Goal: Task Accomplishment & Management: Manage account settings

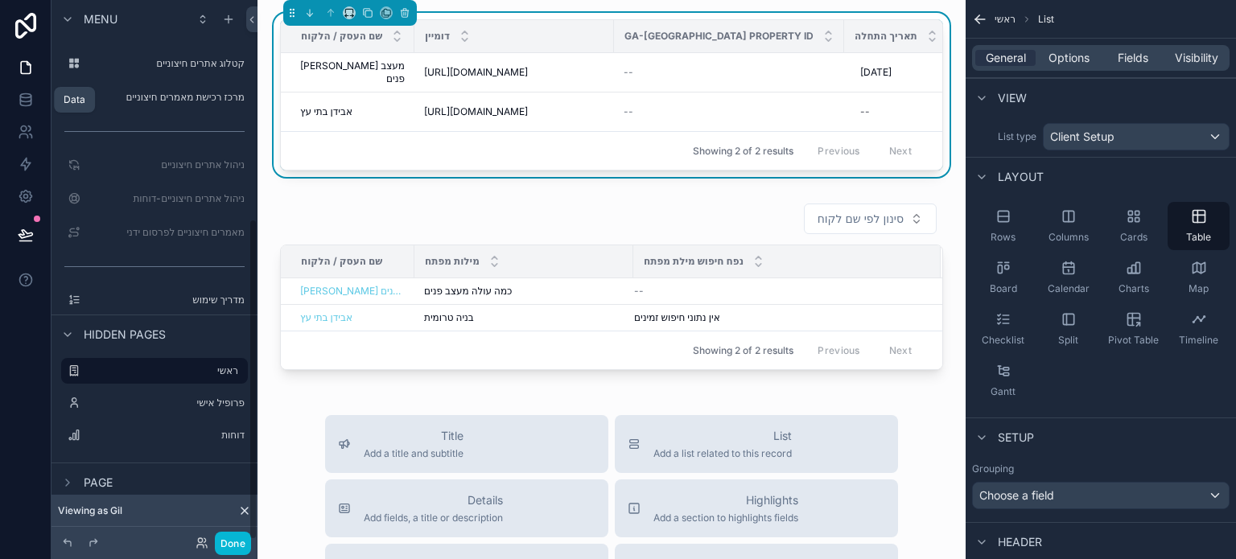
scroll to position [243, 0]
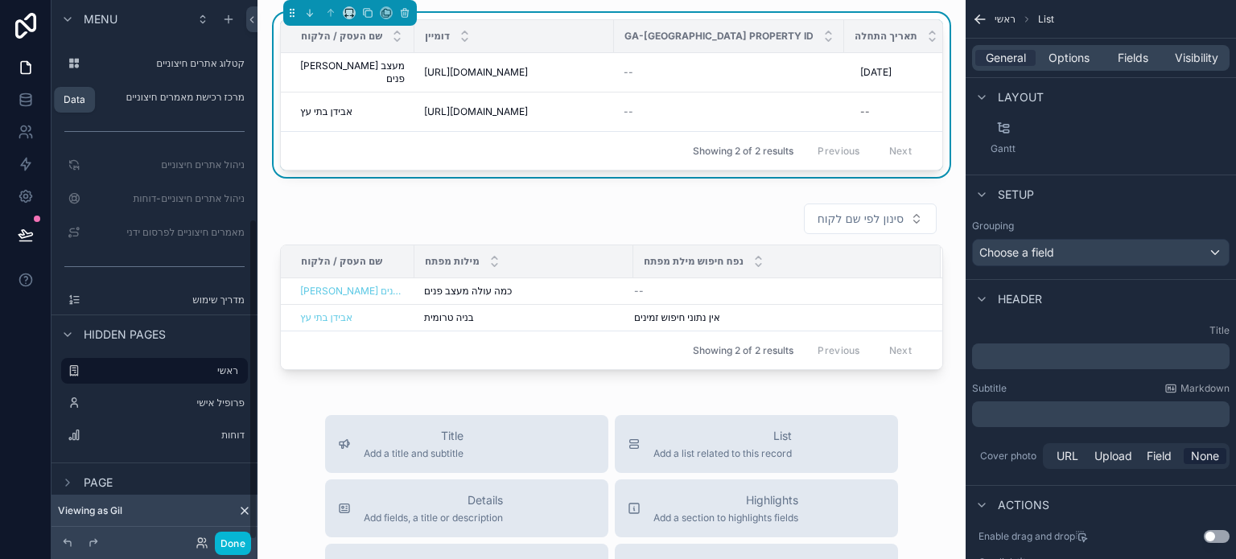
click at [28, 89] on link at bounding box center [25, 100] width 51 height 32
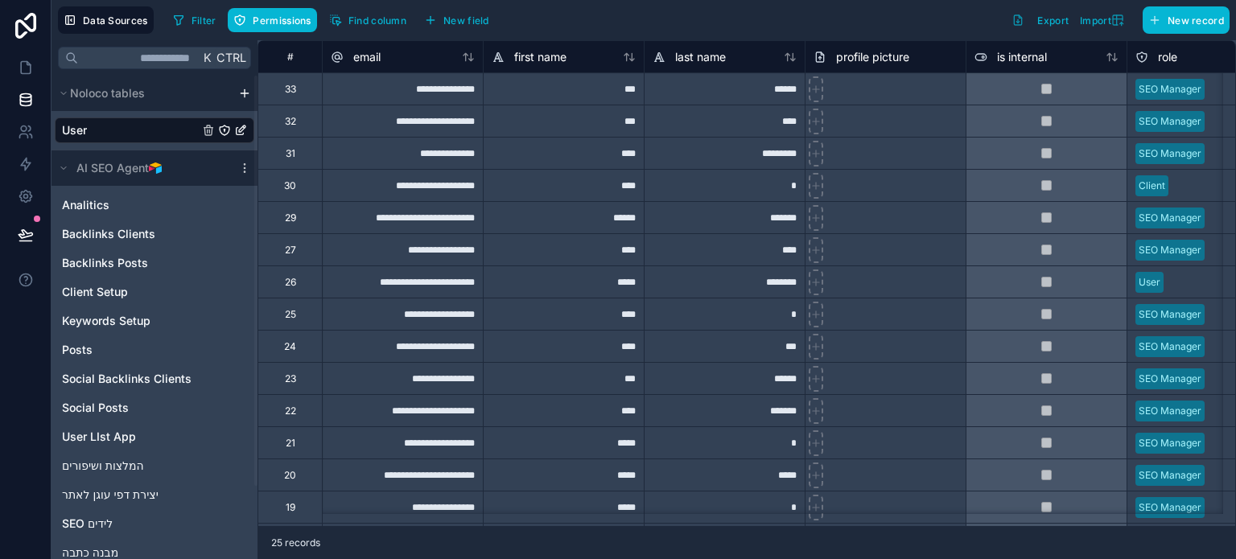
scroll to position [0, 57]
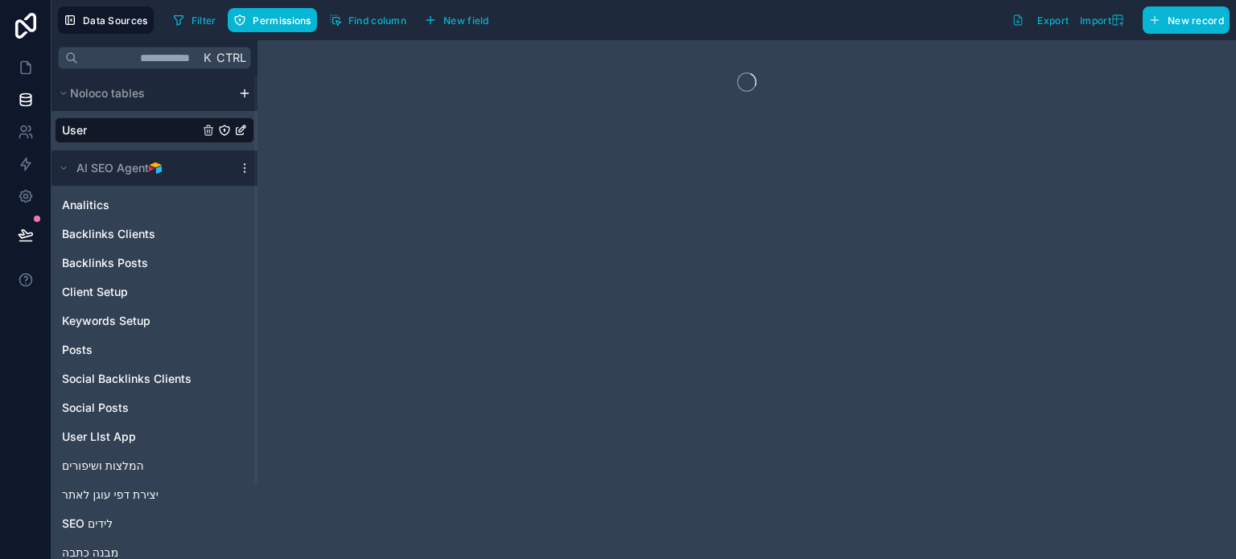
drag, startPoint x: 494, startPoint y: 519, endPoint x: 545, endPoint y: 529, distance: 51.6
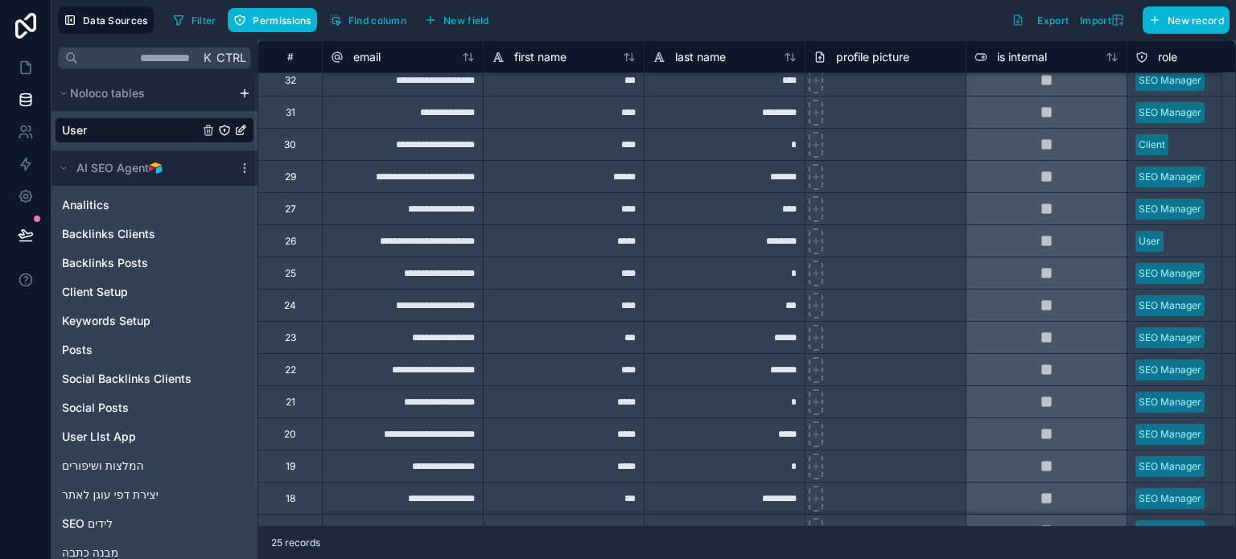
scroll to position [0, 0]
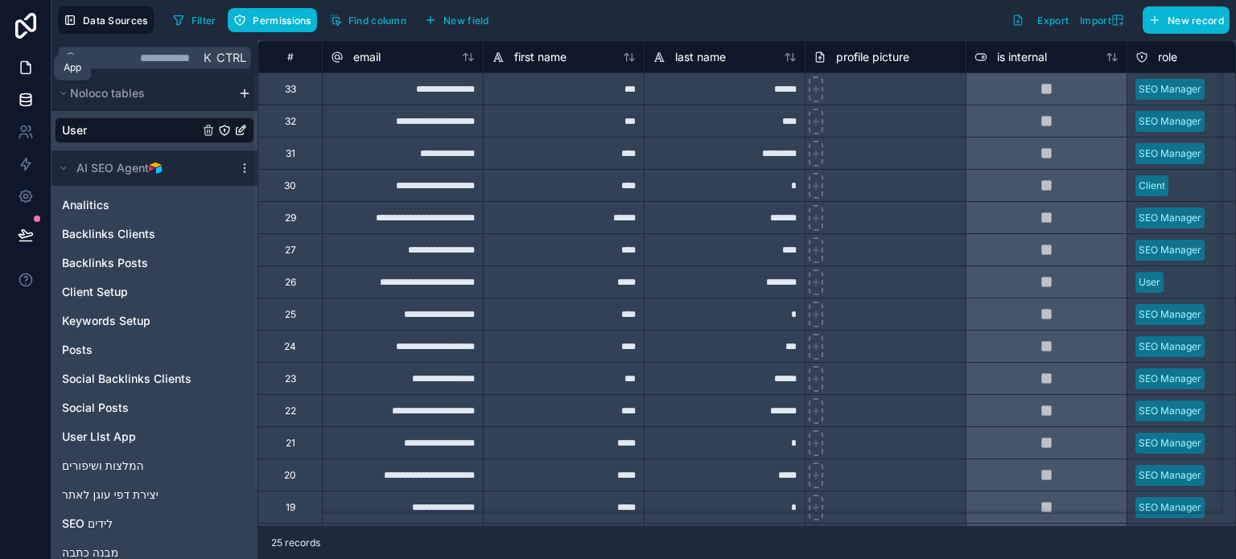
click at [25, 62] on icon at bounding box center [26, 68] width 16 height 16
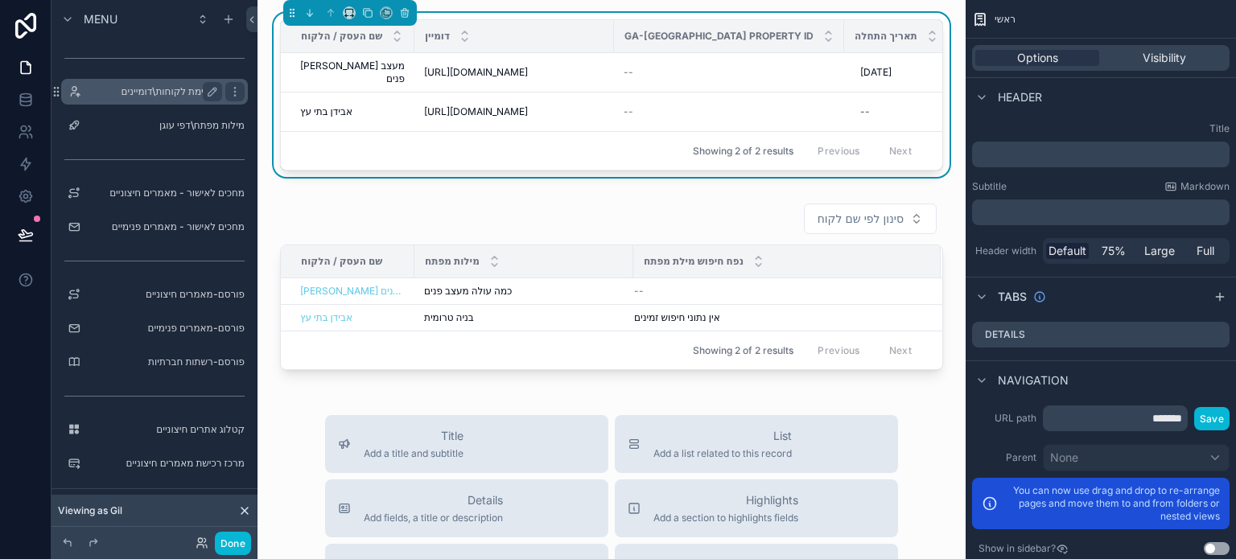
click at [170, 91] on label "רשימת לקוחות\דומיינים" at bounding box center [151, 91] width 129 height 13
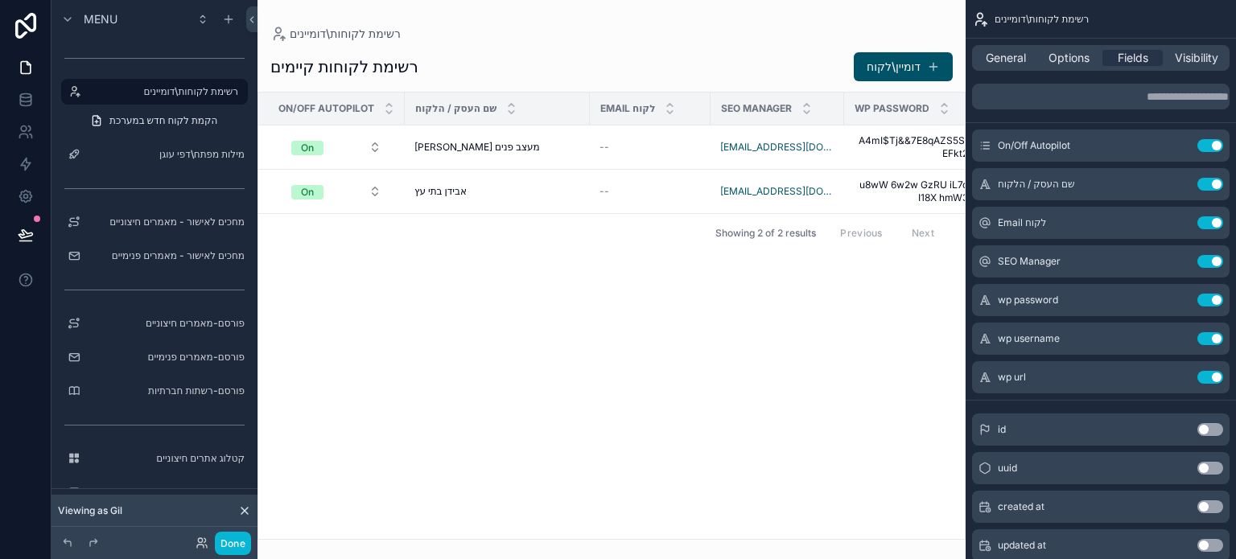
click at [888, 66] on div "scrollable content" at bounding box center [612, 279] width 708 height 559
click at [888, 66] on button "דומיין\לקוח" at bounding box center [903, 66] width 99 height 29
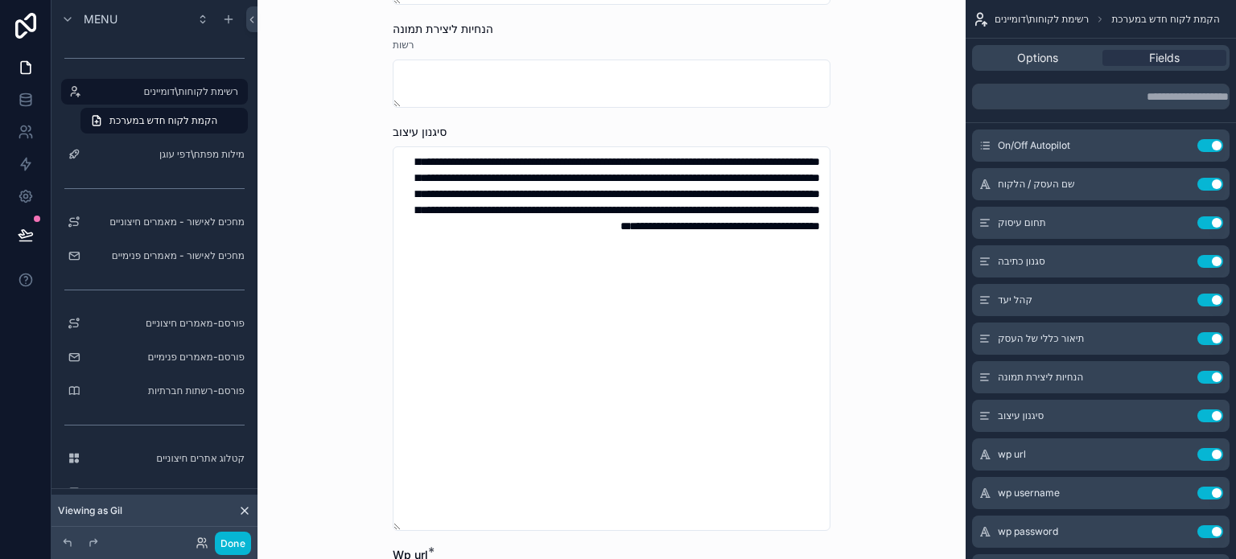
scroll to position [644, 0]
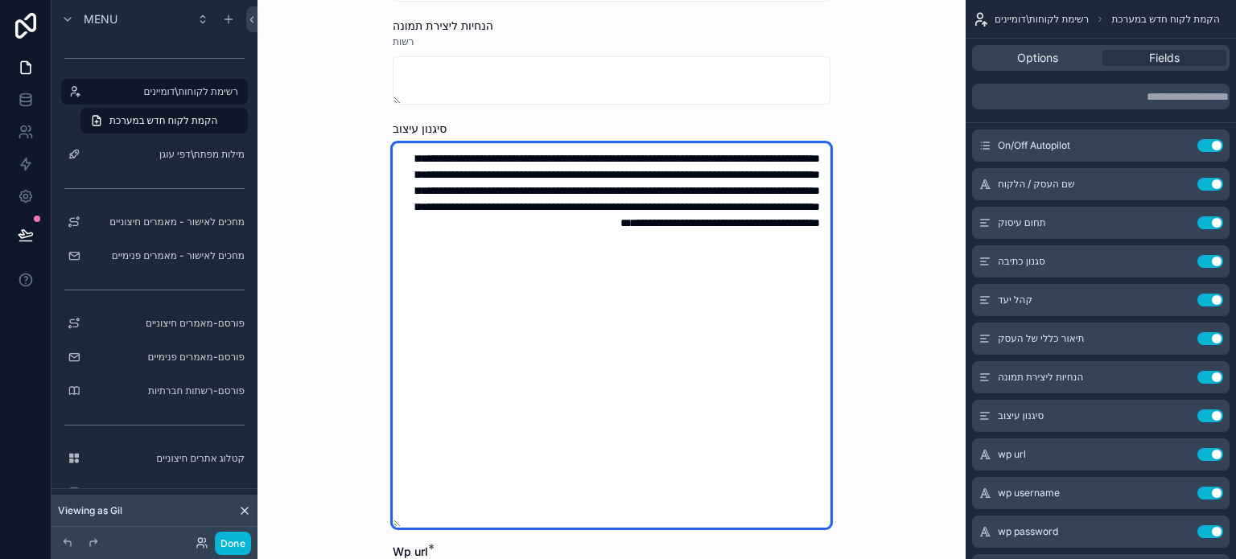
click at [699, 281] on textarea "**********" at bounding box center [612, 335] width 438 height 385
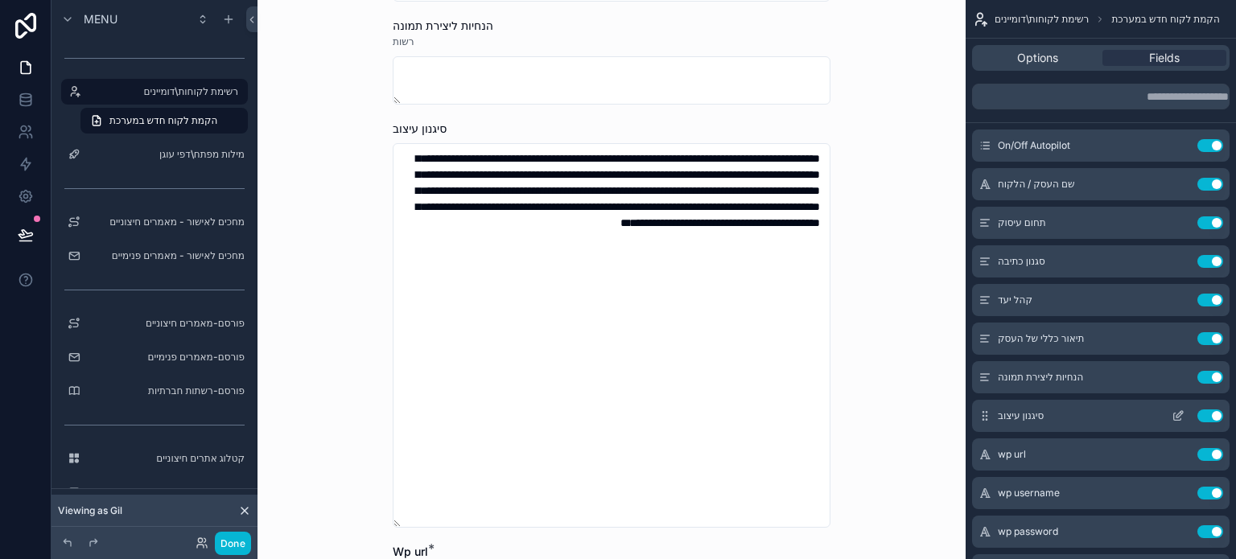
click at [1181, 415] on icon "scrollable content" at bounding box center [1180, 414] width 6 height 6
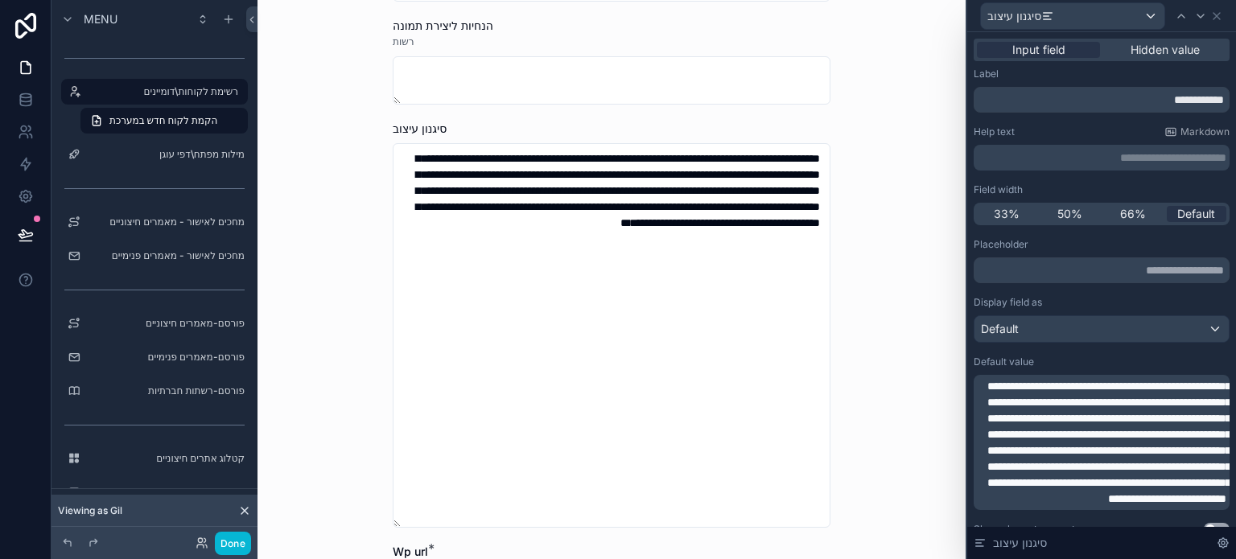
click at [1125, 458] on p "**********" at bounding box center [1103, 442] width 246 height 129
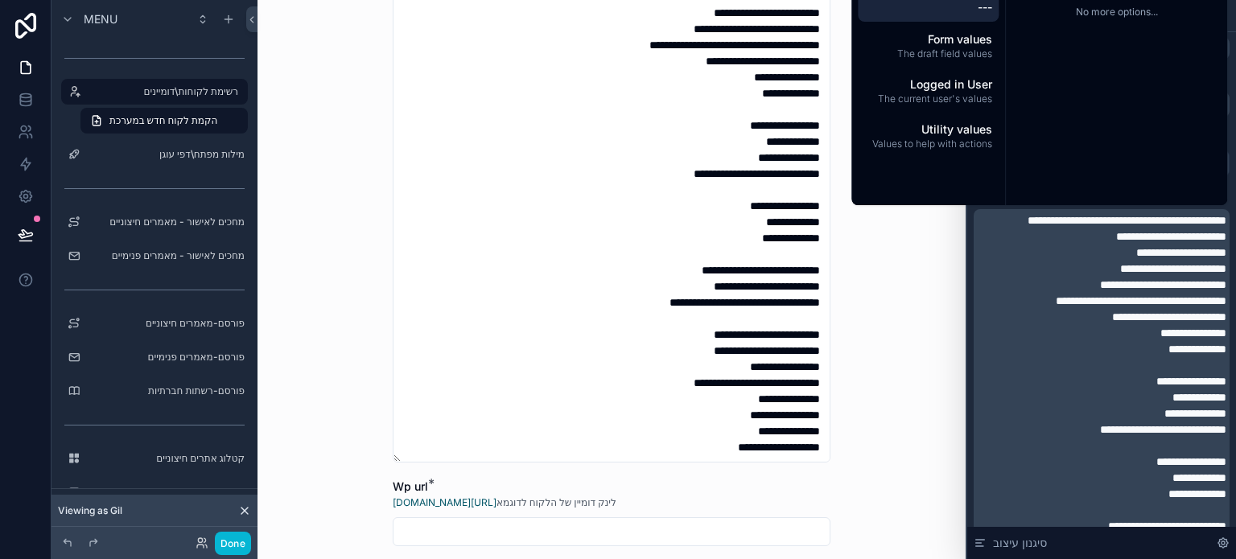
scroll to position [885, 0]
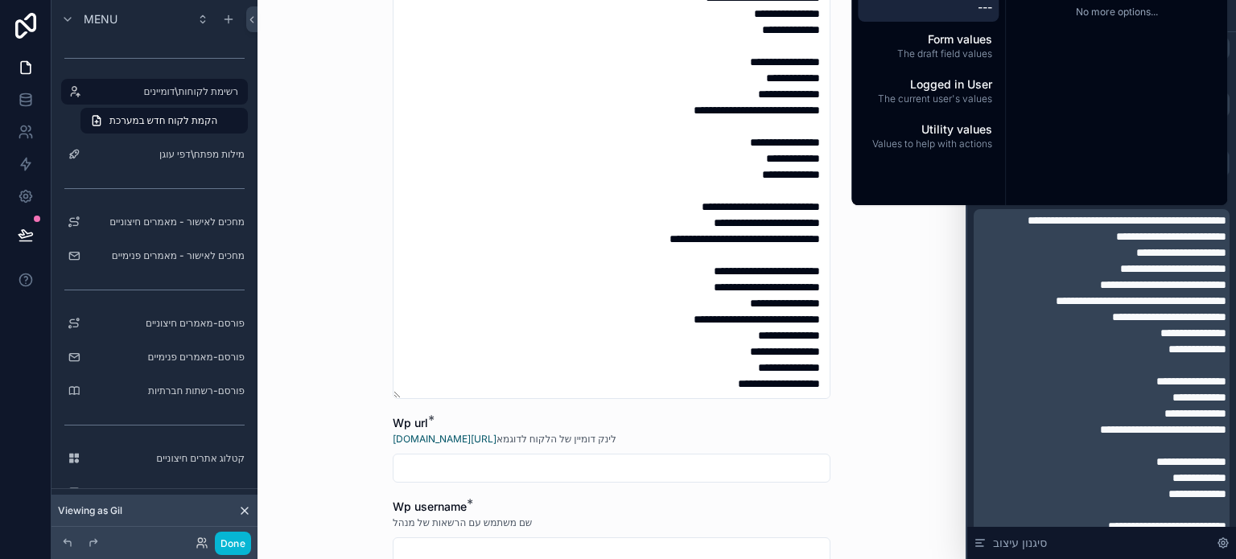
click at [905, 372] on div "**********" at bounding box center [612, 279] width 708 height 559
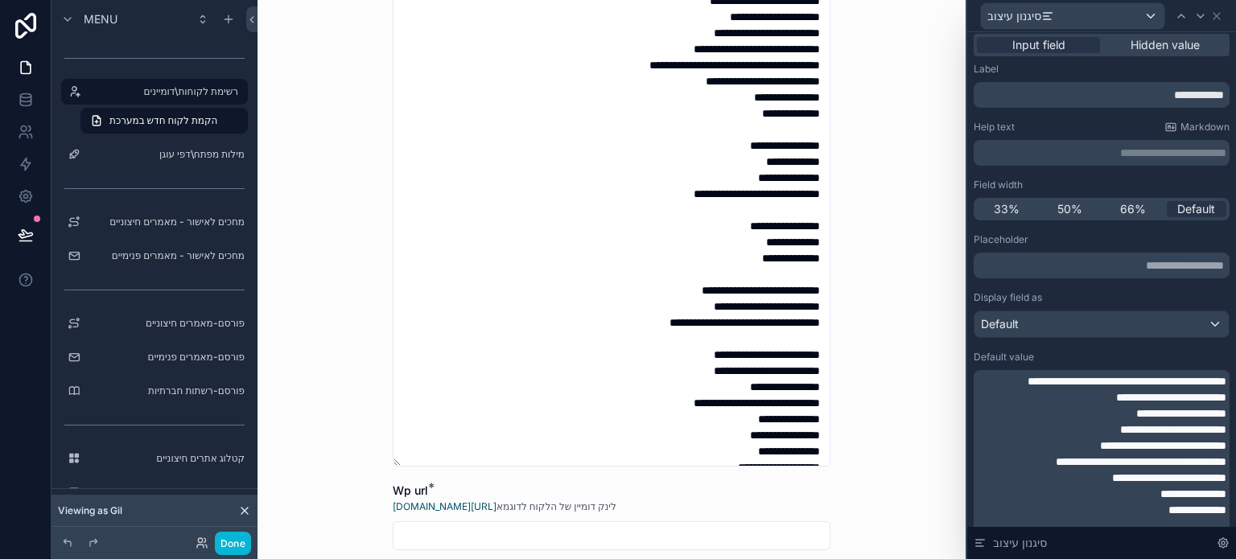
scroll to position [0, 0]
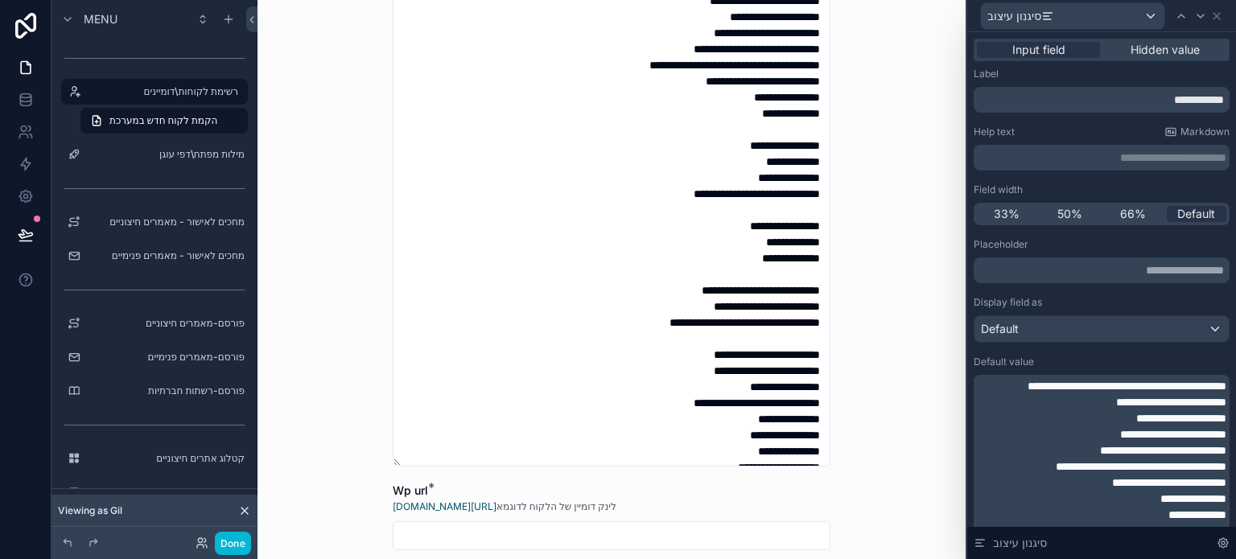
click at [10, 415] on div at bounding box center [26, 279] width 52 height 559
click at [24, 231] on icon at bounding box center [26, 234] width 14 height 8
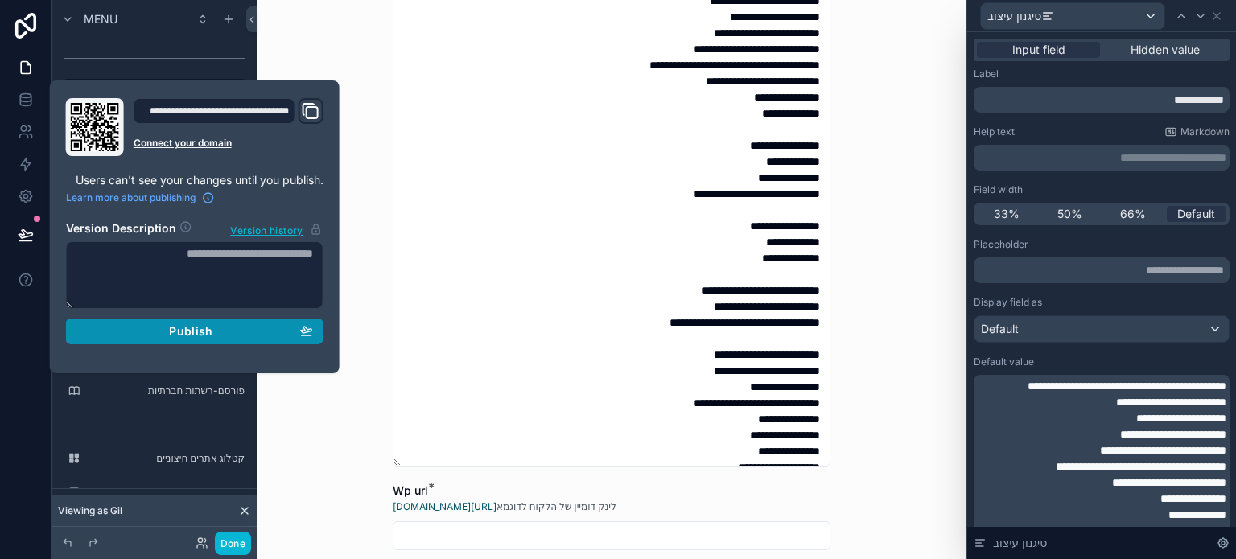
click at [205, 324] on span "Publish" at bounding box center [190, 331] width 43 height 14
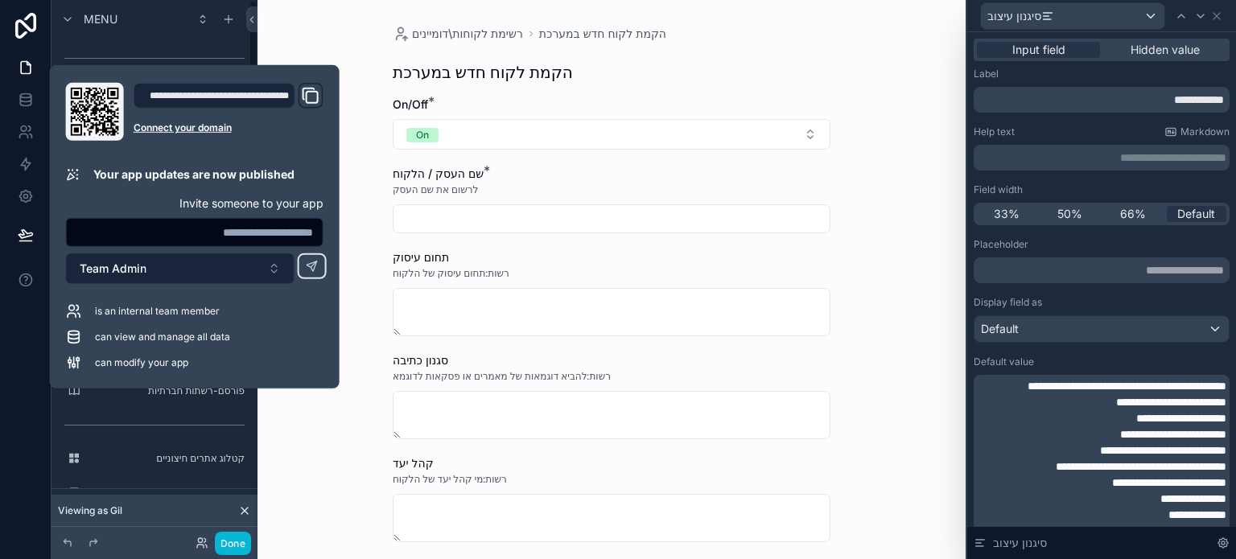
click at [200, 278] on button "Team Admin" at bounding box center [180, 269] width 229 height 31
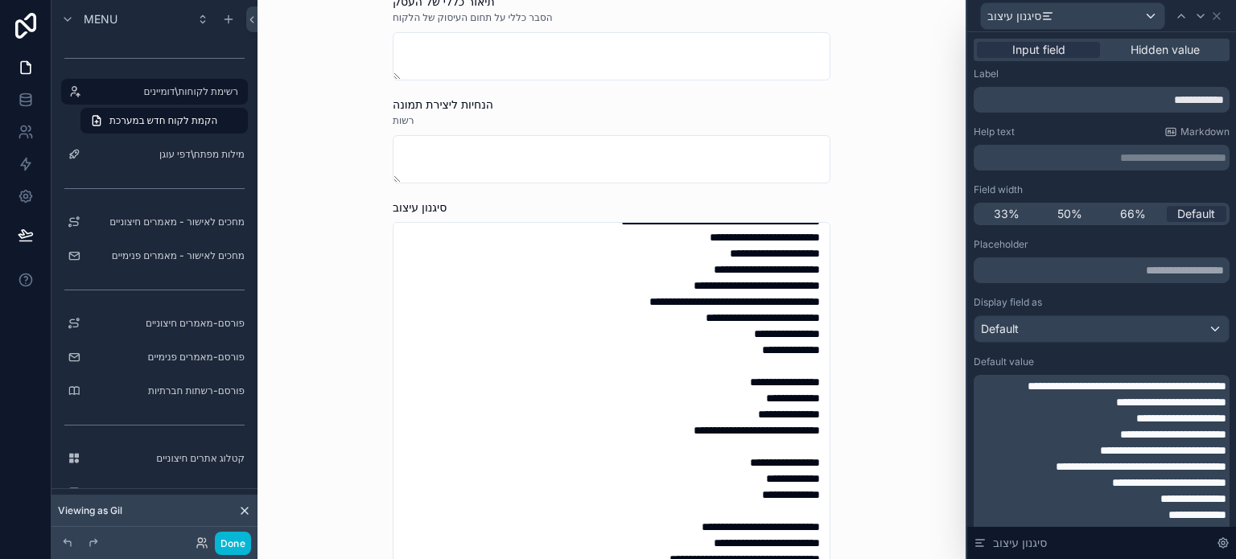
scroll to position [483, 0]
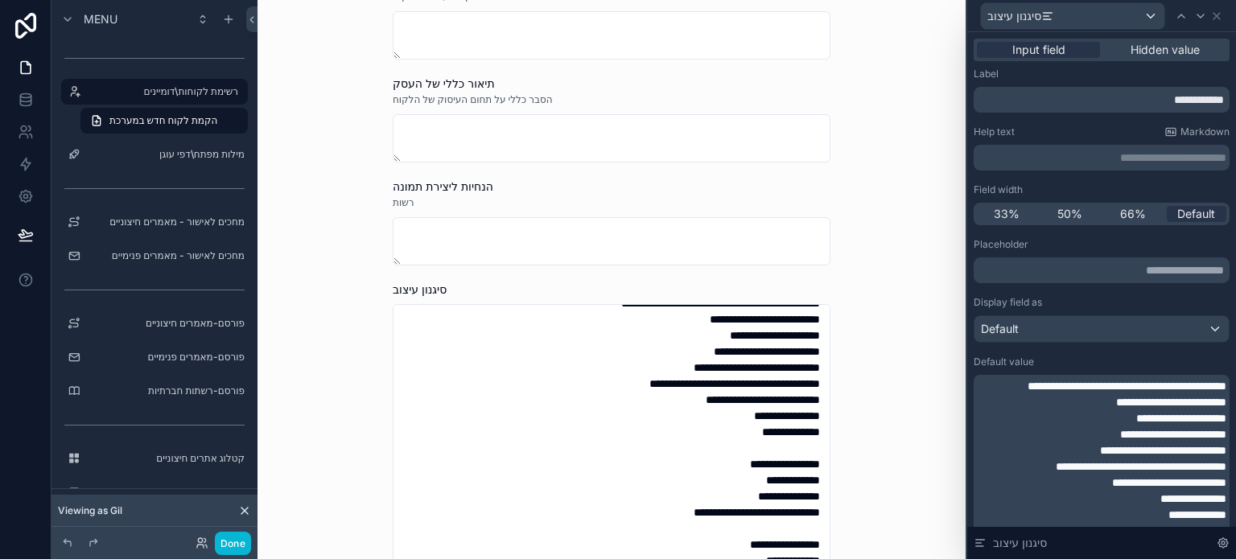
click at [1091, 162] on p "**********" at bounding box center [1103, 158] width 246 height 16
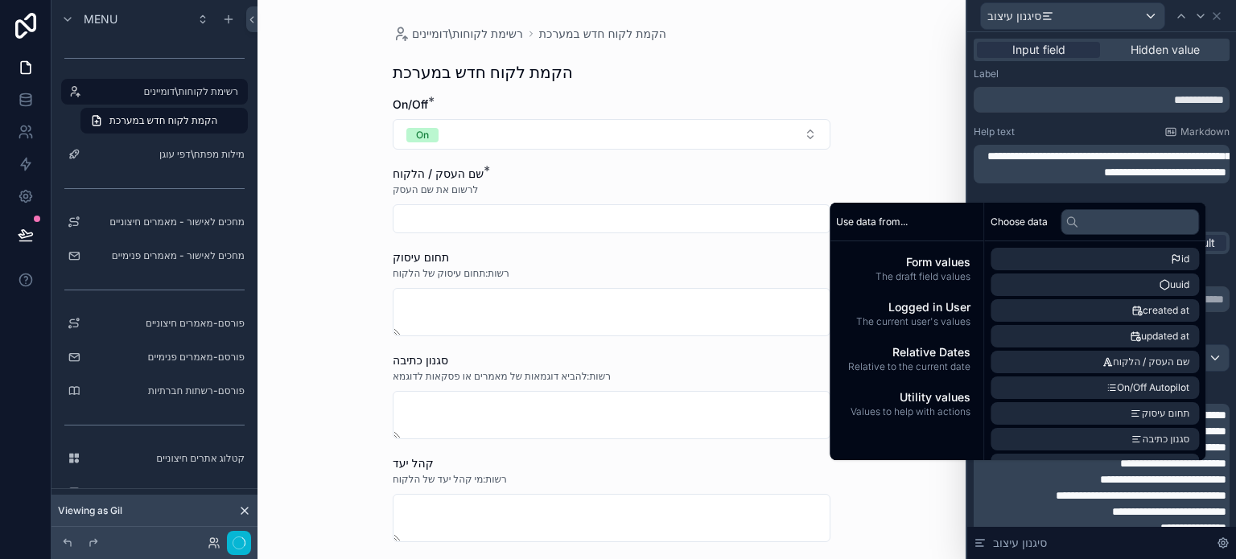
scroll to position [0, 0]
click at [1053, 126] on div "Help text Markdown" at bounding box center [1102, 132] width 256 height 13
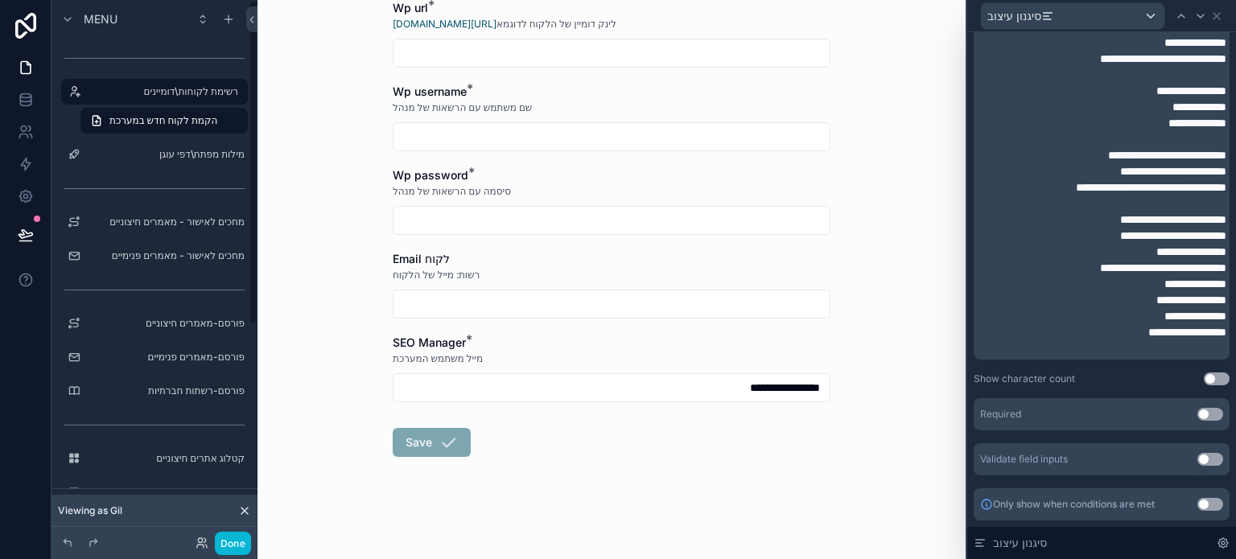
scroll to position [597, 0]
click at [29, 227] on icon at bounding box center [26, 235] width 16 height 16
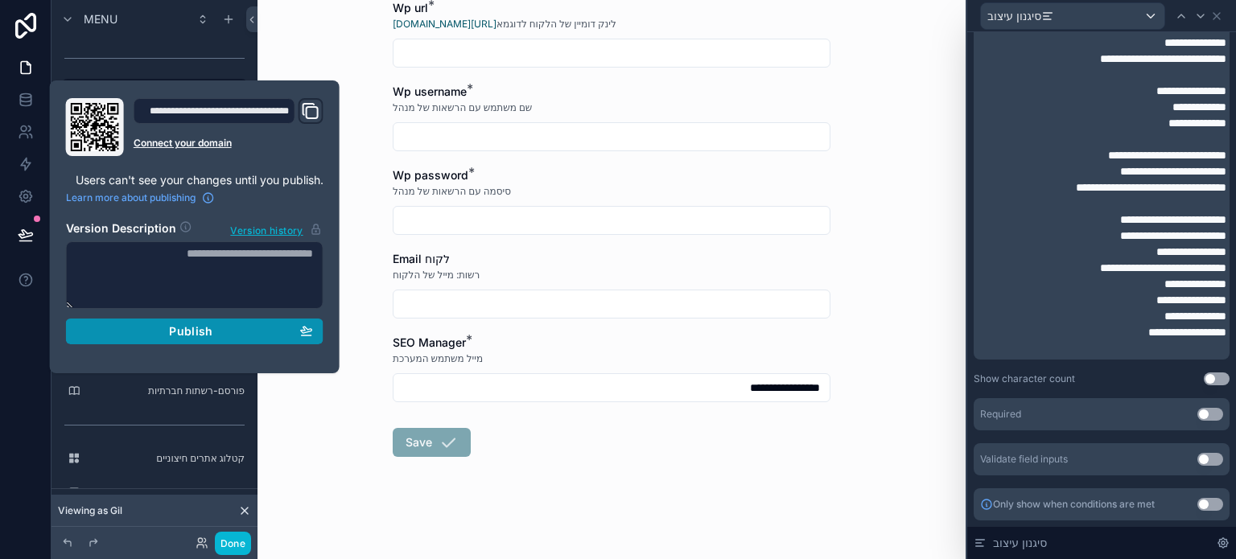
click at [178, 333] on span "Publish" at bounding box center [190, 331] width 43 height 14
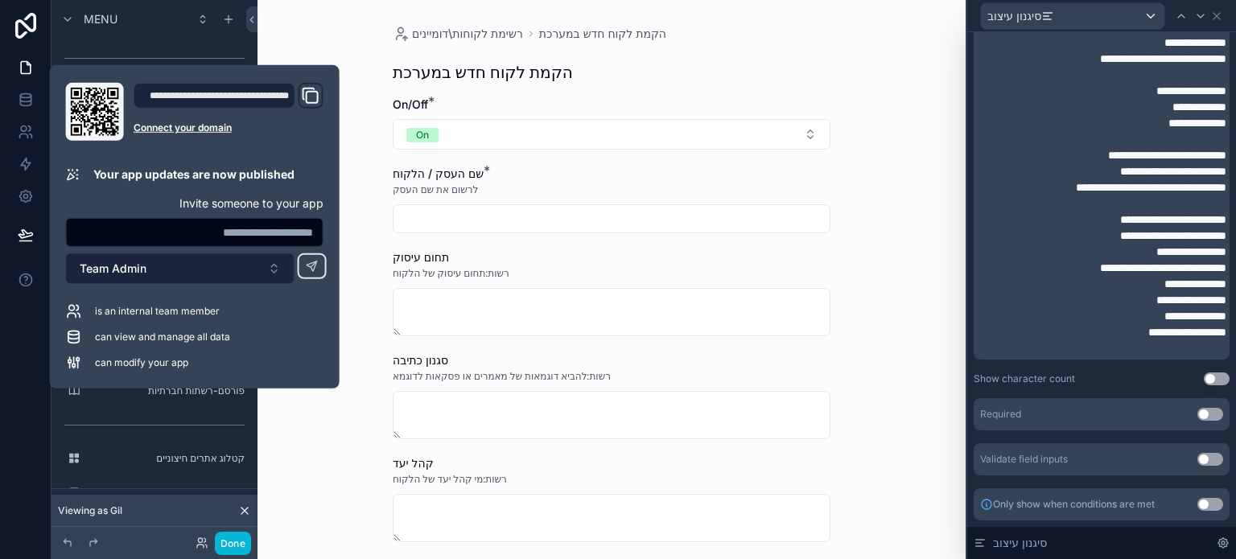
click at [156, 270] on button "Team Admin" at bounding box center [180, 269] width 229 height 31
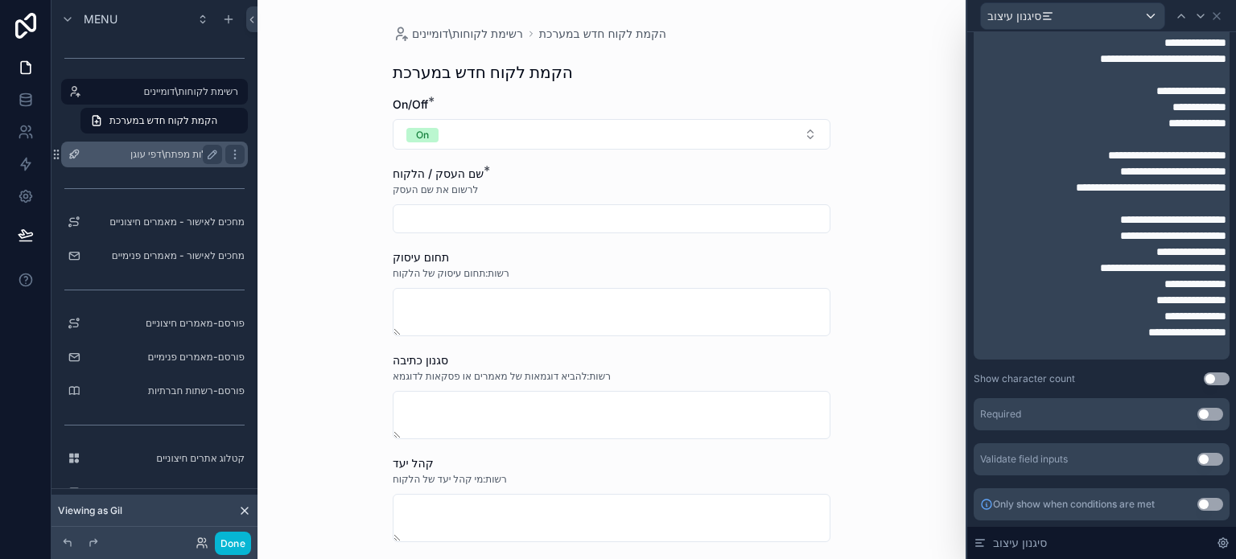
click at [154, 154] on label "מילות מפתח\דפי עוגן" at bounding box center [151, 154] width 129 height 13
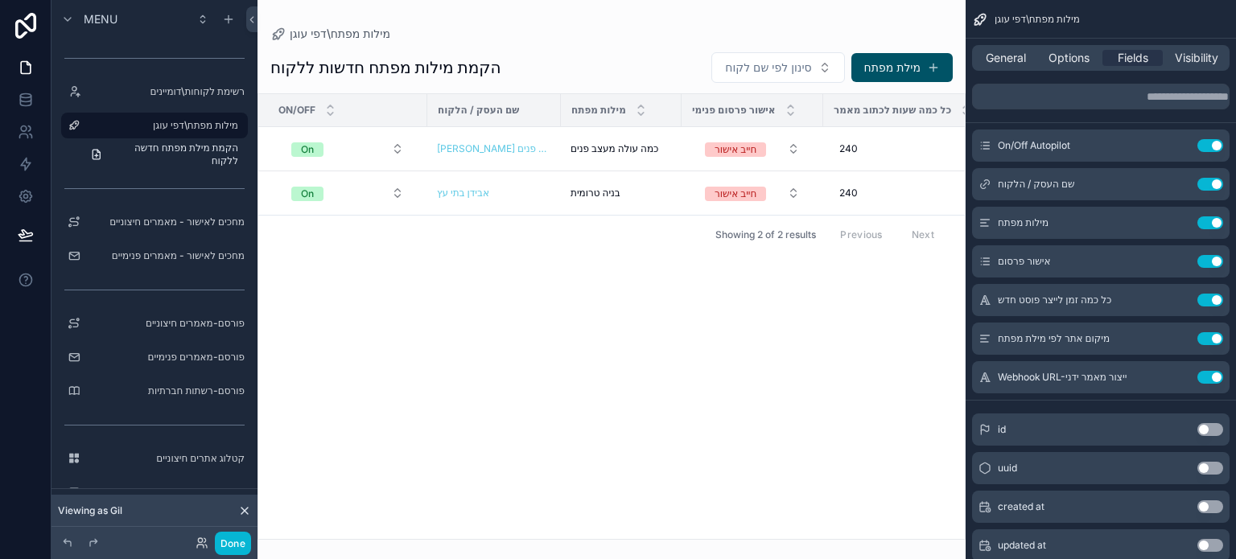
click at [902, 71] on div "scrollable content" at bounding box center [612, 279] width 708 height 559
click at [895, 70] on button "מילת מפתח" at bounding box center [902, 67] width 101 height 29
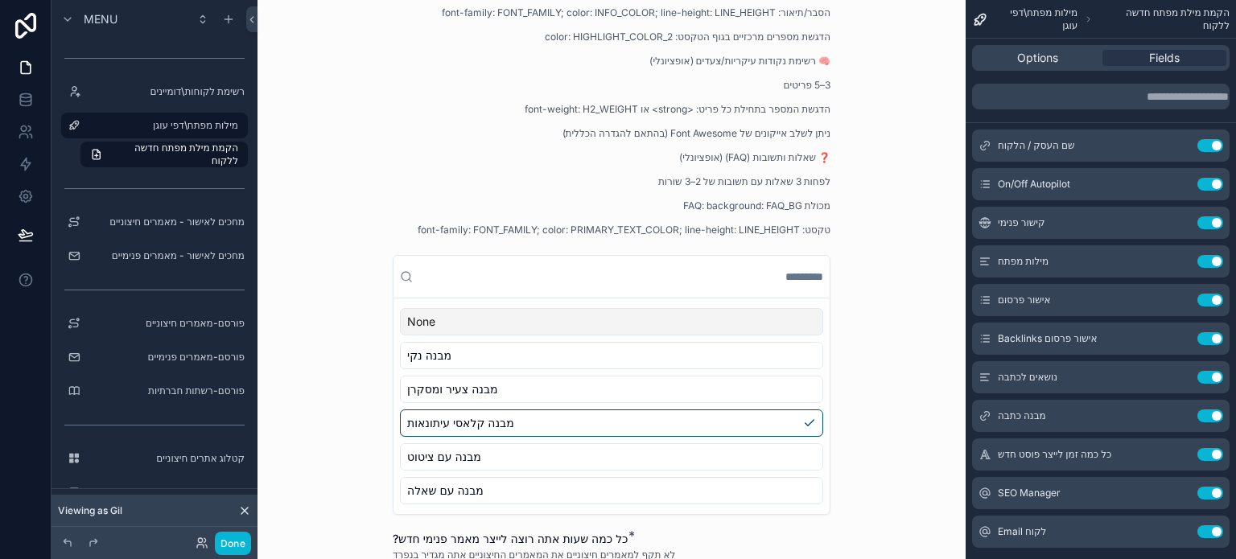
scroll to position [1529, 0]
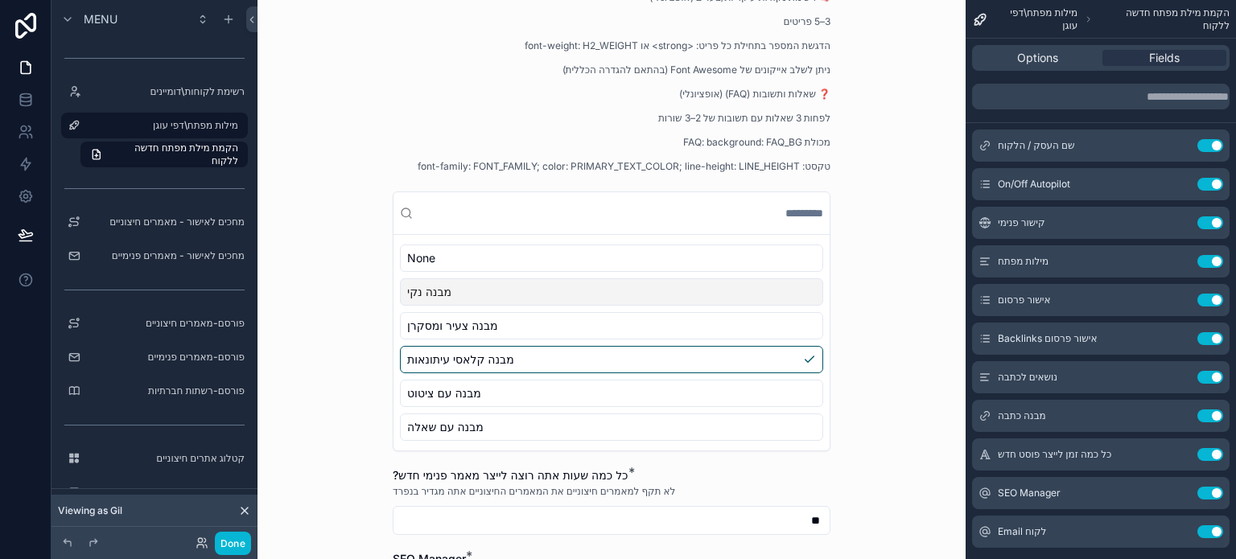
click at [473, 297] on div "מבנה נקי" at bounding box center [611, 292] width 423 height 27
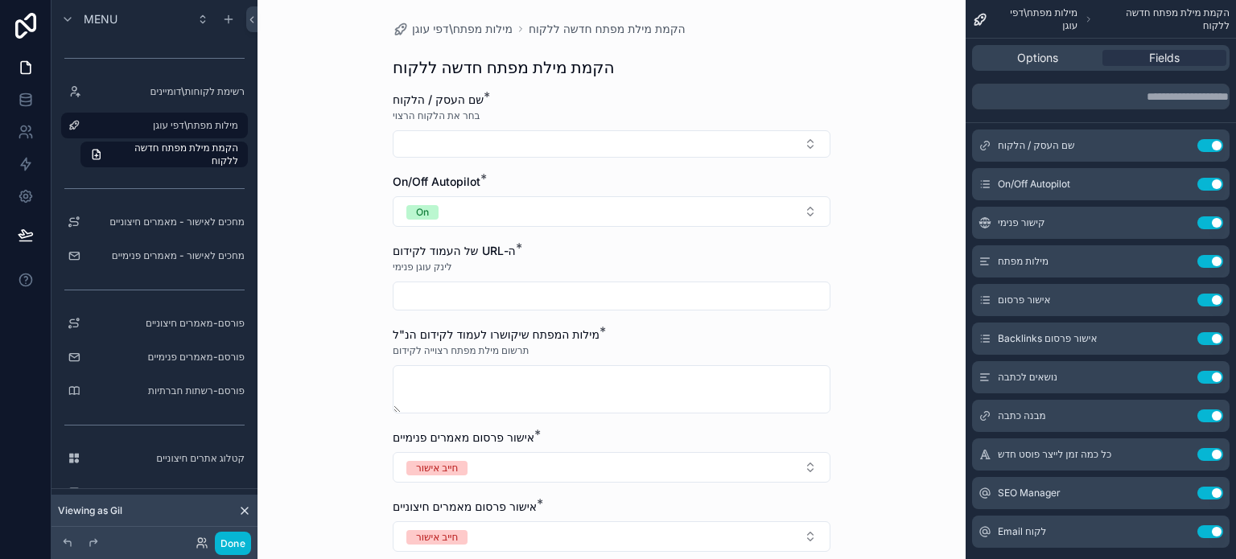
scroll to position [0, 0]
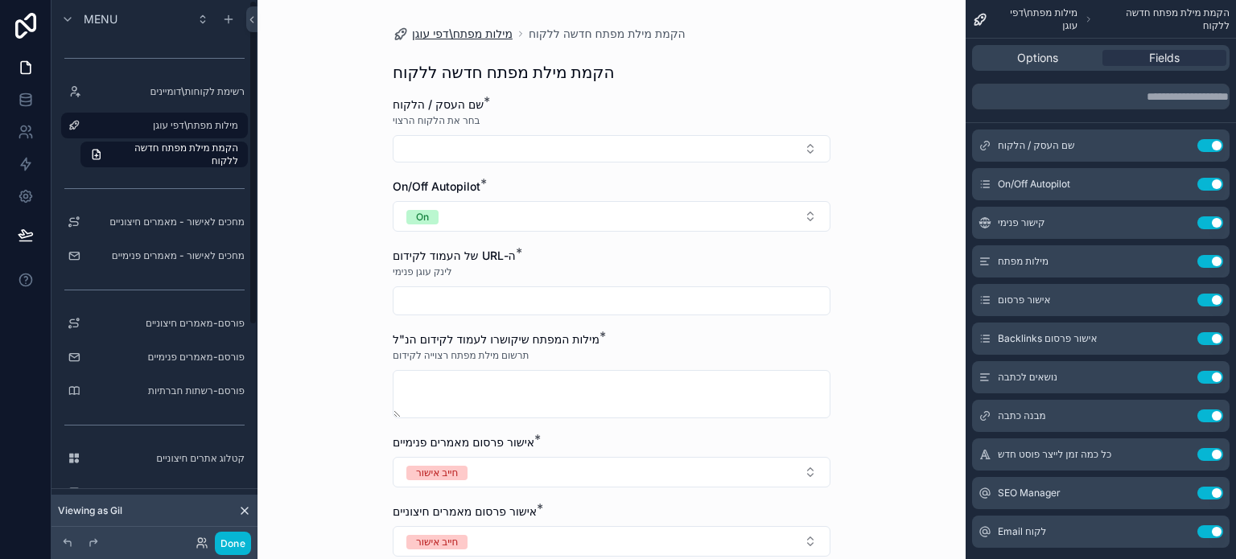
click at [477, 27] on span "מילות מפתח\דפי עוגן" at bounding box center [462, 34] width 101 height 16
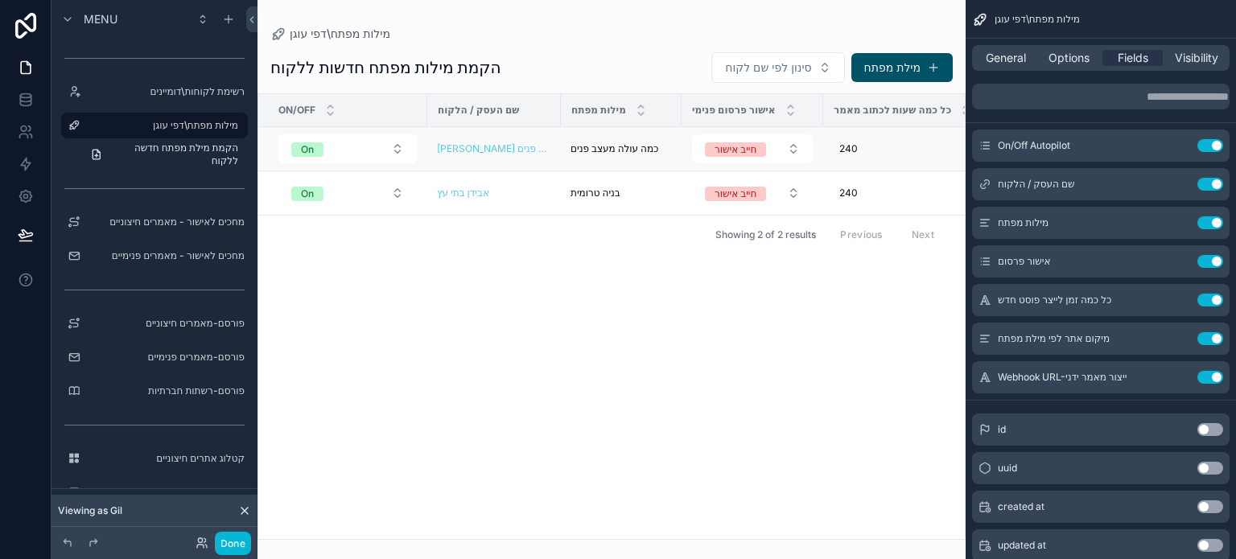
click at [547, 153] on td "[PERSON_NAME] מעצב פנים" at bounding box center [494, 149] width 134 height 44
click at [576, 151] on span "כמה עולה מעצב פנים" at bounding box center [615, 148] width 88 height 13
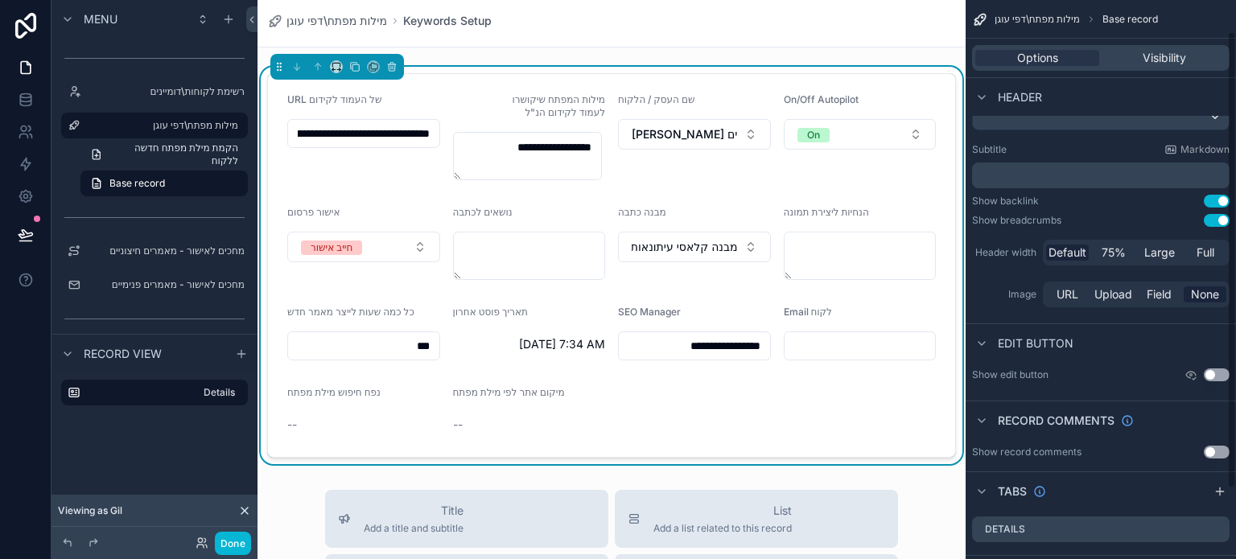
scroll to position [124, 0]
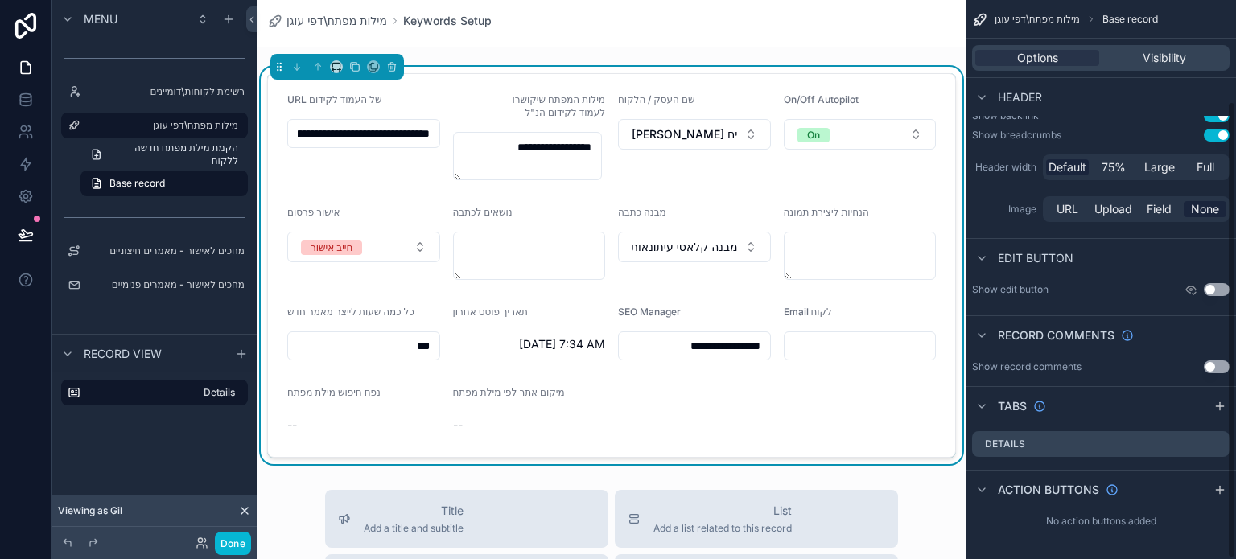
click at [926, 202] on form "**********" at bounding box center [611, 265] width 687 height 383
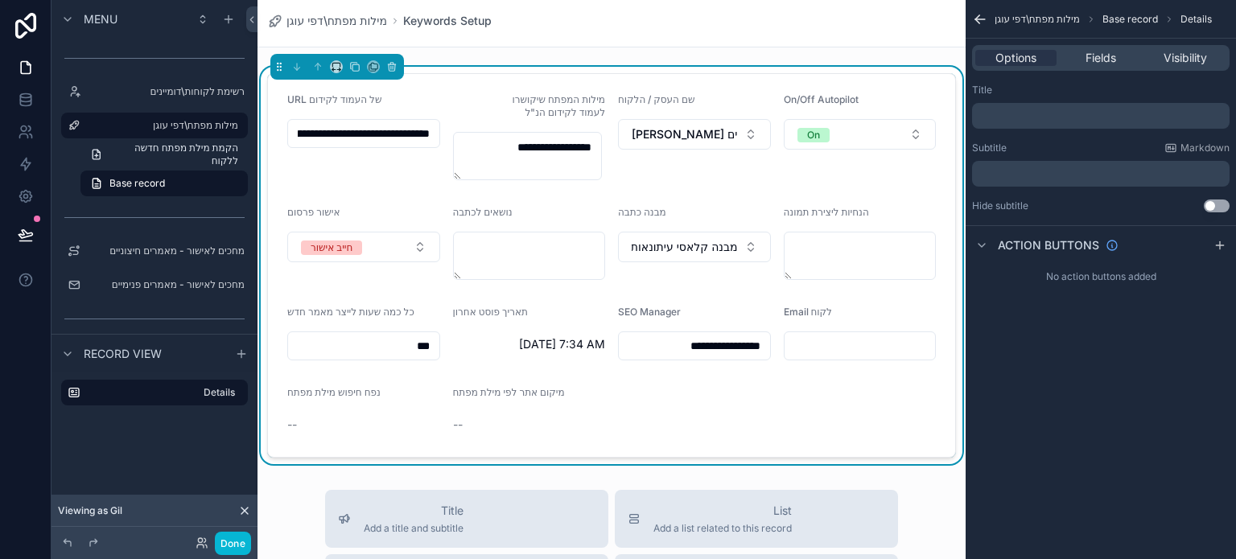
scroll to position [0, 0]
click at [1113, 53] on span "Fields" at bounding box center [1101, 58] width 31 height 16
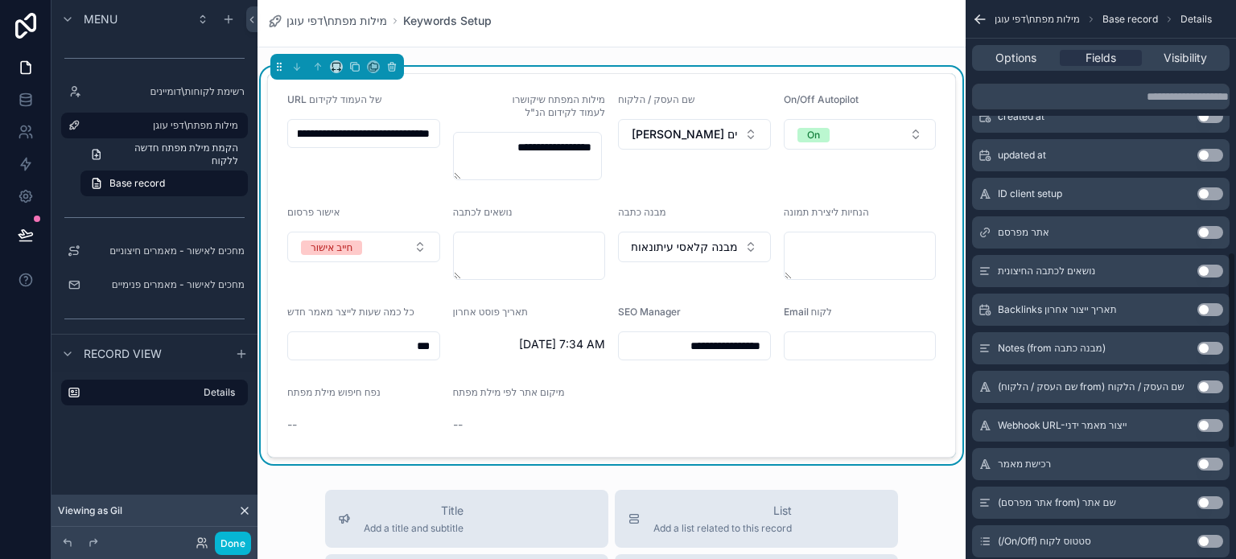
scroll to position [724, 0]
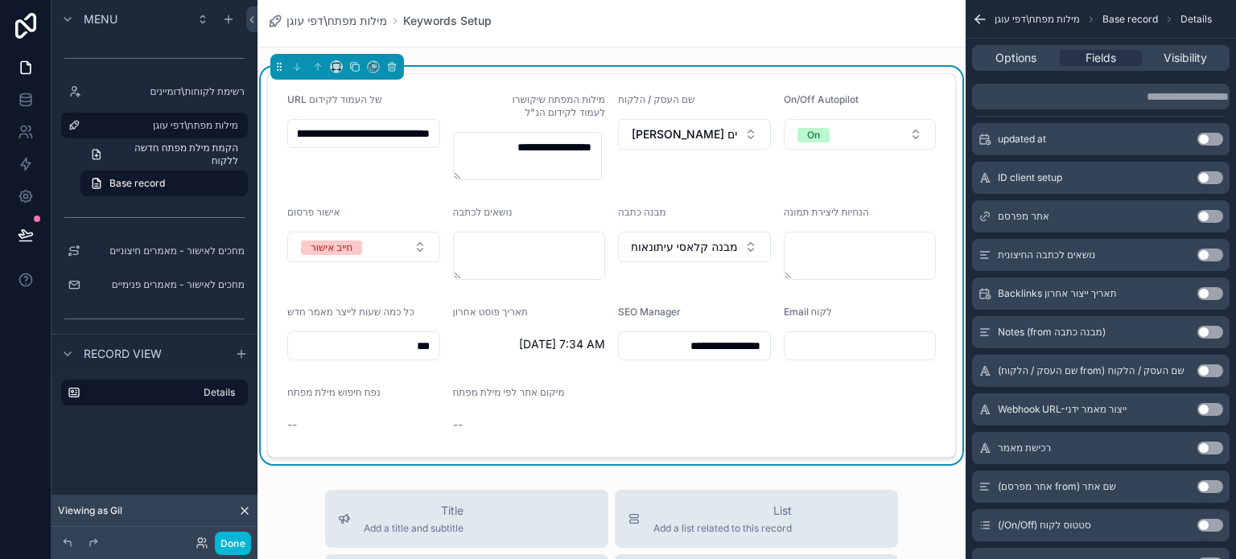
click at [1207, 330] on button "Use setting" at bounding box center [1211, 332] width 26 height 13
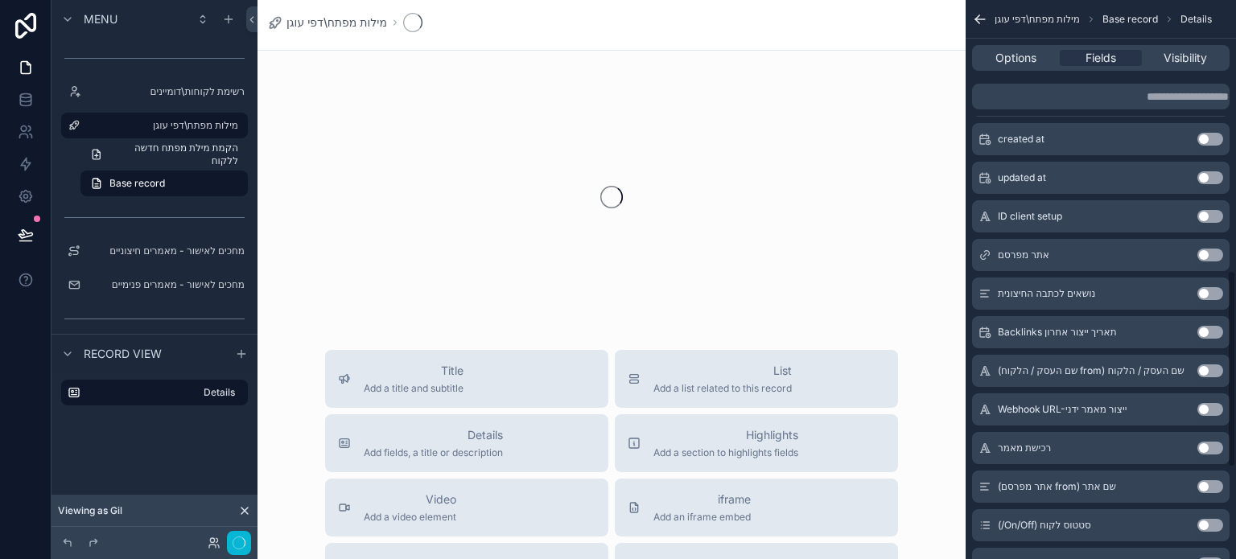
scroll to position [763, 0]
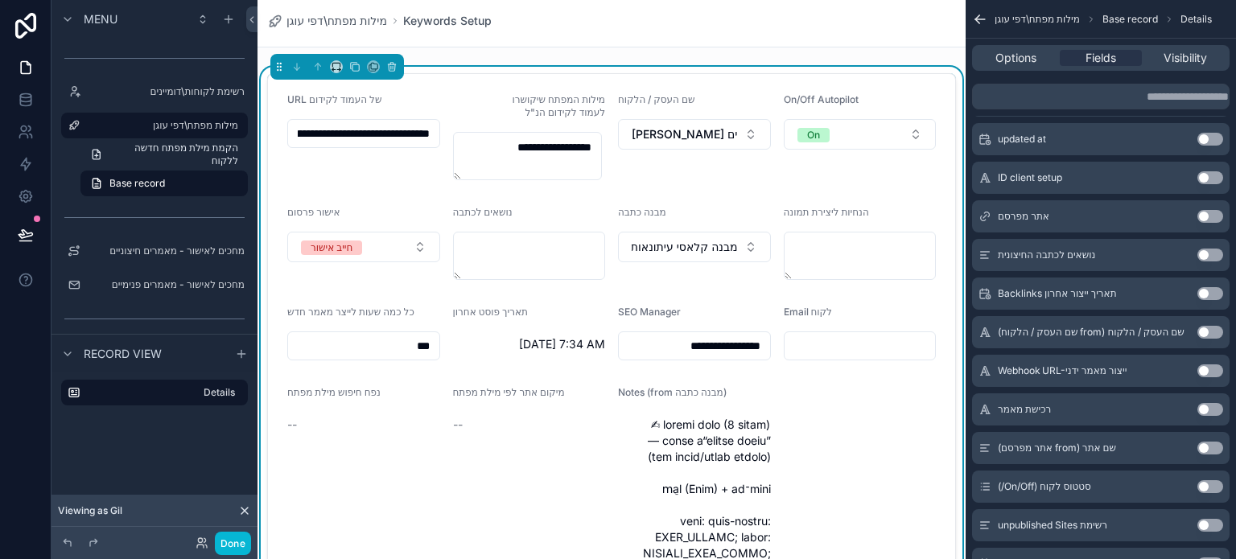
click at [1207, 330] on button "Use setting" at bounding box center [1211, 332] width 26 height 13
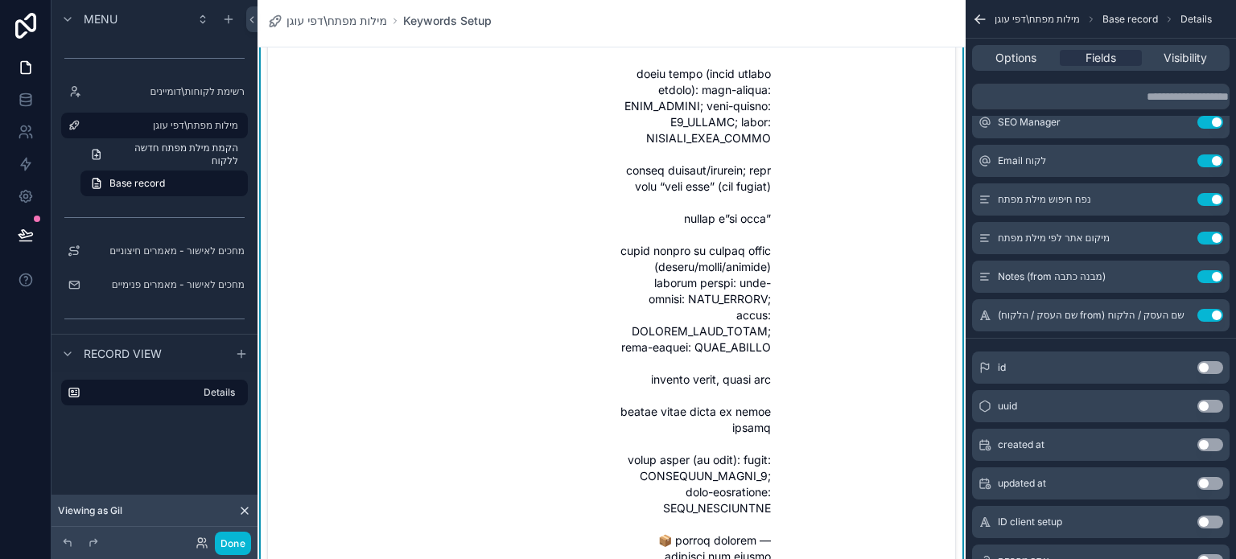
scroll to position [1529, 0]
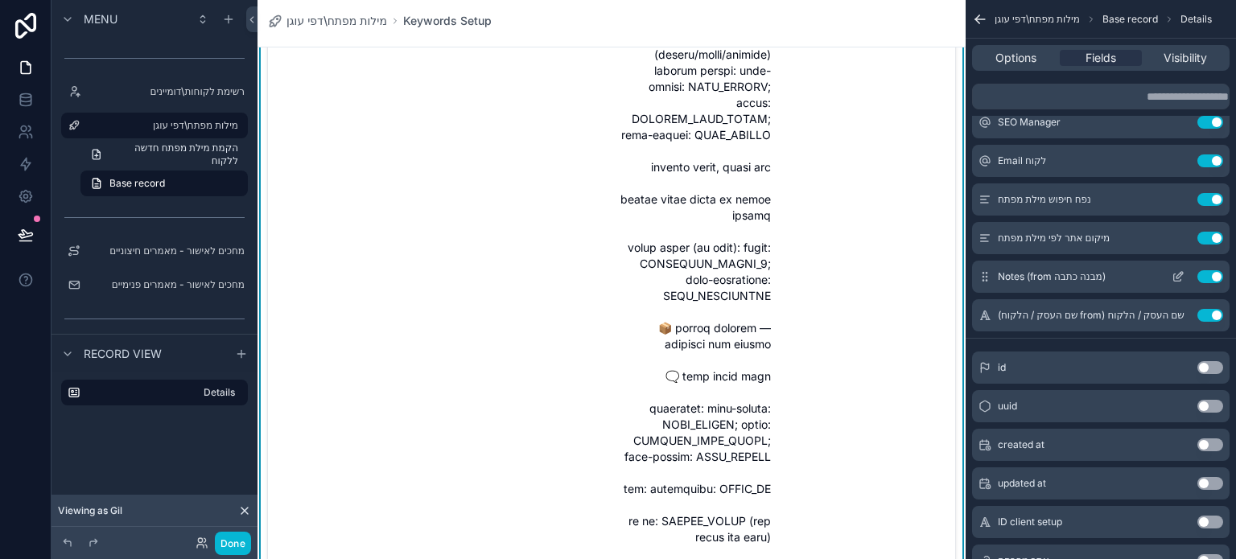
click at [1210, 279] on button "Use setting" at bounding box center [1211, 276] width 26 height 13
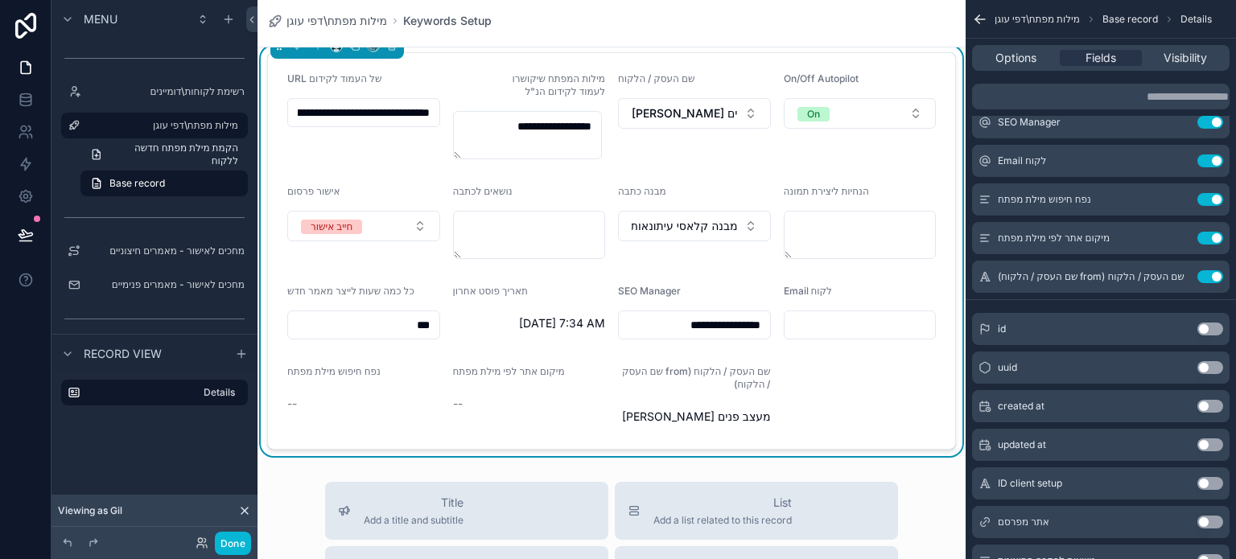
scroll to position [1, 0]
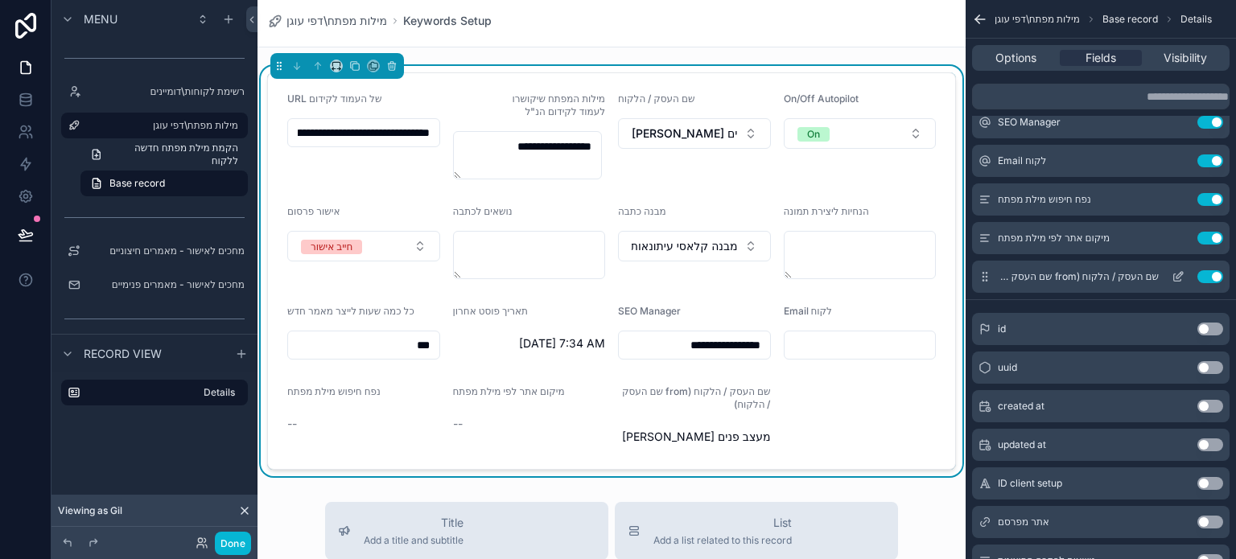
click at [1207, 276] on button "Use setting" at bounding box center [1211, 276] width 26 height 13
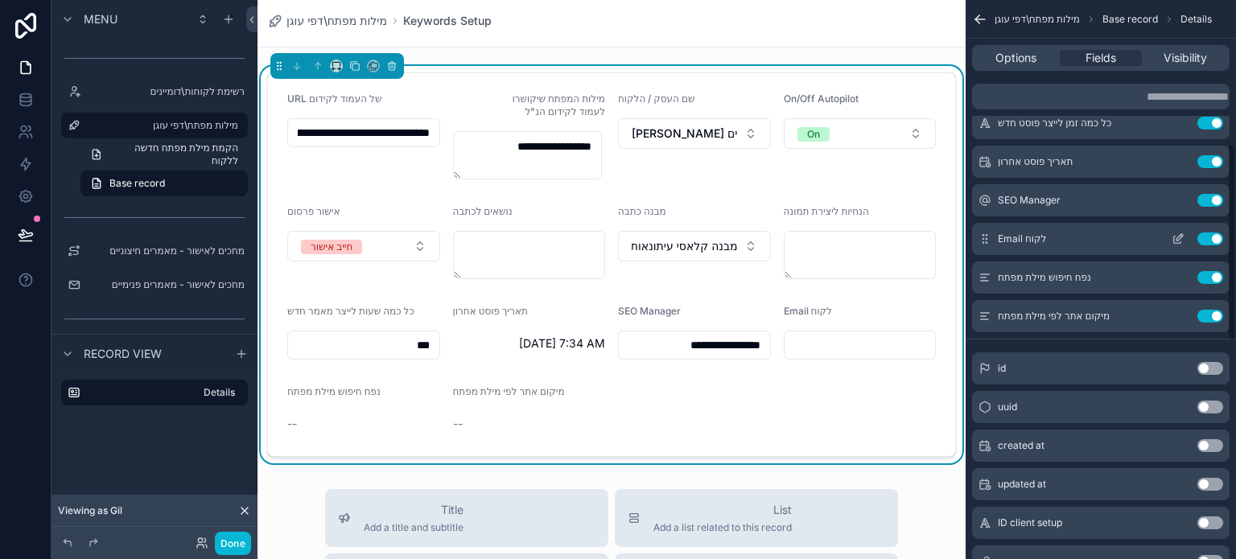
scroll to position [377, 0]
click at [1204, 241] on button "Use setting" at bounding box center [1211, 241] width 26 height 13
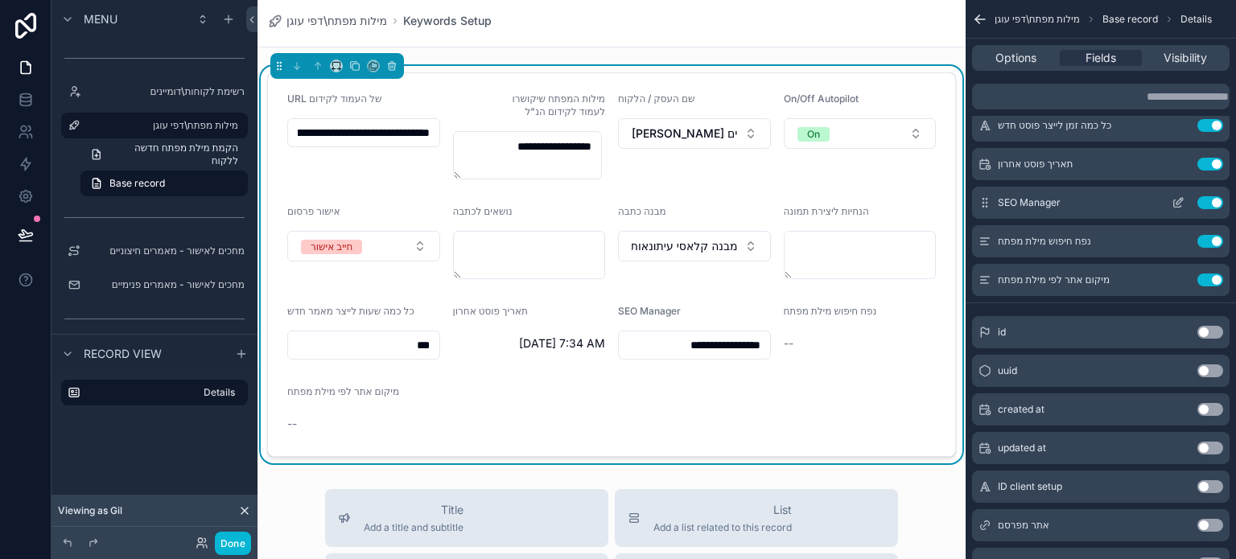
click at [1207, 202] on button "Use setting" at bounding box center [1211, 202] width 26 height 13
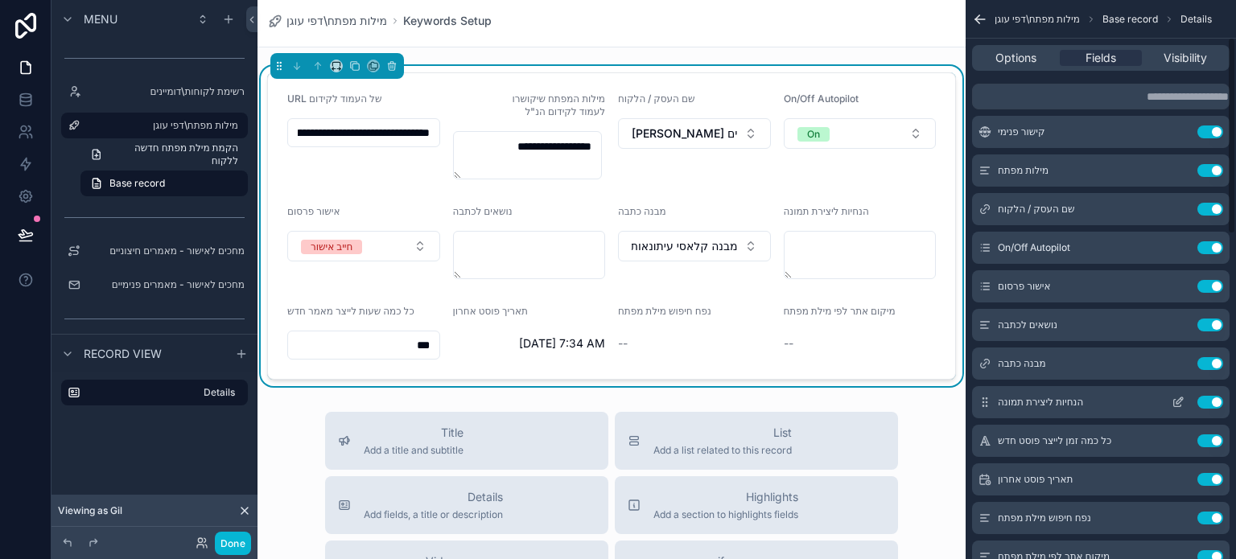
scroll to position [55, 0]
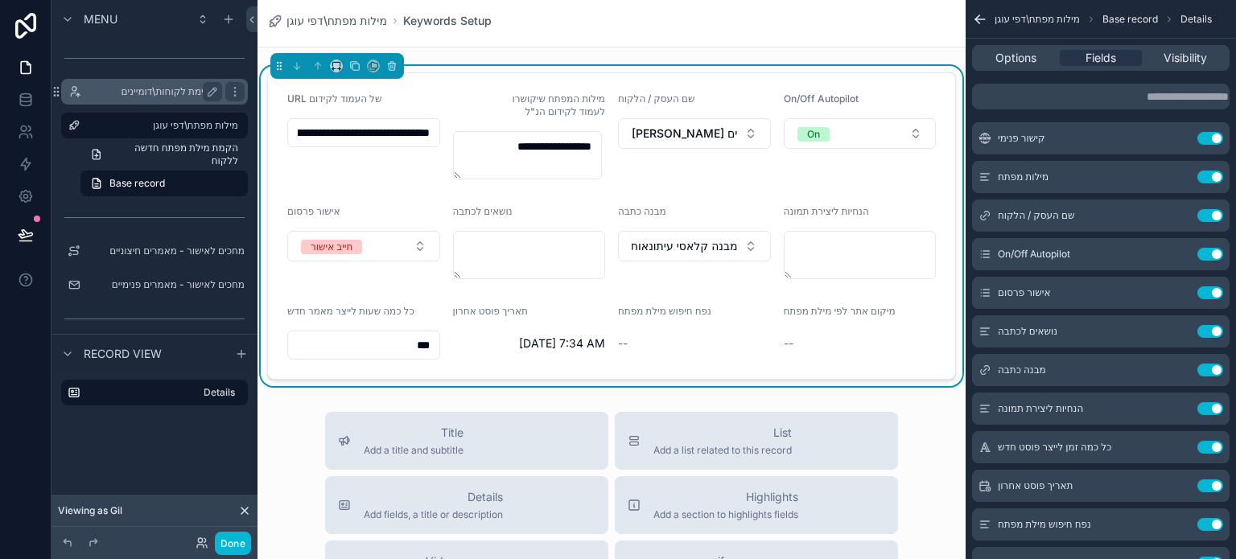
click at [163, 89] on label "רשימת לקוחות\דומיינים" at bounding box center [151, 91] width 129 height 13
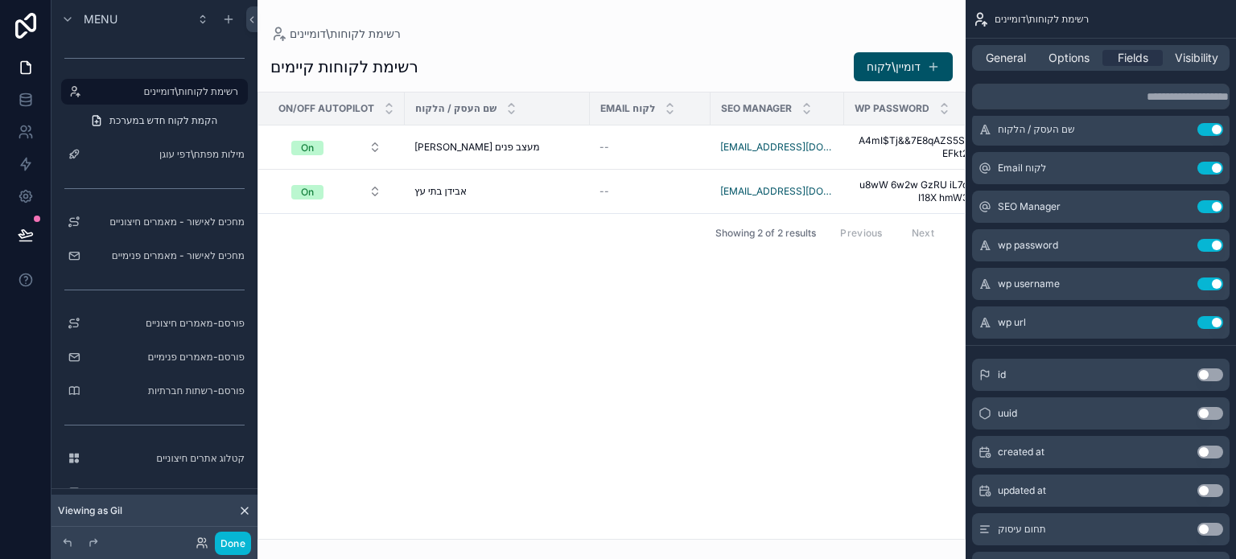
click at [804, 155] on div "scrollable content" at bounding box center [612, 279] width 708 height 559
click at [811, 153] on div "[EMAIL_ADDRESS][DOMAIN_NAME]" at bounding box center [777, 147] width 114 height 13
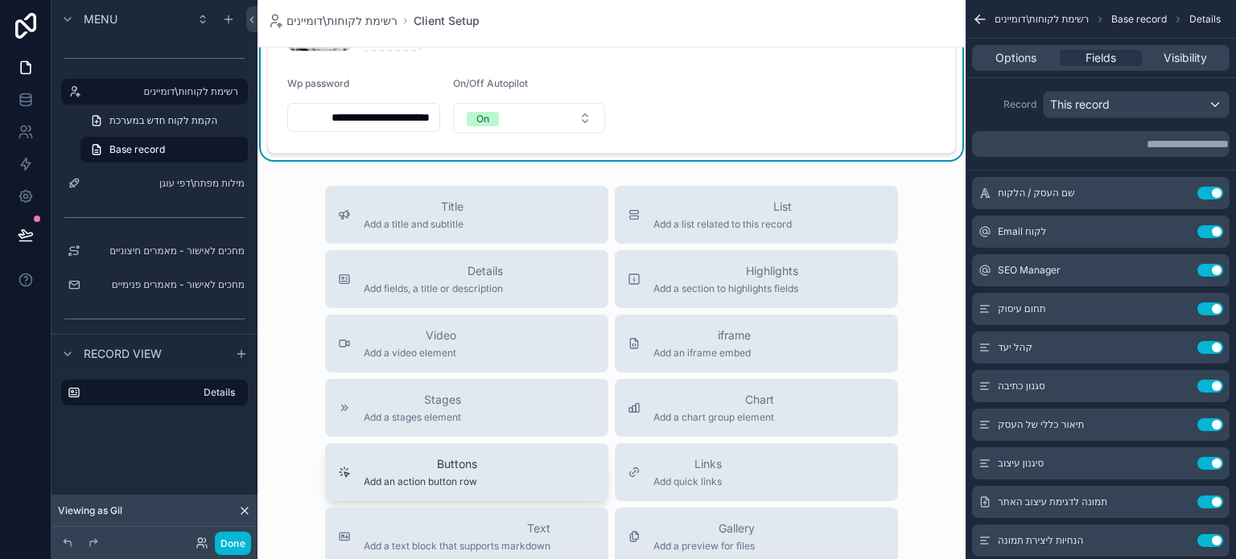
scroll to position [1529, 0]
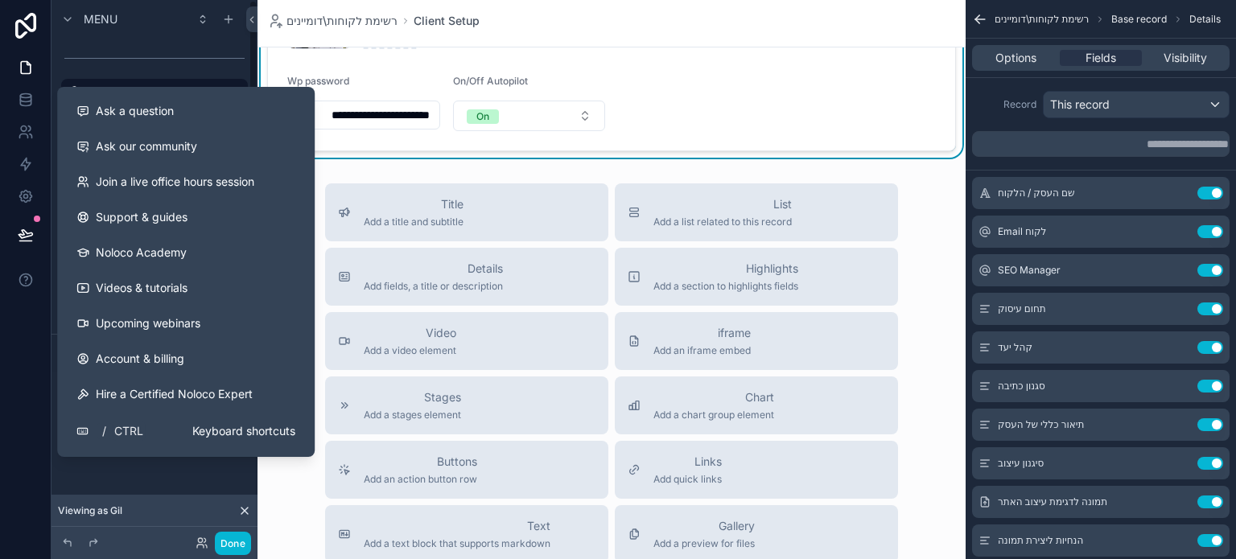
click at [32, 325] on div at bounding box center [26, 279] width 52 height 559
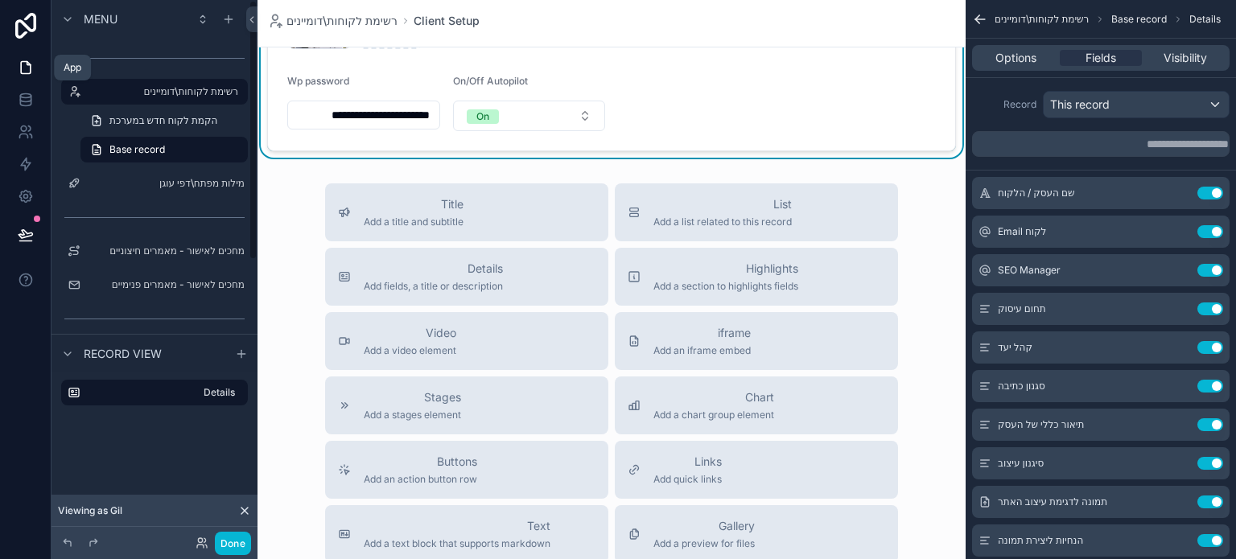
click at [28, 72] on icon at bounding box center [26, 68] width 16 height 16
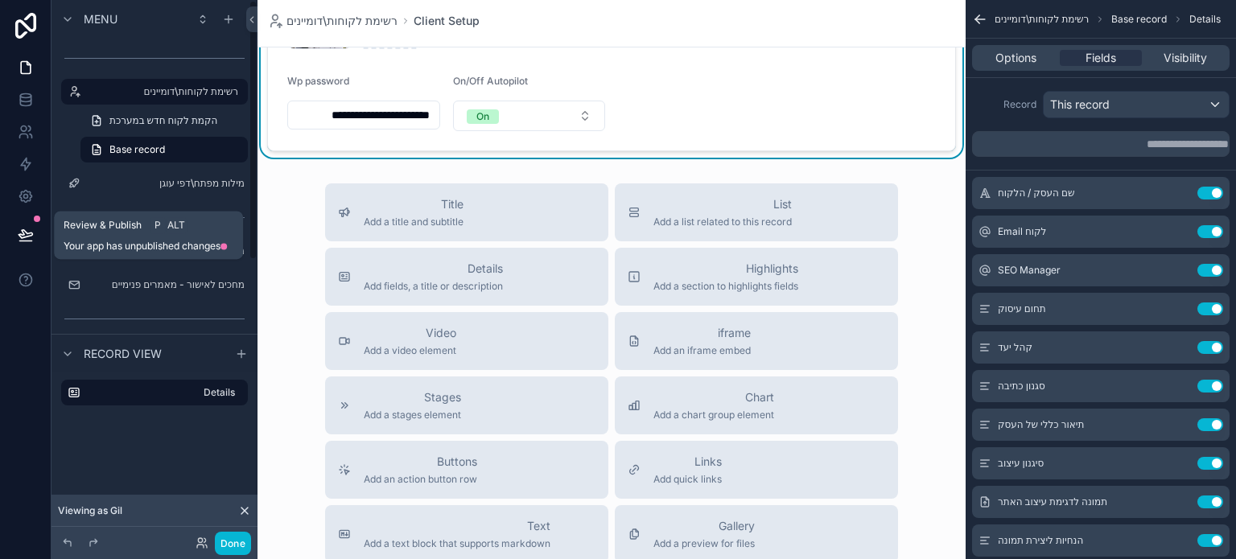
click at [31, 237] on icon at bounding box center [26, 235] width 16 height 16
click at [24, 236] on icon at bounding box center [26, 235] width 16 height 16
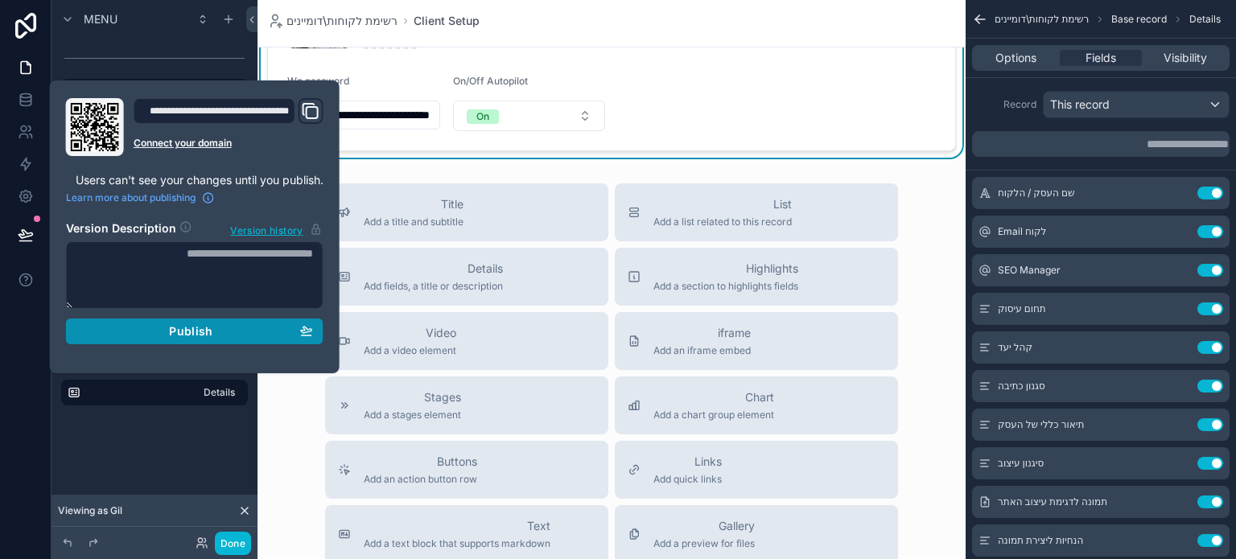
click at [138, 328] on div "Publish" at bounding box center [194, 331] width 237 height 14
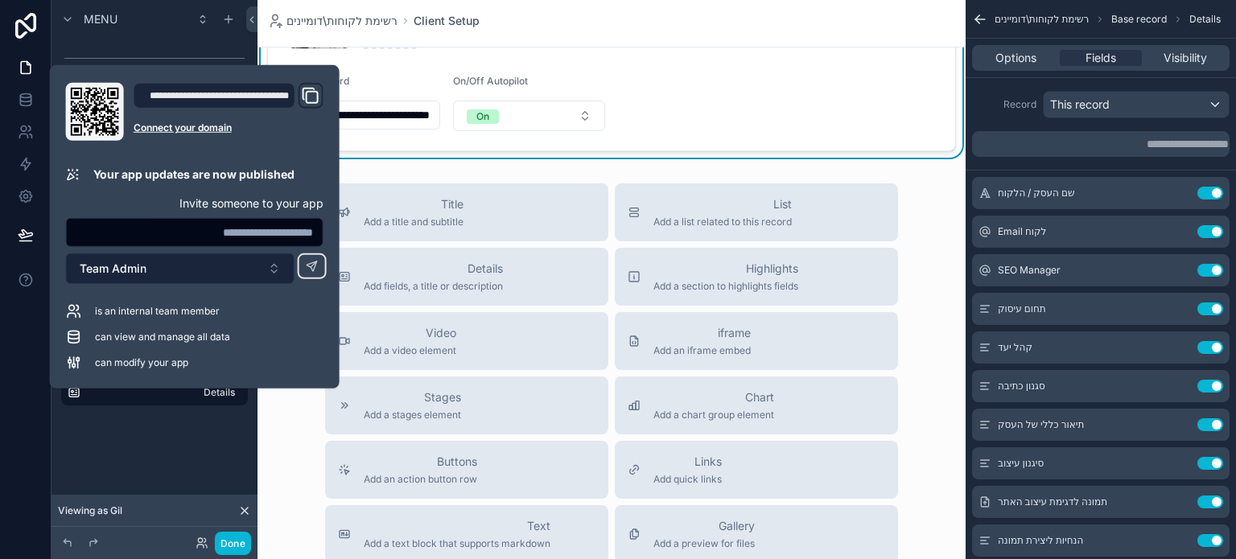
click at [164, 270] on button "Team Admin" at bounding box center [180, 269] width 229 height 31
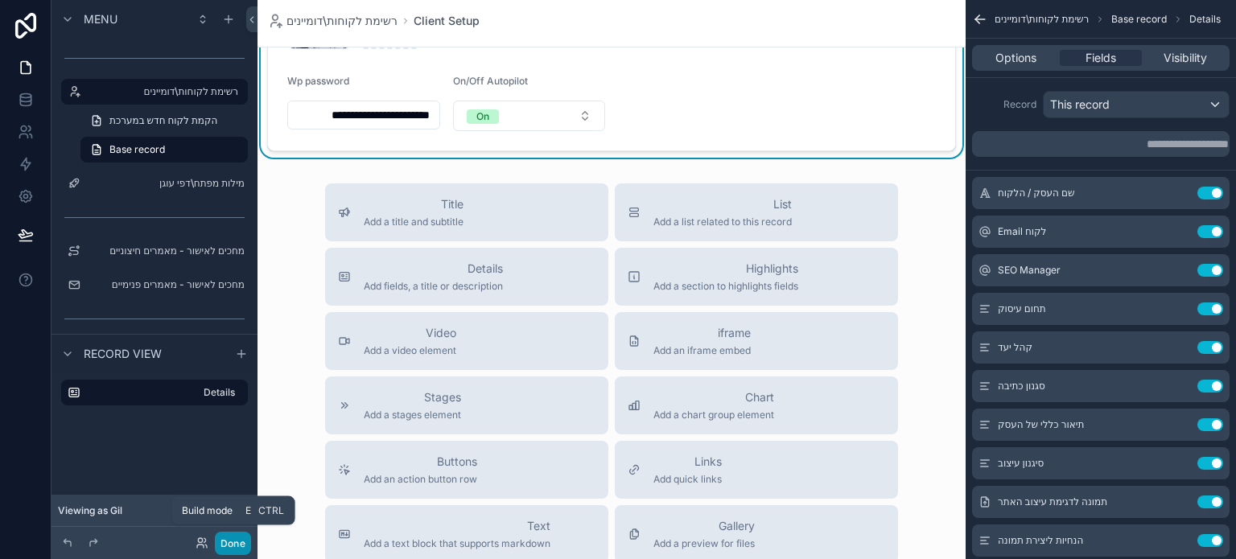
click at [235, 543] on button "Done" at bounding box center [233, 543] width 36 height 23
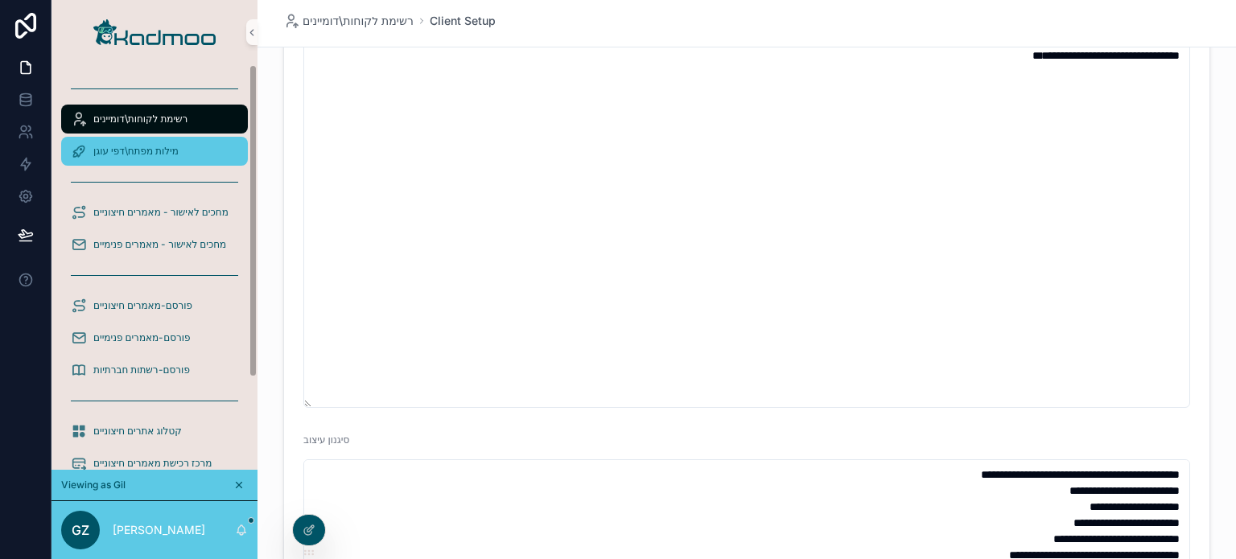
click at [174, 148] on span "מילות מפתח\דפי עוגן" at bounding box center [135, 151] width 85 height 13
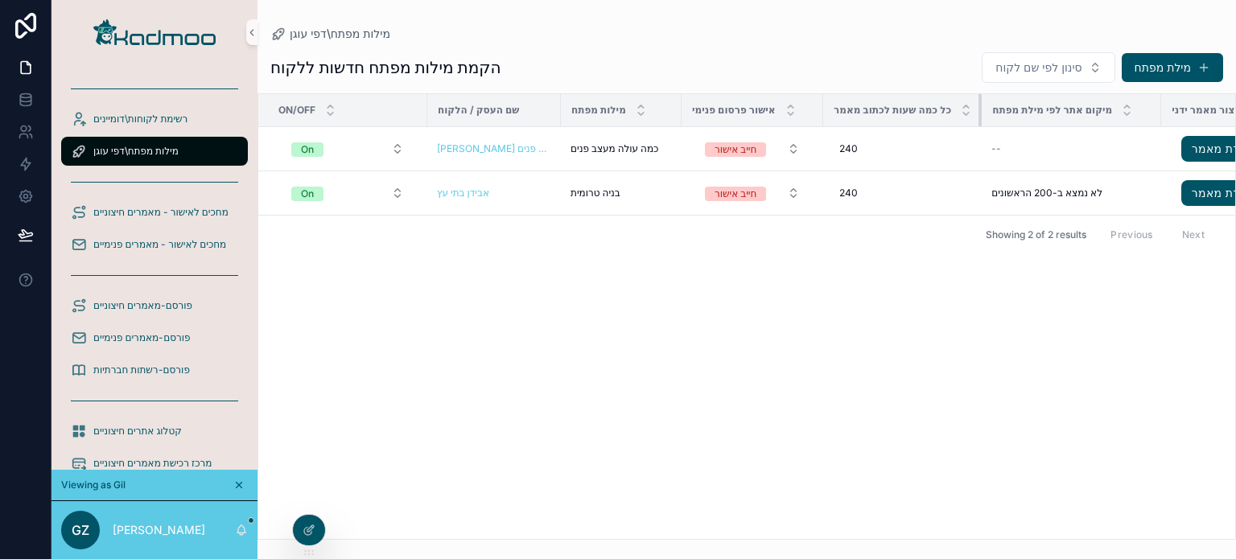
drag, startPoint x: 1014, startPoint y: 112, endPoint x: 965, endPoint y: 118, distance: 49.5
click at [979, 118] on div "scrollable content" at bounding box center [982, 110] width 6 height 32
drag, startPoint x: 1145, startPoint y: 106, endPoint x: 1102, endPoint y: 117, distance: 44.7
click at [1102, 117] on th "מיקום אתר לפי מילת מפתח" at bounding box center [1062, 110] width 161 height 33
click at [995, 153] on div "--" at bounding box center [1063, 148] width 142 height 13
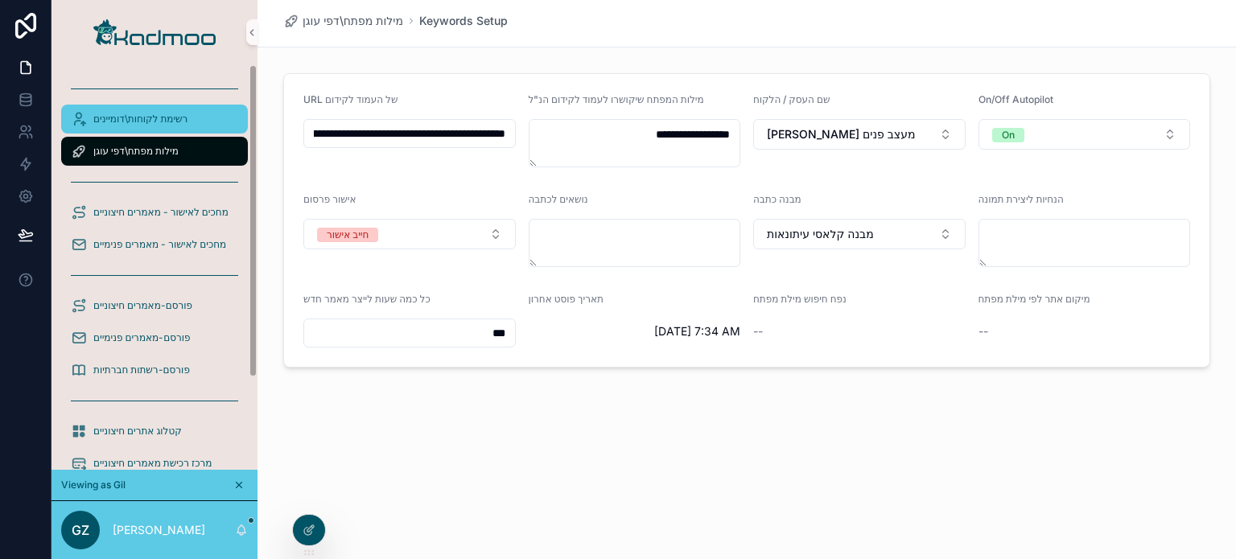
click at [142, 119] on span "רשימת לקוחות\דומיינים" at bounding box center [140, 119] width 94 height 13
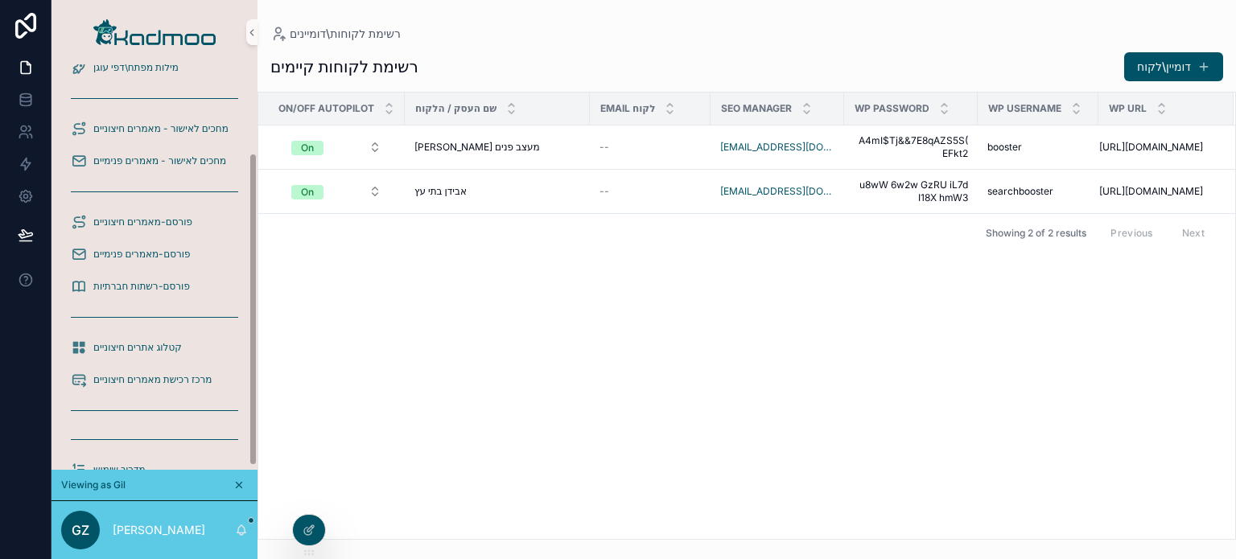
scroll to position [118, 0]
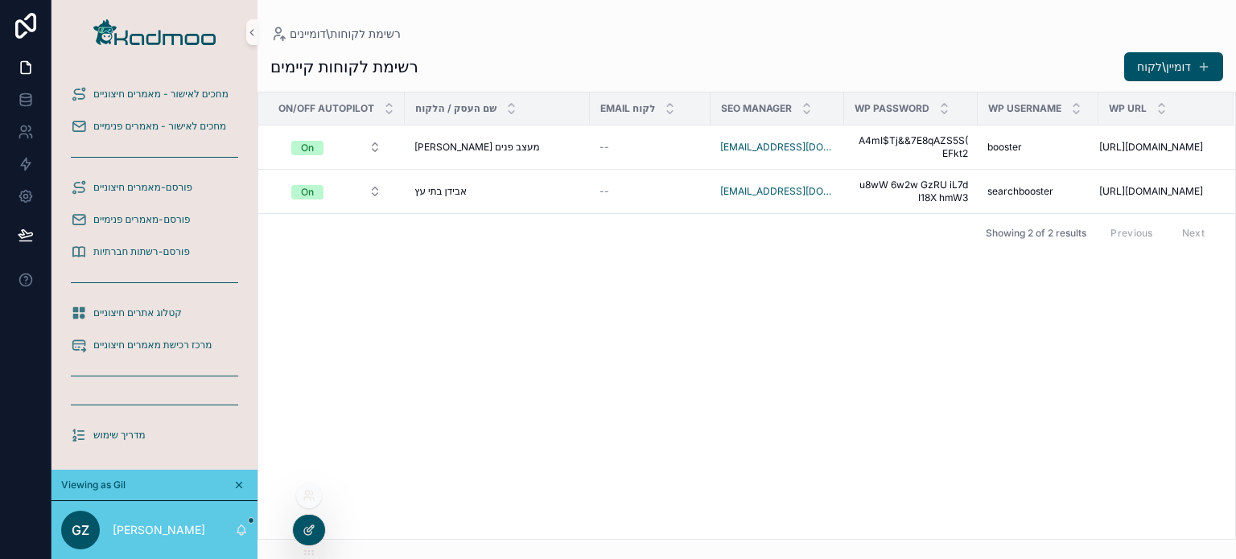
click at [304, 528] on icon at bounding box center [309, 530] width 13 height 13
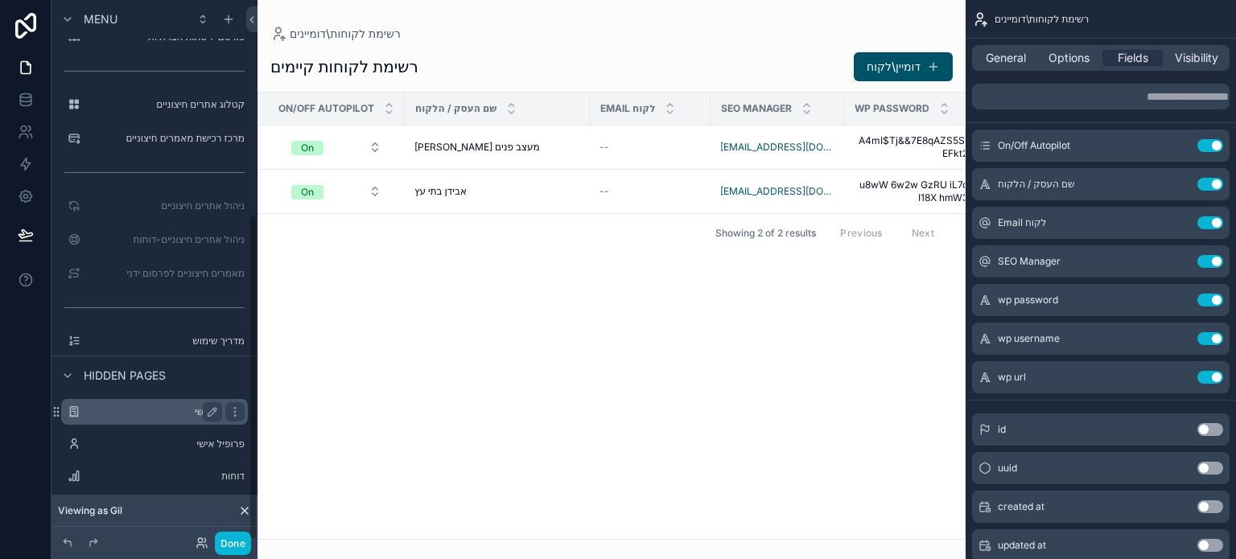
scroll to position [357, 0]
drag, startPoint x: 443, startPoint y: 531, endPoint x: 539, endPoint y: 507, distance: 98.8
click at [539, 507] on div "scrollable content" at bounding box center [612, 279] width 708 height 559
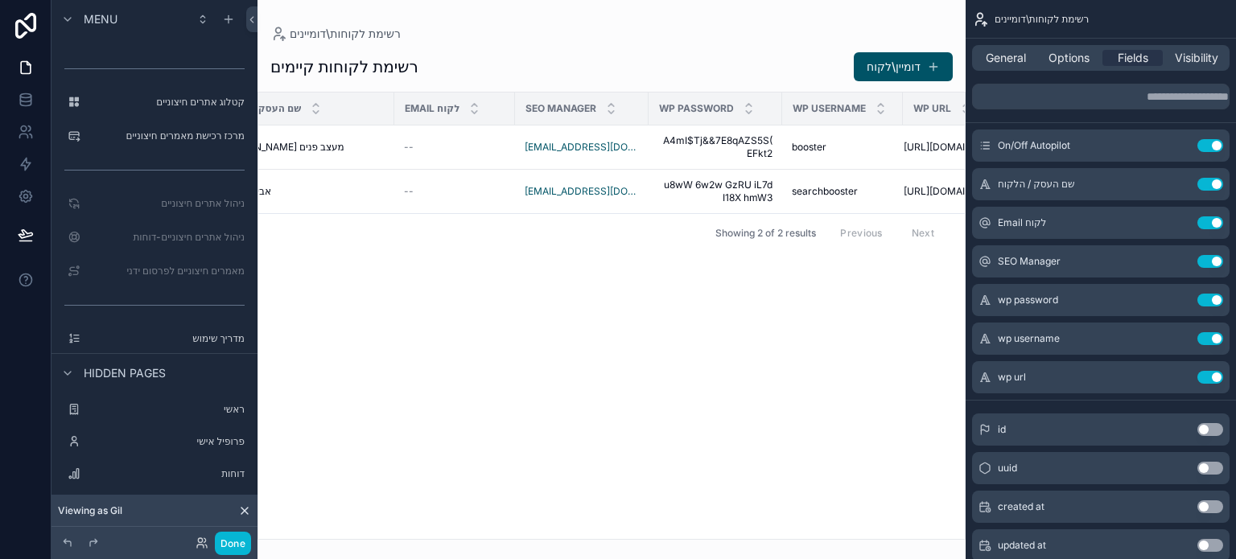
scroll to position [0, 254]
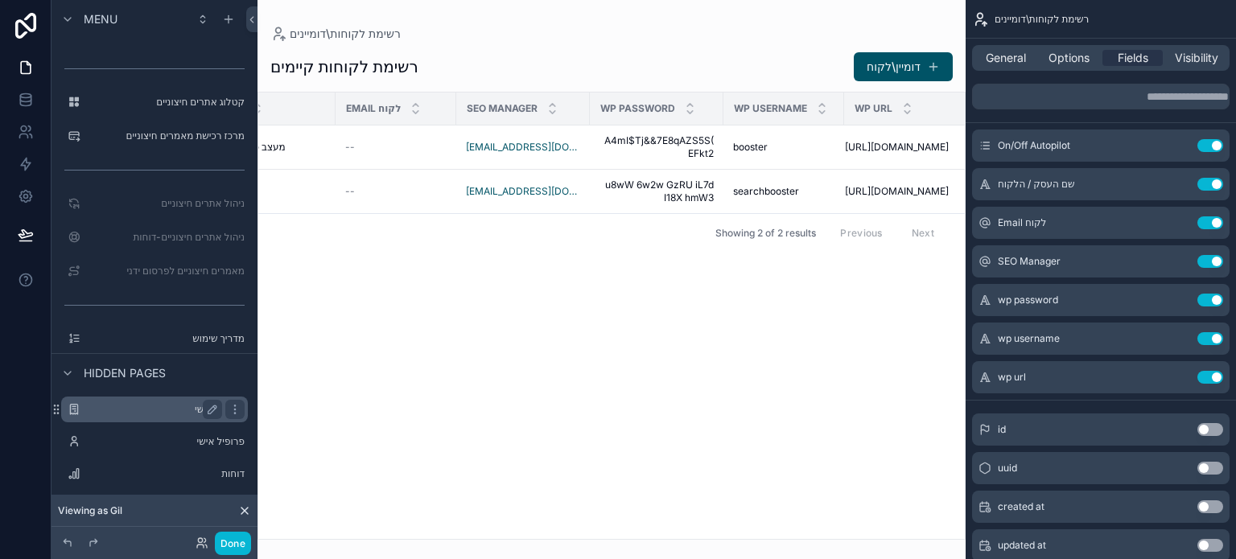
click at [151, 409] on label "ראשי" at bounding box center [151, 409] width 129 height 13
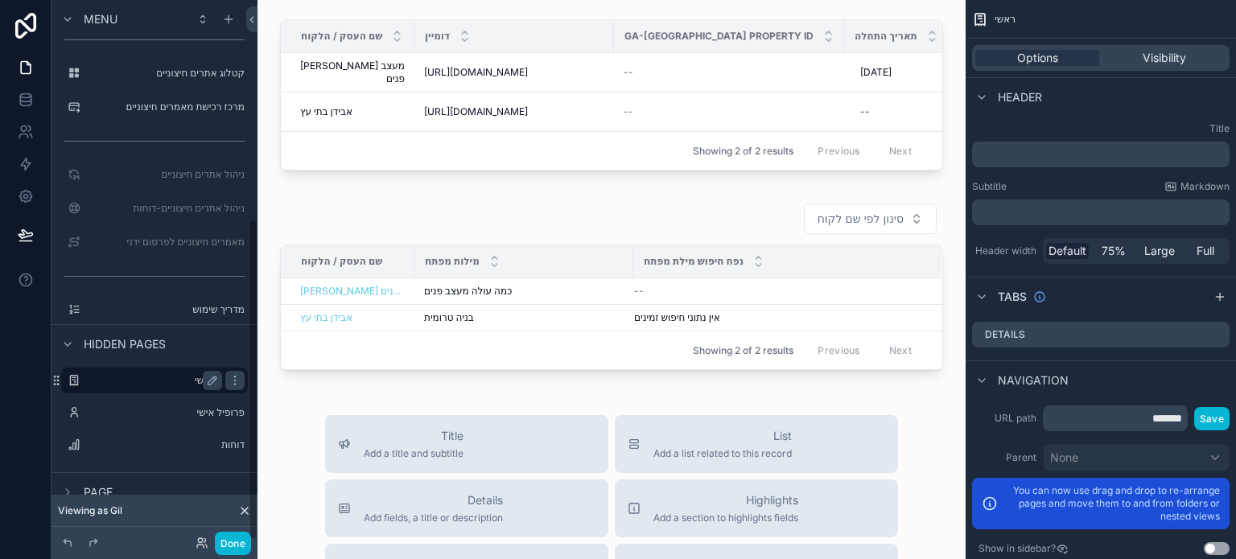
scroll to position [366, 0]
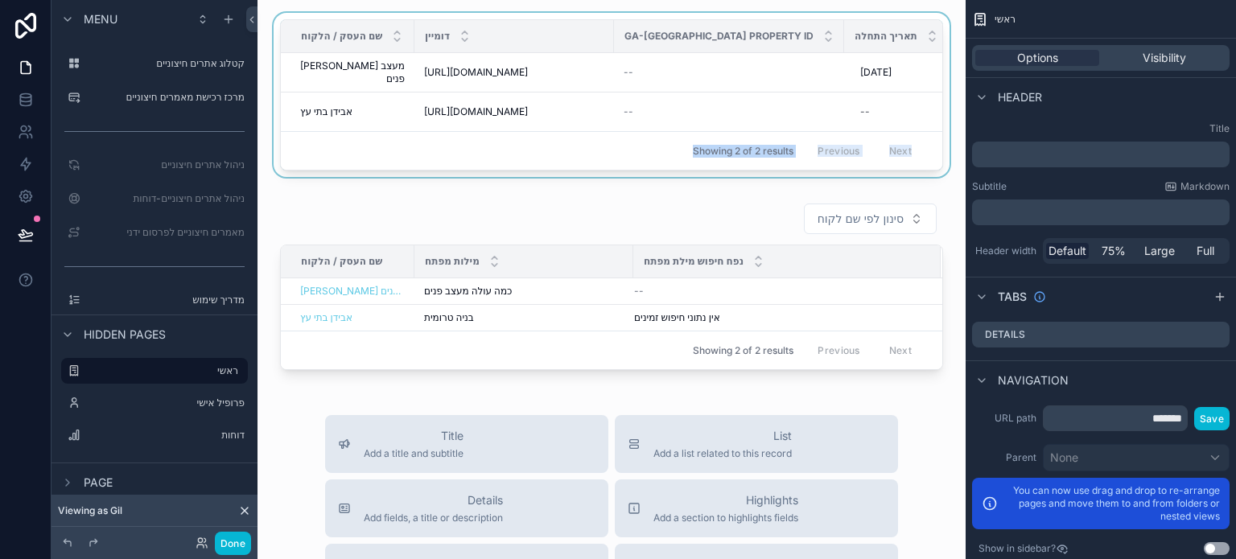
drag, startPoint x: 369, startPoint y: 175, endPoint x: 437, endPoint y: 163, distance: 68.5
click at [437, 163] on div "שם העסק / הלקוח דומיין GA-GA Property ID תאריך התחלה תאריך סיום סשנים (ביקורים …" at bounding box center [611, 94] width 663 height 151
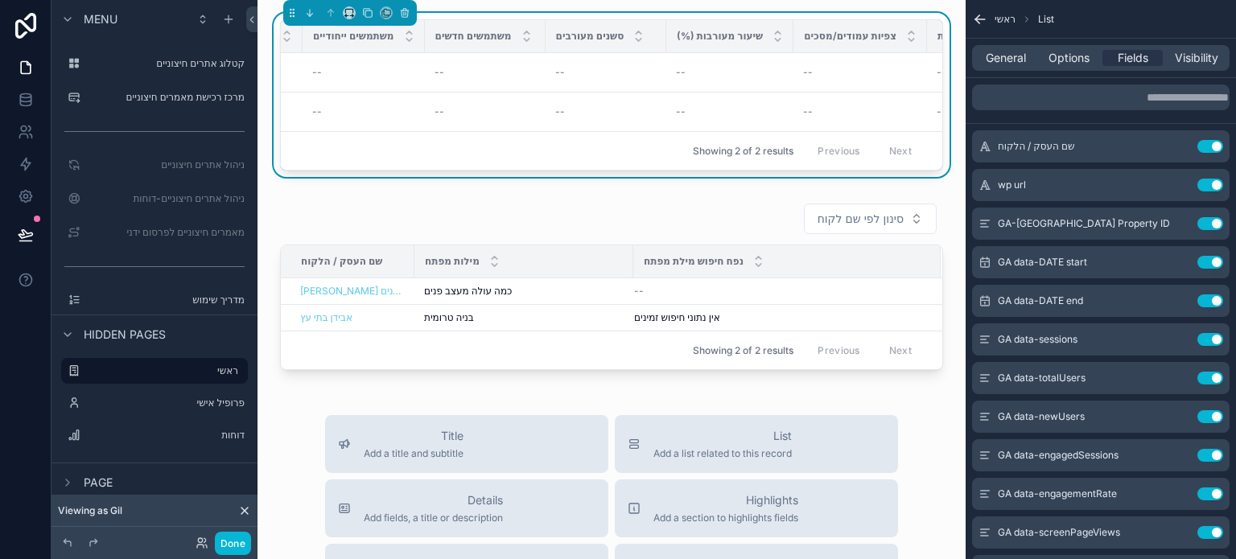
scroll to position [0, 1068]
click at [794, 67] on div "--" at bounding box center [844, 72] width 101 height 13
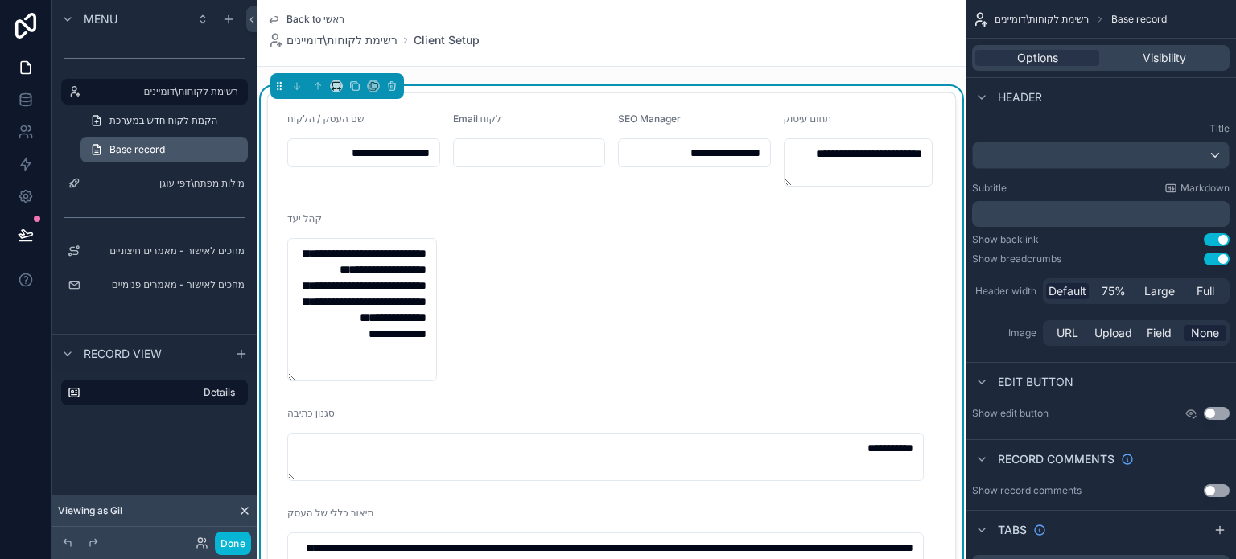
click at [146, 145] on span "Base record" at bounding box center [137, 149] width 56 height 13
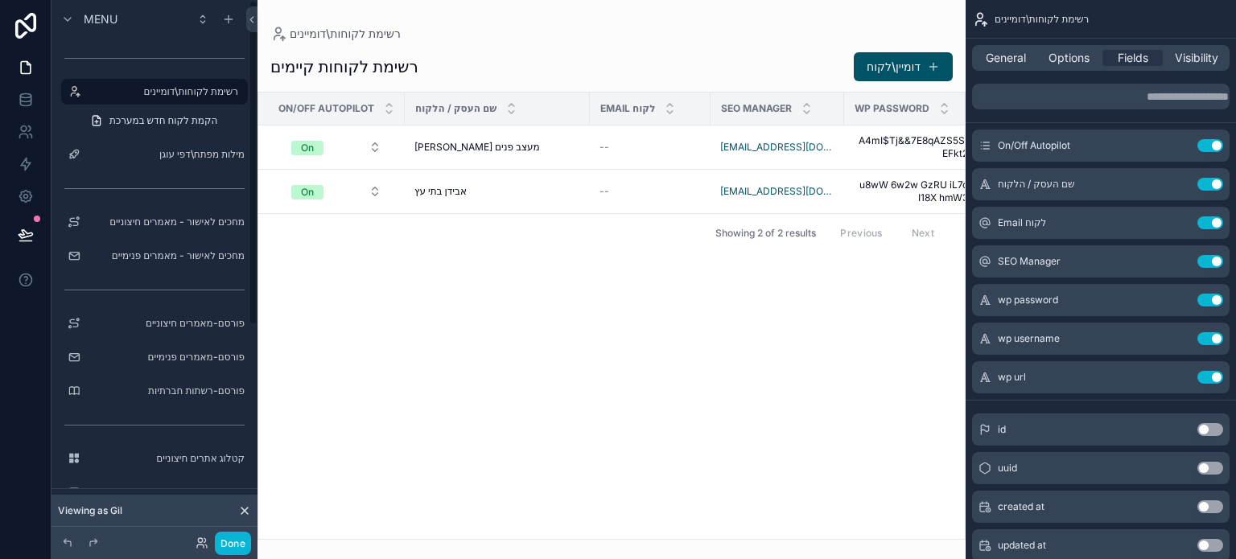
scroll to position [357, 0]
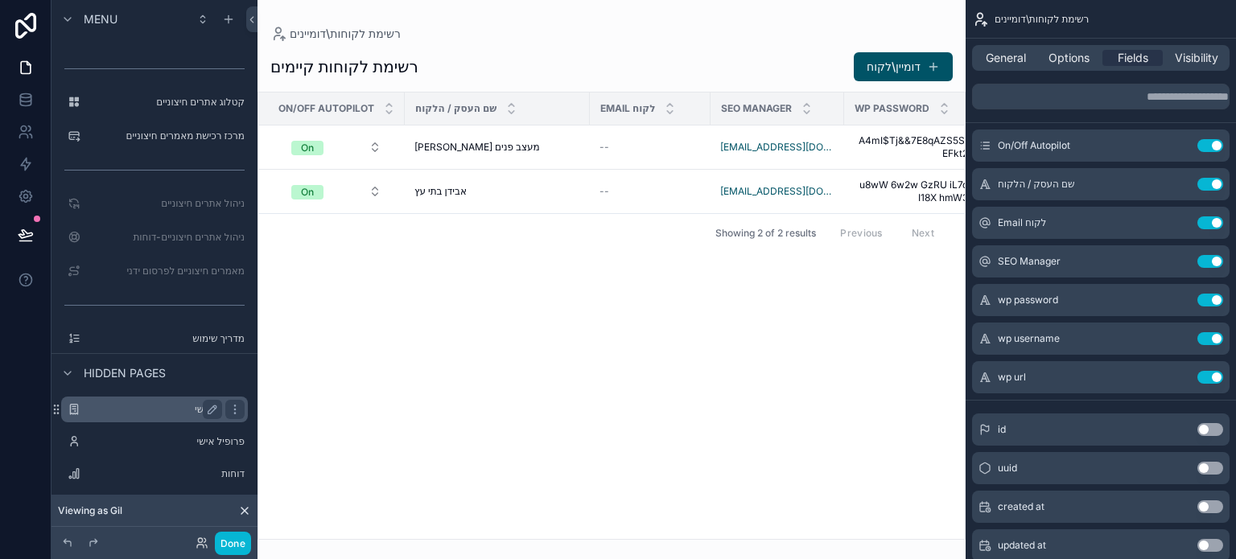
click at [190, 403] on label "ראשי" at bounding box center [151, 409] width 129 height 13
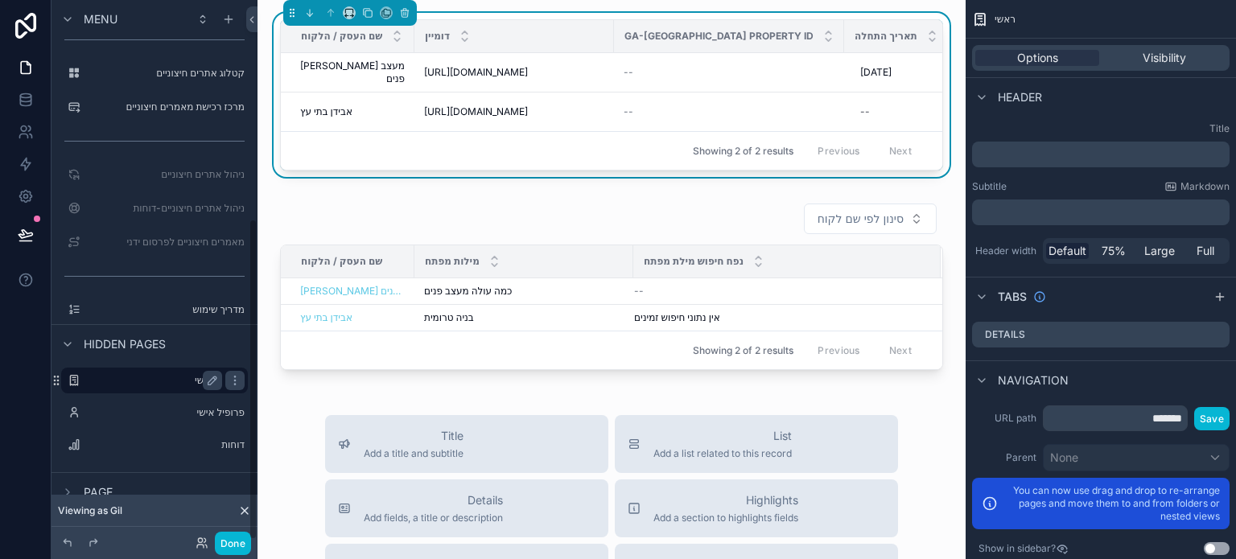
scroll to position [366, 0]
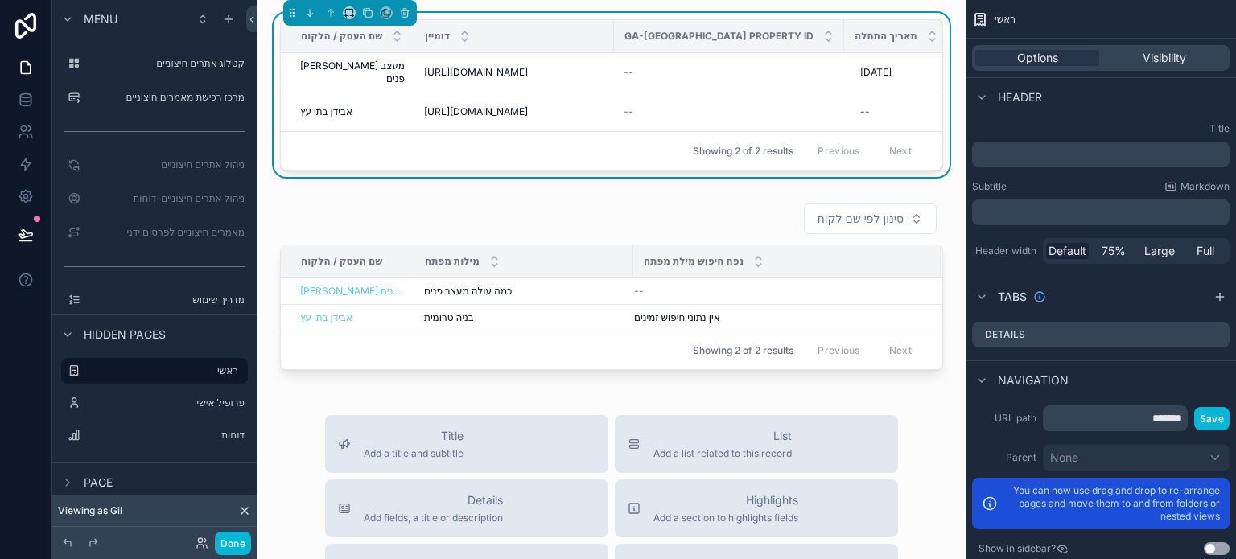
click at [599, 151] on div "Showing 2 of 2 results Previous Next" at bounding box center [612, 150] width 662 height 39
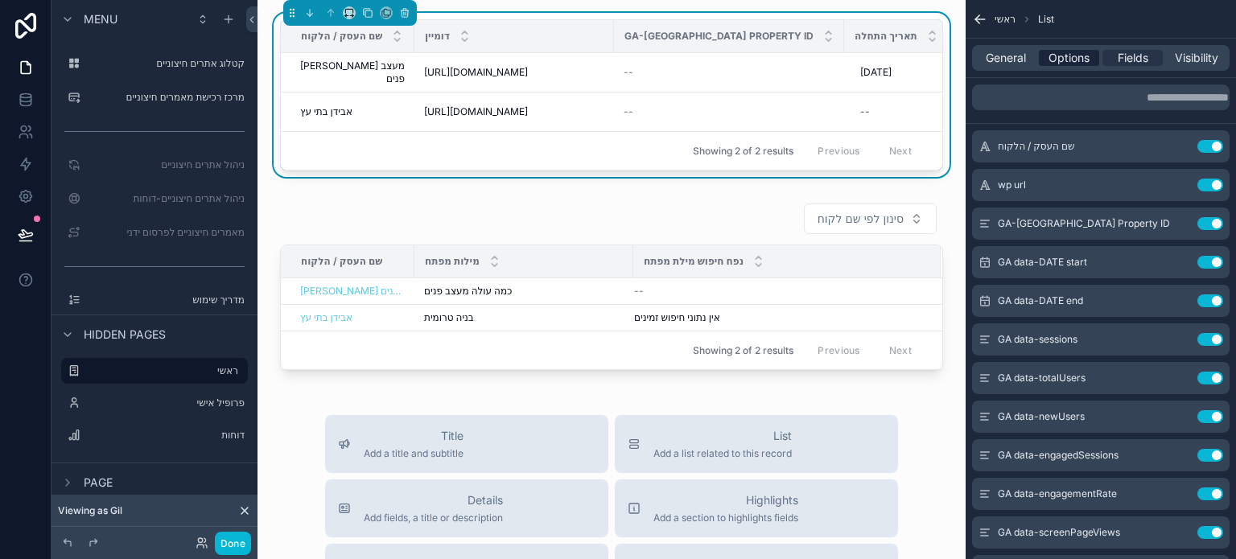
click at [1052, 60] on span "Options" at bounding box center [1069, 58] width 41 height 16
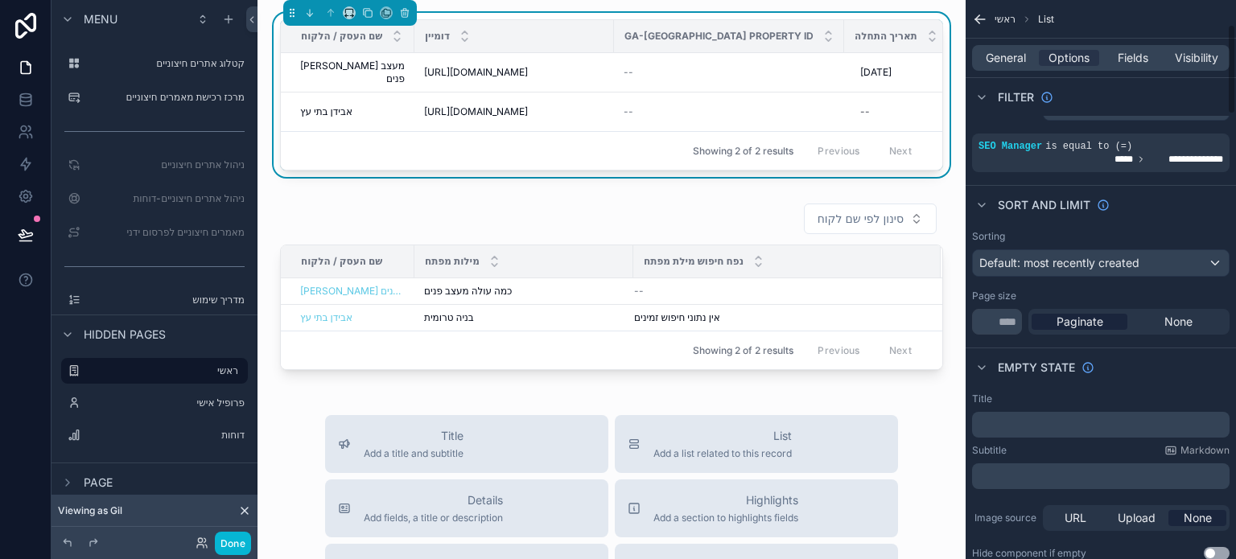
scroll to position [0, 0]
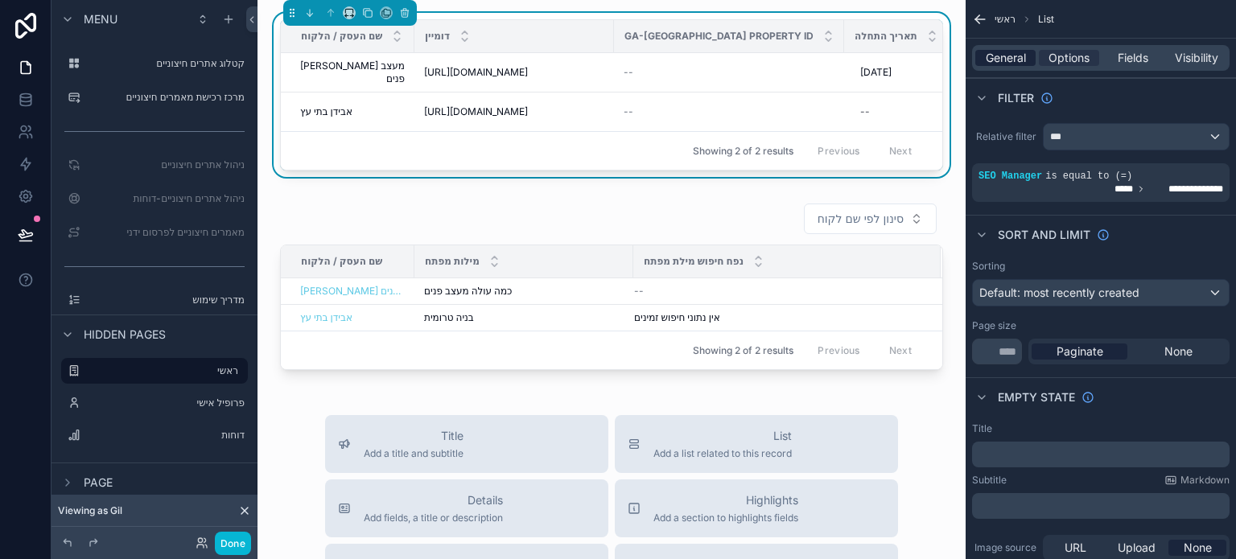
click at [1013, 57] on span "General" at bounding box center [1006, 58] width 40 height 16
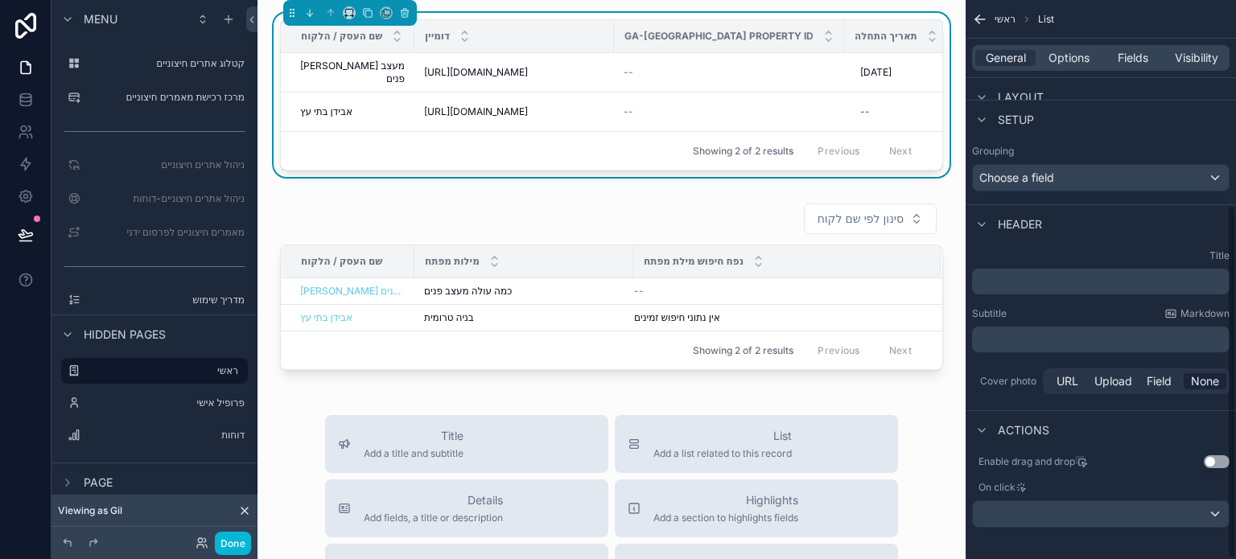
scroll to position [324, 0]
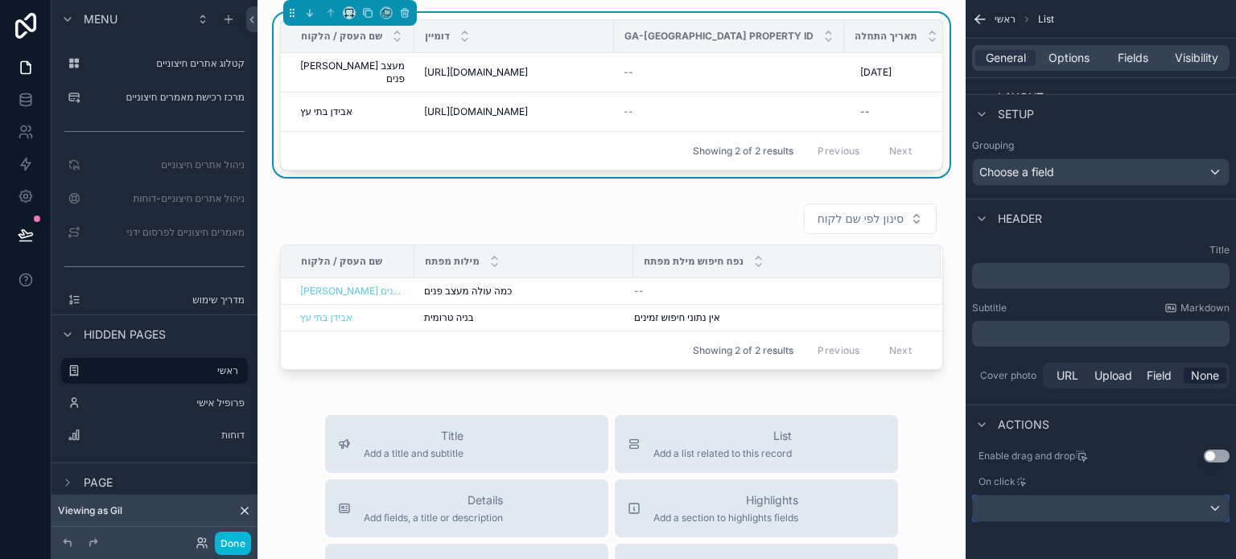
click at [1167, 511] on div "scrollable content" at bounding box center [1101, 509] width 256 height 26
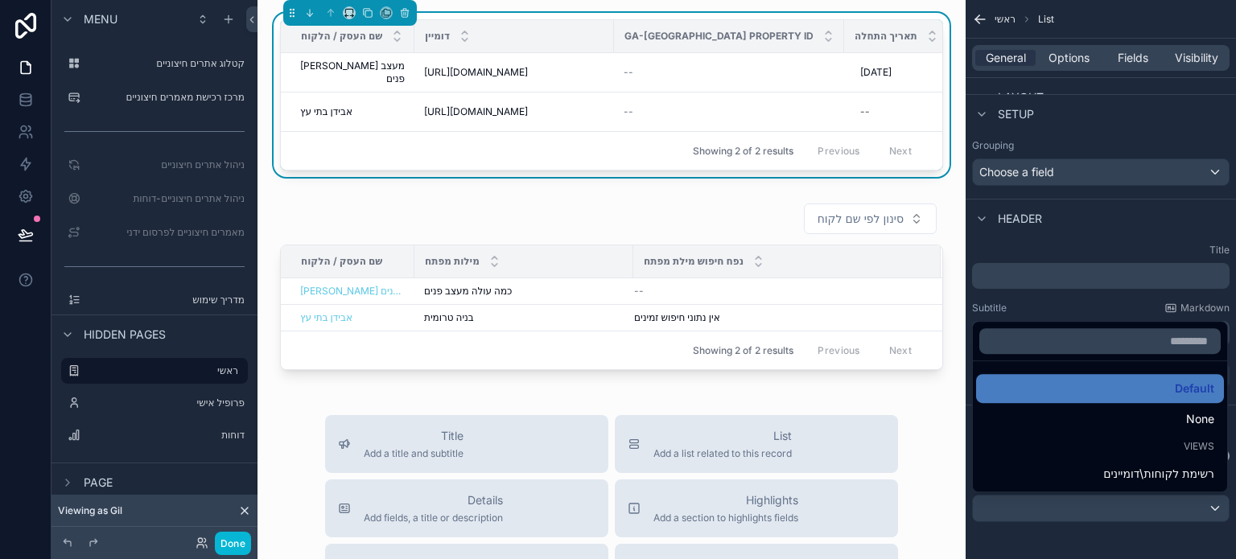
click at [1196, 544] on div "scrollable content" at bounding box center [618, 279] width 1236 height 559
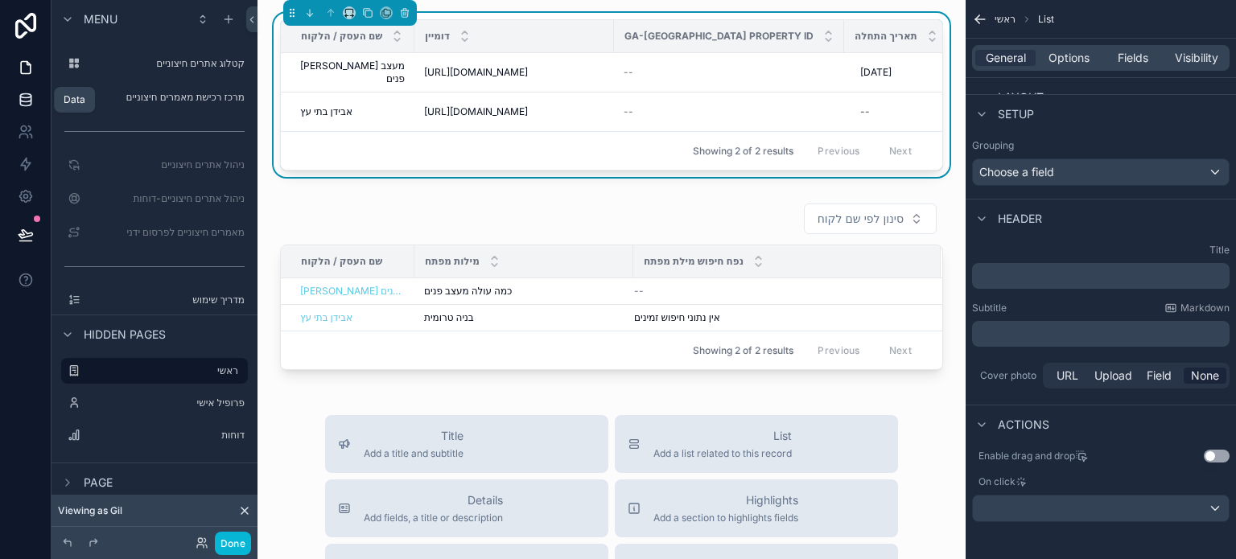
click at [25, 97] on icon at bounding box center [26, 100] width 16 height 16
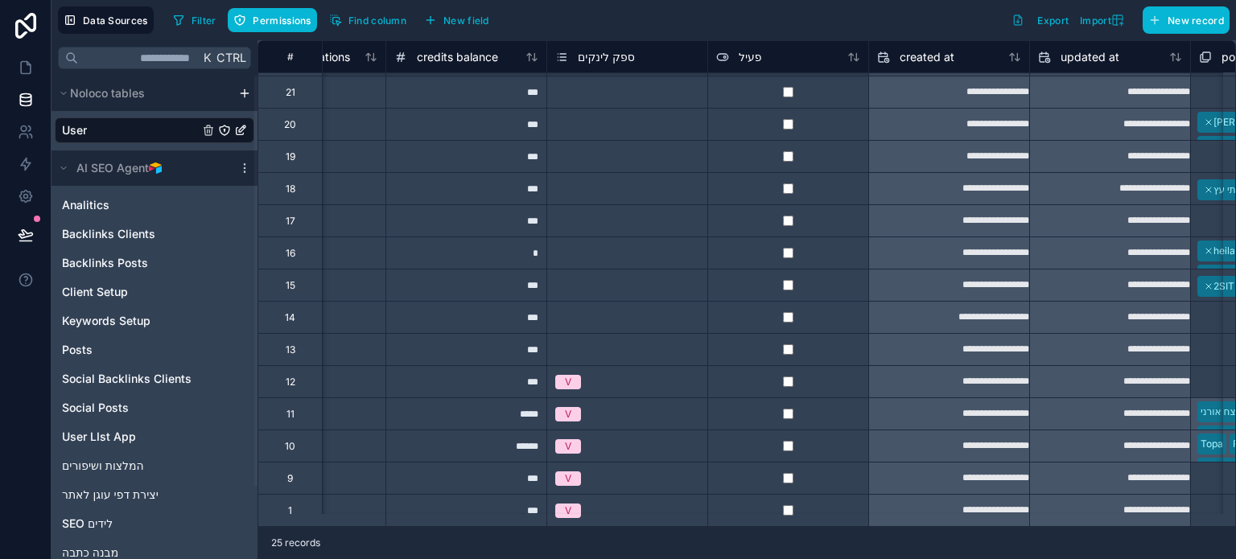
scroll to position [363, 1715]
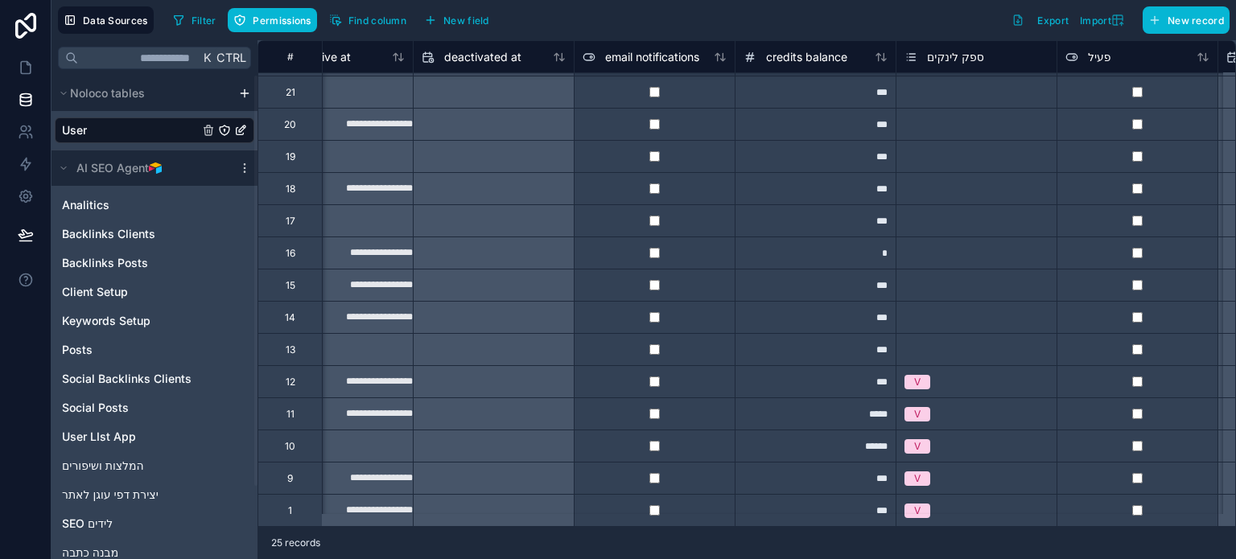
scroll to position [363, 1346]
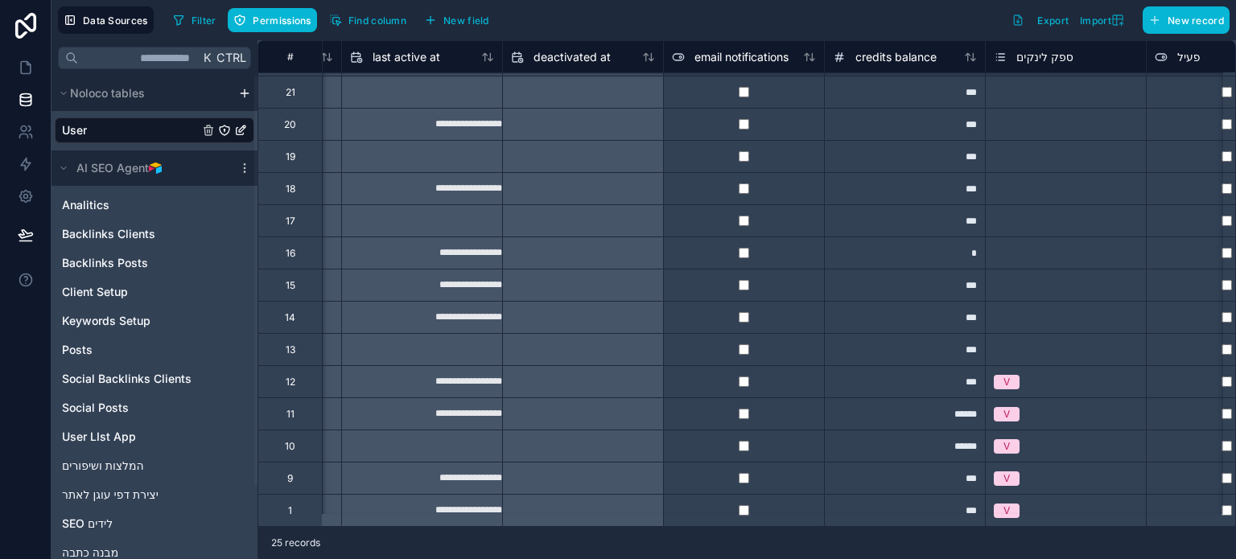
scroll to position [363, 1284]
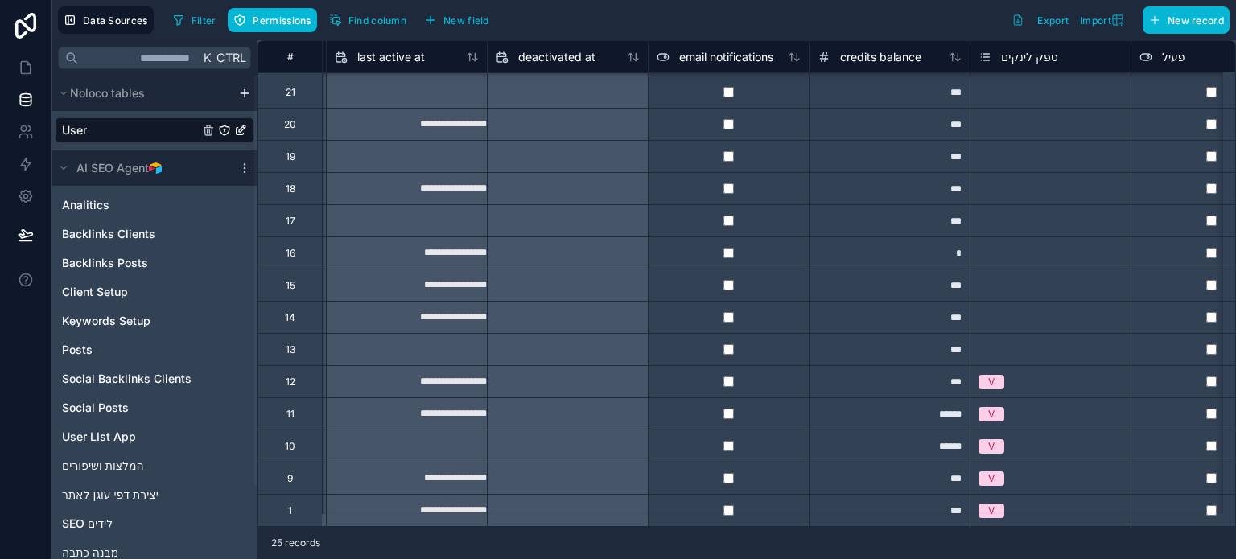
click at [930, 439] on div "******" at bounding box center [889, 446] width 161 height 32
click at [877, 400] on div "******" at bounding box center [889, 414] width 161 height 32
click at [25, 125] on icon at bounding box center [26, 132] width 16 height 16
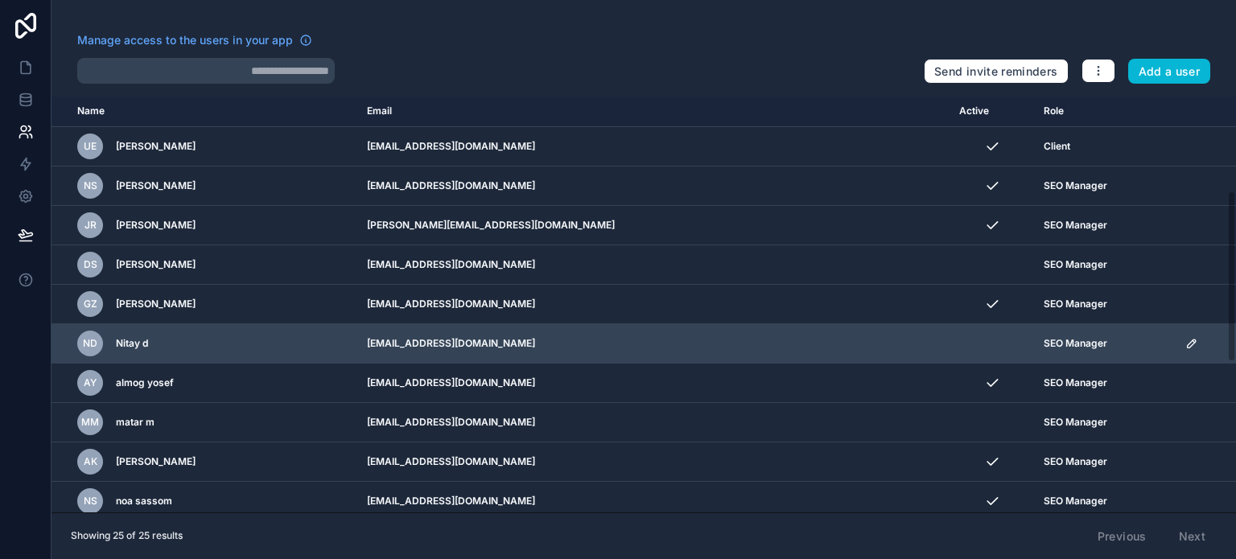
scroll to position [241, 0]
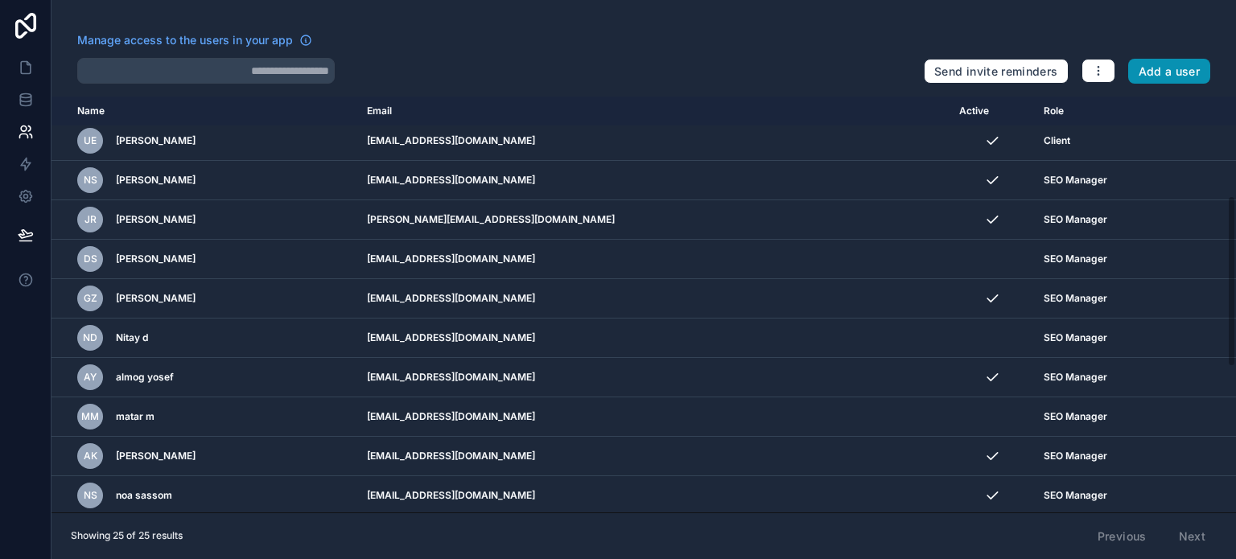
click at [1162, 68] on button "Add a user" at bounding box center [1170, 72] width 83 height 26
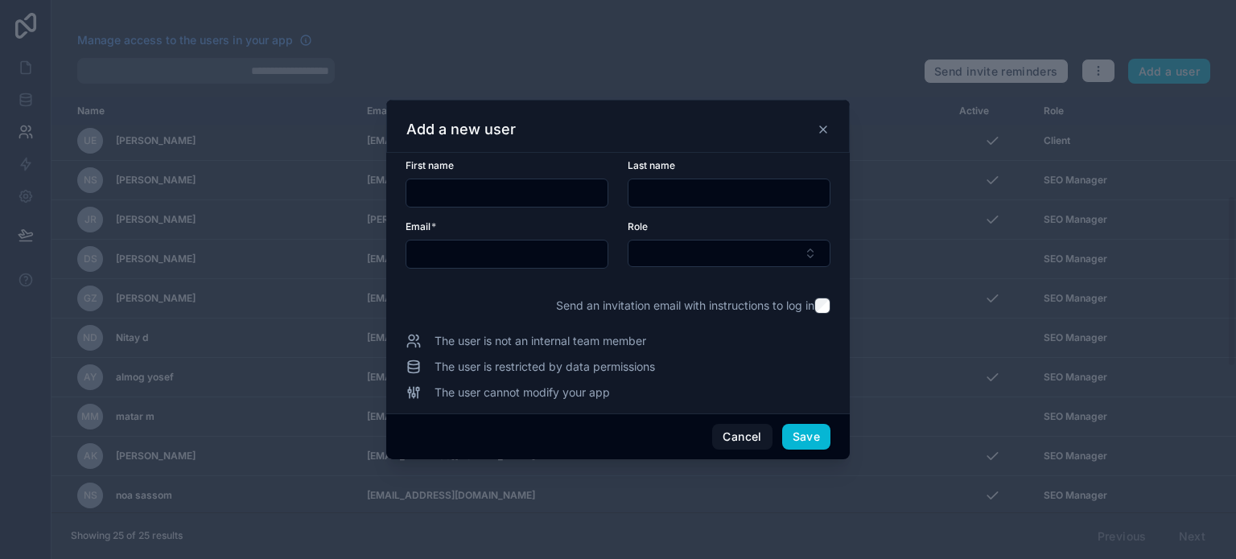
drag, startPoint x: 1153, startPoint y: 254, endPoint x: 1087, endPoint y: 284, distance: 72.7
click at [1153, 256] on div at bounding box center [618, 279] width 1236 height 559
click at [479, 262] on input "text" at bounding box center [506, 254] width 201 height 23
paste input "**********"
drag, startPoint x: 517, startPoint y: 260, endPoint x: 469, endPoint y: 263, distance: 47.6
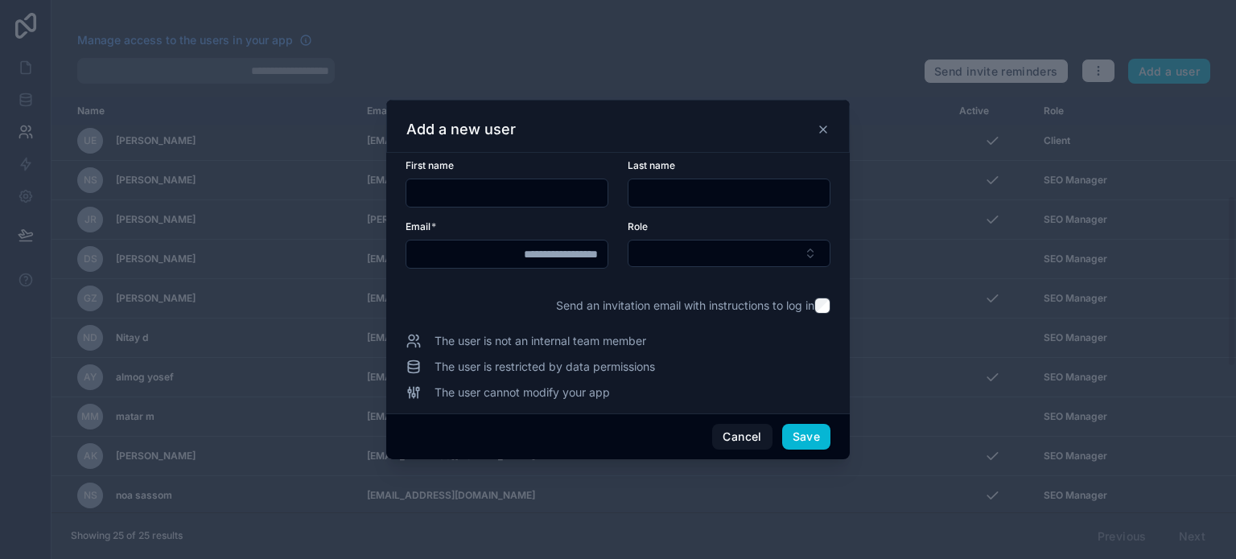
click at [473, 263] on input "**********" at bounding box center [506, 254] width 201 height 23
type input "**********"
click at [482, 196] on input "text" at bounding box center [506, 193] width 201 height 23
paste input "*****"
type input "*****"
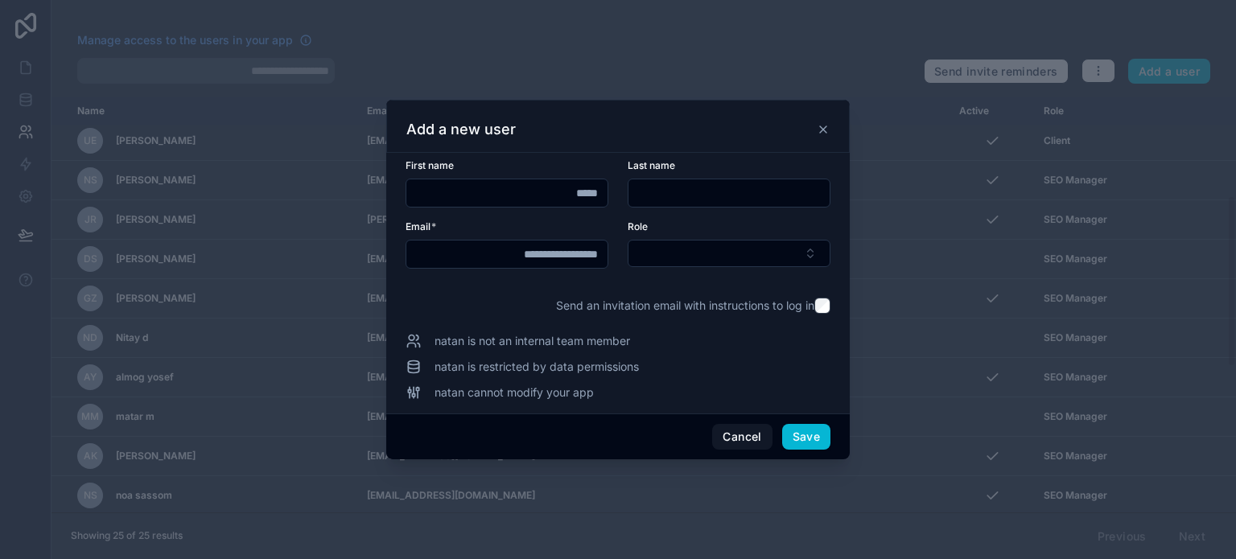
click at [673, 189] on input "text" at bounding box center [729, 193] width 201 height 23
paste input "*****"
type input "*****"
click at [700, 262] on button "Select Button" at bounding box center [729, 253] width 203 height 27
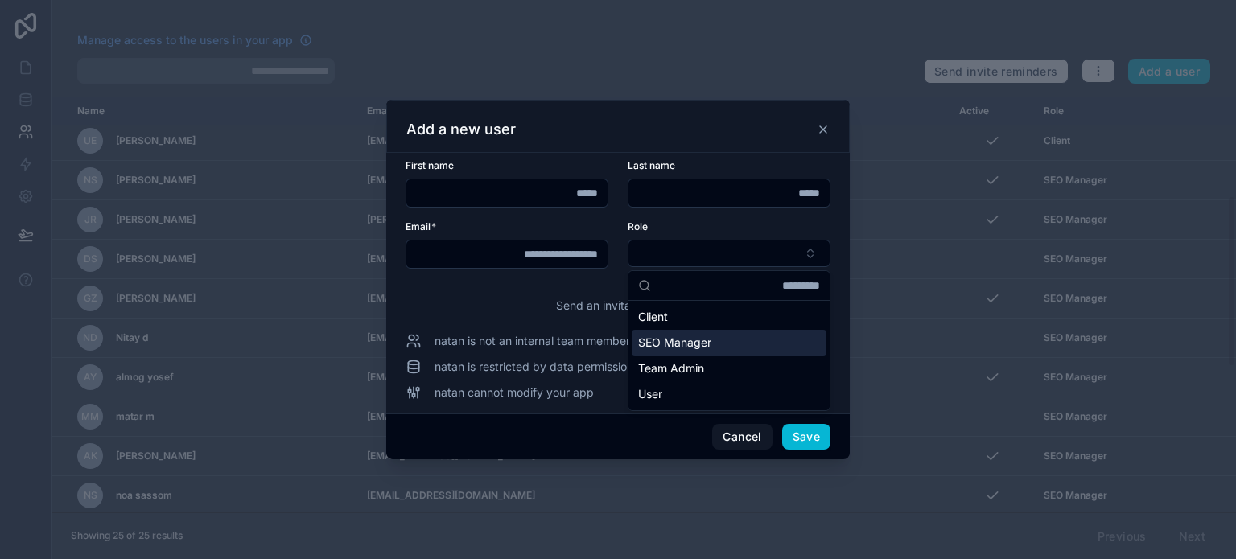
click at [689, 341] on span "SEO Manager" at bounding box center [674, 343] width 73 height 16
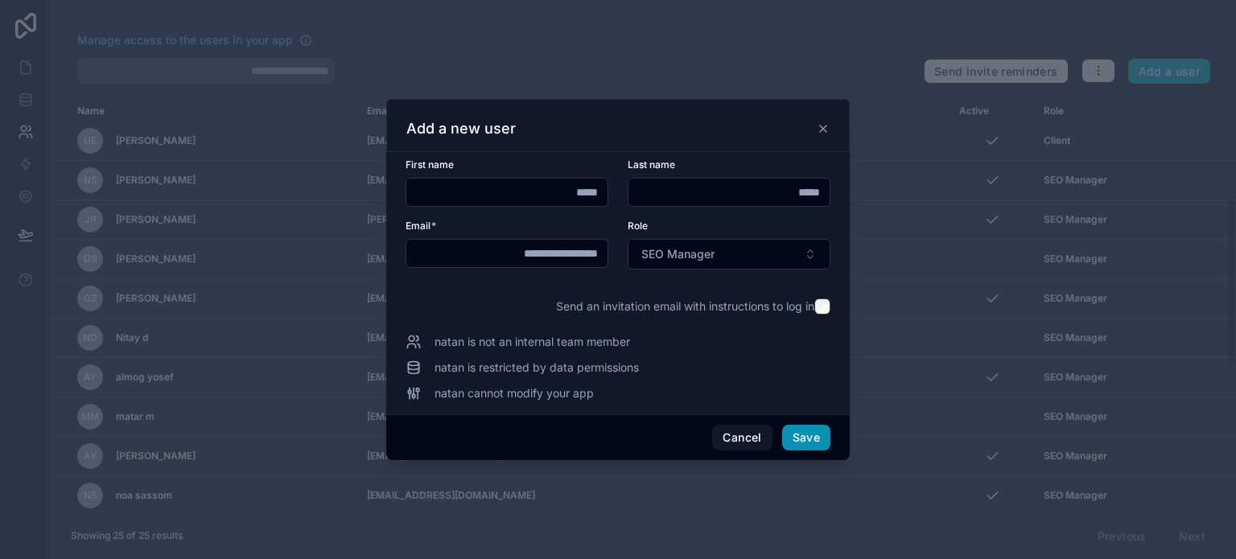
click at [807, 440] on button "Save" at bounding box center [806, 438] width 48 height 26
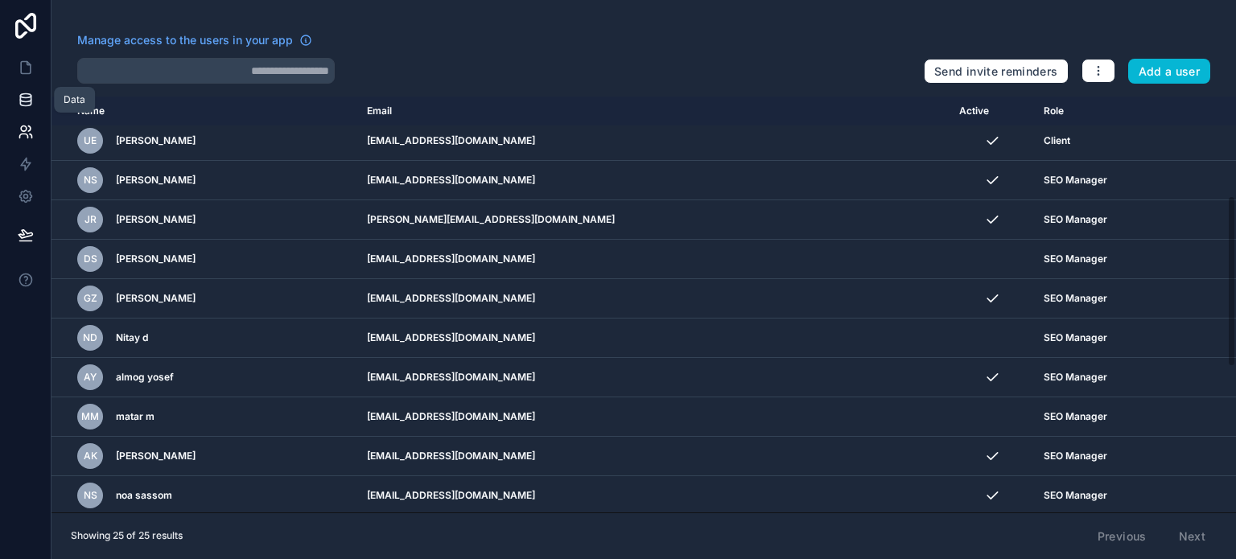
click at [26, 92] on icon at bounding box center [26, 100] width 16 height 16
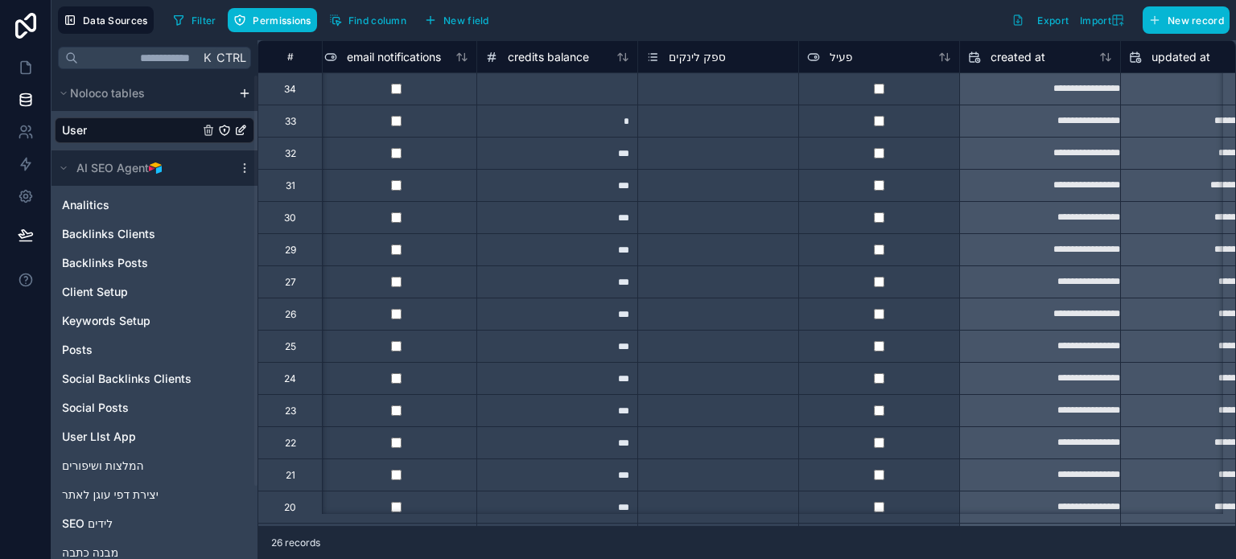
scroll to position [0, 1621]
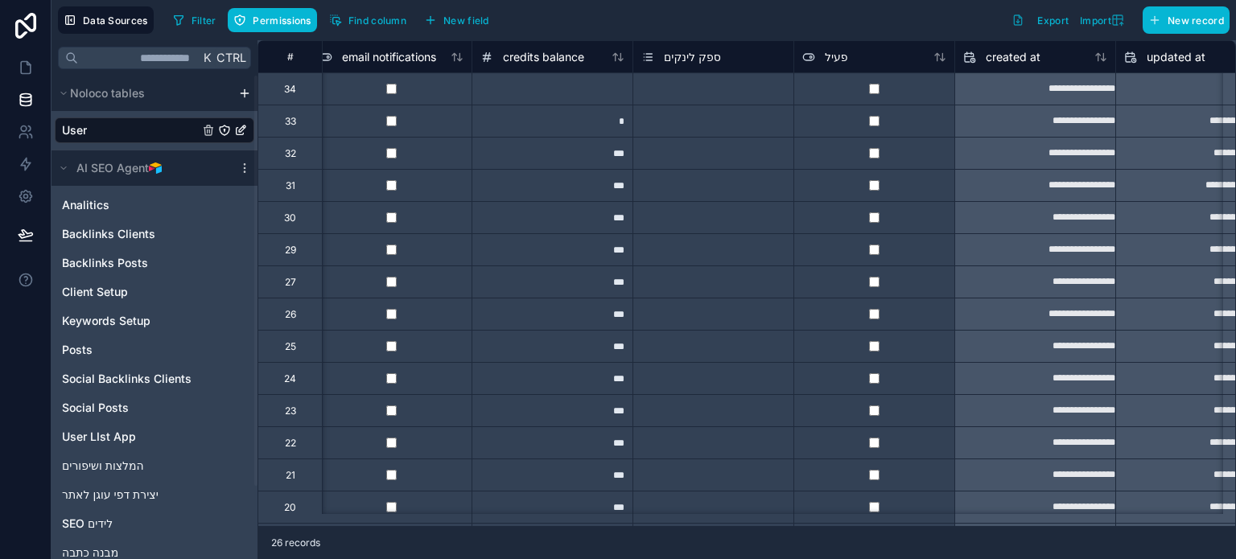
click at [584, 93] on div at bounding box center [552, 88] width 161 height 32
type input "***"
click at [689, 23] on div "Filter Permissions Find column New field Export Import New record" at bounding box center [698, 19] width 1063 height 27
click at [753, 93] on div "Select a ספק לינקים" at bounding box center [713, 89] width 160 height 16
click at [749, 91] on div "Select a ספק לינקים" at bounding box center [713, 89] width 160 height 16
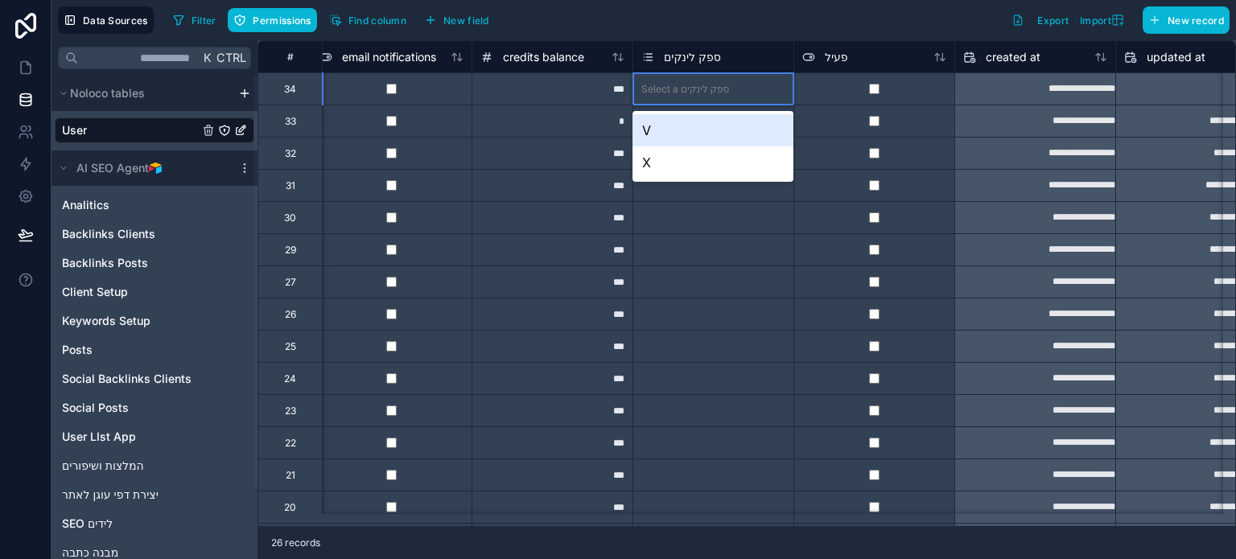
click at [660, 122] on div "V" at bounding box center [713, 130] width 160 height 32
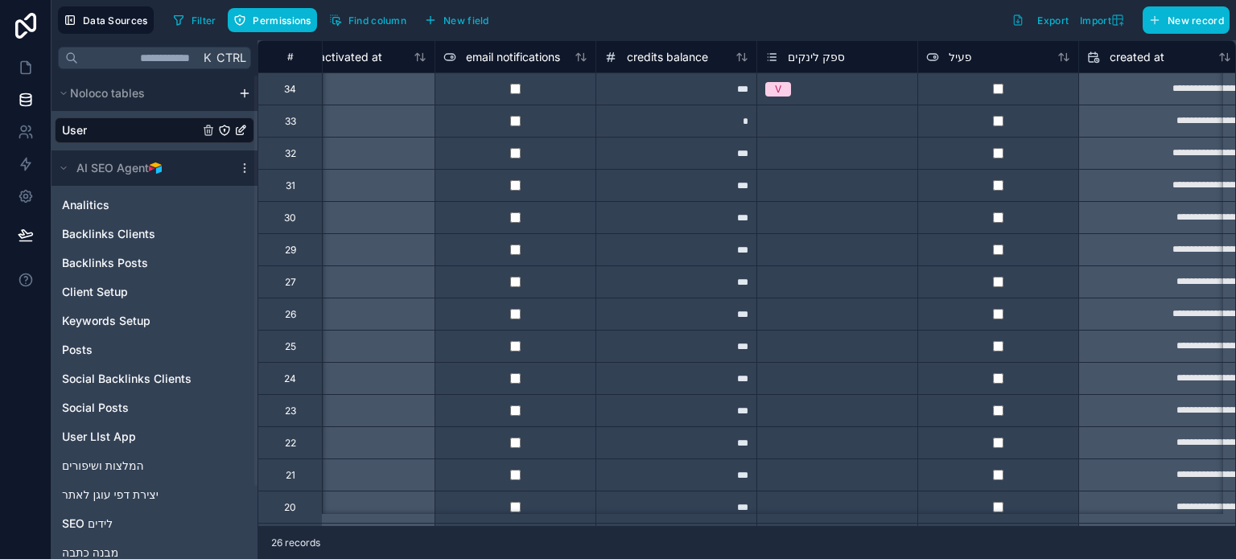
scroll to position [0, 1397]
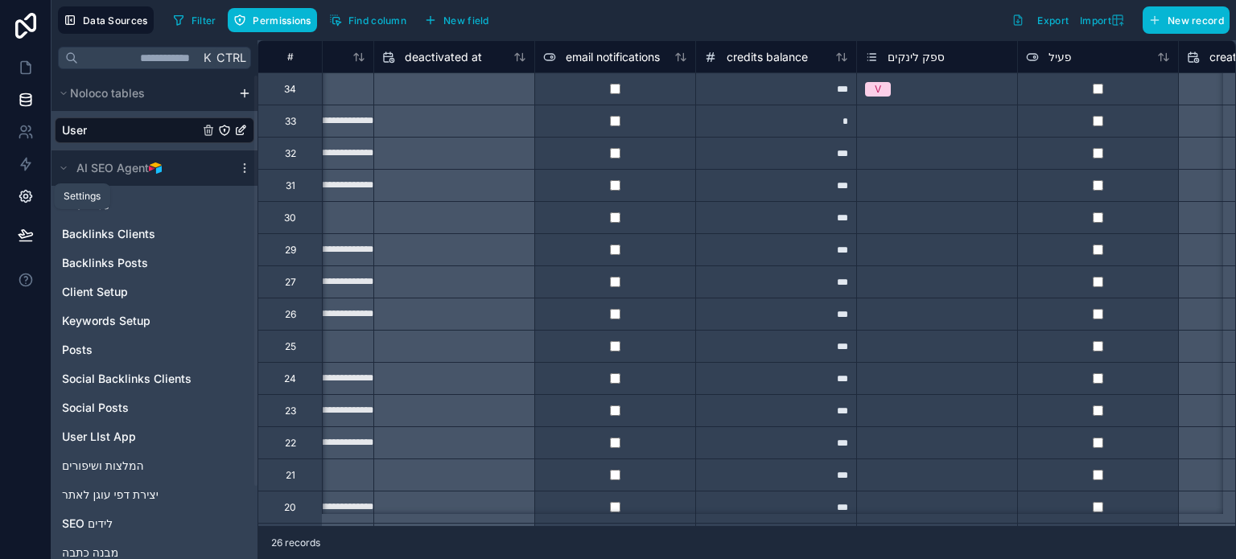
click at [20, 197] on icon at bounding box center [25, 197] width 12 height 12
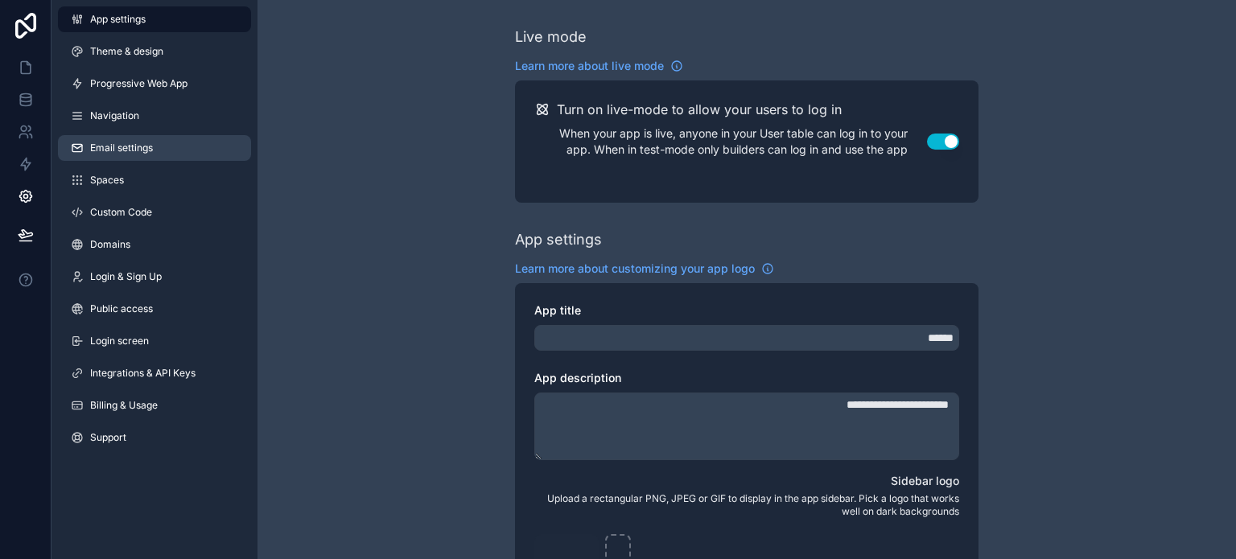
click at [109, 143] on span "Email settings" at bounding box center [121, 148] width 63 height 13
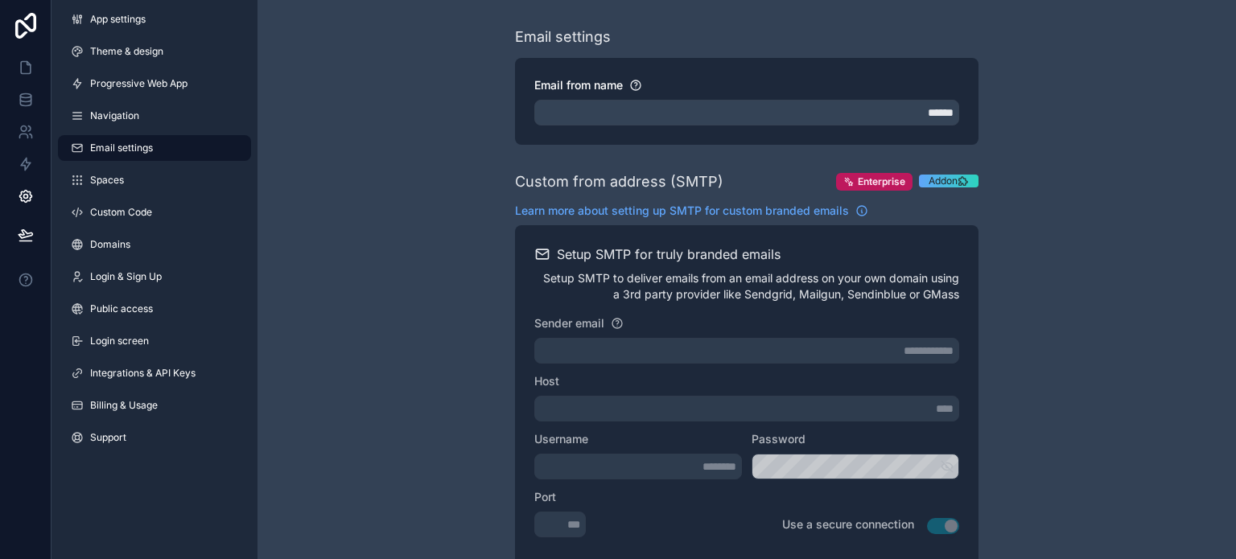
drag, startPoint x: 770, startPoint y: 319, endPoint x: 351, endPoint y: 212, distance: 432.8
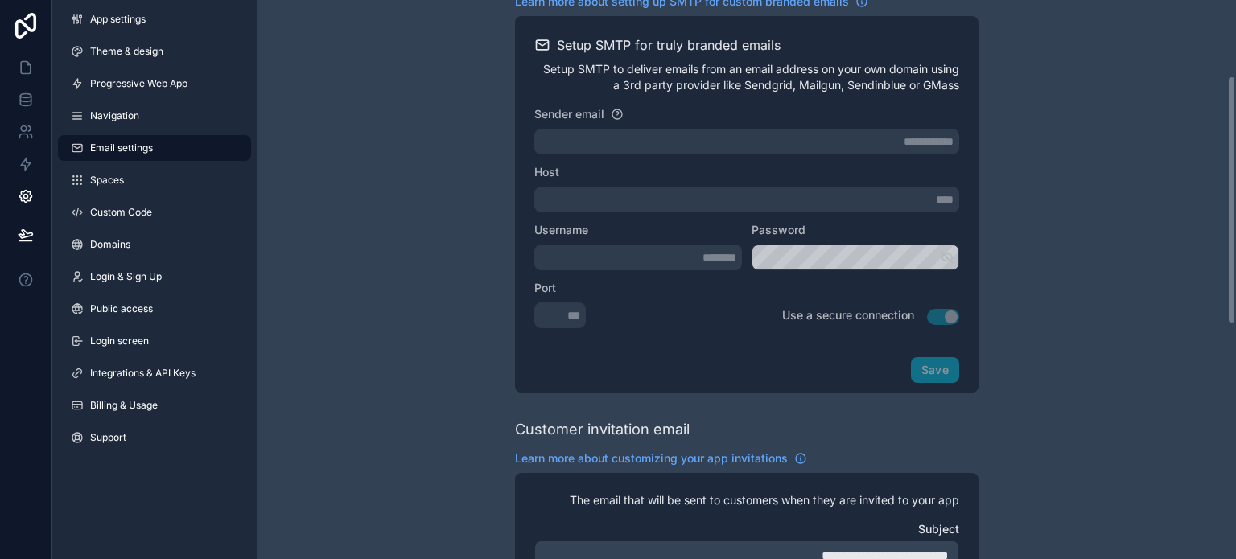
scroll to position [133, 0]
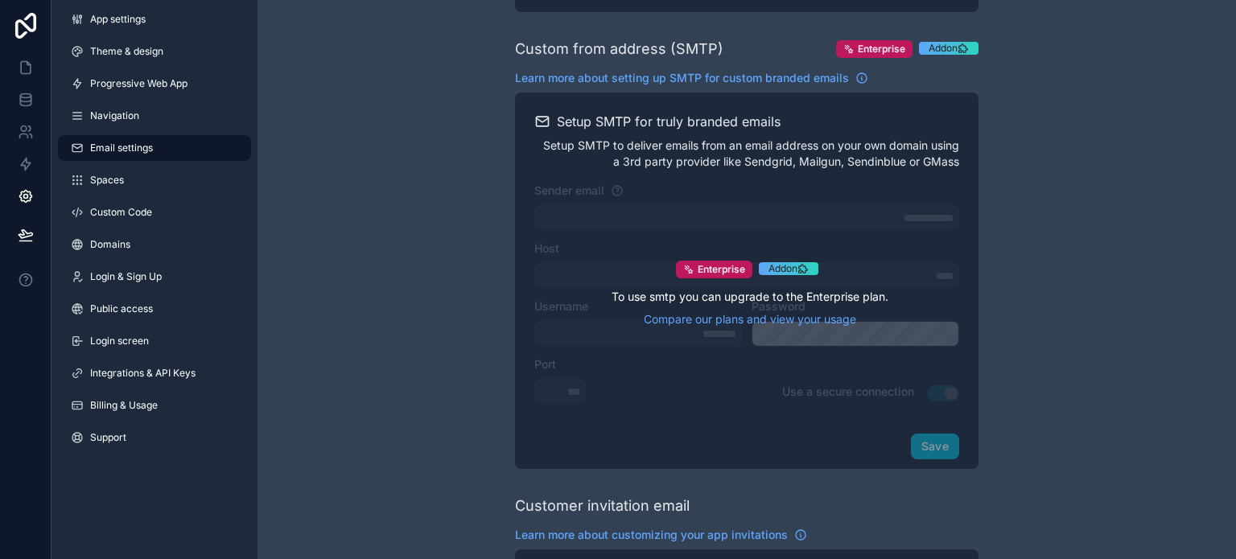
click at [778, 265] on span "Addon" at bounding box center [783, 268] width 29 height 13
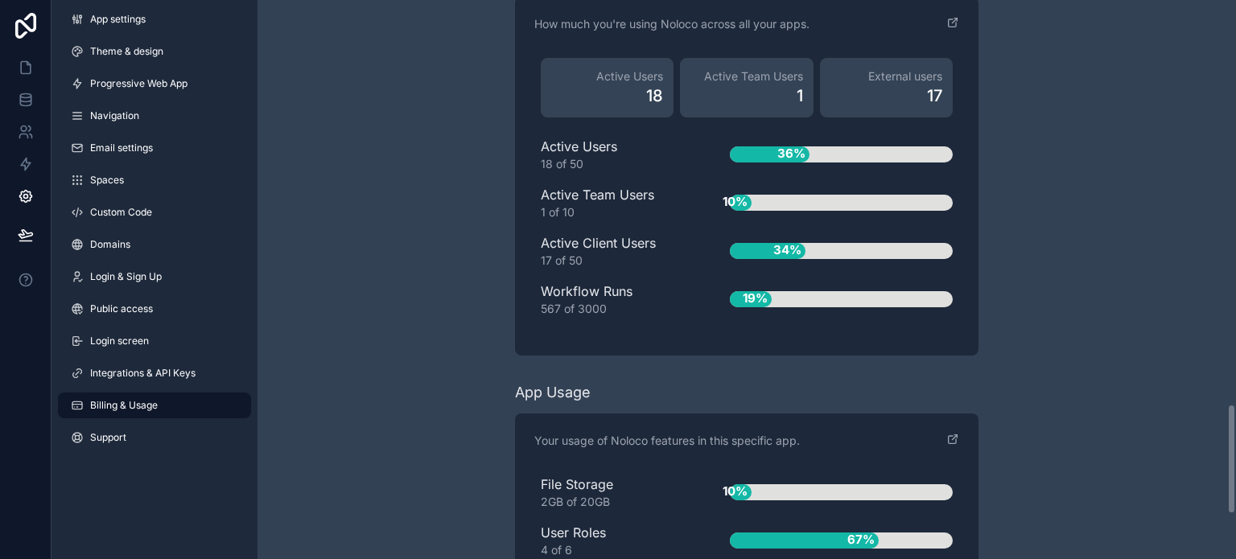
scroll to position [2093, 0]
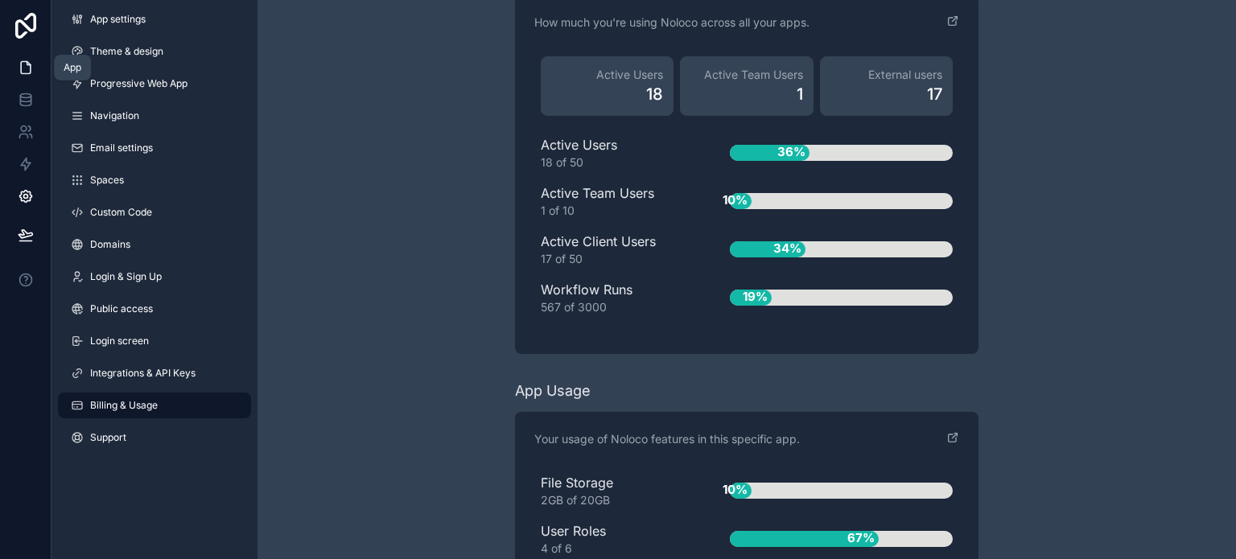
click at [19, 70] on icon at bounding box center [26, 68] width 16 height 16
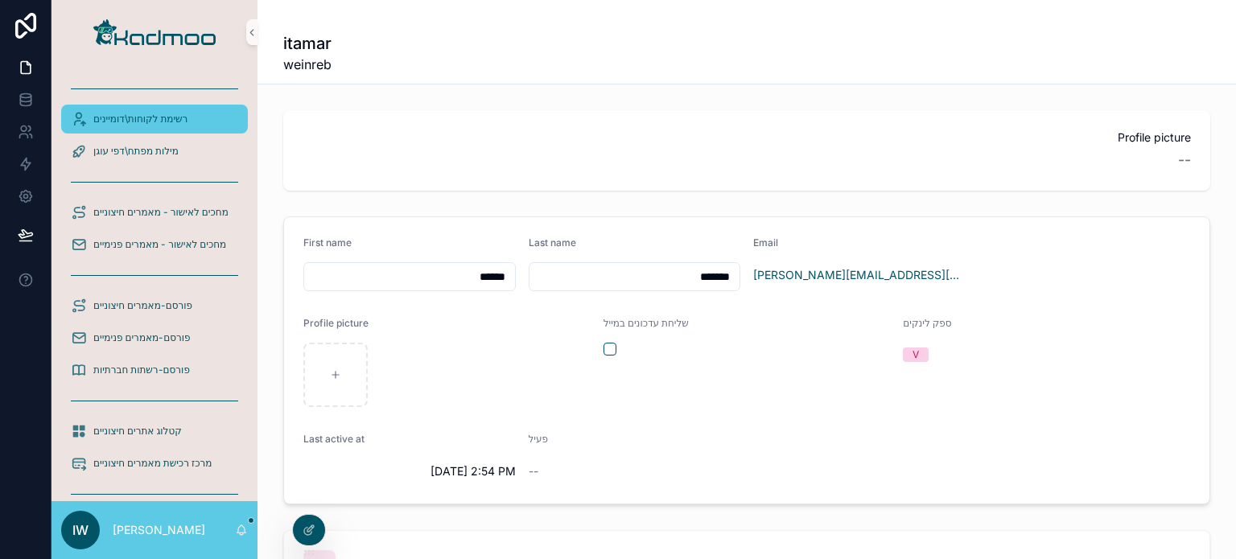
click at [158, 115] on span "רשימת לקוחות\דומיינים" at bounding box center [140, 119] width 94 height 13
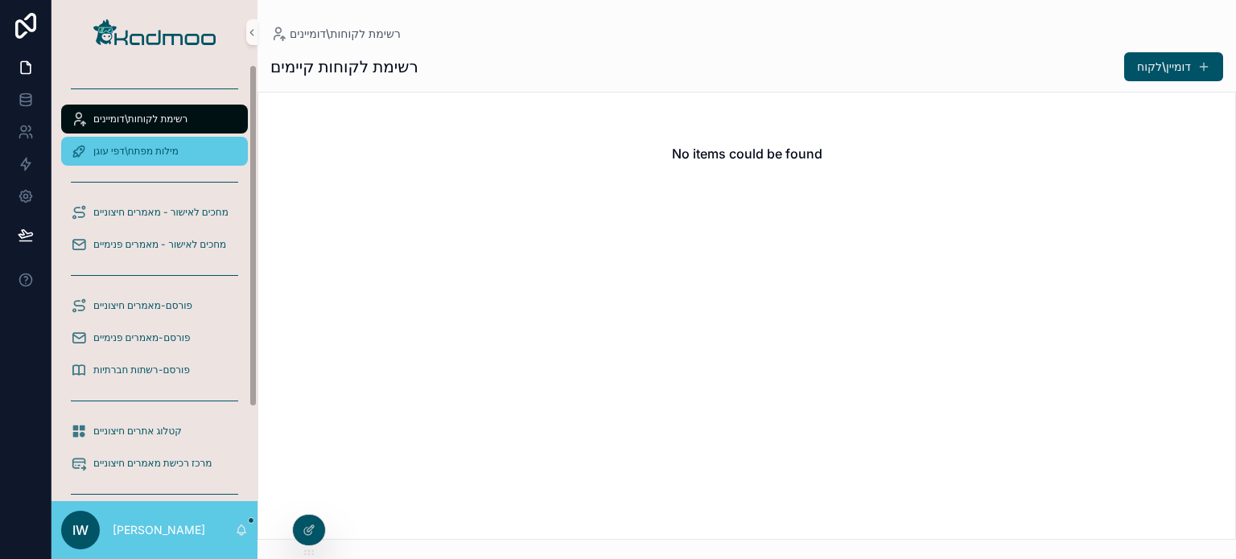
click at [139, 147] on span "מילות מפתח\דפי עוגן" at bounding box center [135, 151] width 85 height 13
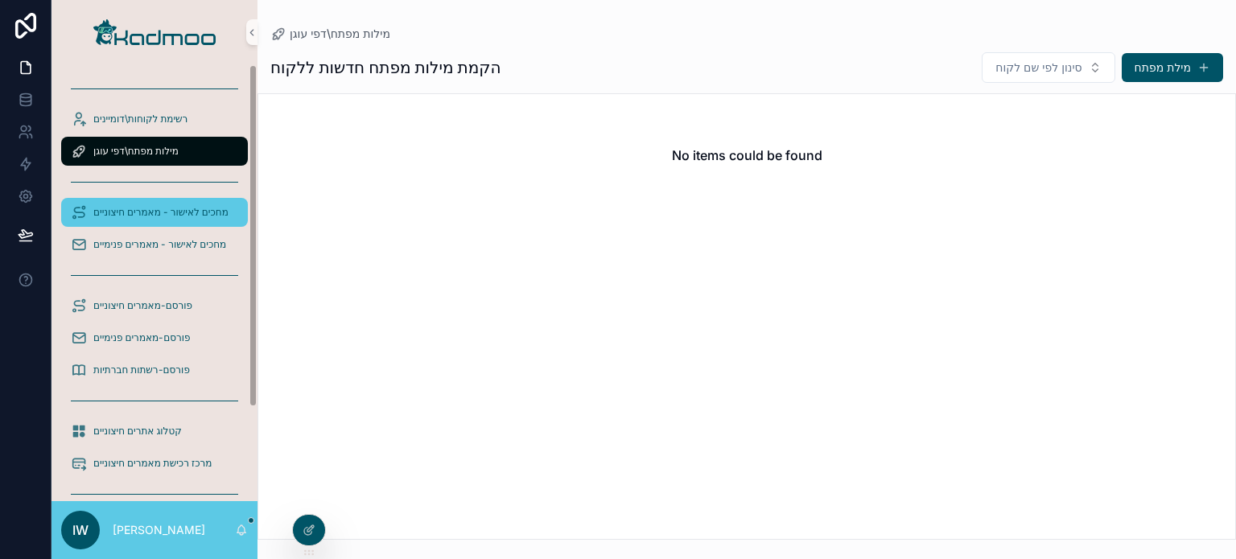
click at [173, 208] on span "מחכים לאישור - מאמרים חיצוניים" at bounding box center [160, 212] width 135 height 13
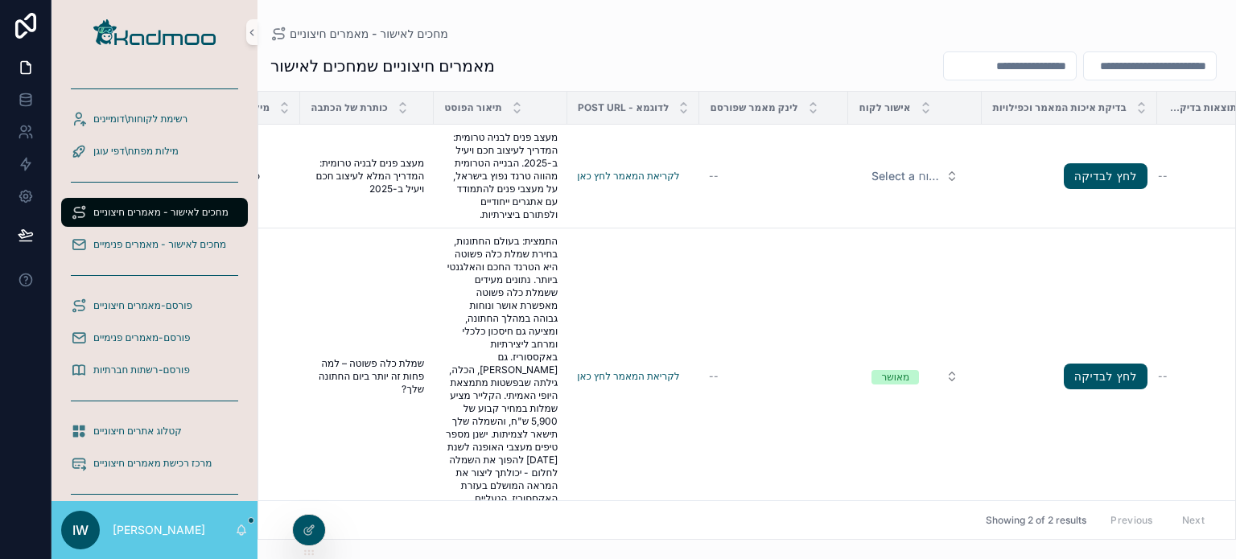
scroll to position [0, 545]
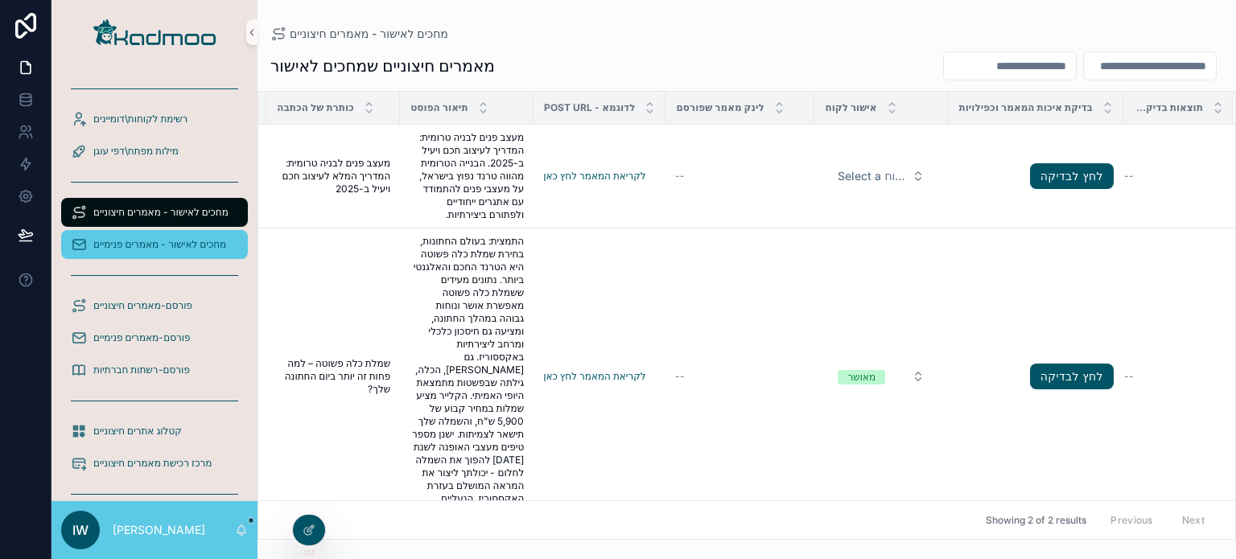
click at [134, 244] on span "מחכים לאישור - מאמרים פנימיים" at bounding box center [159, 244] width 133 height 13
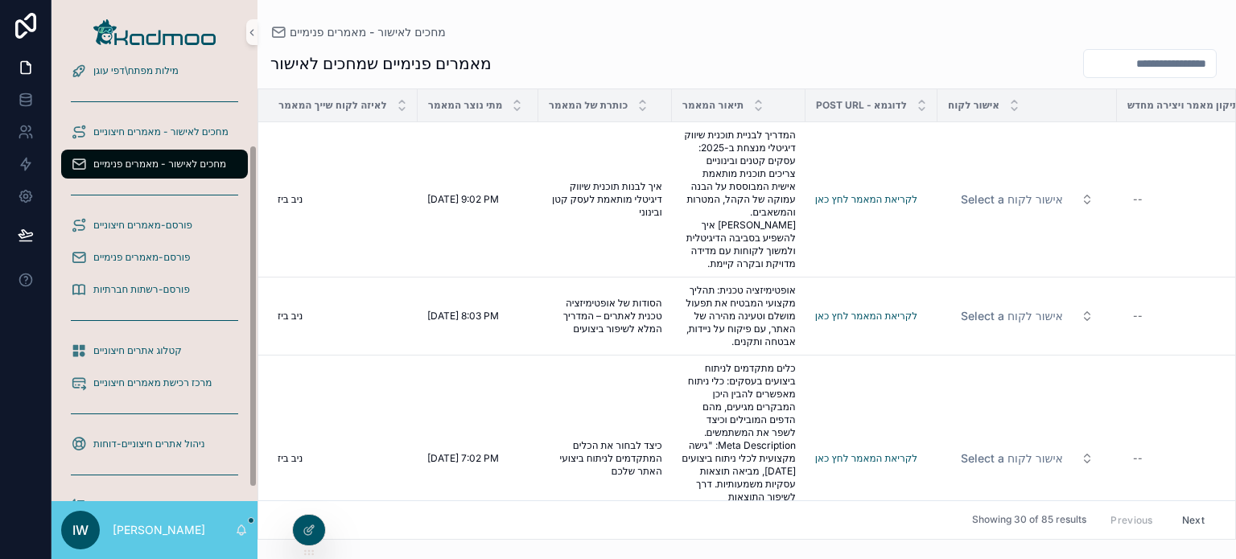
scroll to position [119, 0]
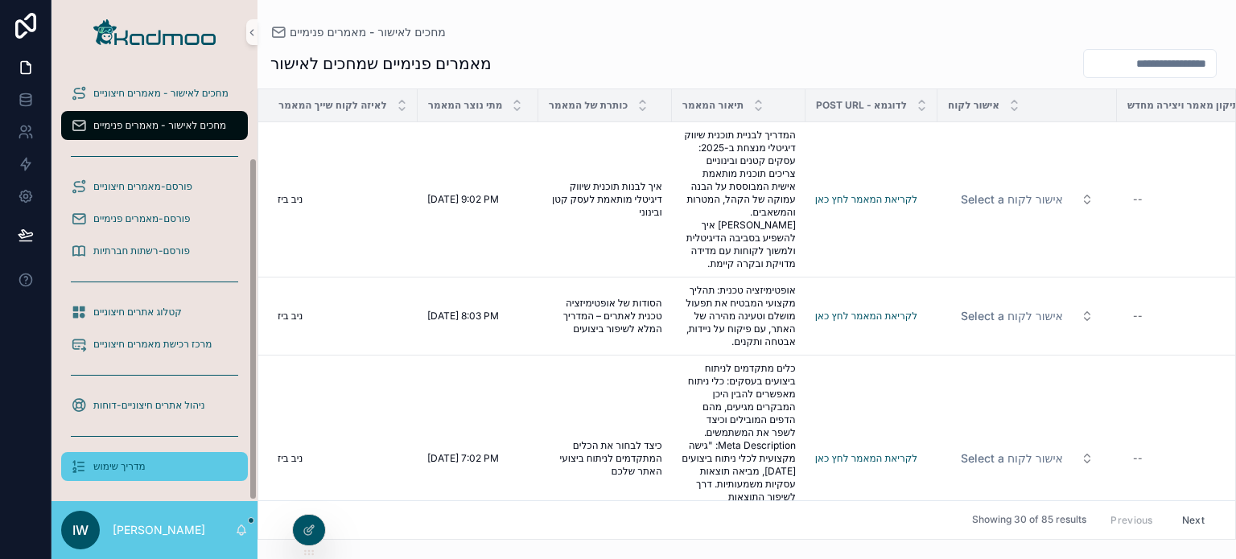
click at [143, 464] on span "מדריך שימוש" at bounding box center [119, 466] width 52 height 13
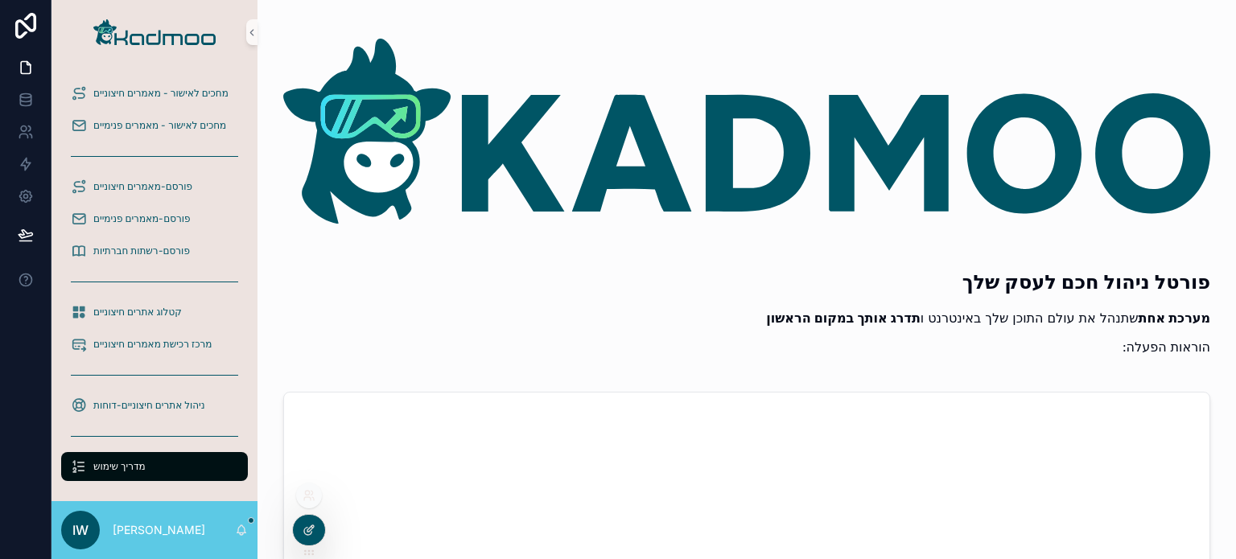
click at [311, 530] on icon at bounding box center [310, 529] width 6 height 6
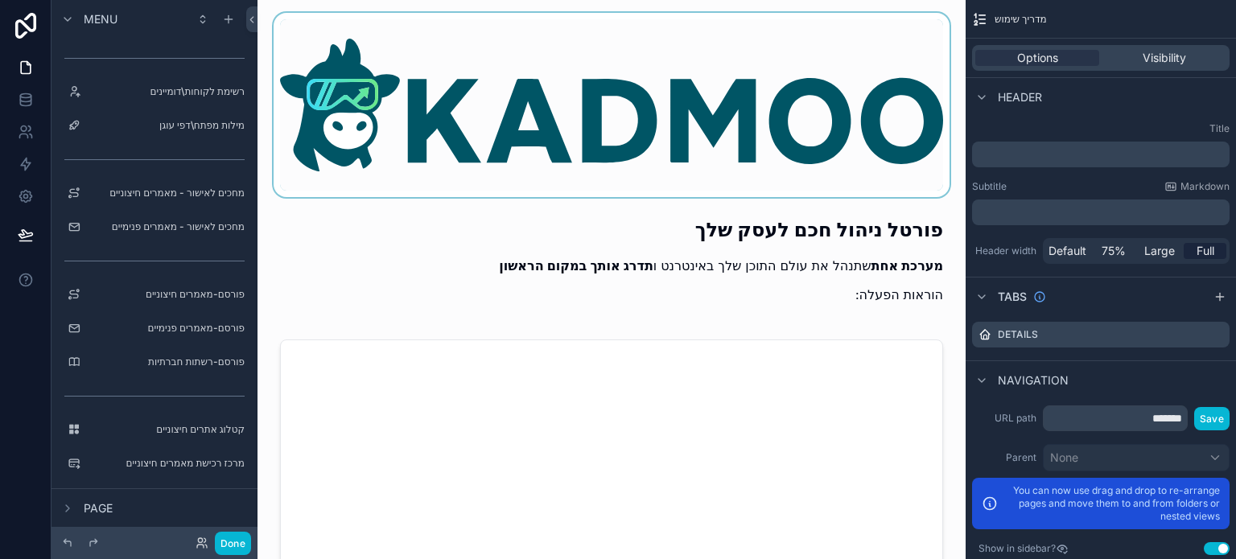
scroll to position [340, 0]
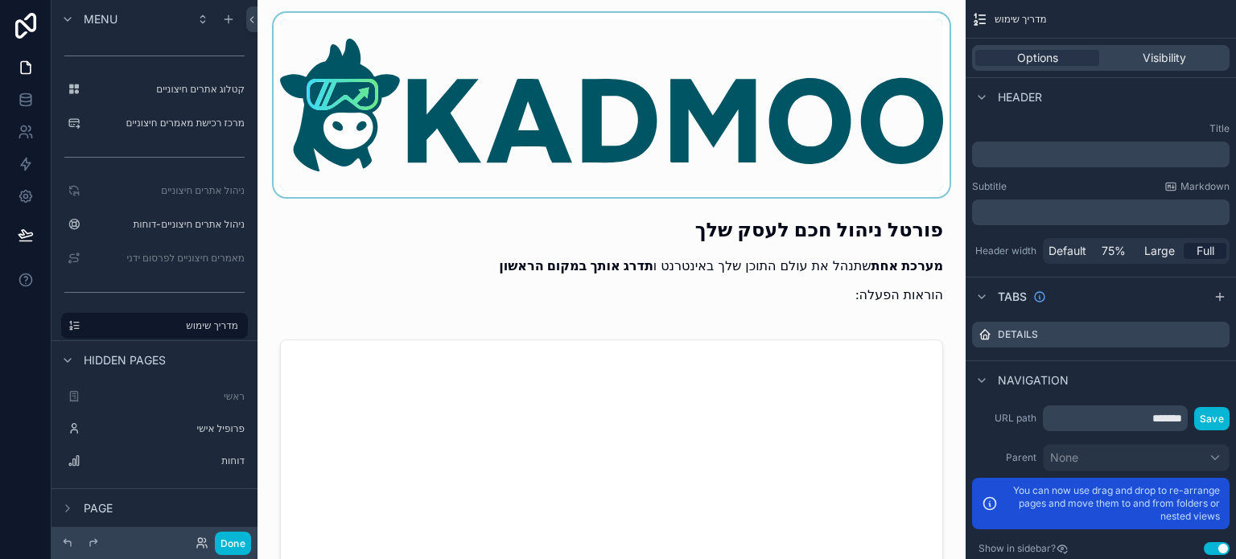
click at [550, 131] on div "scrollable content" at bounding box center [611, 105] width 683 height 184
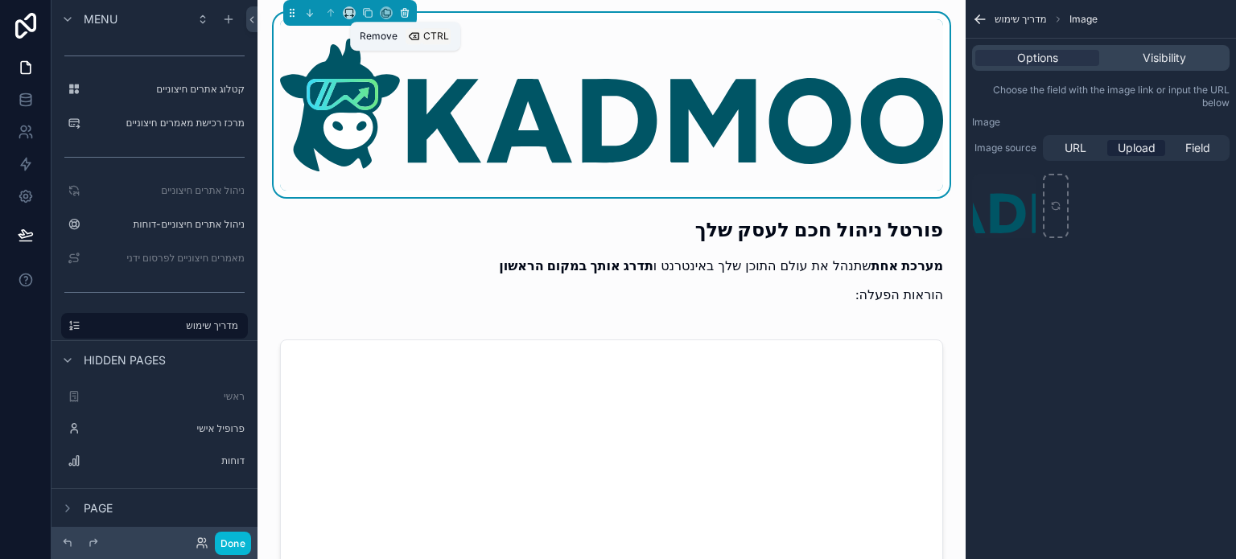
click at [408, 15] on icon "scrollable content" at bounding box center [404, 12] width 11 height 11
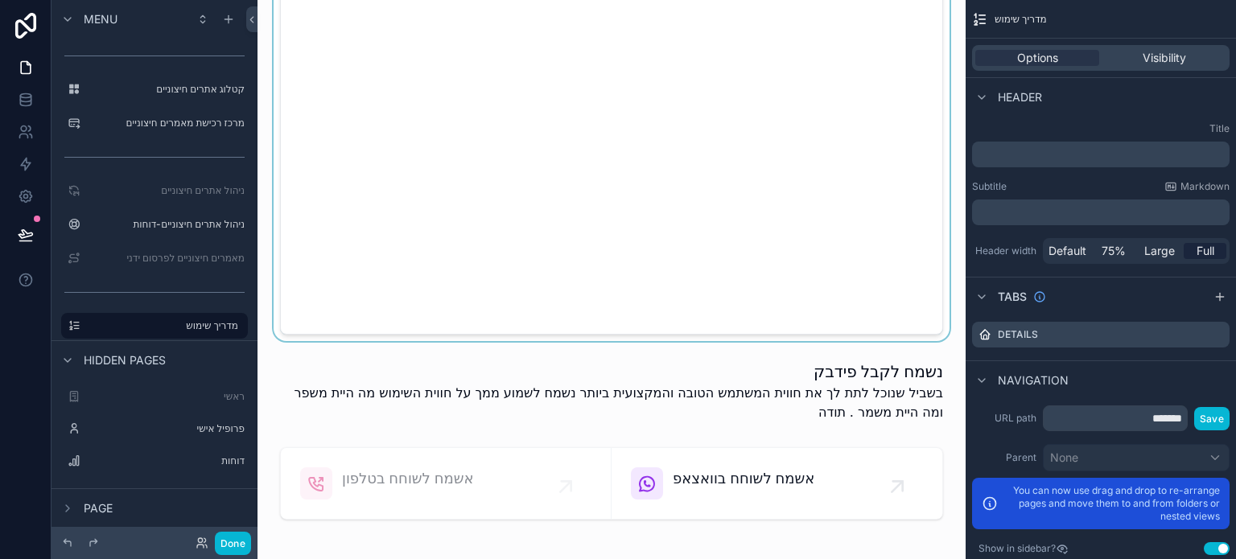
scroll to position [2173, 0]
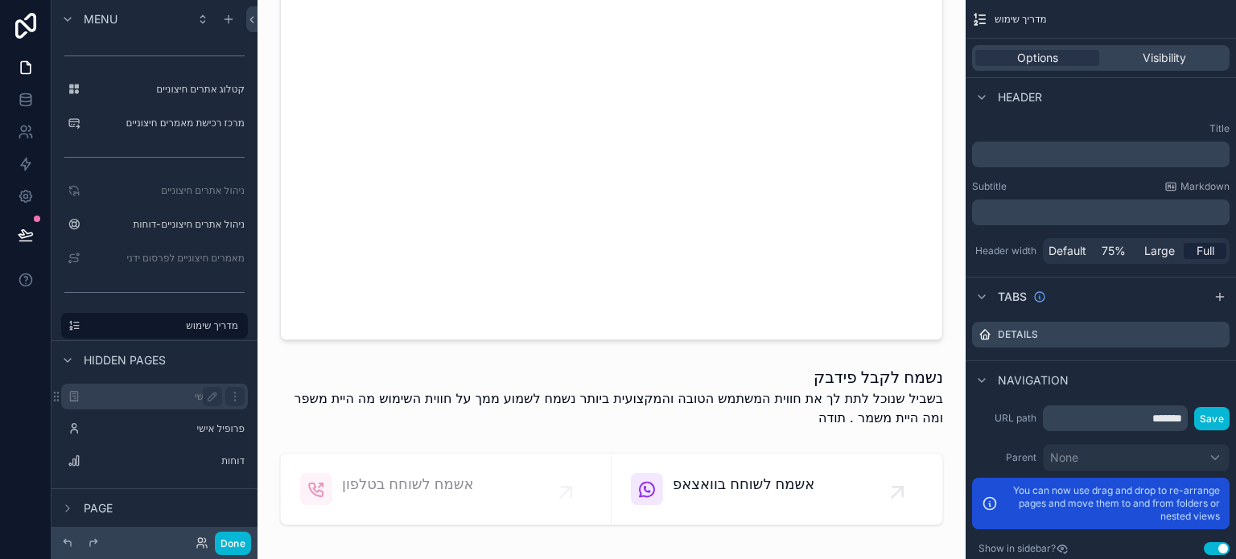
click at [148, 396] on label "ראשי" at bounding box center [151, 396] width 129 height 13
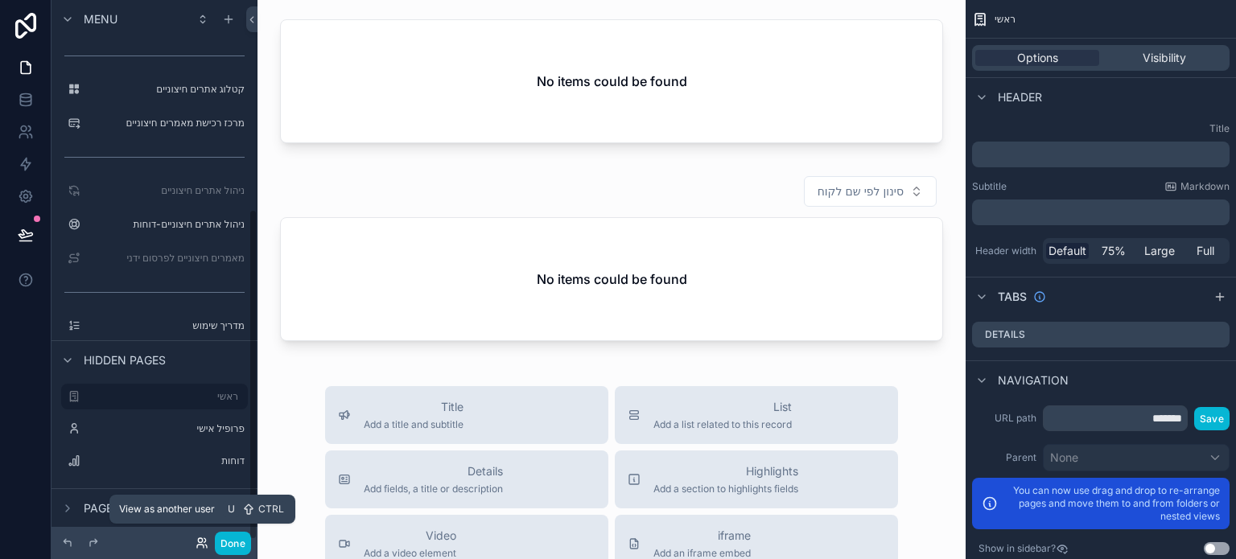
click at [200, 543] on icon at bounding box center [200, 541] width 4 height 4
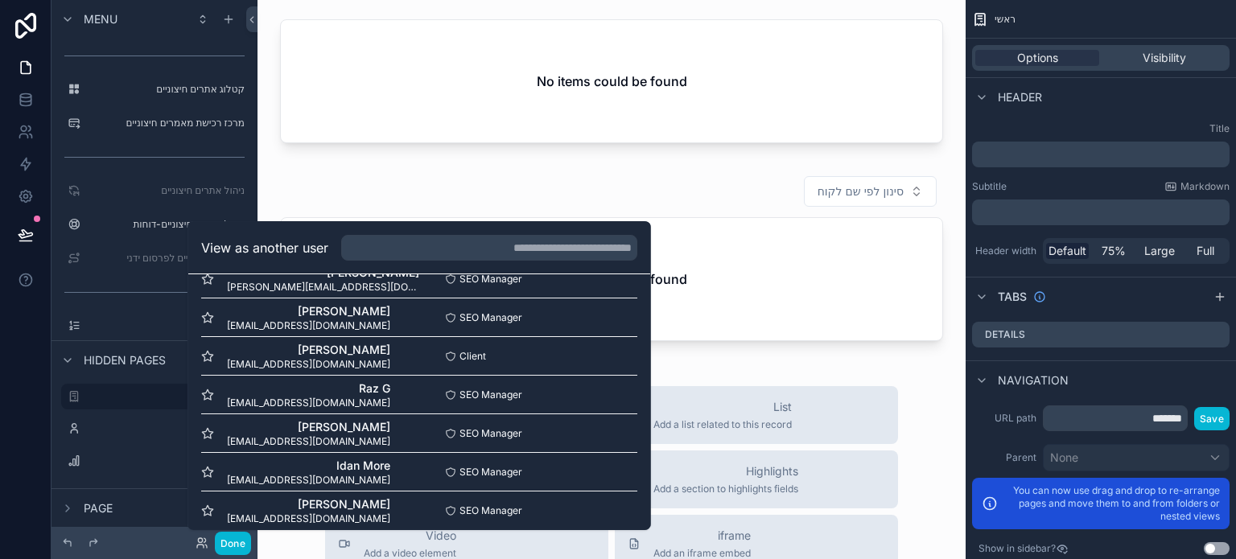
scroll to position [774, 0]
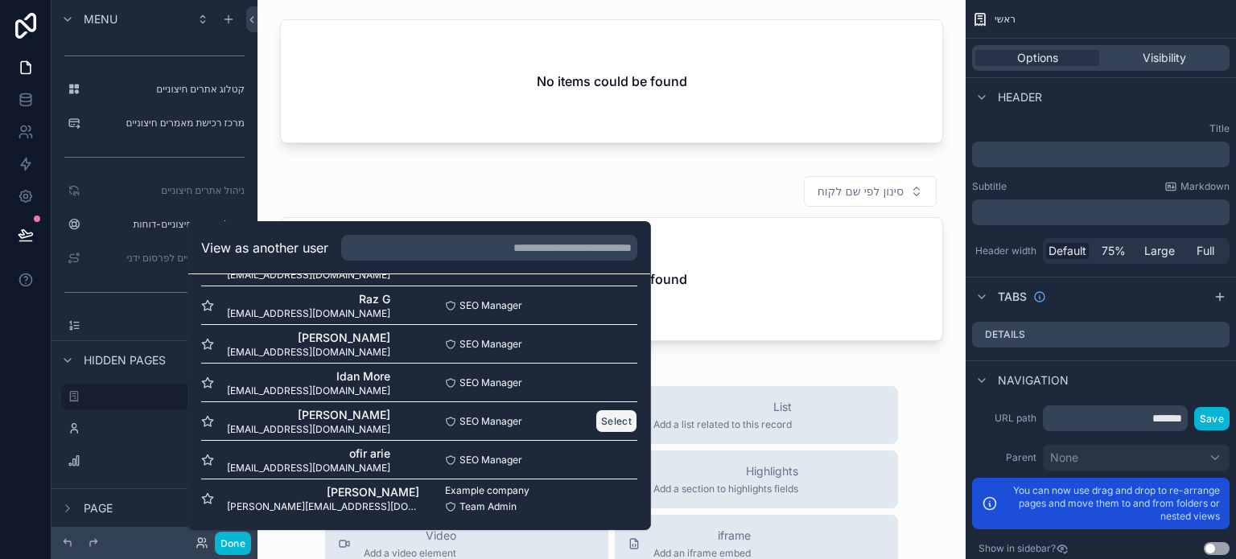
click at [596, 421] on button "Select" at bounding box center [617, 421] width 42 height 23
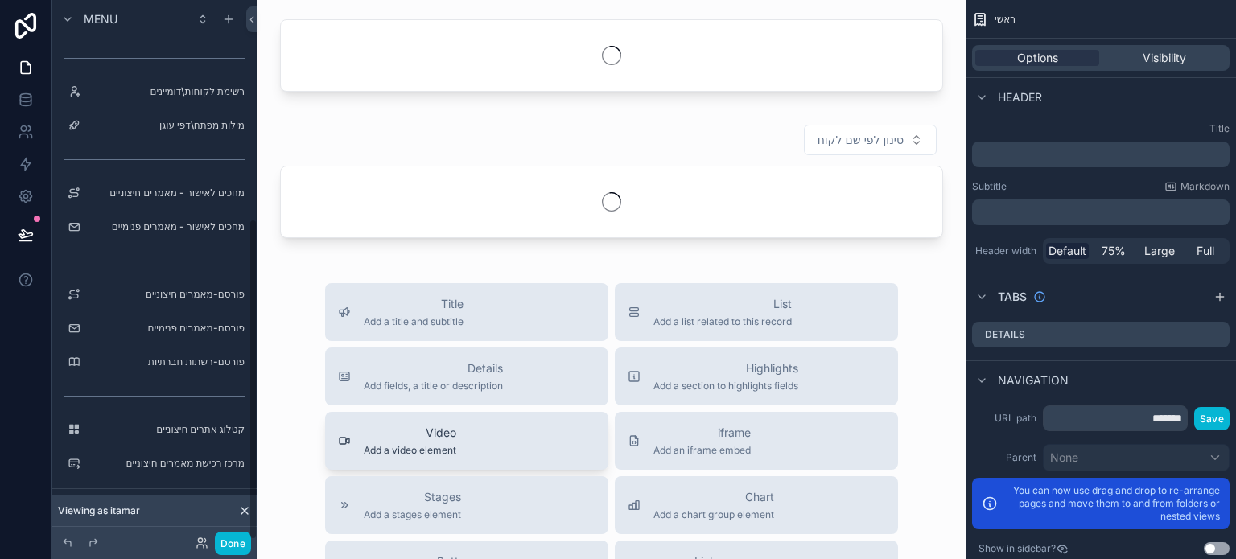
scroll to position [366, 0]
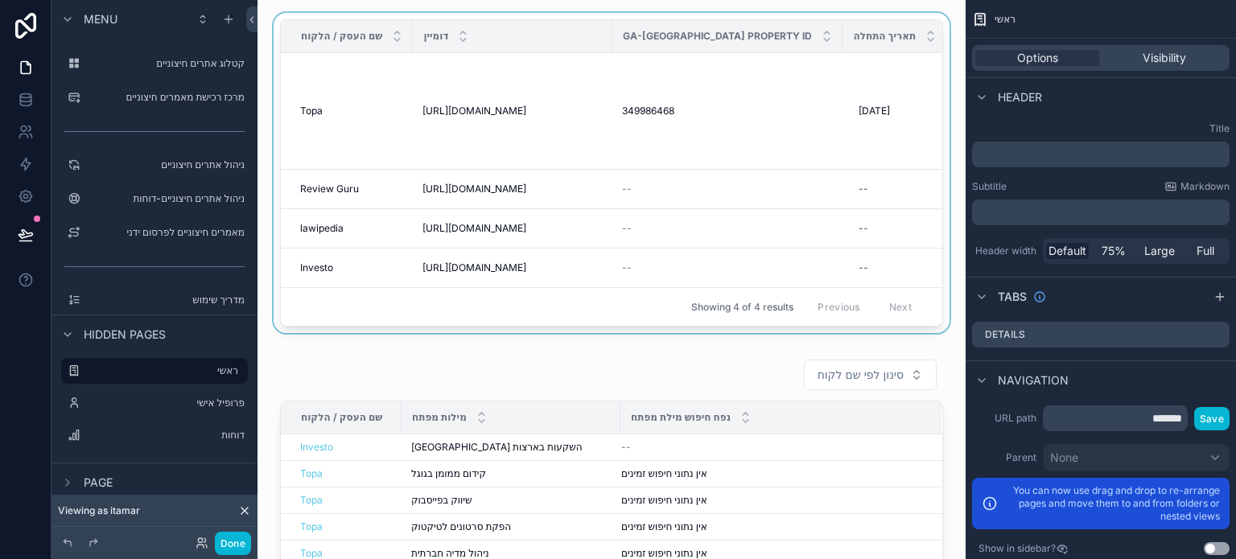
drag, startPoint x: 384, startPoint y: 330, endPoint x: 409, endPoint y: 331, distance: 25.0
click at [409, 331] on div "scrollable content" at bounding box center [611, 176] width 683 height 327
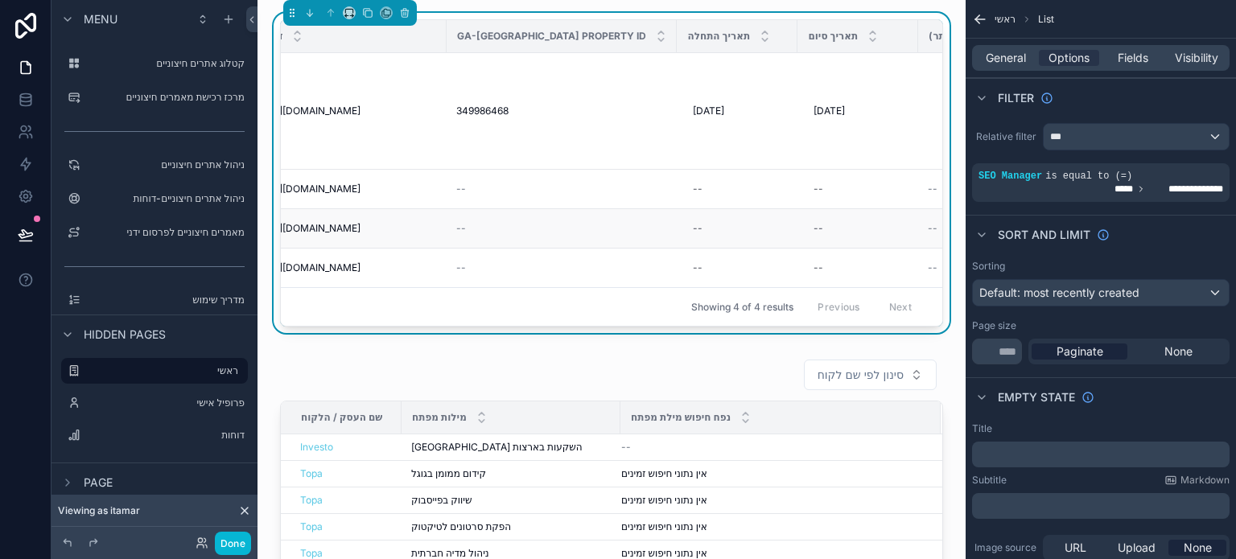
scroll to position [0, 164]
click at [530, 135] on td "349986468 349986468" at bounding box center [563, 111] width 230 height 117
click at [1120, 60] on span "Fields" at bounding box center [1133, 58] width 31 height 16
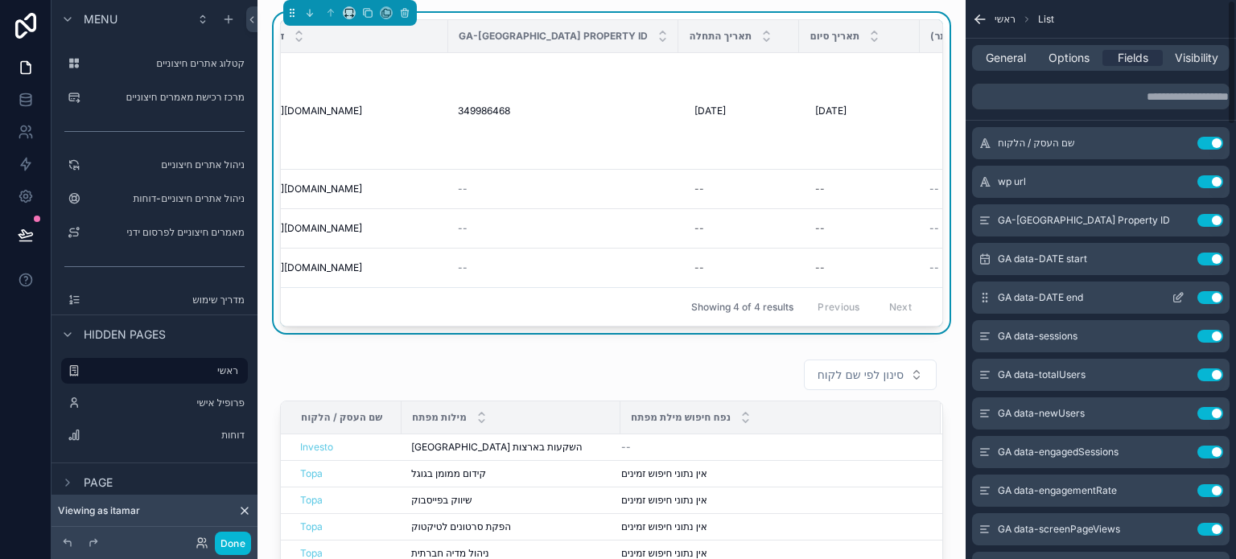
scroll to position [0, 0]
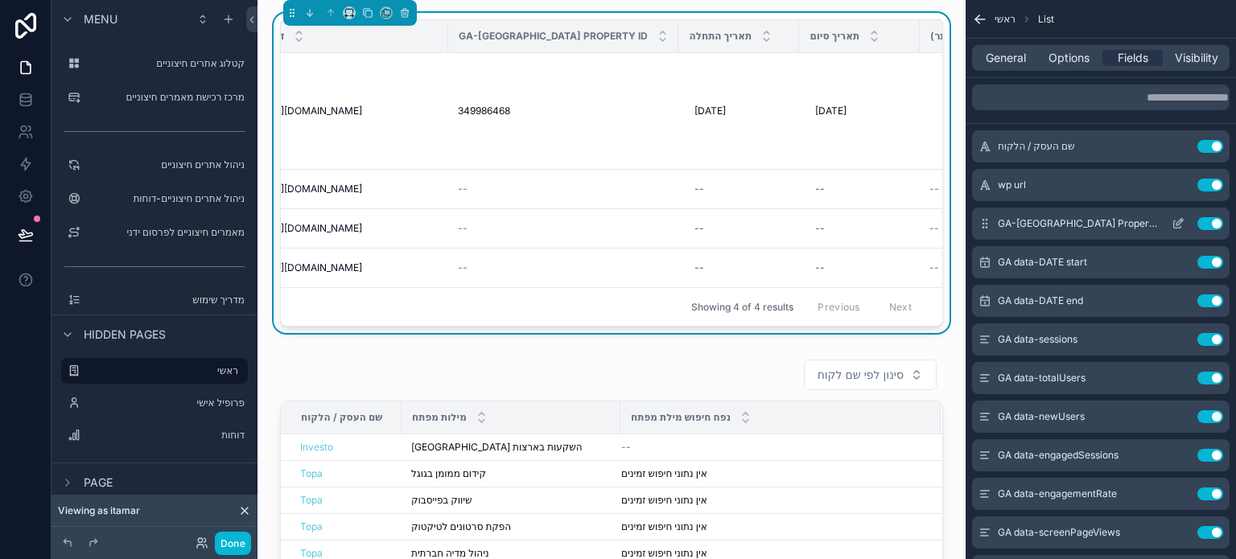
click at [1180, 221] on icon "scrollable content" at bounding box center [1178, 223] width 13 height 13
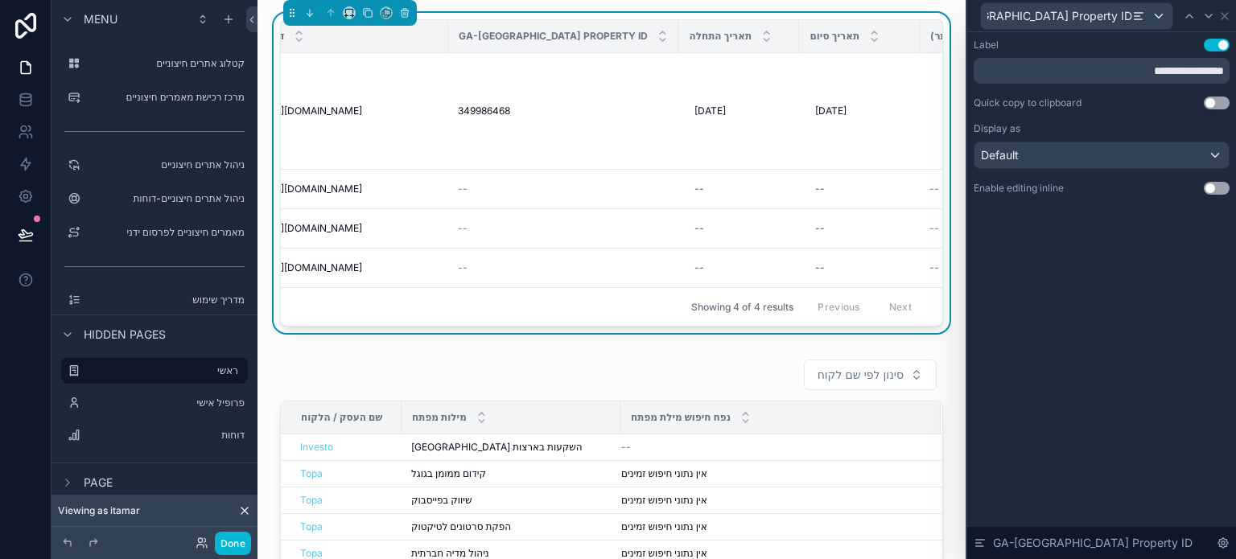
click at [1214, 186] on button "Use setting" at bounding box center [1217, 188] width 26 height 13
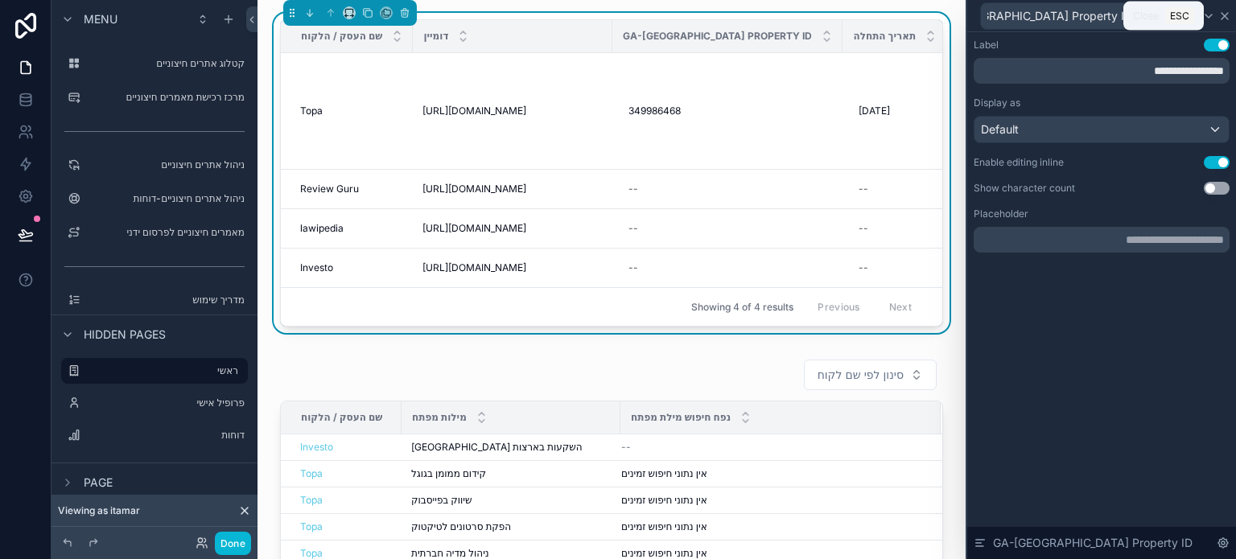
click at [1219, 19] on icon at bounding box center [1225, 16] width 13 height 13
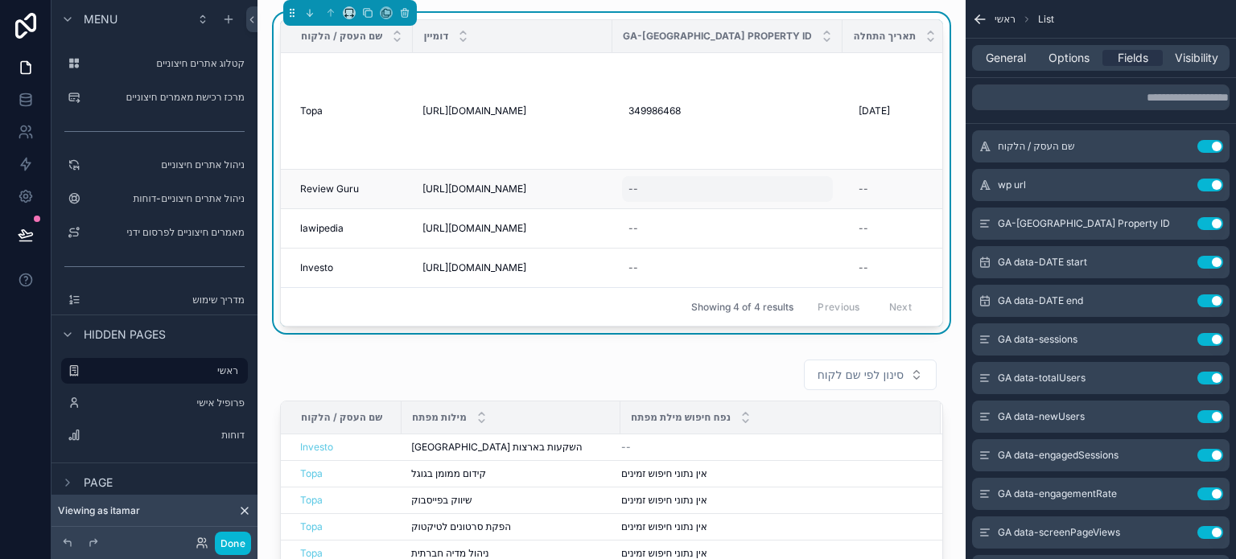
click at [673, 189] on div "--" at bounding box center [727, 189] width 211 height 26
click at [798, 211] on icon "scrollable content" at bounding box center [801, 210] width 13 height 13
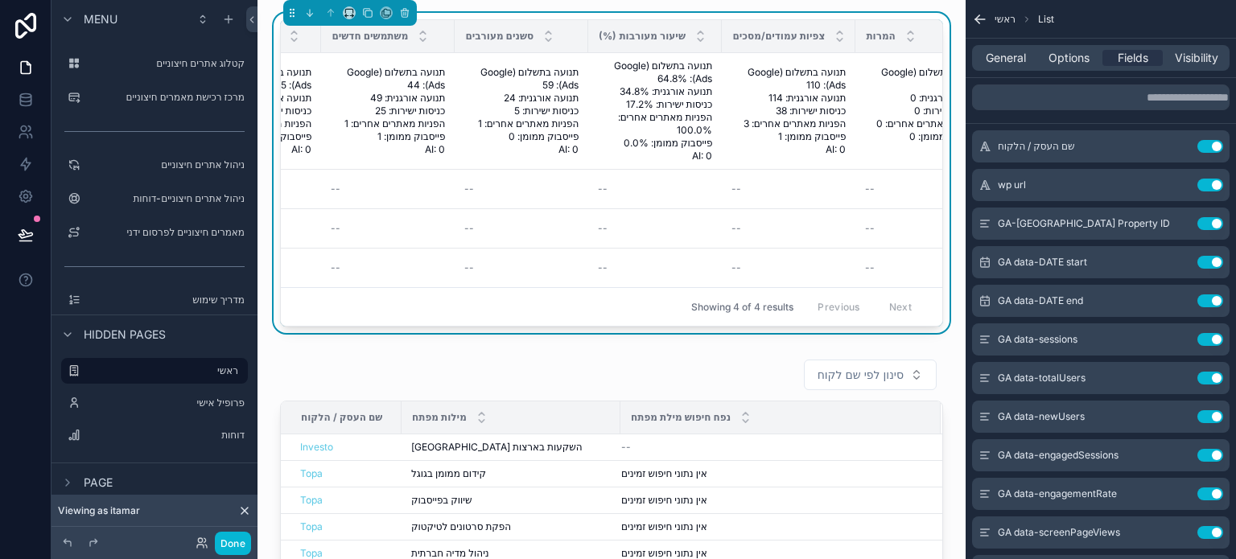
scroll to position [0, 1127]
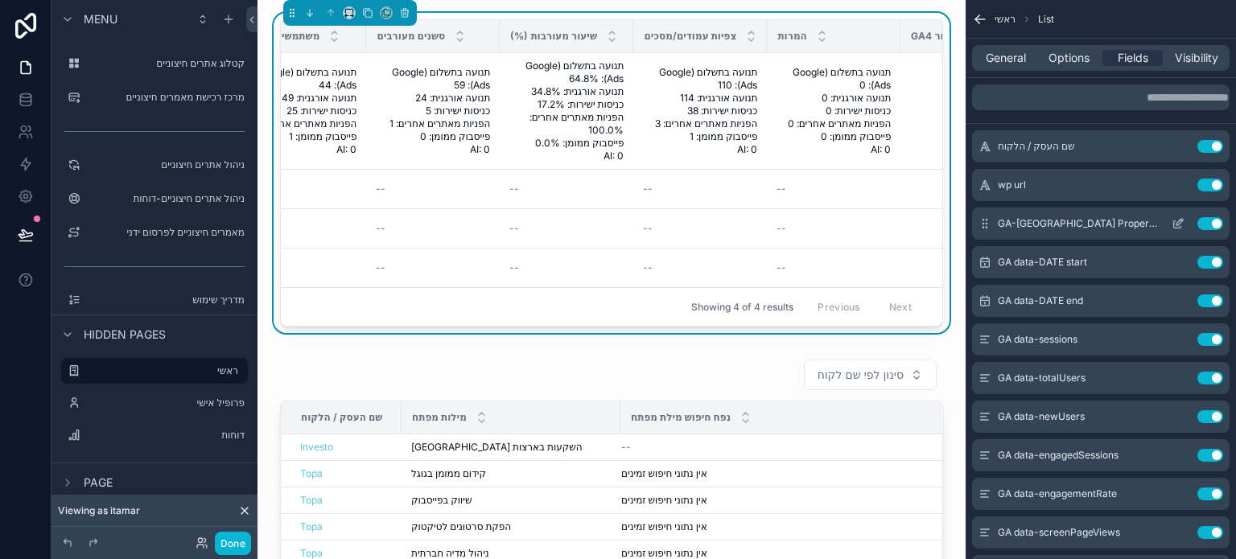
click at [1175, 223] on icon "scrollable content" at bounding box center [1178, 223] width 13 height 13
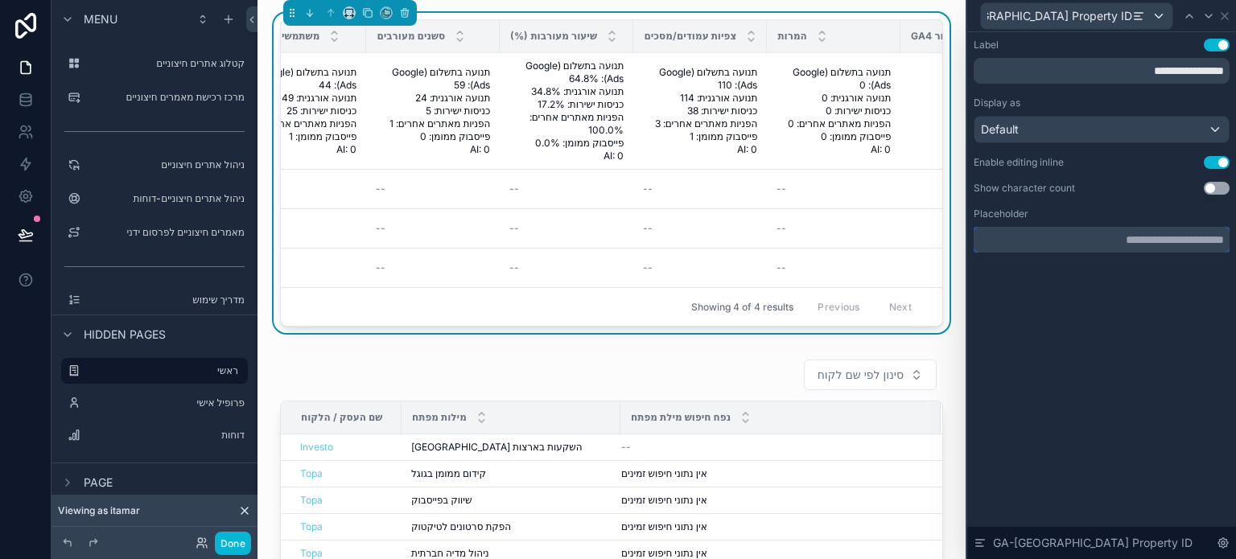
click at [1084, 245] on input "text" at bounding box center [1102, 240] width 256 height 26
click at [1163, 244] on input "text" at bounding box center [1102, 240] width 256 height 26
click at [1163, 245] on input "text" at bounding box center [1102, 240] width 256 height 26
drag, startPoint x: 1162, startPoint y: 244, endPoint x: 1195, endPoint y: 239, distance: 32.6
click at [1195, 239] on input "text" at bounding box center [1102, 240] width 256 height 26
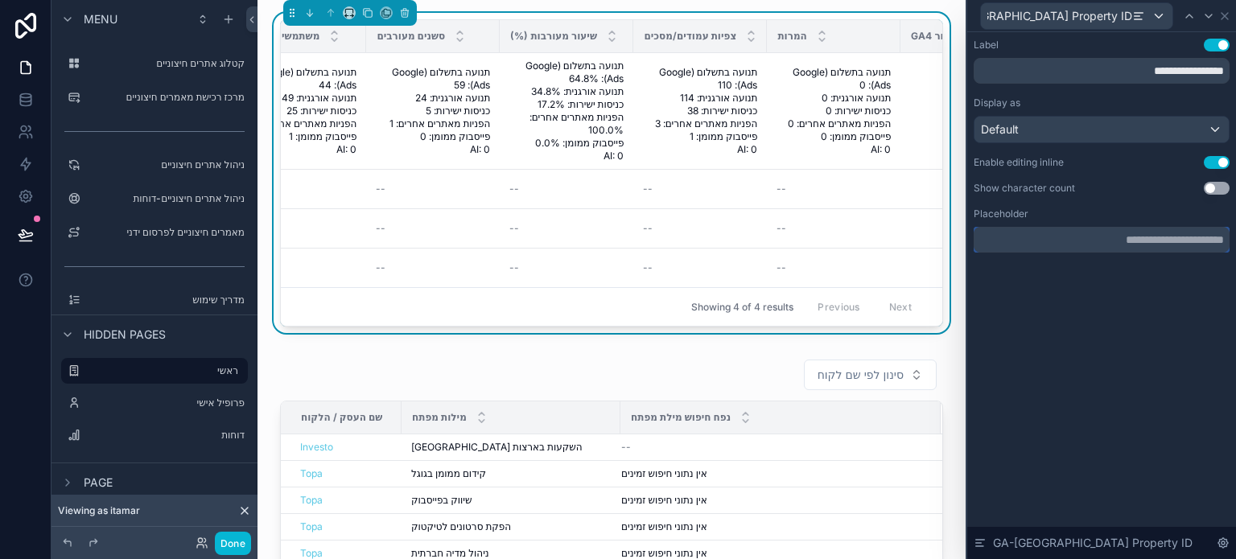
click at [1208, 233] on input "text" at bounding box center [1102, 240] width 256 height 26
click at [1208, 234] on input "text" at bounding box center [1102, 240] width 256 height 26
click at [1207, 234] on input "text" at bounding box center [1102, 240] width 256 height 26
click at [1222, 16] on icon at bounding box center [1225, 16] width 6 height 6
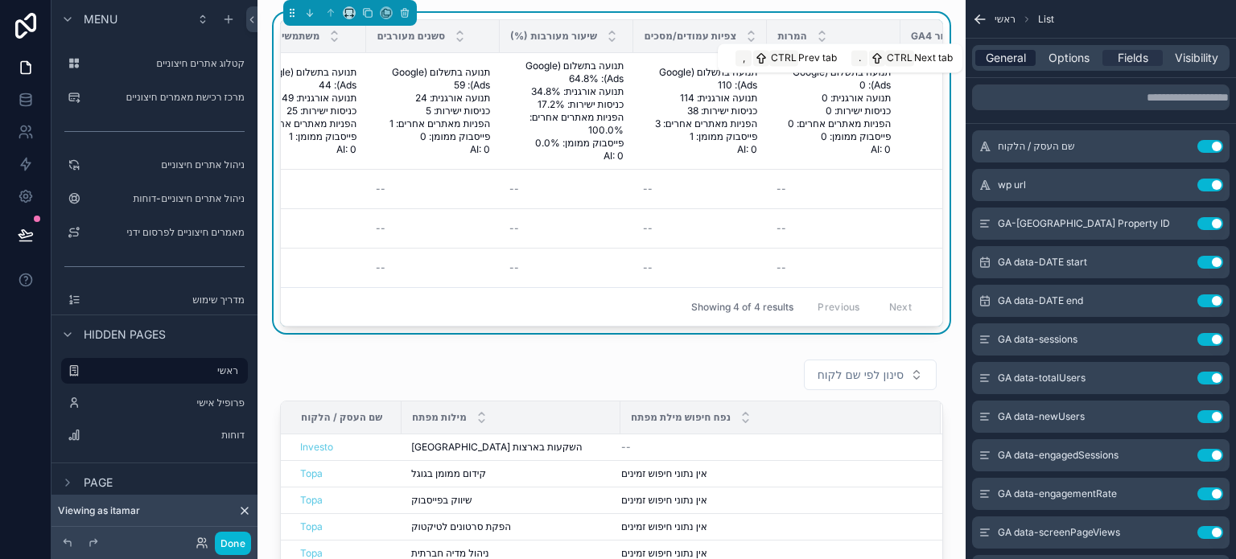
click at [1017, 62] on span "General" at bounding box center [1006, 58] width 40 height 16
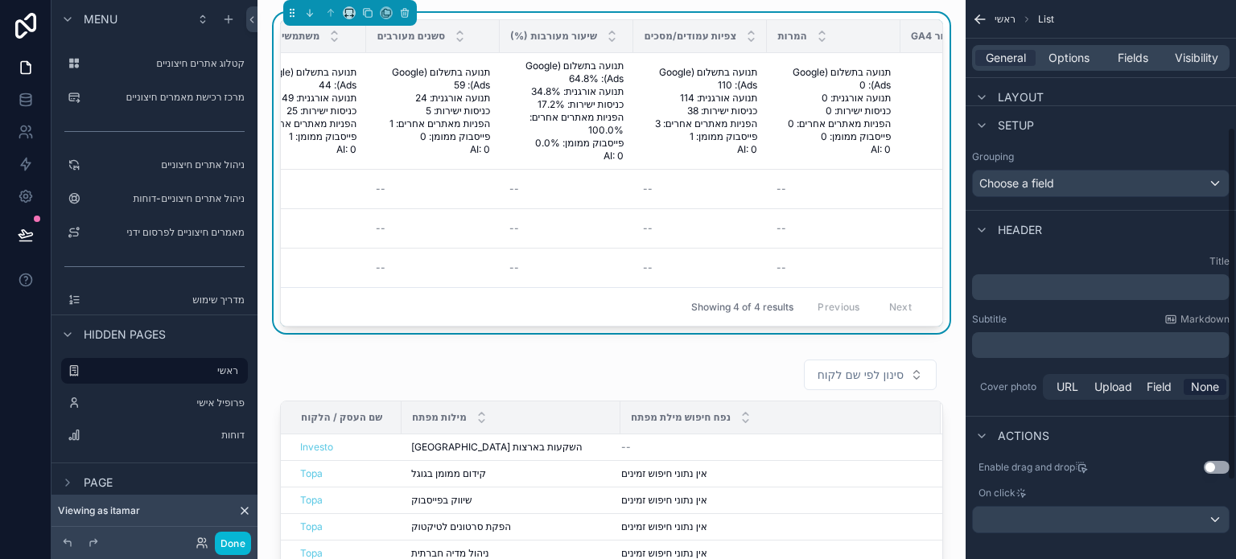
scroll to position [324, 0]
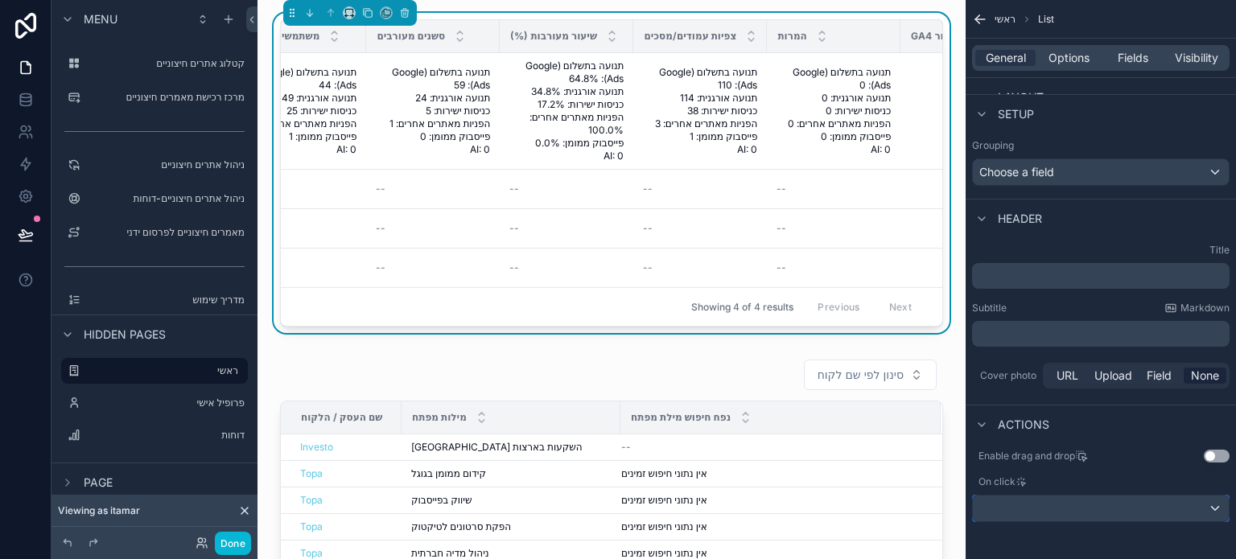
click at [1083, 505] on div "scrollable content" at bounding box center [1101, 509] width 256 height 26
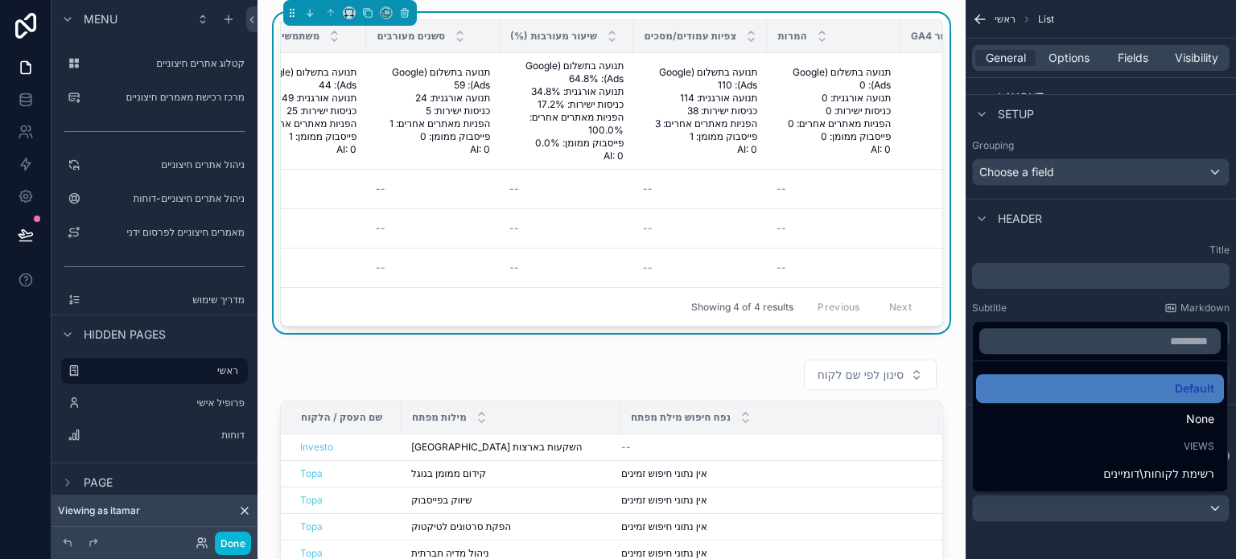
click at [122, 371] on div "scrollable content" at bounding box center [618, 279] width 1236 height 559
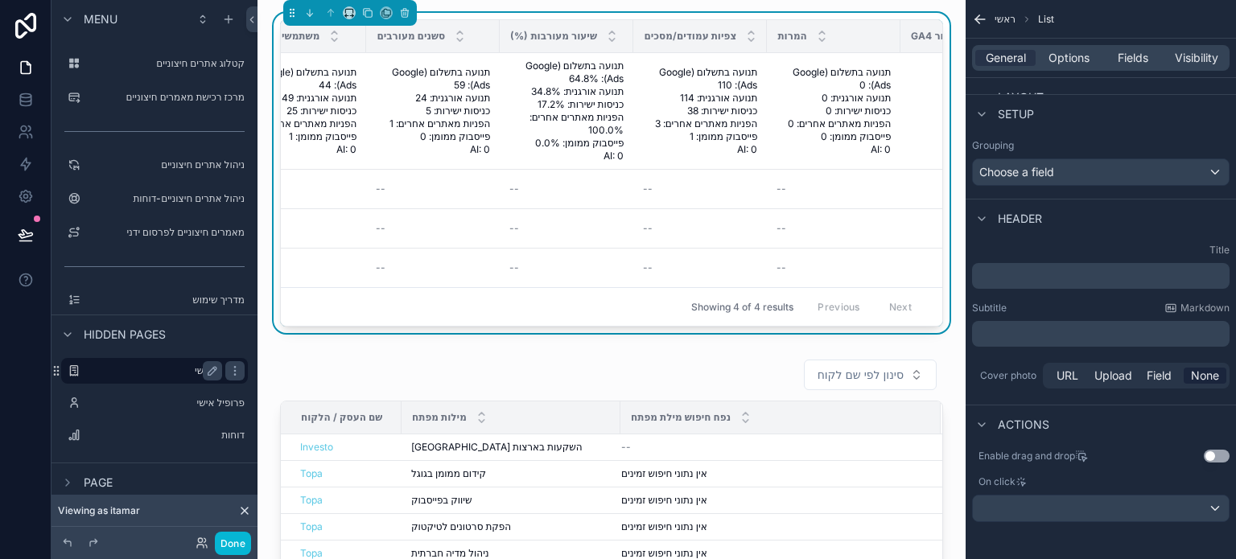
drag, startPoint x: 56, startPoint y: 369, endPoint x: 171, endPoint y: 364, distance: 114.4
click at [57, 369] on icon "scrollable content" at bounding box center [56, 371] width 13 height 13
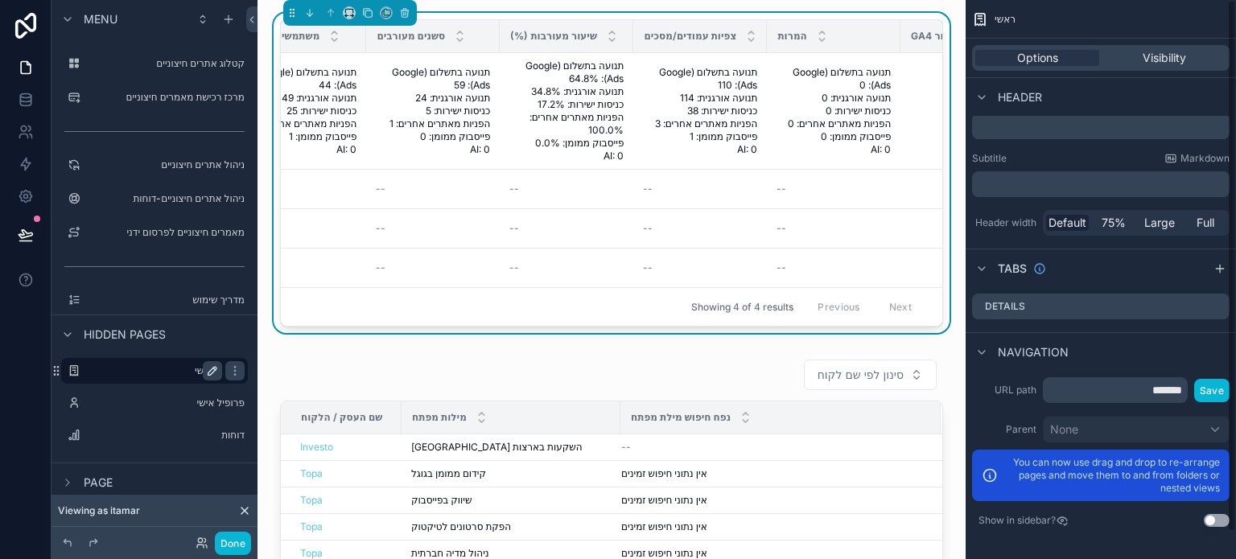
scroll to position [0, 0]
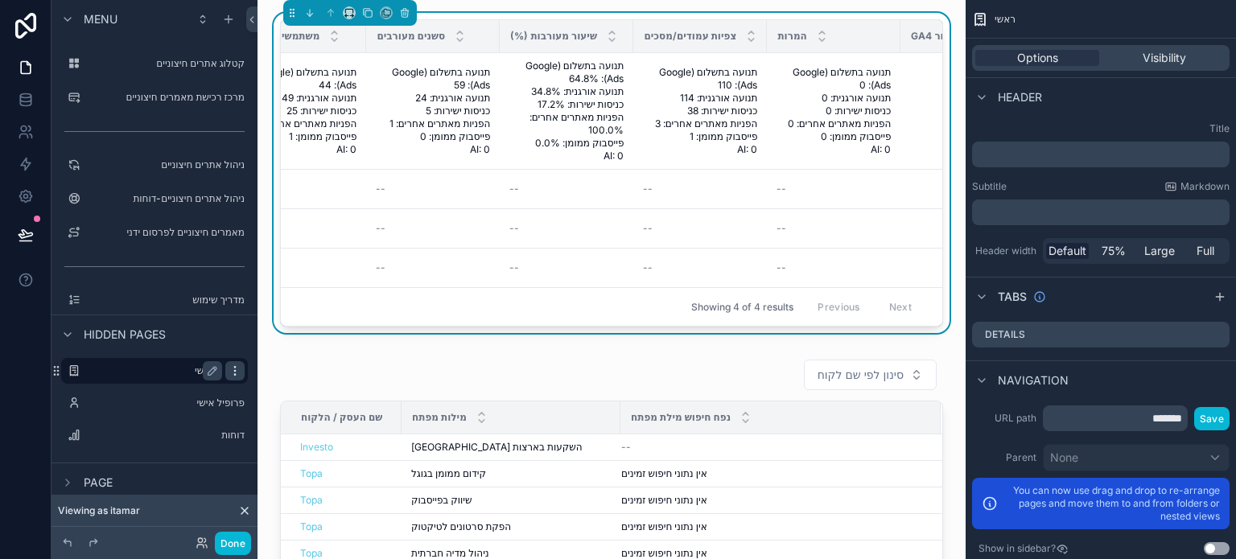
click at [229, 373] on icon "scrollable content" at bounding box center [235, 371] width 13 height 13
click at [208, 372] on icon "scrollable content" at bounding box center [212, 371] width 13 height 13
click at [100, 398] on label "פרופיל אישי" at bounding box center [151, 403] width 129 height 13
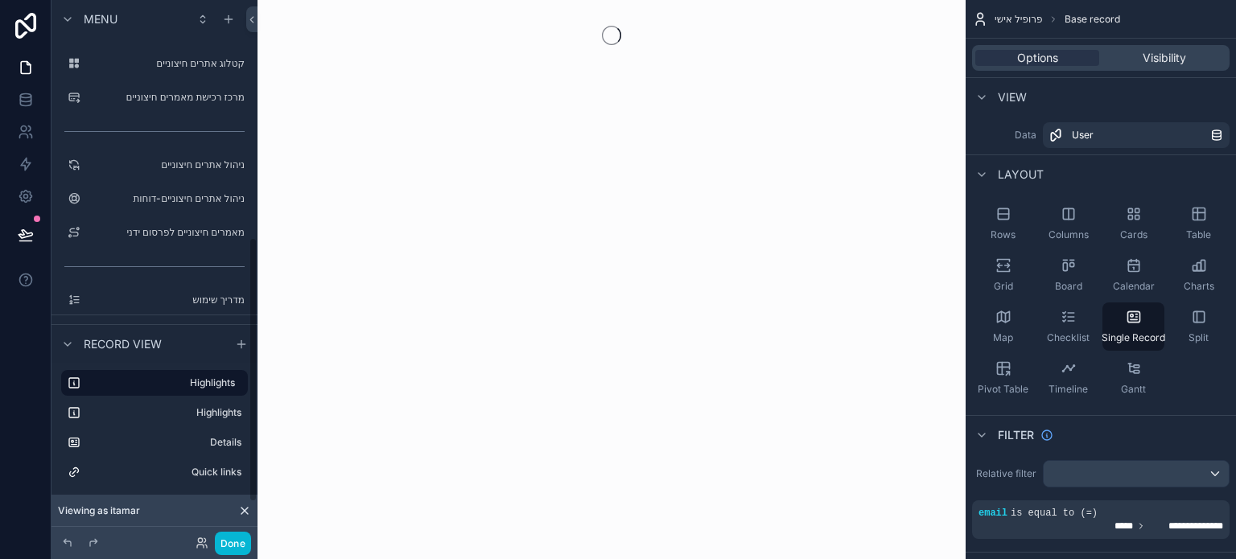
scroll to position [483, 0]
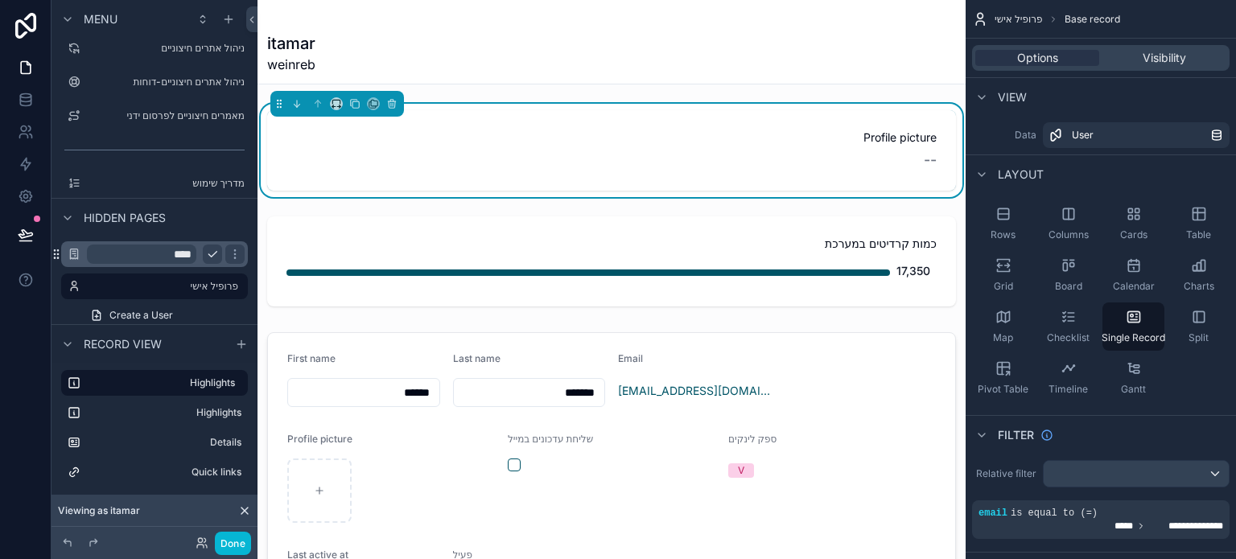
click at [56, 252] on icon "scrollable content" at bounding box center [56, 254] width 13 height 13
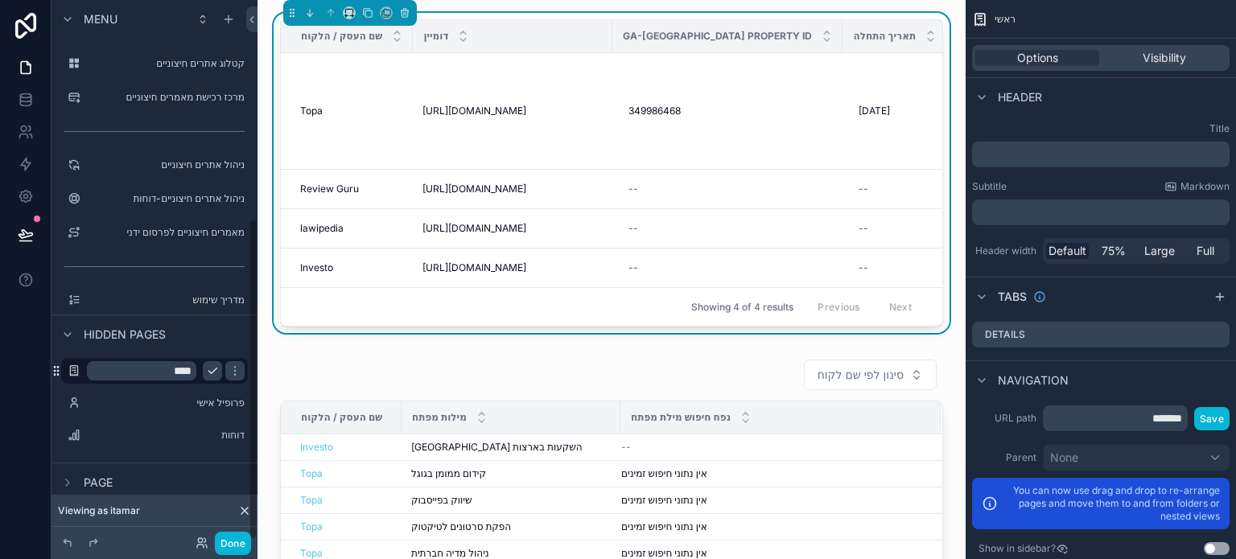
scroll to position [366, 0]
click at [231, 369] on icon "scrollable content" at bounding box center [235, 372] width 8 height 6
click at [133, 373] on label "ראשי" at bounding box center [162, 371] width 151 height 13
click at [71, 473] on div "scrollable content" at bounding box center [67, 482] width 19 height 19
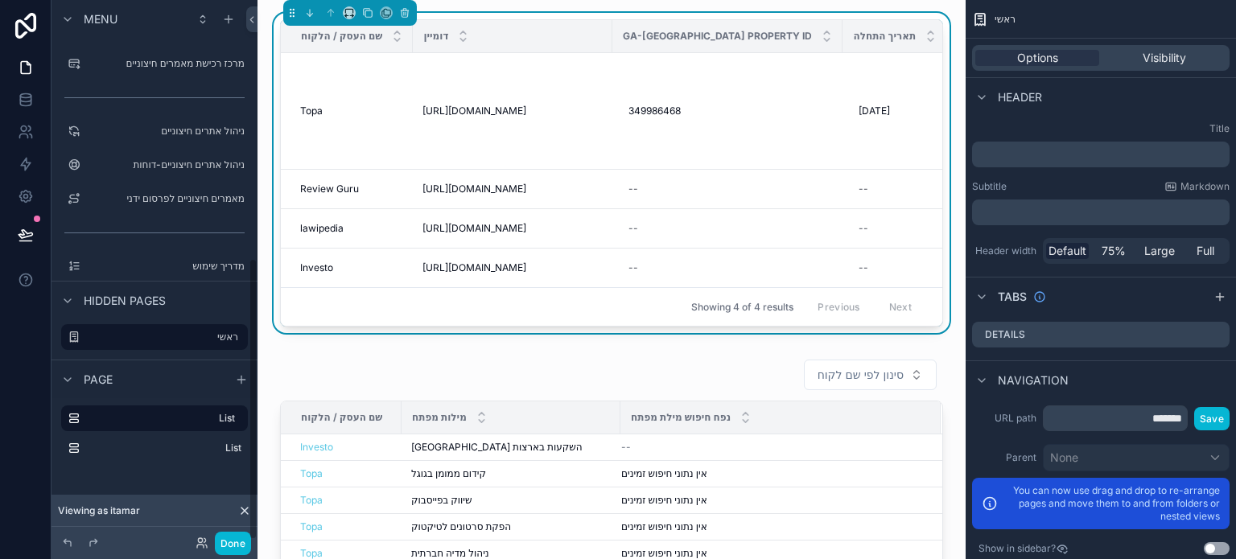
scroll to position [495, 0]
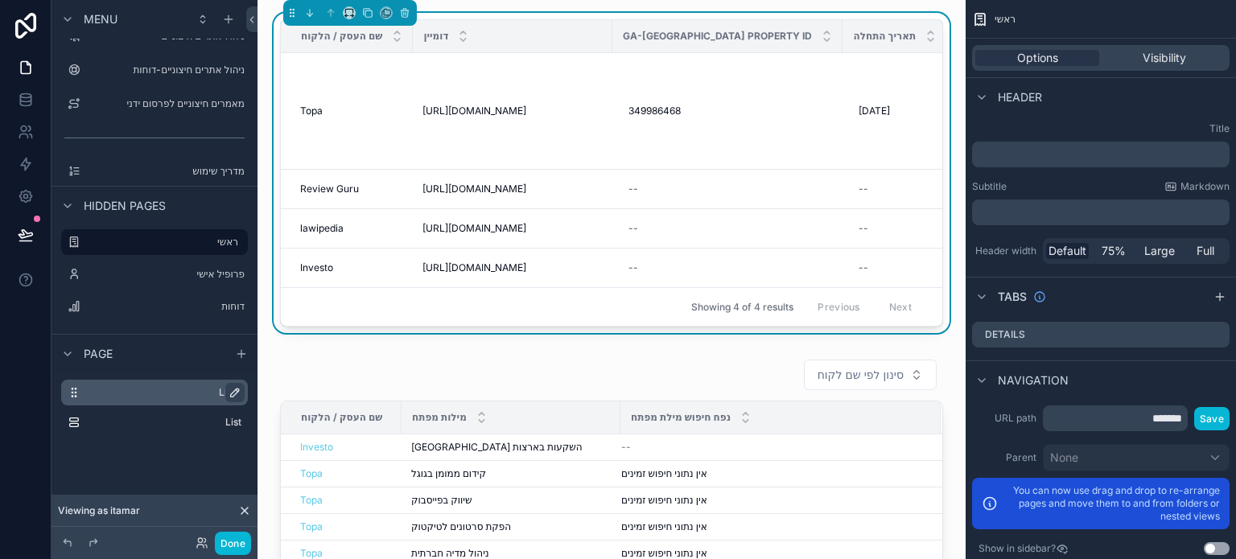
click at [232, 392] on icon "scrollable content" at bounding box center [235, 392] width 13 height 13
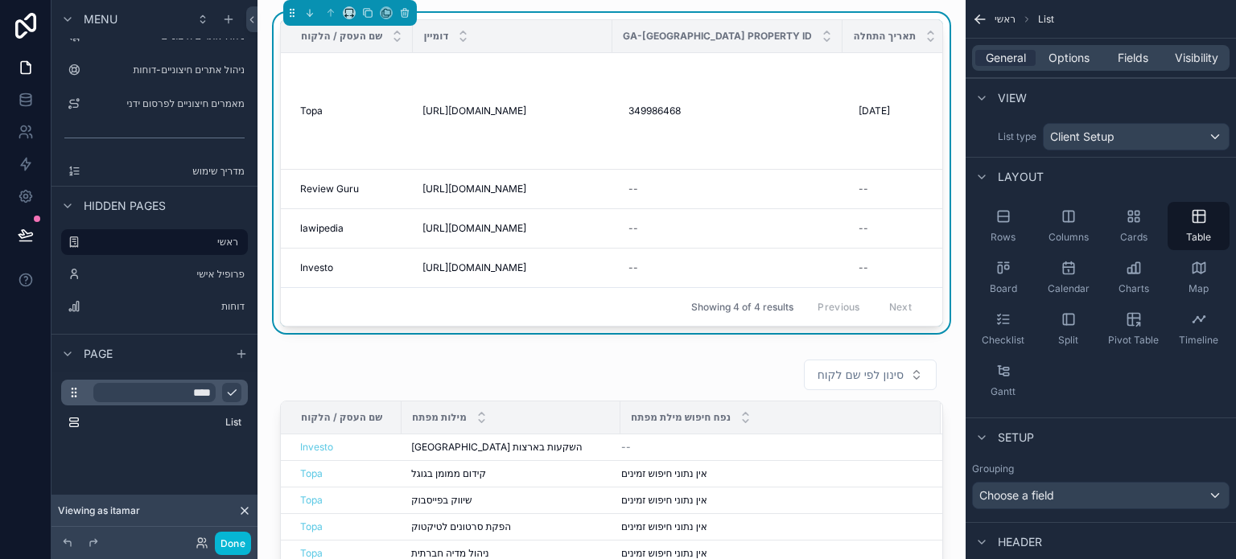
click at [172, 446] on div "**** List" at bounding box center [155, 412] width 206 height 79
click at [235, 352] on icon "scrollable content" at bounding box center [241, 354] width 13 height 13
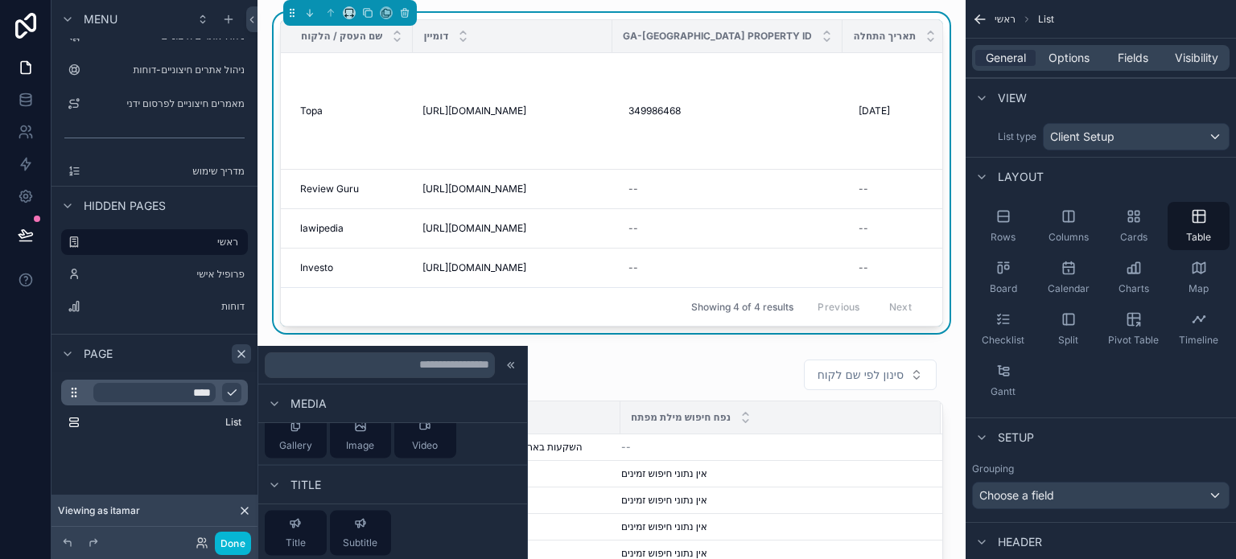
scroll to position [778, 0]
click at [629, 383] on div "scrollable content" at bounding box center [611, 536] width 683 height 366
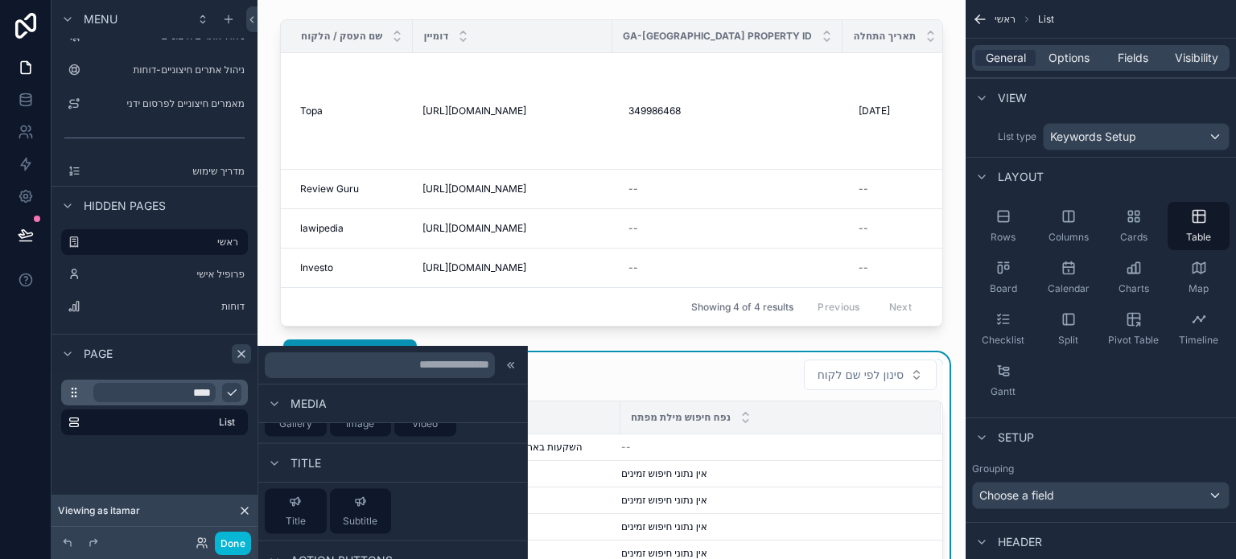
click at [232, 388] on icon "scrollable content" at bounding box center [231, 392] width 13 height 13
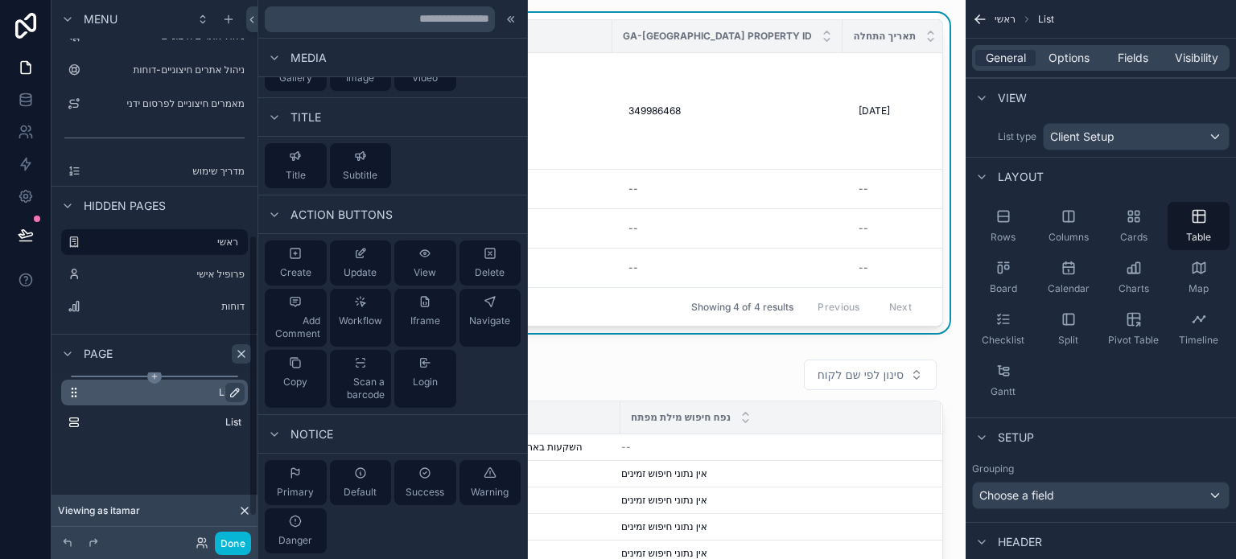
scroll to position [451, 0]
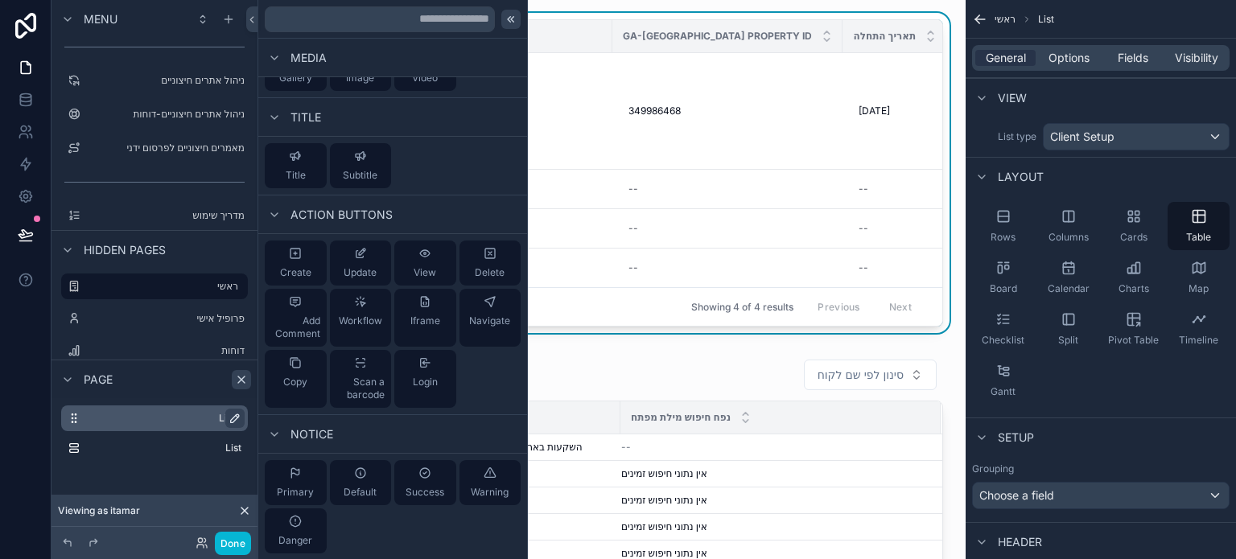
click at [506, 23] on div at bounding box center [510, 19] width 19 height 19
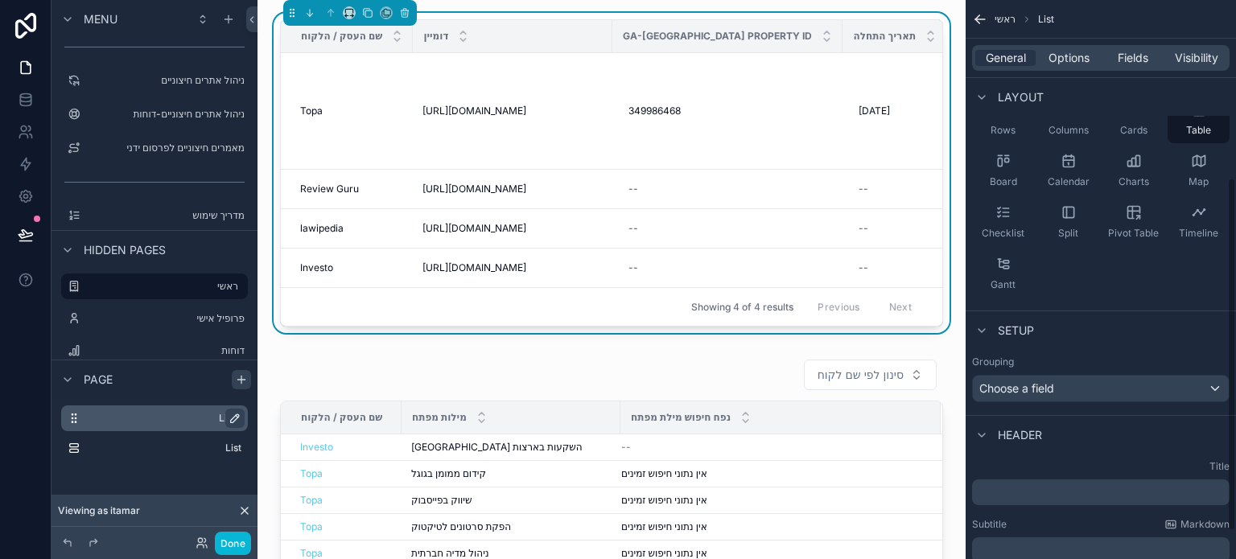
scroll to position [324, 0]
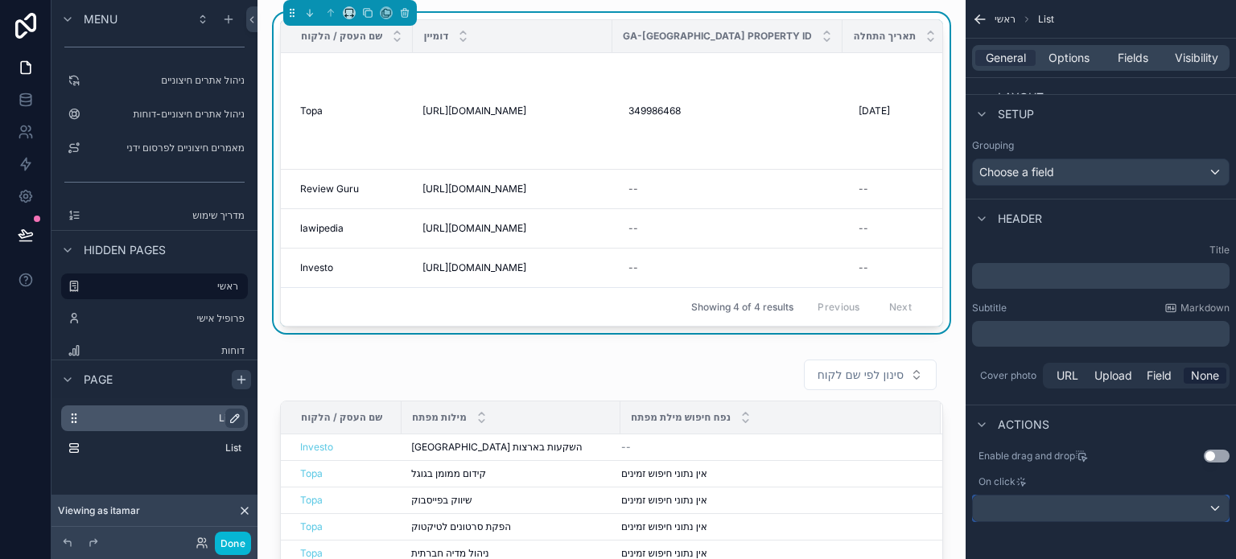
click at [1048, 510] on div "scrollable content" at bounding box center [1101, 509] width 256 height 26
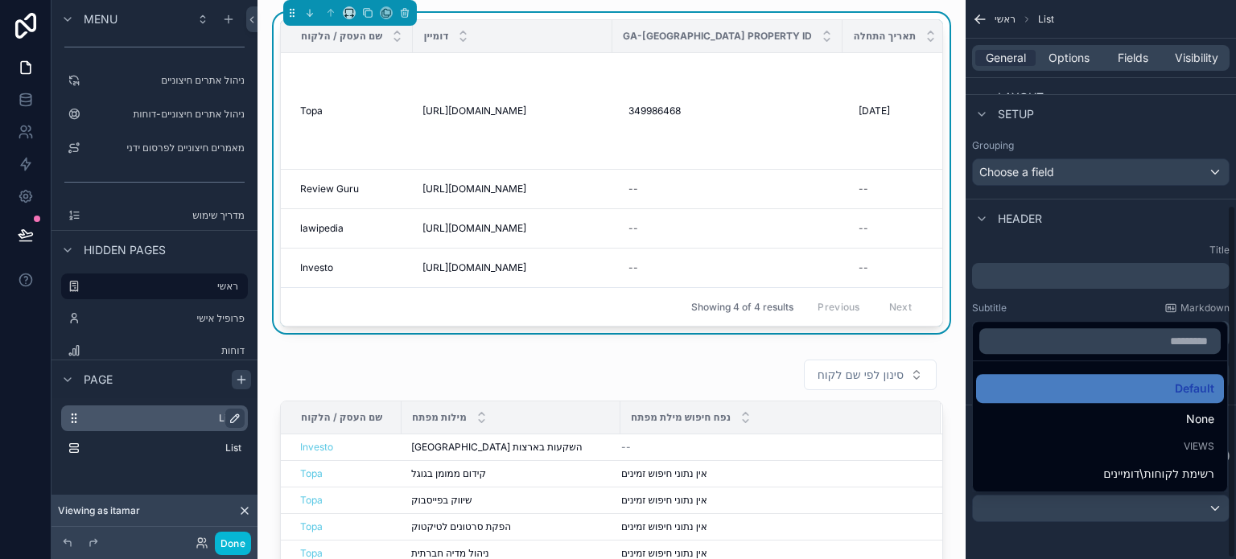
click at [1133, 540] on div "scrollable content" at bounding box center [618, 279] width 1236 height 559
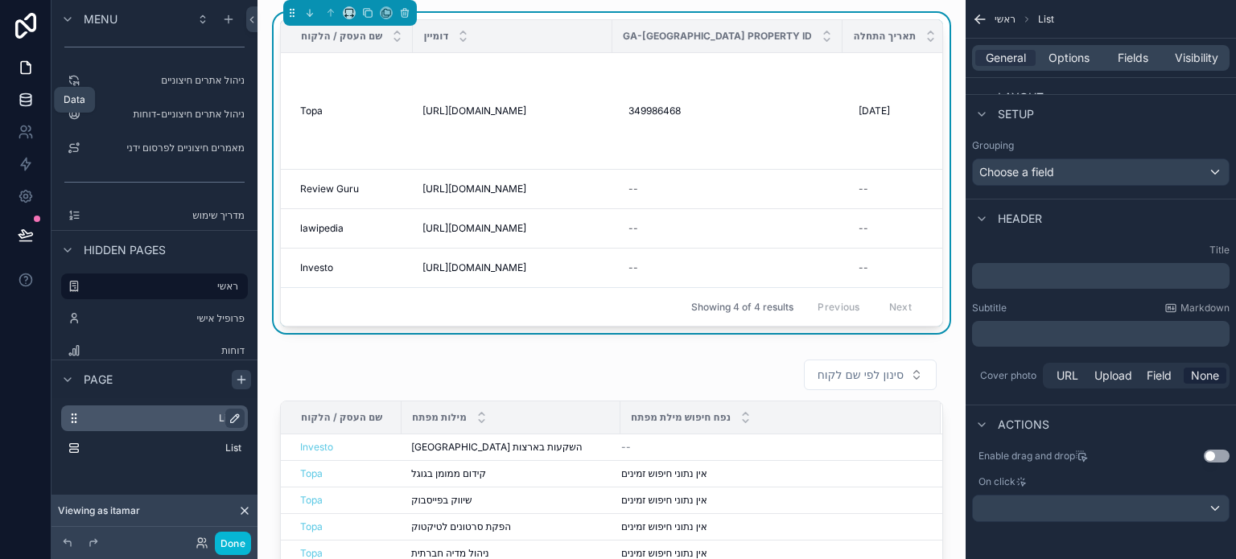
click at [26, 105] on icon at bounding box center [25, 103] width 10 height 6
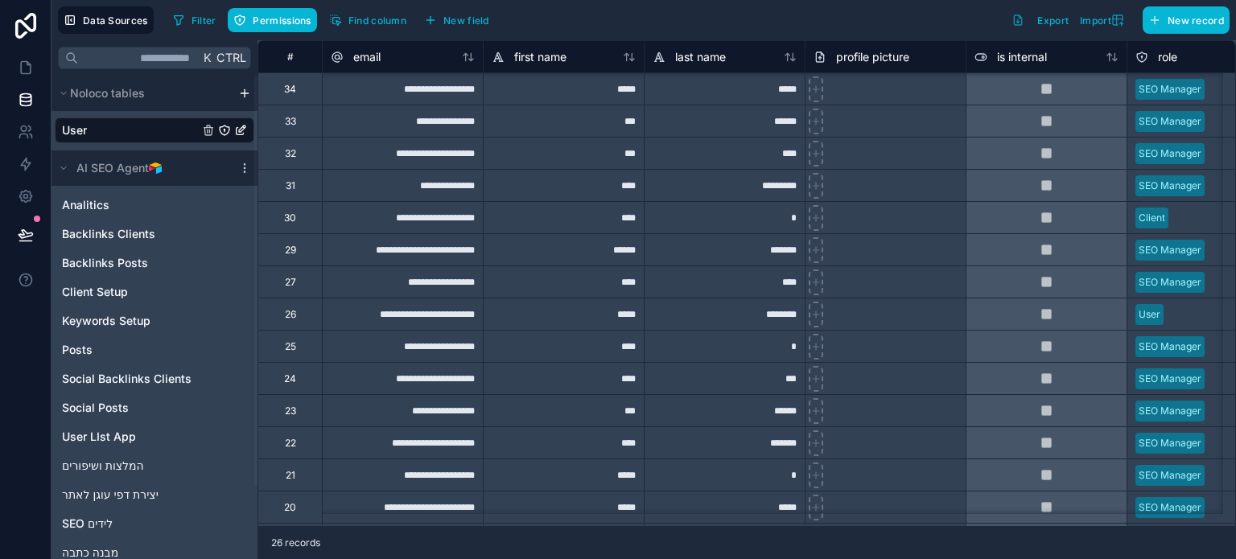
scroll to position [395, 0]
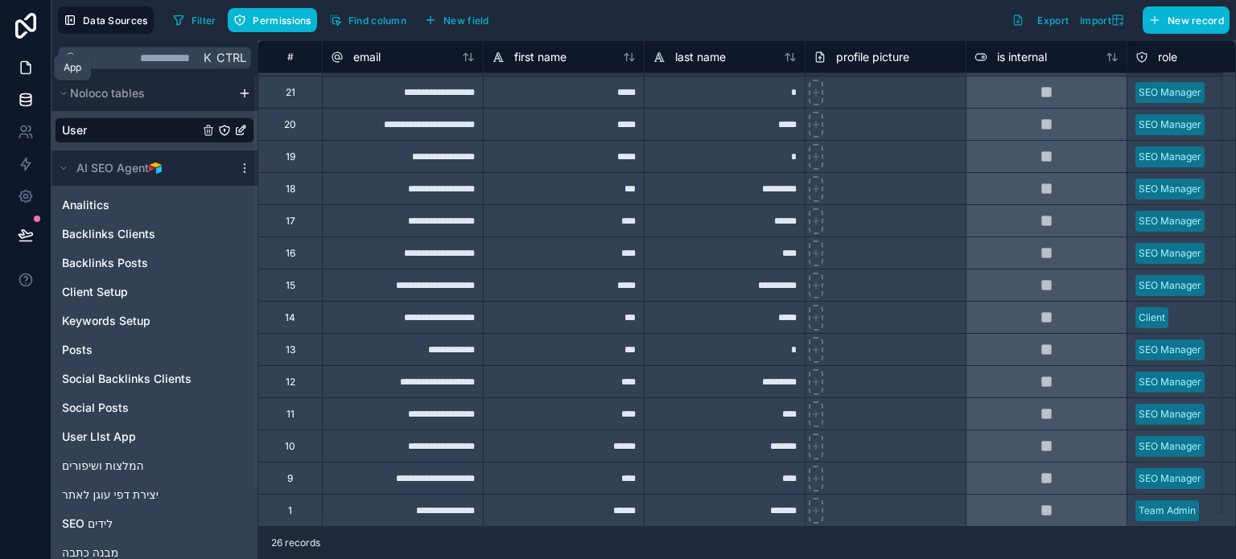
click at [23, 72] on icon at bounding box center [26, 68] width 16 height 16
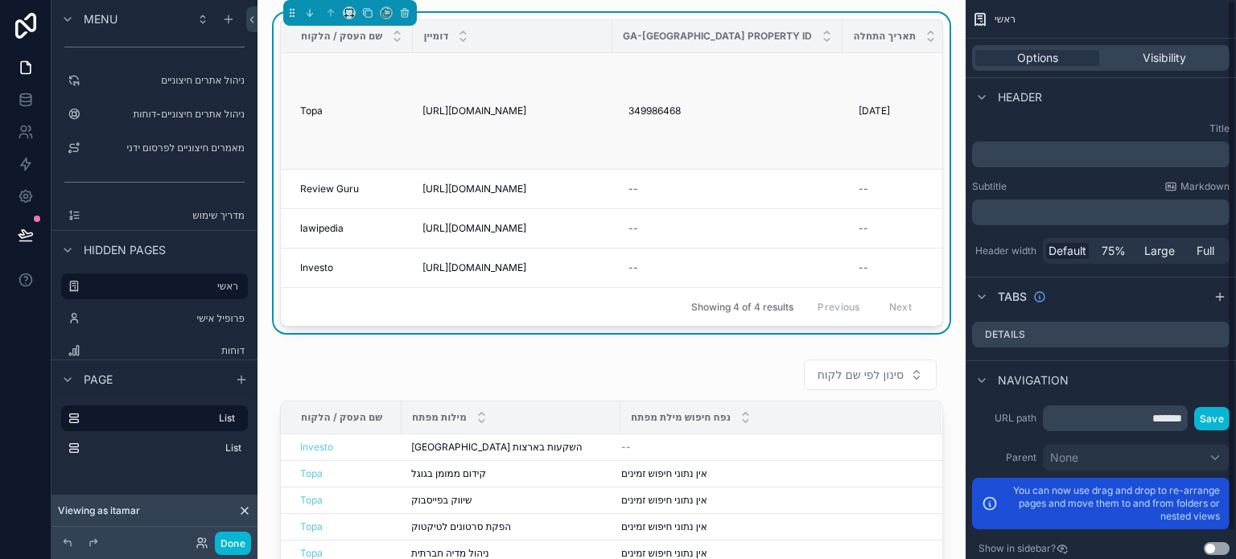
click at [855, 81] on td "9/7/2025 9/7/2025" at bounding box center [903, 111] width 121 height 117
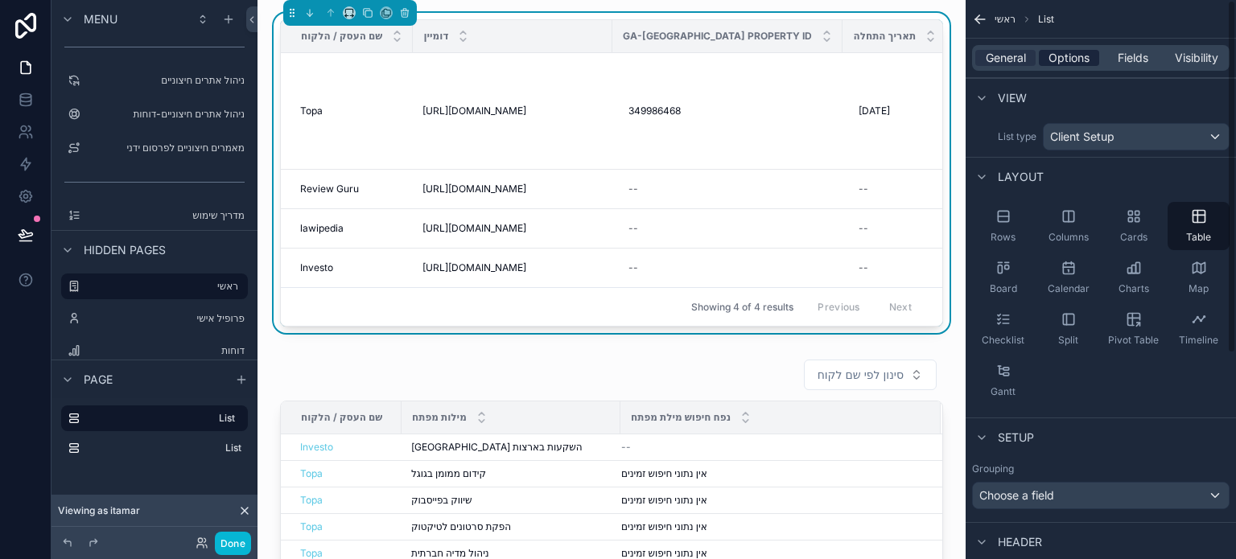
click at [1074, 60] on span "Options" at bounding box center [1069, 58] width 41 height 16
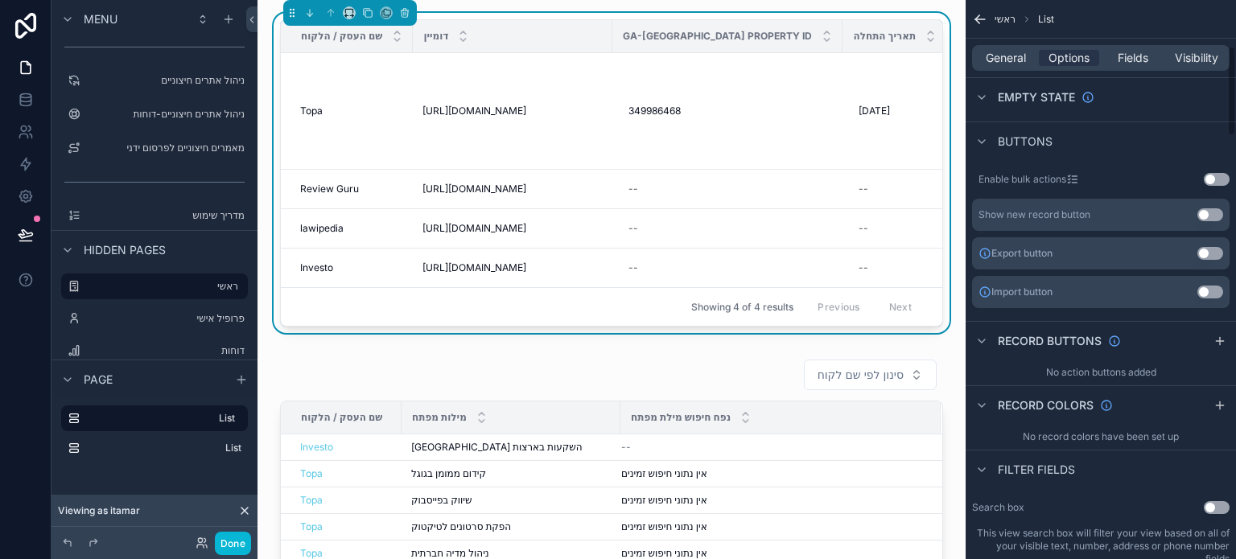
scroll to position [483, 0]
click at [1204, 249] on button "Use setting" at bounding box center [1211, 252] width 26 height 13
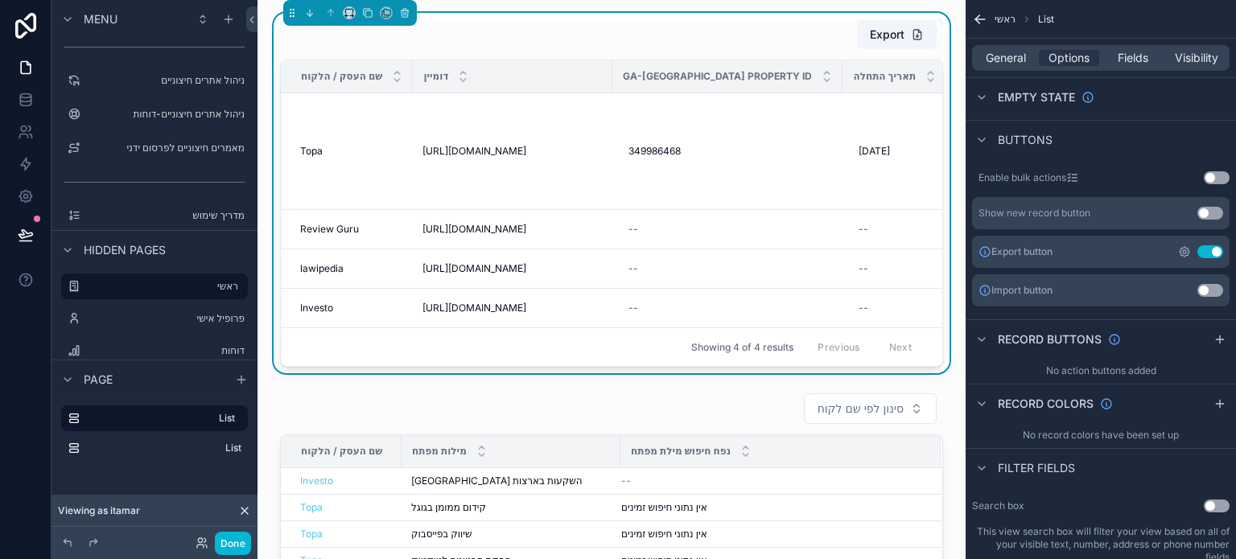
click at [1186, 252] on icon "scrollable content" at bounding box center [1184, 251] width 3 height 3
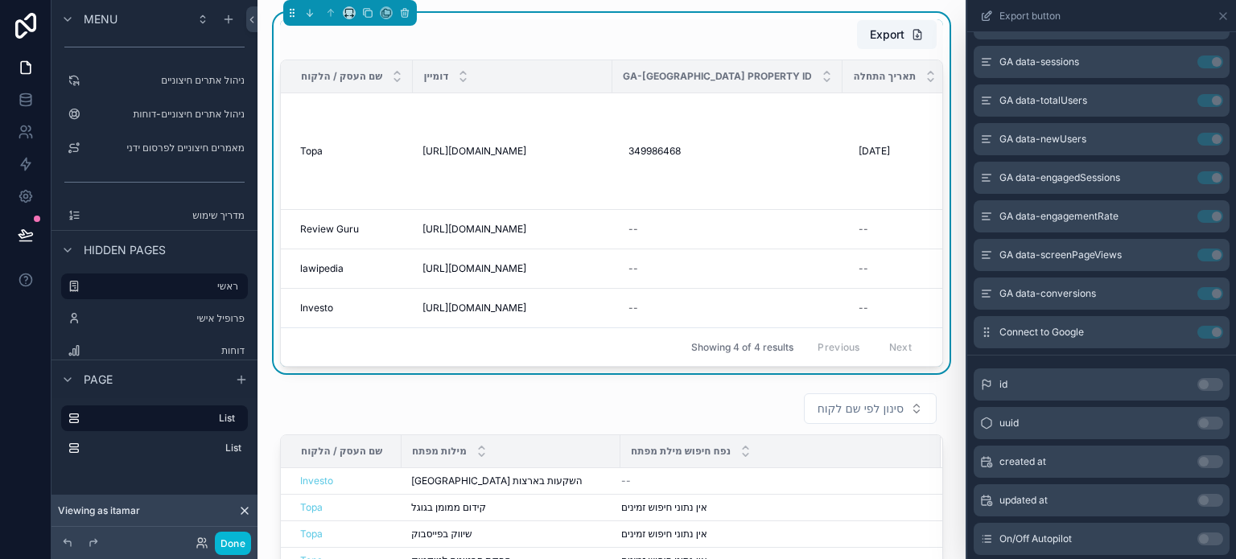
scroll to position [0, 0]
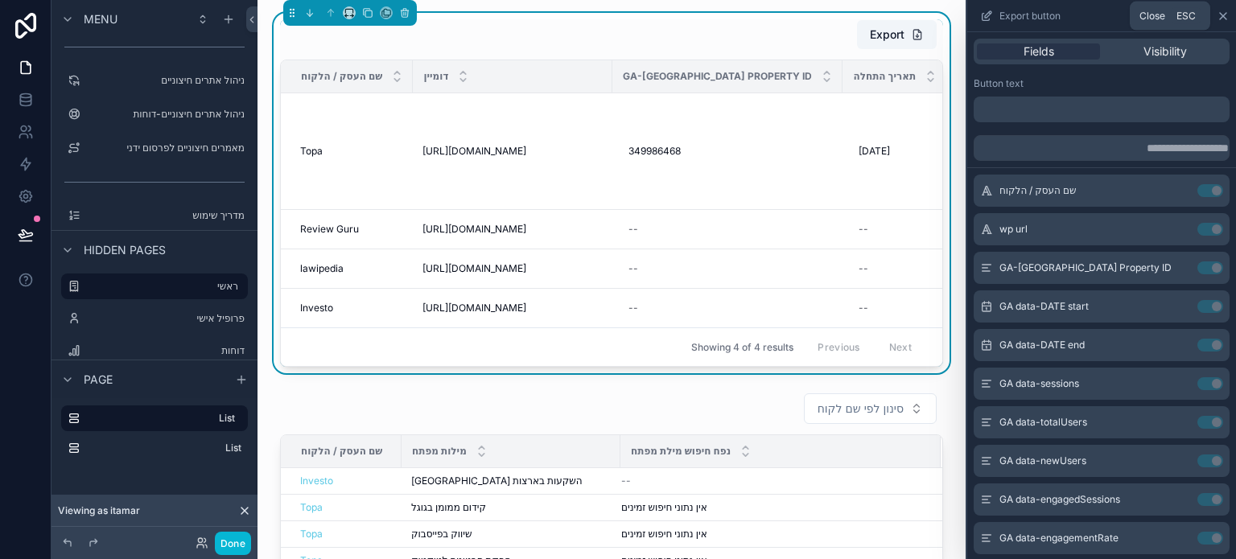
click at [1228, 19] on icon at bounding box center [1223, 16] width 13 height 13
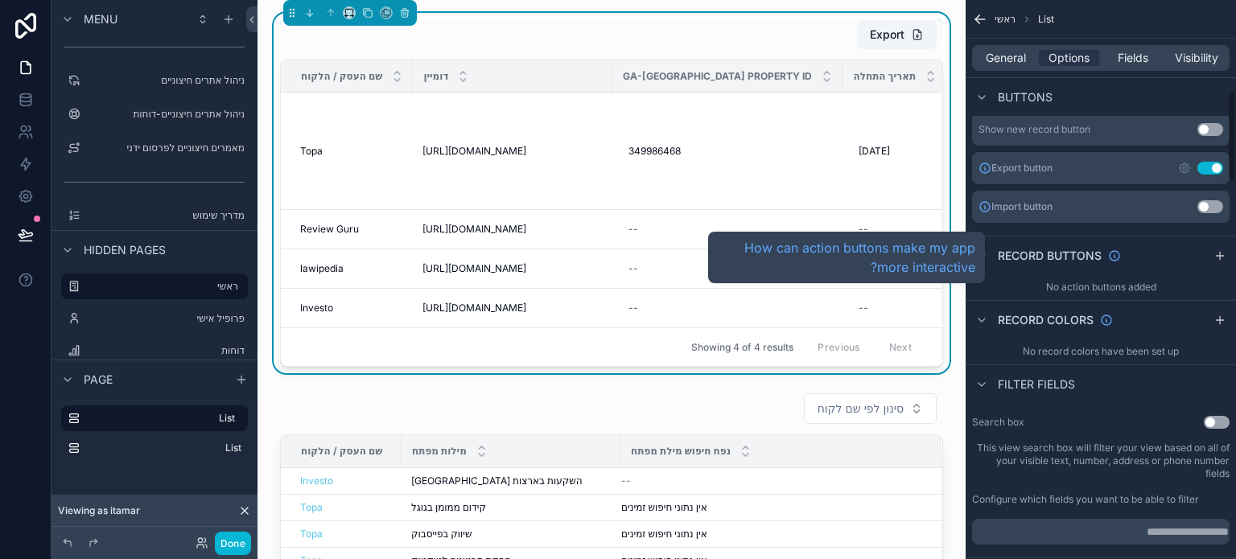
scroll to position [644, 0]
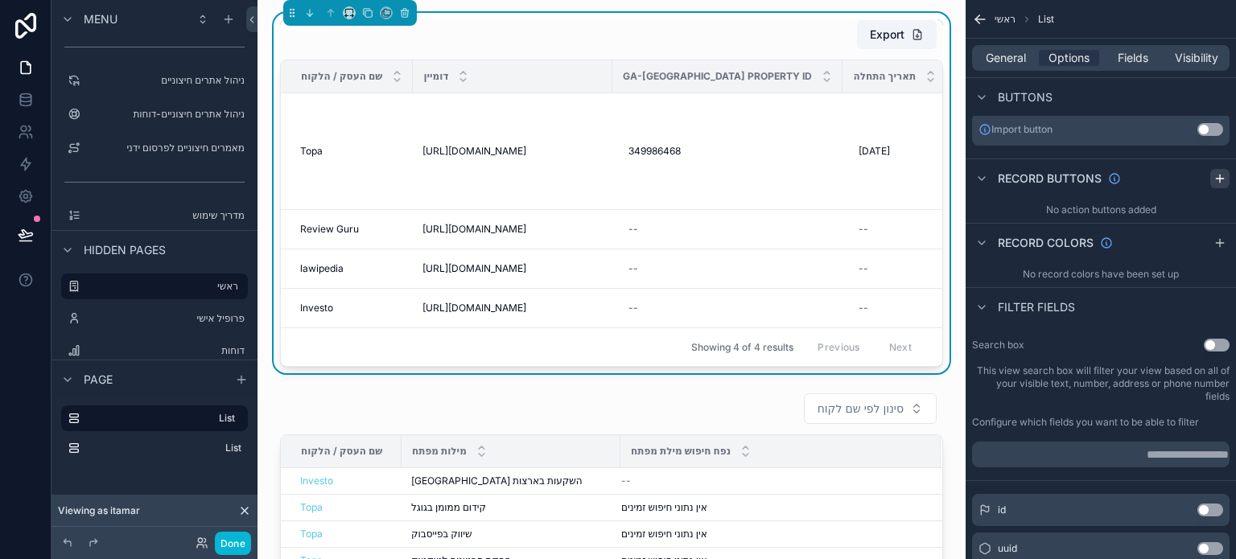
click at [1216, 178] on icon "scrollable content" at bounding box center [1220, 178] width 13 height 13
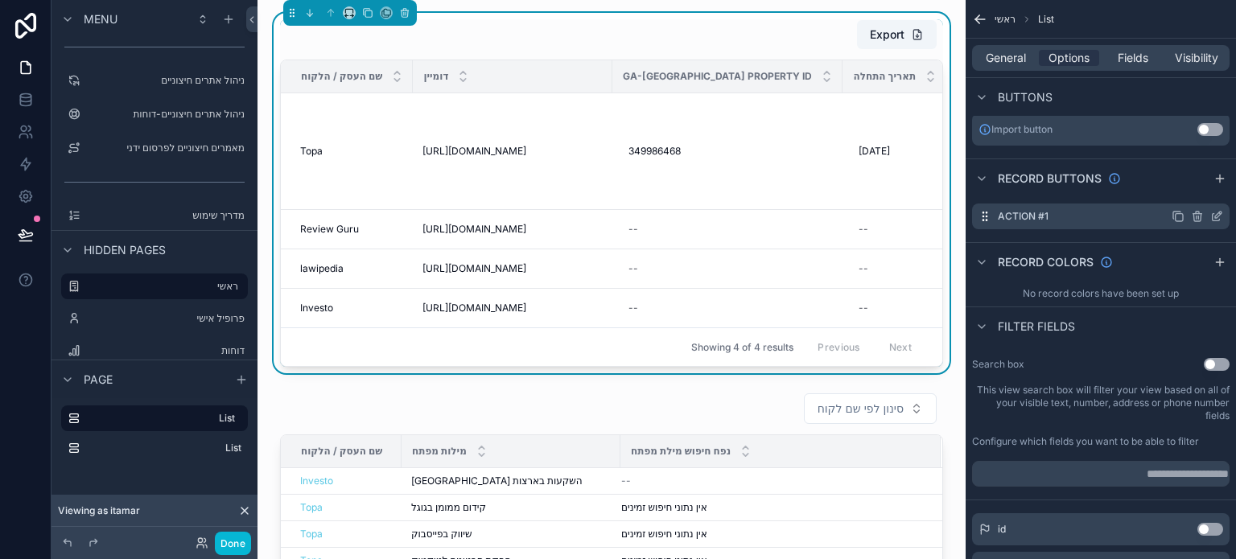
click at [1215, 215] on icon "scrollable content" at bounding box center [1218, 215] width 6 height 6
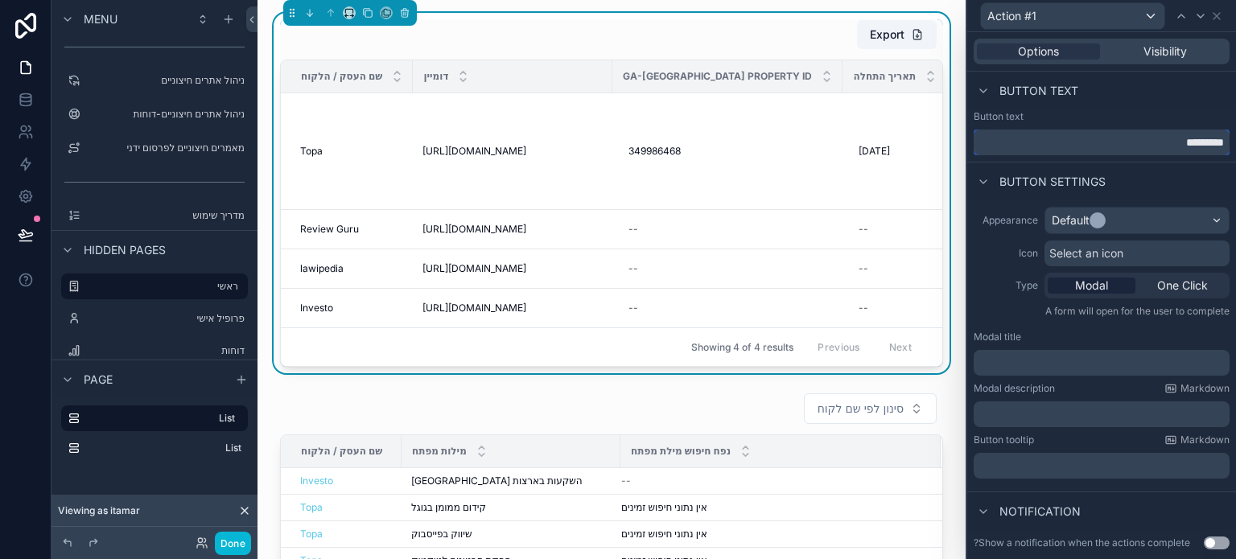
click at [1132, 142] on input "*********" at bounding box center [1102, 143] width 256 height 26
click at [1114, 139] on input "**" at bounding box center [1102, 143] width 256 height 26
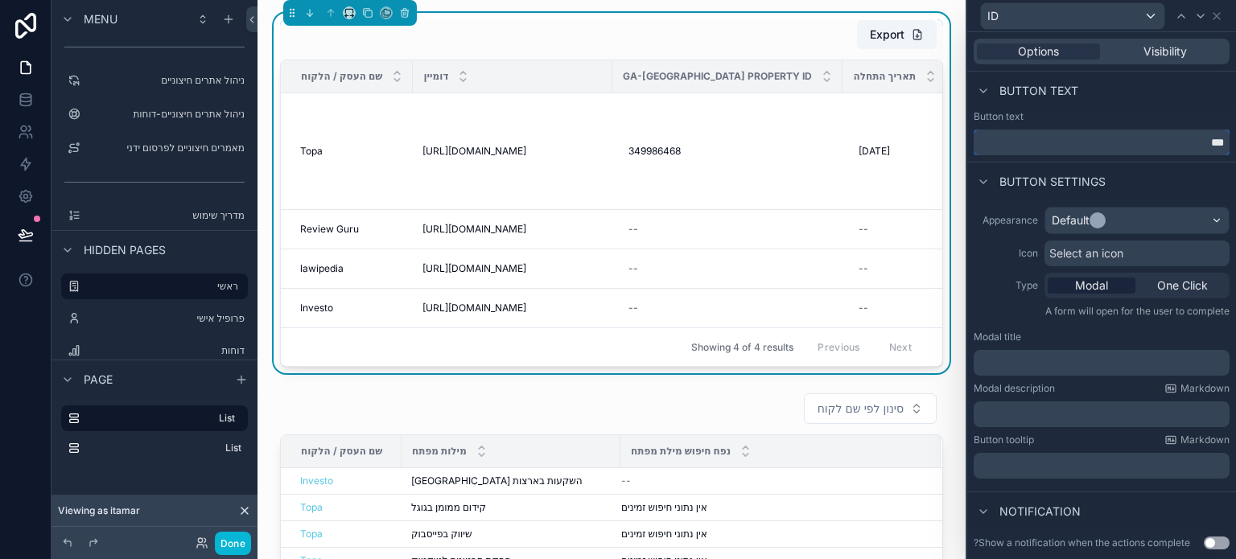
click at [1114, 139] on input "**" at bounding box center [1102, 143] width 256 height 26
paste input "**********"
click at [1195, 144] on input "**********" at bounding box center [1102, 143] width 256 height 26
type input "**********"
click at [1005, 200] on div "Appearance Default Icon Select an icon Type Modal One Click A form will open fo…" at bounding box center [1102, 342] width 269 height 285
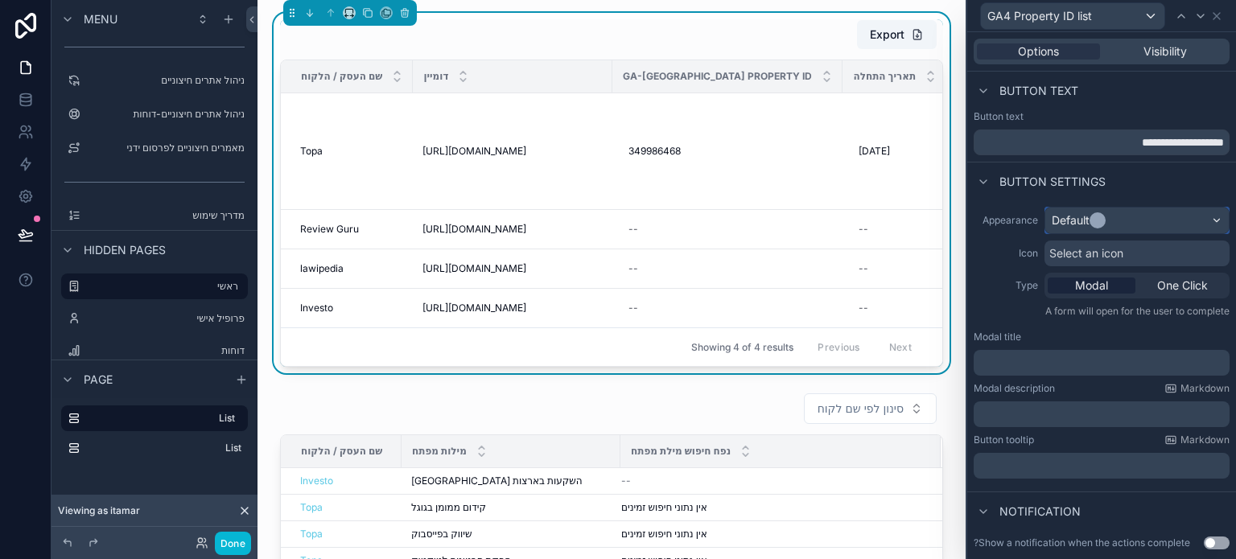
click at [1134, 219] on div "Default" at bounding box center [1138, 221] width 184 height 26
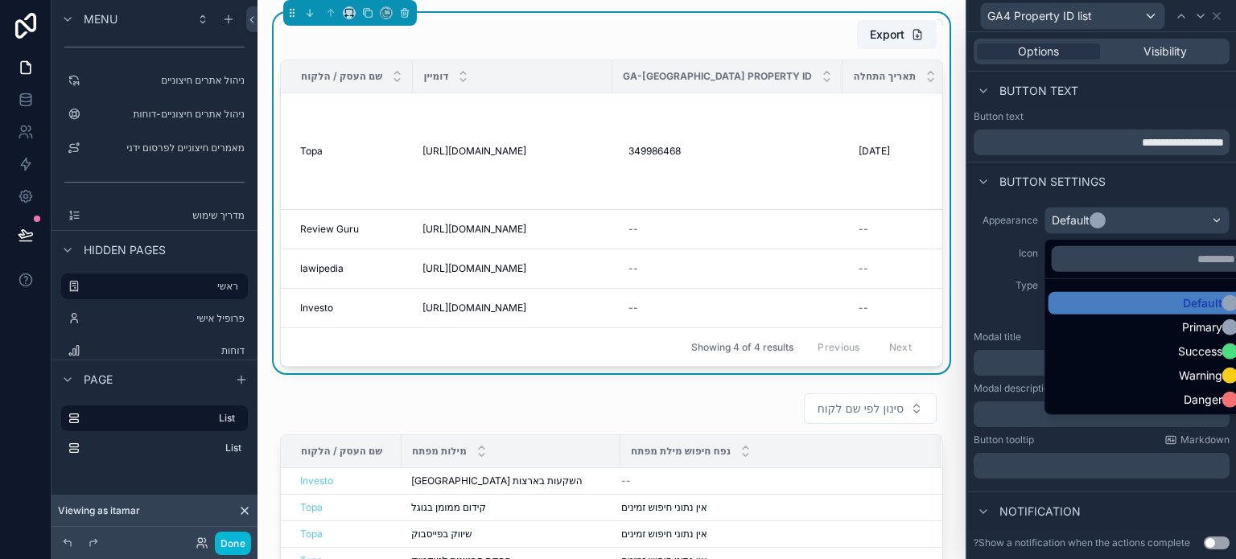
click at [988, 244] on div at bounding box center [1102, 279] width 269 height 559
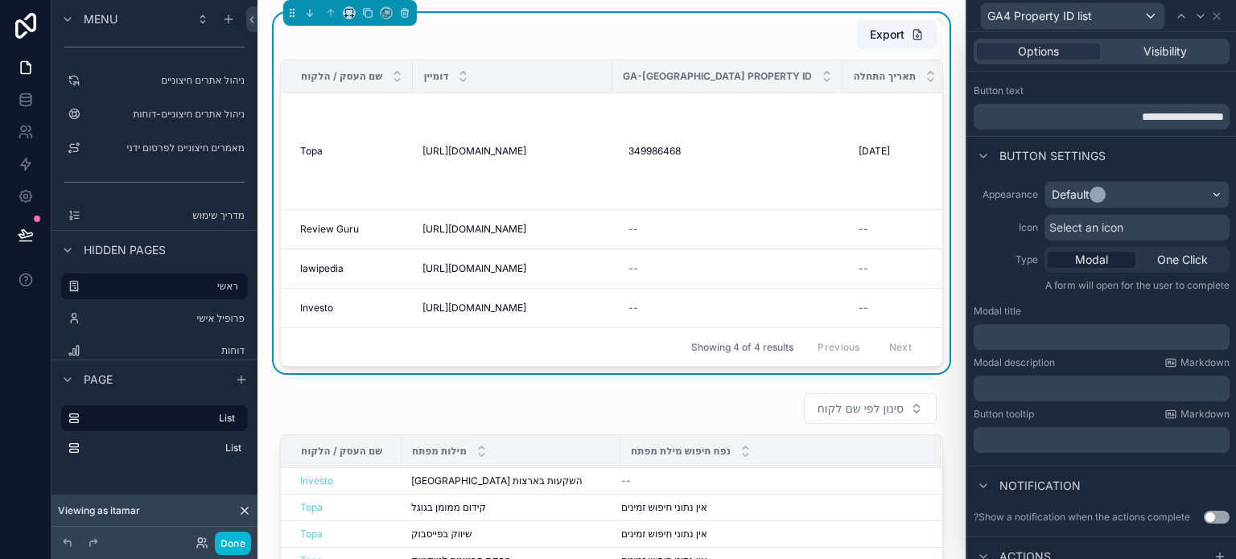
scroll to position [70, 0]
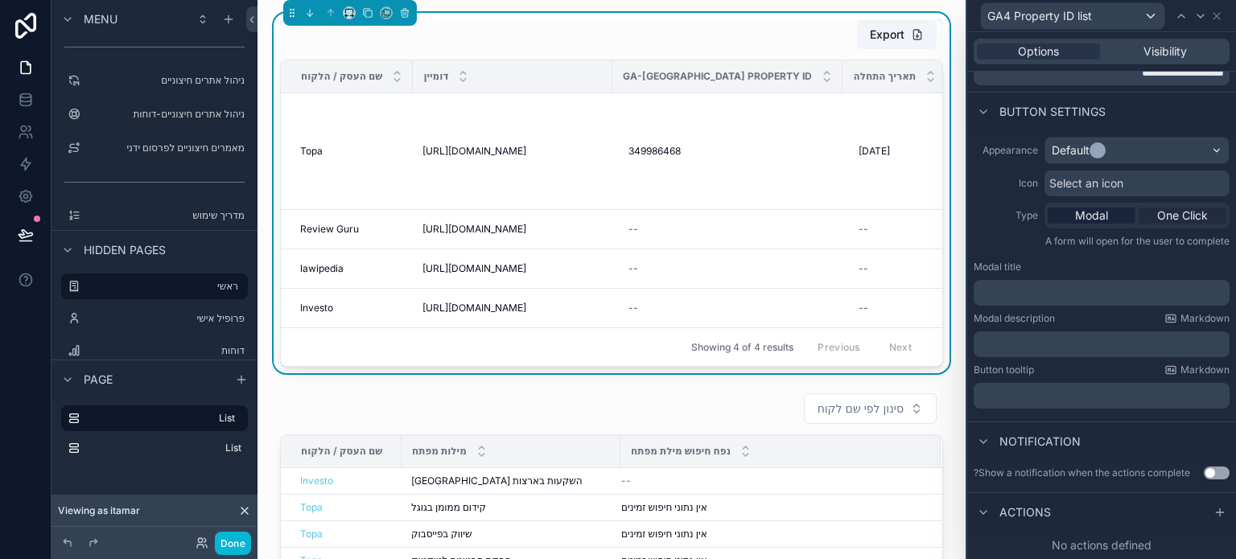
click at [1163, 213] on span "One Click" at bounding box center [1183, 216] width 51 height 16
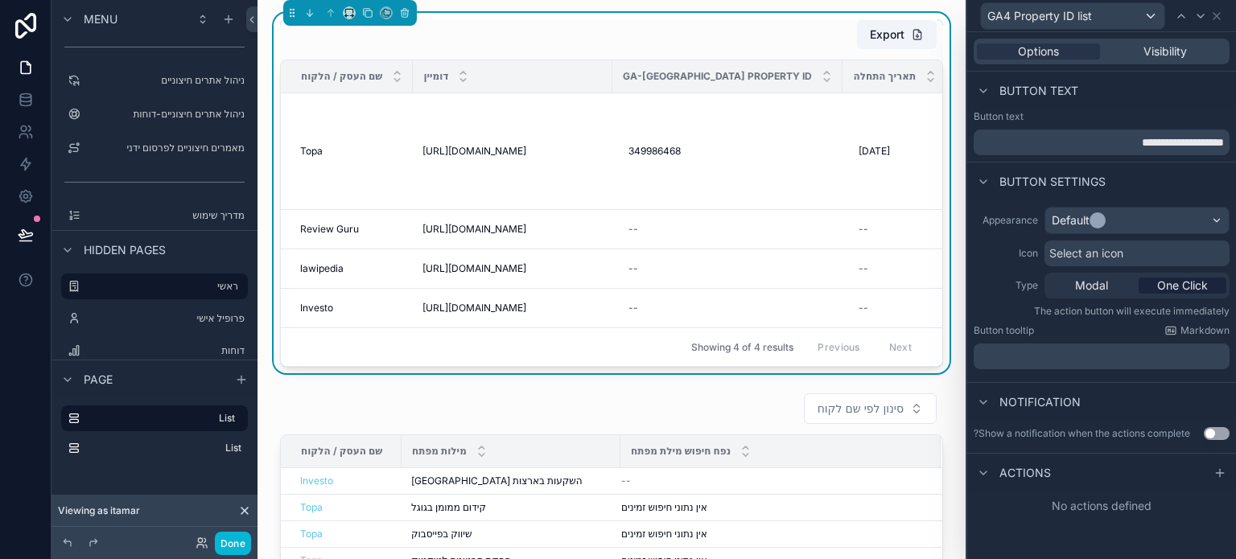
scroll to position [885, 0]
click at [1136, 360] on p "﻿" at bounding box center [1103, 357] width 246 height 16
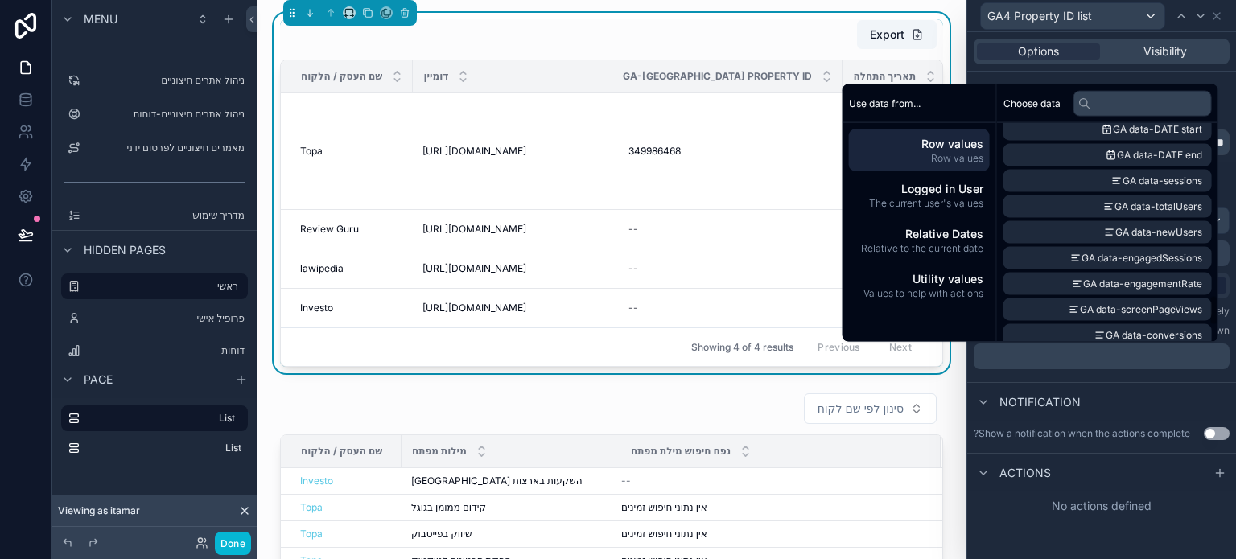
scroll to position [1175, 0]
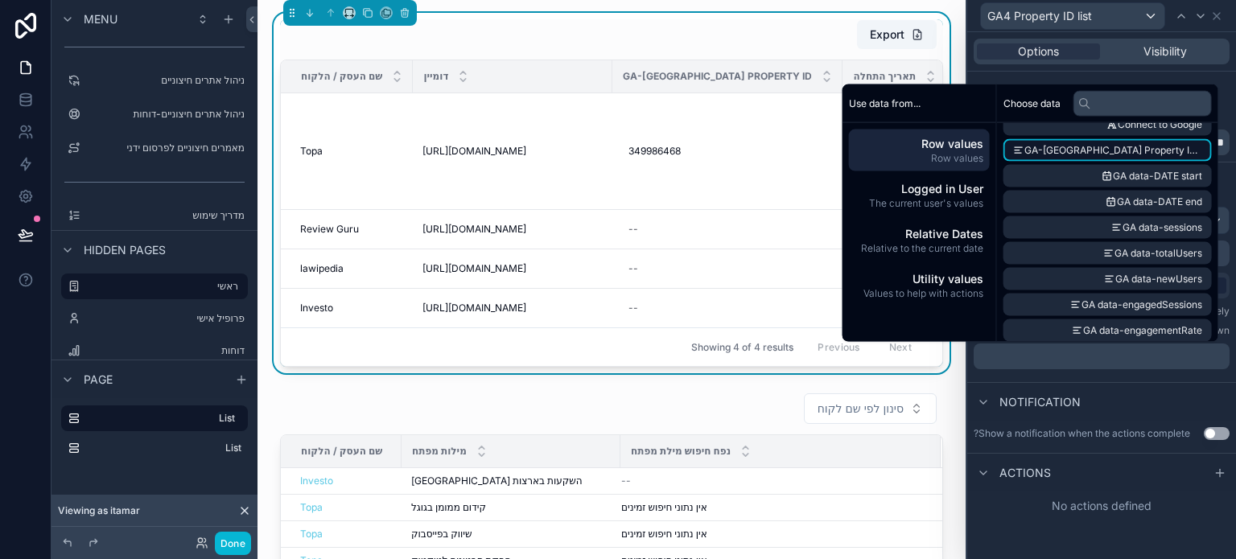
click at [1129, 154] on span "GA-GA Property ID - list" at bounding box center [1114, 150] width 178 height 13
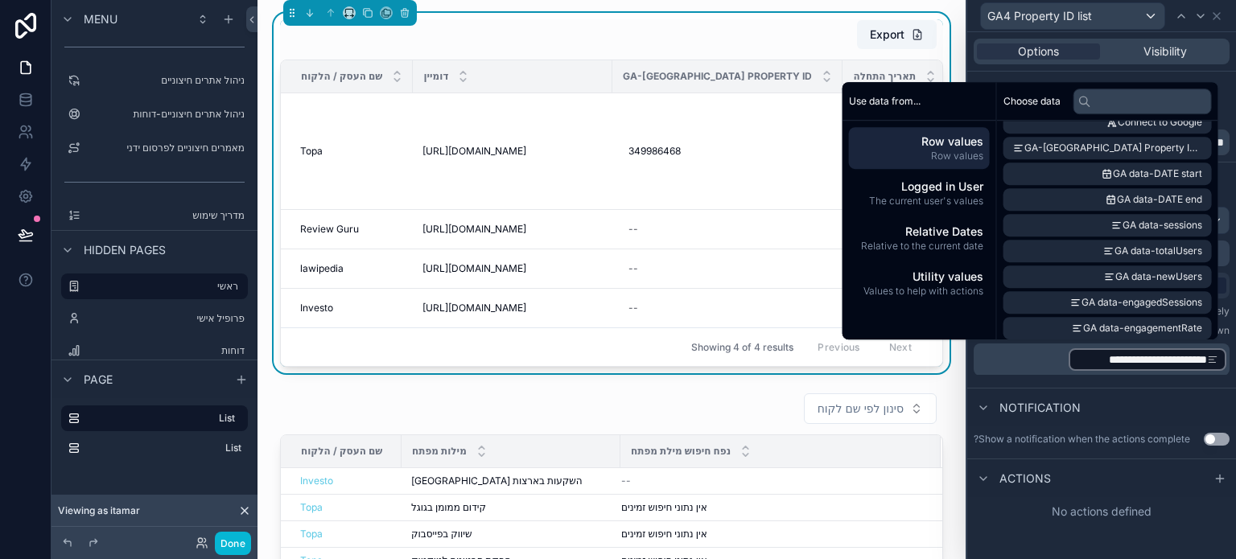
click at [1034, 362] on p "**********" at bounding box center [1103, 360] width 246 height 26
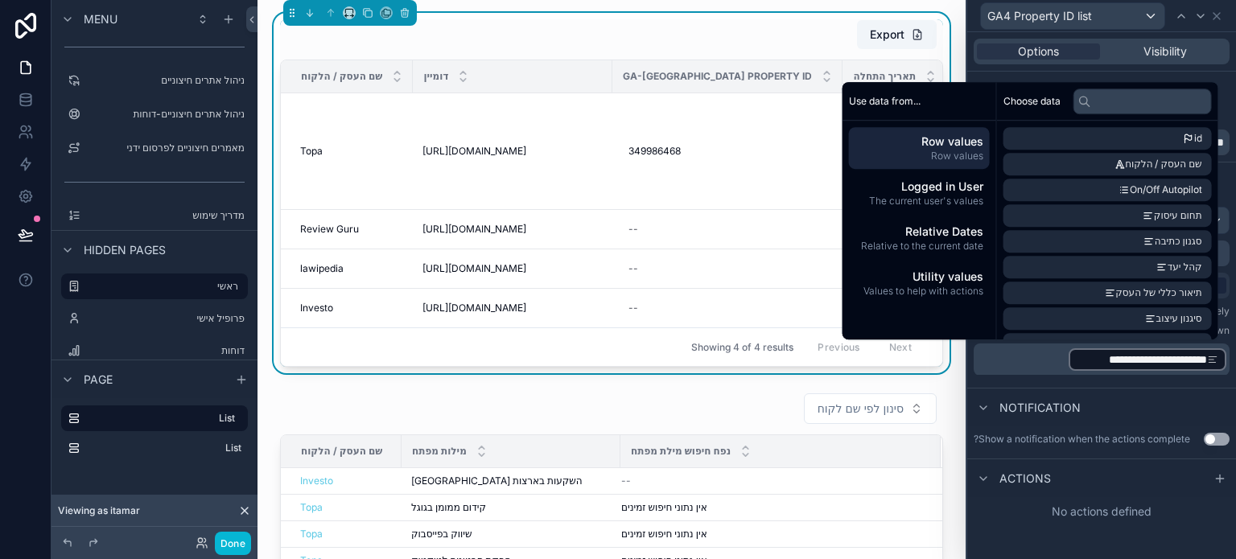
click at [974, 381] on div "**********" at bounding box center [1102, 294] width 269 height 188
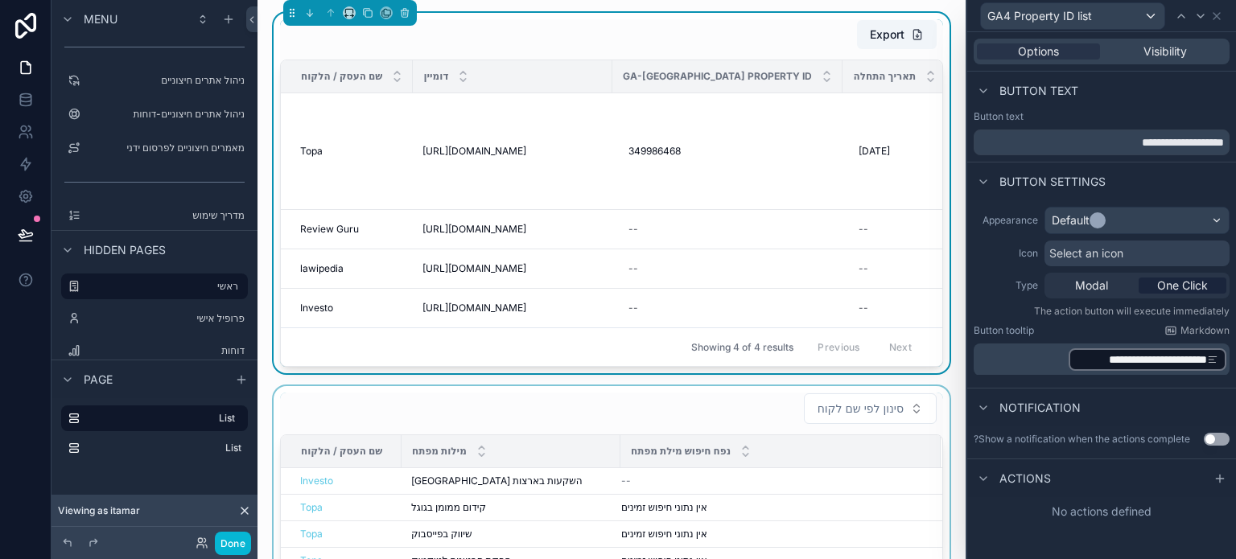
scroll to position [966, 0]
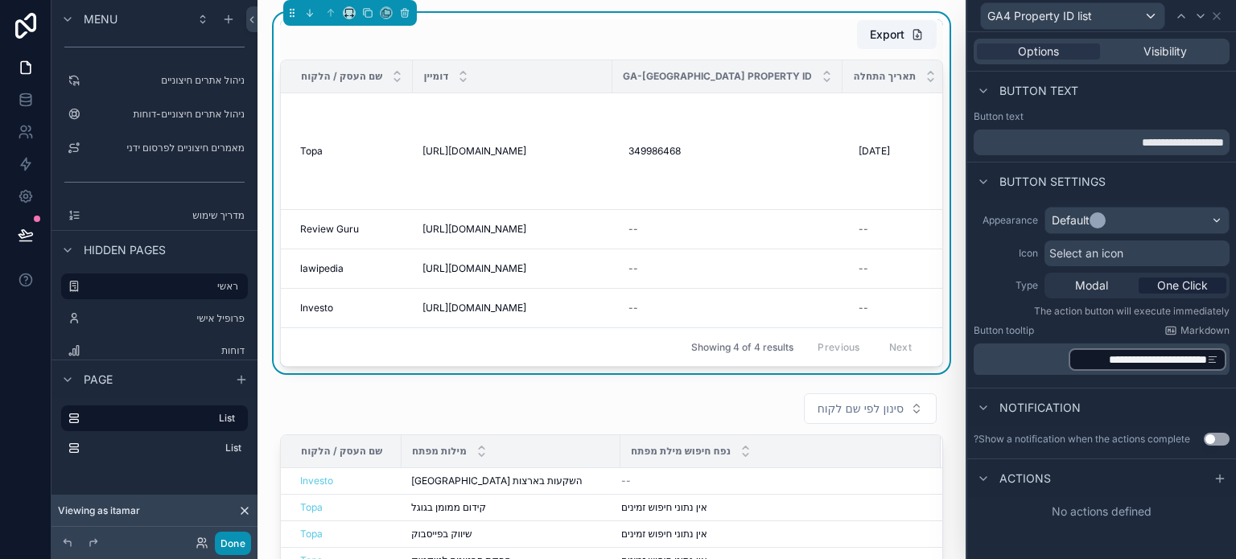
click at [219, 548] on button "Done" at bounding box center [233, 543] width 36 height 23
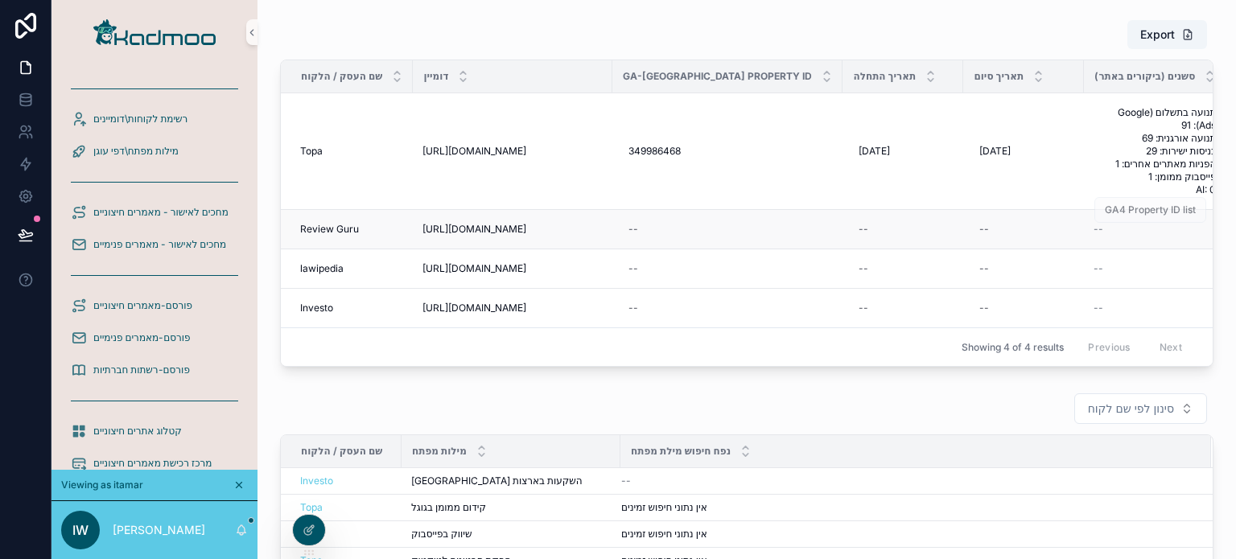
click at [1119, 208] on span "GA4 Property ID list" at bounding box center [1151, 210] width 112 height 12
click at [1133, 94] on span "GA4 Property ID list" at bounding box center [1151, 93] width 112 height 12
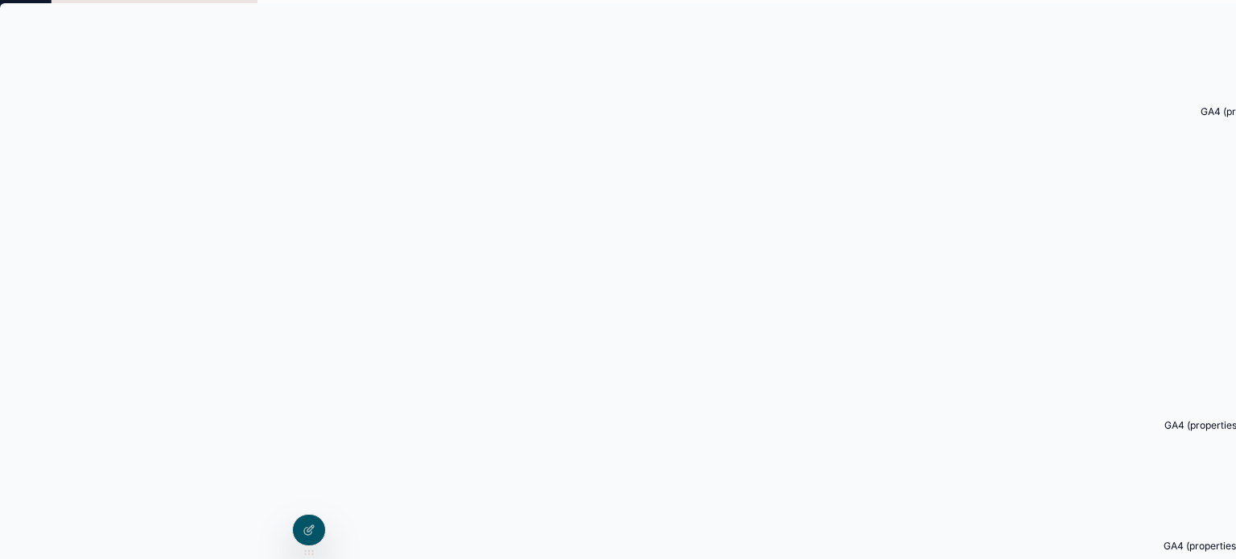
drag, startPoint x: 1202, startPoint y: 246, endPoint x: 1084, endPoint y: 226, distance: 119.2
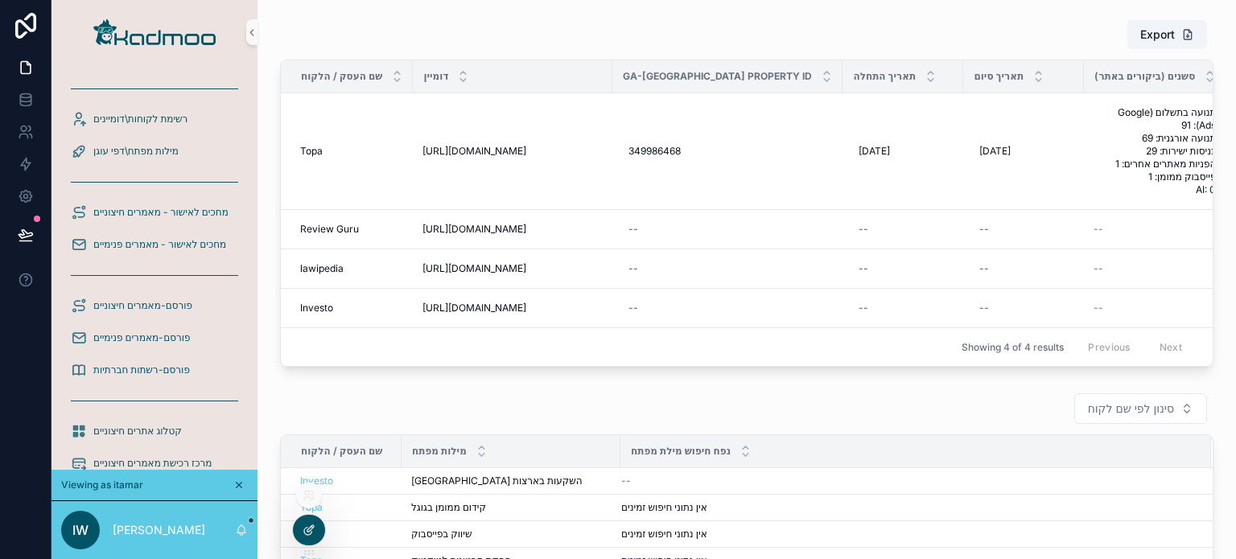
click at [306, 530] on icon at bounding box center [309, 530] width 13 height 13
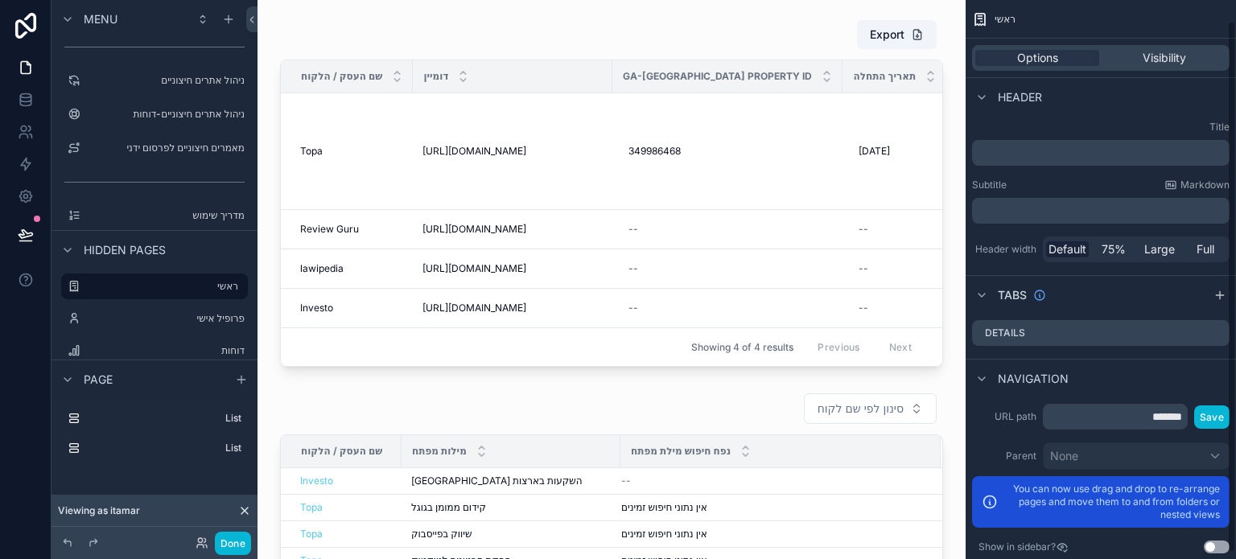
scroll to position [0, 0]
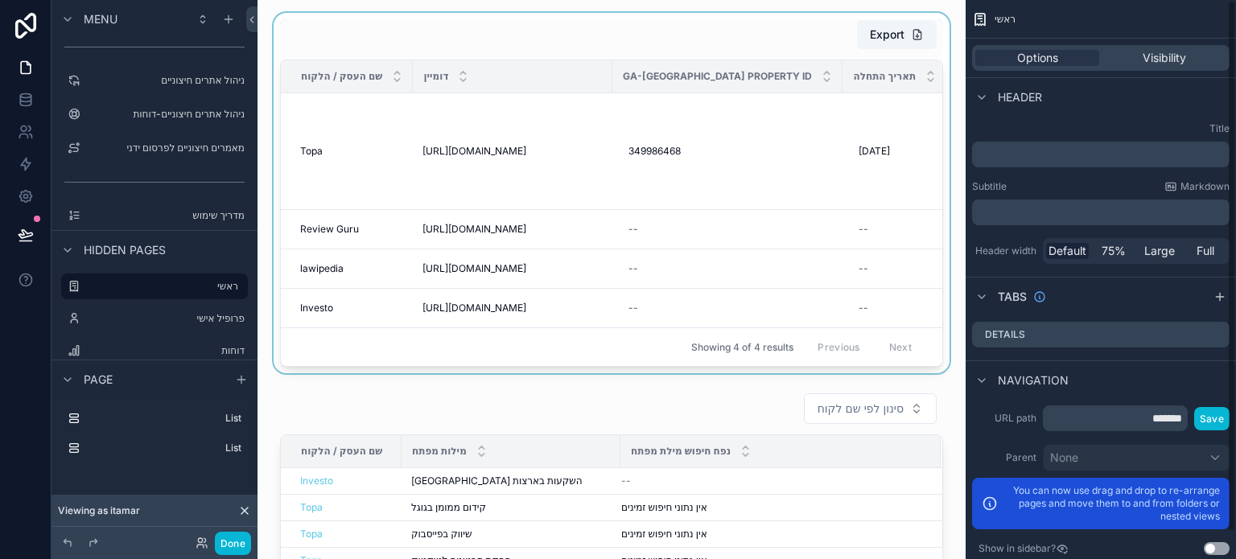
click at [865, 166] on div "scrollable content" at bounding box center [611, 193] width 683 height 361
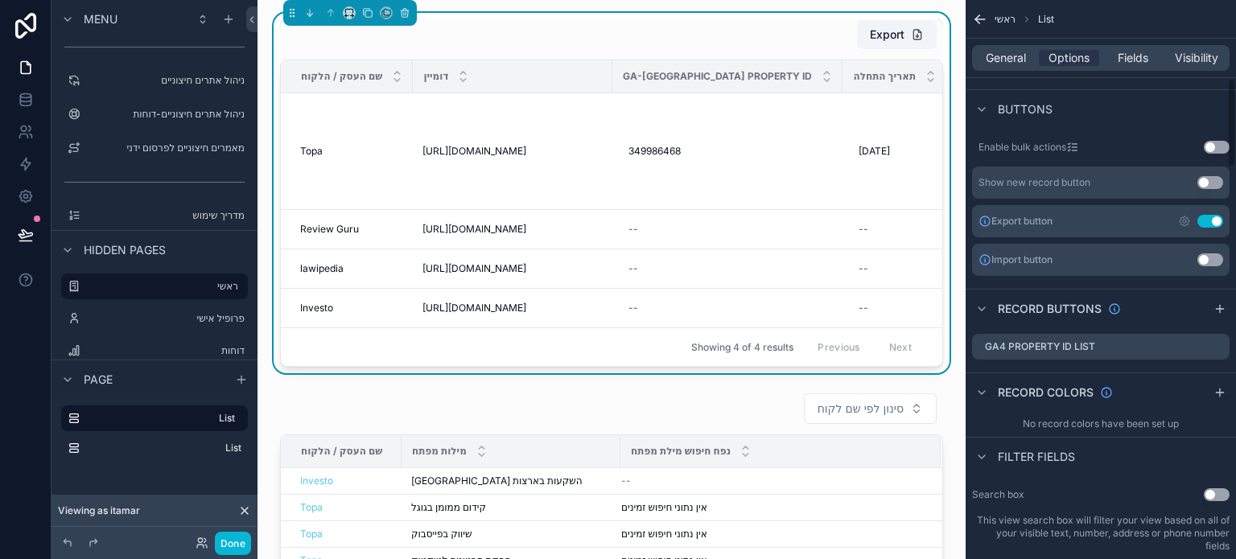
scroll to position [483, 0]
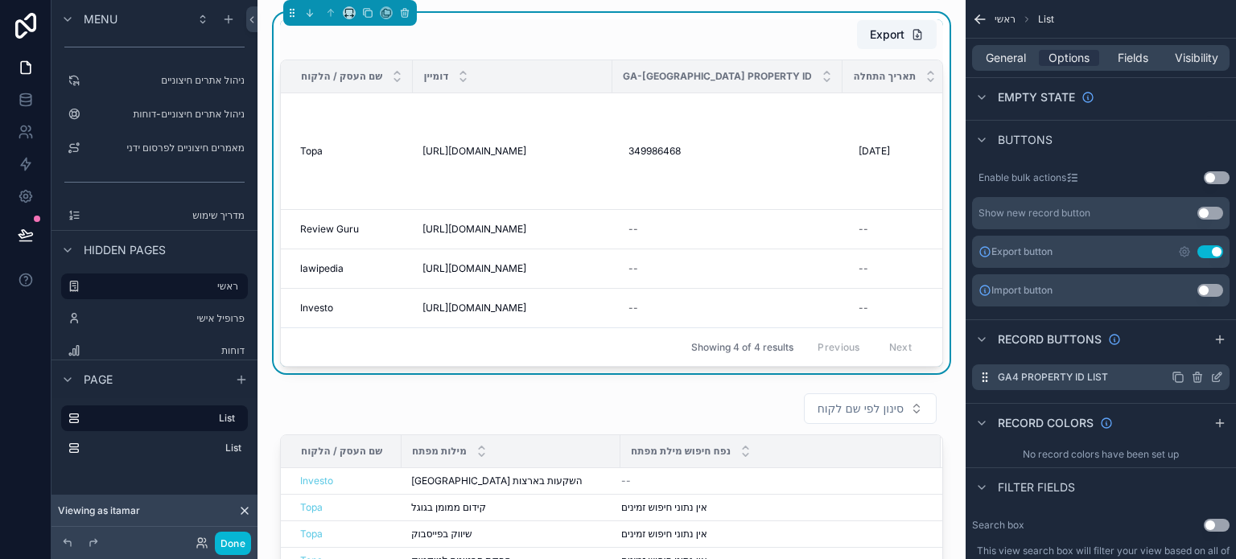
click at [1214, 377] on icon "scrollable content" at bounding box center [1217, 377] width 13 height 13
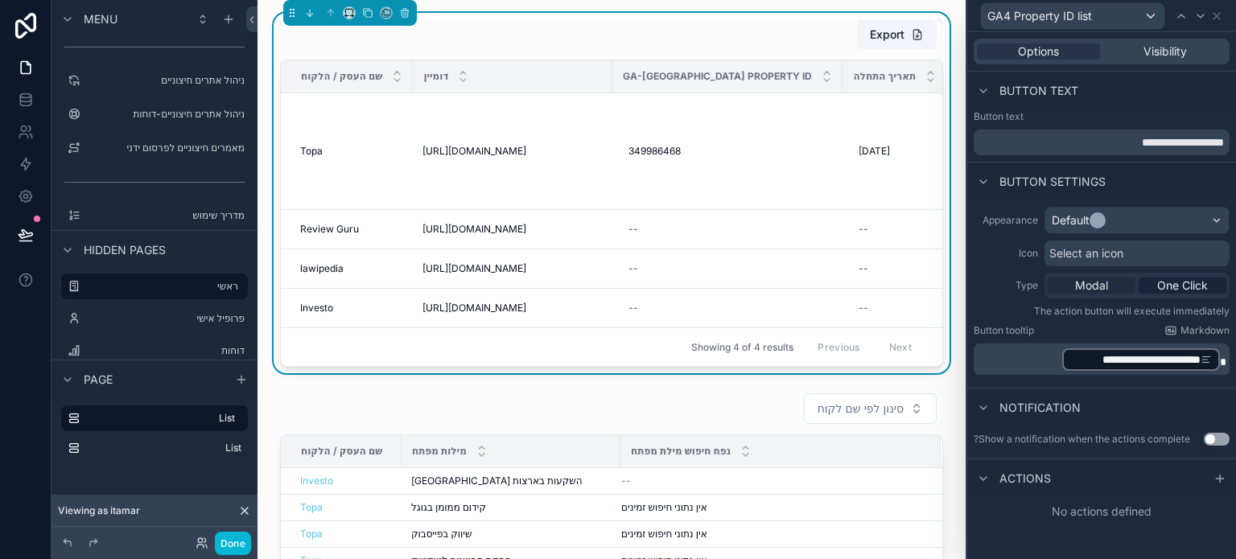
click at [1109, 282] on div "Modal" at bounding box center [1092, 286] width 88 height 16
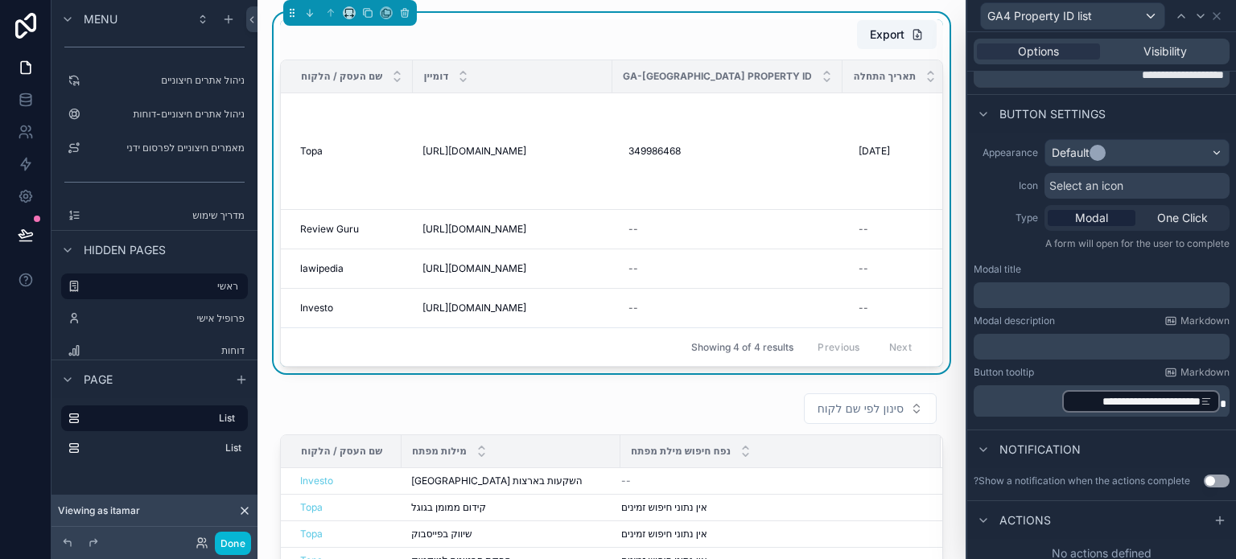
scroll to position [76, 0]
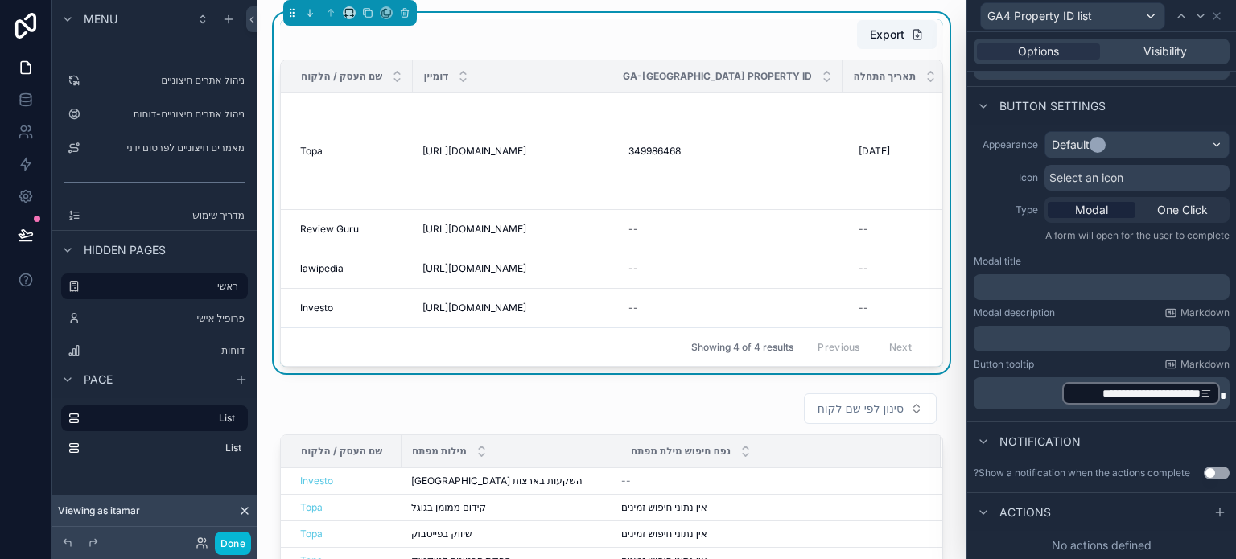
click at [1030, 389] on p "**********" at bounding box center [1103, 394] width 246 height 26
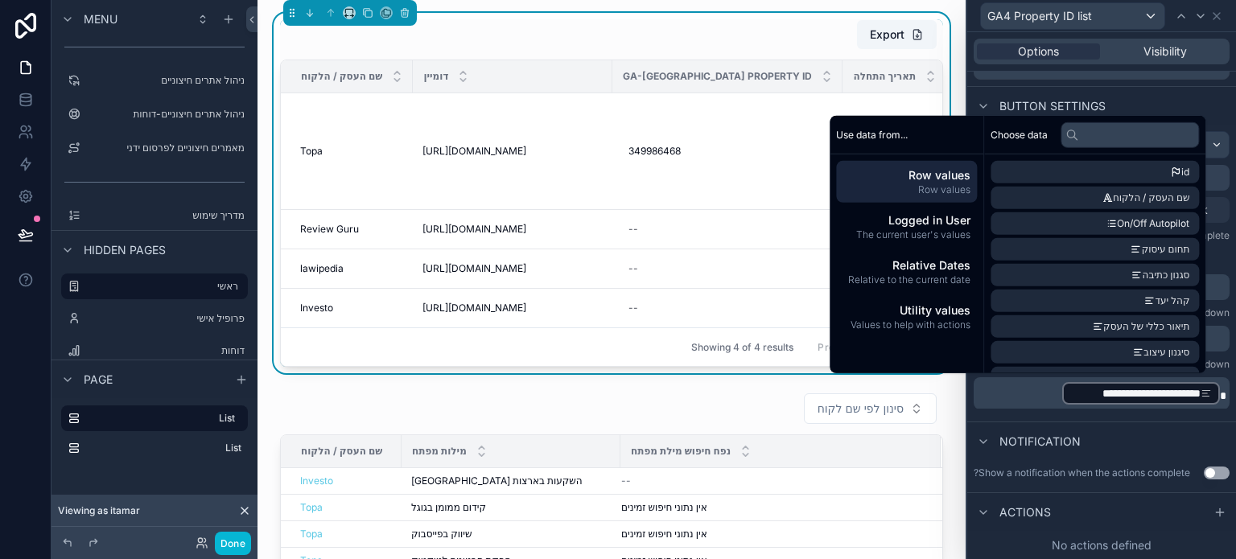
click at [1213, 383] on p "**********" at bounding box center [1103, 394] width 246 height 26
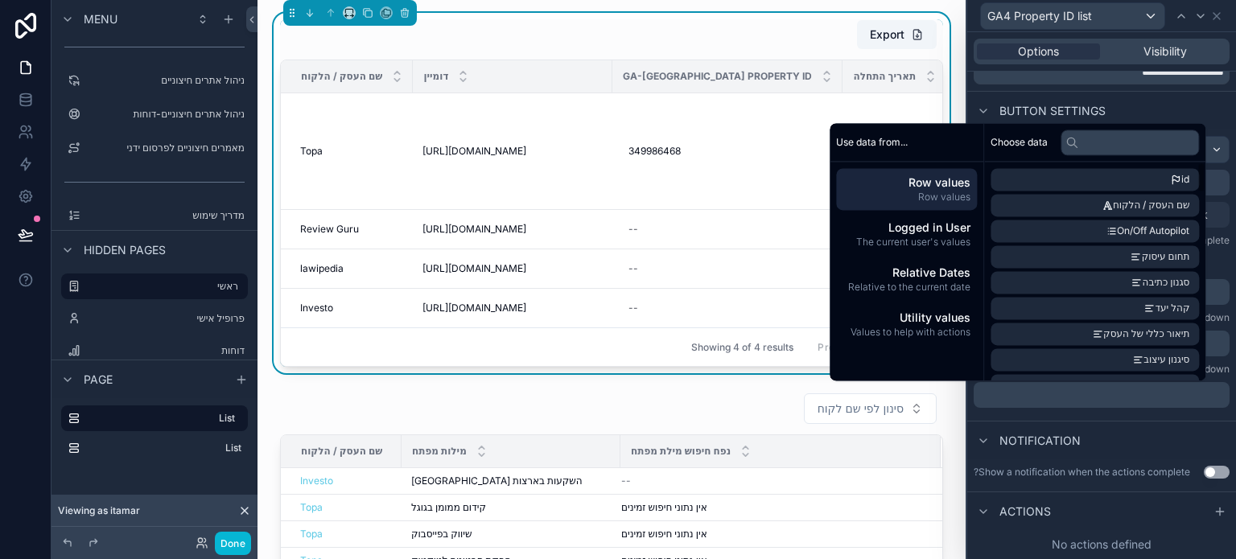
scroll to position [70, 0]
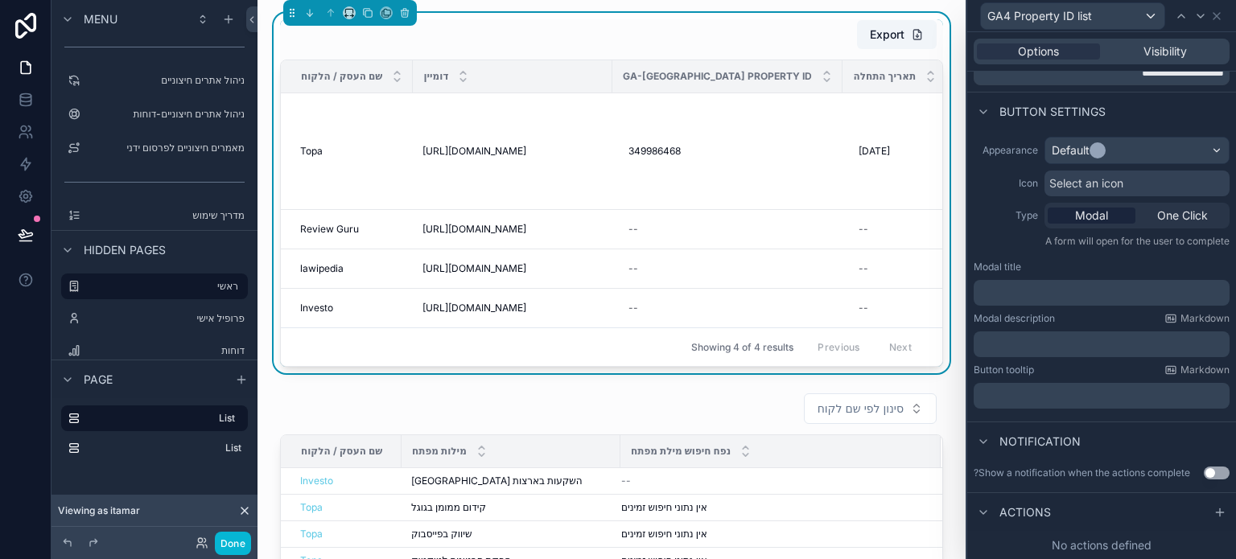
click at [1066, 357] on div "Appearance Default Icon Select an icon Type Modal One Click A form will open fo…" at bounding box center [1102, 272] width 269 height 285
click at [1137, 346] on p "﻿" at bounding box center [1103, 344] width 246 height 16
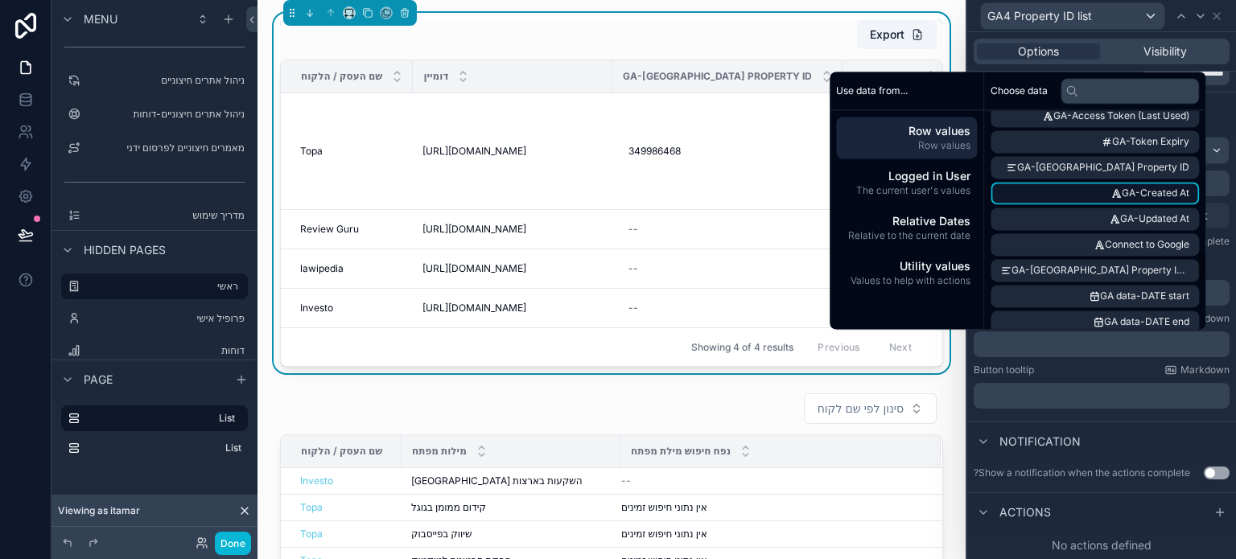
scroll to position [1046, 0]
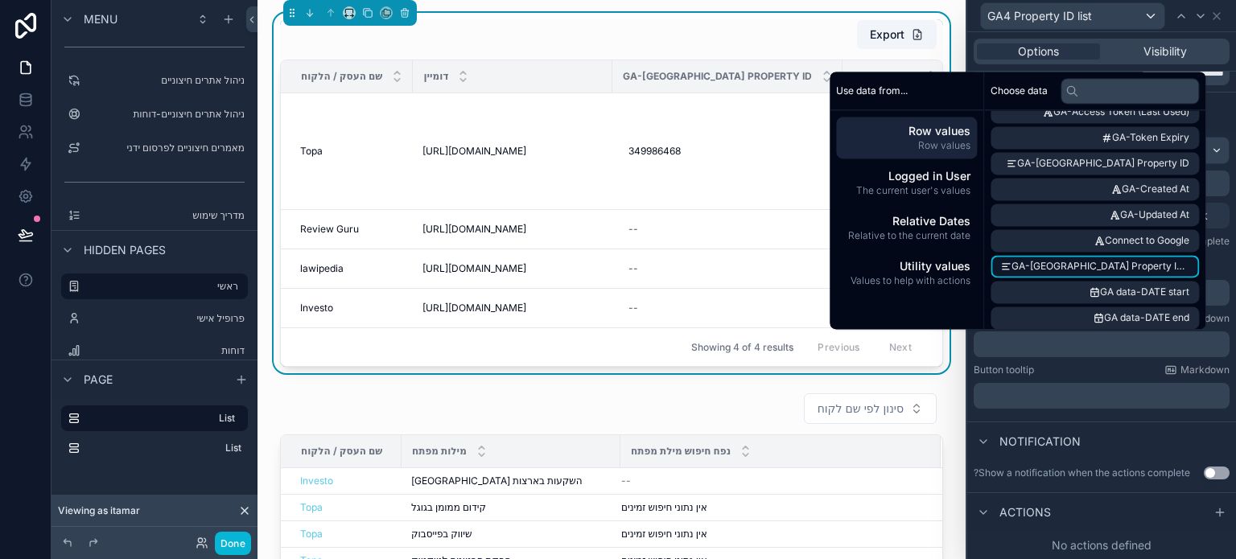
click at [1135, 260] on span "GA-GA Property ID - list" at bounding box center [1101, 266] width 178 height 13
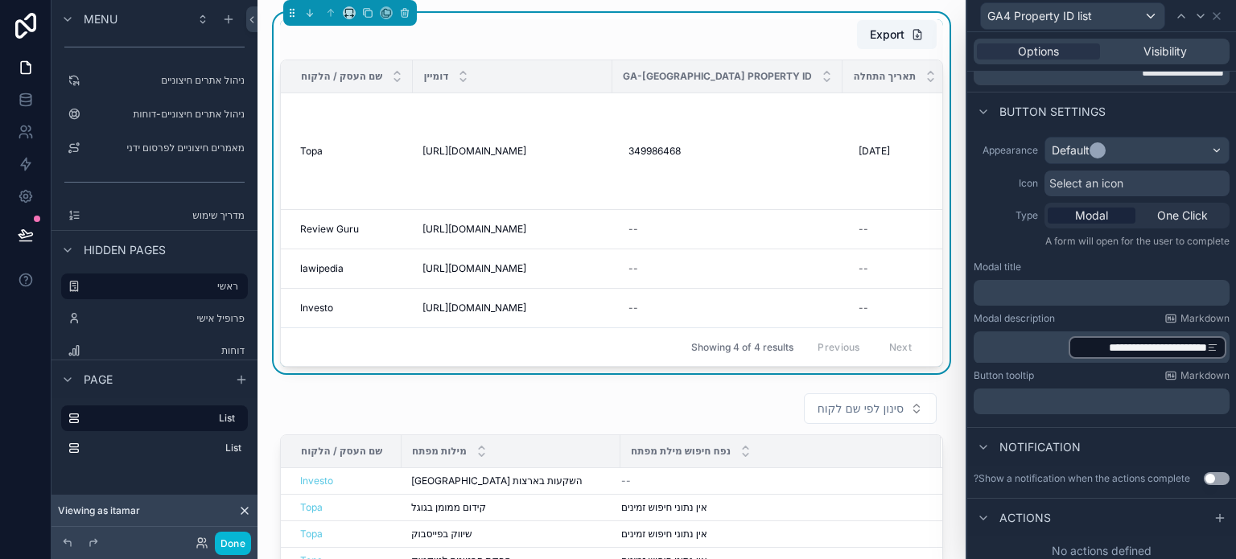
click at [977, 369] on label "Button tooltip" at bounding box center [1004, 375] width 60 height 13
drag, startPoint x: 228, startPoint y: 543, endPoint x: 245, endPoint y: 522, distance: 26.9
click at [227, 543] on button "Done" at bounding box center [233, 543] width 36 height 23
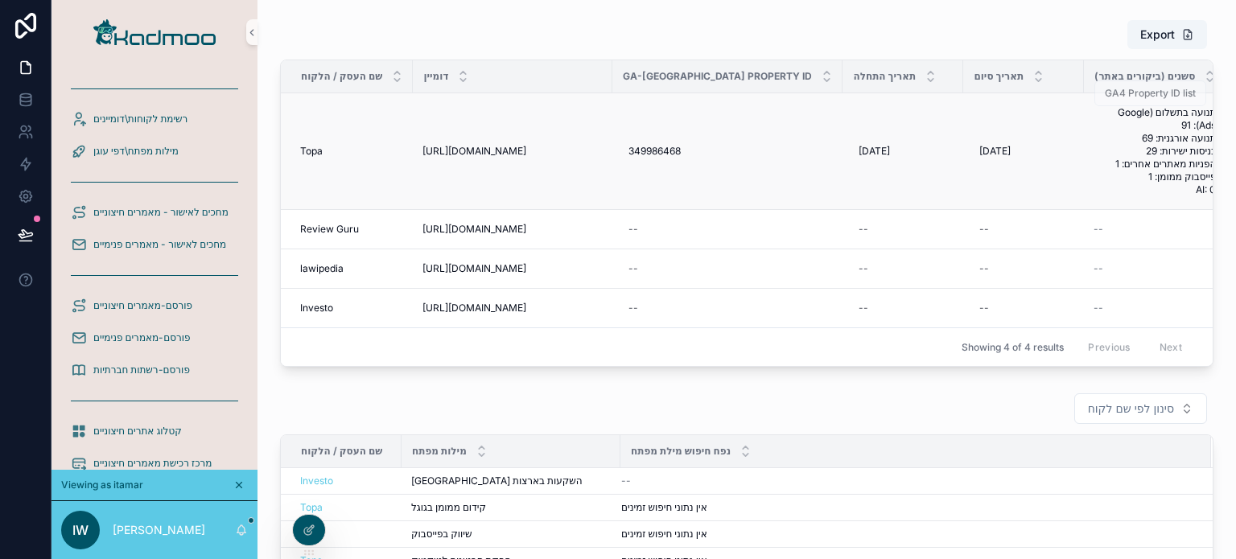
click at [1144, 89] on span "GA4 Property ID list" at bounding box center [1151, 93] width 112 height 12
click at [1143, 93] on span "GA4 Property ID list" at bounding box center [1151, 93] width 112 height 12
click at [1115, 96] on span "GA4 Property ID list" at bounding box center [1151, 93] width 112 height 12
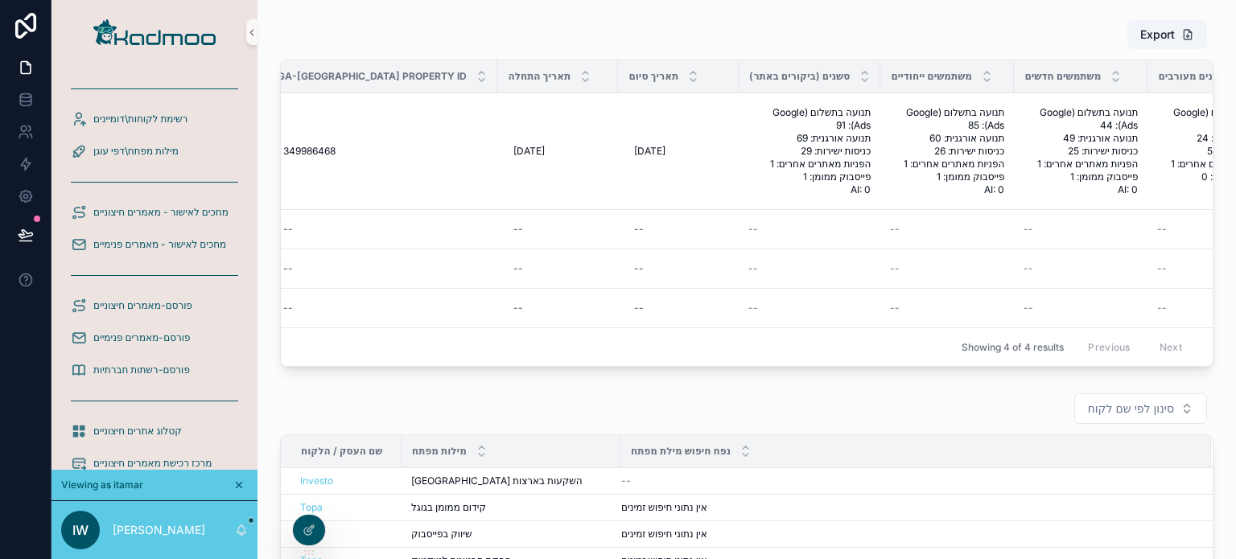
scroll to position [0, 348]
click at [1139, 93] on span "GA4 Property ID list" at bounding box center [1151, 93] width 112 height 12
click at [312, 527] on icon at bounding box center [313, 527] width 2 height 2
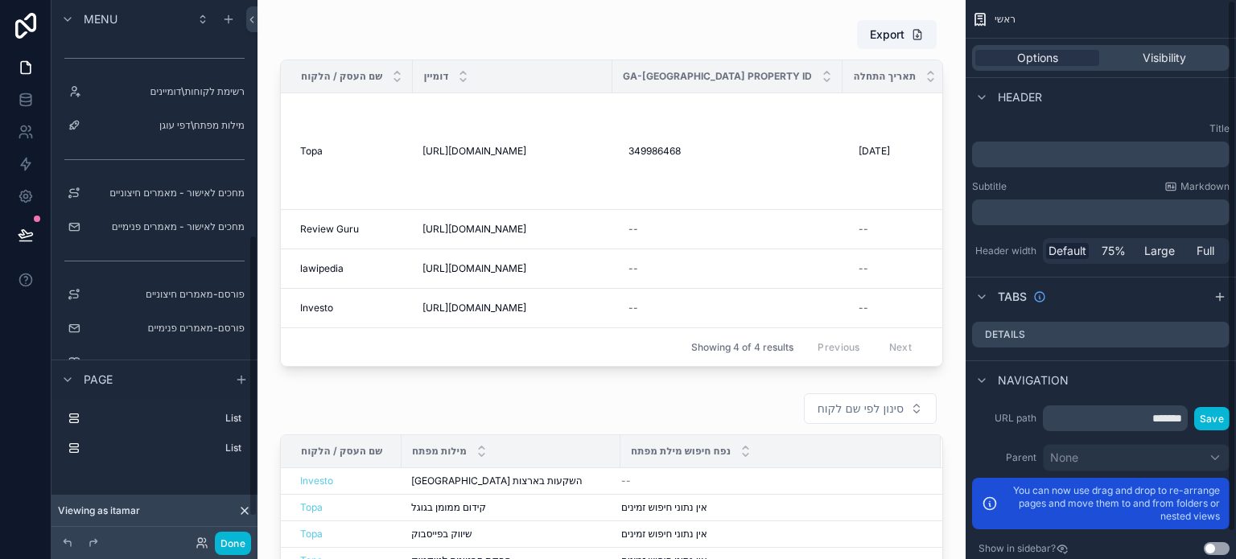
scroll to position [451, 0]
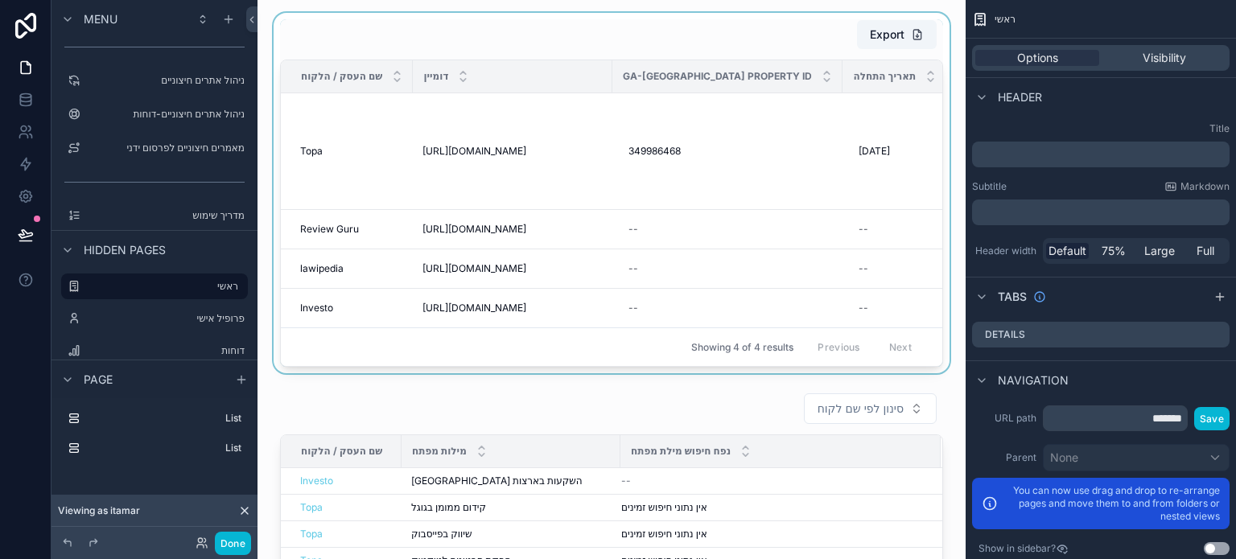
click at [902, 250] on div "scrollable content" at bounding box center [611, 193] width 683 height 361
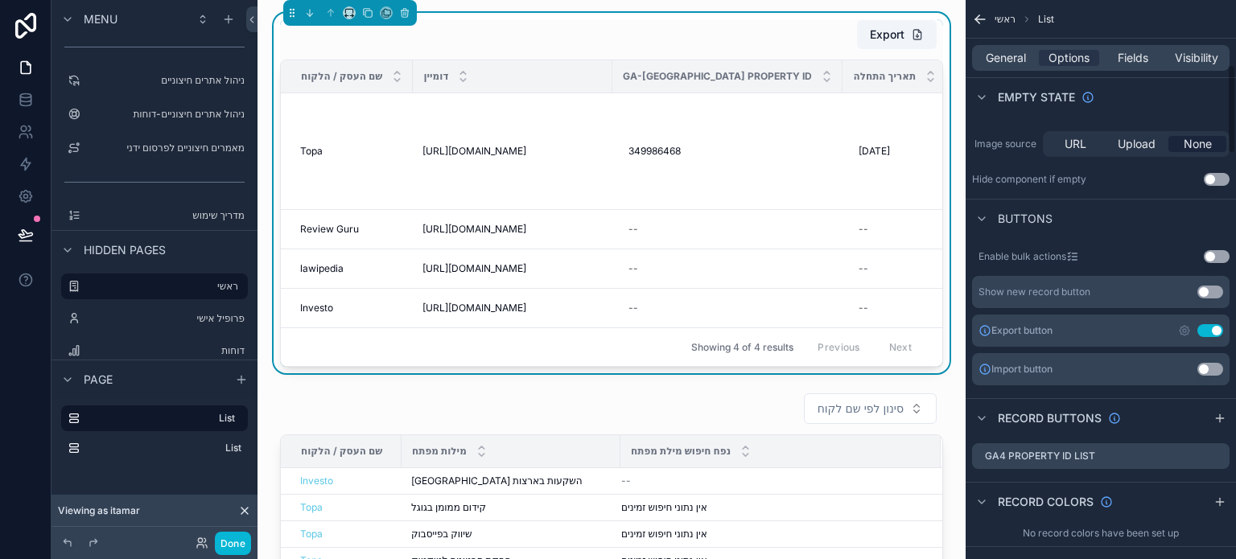
scroll to position [402, 0]
click at [1203, 332] on button "Use setting" at bounding box center [1211, 332] width 26 height 13
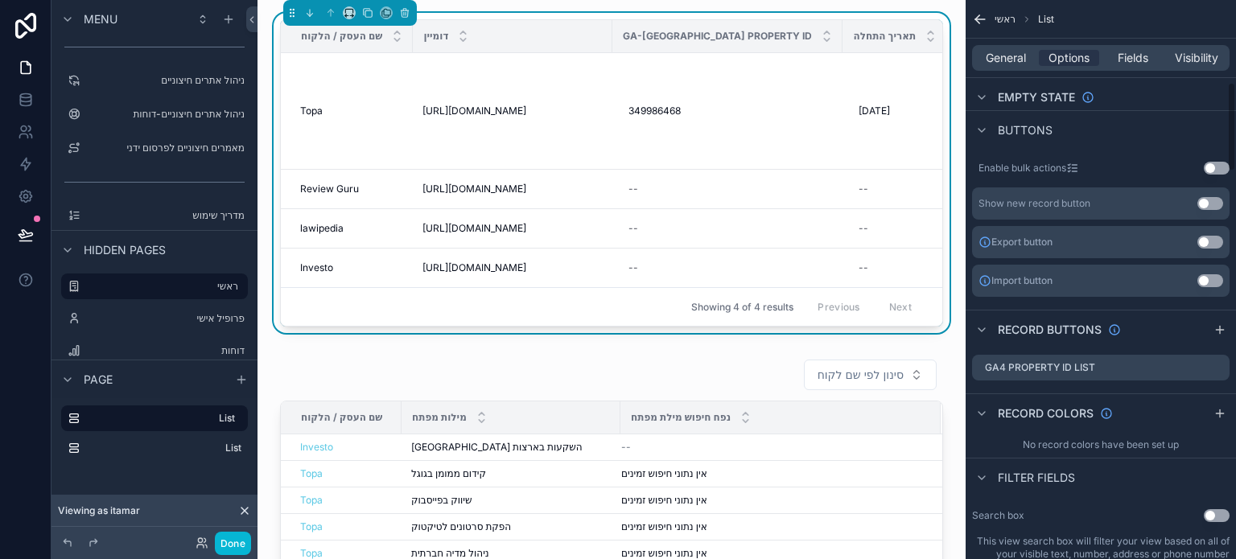
scroll to position [563, 0]
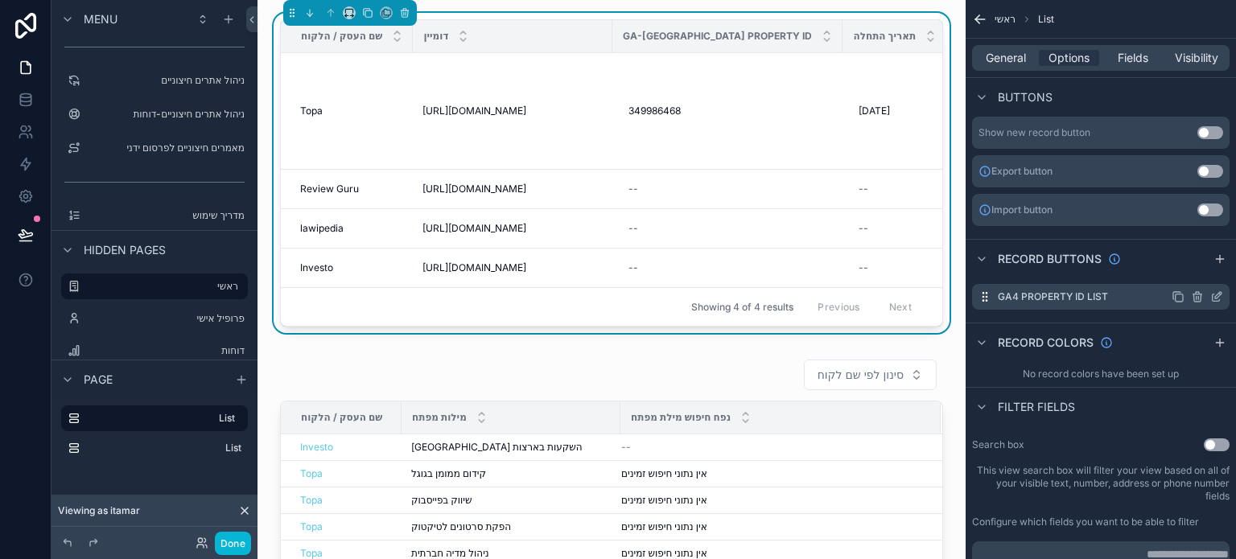
click at [1214, 299] on icon "scrollable content" at bounding box center [1217, 297] width 13 height 13
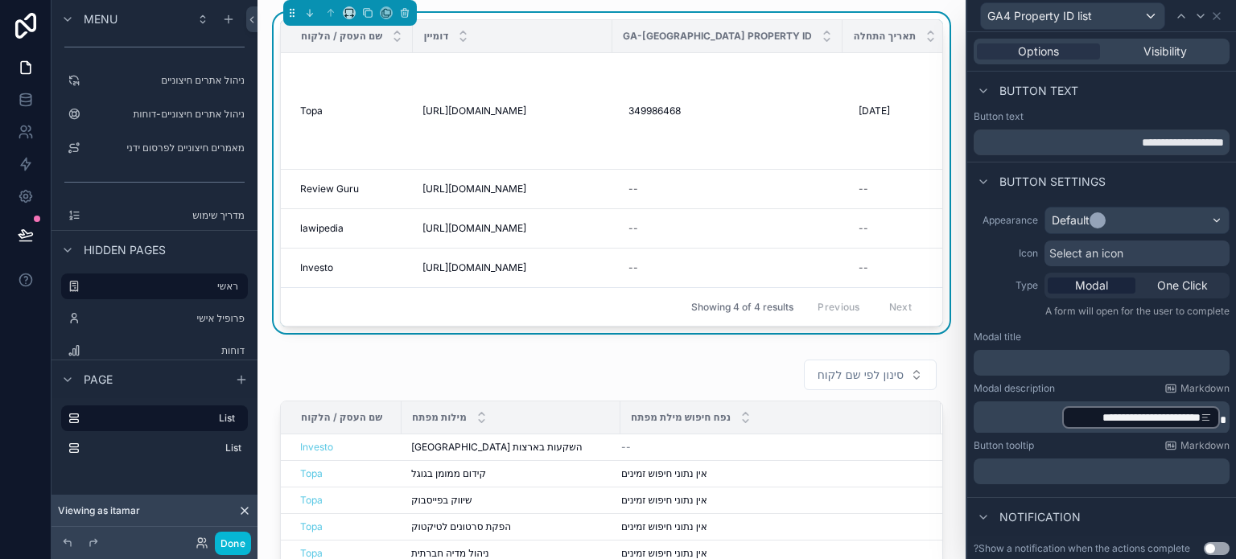
click at [1108, 259] on span "Select an icon" at bounding box center [1087, 254] width 74 height 16
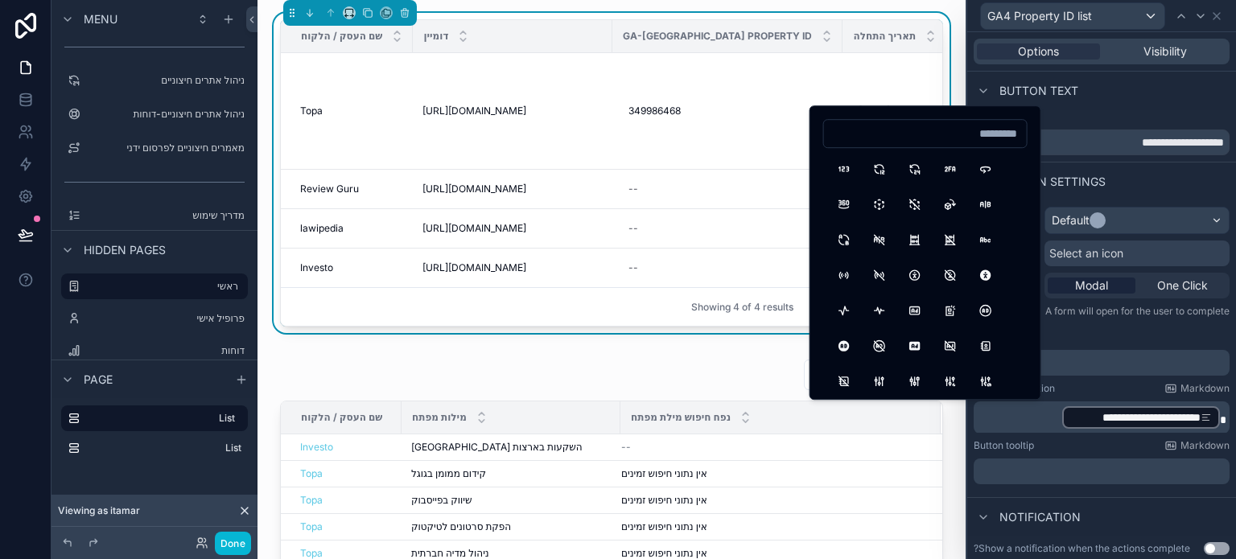
type input "*"
type input "****"
click at [885, 212] on button "BrandGoogleAnalytics" at bounding box center [879, 204] width 29 height 29
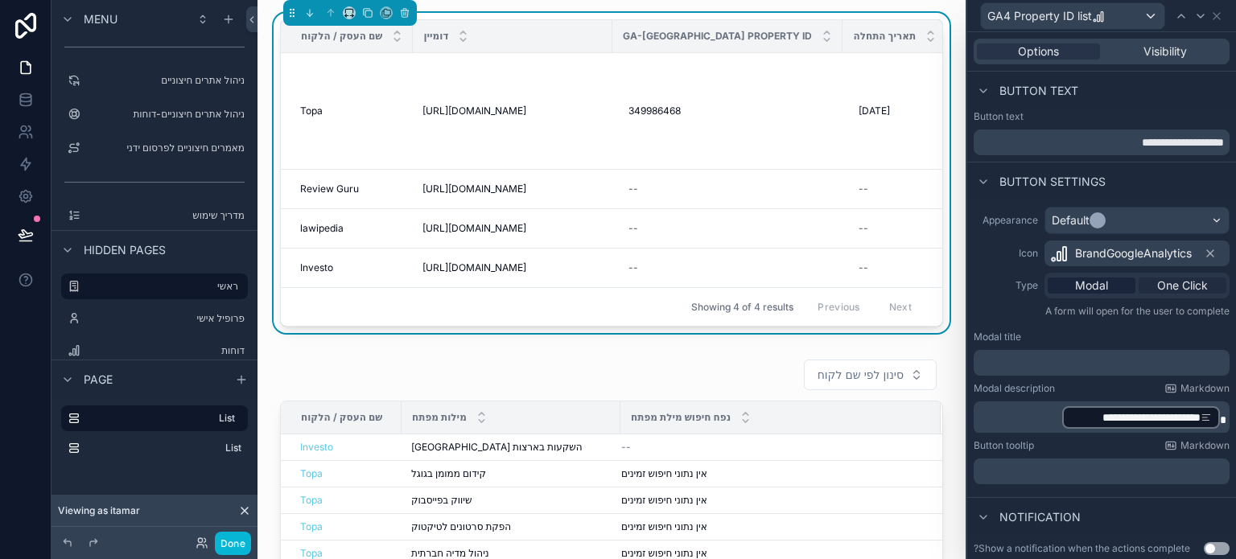
click at [1162, 284] on span "One Click" at bounding box center [1183, 286] width 51 height 16
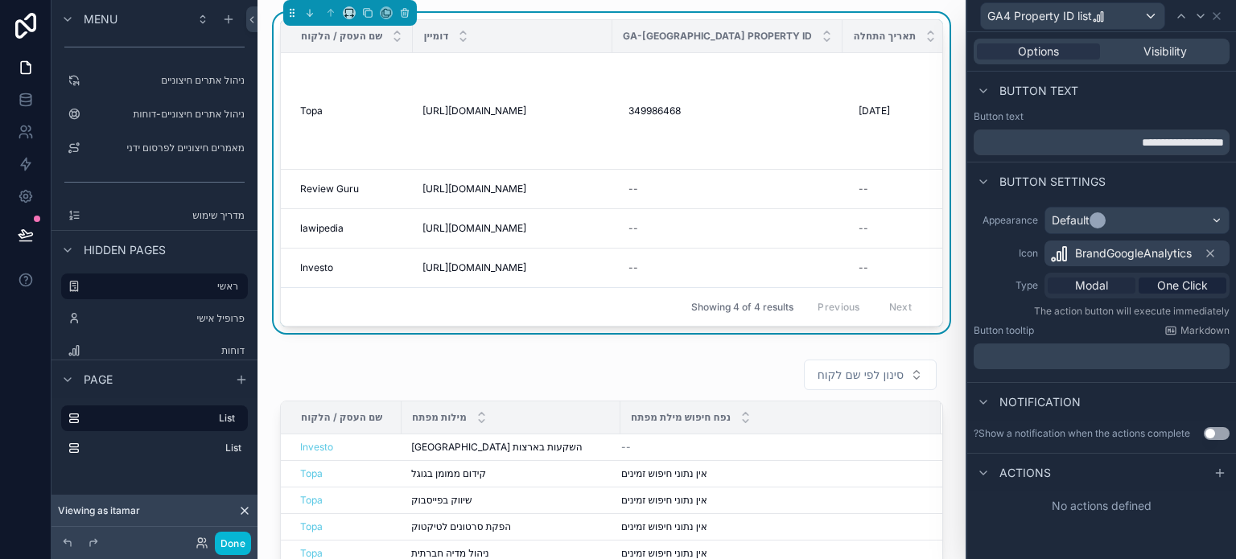
click at [1100, 286] on span "Modal" at bounding box center [1091, 286] width 33 height 16
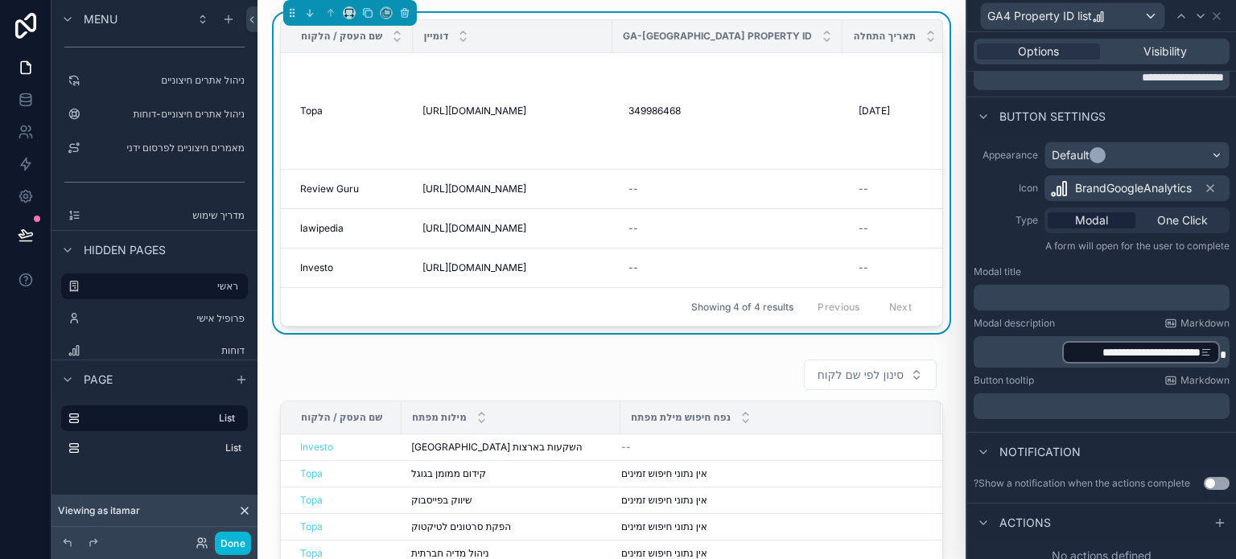
scroll to position [76, 0]
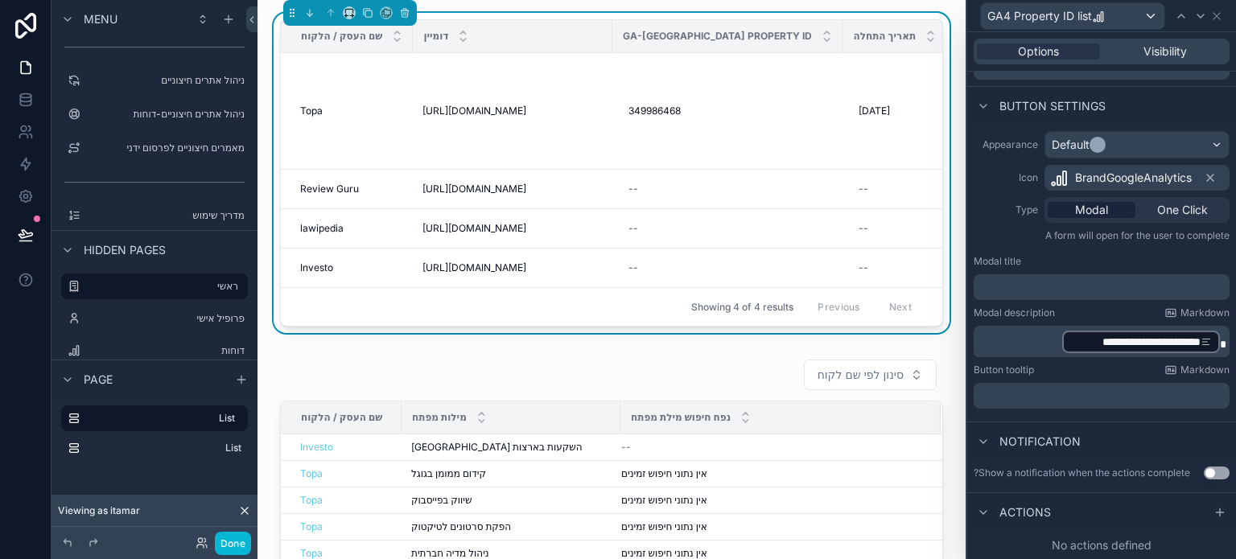
click at [1030, 287] on p "﻿" at bounding box center [1103, 287] width 246 height 16
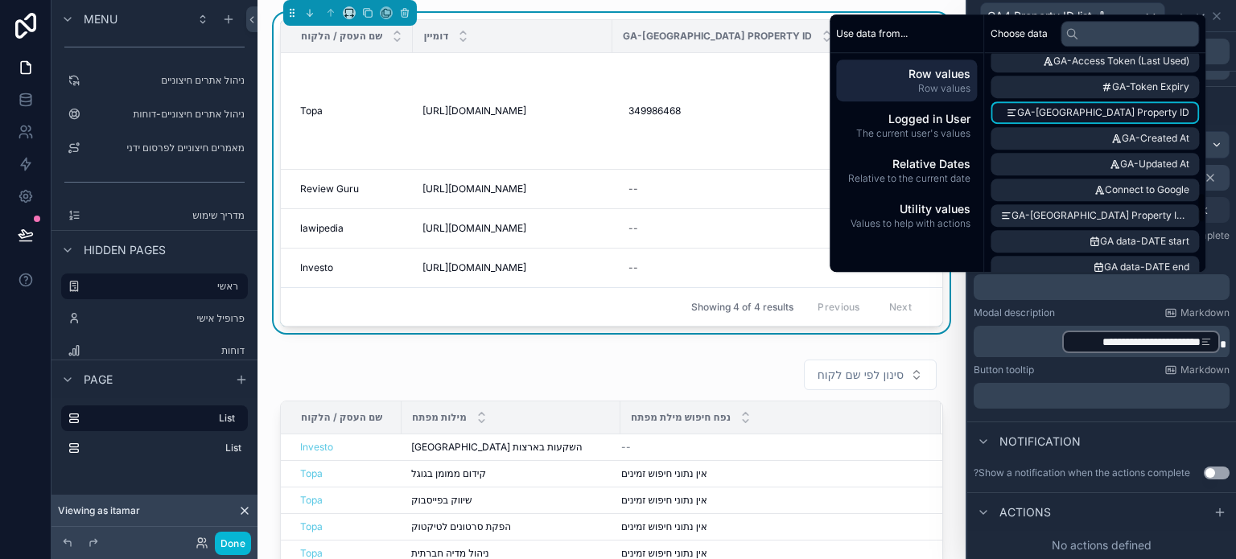
scroll to position [1046, 0]
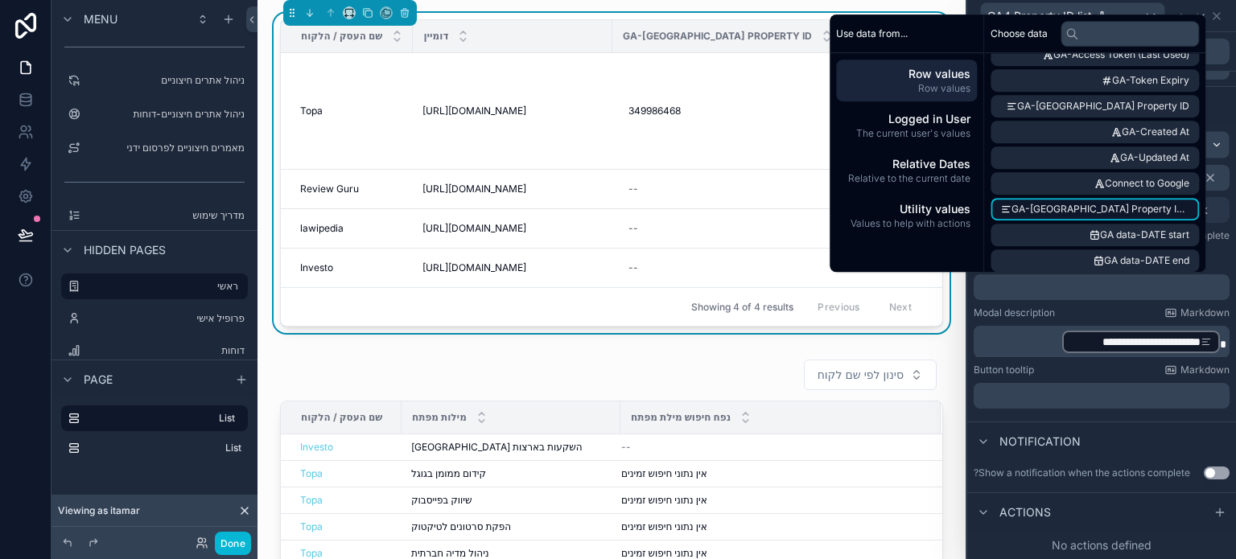
click at [1106, 211] on span "GA-GA Property ID - list" at bounding box center [1101, 209] width 178 height 13
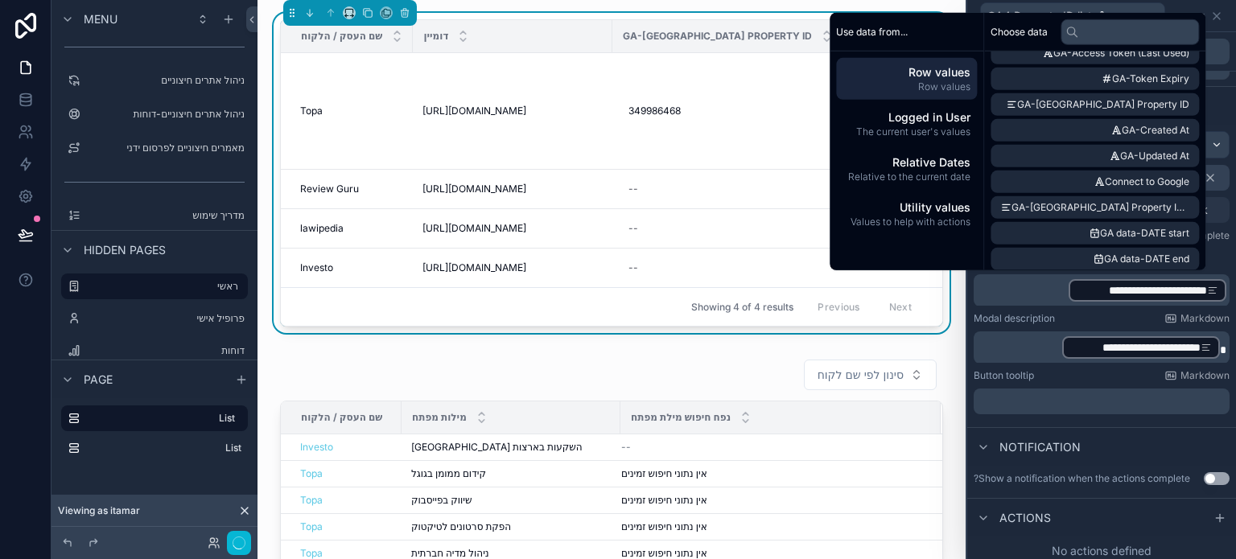
click at [1011, 322] on label "Modal description" at bounding box center [1014, 318] width 81 height 13
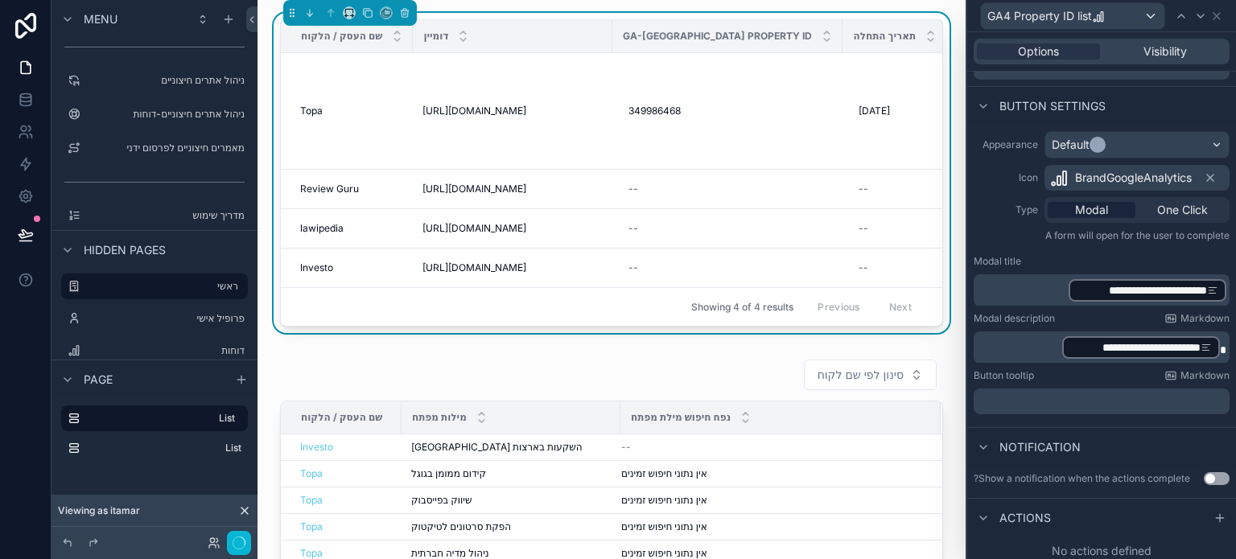
click at [1103, 389] on div "﻿" at bounding box center [1102, 402] width 256 height 26
click at [1125, 402] on p "﻿" at bounding box center [1103, 402] width 246 height 16
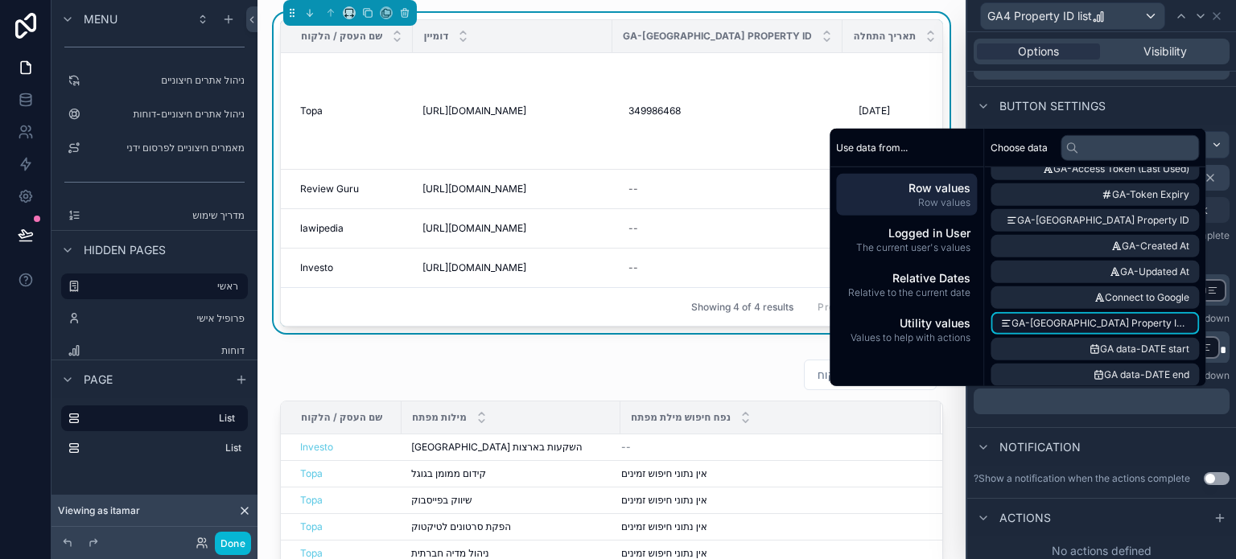
click at [1121, 324] on span "GA-GA Property ID - list" at bounding box center [1101, 323] width 178 height 13
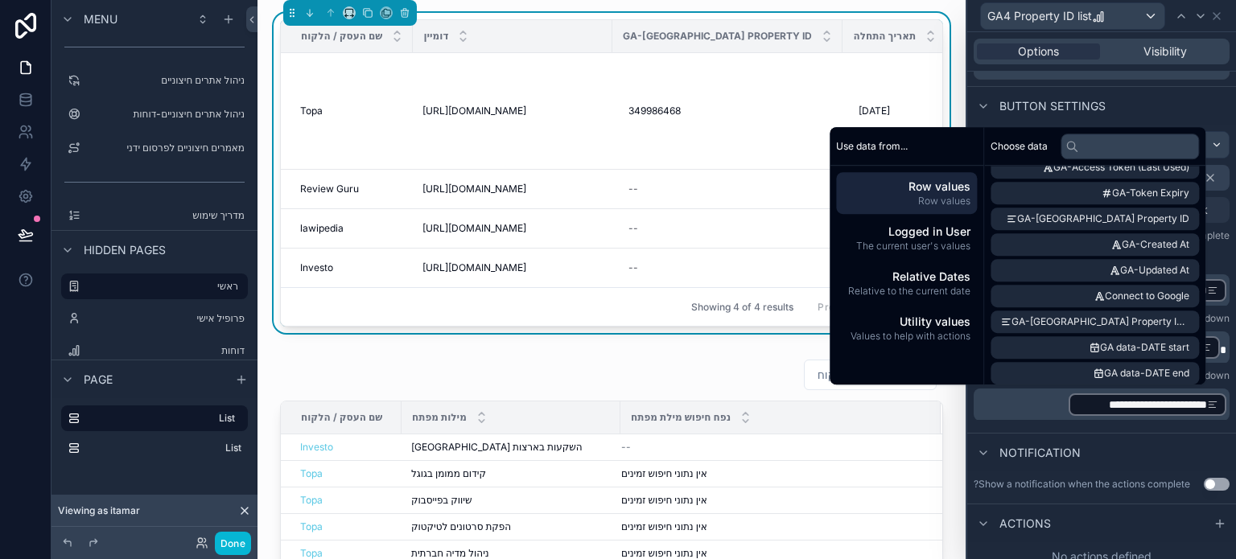
click at [995, 440] on div "Notification" at bounding box center [1102, 452] width 269 height 39
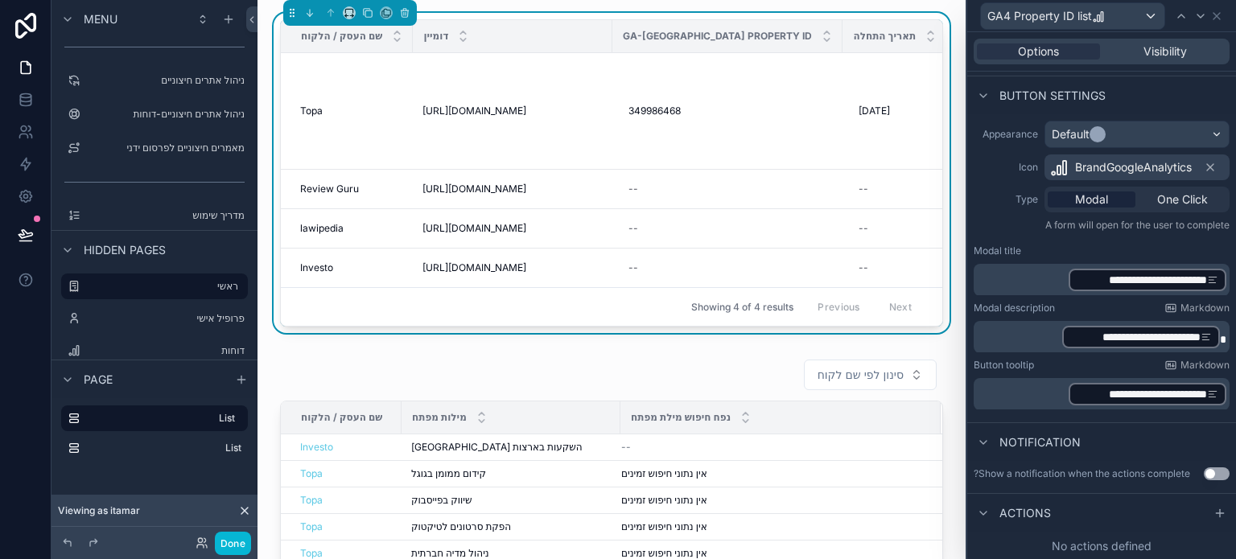
scroll to position [87, 0]
click at [232, 543] on button "Done" at bounding box center [233, 543] width 36 height 23
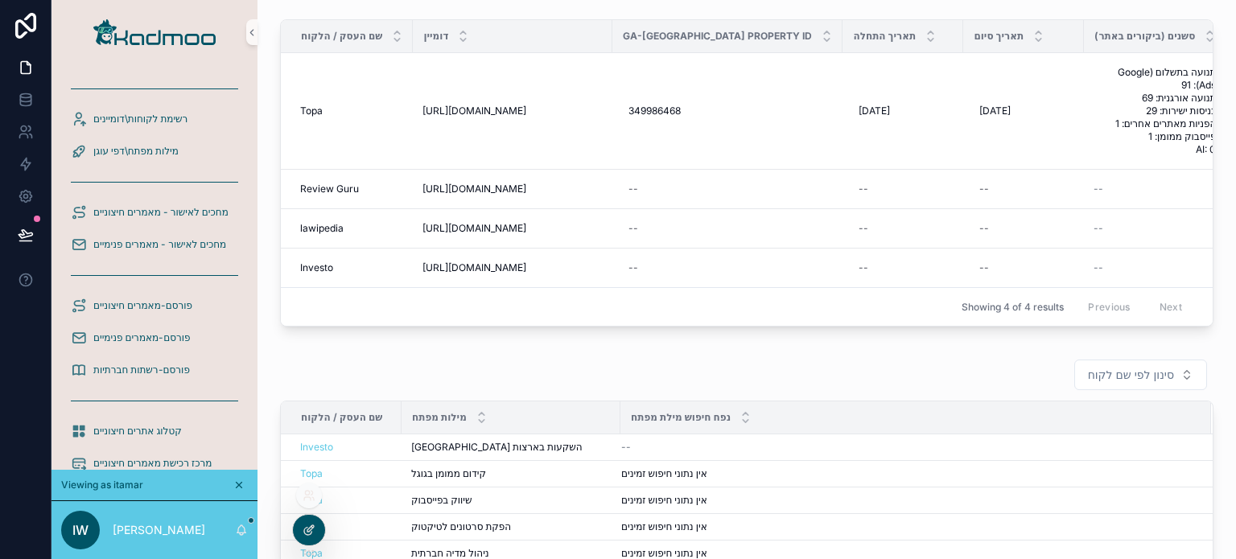
click at [310, 533] on icon at bounding box center [309, 530] width 13 height 13
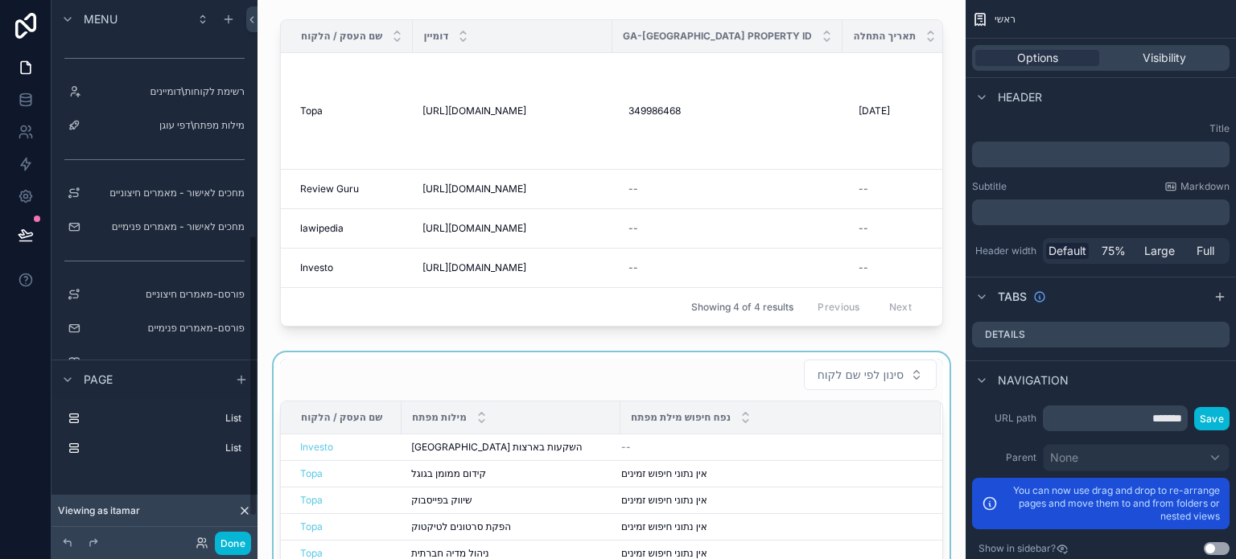
scroll to position [451, 0]
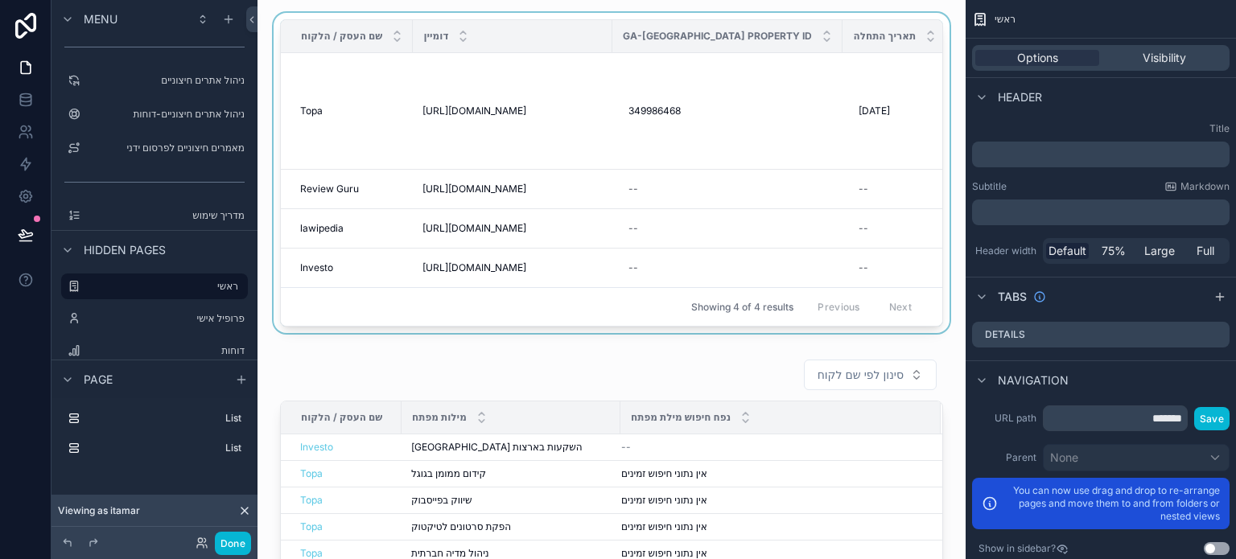
click at [902, 245] on div "scrollable content" at bounding box center [611, 176] width 683 height 327
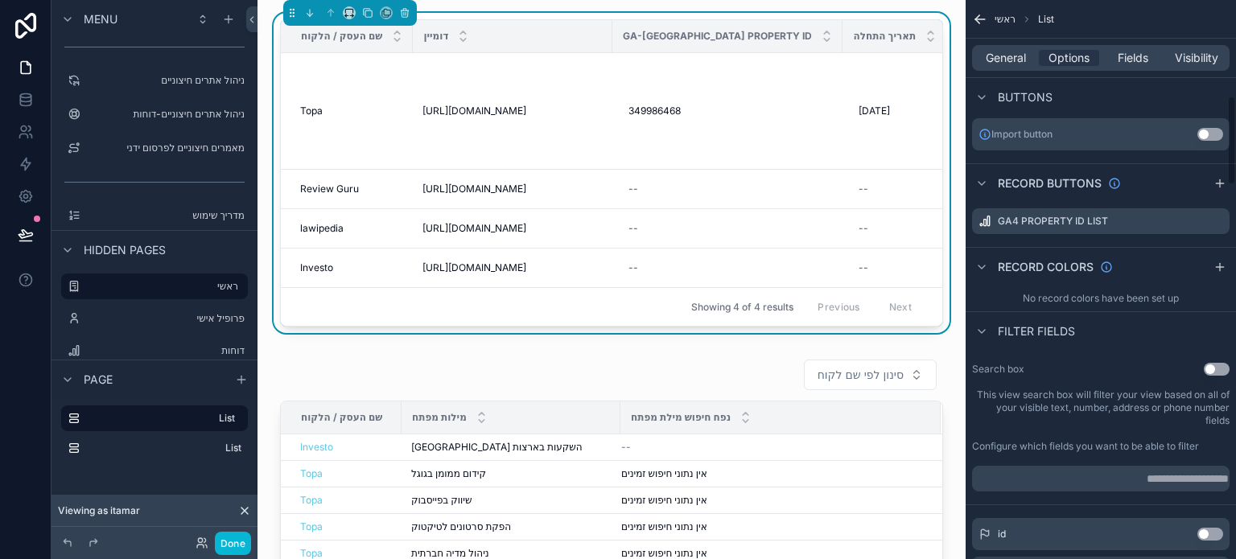
scroll to position [644, 0]
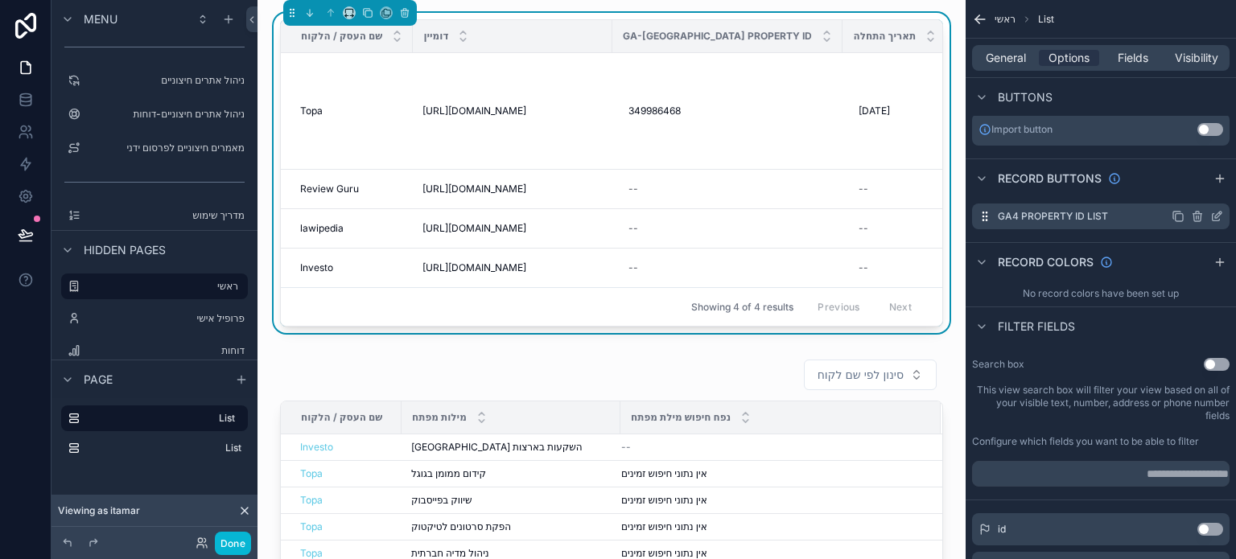
click at [1217, 218] on icon "scrollable content" at bounding box center [1217, 216] width 13 height 13
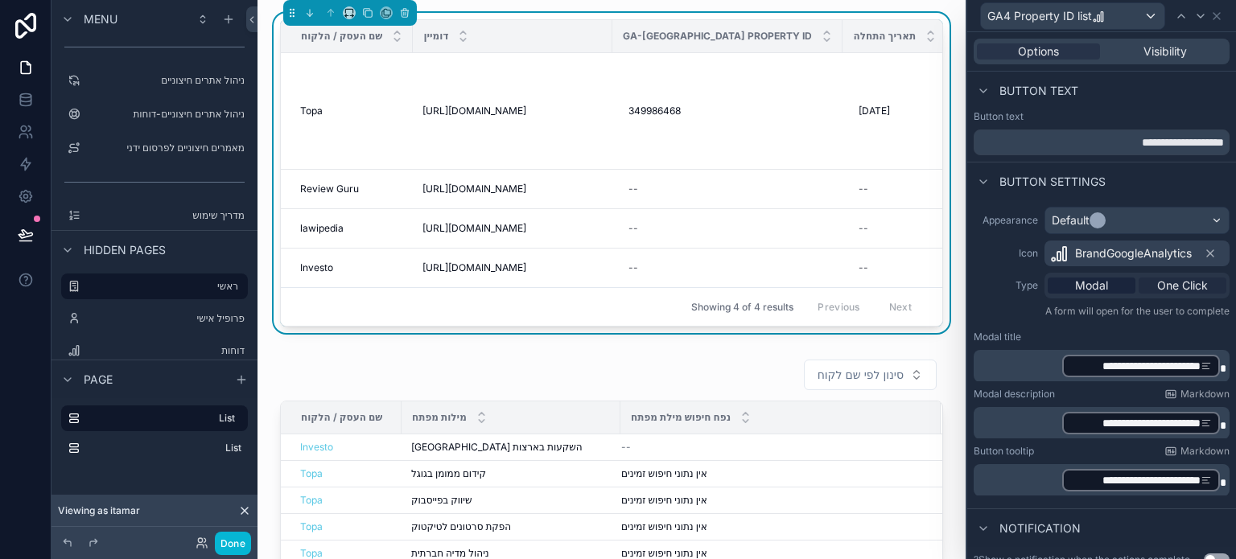
click at [1158, 282] on span "One Click" at bounding box center [1183, 286] width 51 height 16
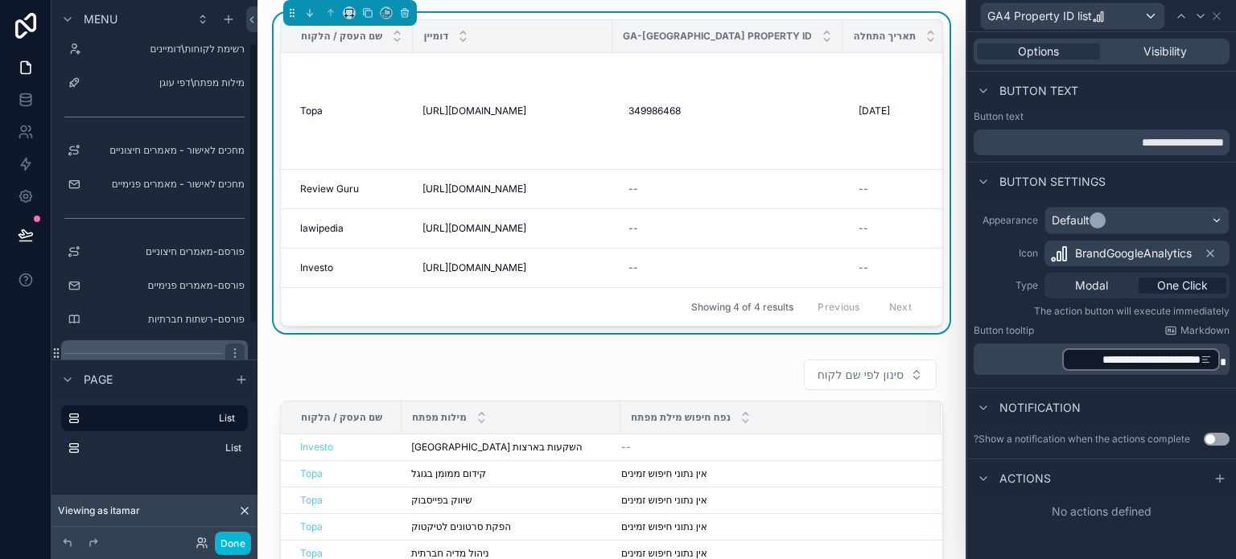
scroll to position [0, 0]
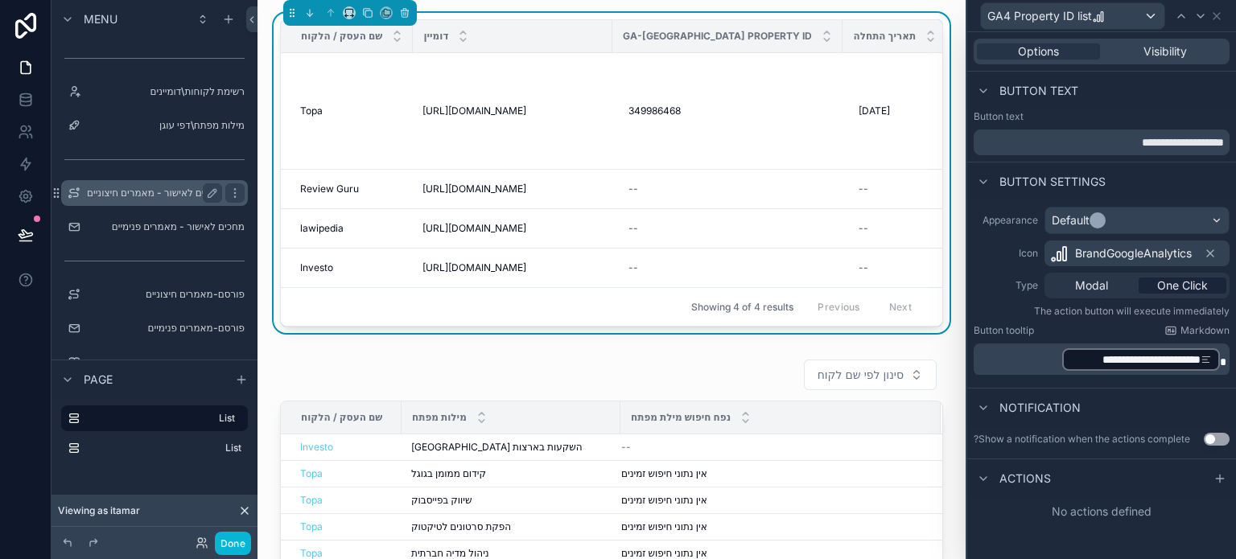
click at [135, 193] on label "מחכים לאישור - מאמרים חיצוניים" at bounding box center [154, 193] width 135 height 13
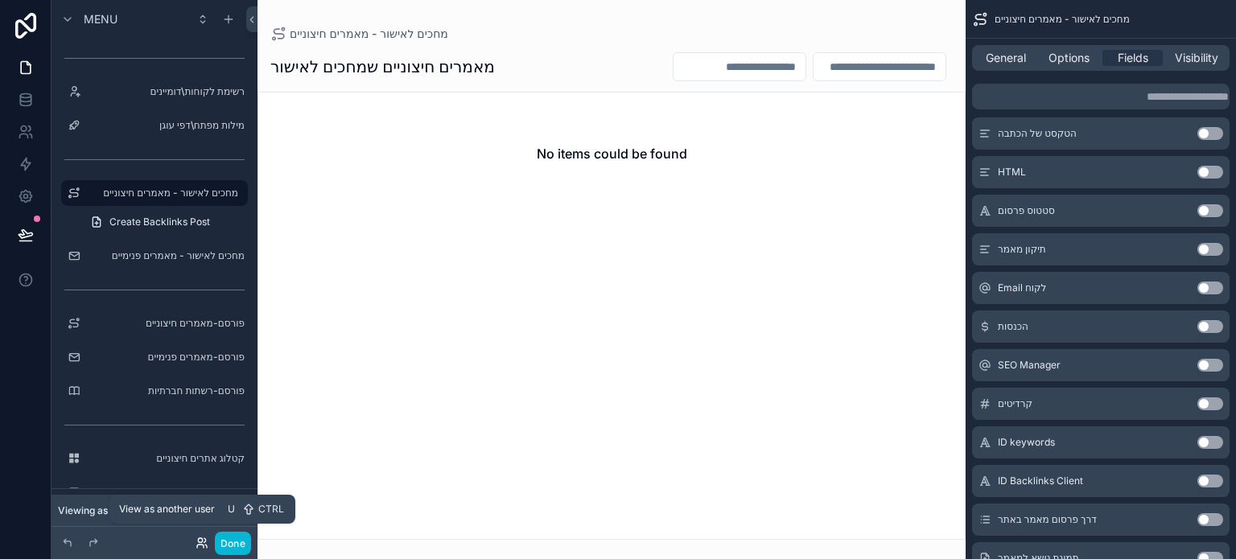
click at [203, 545] on icon at bounding box center [202, 543] width 13 height 13
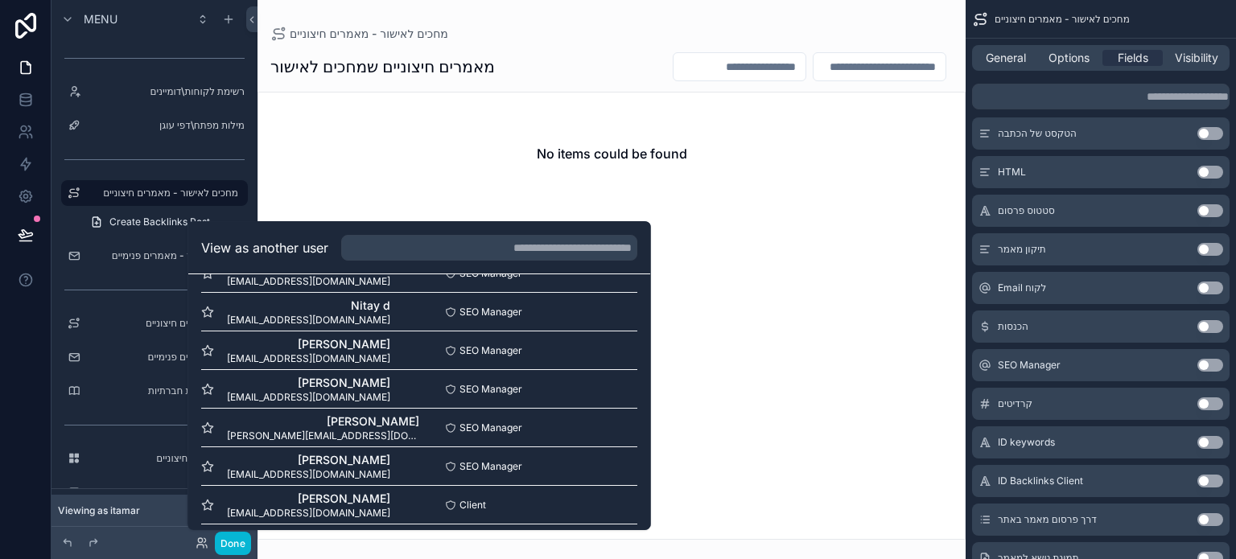
scroll to position [533, 0]
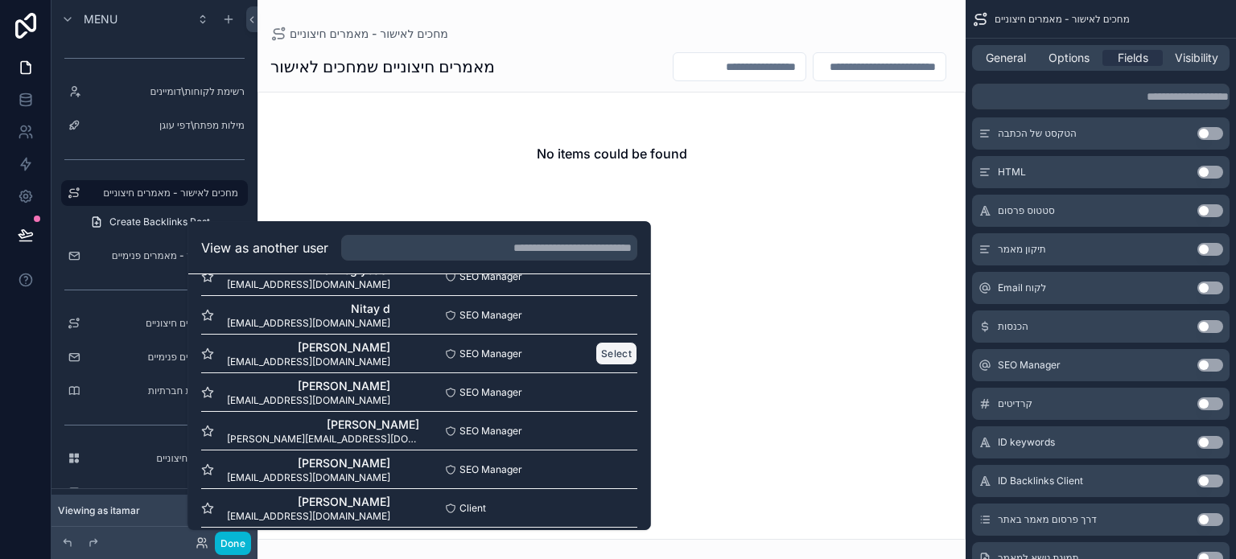
click at [602, 349] on button "Select" at bounding box center [617, 353] width 42 height 23
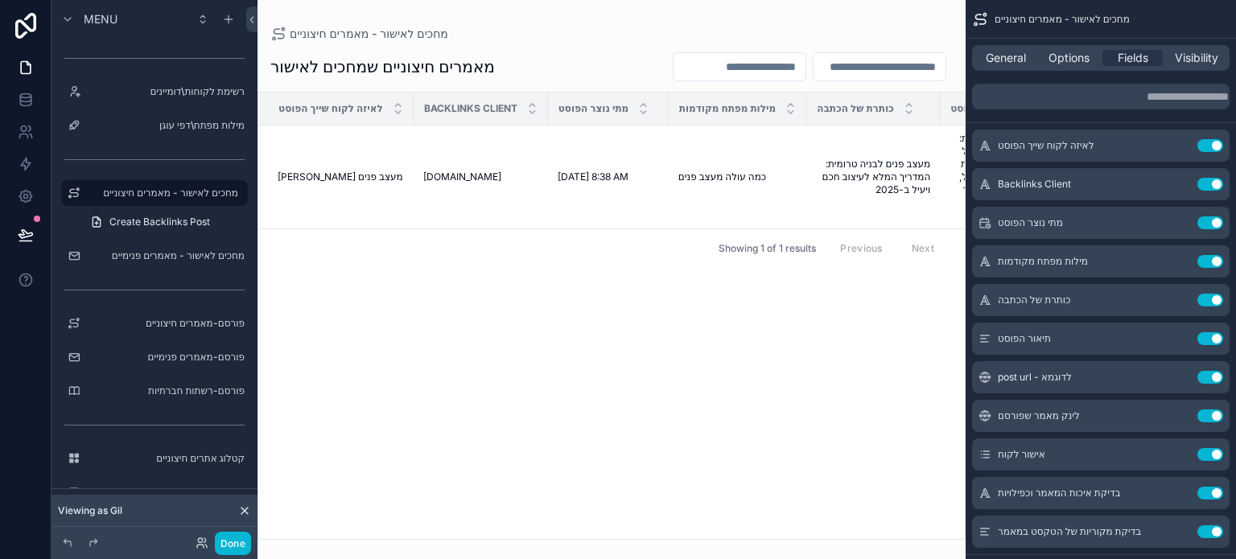
click at [498, 437] on div "scrollable content" at bounding box center [612, 279] width 708 height 559
click at [591, 227] on div "לאיזה לקוח שייך הפוסט Backlinks Client מתי נוצר הפוסט מילות מפתח מקודמות כותרת …" at bounding box center [611, 316] width 707 height 447
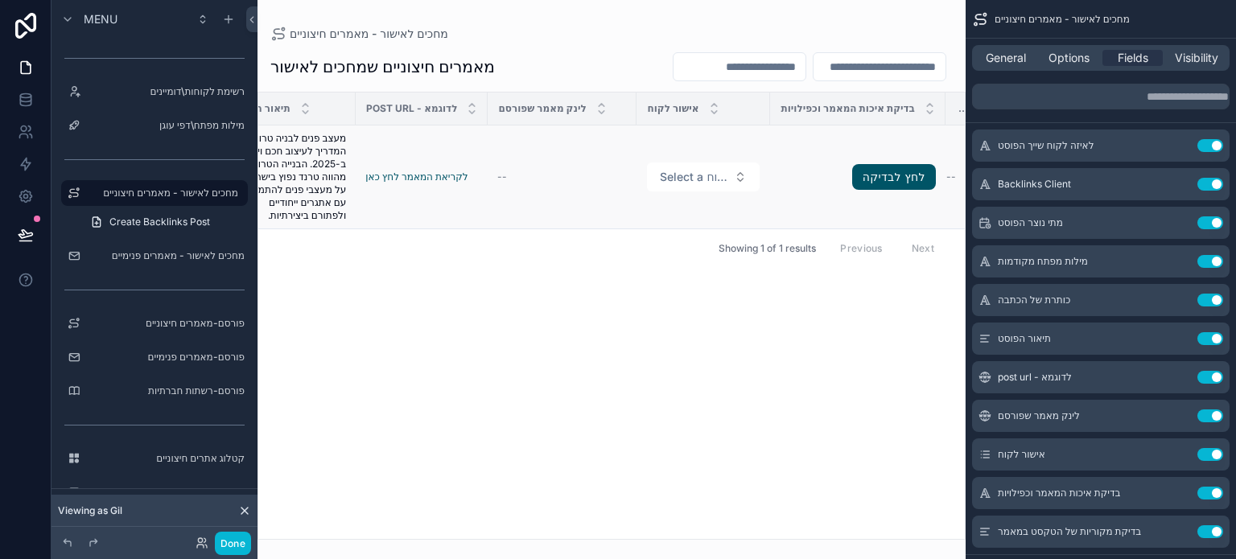
scroll to position [0, 713]
click at [786, 177] on span "לחץ לבדיקה" at bounding box center [862, 177] width 155 height 26
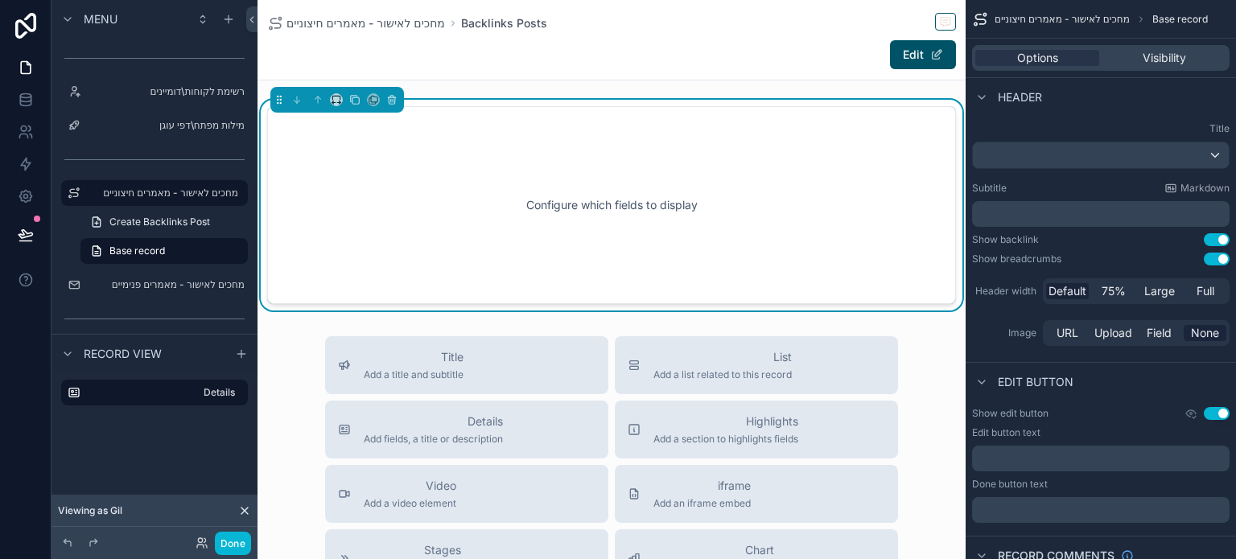
click at [908, 135] on div "Configure which fields to display" at bounding box center [612, 205] width 636 height 145
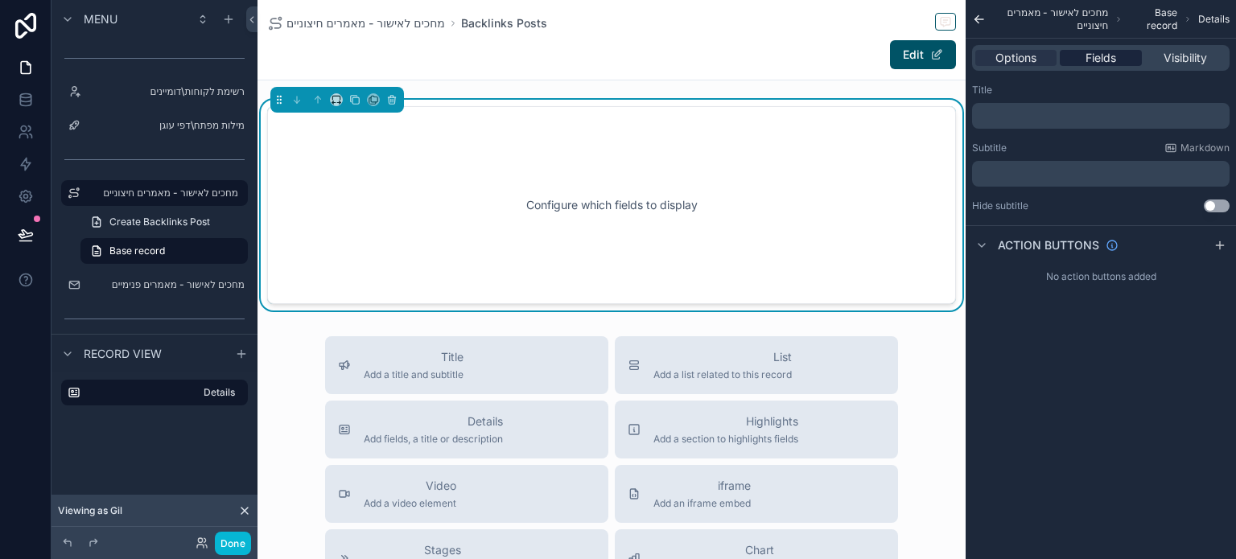
click at [1099, 62] on span "Fields" at bounding box center [1101, 58] width 31 height 16
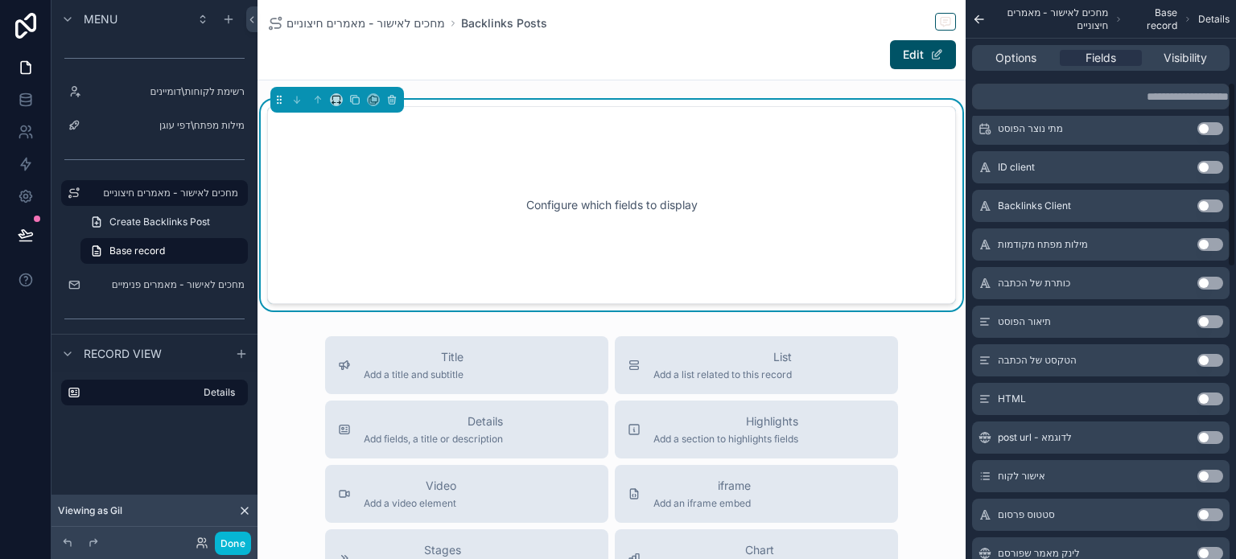
scroll to position [241, 0]
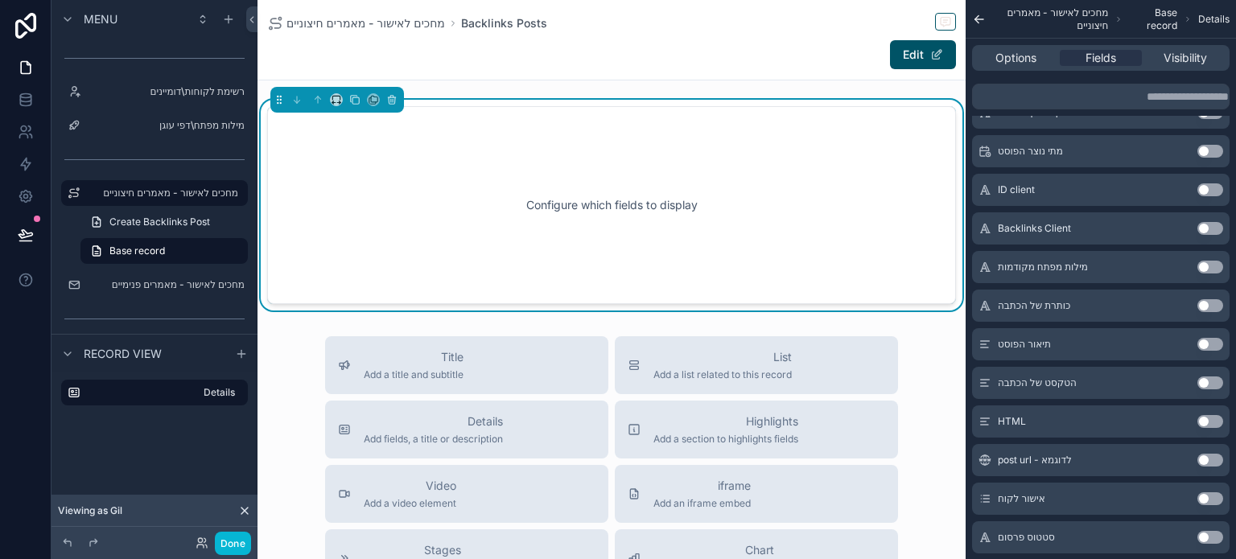
click at [1204, 303] on button "Use setting" at bounding box center [1211, 305] width 26 height 13
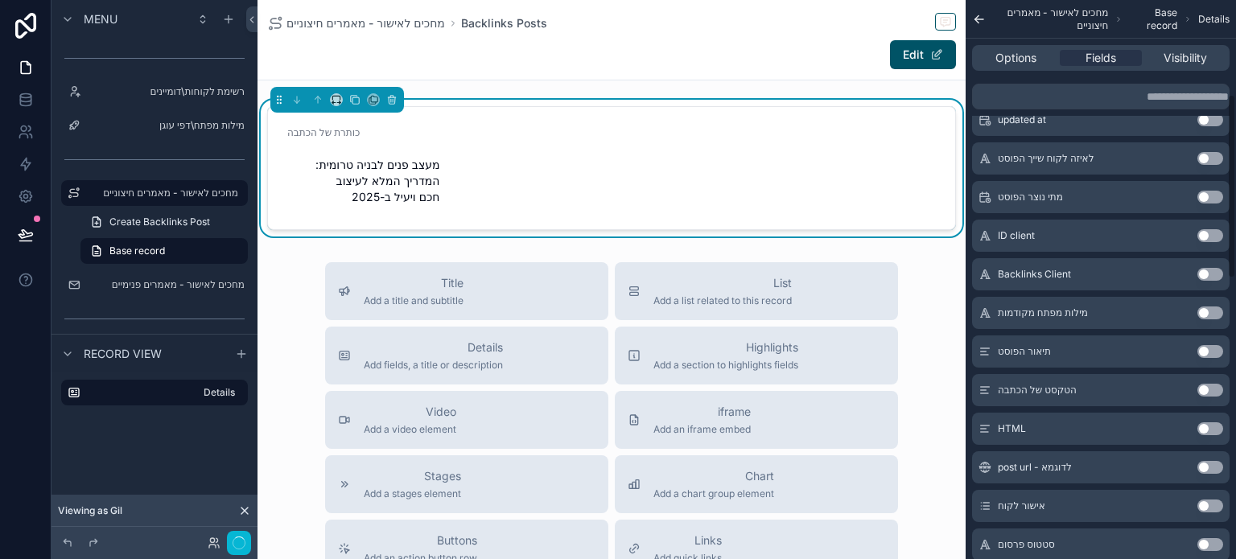
scroll to position [287, 0]
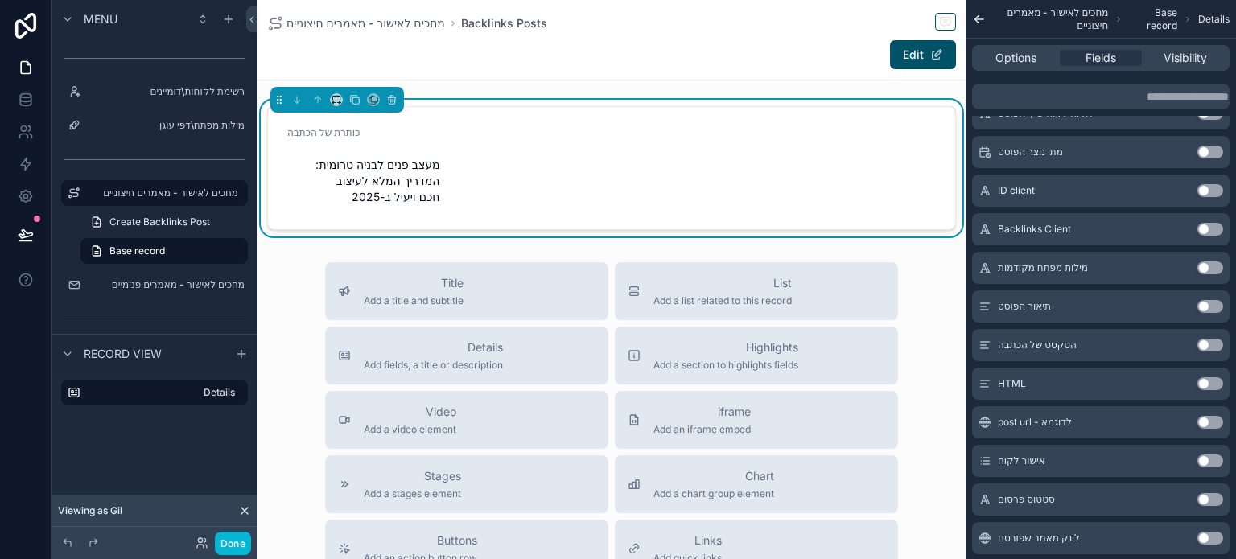
click at [1204, 382] on button "Use setting" at bounding box center [1211, 384] width 26 height 13
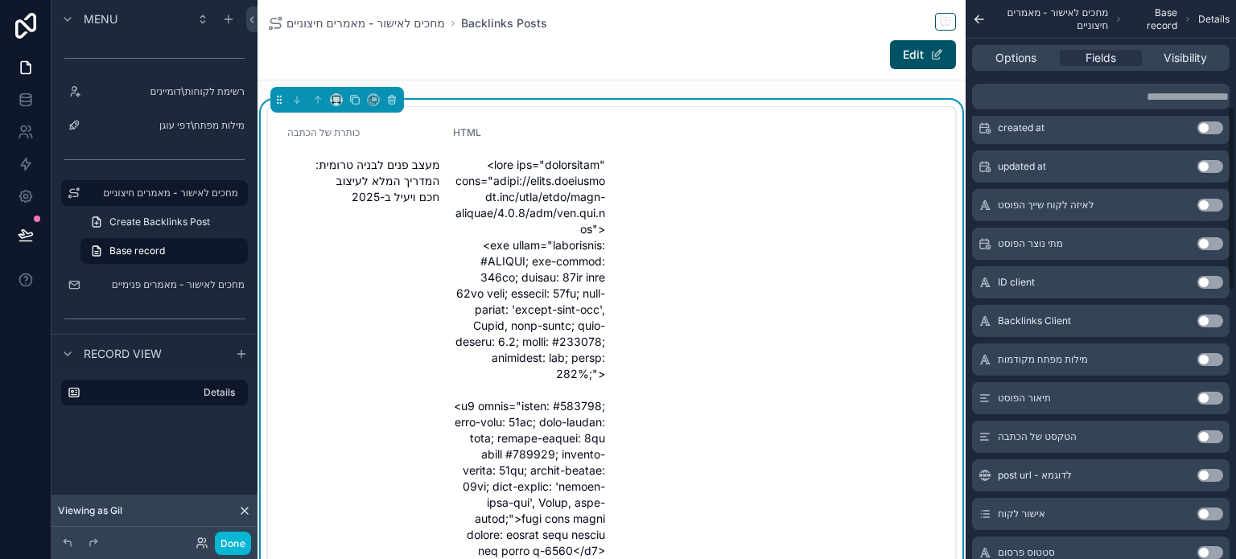
scroll to position [0, 0]
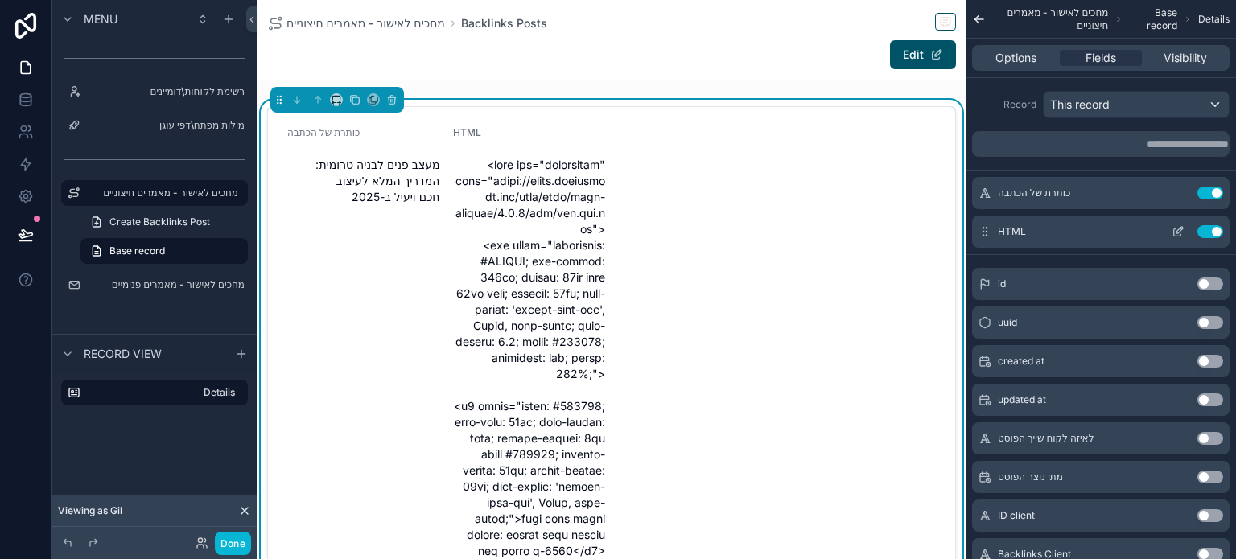
click at [1172, 233] on icon "scrollable content" at bounding box center [1178, 231] width 13 height 13
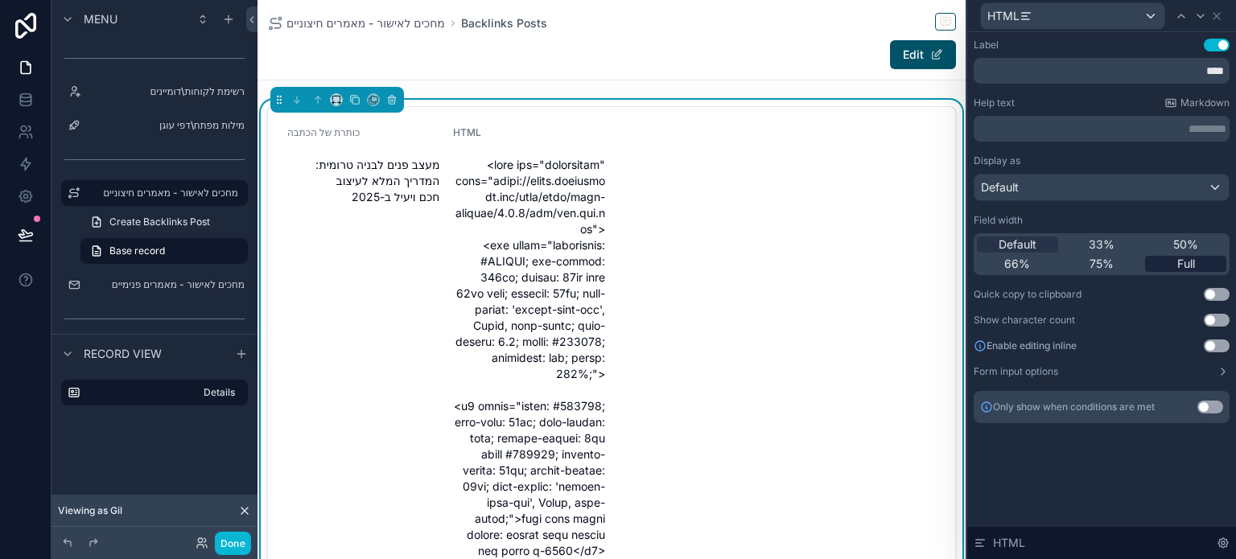
click at [1162, 269] on div "Full" at bounding box center [1185, 264] width 81 height 16
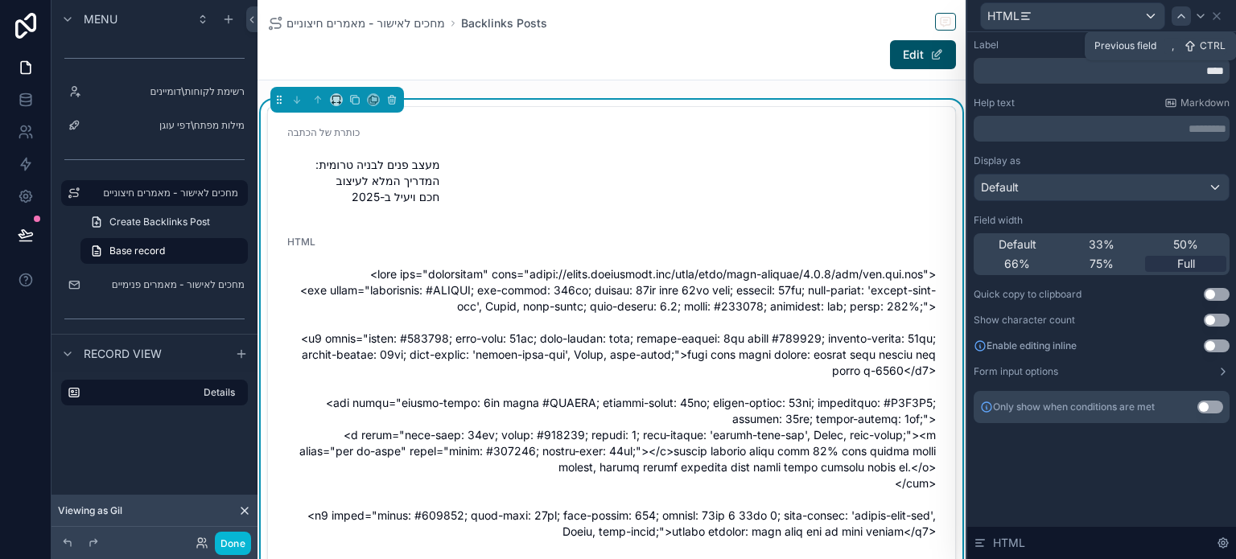
click at [1182, 21] on icon at bounding box center [1181, 16] width 13 height 13
click at [1185, 265] on span "Full" at bounding box center [1187, 264] width 18 height 16
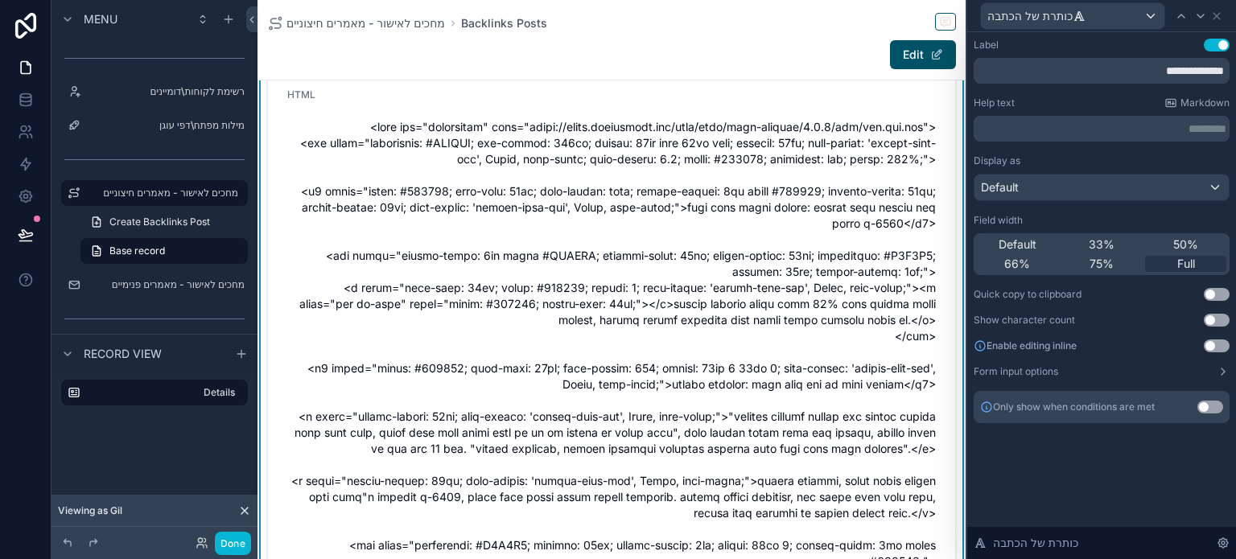
scroll to position [80, 0]
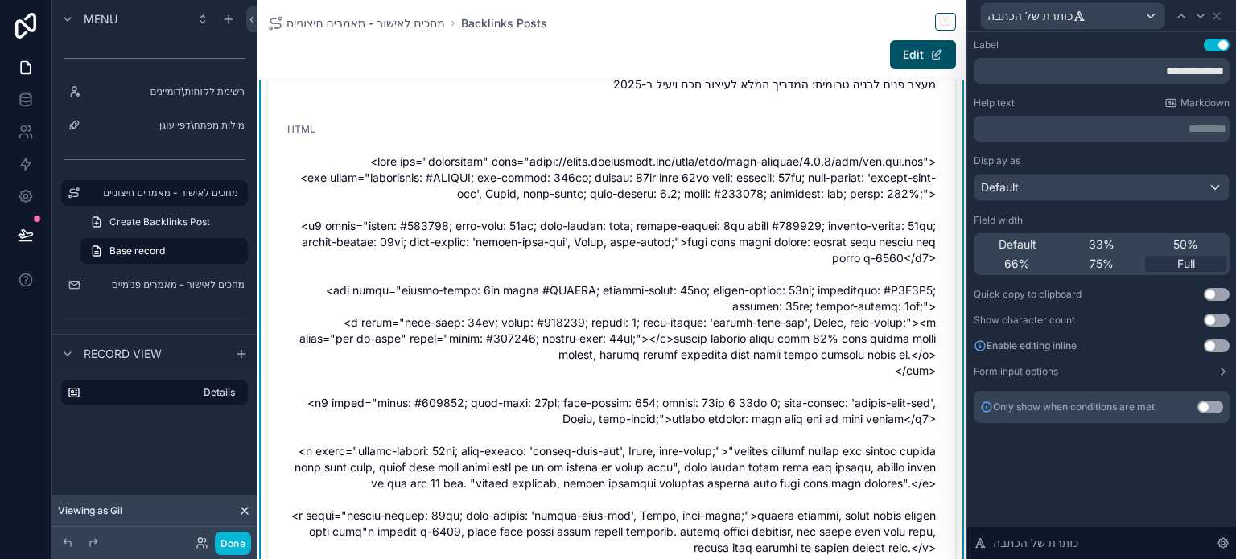
click at [1217, 343] on button "Use setting" at bounding box center [1217, 346] width 26 height 13
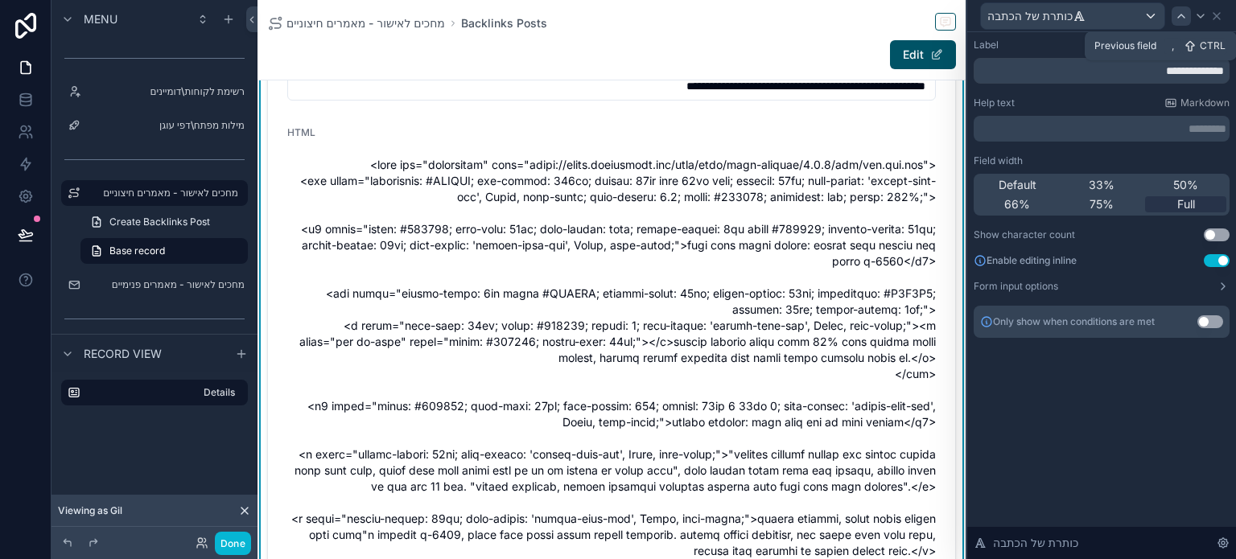
click at [1185, 19] on icon at bounding box center [1181, 16] width 13 height 13
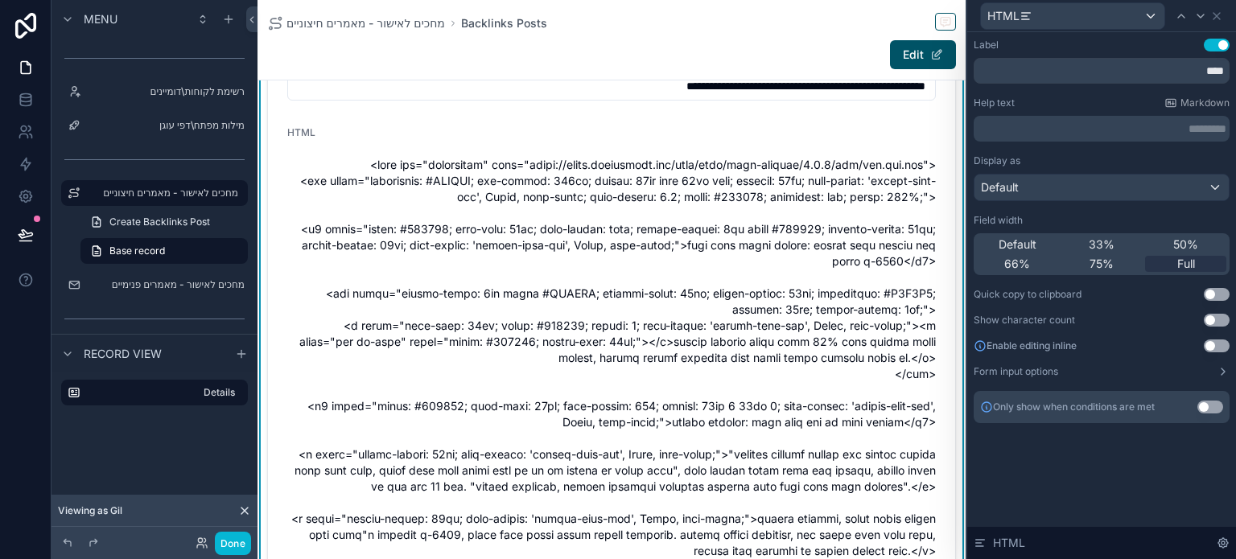
click at [1208, 349] on button "Use setting" at bounding box center [1217, 346] width 26 height 13
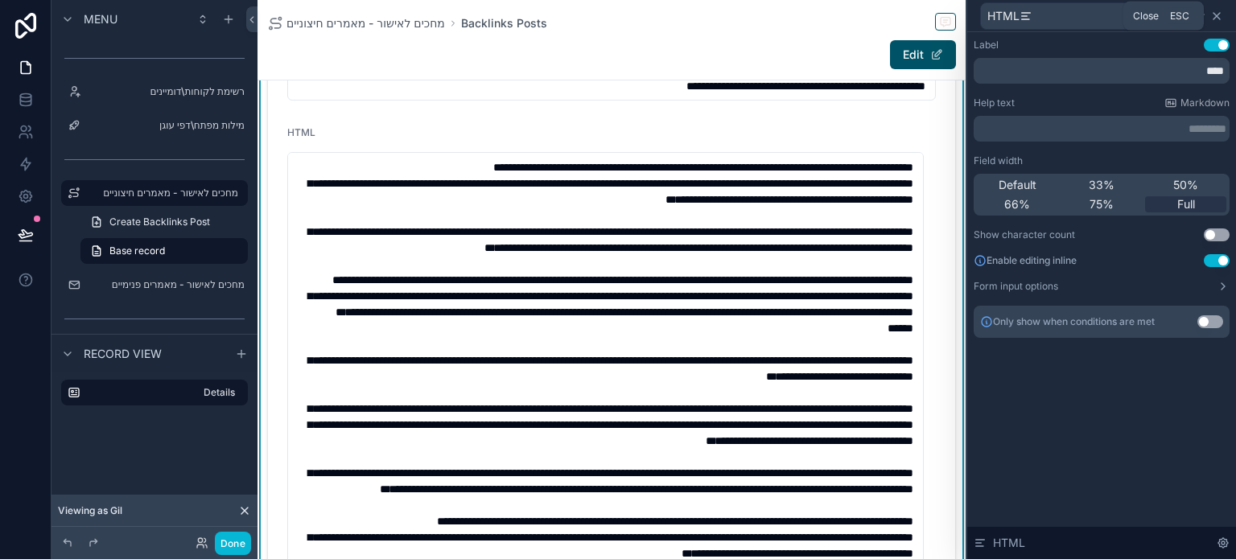
click at [1215, 19] on icon at bounding box center [1217, 16] width 13 height 13
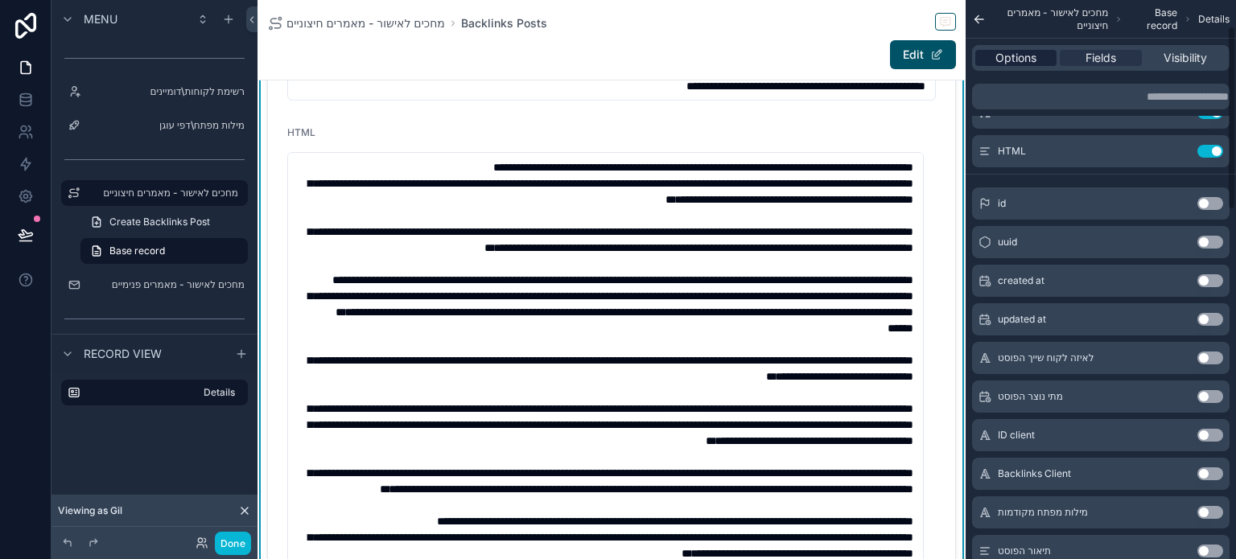
click at [1025, 54] on span "Options" at bounding box center [1016, 58] width 41 height 16
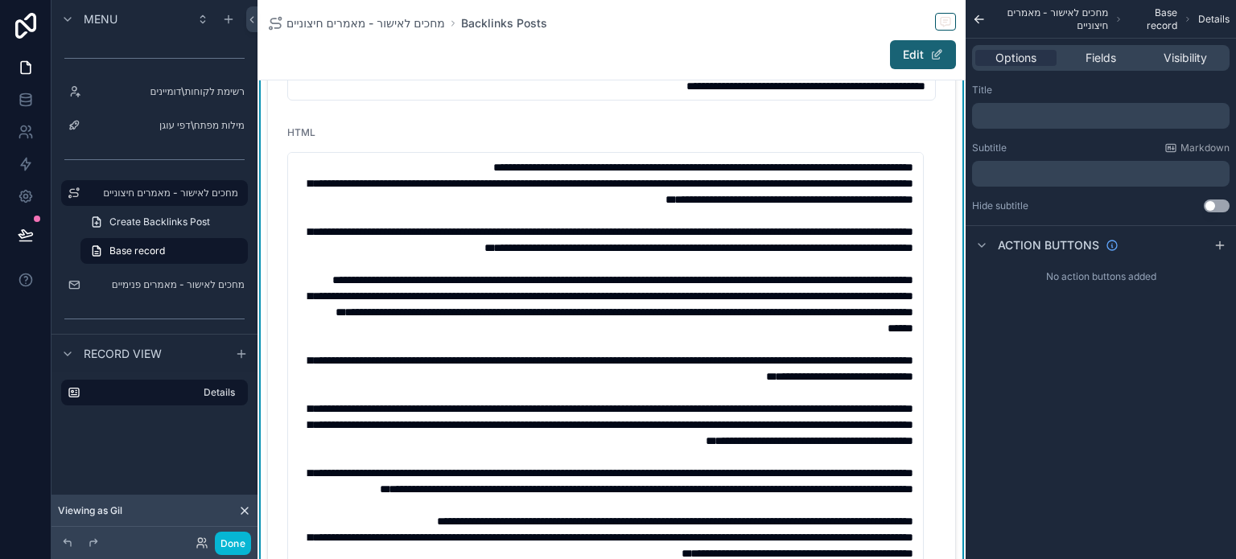
click at [890, 59] on button "Edit" at bounding box center [923, 54] width 66 height 29
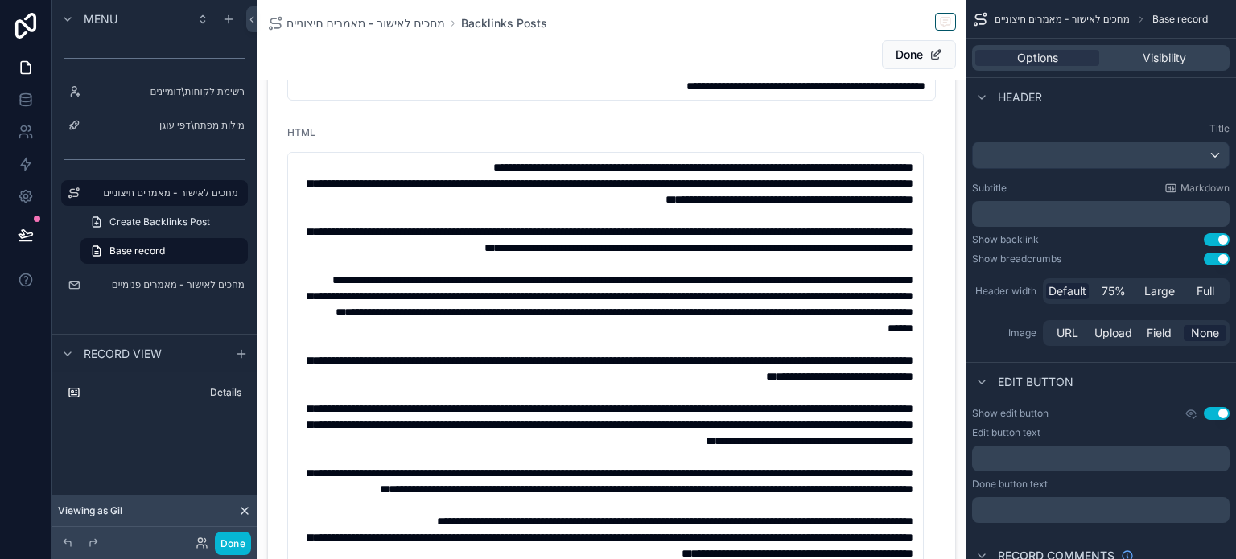
click at [1215, 408] on button "Use setting" at bounding box center [1217, 413] width 26 height 13
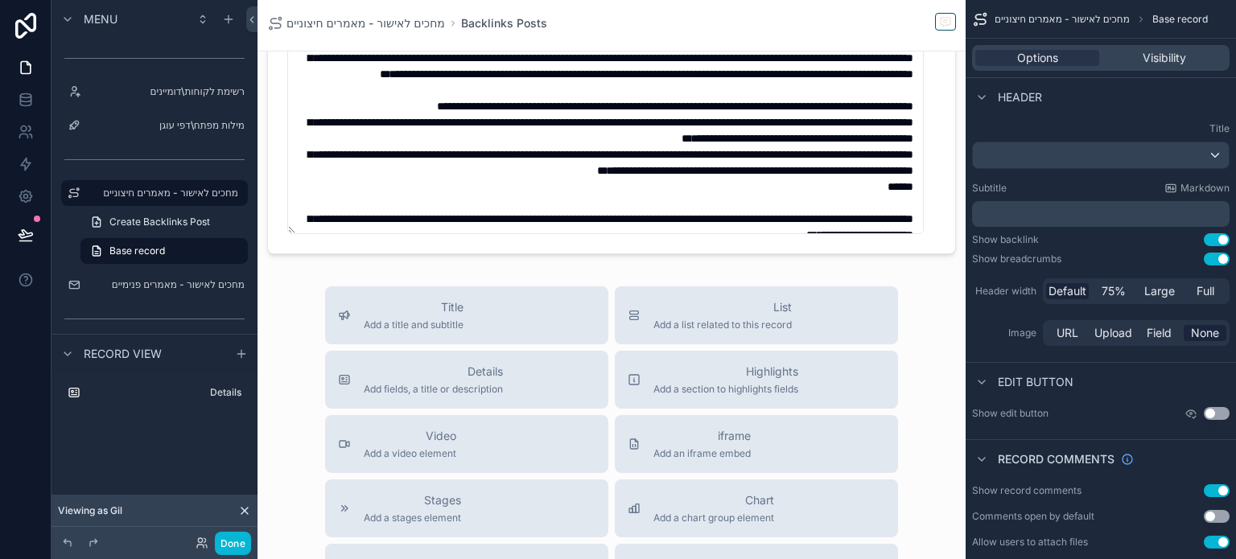
scroll to position [402, 0]
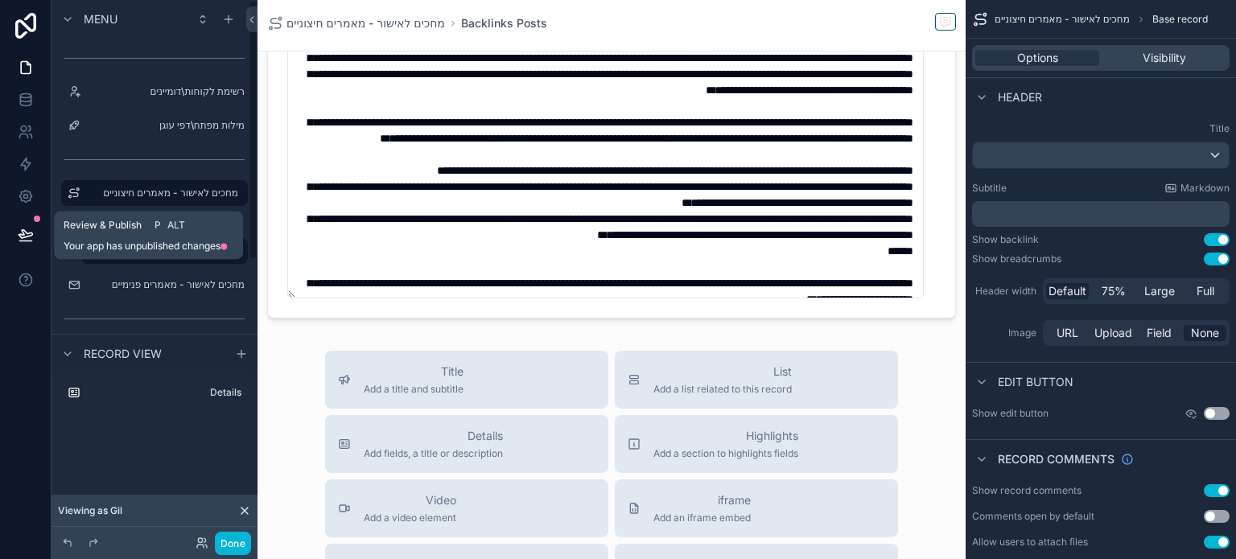
click at [22, 237] on icon at bounding box center [26, 234] width 14 height 8
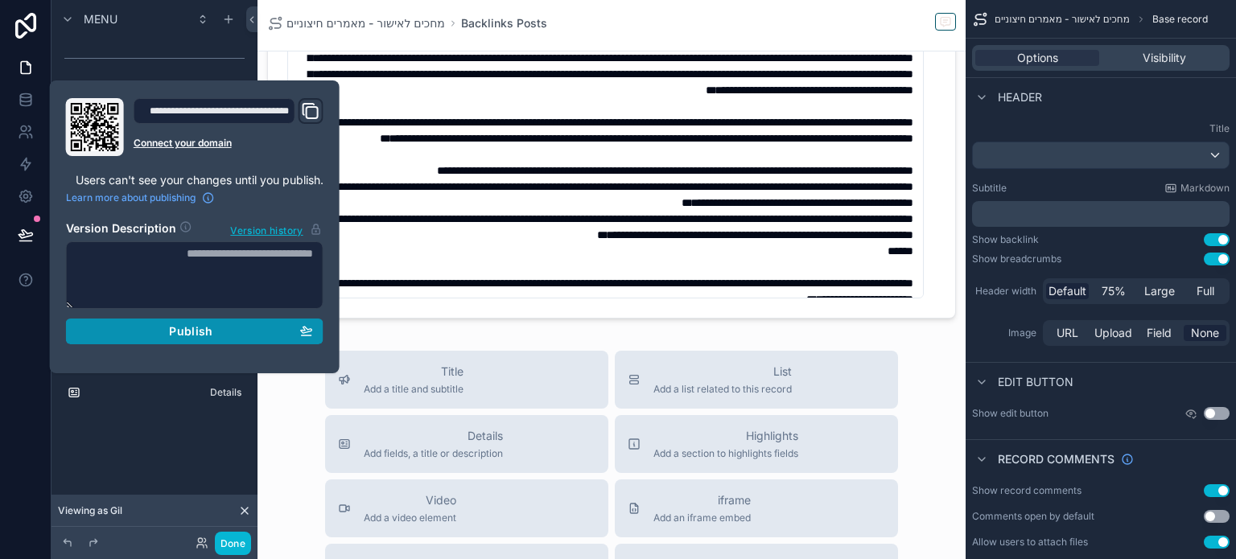
click at [209, 328] on span "Publish" at bounding box center [190, 331] width 43 height 14
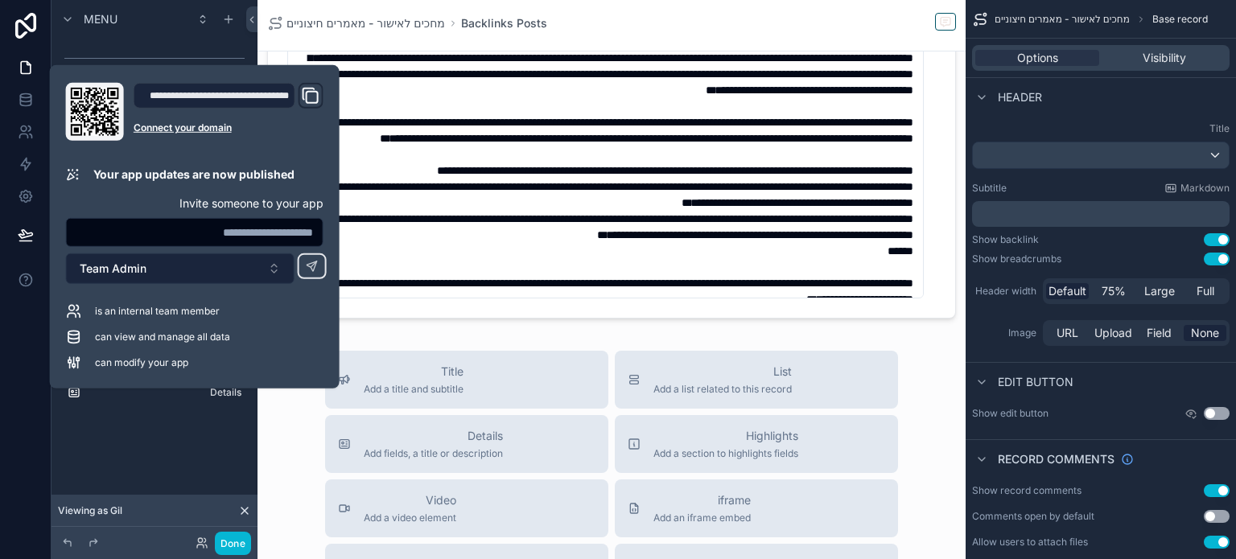
click at [270, 269] on button "Team Admin" at bounding box center [180, 269] width 229 height 31
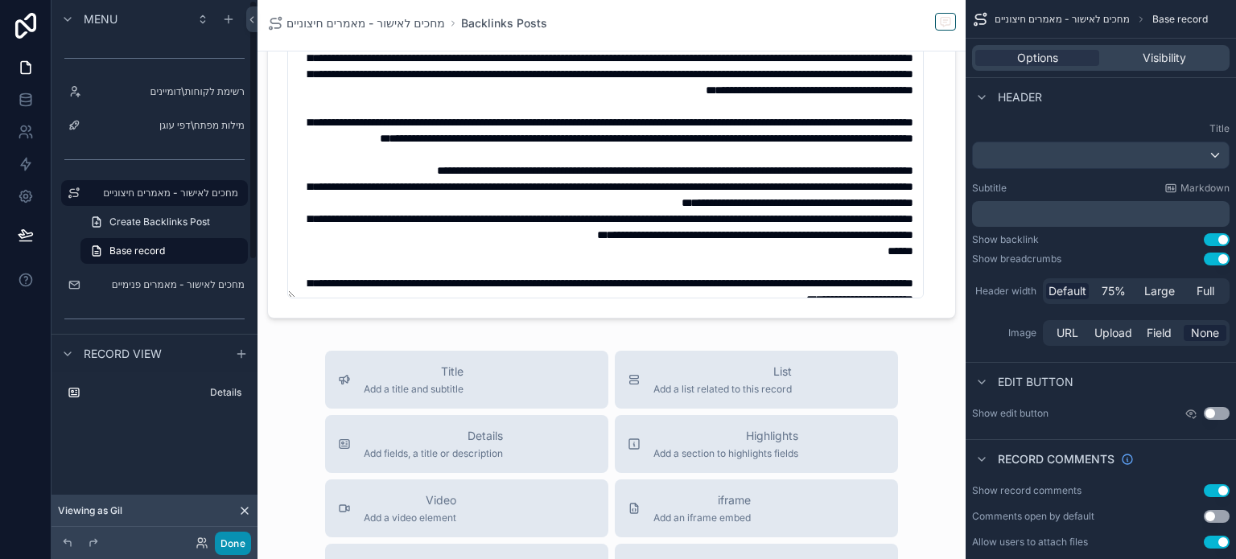
click at [235, 542] on button "Done" at bounding box center [233, 543] width 36 height 23
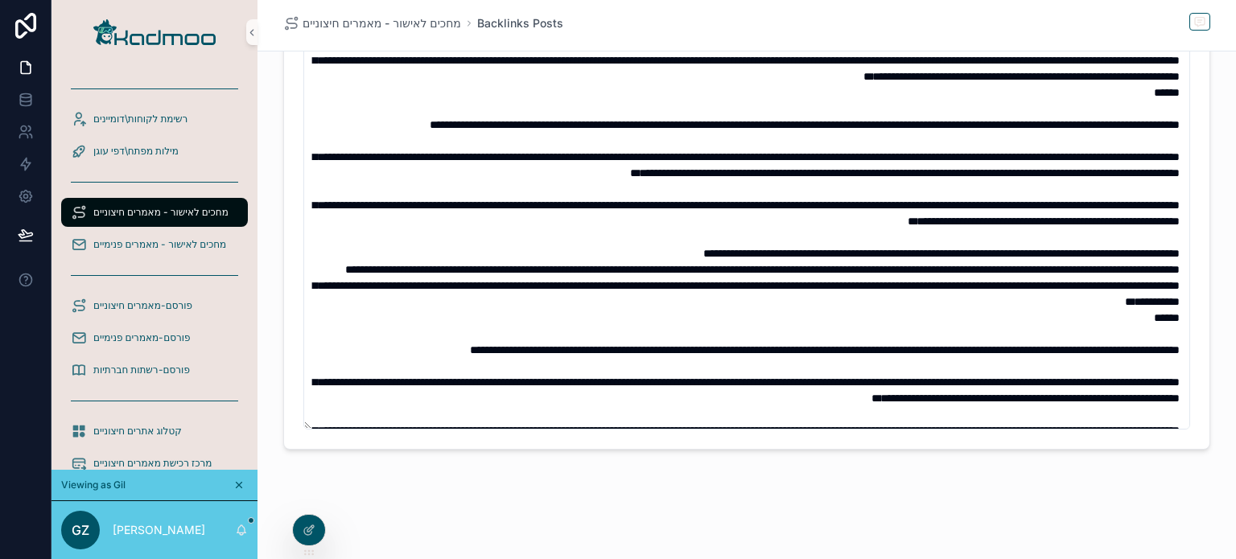
scroll to position [270, 0]
click at [174, 207] on span "מחכים לאישור - מאמרים חיצוניים" at bounding box center [160, 212] width 135 height 13
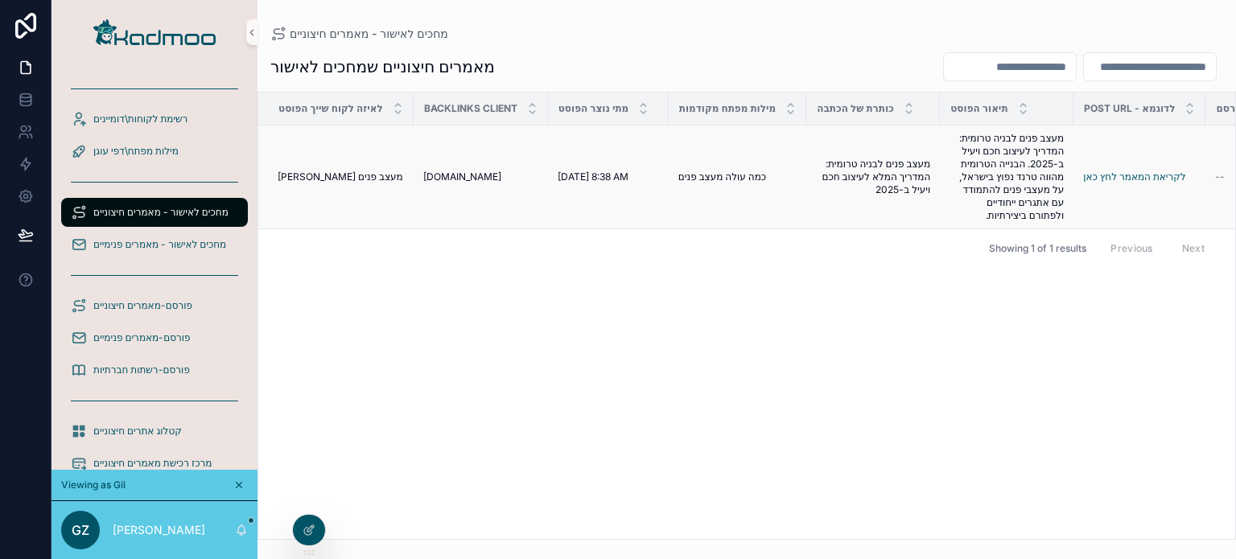
click at [863, 175] on span "מעצב פנים לבניה טרומית: המדריך המלא לעיצוב חכם ויעיל ב-2025" at bounding box center [873, 177] width 114 height 39
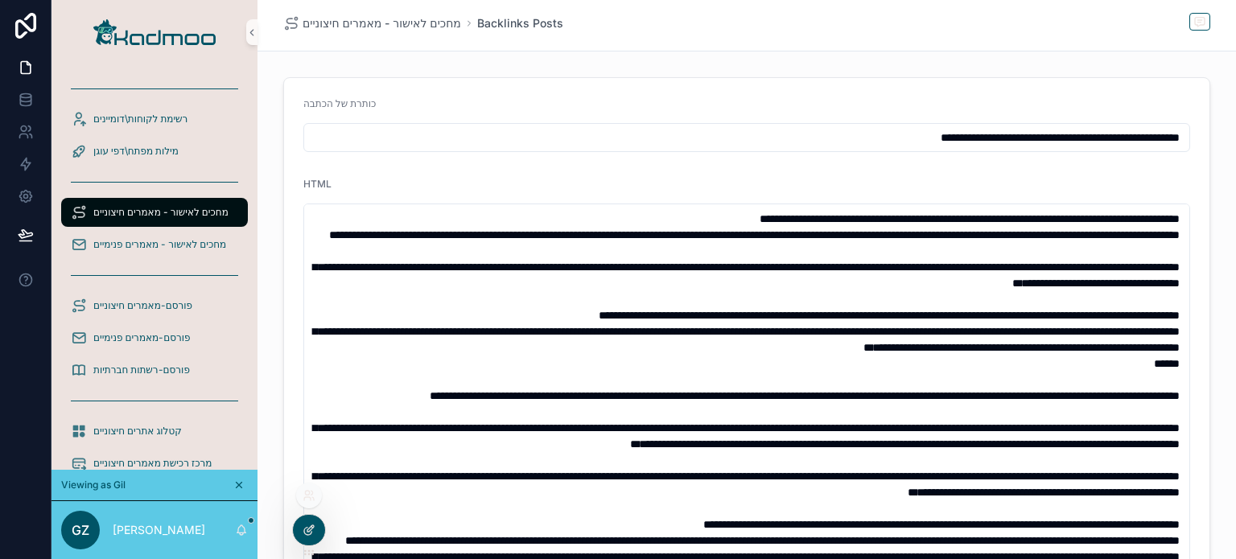
click at [314, 523] on div at bounding box center [309, 530] width 32 height 31
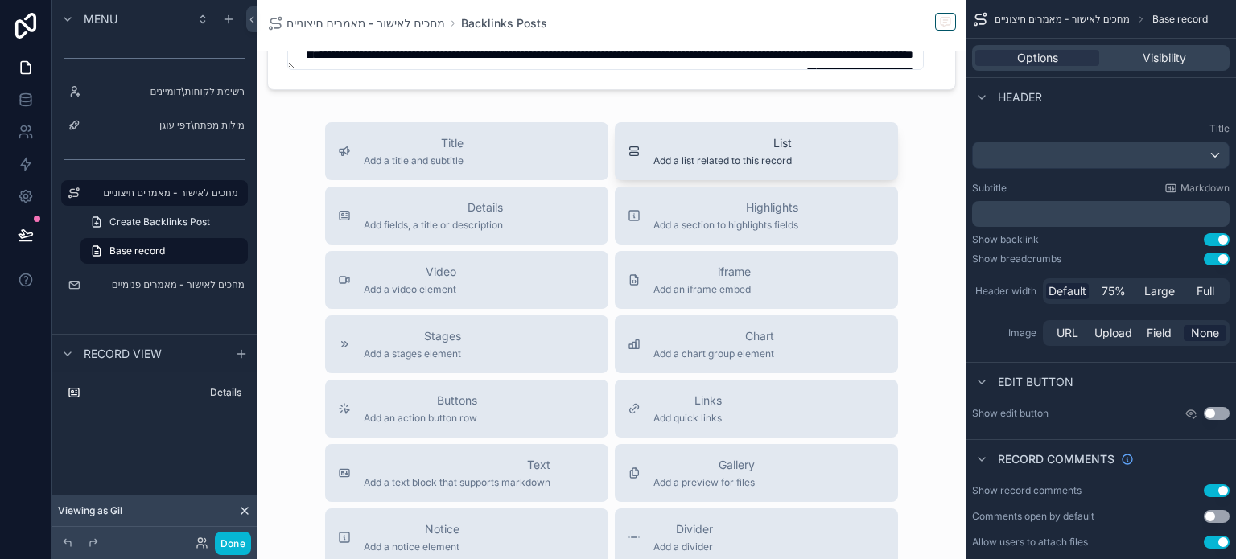
scroll to position [573, 0]
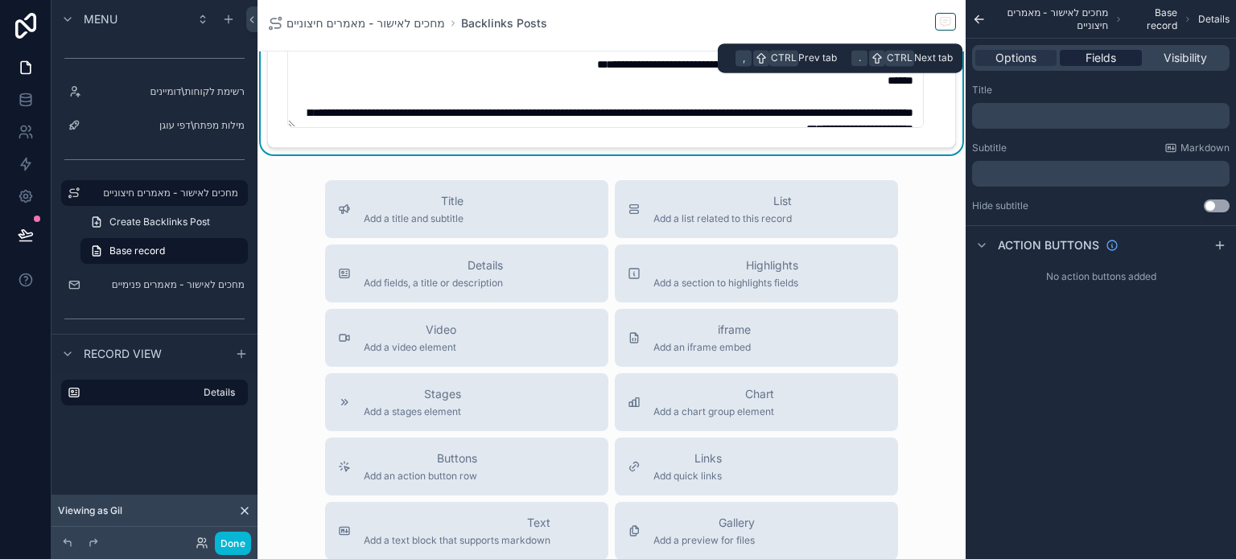
click at [1099, 56] on span "Fields" at bounding box center [1101, 58] width 31 height 16
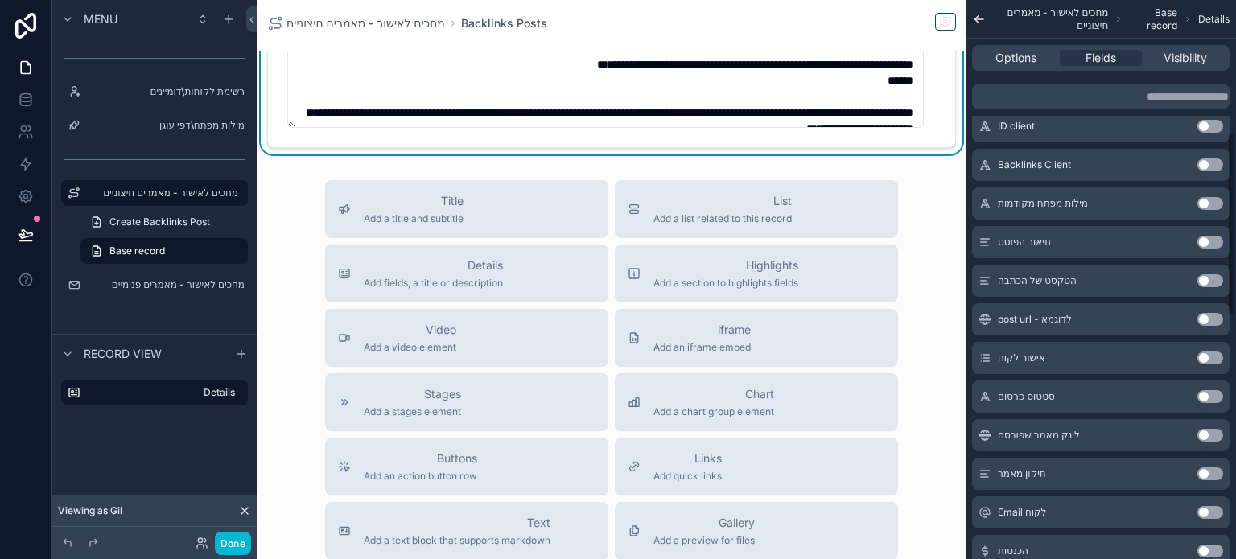
scroll to position [402, 0]
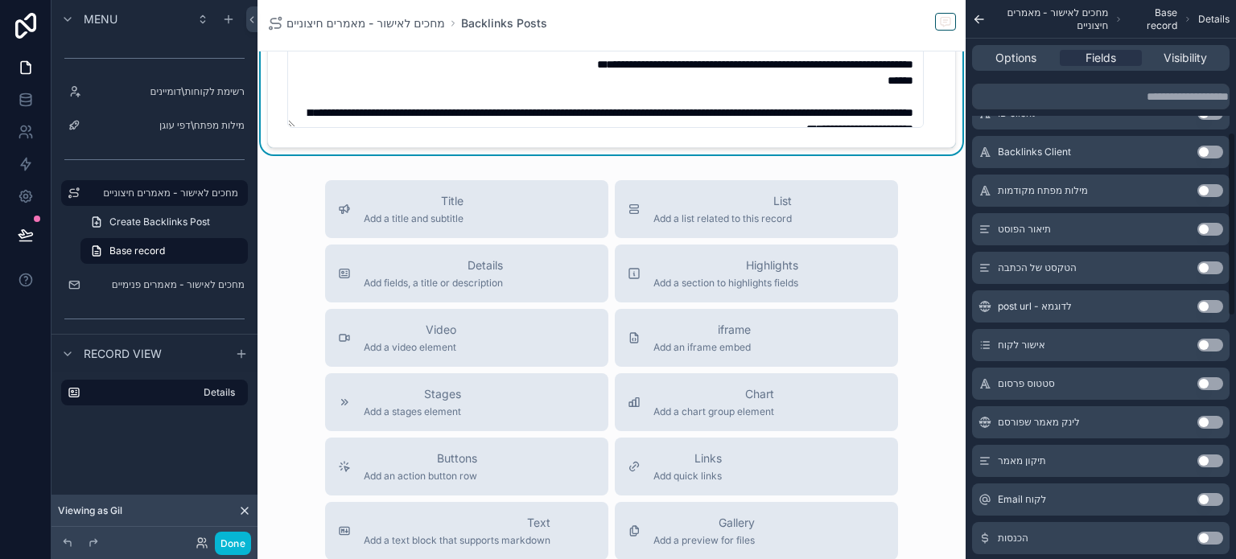
click at [1210, 347] on button "Use setting" at bounding box center [1211, 345] width 26 height 13
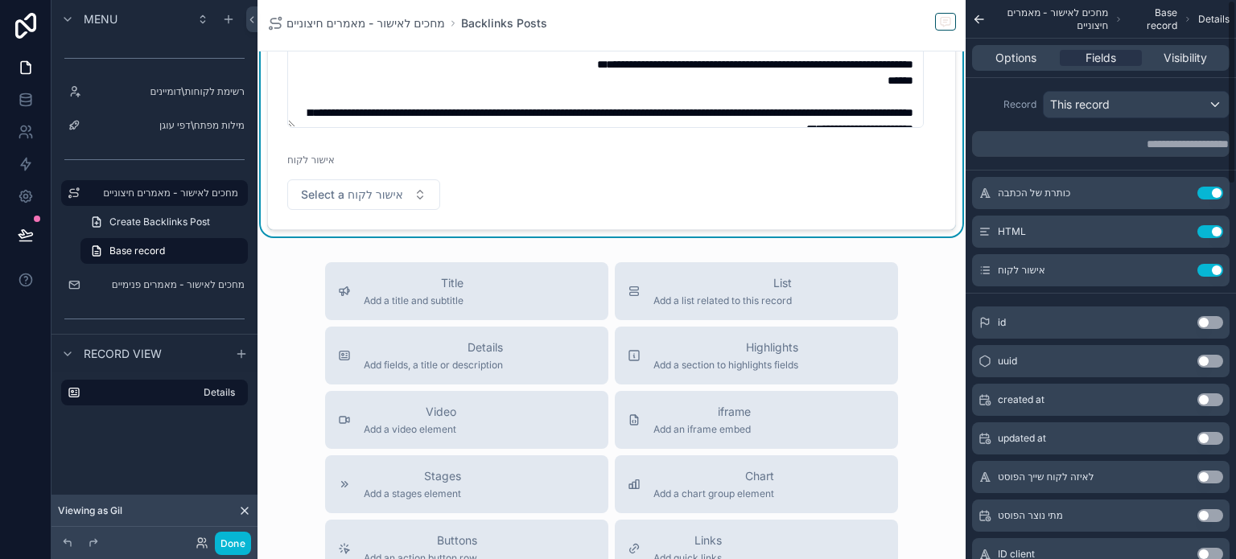
scroll to position [0, 0]
click at [1182, 269] on icon "scrollable content" at bounding box center [1178, 270] width 13 height 13
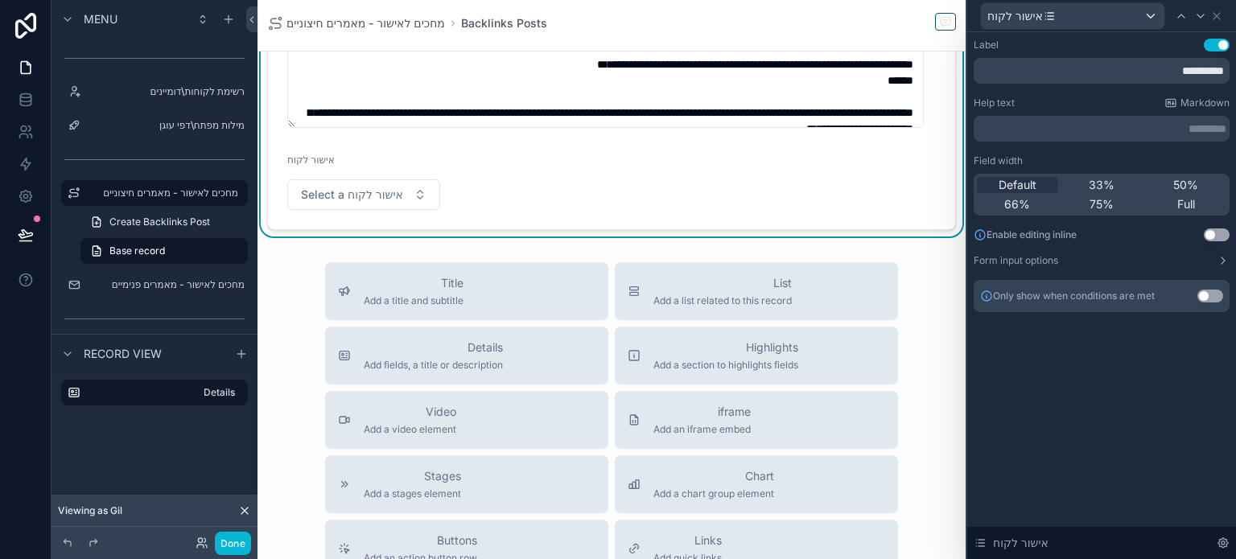
click at [1215, 231] on button "Use setting" at bounding box center [1217, 235] width 26 height 13
click at [1174, 203] on div "Full" at bounding box center [1185, 204] width 81 height 16
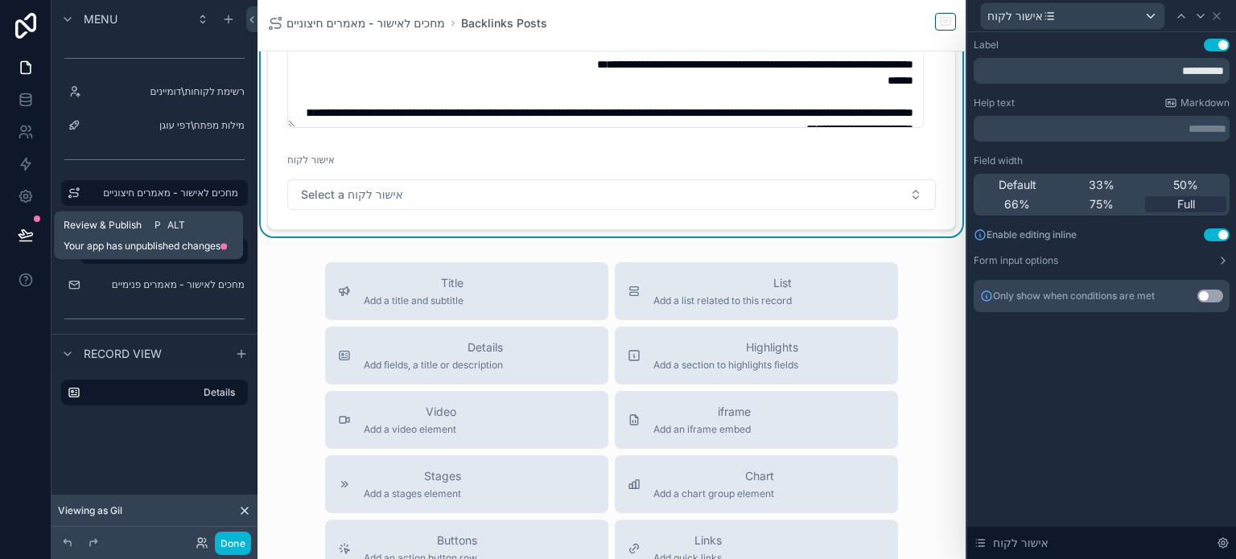
click at [27, 232] on icon at bounding box center [26, 235] width 16 height 16
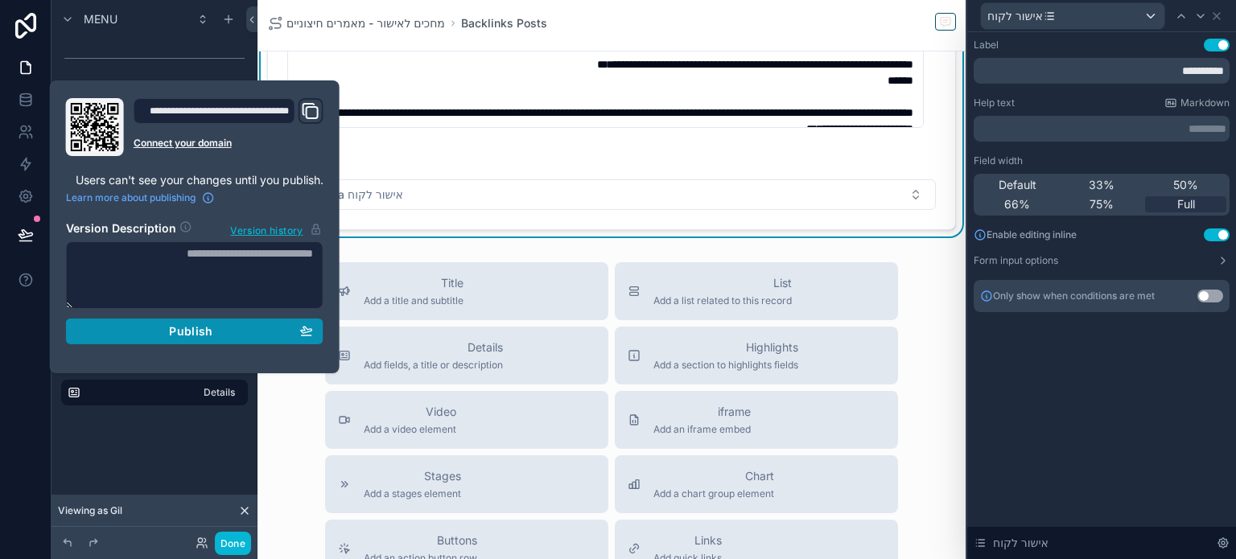
click at [190, 326] on span "Publish" at bounding box center [190, 331] width 43 height 14
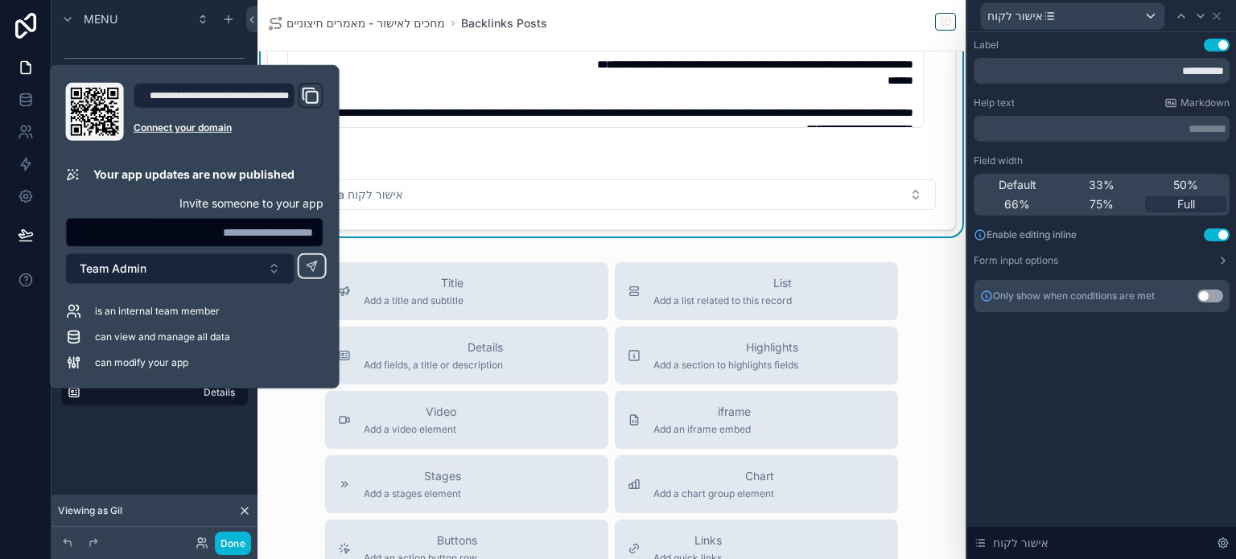
click at [248, 263] on button "Team Admin" at bounding box center [180, 269] width 229 height 31
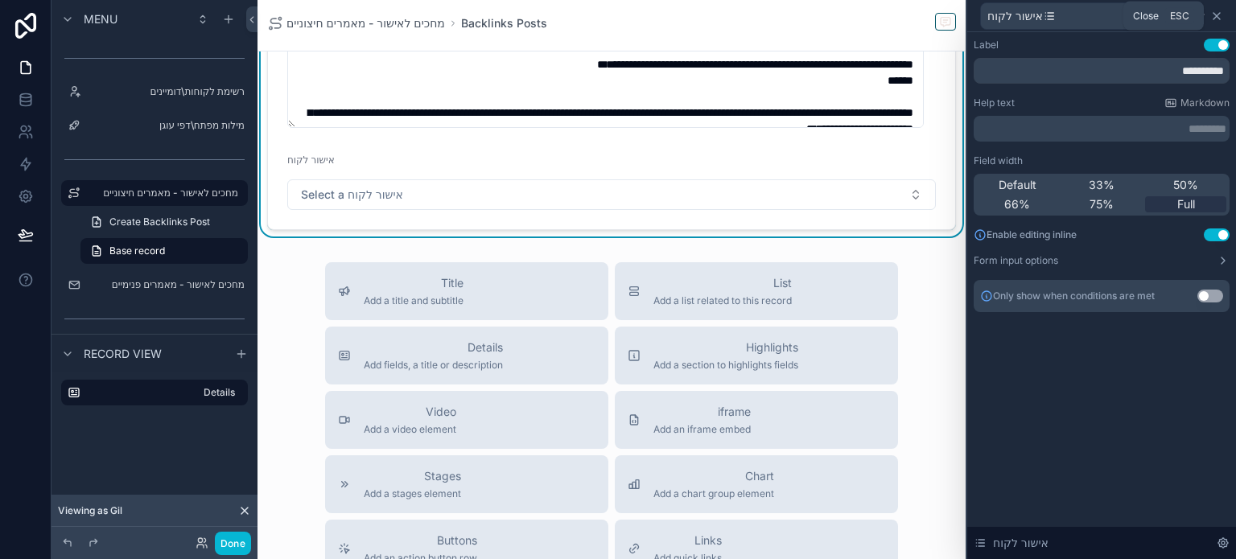
click at [1219, 17] on icon at bounding box center [1217, 16] width 13 height 13
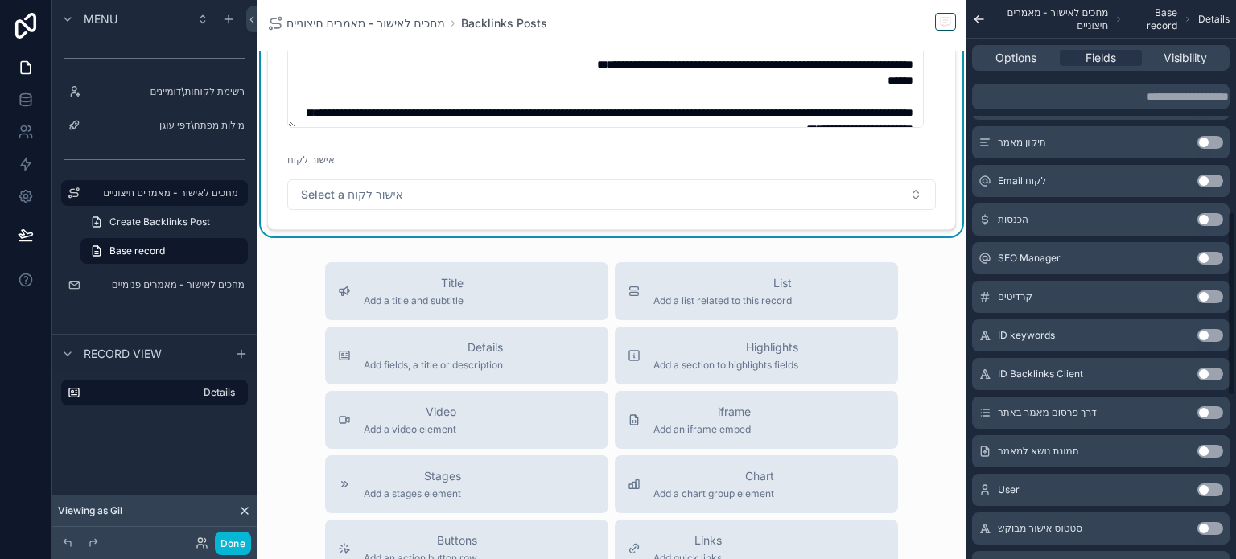
scroll to position [724, 0]
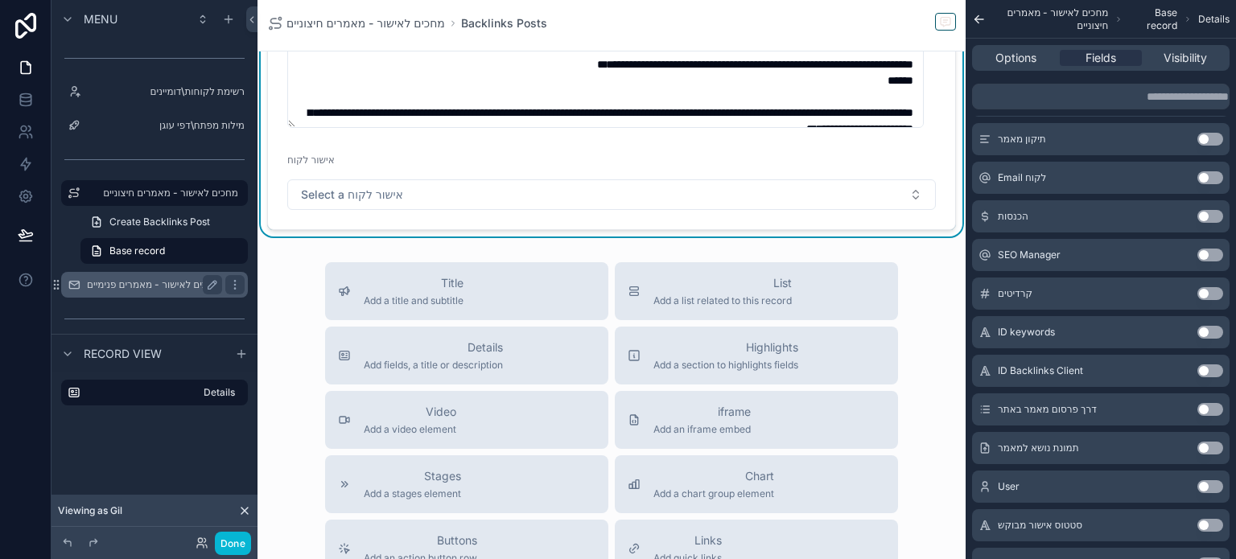
click at [151, 283] on label "מחכים לאישור - מאמרים פנימיים" at bounding box center [153, 285] width 133 height 13
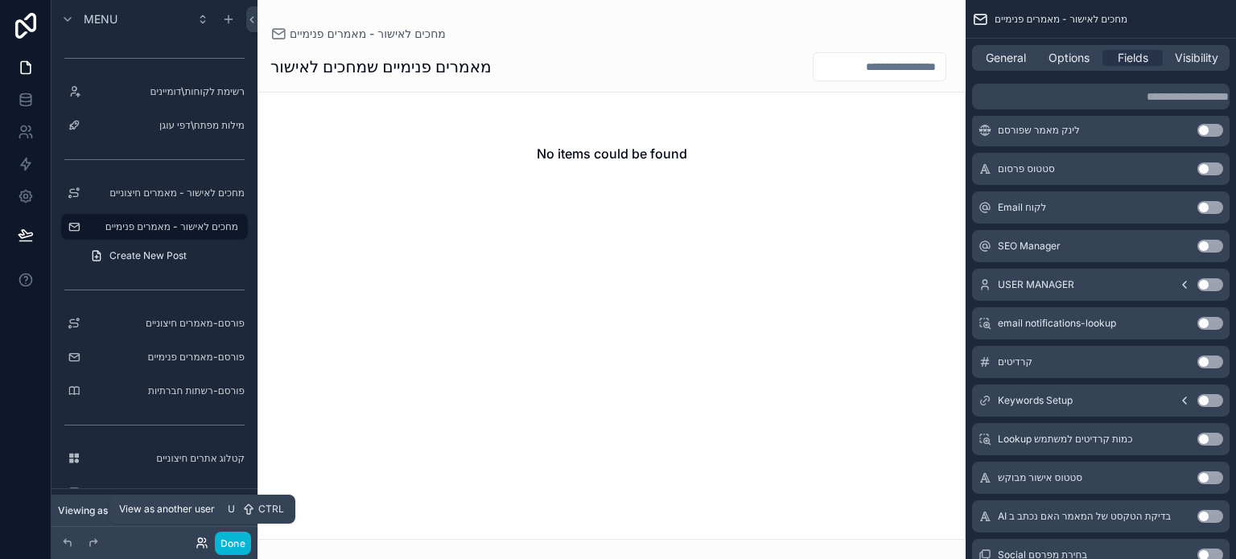
click at [202, 546] on icon at bounding box center [202, 543] width 13 height 13
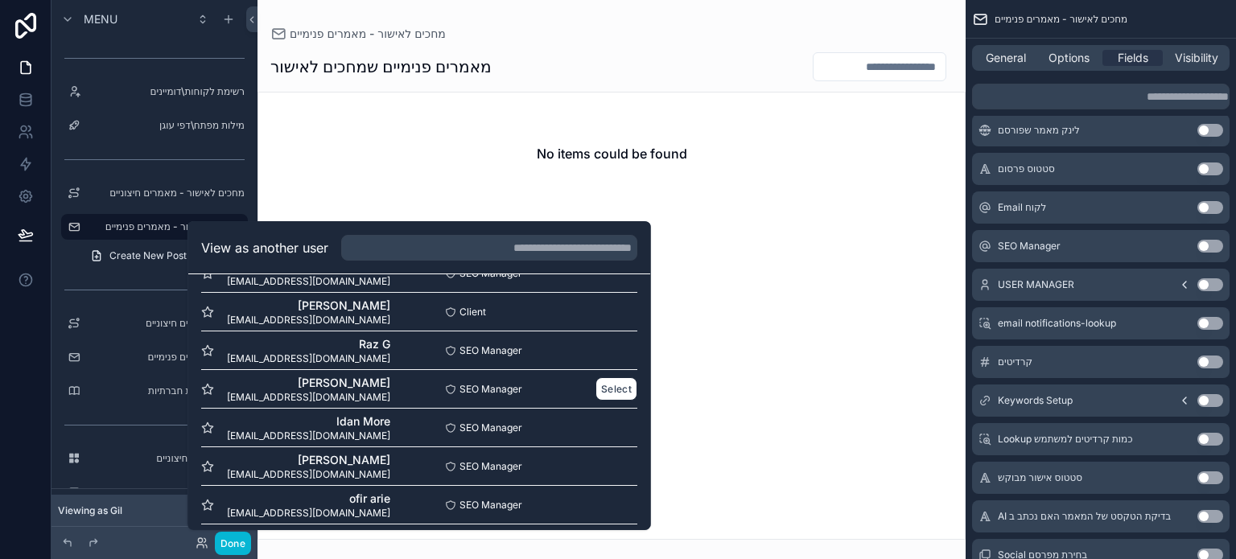
scroll to position [774, 0]
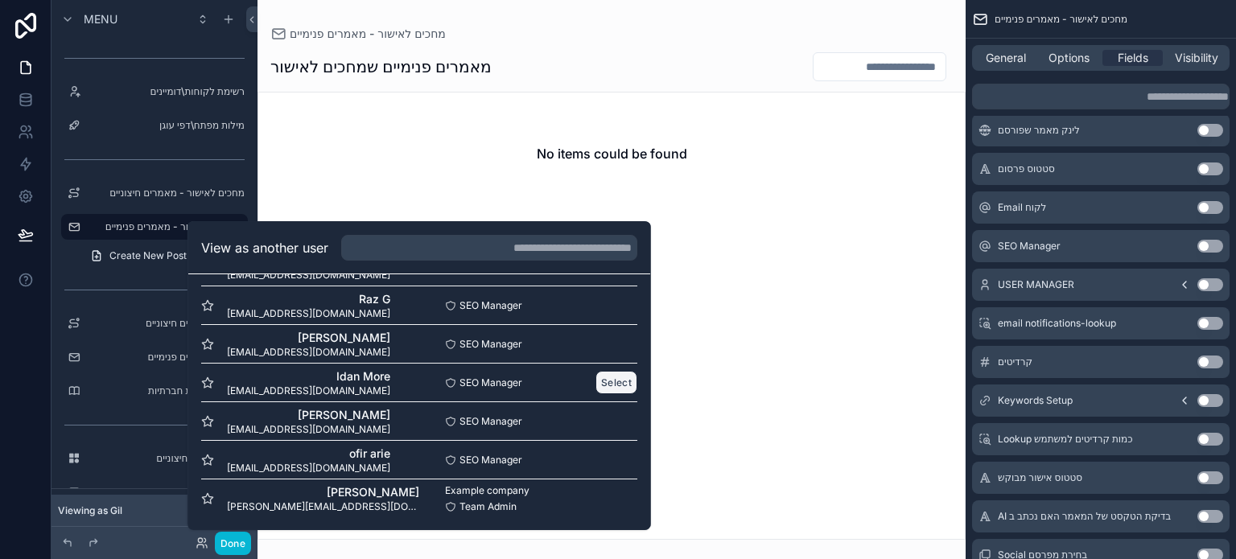
click at [596, 382] on button "Select" at bounding box center [617, 382] width 42 height 23
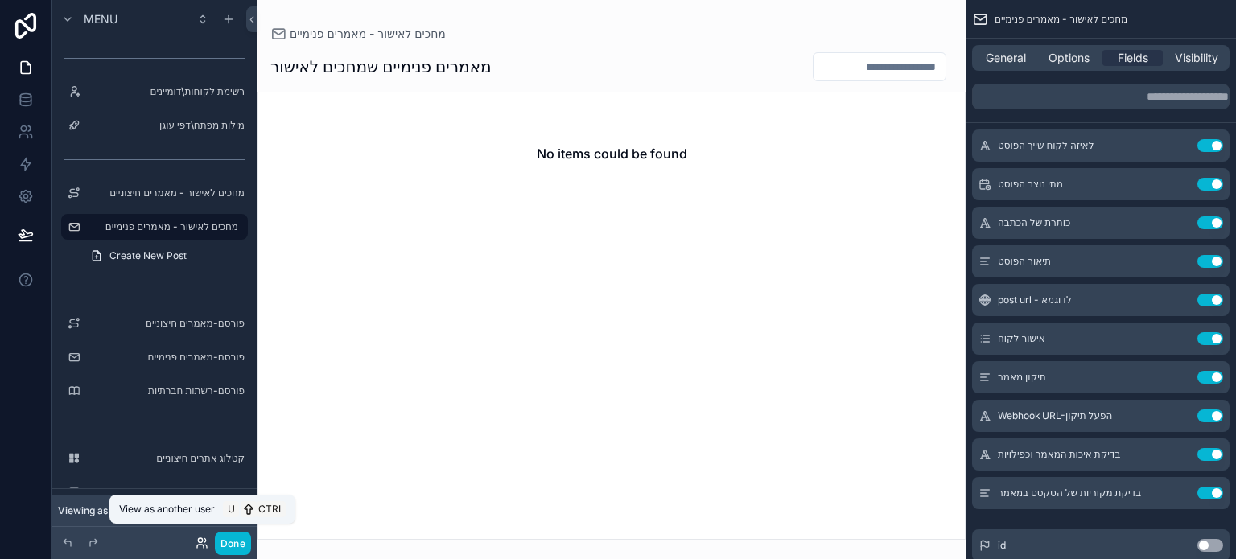
click at [203, 547] on icon at bounding box center [200, 546] width 6 height 3
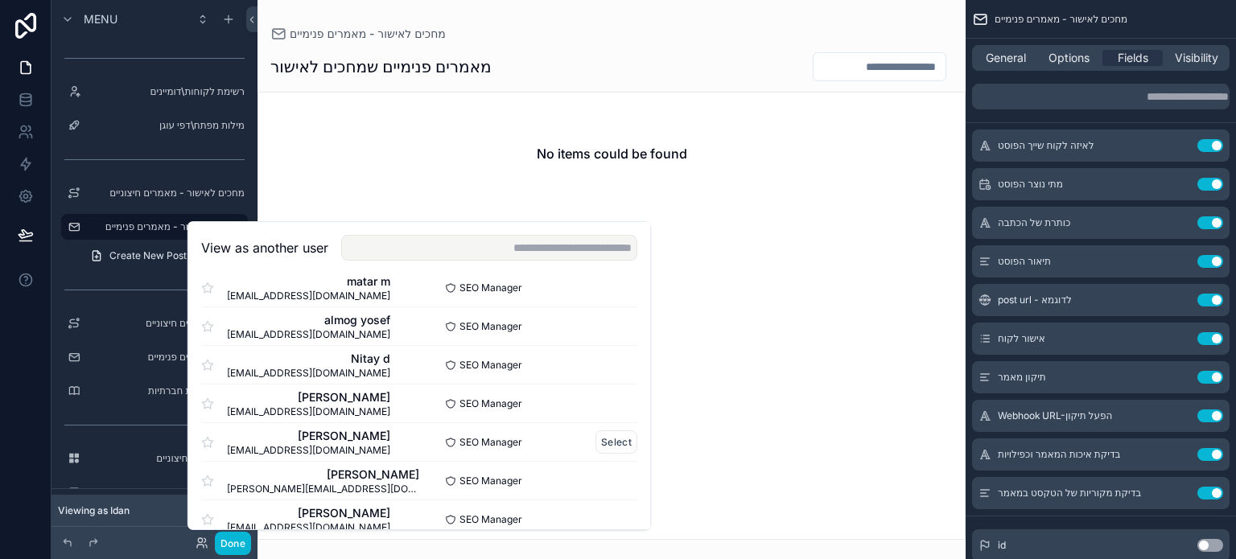
scroll to position [774, 0]
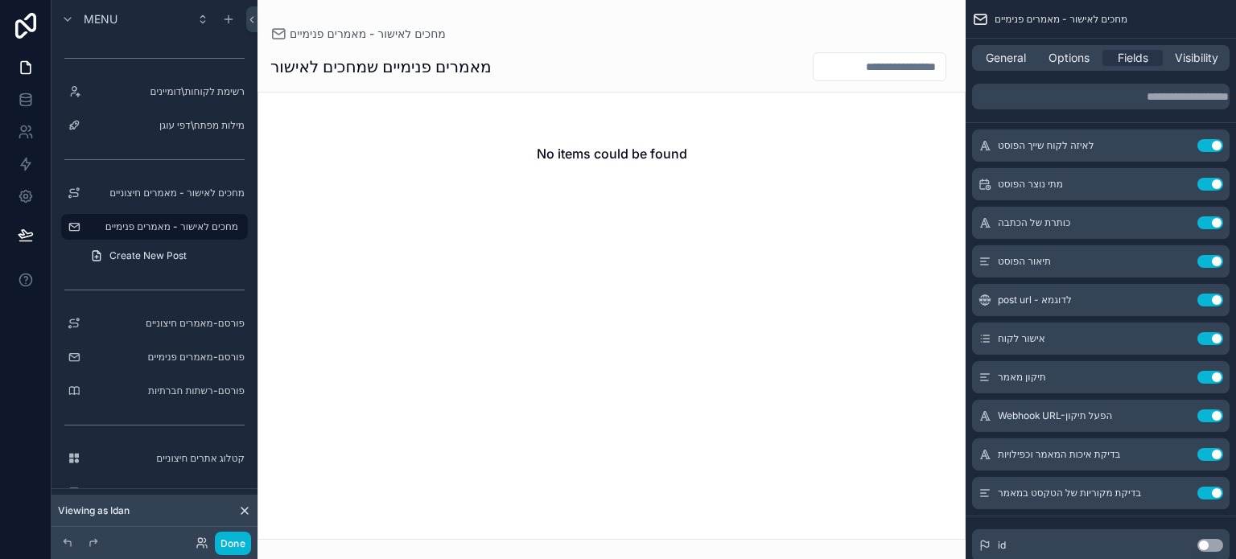
click at [751, 366] on div "scrollable content" at bounding box center [612, 279] width 708 height 559
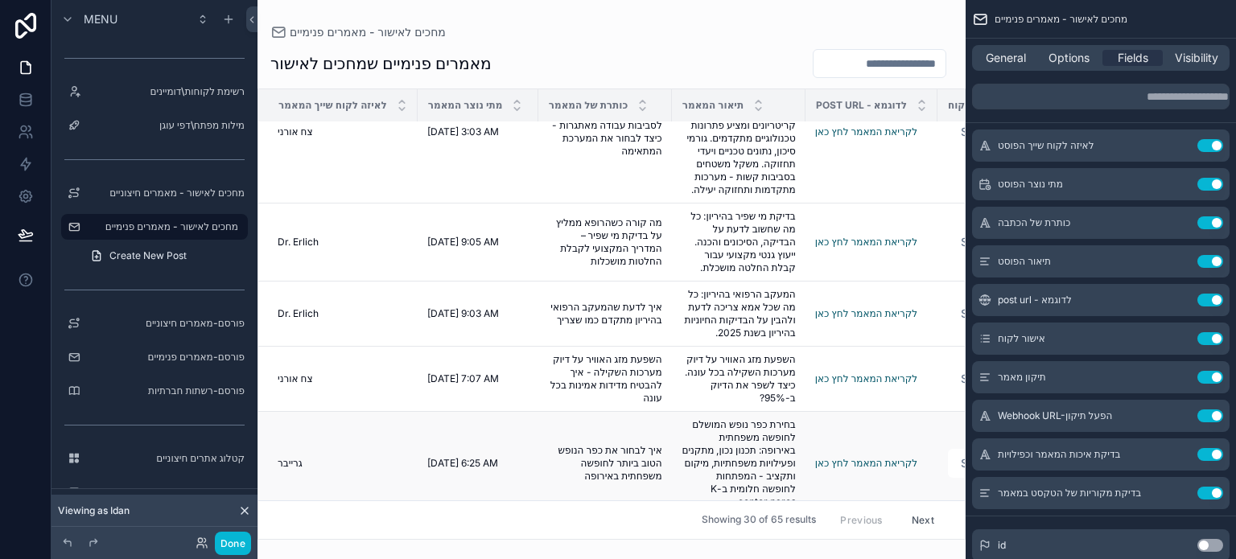
scroll to position [0, 0]
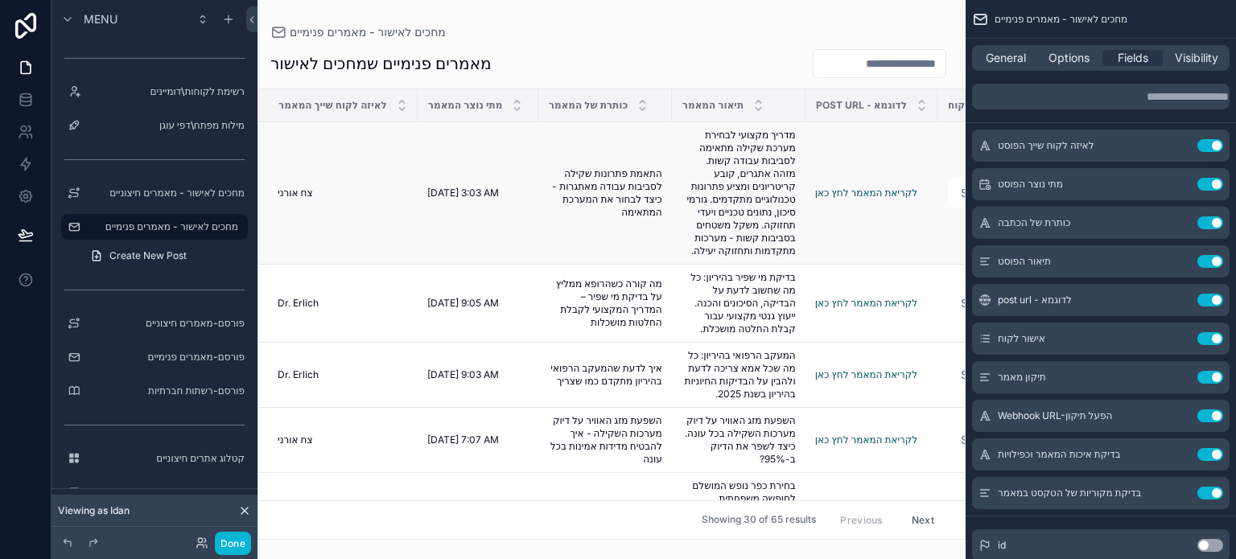
click at [539, 242] on td "התאמת פתרונות שקילה לסביבות עבודה מאתגרות - כיצד לבחור את המערכת המתאימה התאמת …" at bounding box center [606, 193] width 134 height 142
click at [532, 221] on td "[DATE] 3:03 AM [DATE] 3:03 AM" at bounding box center [478, 193] width 121 height 142
click at [528, 221] on td "[DATE] 3:03 AM [DATE] 3:03 AM" at bounding box center [478, 193] width 121 height 142
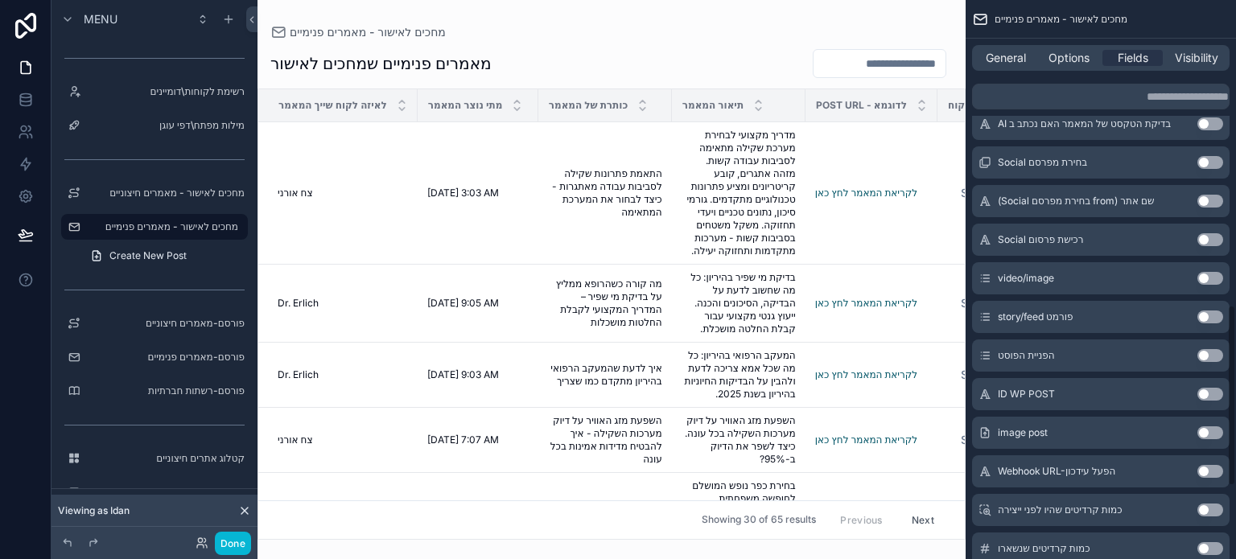
scroll to position [1167, 0]
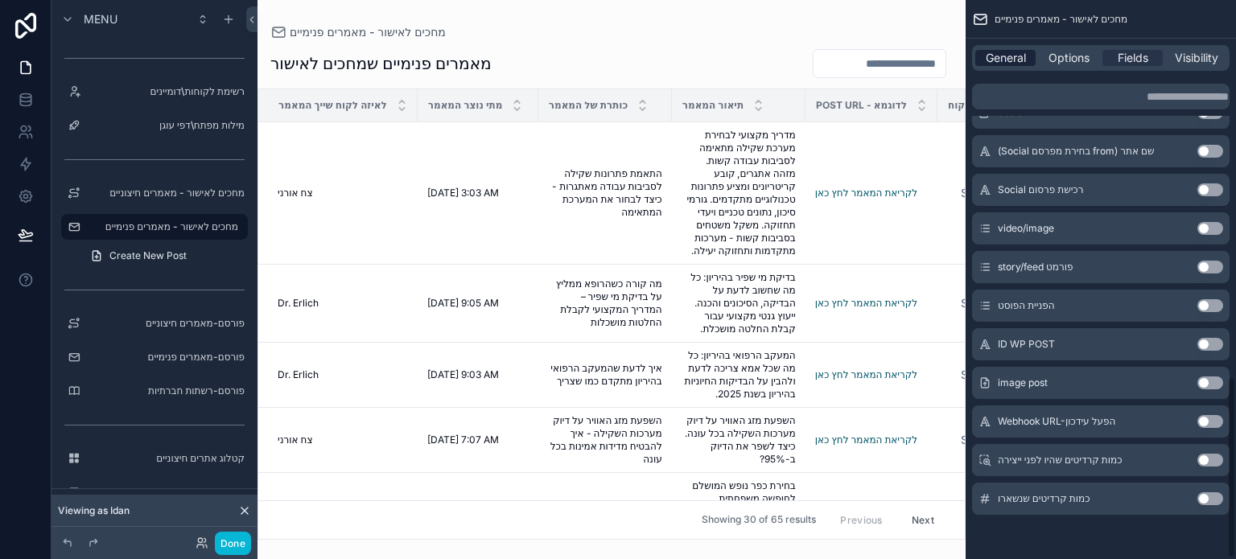
click at [1003, 60] on span "General" at bounding box center [1006, 58] width 40 height 16
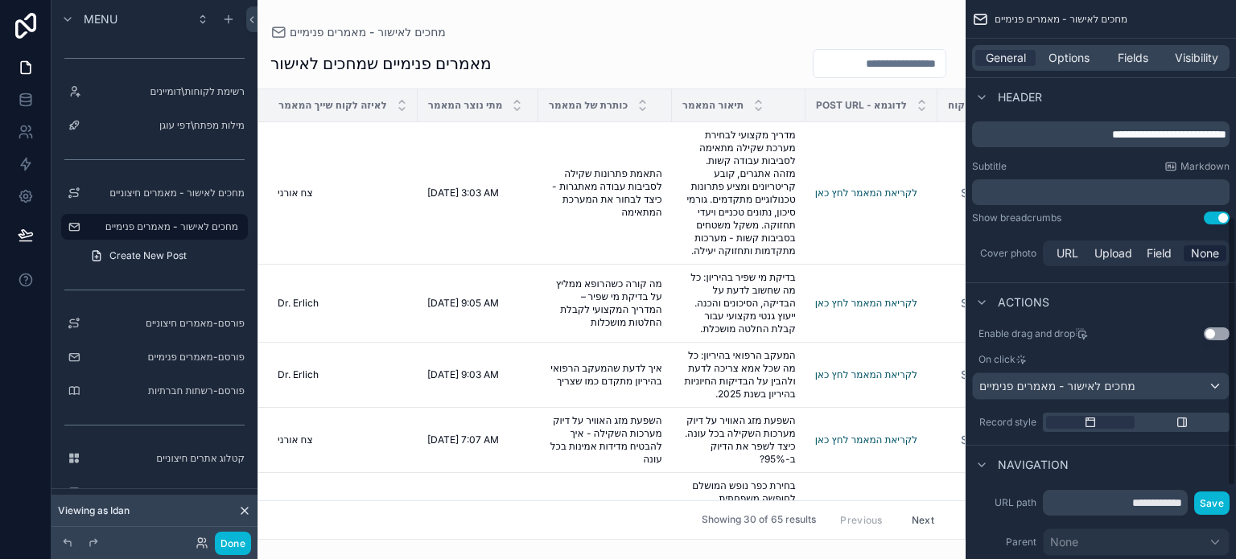
scroll to position [439, 0]
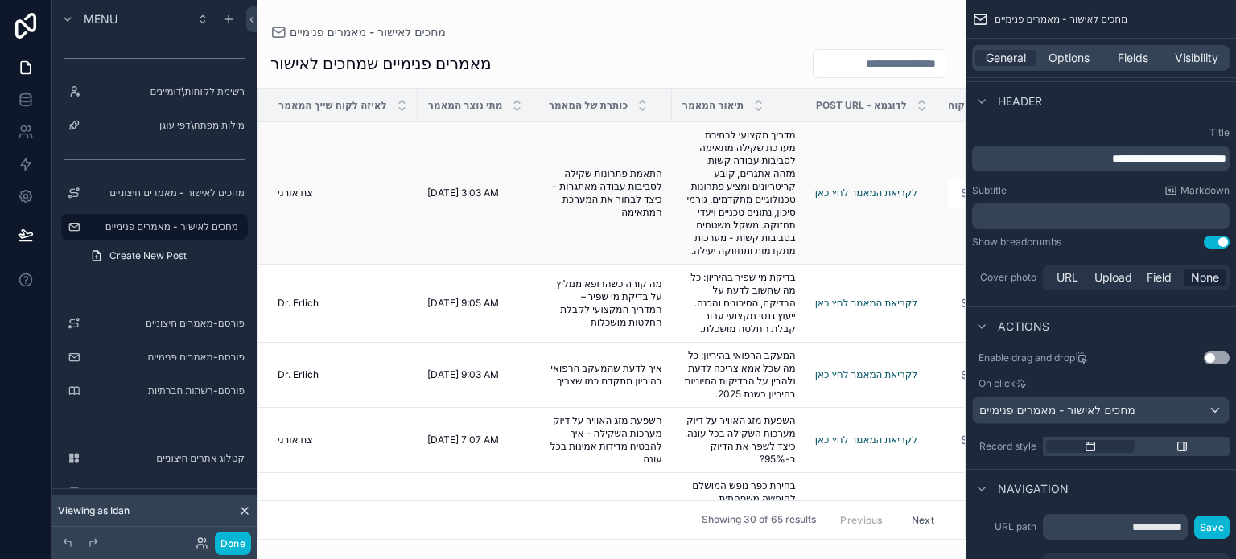
click at [539, 240] on td "התאמת פתרונות שקילה לסביבות עבודה מאתגרות - כיצד לבחור את המערכת המתאימה התאמת …" at bounding box center [606, 193] width 134 height 142
click at [606, 227] on td "התאמת פתרונות שקילה לסביבות עבודה מאתגרות - כיצד לבחור את המערכת המתאימה התאמת …" at bounding box center [606, 193] width 134 height 142
click at [601, 175] on span "התאמת פתרונות שקילה לסביבות עבודה מאתגרות - כיצד לבחור את המערכת המתאימה" at bounding box center [605, 193] width 114 height 52
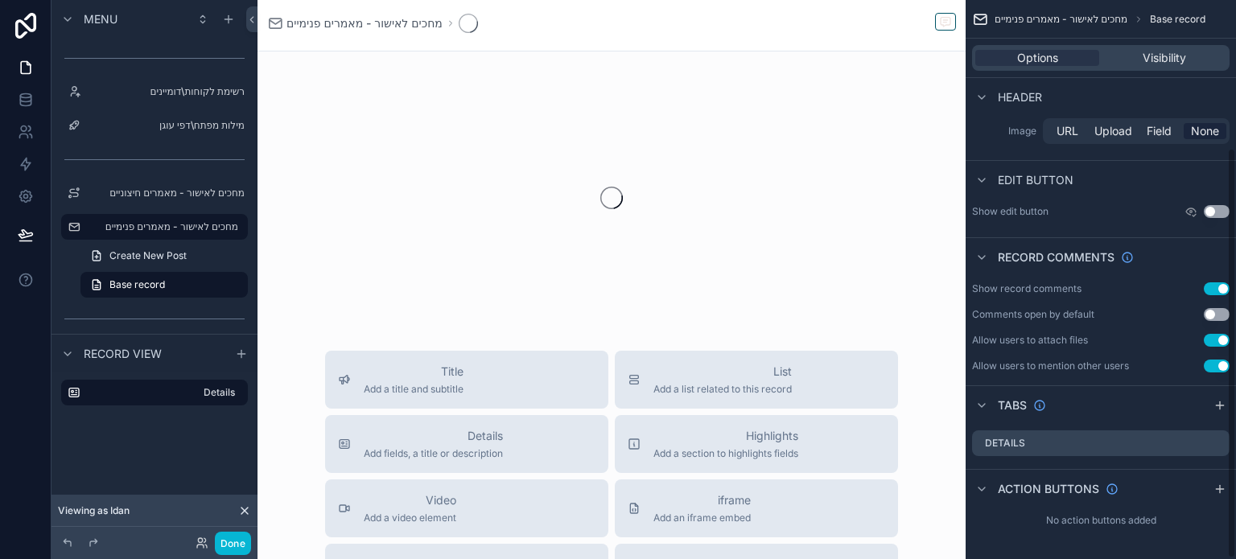
scroll to position [201, 0]
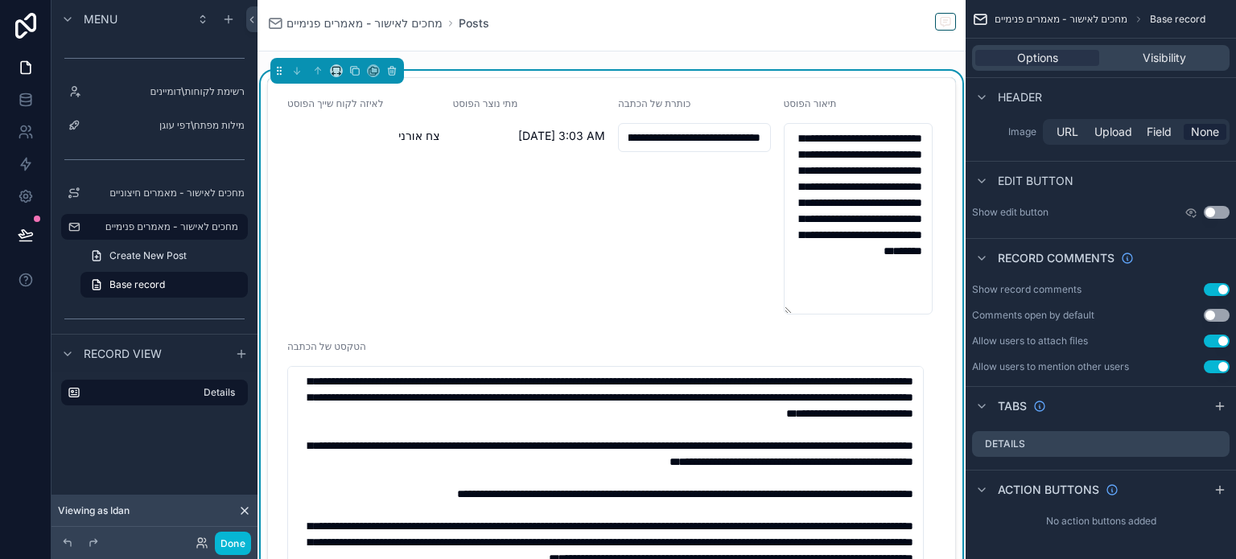
click at [855, 106] on div "תיאור הפוסט" at bounding box center [860, 106] width 153 height 19
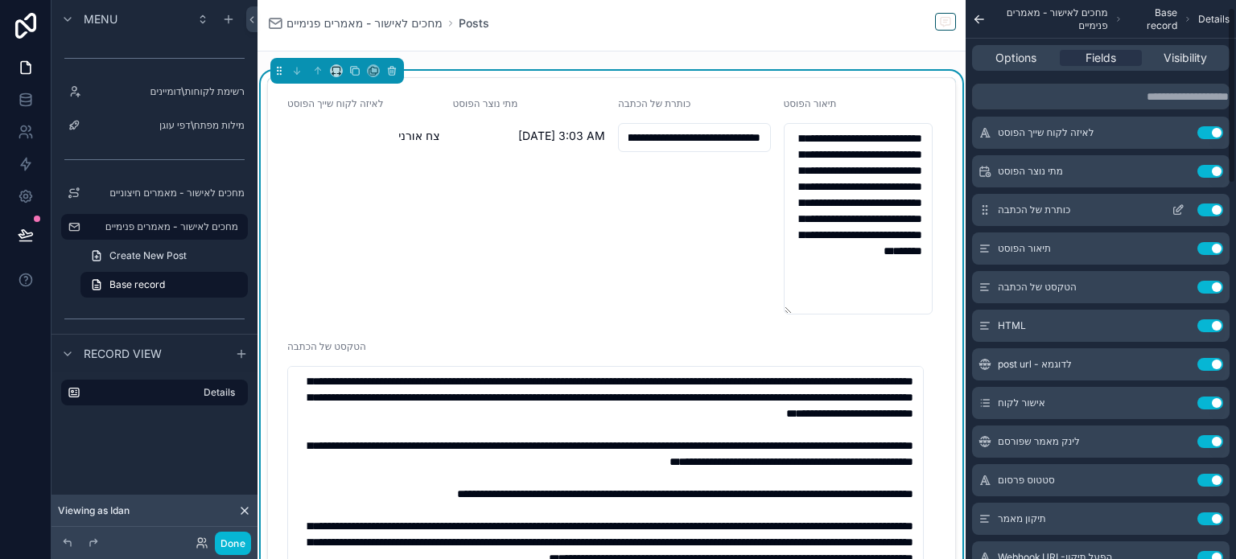
scroll to position [0, 0]
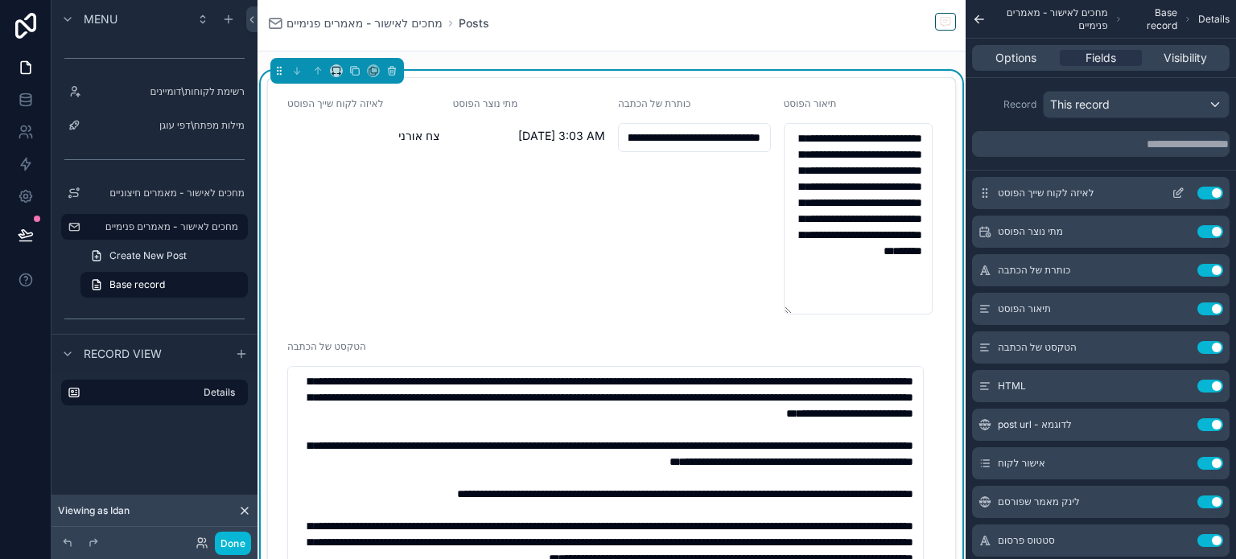
click at [1208, 192] on button "Use setting" at bounding box center [1211, 193] width 26 height 13
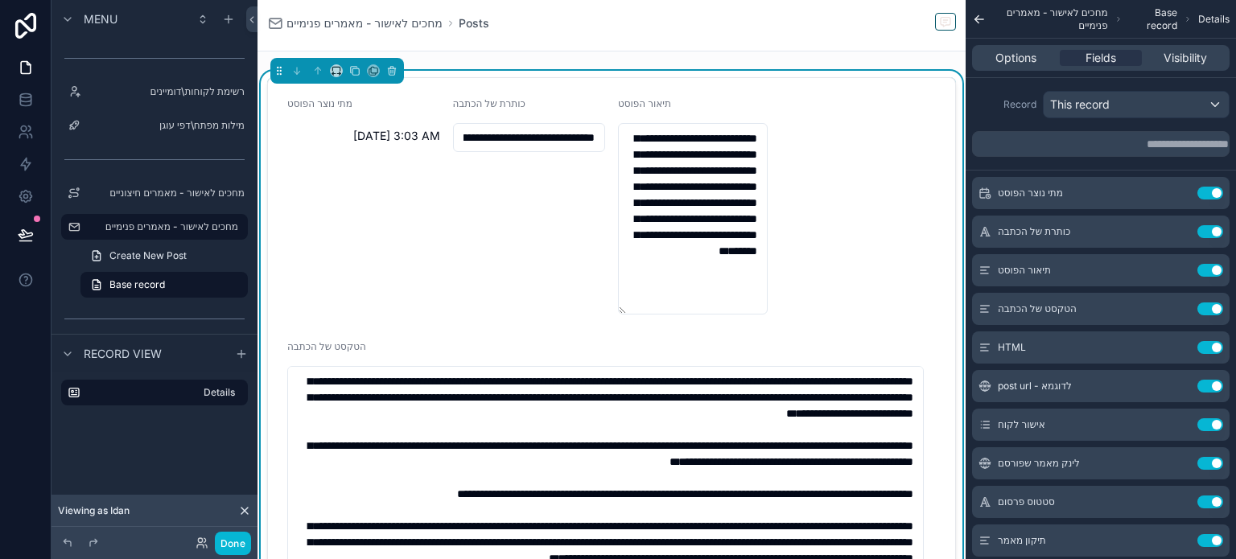
click at [1208, 192] on button "Use setting" at bounding box center [1211, 193] width 26 height 13
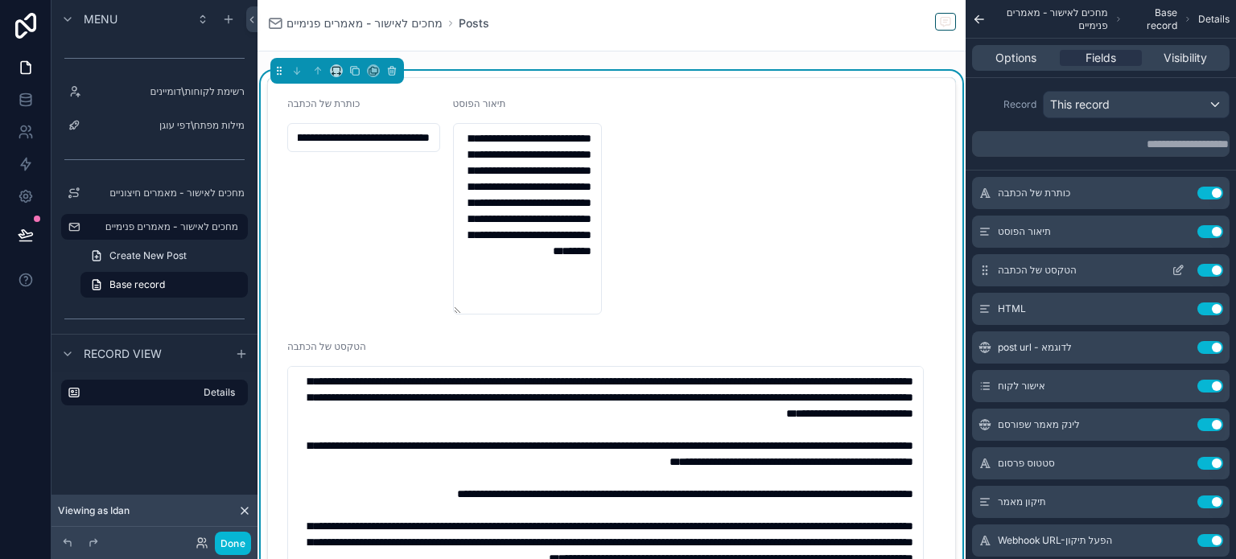
click at [1204, 270] on button "Use setting" at bounding box center [1211, 270] width 26 height 13
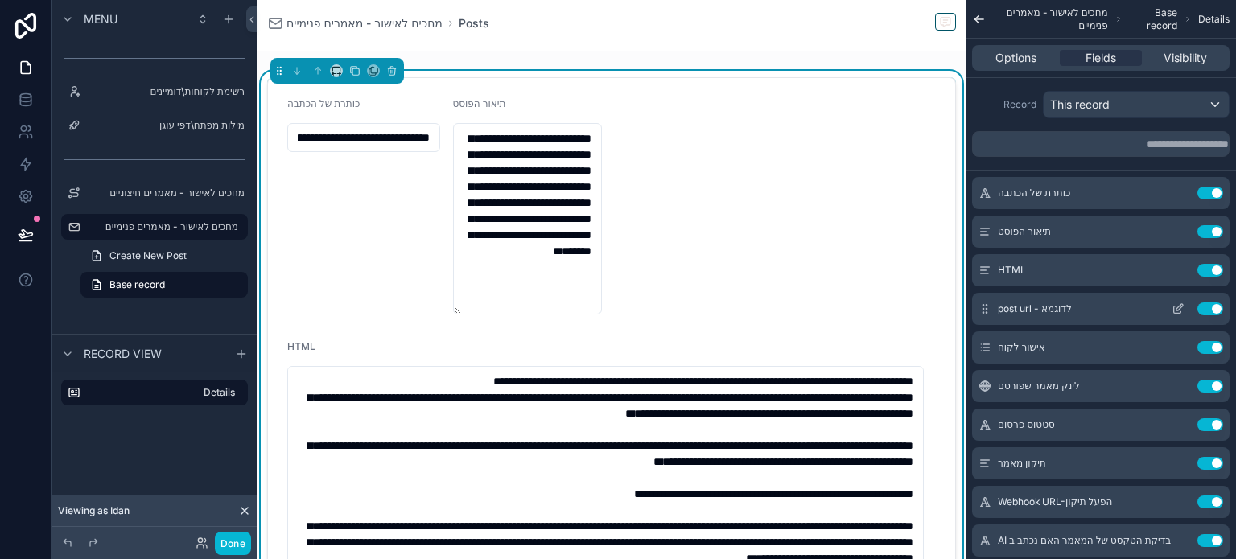
click at [1206, 310] on button "Use setting" at bounding box center [1211, 309] width 26 height 13
click at [1206, 347] on button "Use setting" at bounding box center [1211, 347] width 26 height 13
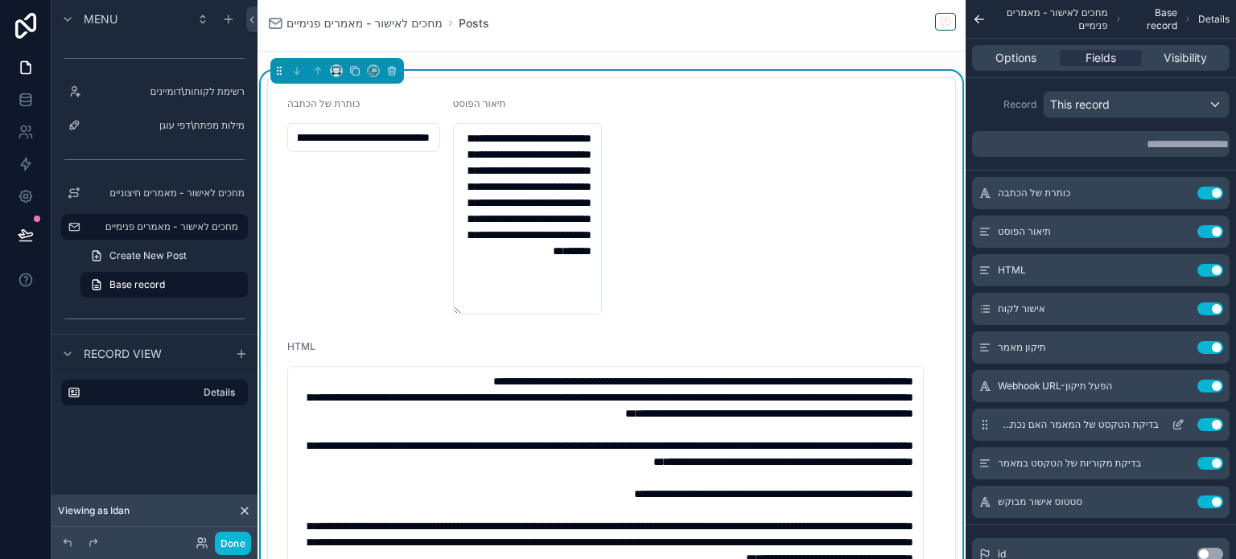
click at [1205, 425] on button "Use setting" at bounding box center [1211, 425] width 26 height 13
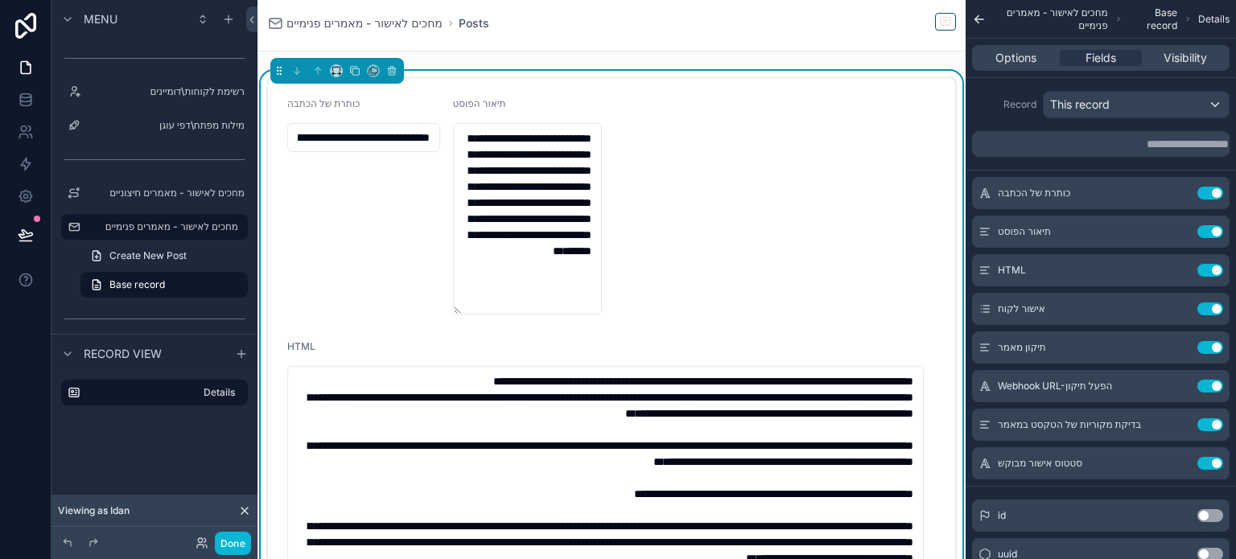
click at [1205, 425] on button "Use setting" at bounding box center [1211, 425] width 26 height 13
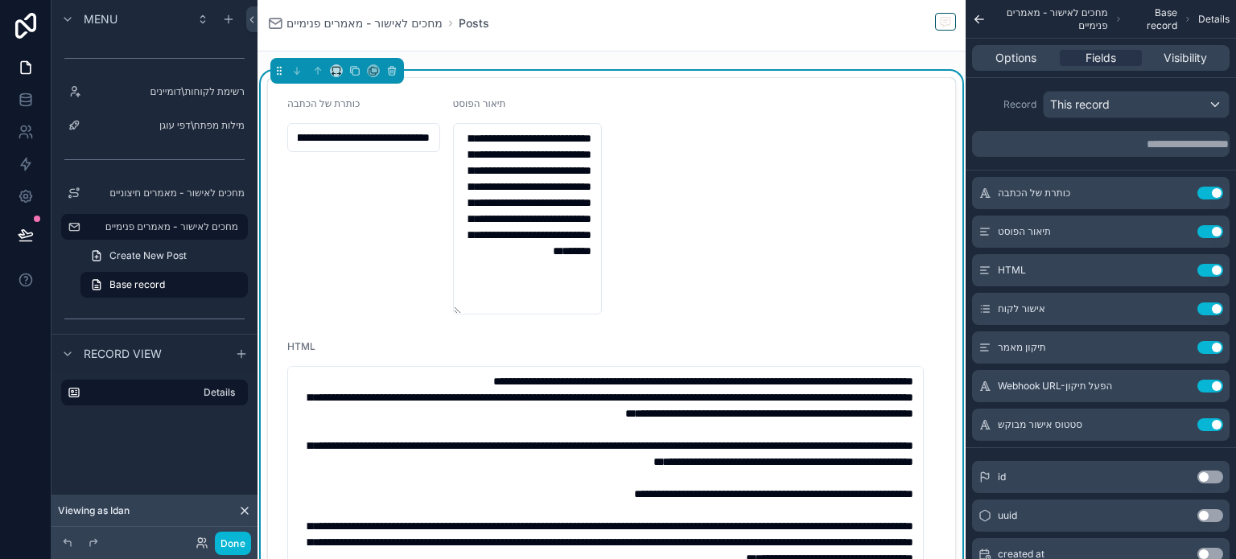
click at [1205, 425] on button "Use setting" at bounding box center [1211, 425] width 26 height 13
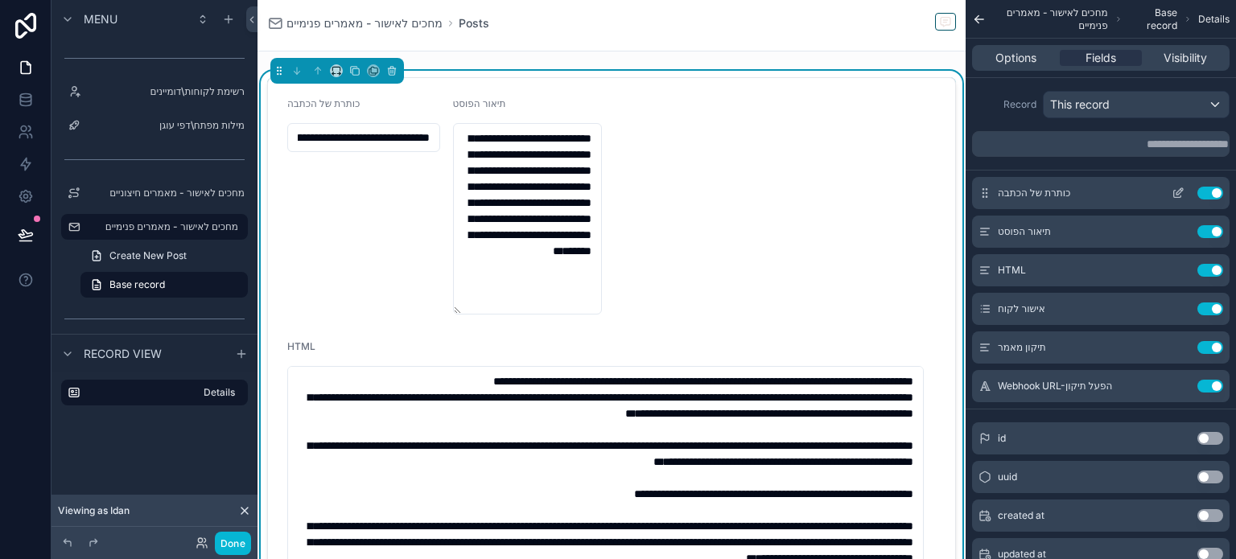
click at [1172, 194] on icon "scrollable content" at bounding box center [1178, 193] width 13 height 13
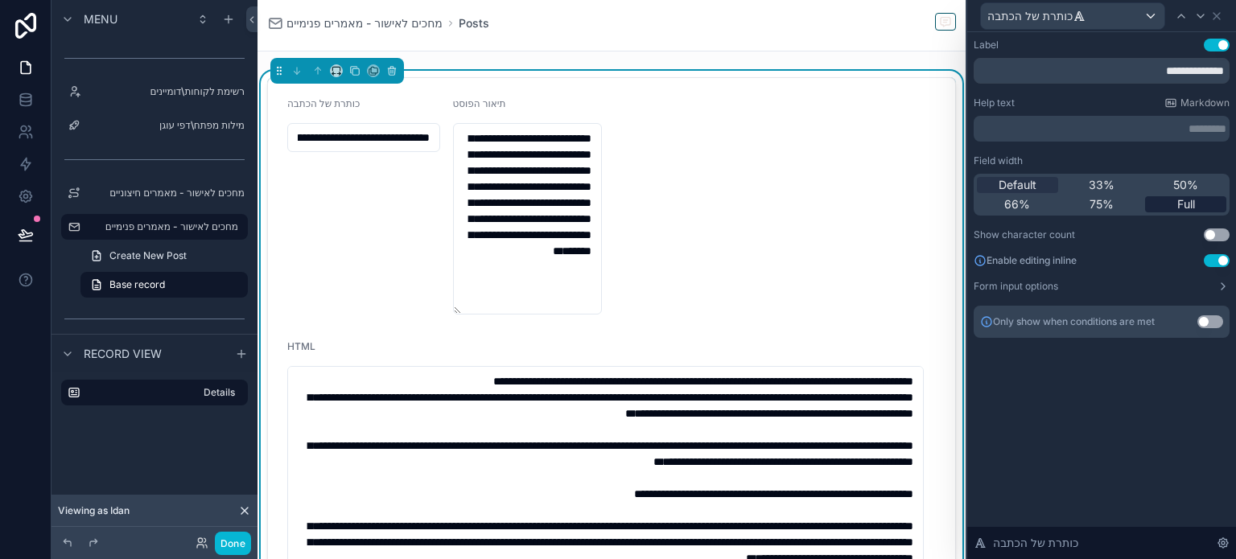
click at [1178, 206] on span "Full" at bounding box center [1187, 204] width 18 height 16
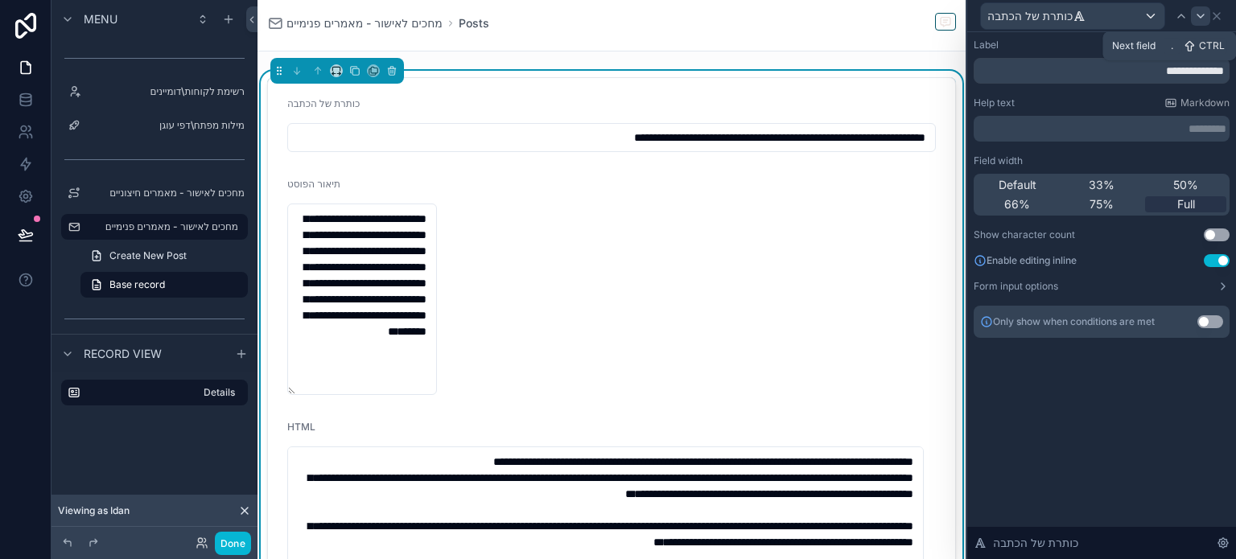
click at [1195, 19] on icon at bounding box center [1201, 16] width 13 height 13
click at [1188, 203] on span "Full" at bounding box center [1187, 204] width 18 height 16
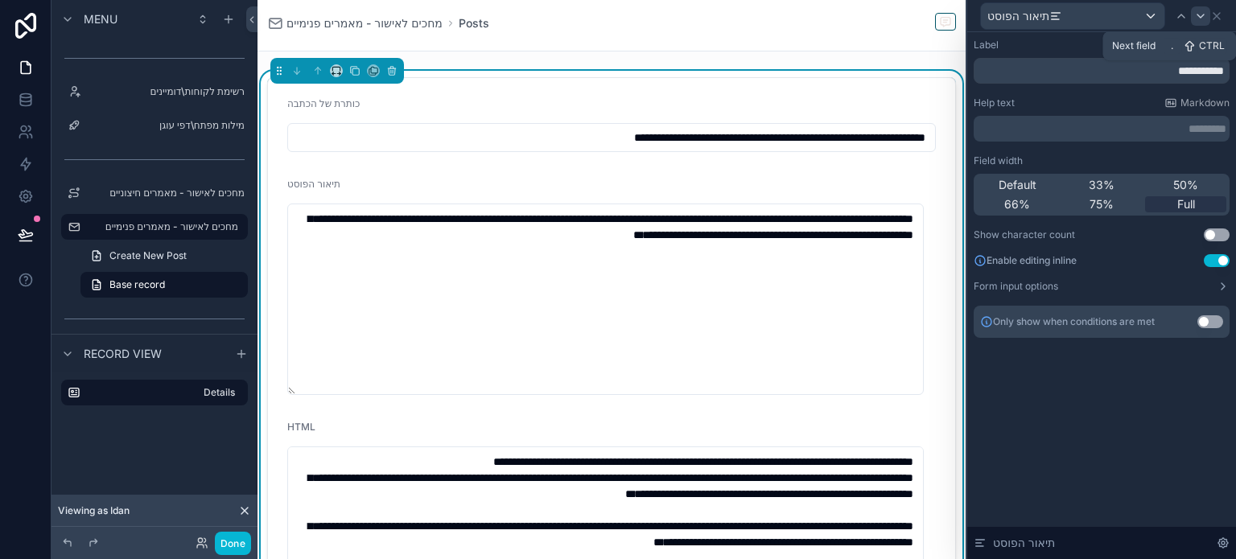
click at [1195, 15] on icon at bounding box center [1201, 16] width 13 height 13
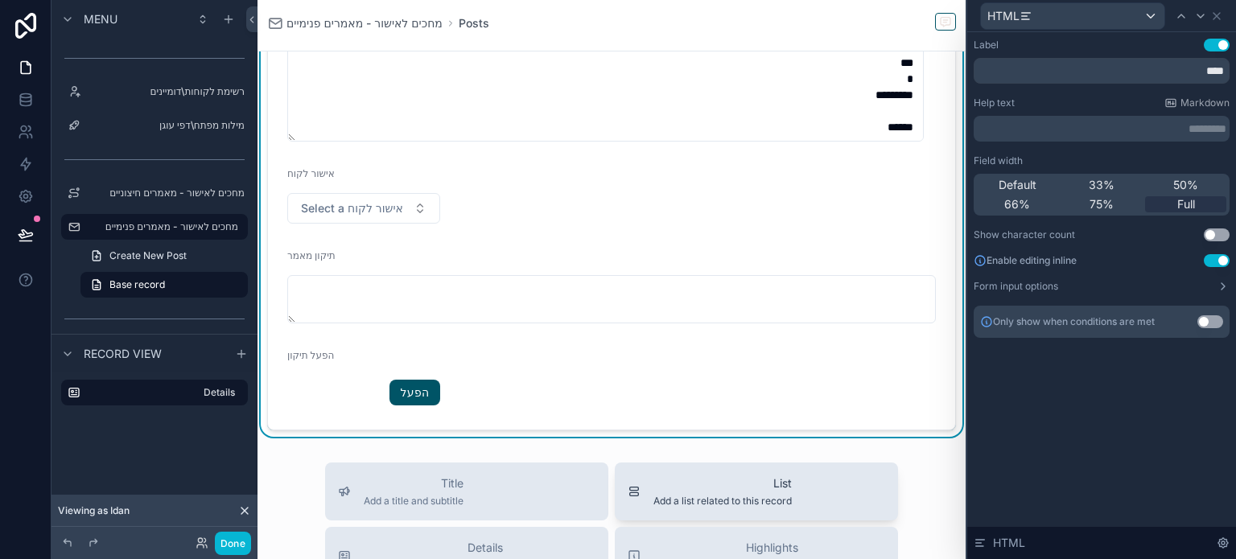
scroll to position [805, 0]
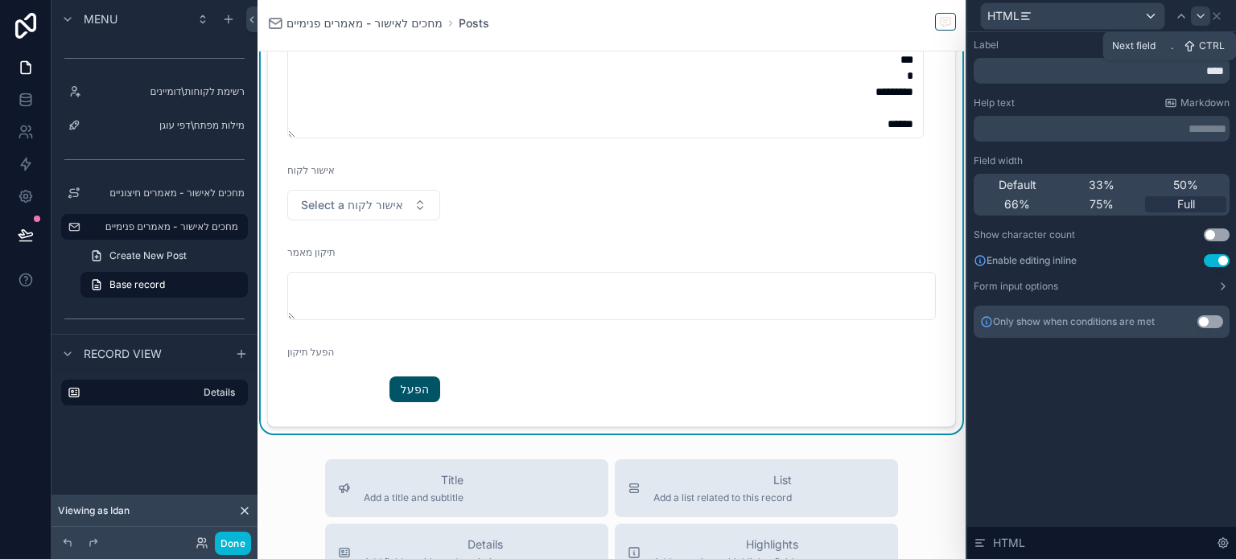
click at [1203, 15] on icon at bounding box center [1201, 15] width 6 height 3
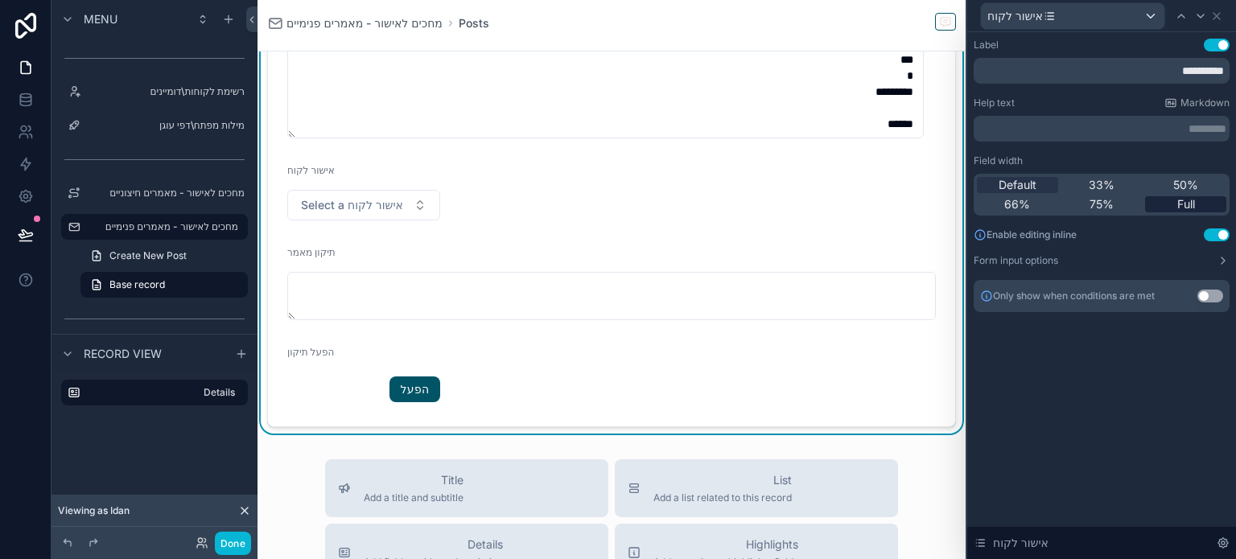
click at [1180, 202] on span "Full" at bounding box center [1187, 204] width 18 height 16
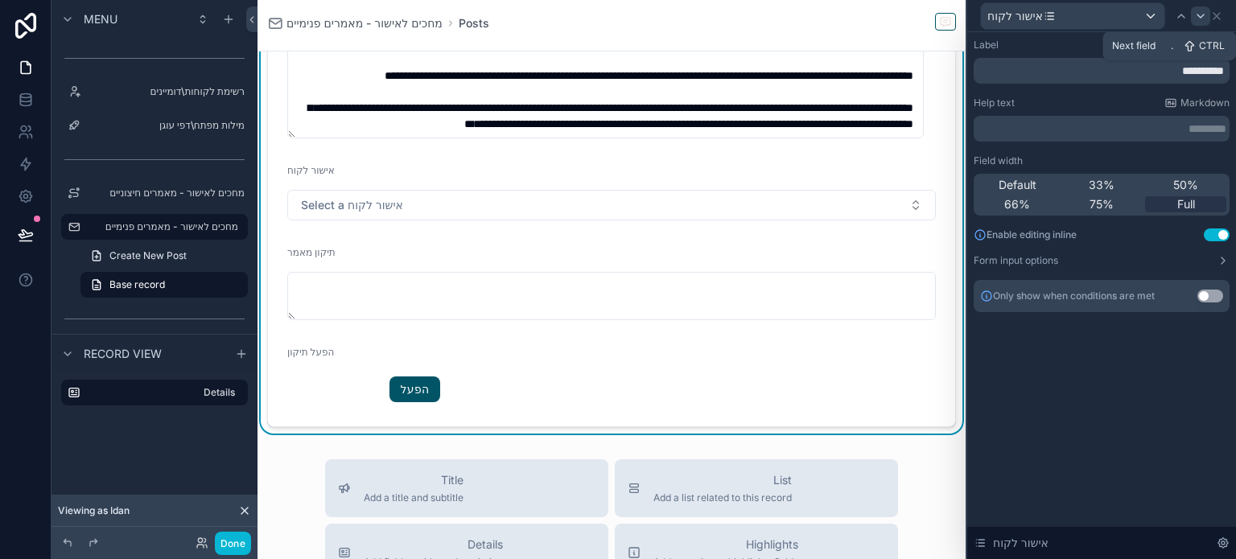
click at [1203, 18] on icon at bounding box center [1201, 16] width 13 height 13
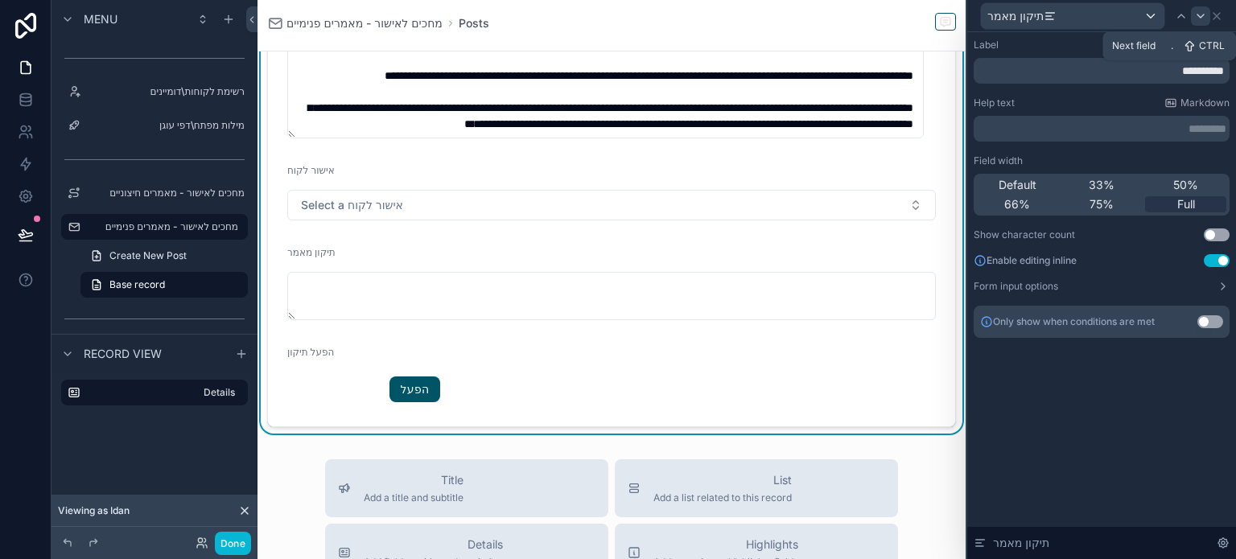
click at [1201, 21] on icon at bounding box center [1201, 16] width 13 height 13
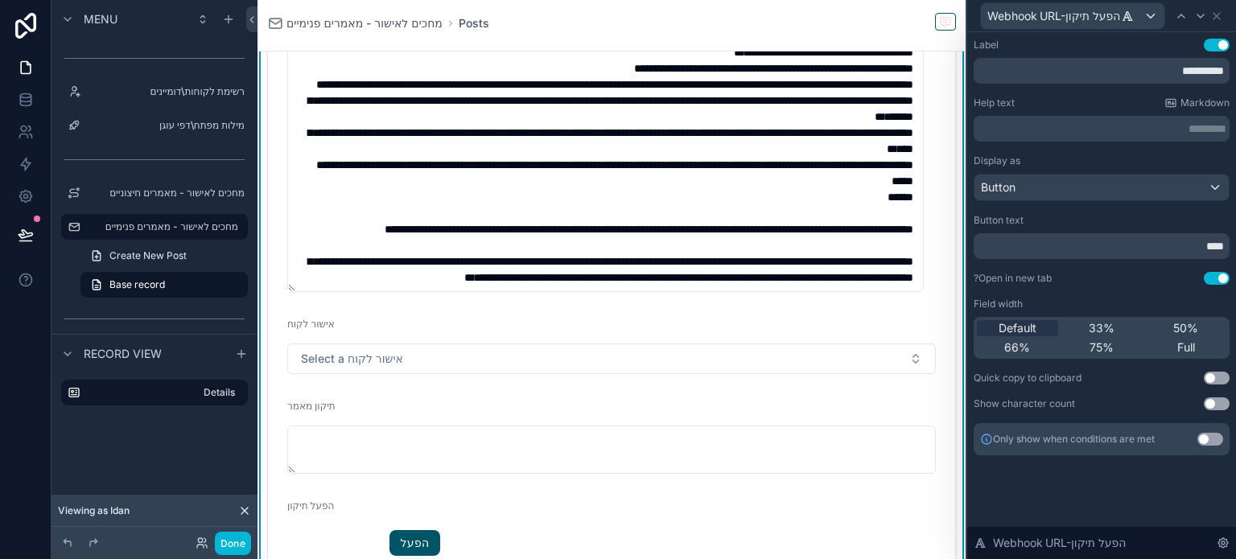
scroll to position [644, 0]
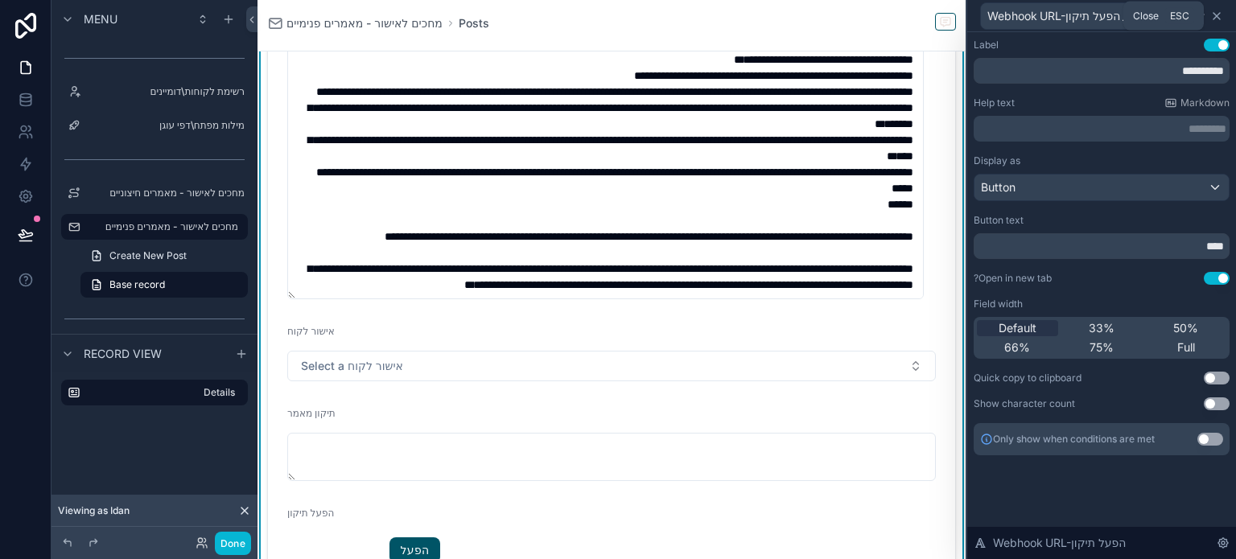
click at [1219, 17] on icon at bounding box center [1217, 16] width 13 height 13
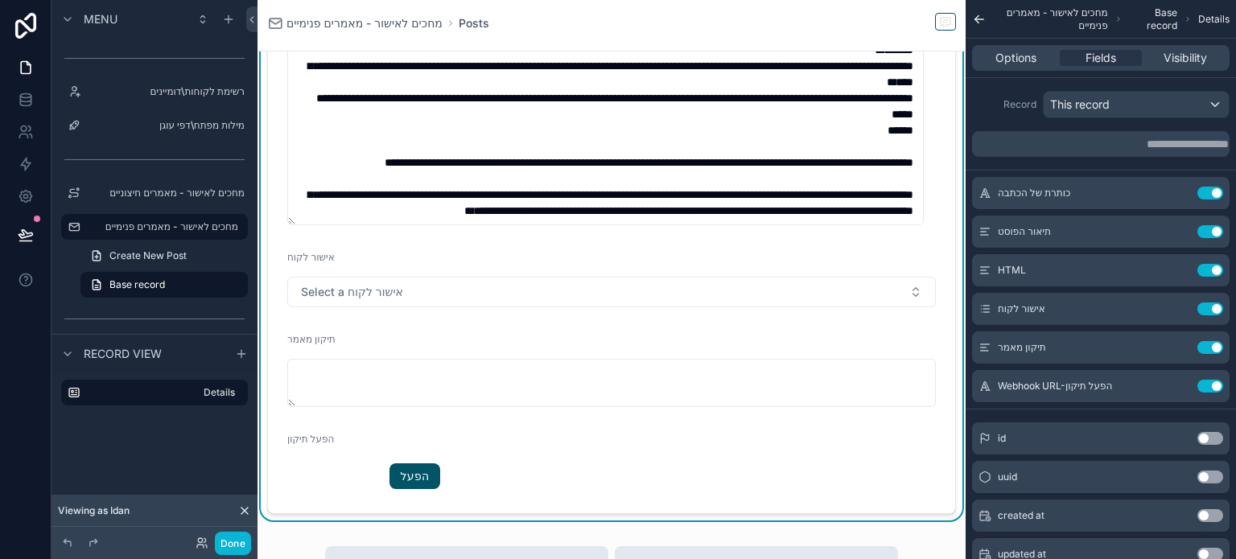
scroll to position [724, 0]
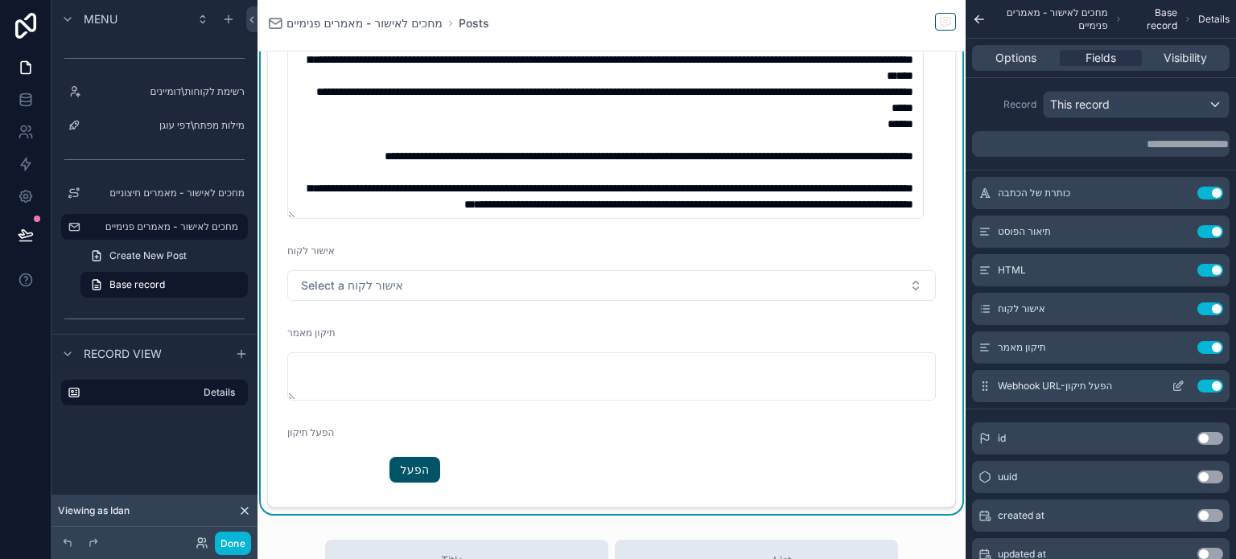
click at [1175, 387] on icon "scrollable content" at bounding box center [1178, 386] width 13 height 13
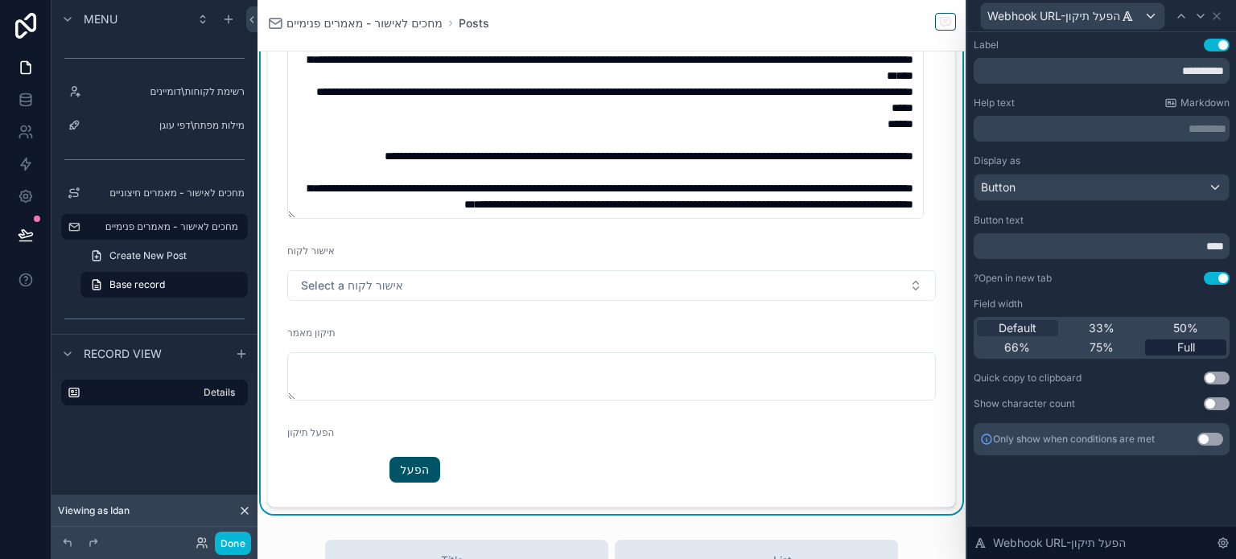
click at [1182, 347] on span "Full" at bounding box center [1187, 348] width 18 height 16
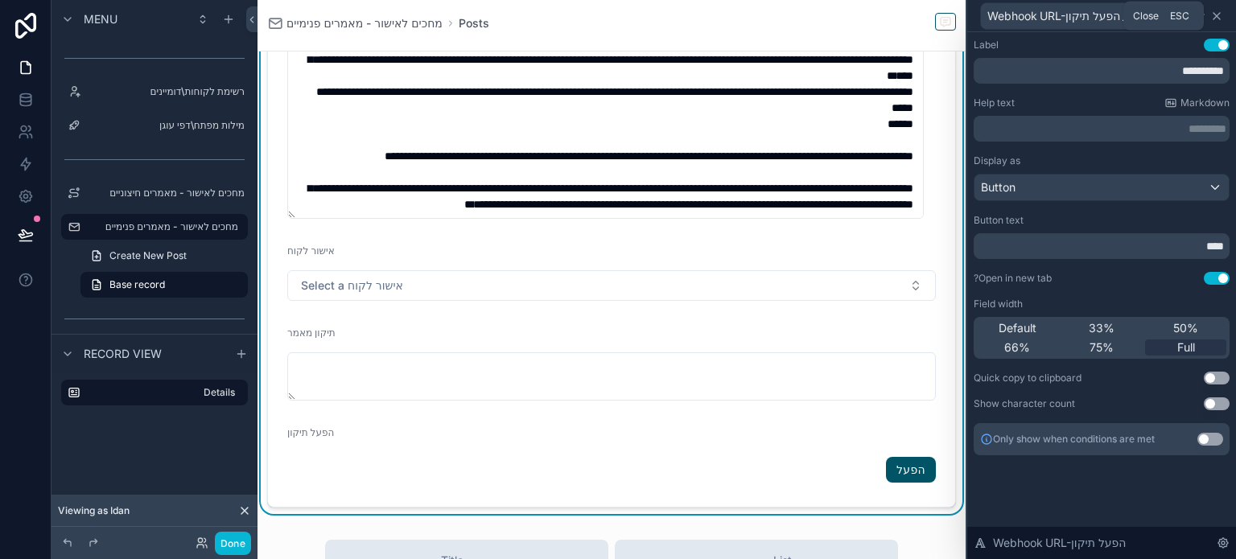
click at [1216, 15] on icon at bounding box center [1217, 16] width 6 height 6
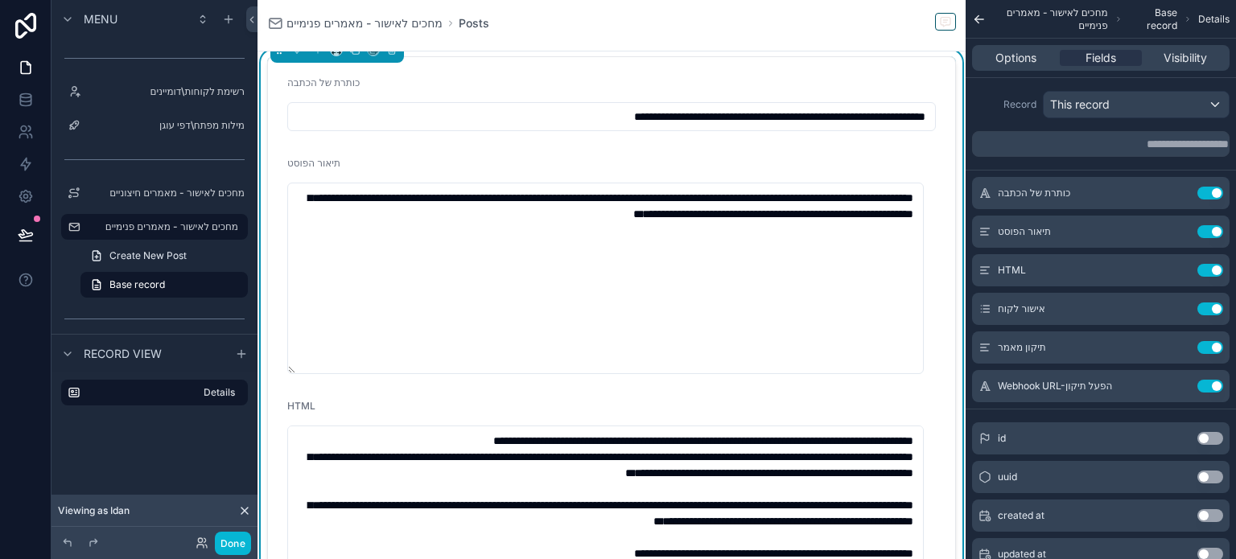
scroll to position [0, 0]
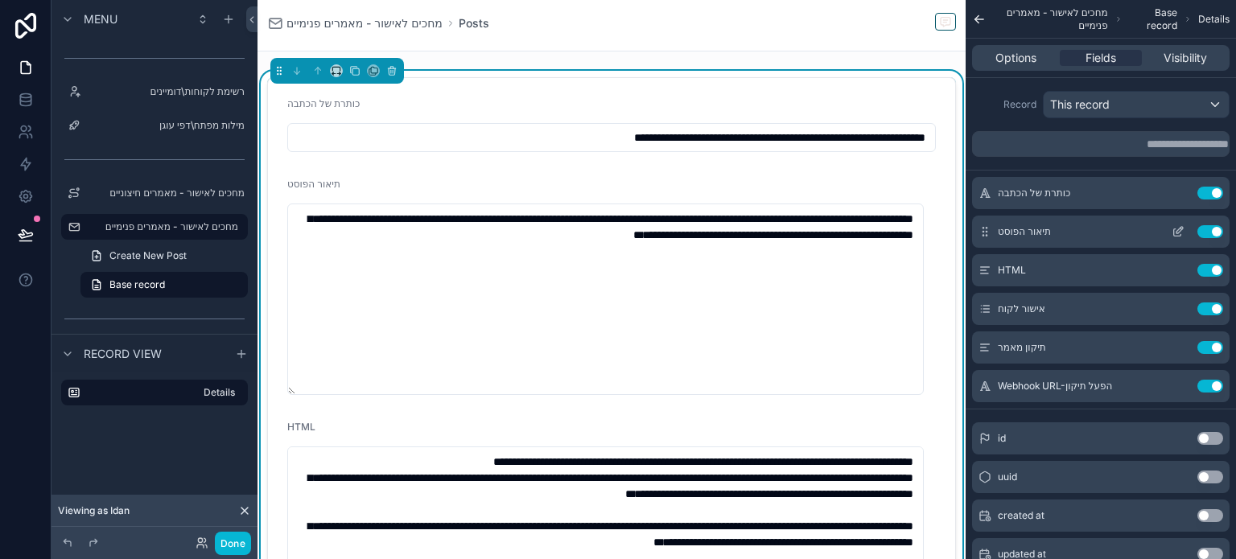
click at [1207, 230] on button "Use setting" at bounding box center [1211, 231] width 26 height 13
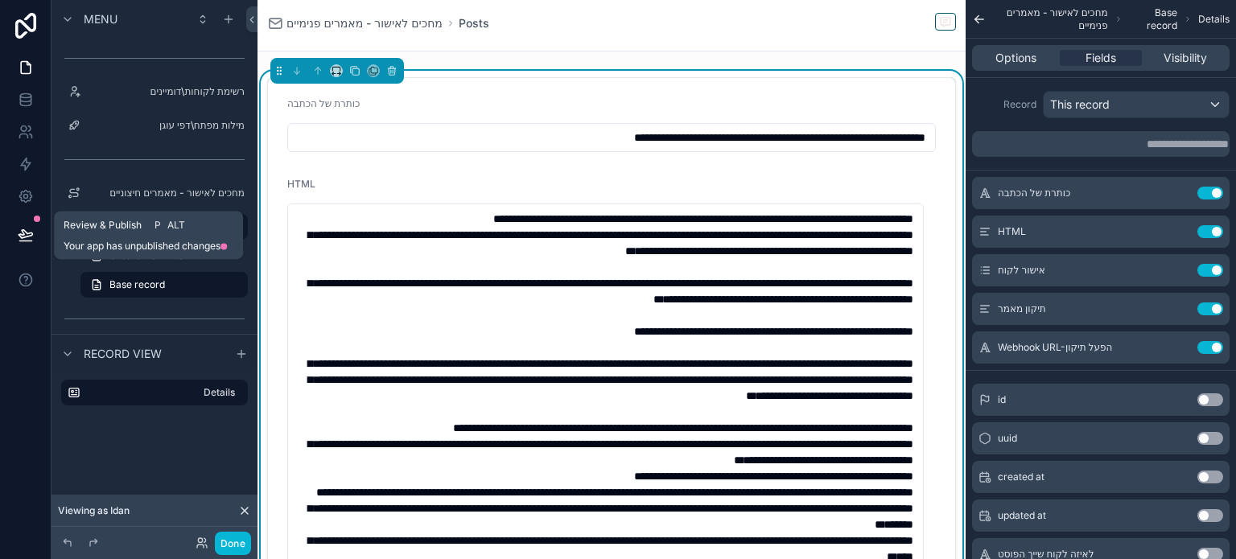
click at [20, 231] on icon at bounding box center [26, 235] width 16 height 16
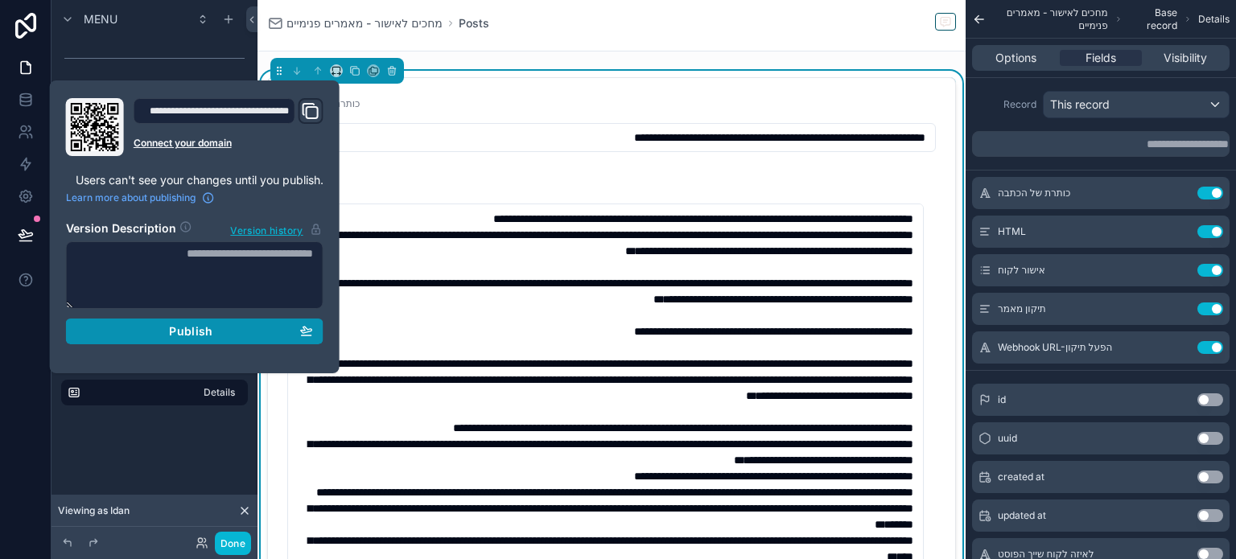
click at [189, 332] on span "Publish" at bounding box center [190, 331] width 43 height 14
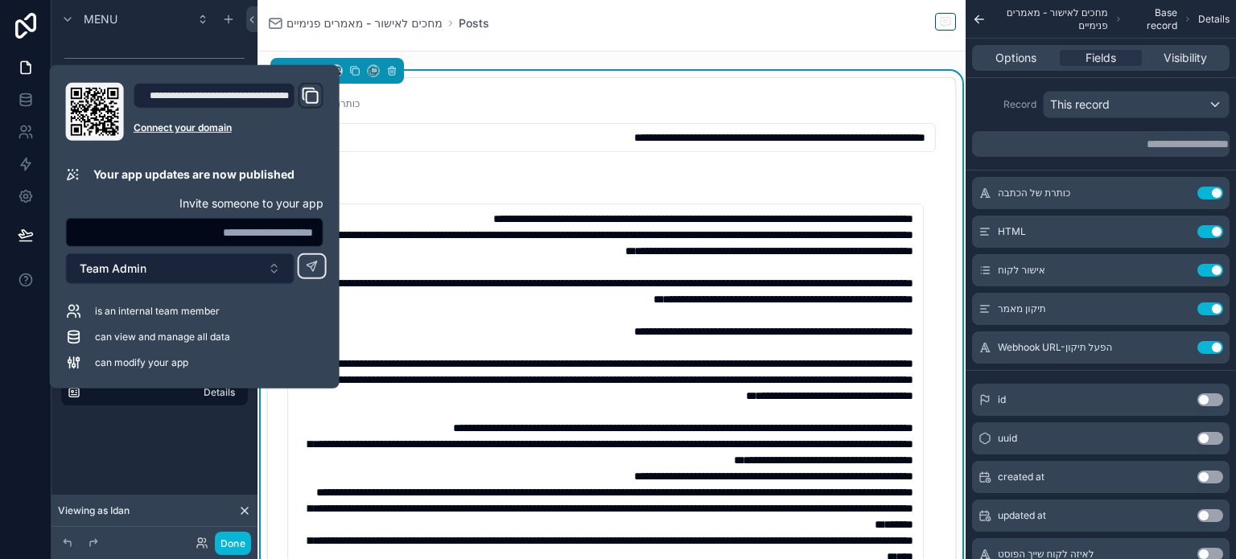
click at [260, 266] on button "Team Admin" at bounding box center [180, 269] width 229 height 31
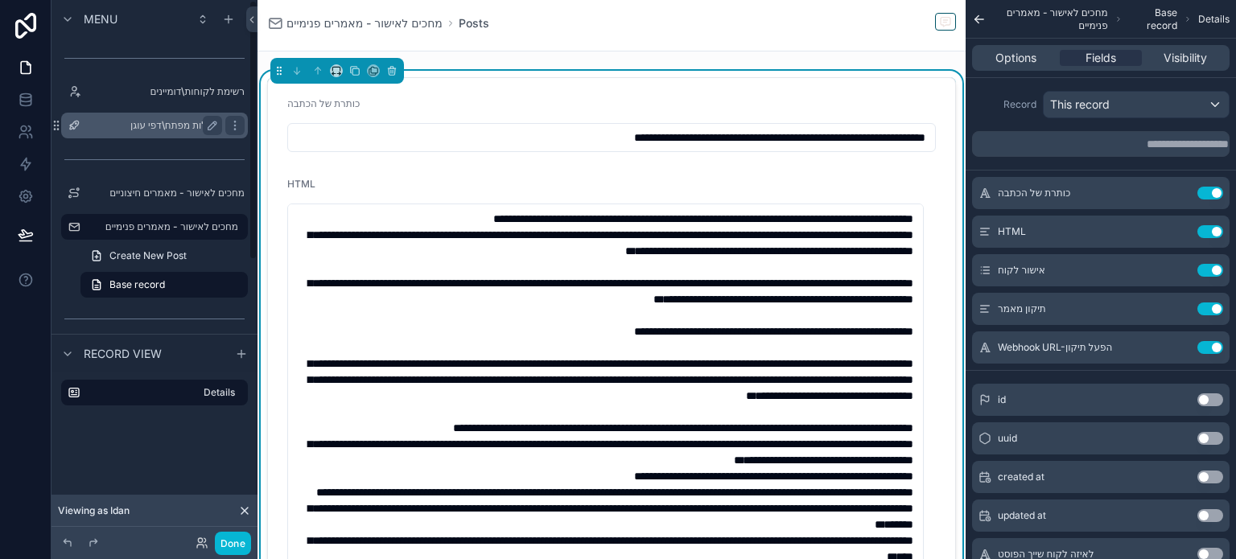
click at [158, 122] on label "מילות מפתח\דפי עוגן" at bounding box center [151, 125] width 129 height 13
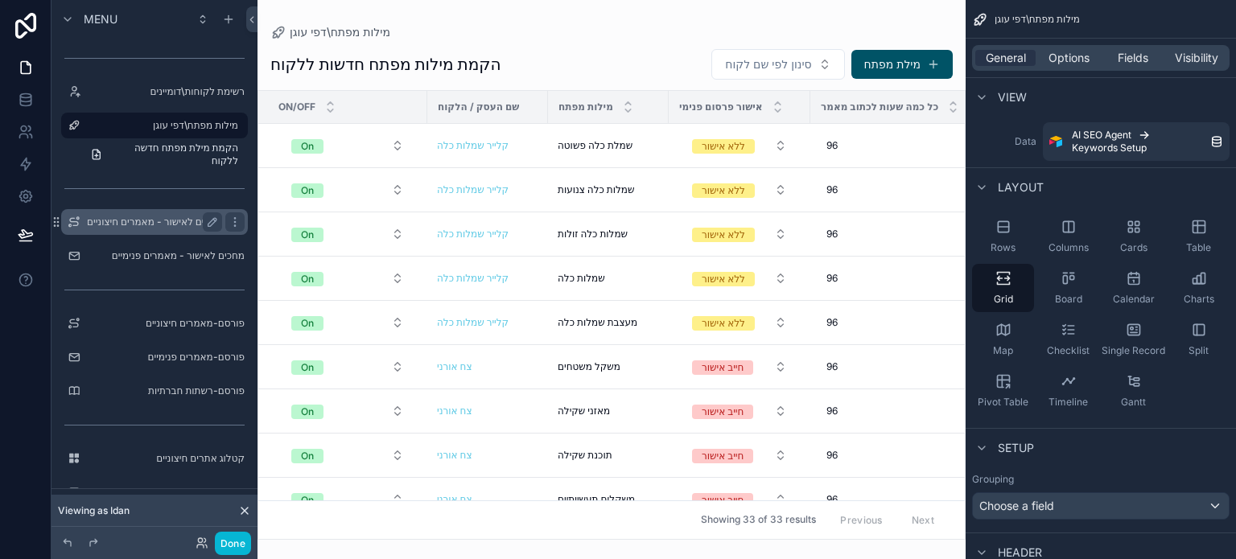
click at [145, 225] on label "מחכים לאישור - מאמרים חיצוניים" at bounding box center [154, 222] width 135 height 13
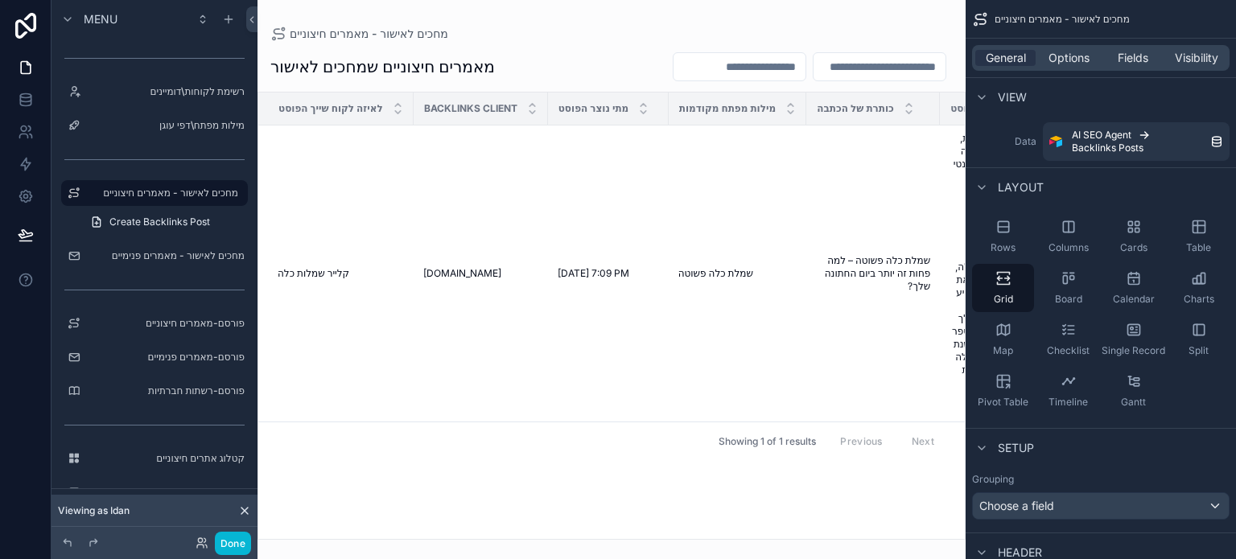
click at [513, 534] on div "scrollable content" at bounding box center [612, 279] width 708 height 559
click at [857, 206] on td "שמלת כלה פשוטה – למה פחות זה יותר ביום החתונה שלך? שמלת כלה פשוטה – למה פחות זה…" at bounding box center [874, 274] width 134 height 297
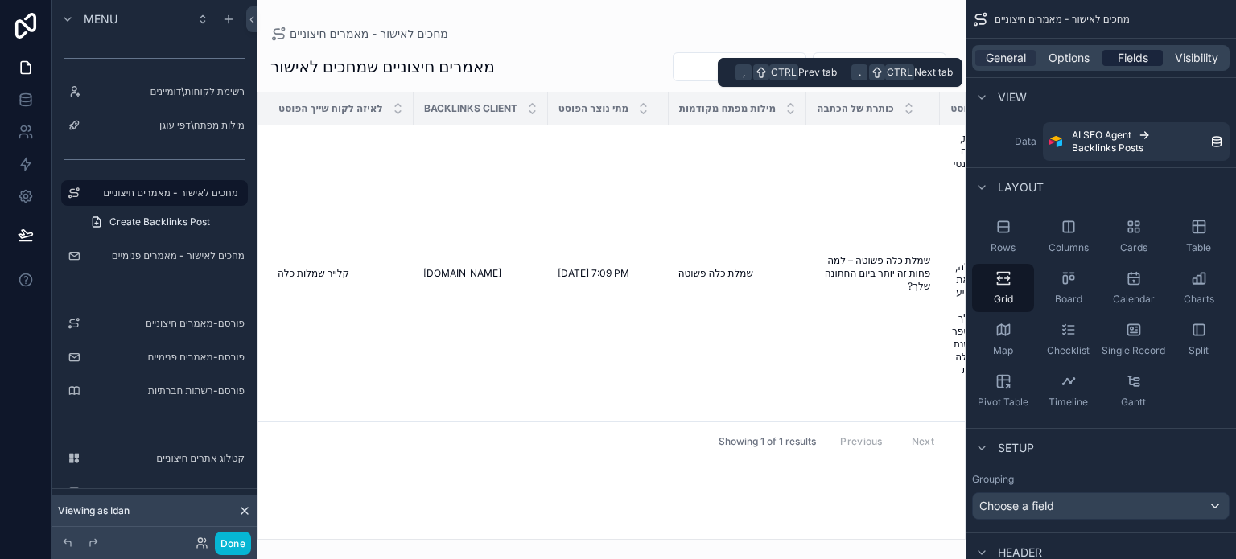
click at [1129, 61] on span "Fields" at bounding box center [1133, 58] width 31 height 16
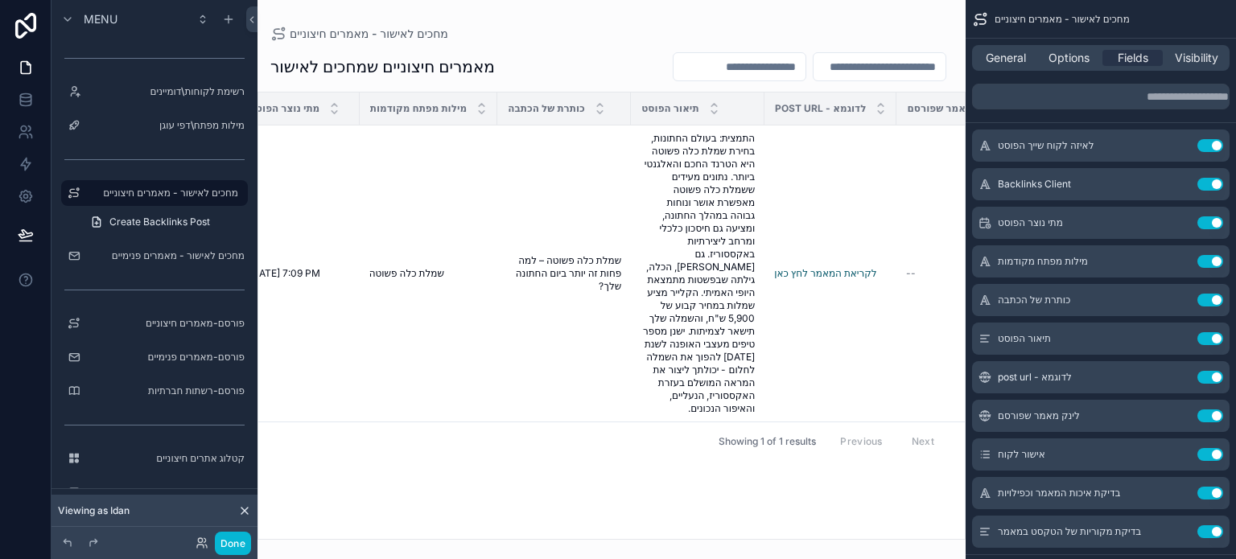
scroll to position [0, 310]
click at [1174, 259] on icon "scrollable content" at bounding box center [1177, 262] width 7 height 7
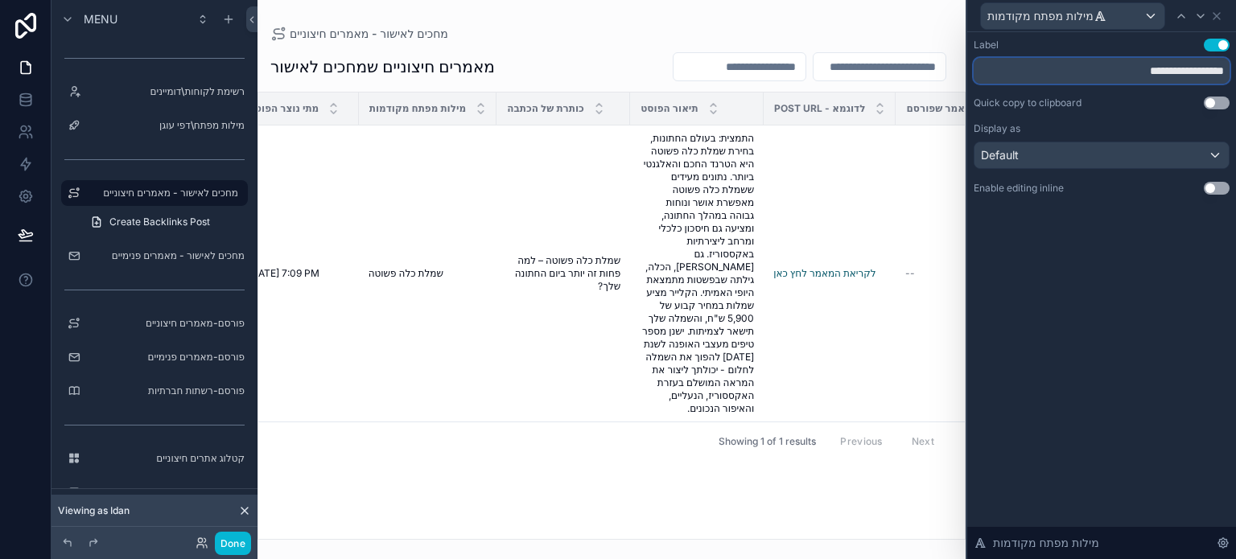
click at [1140, 73] on input "**********" at bounding box center [1102, 71] width 256 height 26
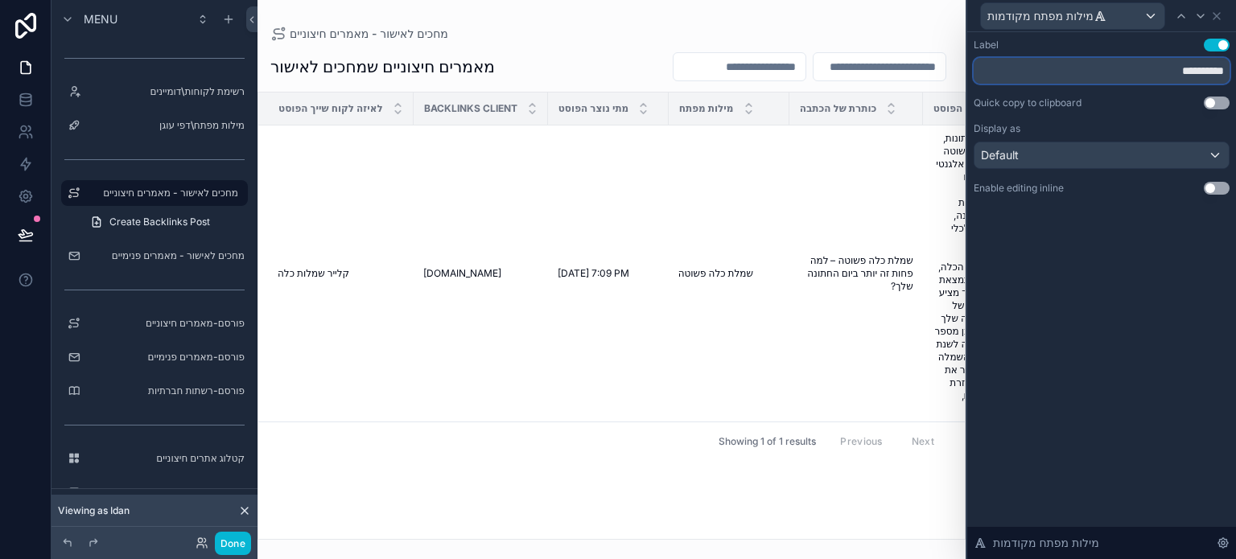
type input "**********"
click at [1182, 260] on div "**********" at bounding box center [1102, 295] width 269 height 527
click at [1215, 19] on icon at bounding box center [1217, 16] width 13 height 13
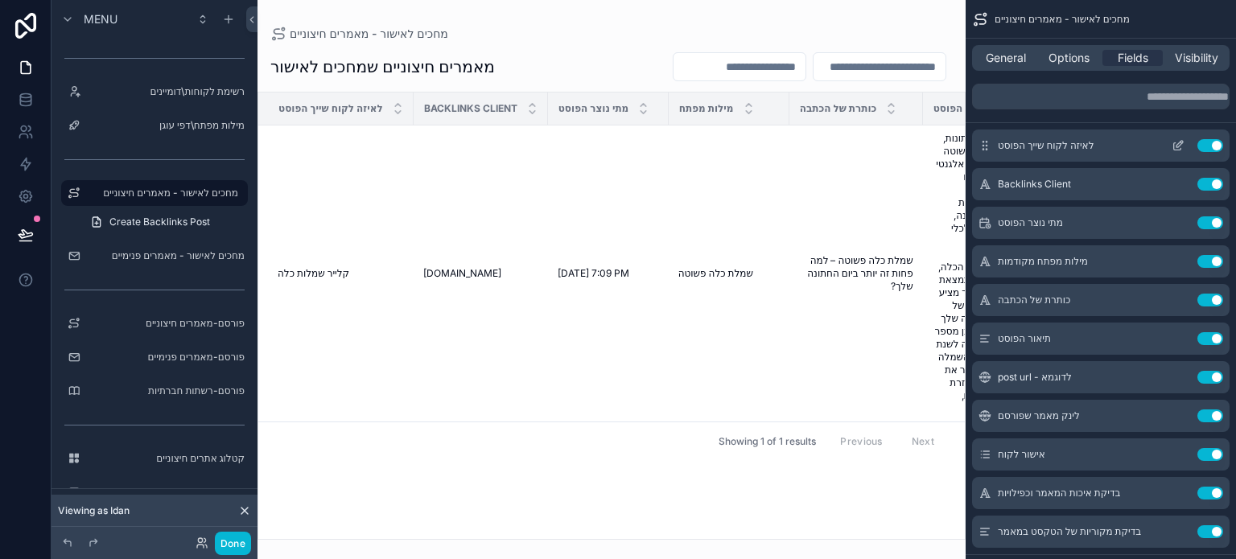
click at [1175, 146] on icon "scrollable content" at bounding box center [1178, 145] width 13 height 13
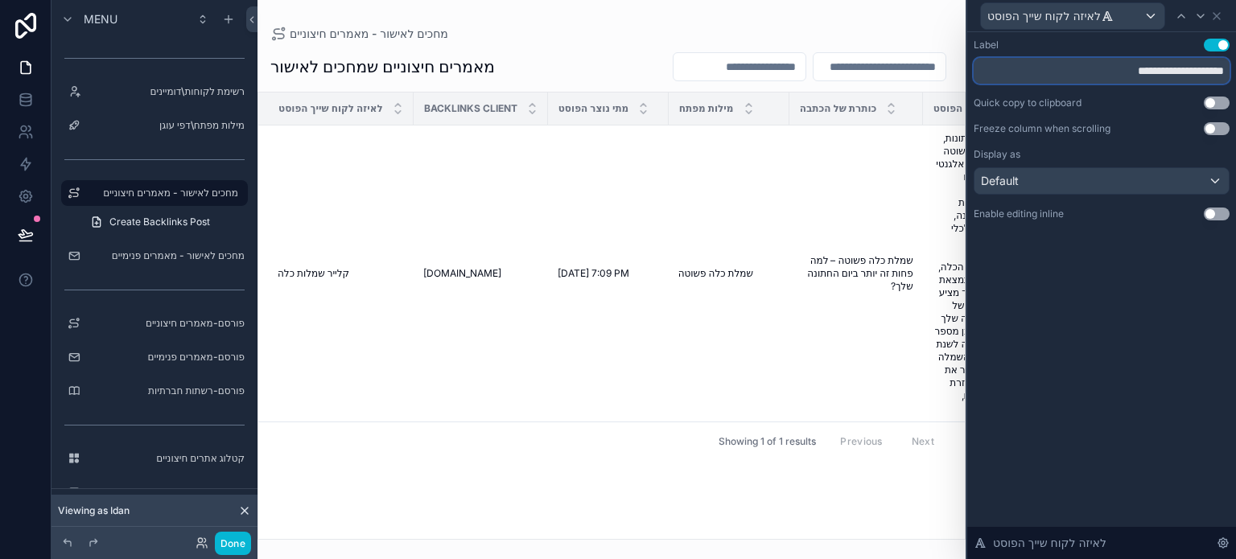
click at [1133, 72] on input "**********" at bounding box center [1102, 71] width 256 height 26
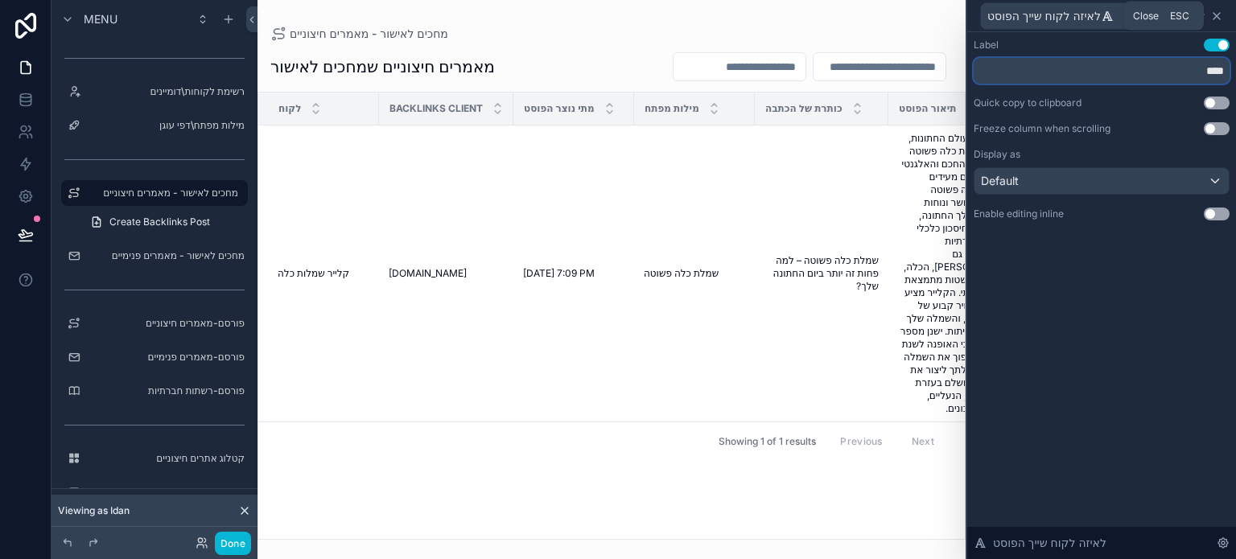
type input "****"
click at [1220, 18] on icon at bounding box center [1217, 16] width 13 height 13
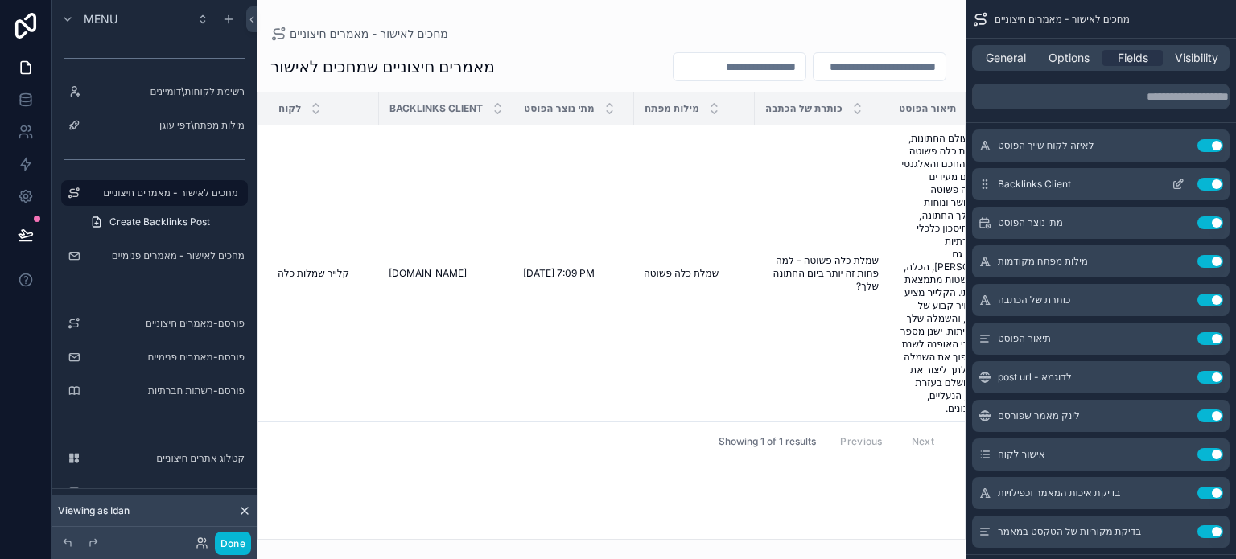
click at [1175, 185] on icon "scrollable content" at bounding box center [1178, 184] width 13 height 13
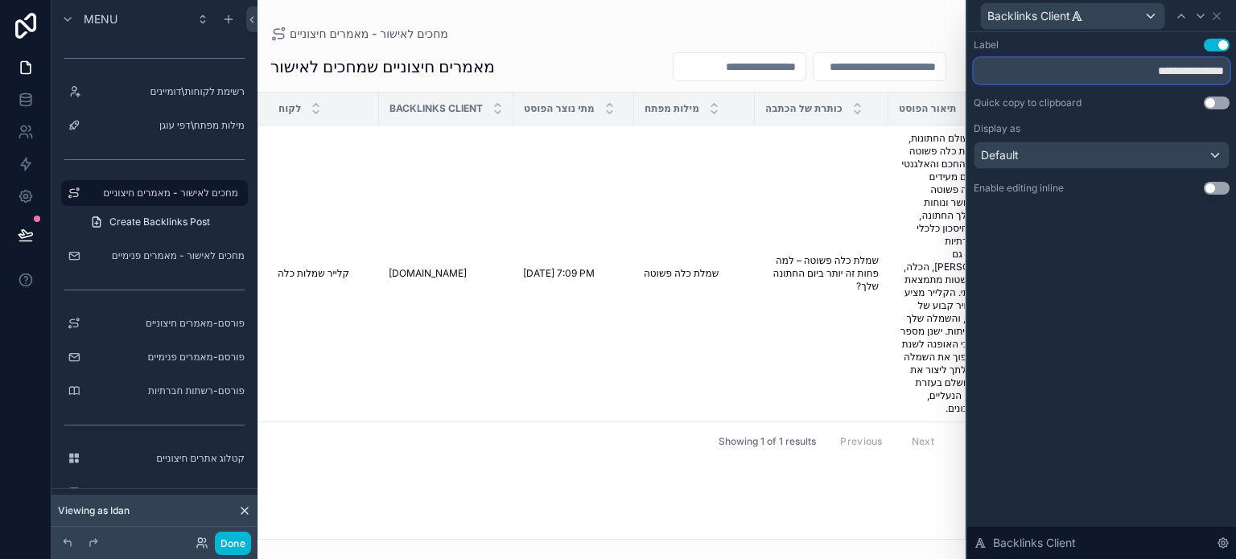
click at [1125, 70] on input "**********" at bounding box center [1102, 71] width 256 height 26
click at [1126, 70] on input "**********" at bounding box center [1102, 71] width 256 height 26
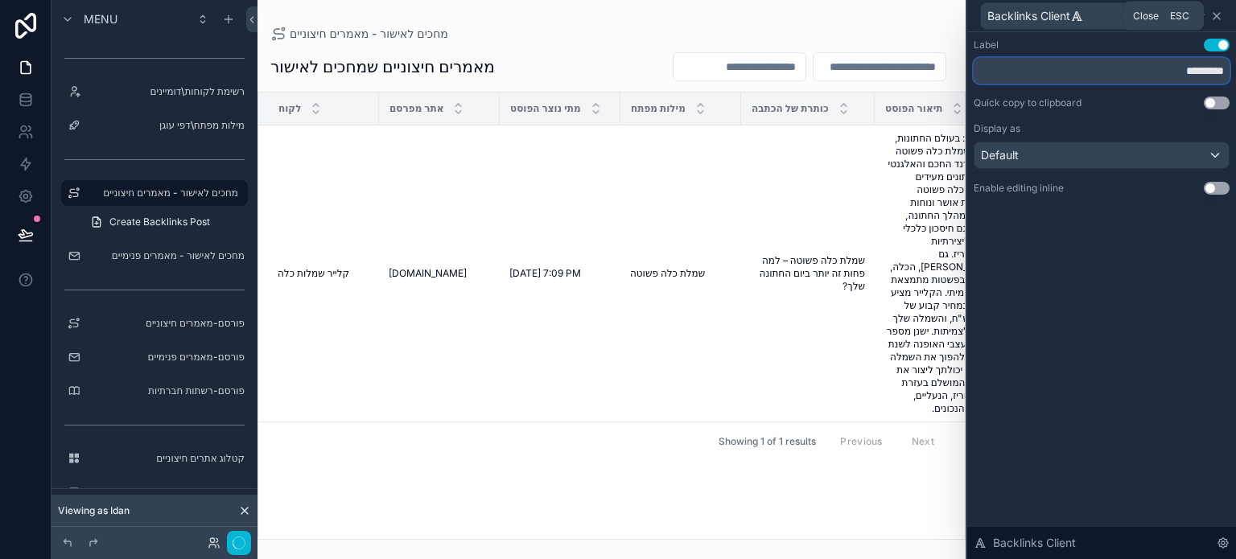
type input "*********"
click at [1218, 15] on icon at bounding box center [1217, 16] width 13 height 13
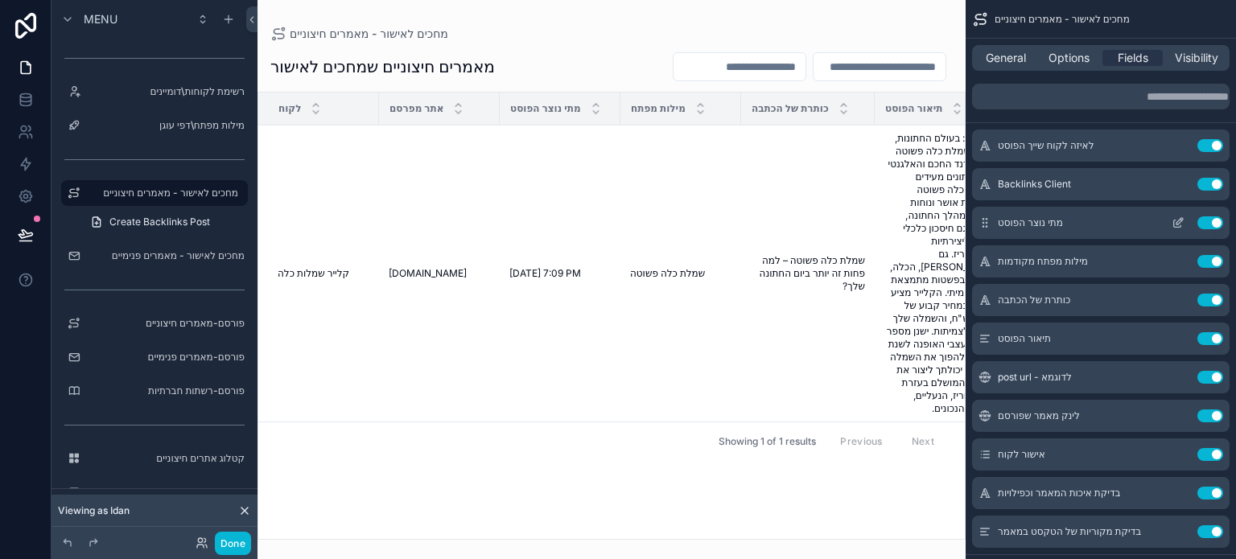
click at [1179, 221] on icon "scrollable content" at bounding box center [1178, 223] width 13 height 13
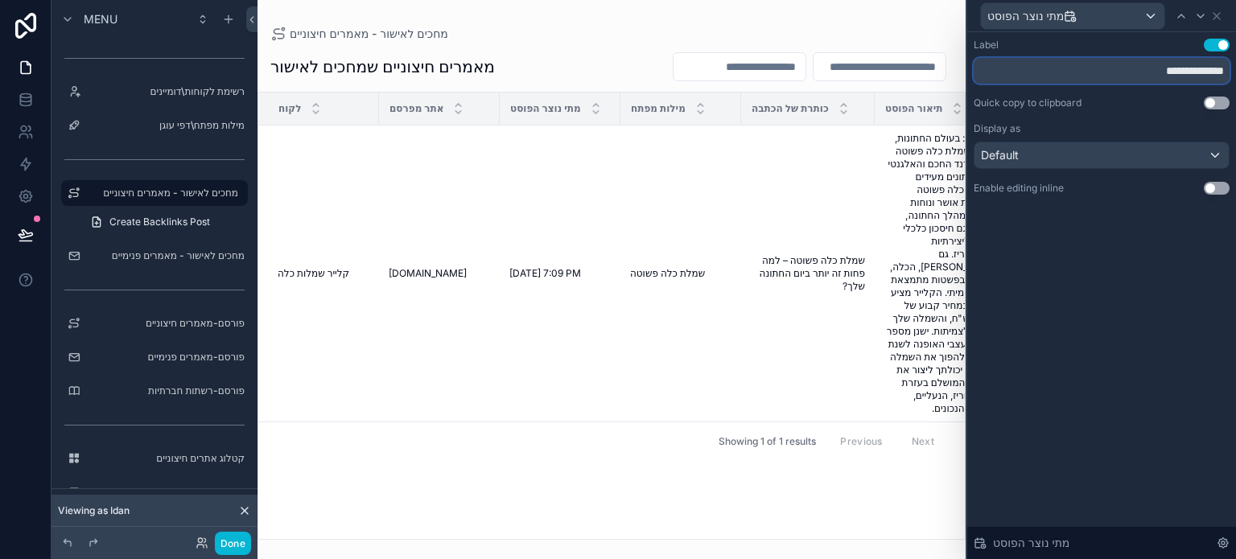
click at [1163, 73] on input "**********" at bounding box center [1102, 71] width 256 height 26
click at [1164, 73] on input "**********" at bounding box center [1102, 71] width 256 height 26
type input "**********"
click at [1219, 19] on icon at bounding box center [1217, 16] width 13 height 13
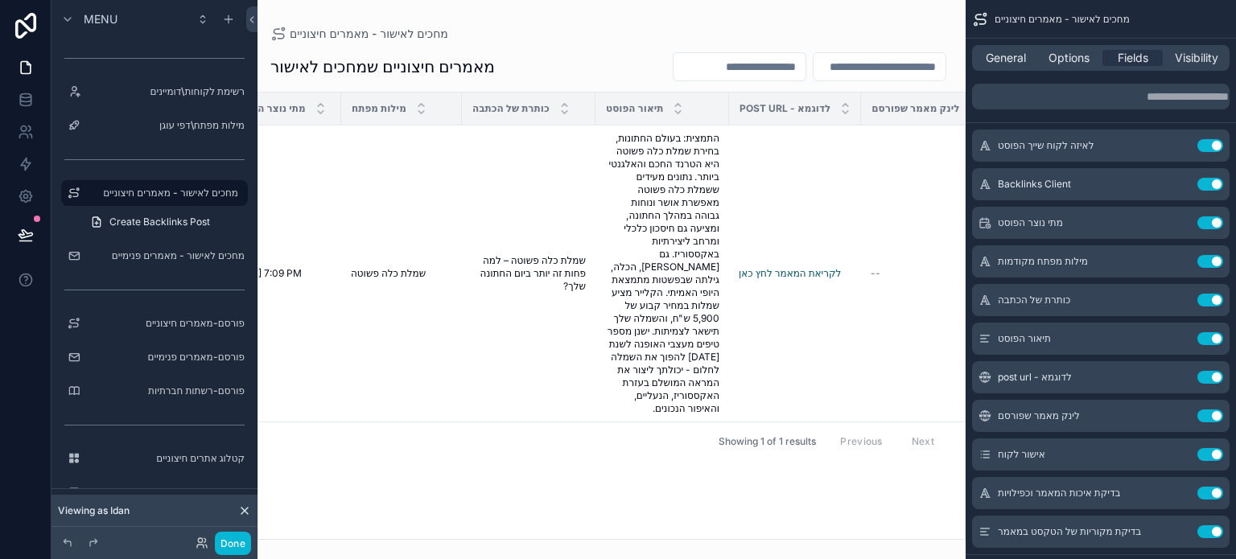
scroll to position [0, 304]
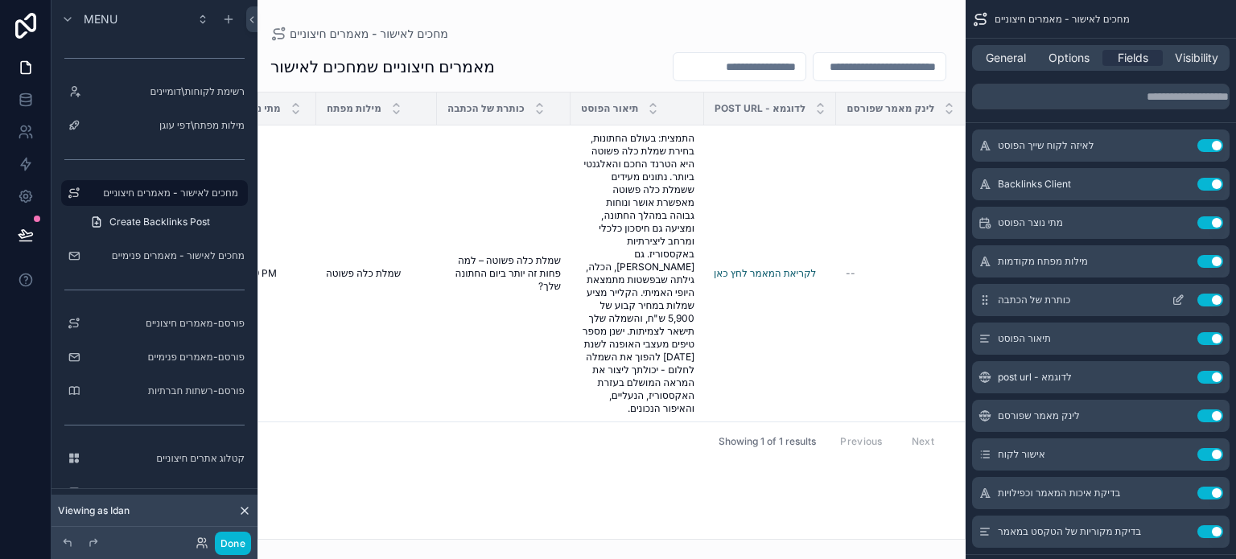
click at [1182, 298] on icon "scrollable content" at bounding box center [1178, 300] width 13 height 13
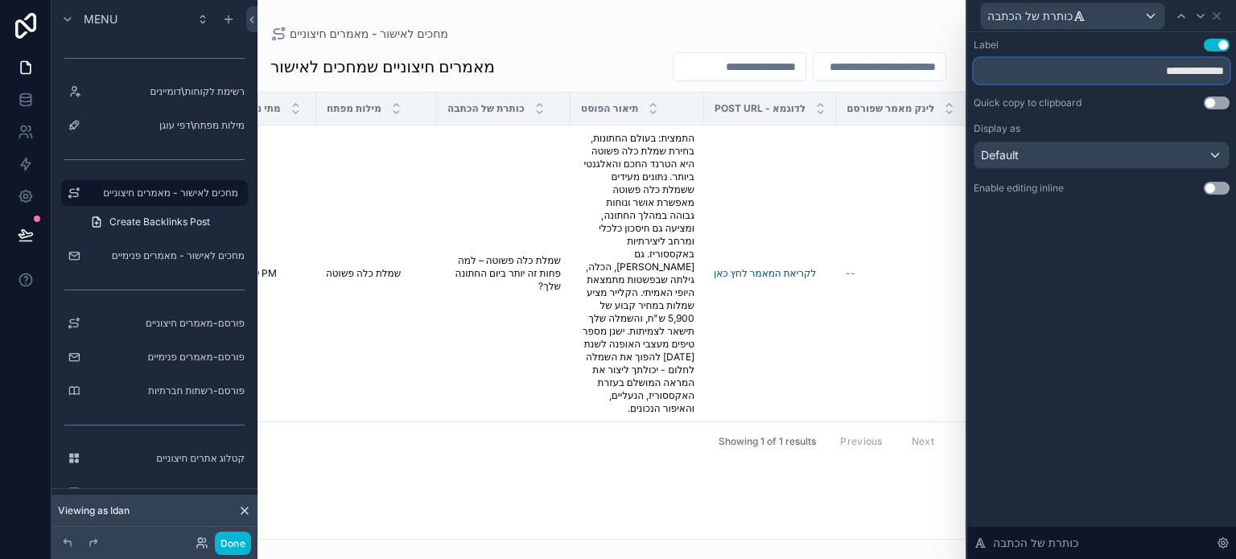
click at [1149, 74] on input "**********" at bounding box center [1102, 71] width 256 height 26
click at [1152, 72] on input "**********" at bounding box center [1102, 71] width 256 height 26
click at [1116, 67] on input "**********" at bounding box center [1102, 71] width 256 height 26
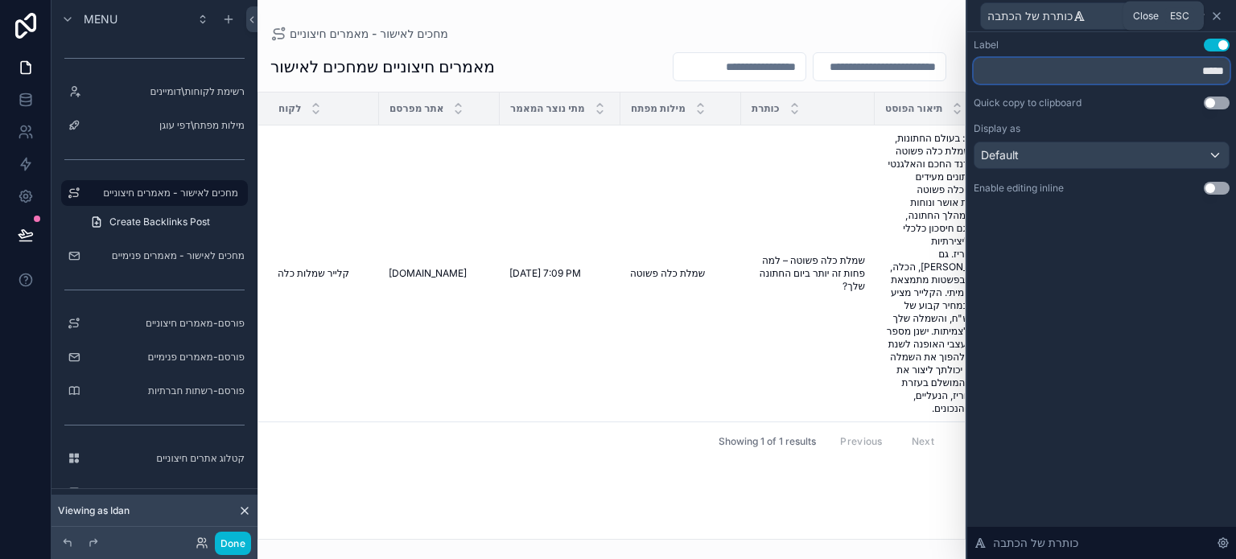
type input "*****"
click at [1219, 13] on icon at bounding box center [1217, 16] width 6 height 6
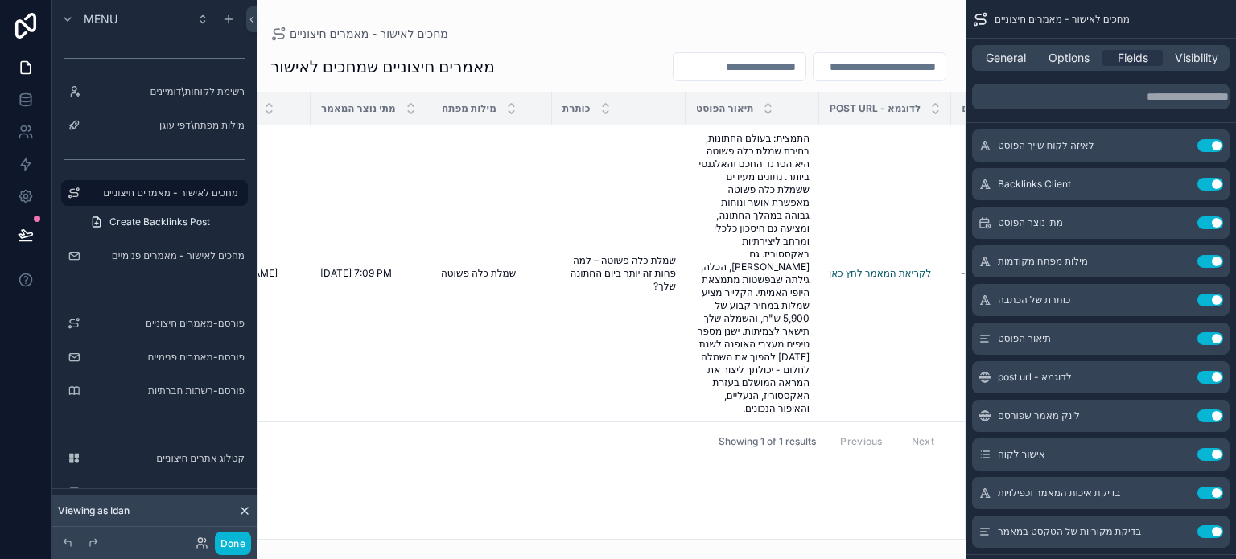
scroll to position [0, 188]
click at [1207, 339] on button "Use setting" at bounding box center [1211, 338] width 26 height 13
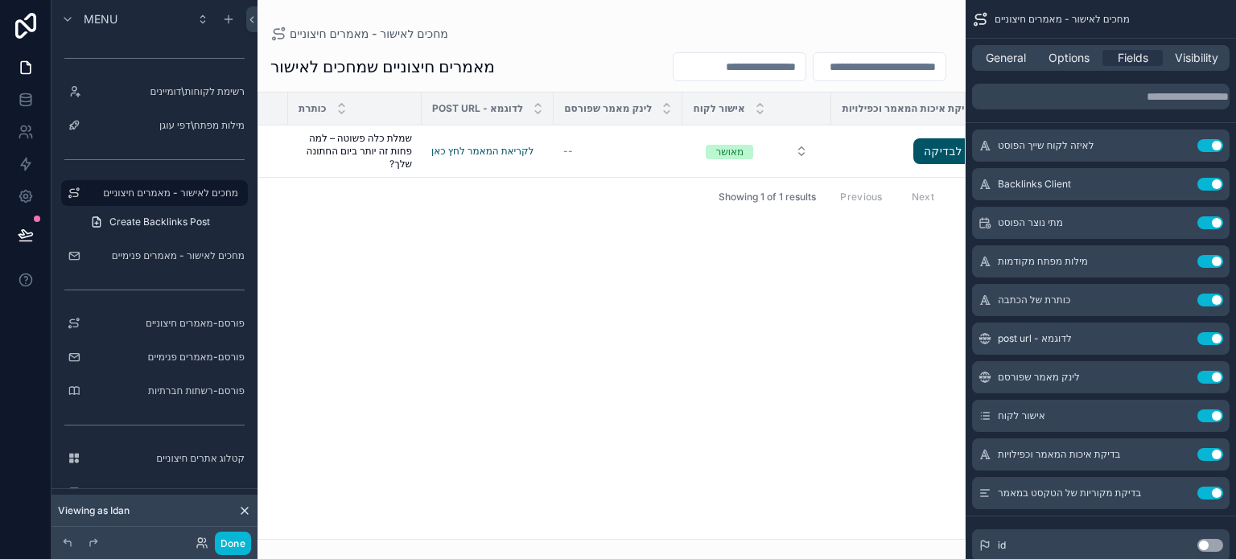
scroll to position [0, 455]
click at [1214, 376] on button "Use setting" at bounding box center [1211, 377] width 26 height 13
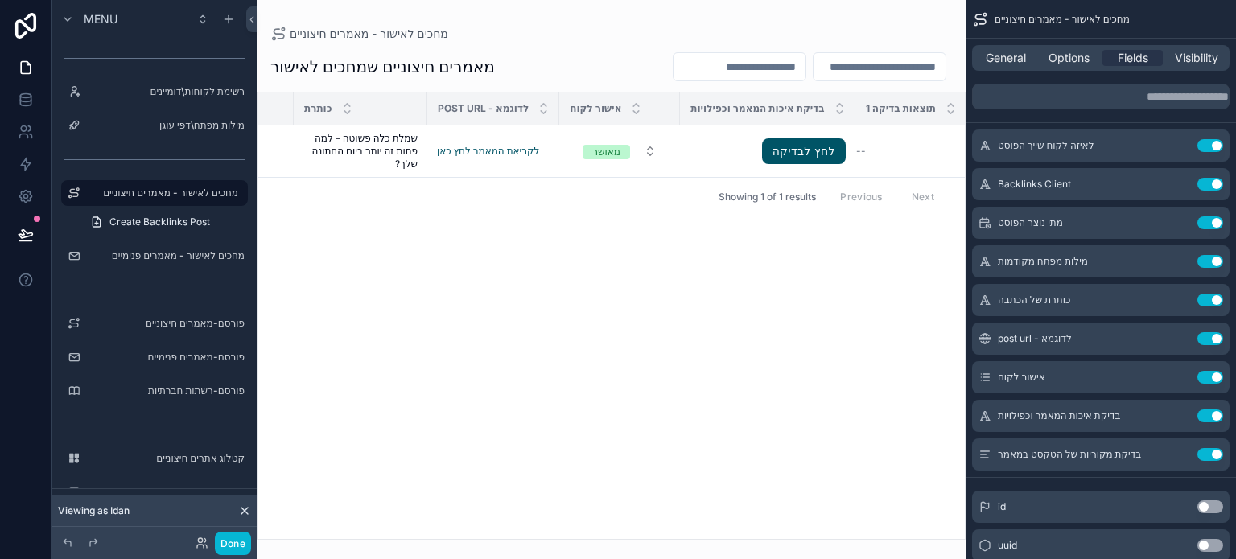
scroll to position [0, 456]
click at [1174, 452] on icon "scrollable content" at bounding box center [1178, 454] width 13 height 13
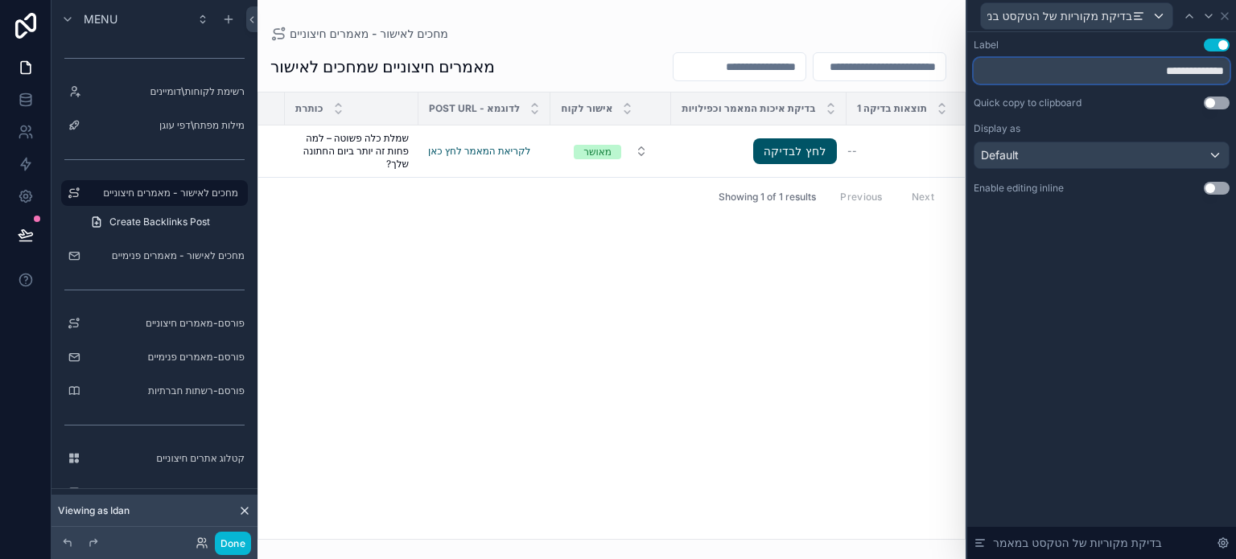
click at [1127, 67] on input "**********" at bounding box center [1102, 71] width 256 height 26
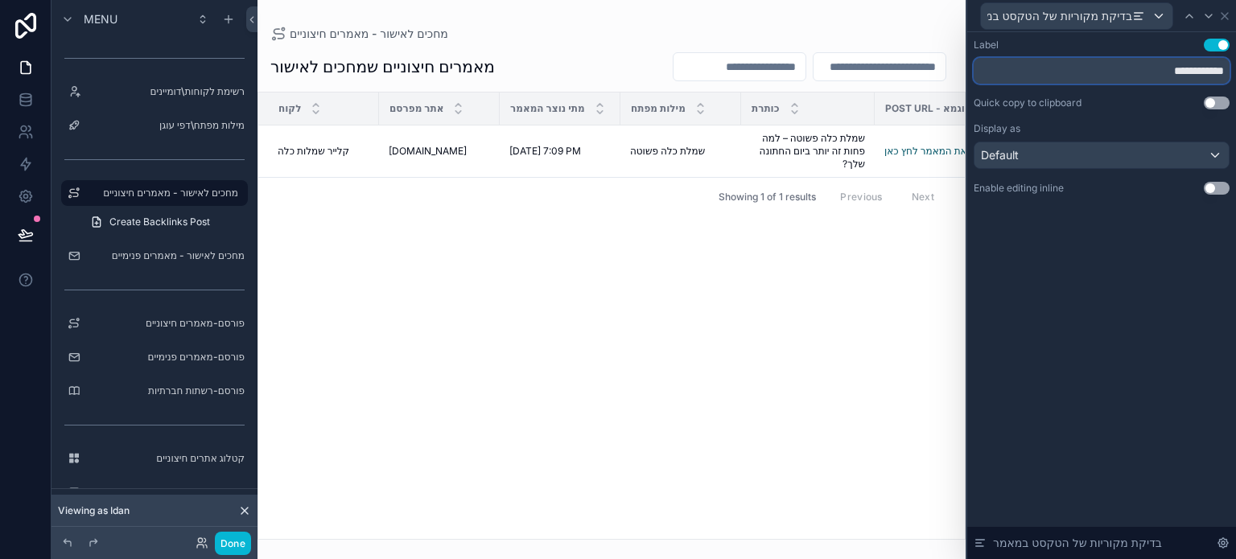
type input "**********"
click at [1224, 16] on icon at bounding box center [1225, 16] width 13 height 13
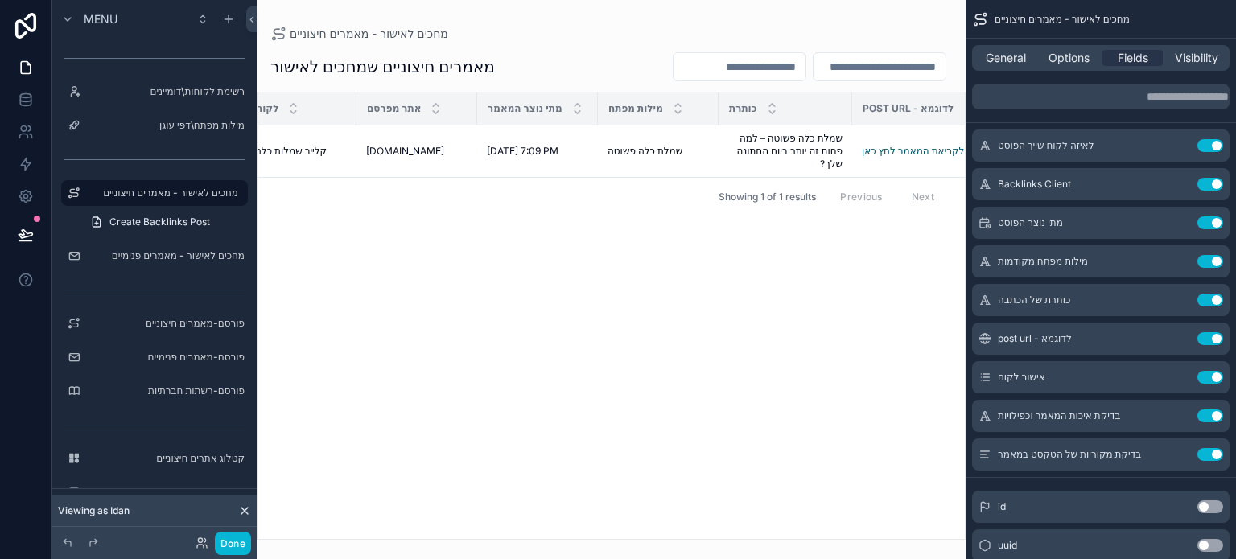
scroll to position [0, 0]
click at [1175, 144] on icon "scrollable content" at bounding box center [1178, 145] width 13 height 13
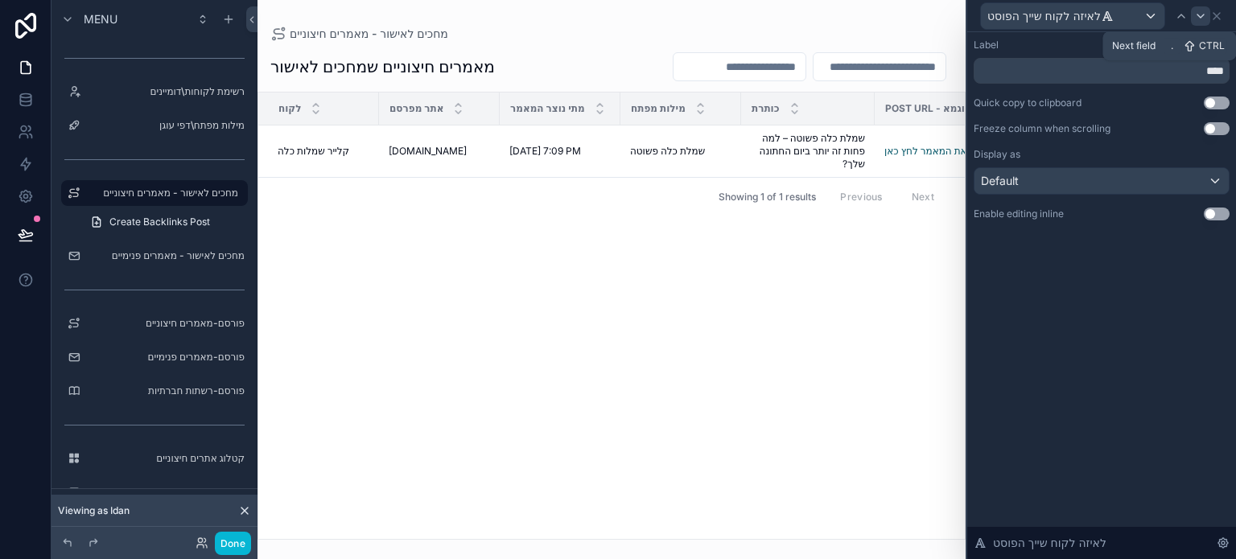
click at [1201, 13] on icon at bounding box center [1201, 16] width 13 height 13
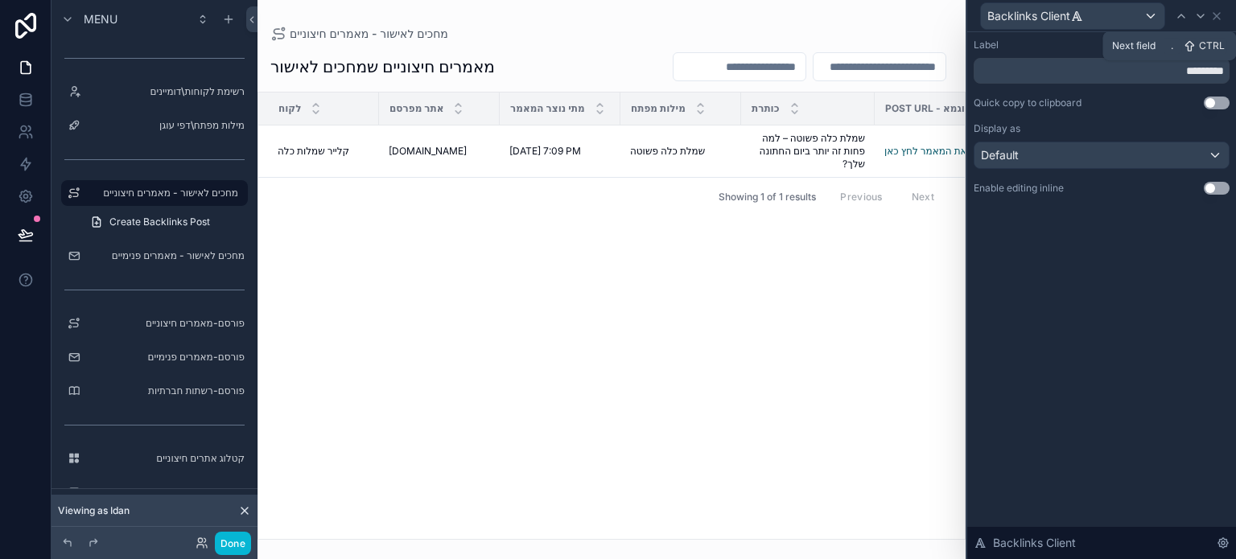
click at [1201, 13] on icon at bounding box center [1201, 16] width 13 height 13
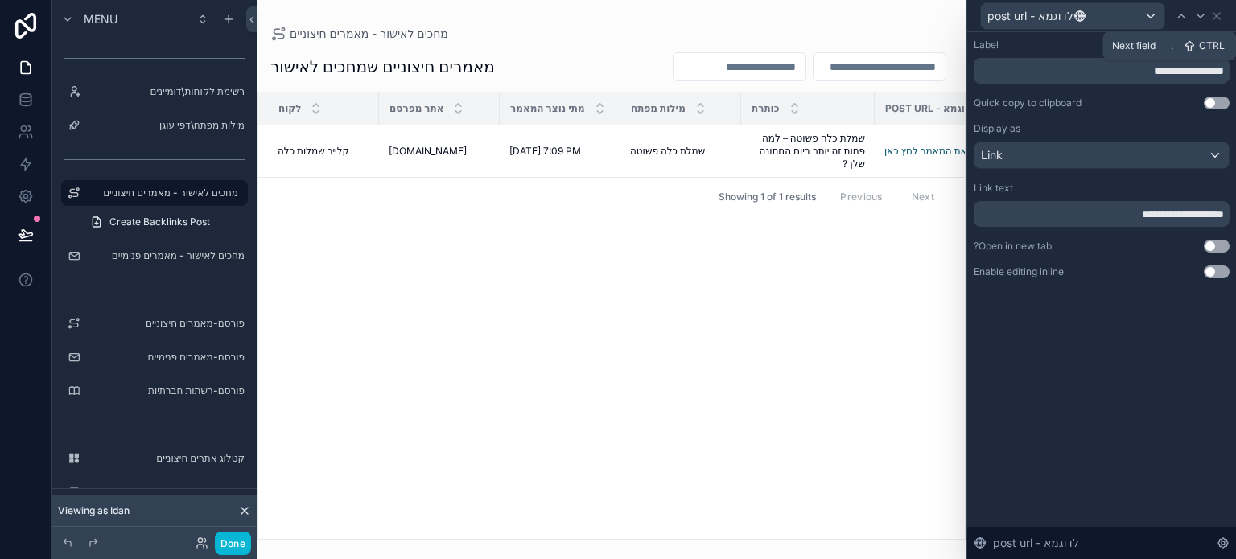
click at [1201, 13] on icon at bounding box center [1201, 16] width 13 height 13
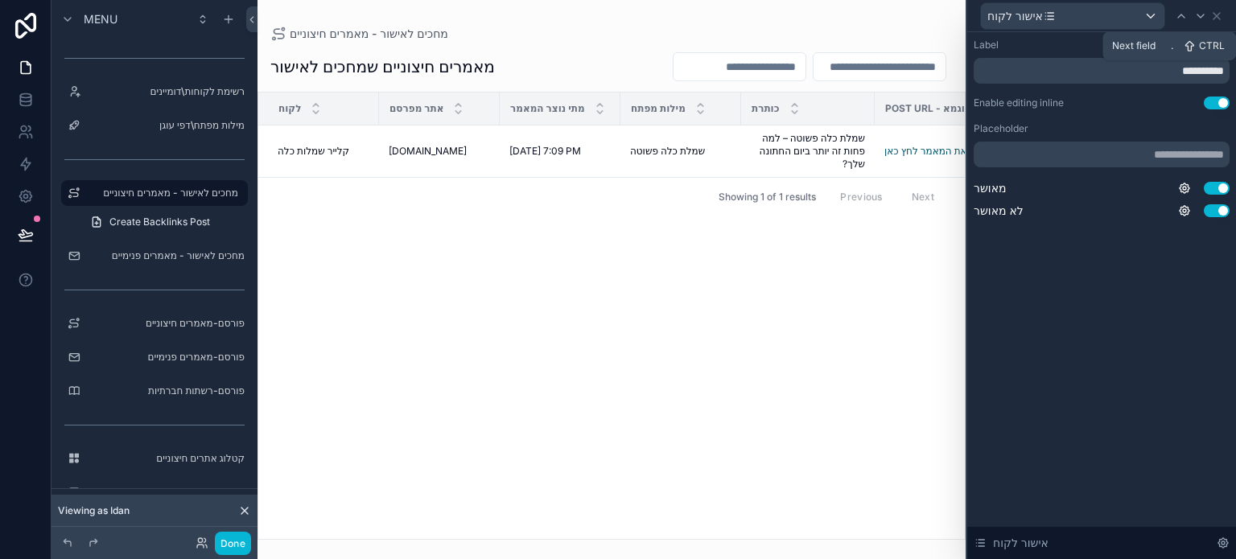
click at [1201, 13] on icon at bounding box center [1201, 16] width 13 height 13
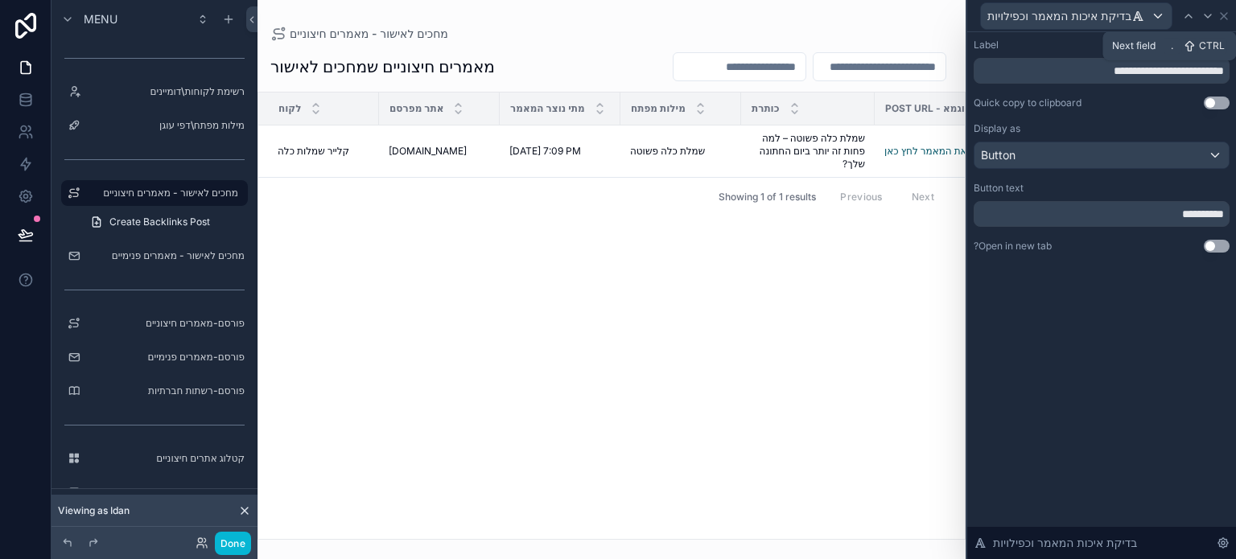
click at [1201, 13] on div at bounding box center [1208, 15] width 19 height 19
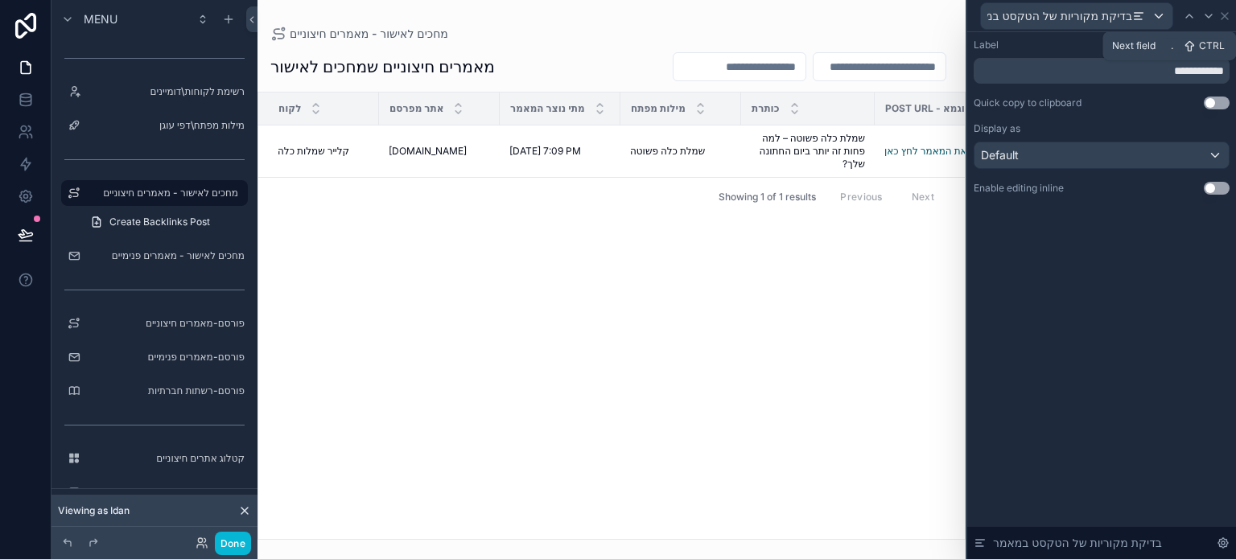
click at [1201, 13] on div at bounding box center [1208, 15] width 19 height 19
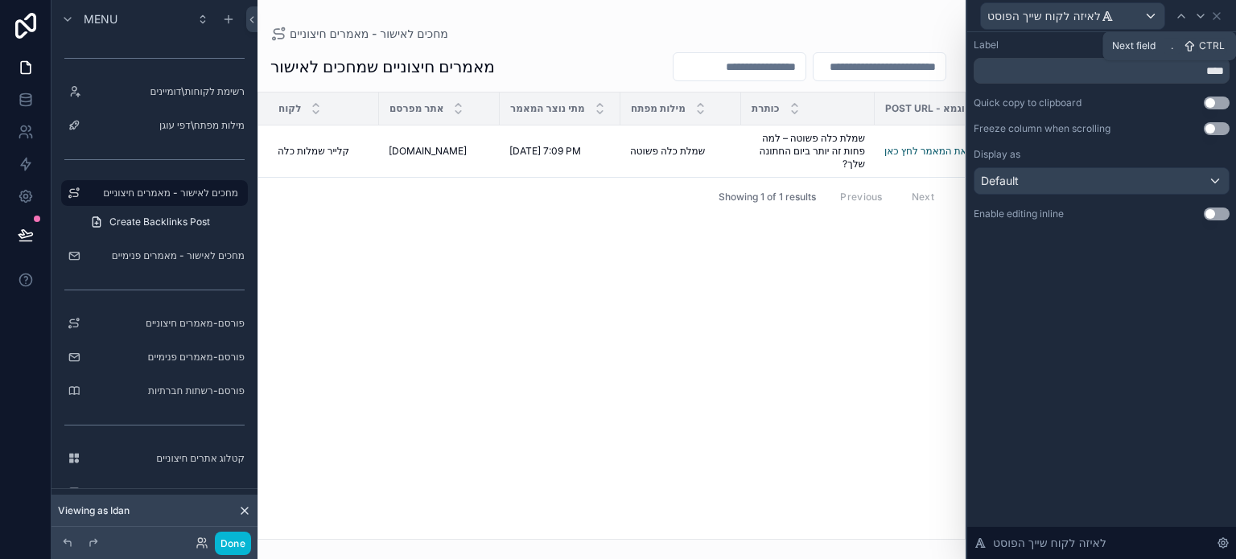
click at [1201, 13] on icon at bounding box center [1201, 16] width 13 height 13
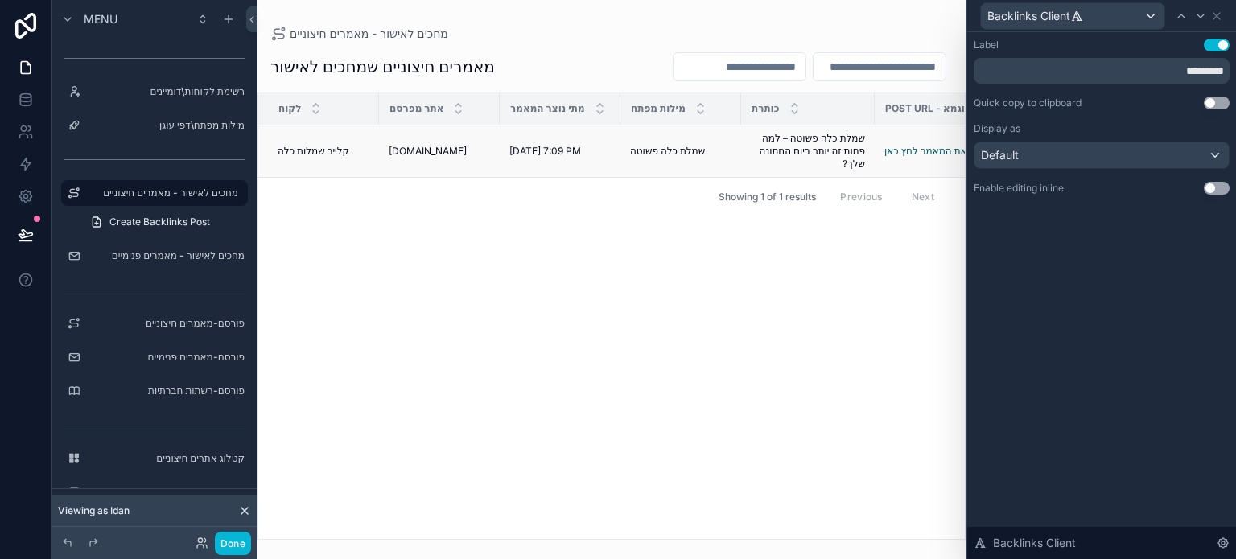
click at [475, 151] on div "hero.co.il hero.co.il" at bounding box center [439, 151] width 101 height 13
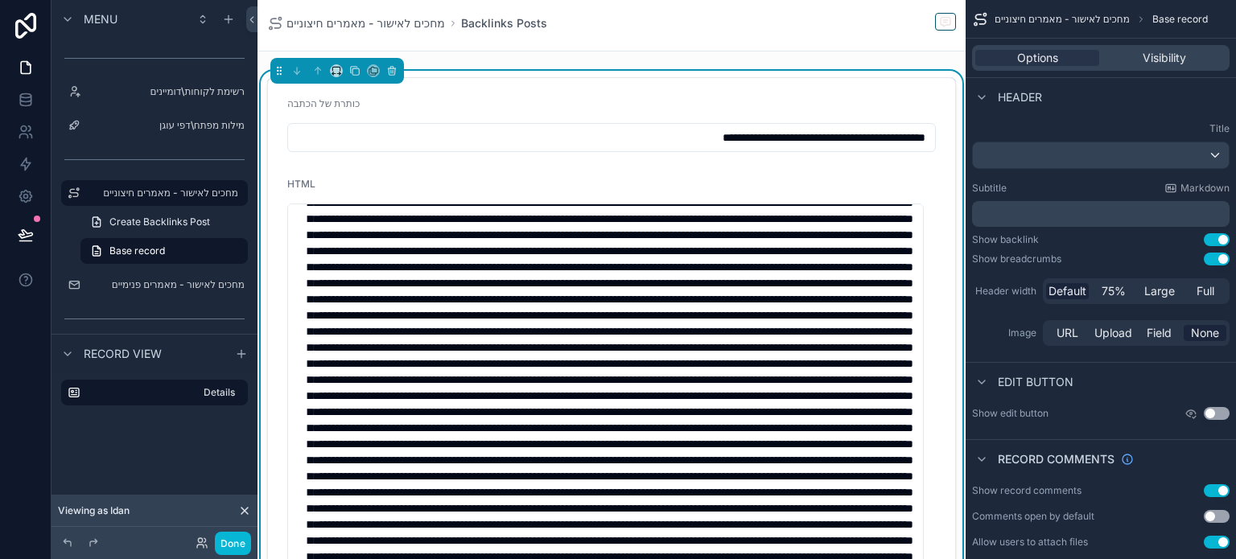
click at [865, 101] on div "כותרת של הכתבה" at bounding box center [611, 106] width 649 height 19
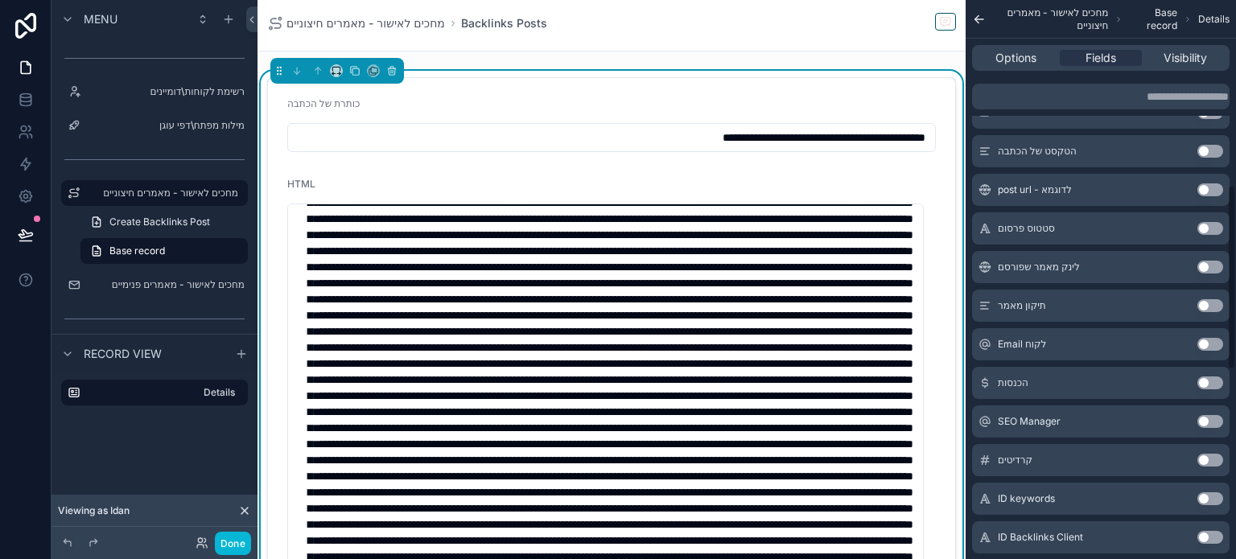
scroll to position [563, 0]
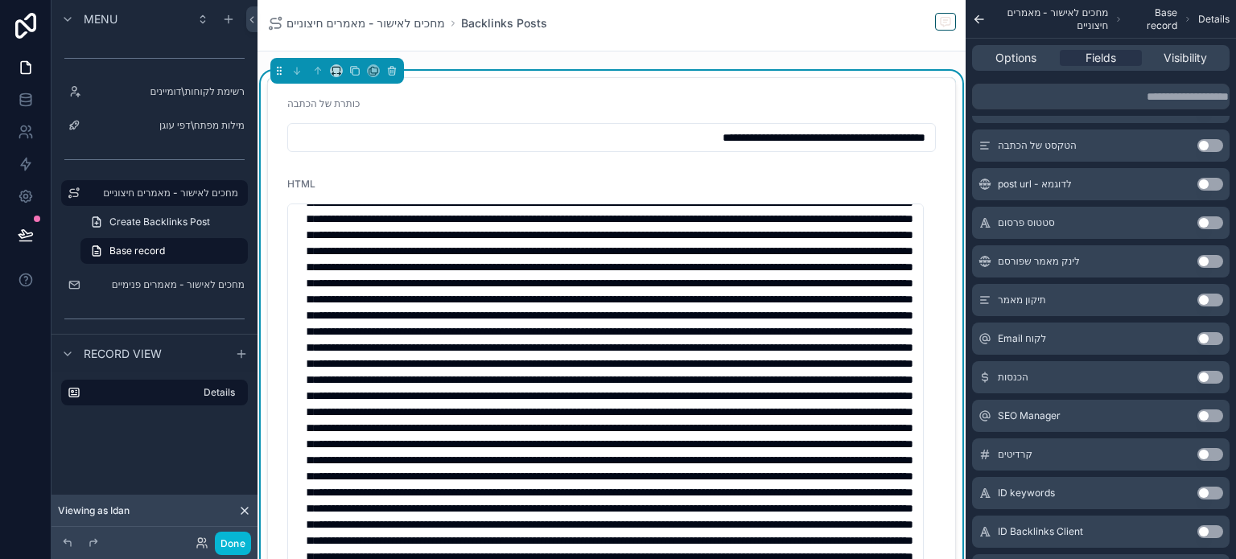
click at [1204, 298] on button "Use setting" at bounding box center [1211, 300] width 26 height 13
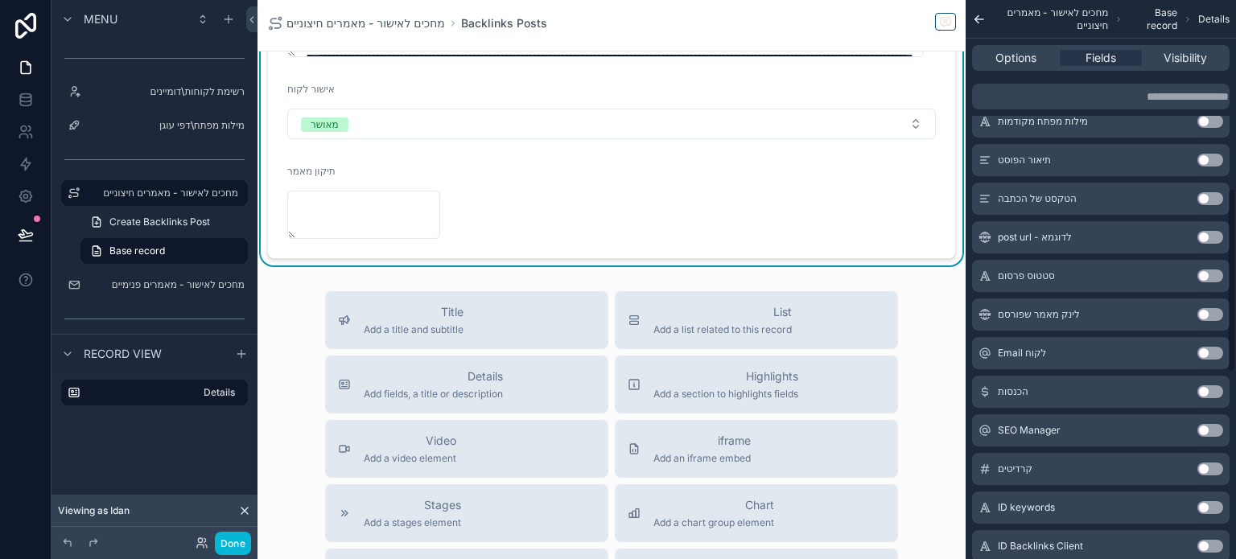
scroll to position [573, 0]
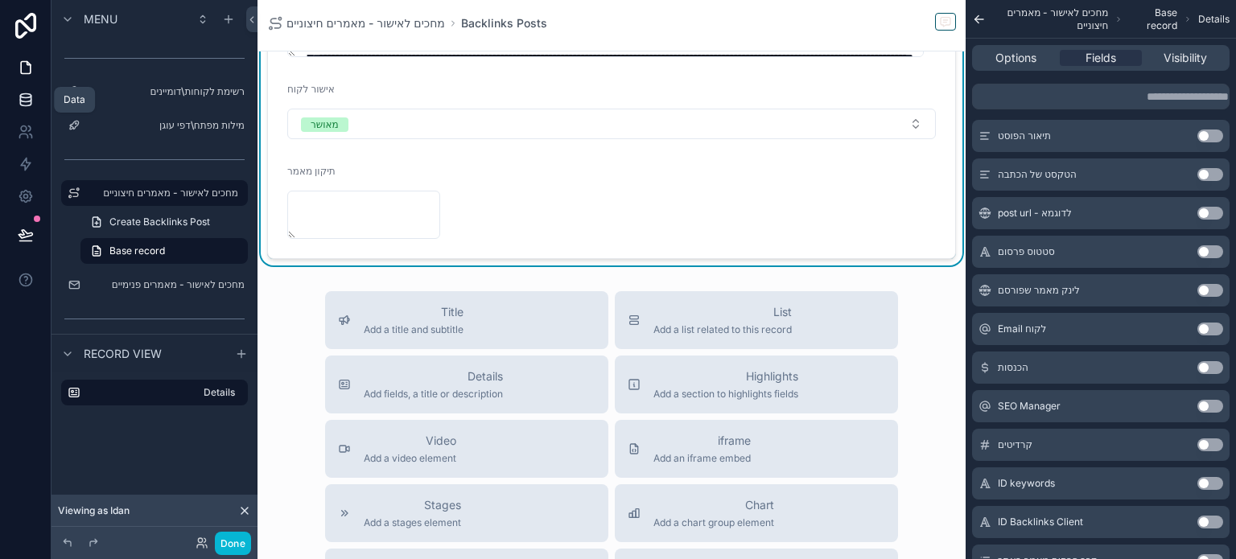
click at [23, 93] on icon at bounding box center [26, 100] width 16 height 16
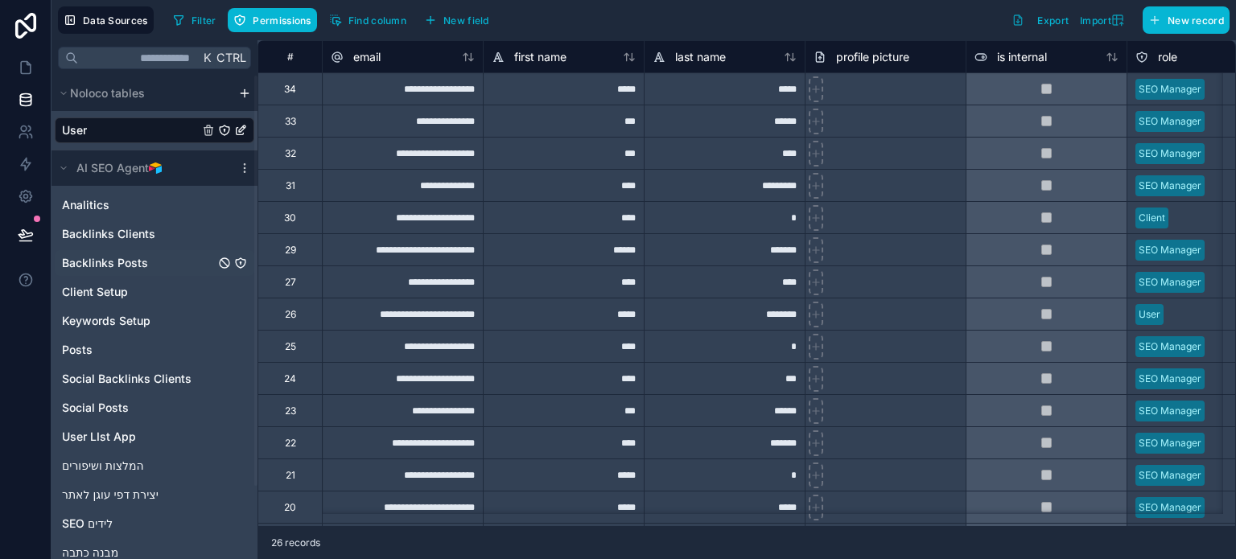
click at [130, 266] on span "Backlinks Posts" at bounding box center [105, 263] width 86 height 16
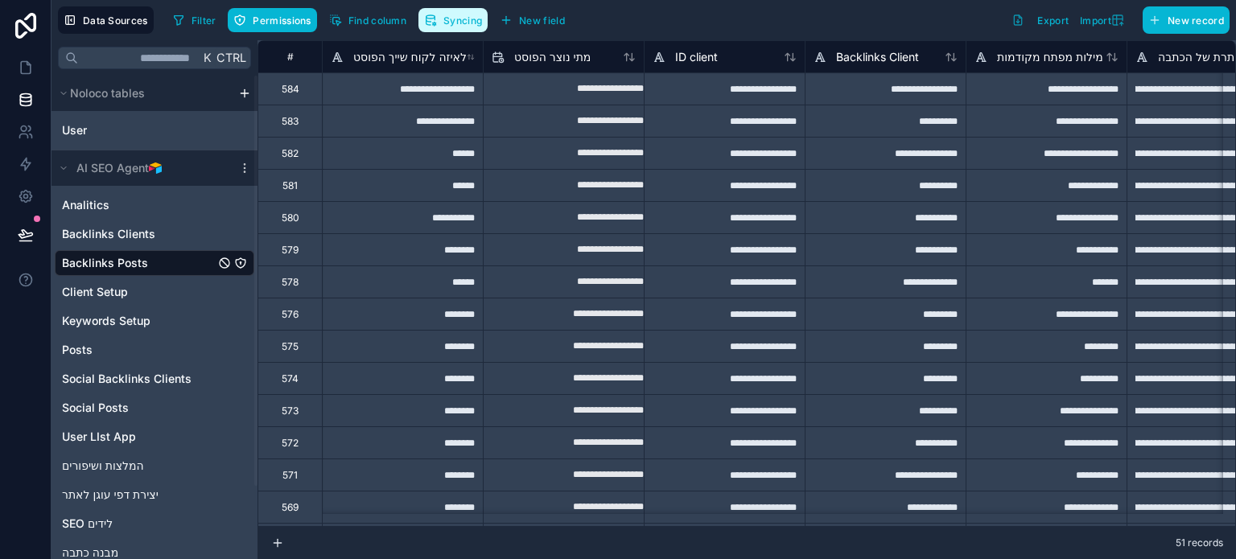
click at [452, 21] on span "Syncing" at bounding box center [463, 20] width 39 height 12
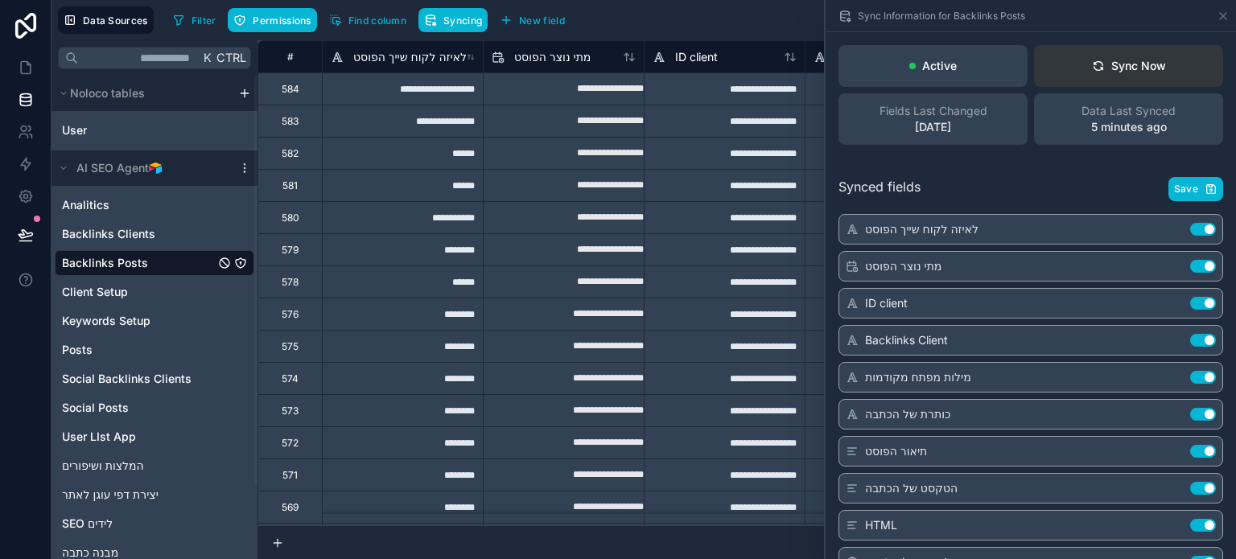
click at [1109, 66] on div "Sync Now" at bounding box center [1129, 66] width 74 height 16
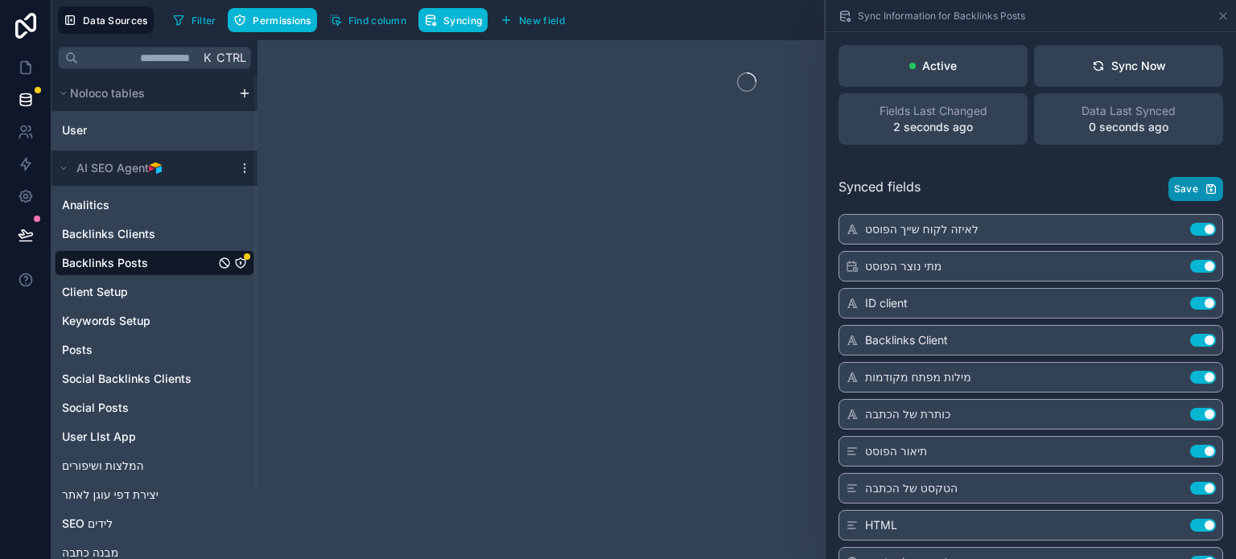
click at [1181, 189] on span "Save" at bounding box center [1186, 189] width 24 height 13
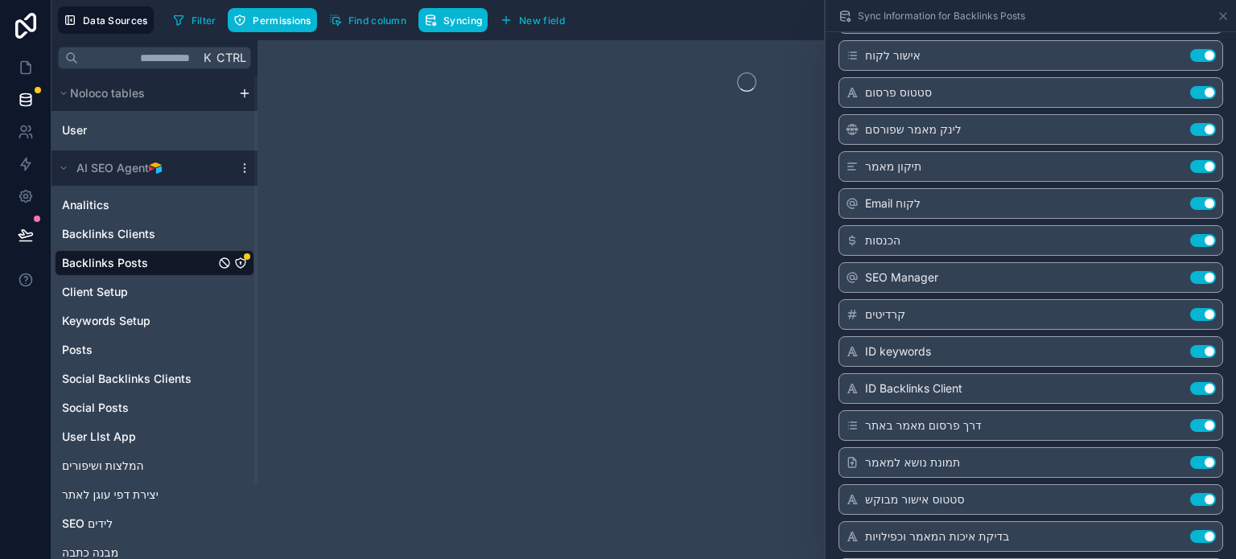
scroll to position [724, 0]
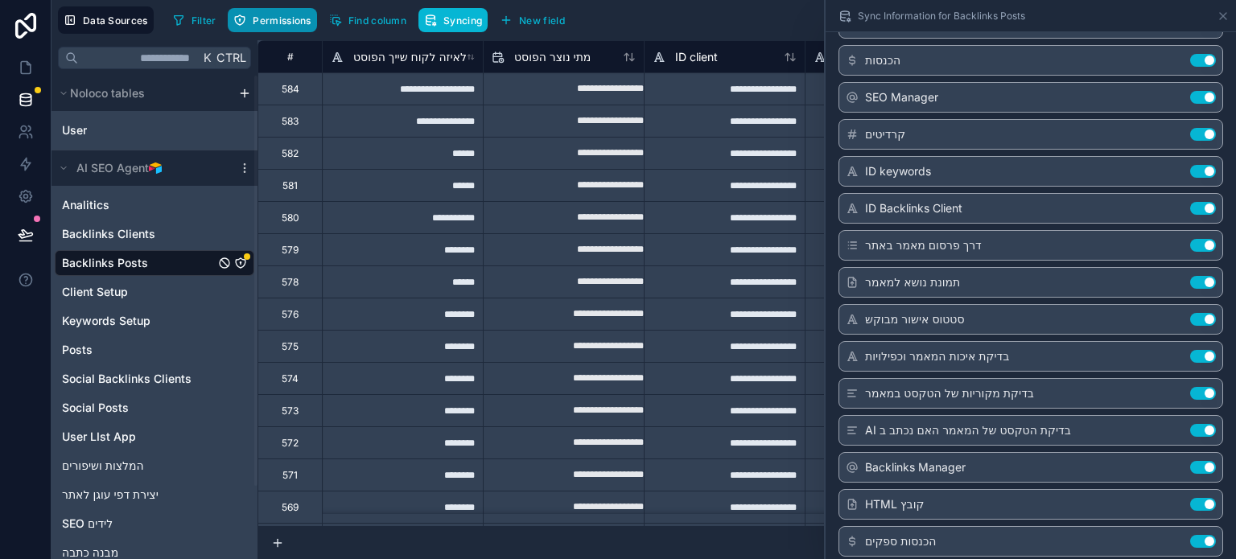
click at [266, 26] on button "Permissions" at bounding box center [272, 20] width 89 height 24
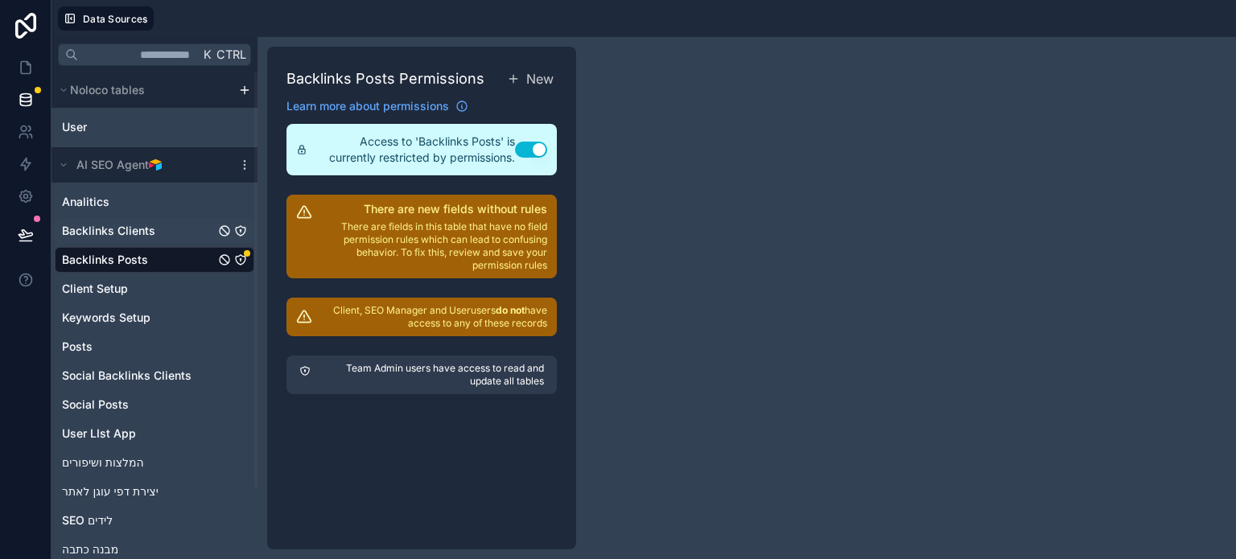
click at [103, 228] on span "Backlinks Clients" at bounding box center [108, 231] width 93 height 16
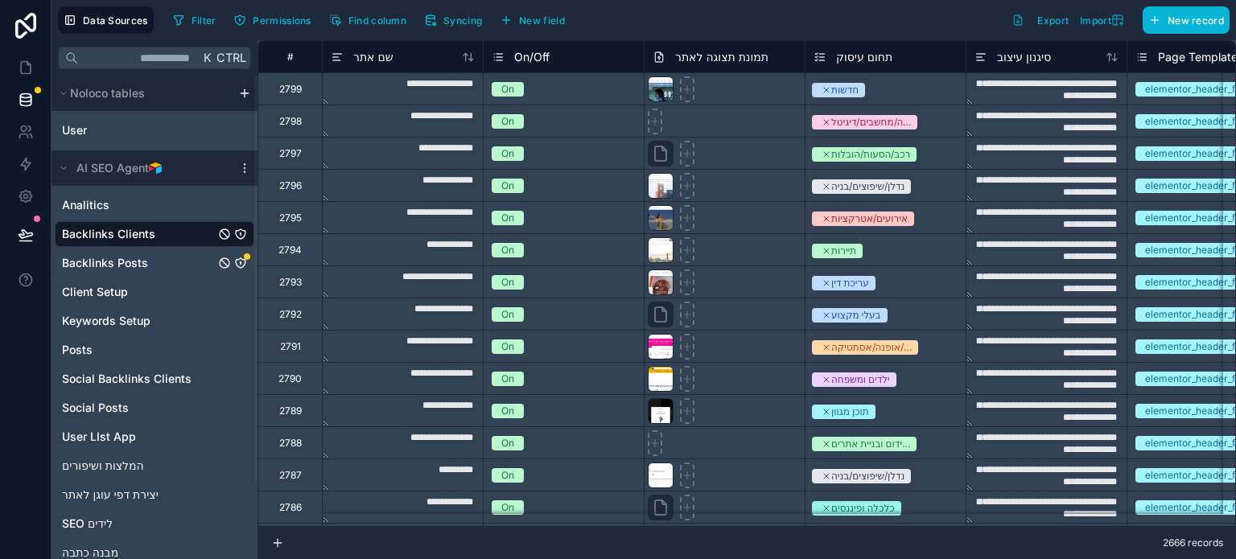
click at [97, 262] on span "Backlinks Posts" at bounding box center [105, 263] width 86 height 16
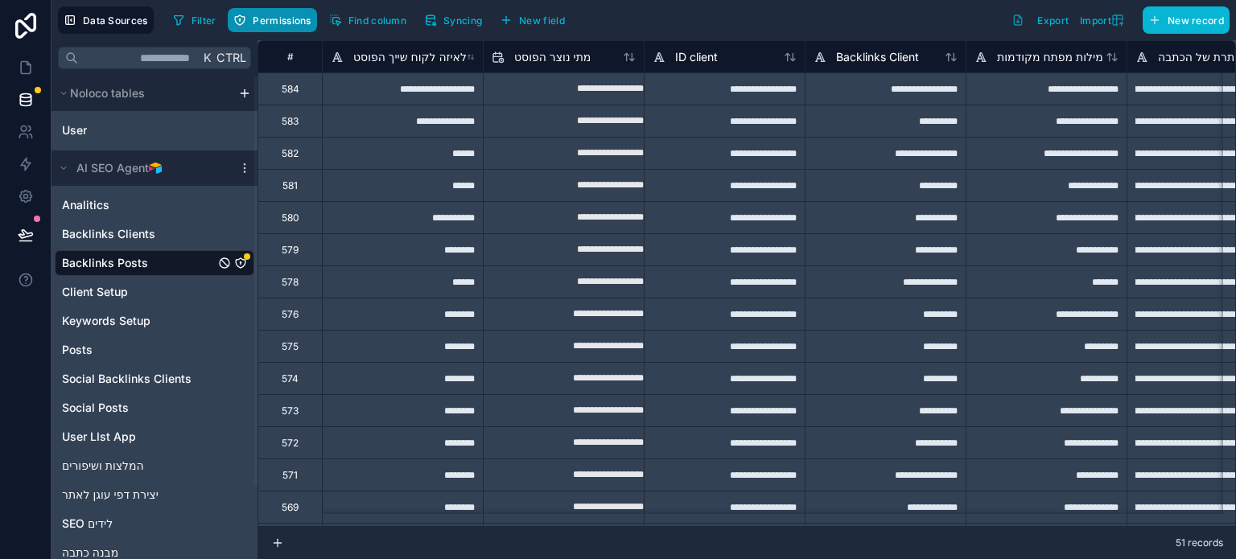
click at [263, 24] on span "Permissions" at bounding box center [282, 20] width 58 height 12
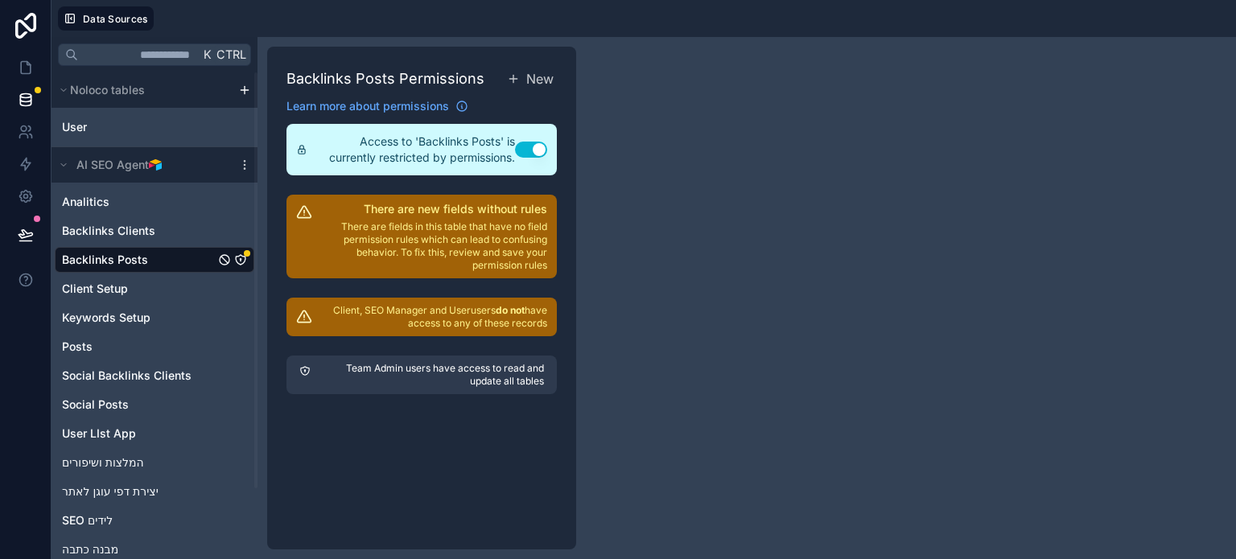
click at [401, 373] on p "Team Admin users have access to read and update all tables" at bounding box center [430, 375] width 227 height 26
click at [435, 231] on p "There are fields in this table that have no field permission rules which can le…" at bounding box center [433, 247] width 229 height 52
click at [435, 316] on p "Client, SEO Manager and User users do not have access to any of these records" at bounding box center [433, 317] width 229 height 26
click at [444, 373] on p "Team Admin users have access to read and update all tables" at bounding box center [430, 375] width 227 height 26
click at [24, 67] on icon at bounding box center [26, 68] width 16 height 16
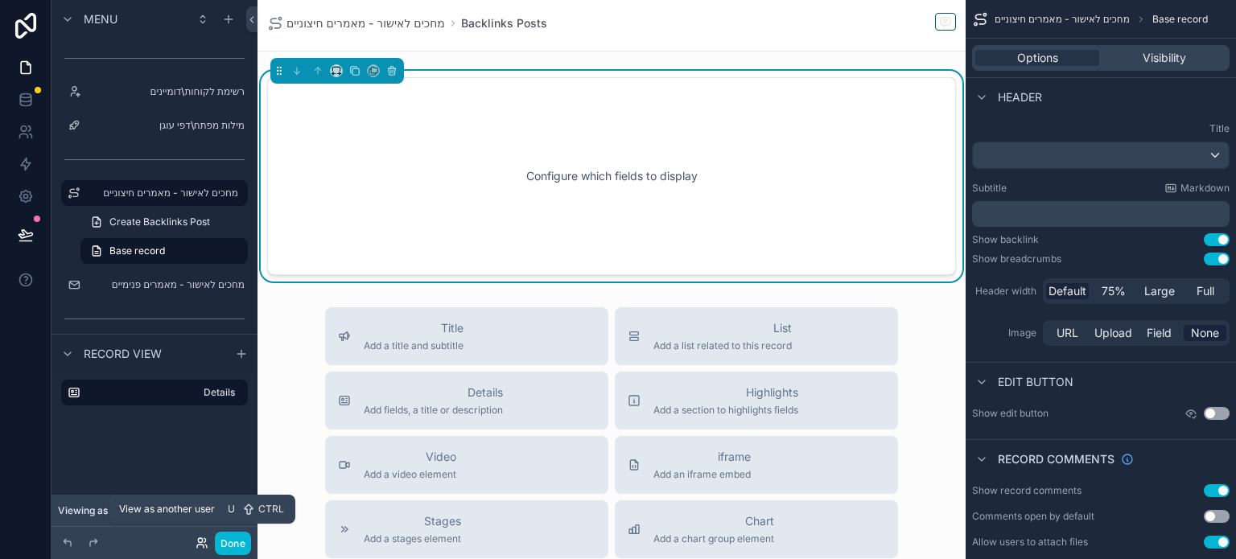
click at [200, 547] on icon at bounding box center [202, 543] width 13 height 13
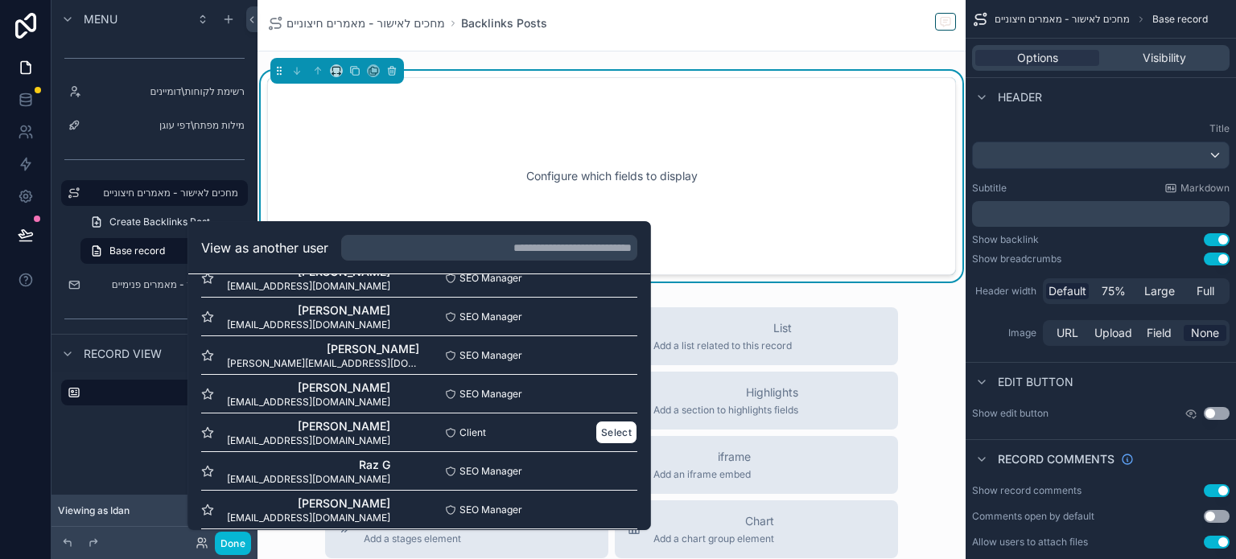
scroll to position [774, 0]
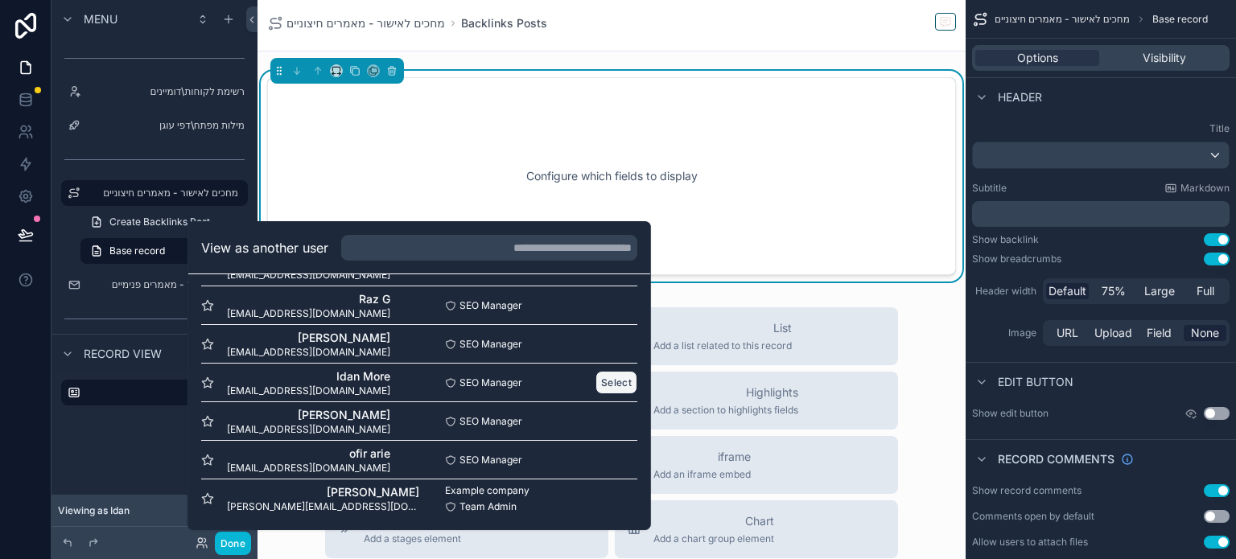
click at [610, 379] on button "Select" at bounding box center [617, 382] width 42 height 23
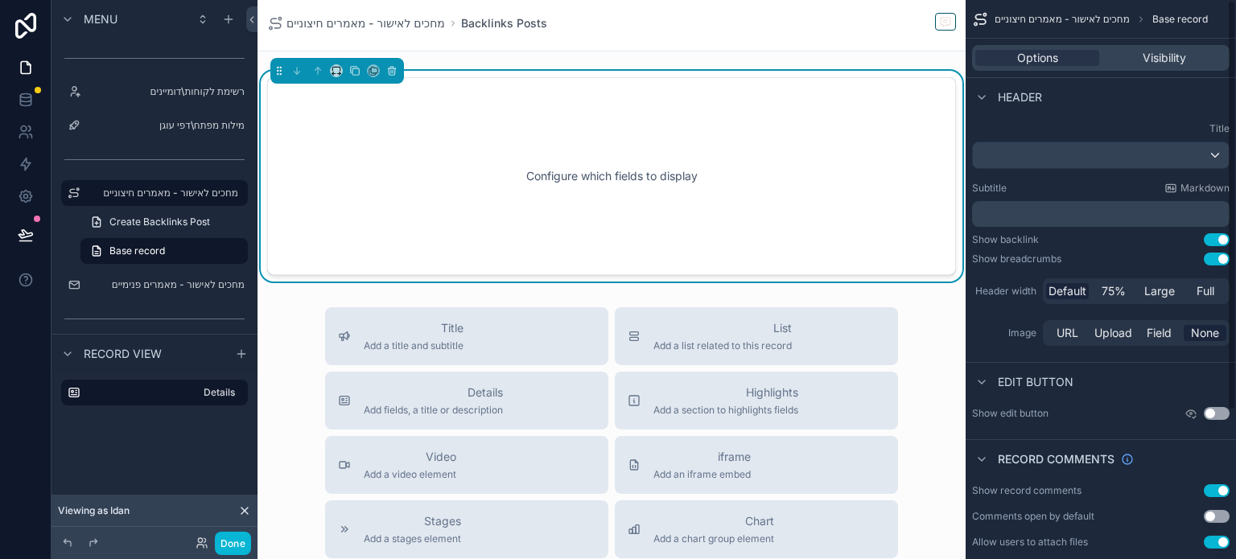
click at [986, 120] on div "Title Subtitle Markdown ﻿ Show backlink Use setting Show breadcrumbs Use settin…" at bounding box center [1101, 236] width 270 height 240
click at [197, 547] on icon at bounding box center [202, 543] width 13 height 13
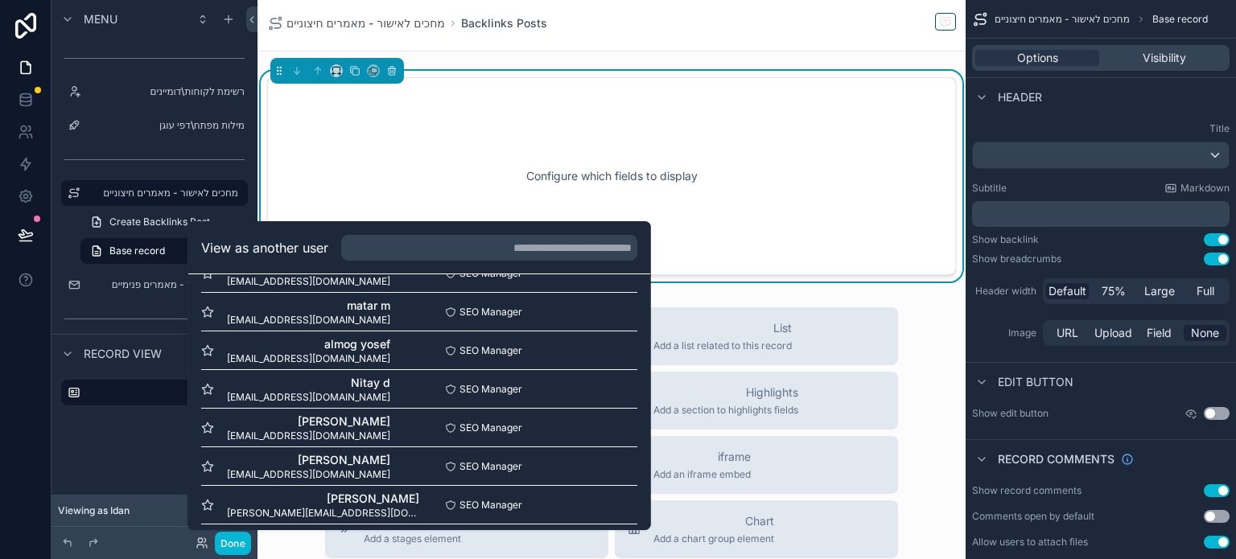
scroll to position [452, 0]
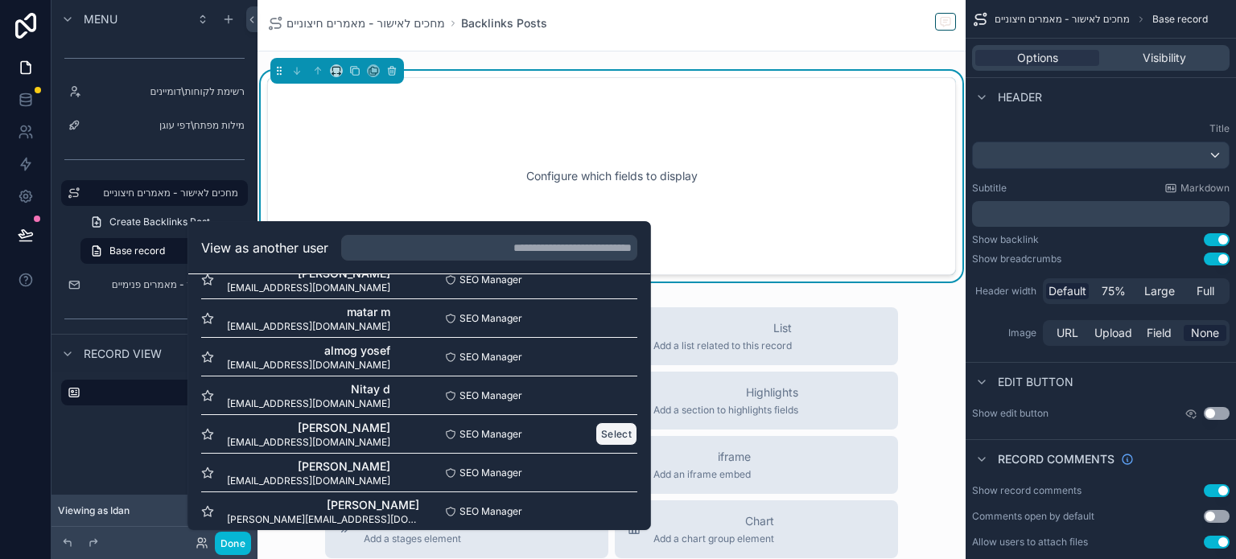
click at [601, 435] on button "Select" at bounding box center [617, 434] width 42 height 23
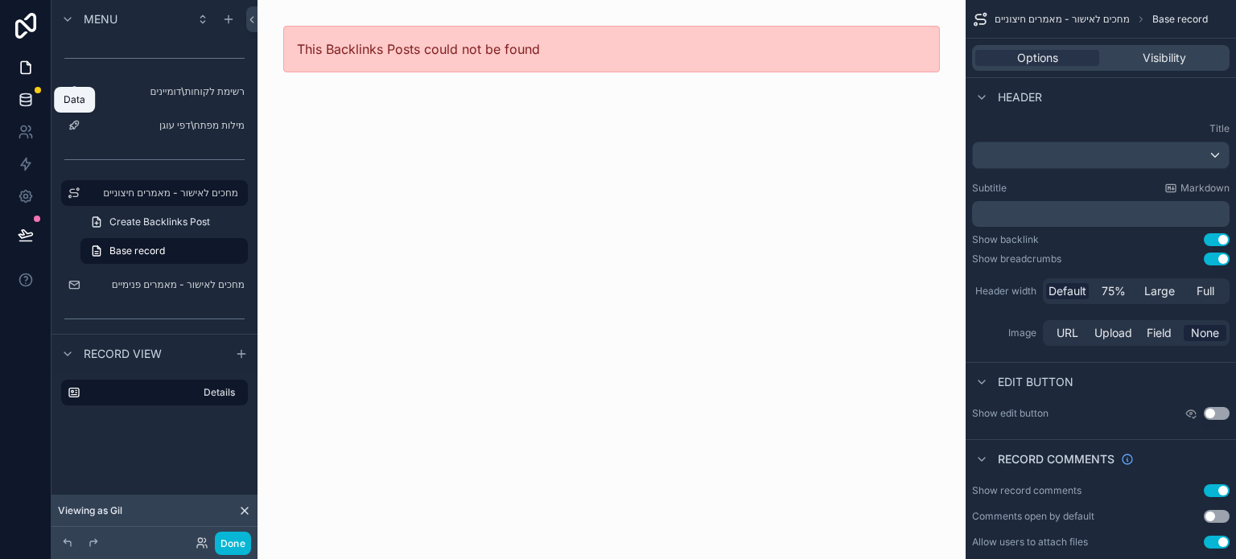
click at [16, 97] on link at bounding box center [25, 100] width 51 height 32
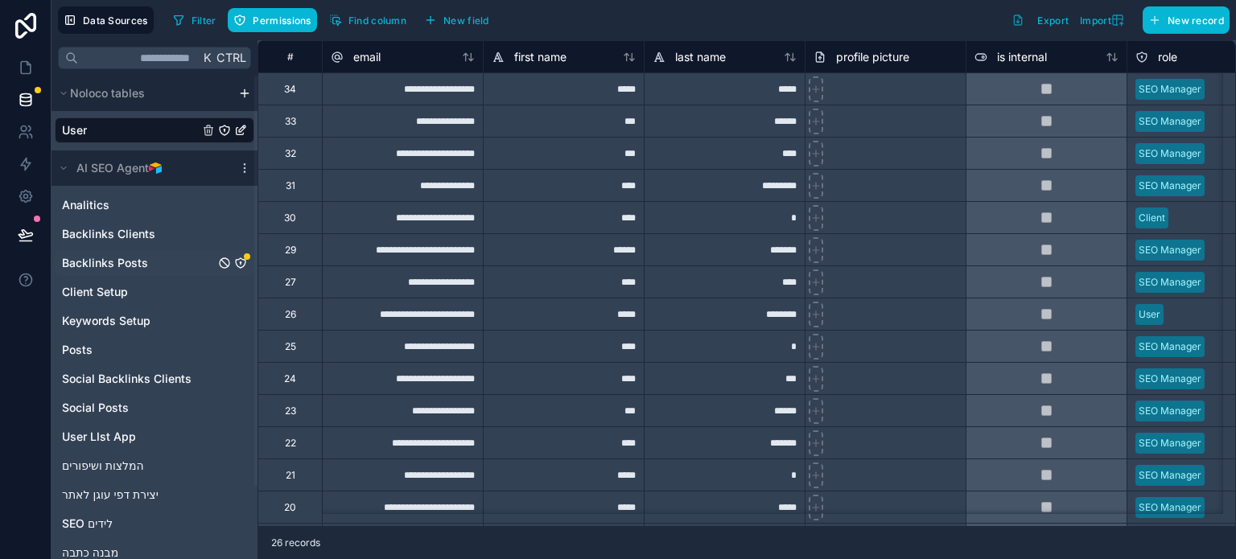
click at [140, 257] on span "Backlinks Posts" at bounding box center [105, 263] width 86 height 16
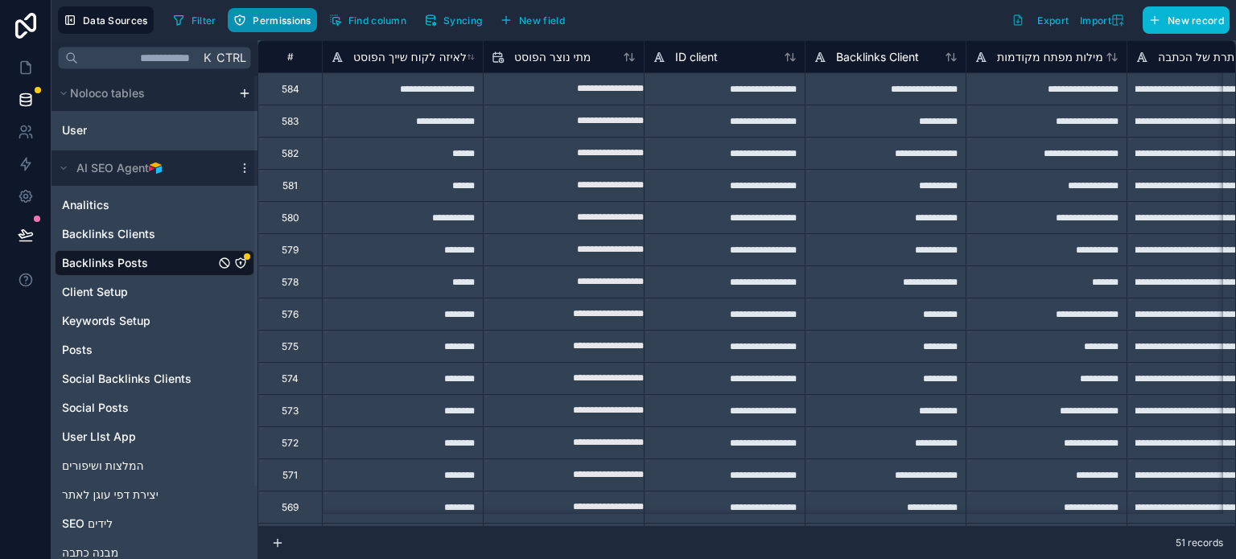
click at [274, 20] on span "Permissions" at bounding box center [282, 20] width 58 height 12
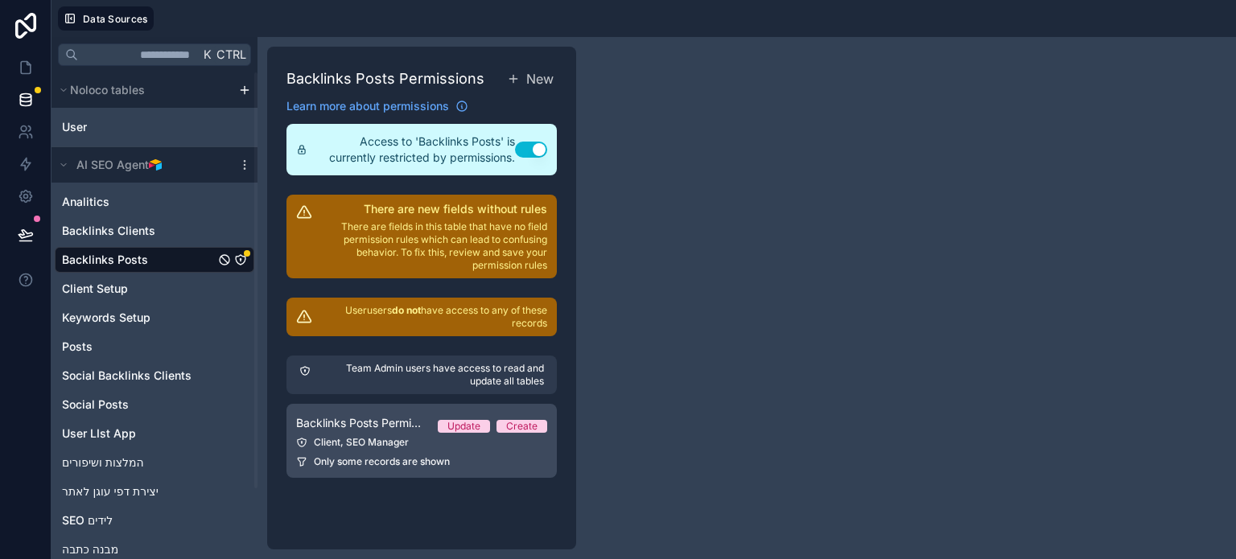
click at [399, 448] on div "Client, SEO Manager" at bounding box center [421, 442] width 251 height 13
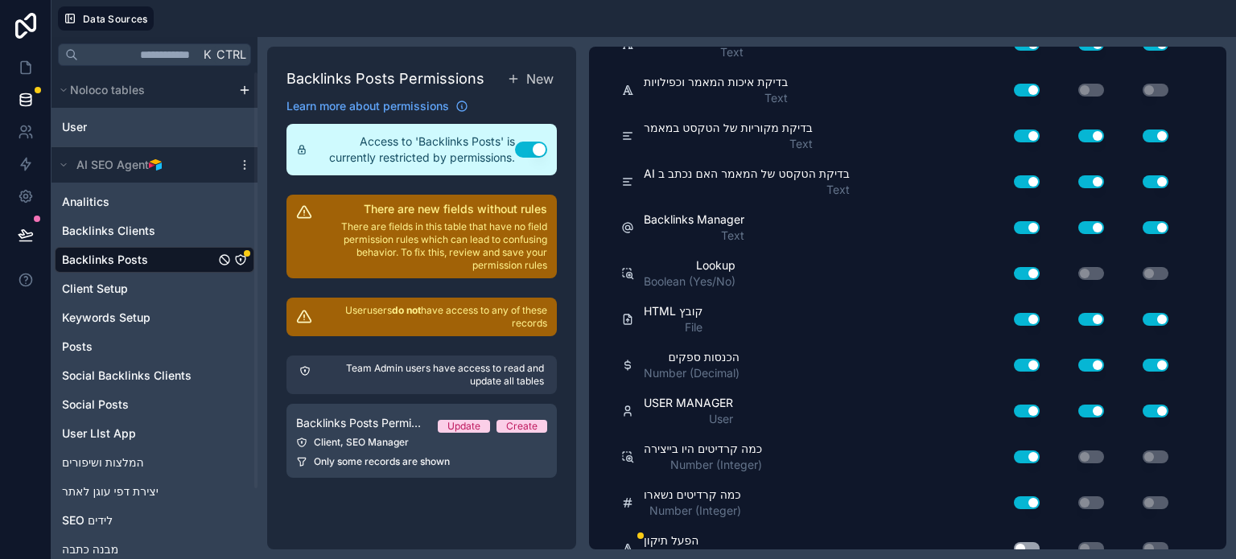
scroll to position [1829, 0]
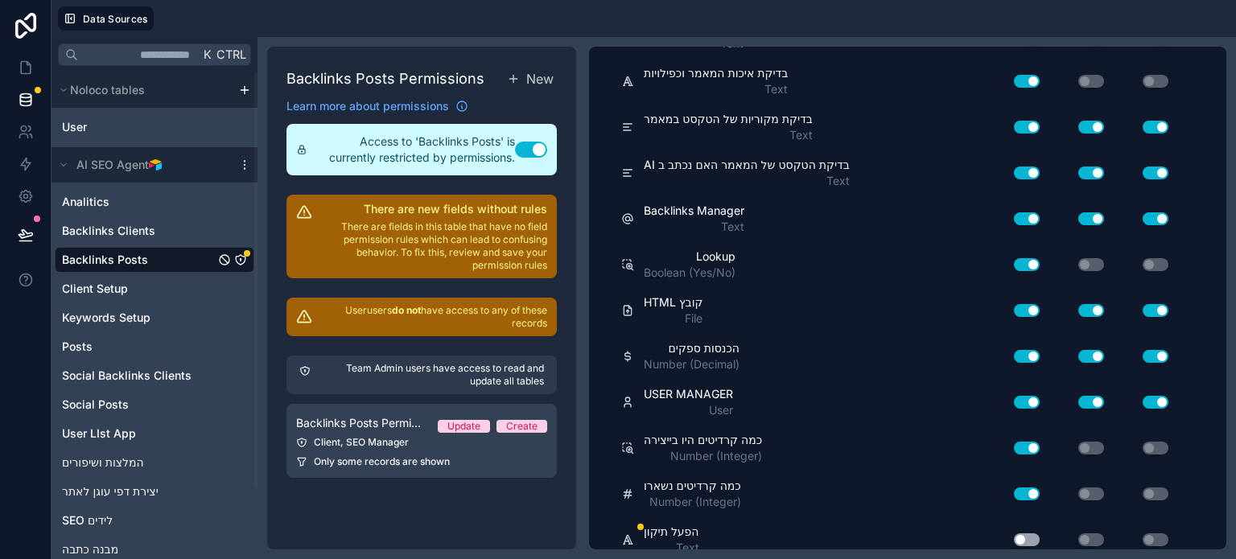
drag, startPoint x: 1021, startPoint y: 526, endPoint x: 1054, endPoint y: 524, distance: 33.1
click at [1021, 534] on button "Use setting" at bounding box center [1027, 540] width 26 height 13
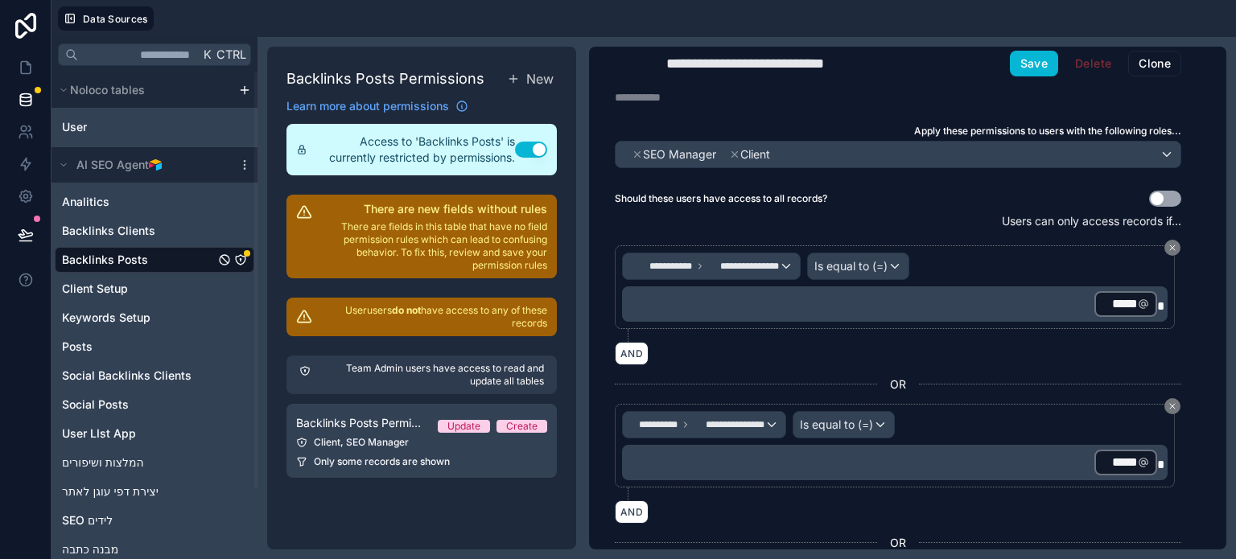
scroll to position [0, 0]
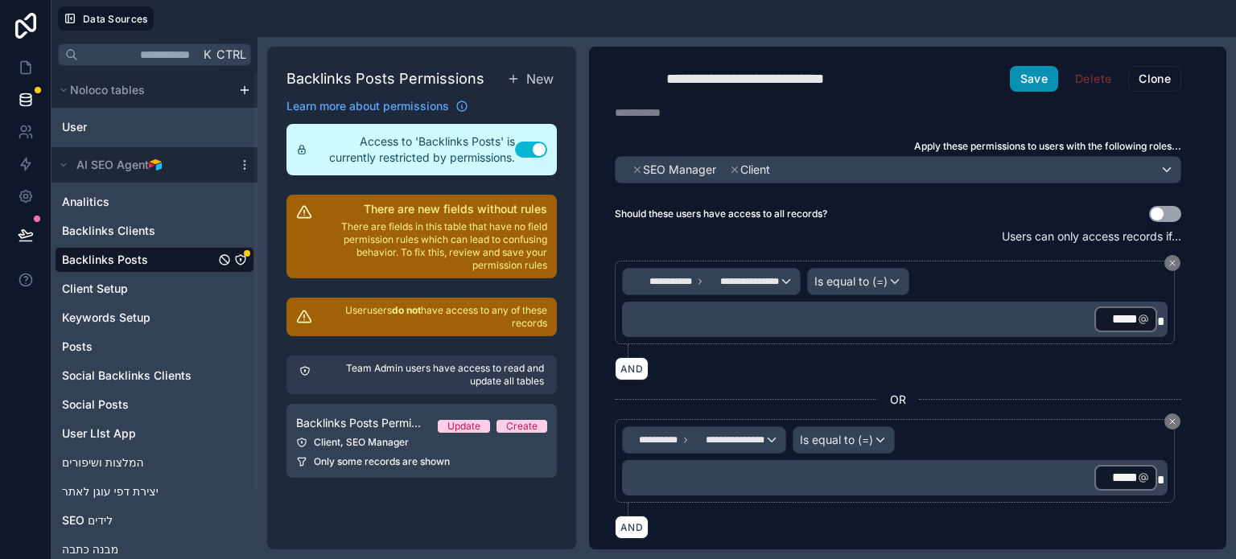
click at [1026, 80] on button "Save" at bounding box center [1034, 79] width 48 height 26
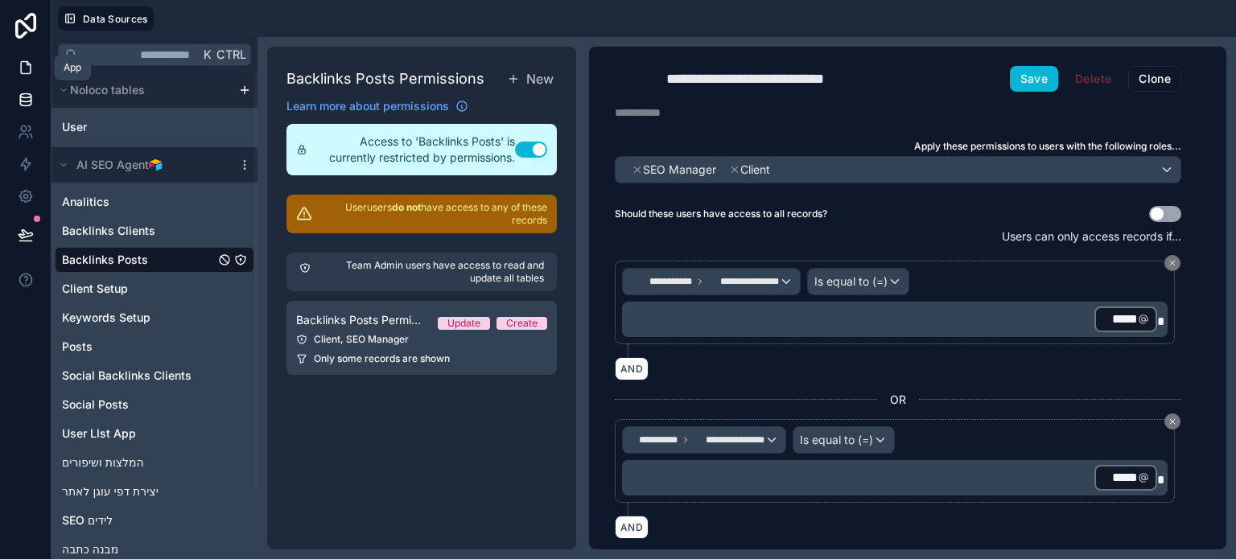
click at [26, 60] on icon at bounding box center [26, 68] width 16 height 16
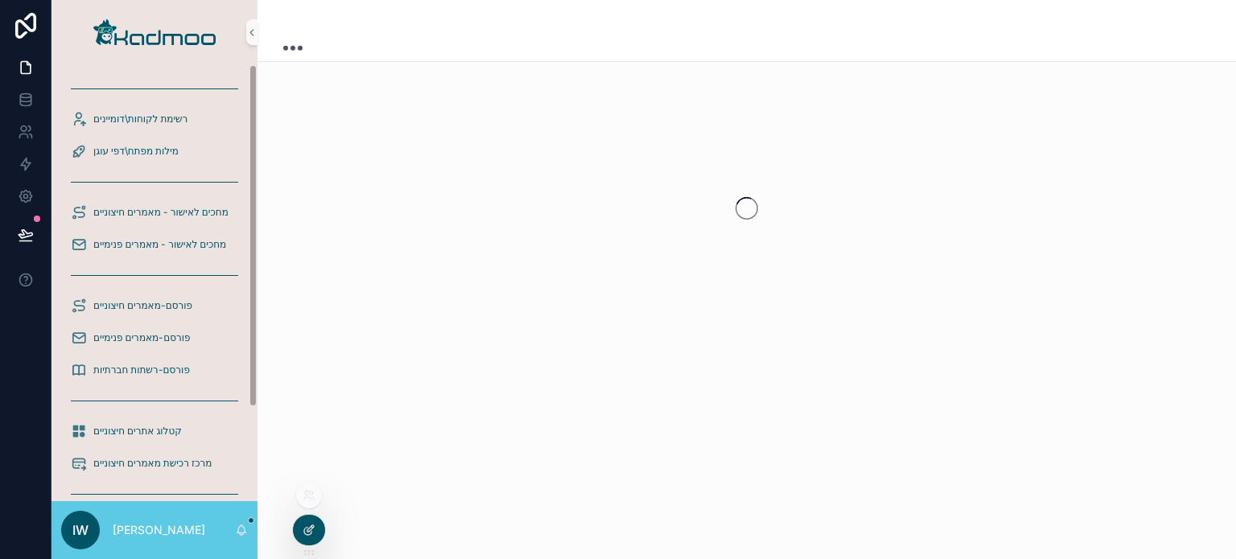
click at [312, 537] on div at bounding box center [309, 530] width 32 height 31
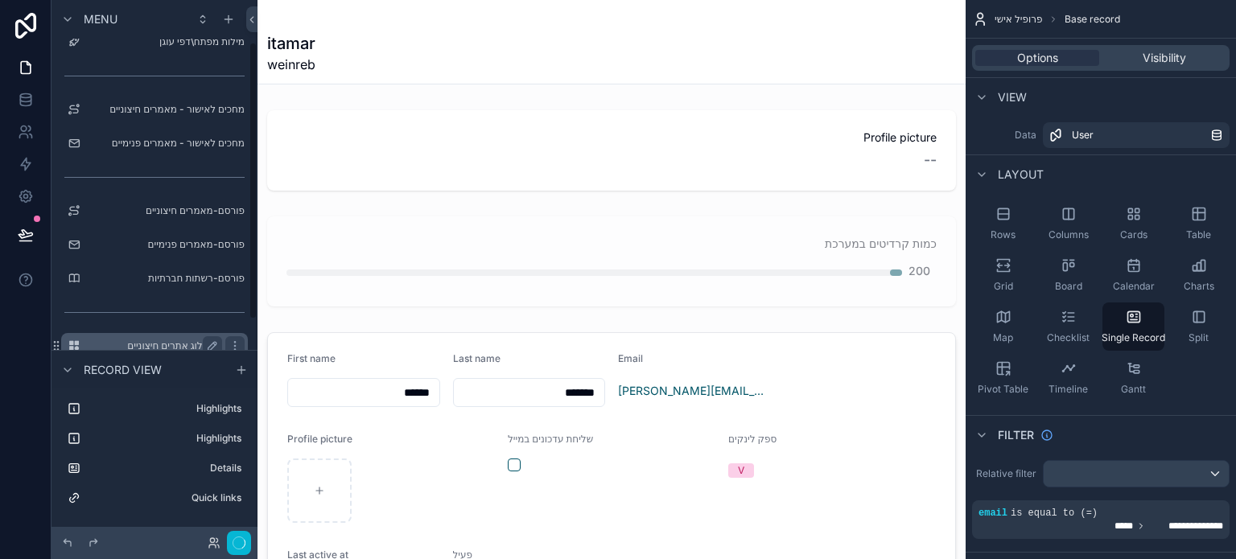
scroll to position [80, 0]
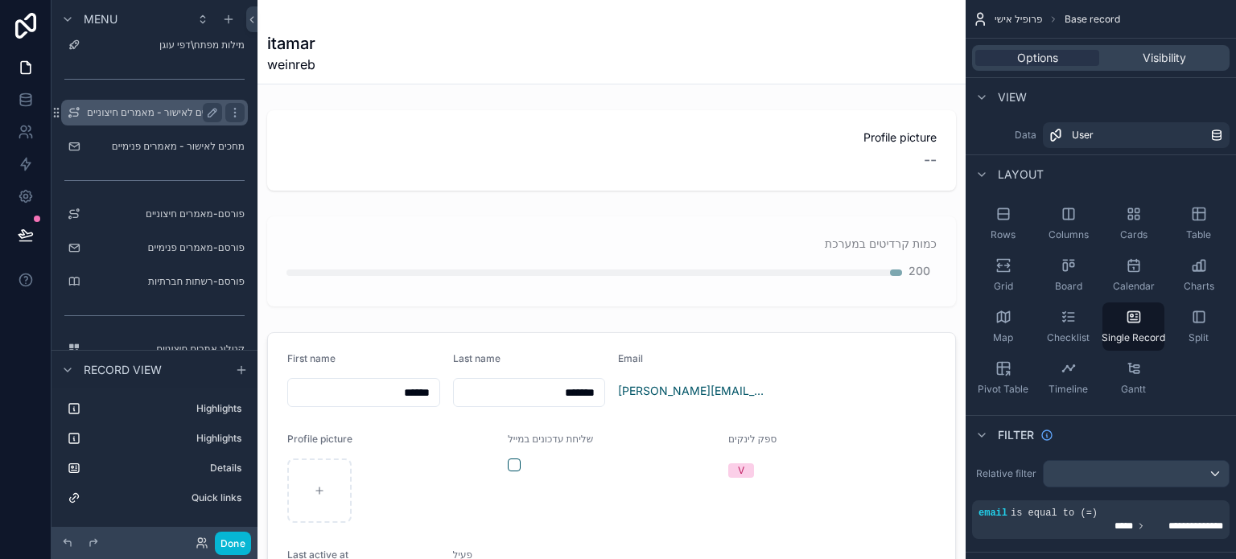
click at [148, 113] on label "מחכים לאישור - מאמרים חיצוניים" at bounding box center [154, 112] width 135 height 13
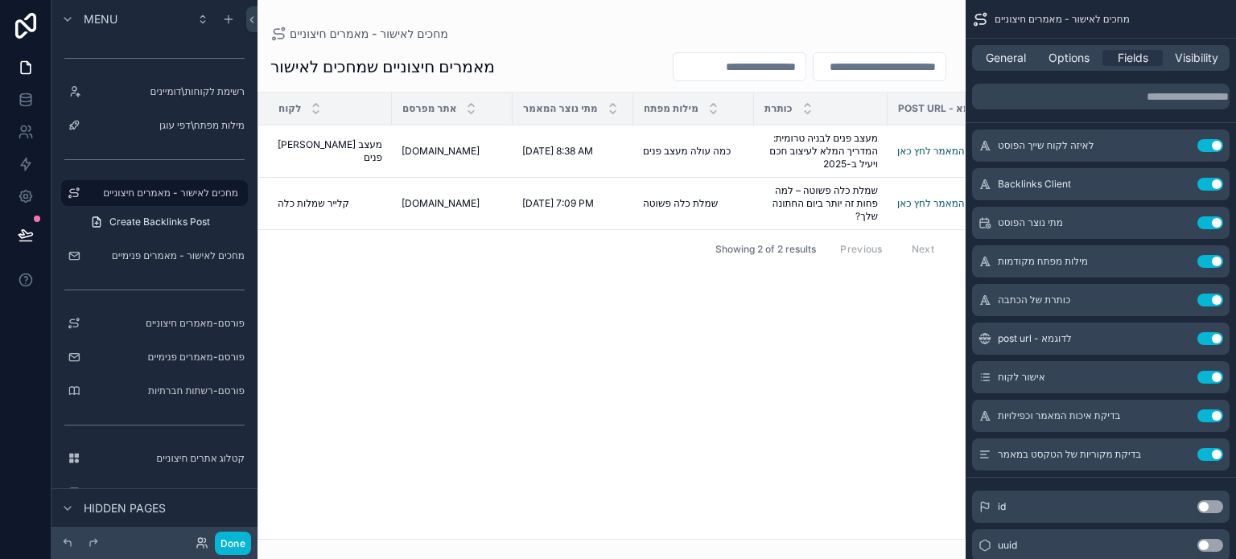
click at [613, 160] on div "scrollable content" at bounding box center [612, 279] width 708 height 559
click at [639, 158] on td "כמה עולה מעצב פנים כמה עולה מעצב פנים" at bounding box center [693, 152] width 121 height 52
click at [660, 146] on span "כמה עולה מעצב פנים" at bounding box center [687, 151] width 88 height 13
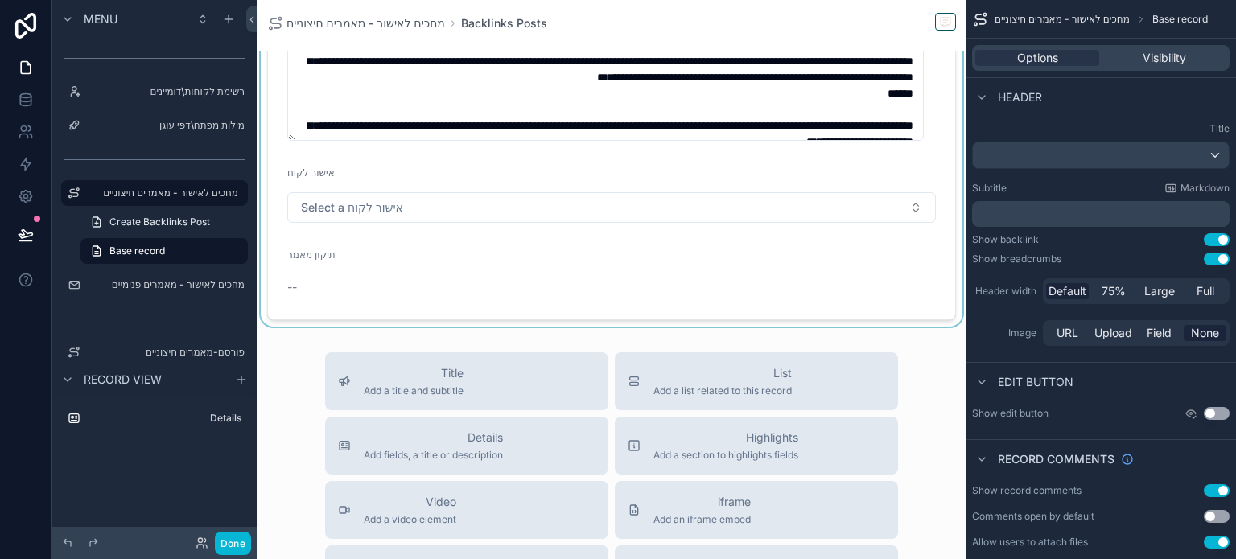
scroll to position [483, 0]
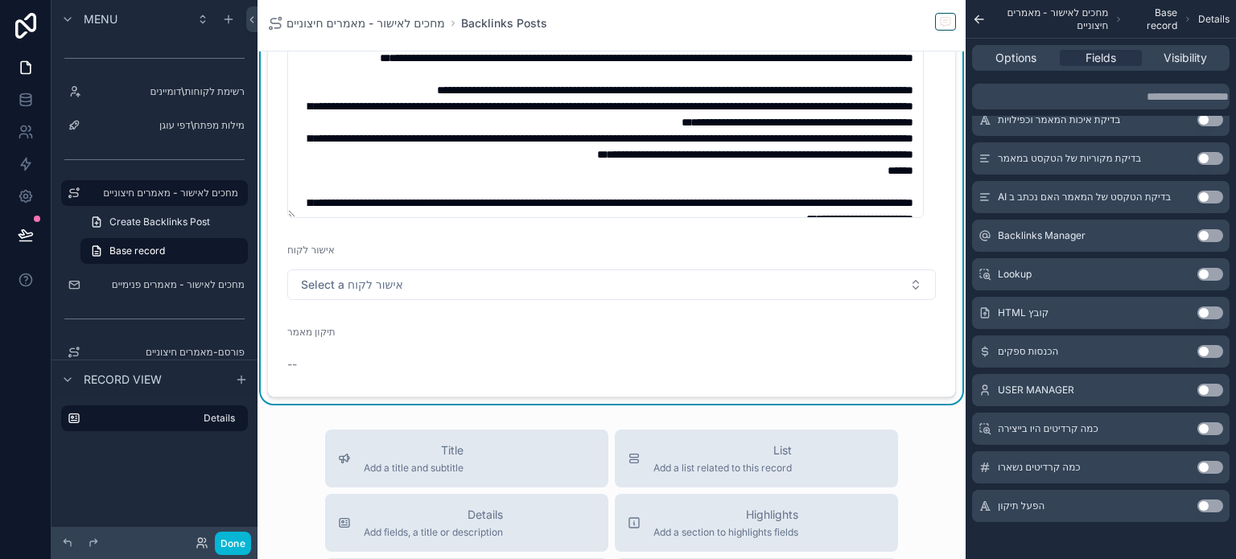
scroll to position [1175, 0]
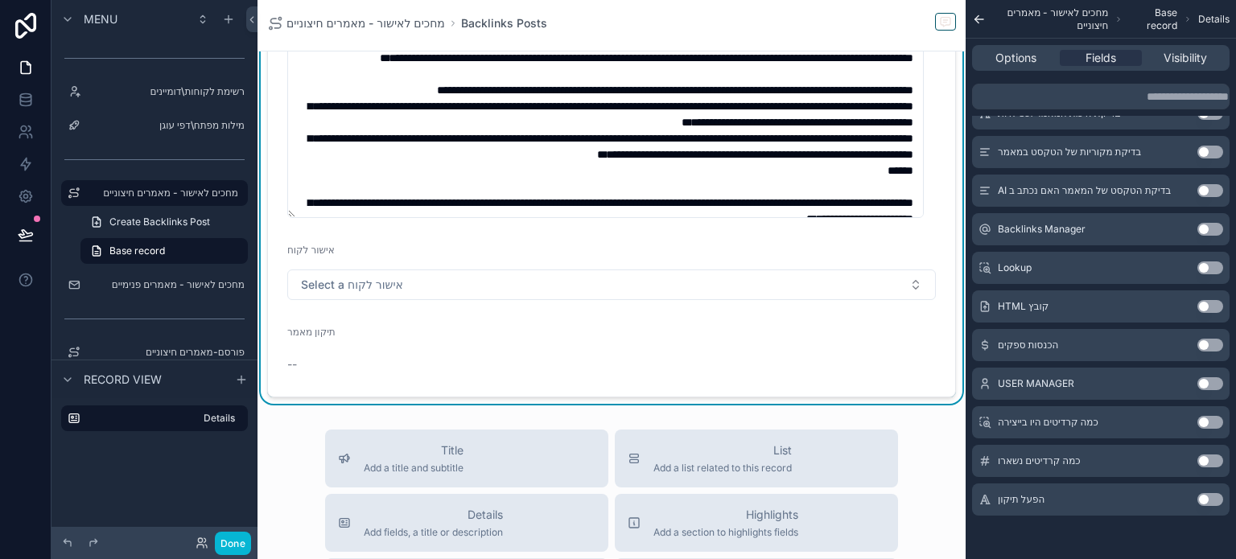
click at [1214, 495] on button "Use setting" at bounding box center [1211, 499] width 26 height 13
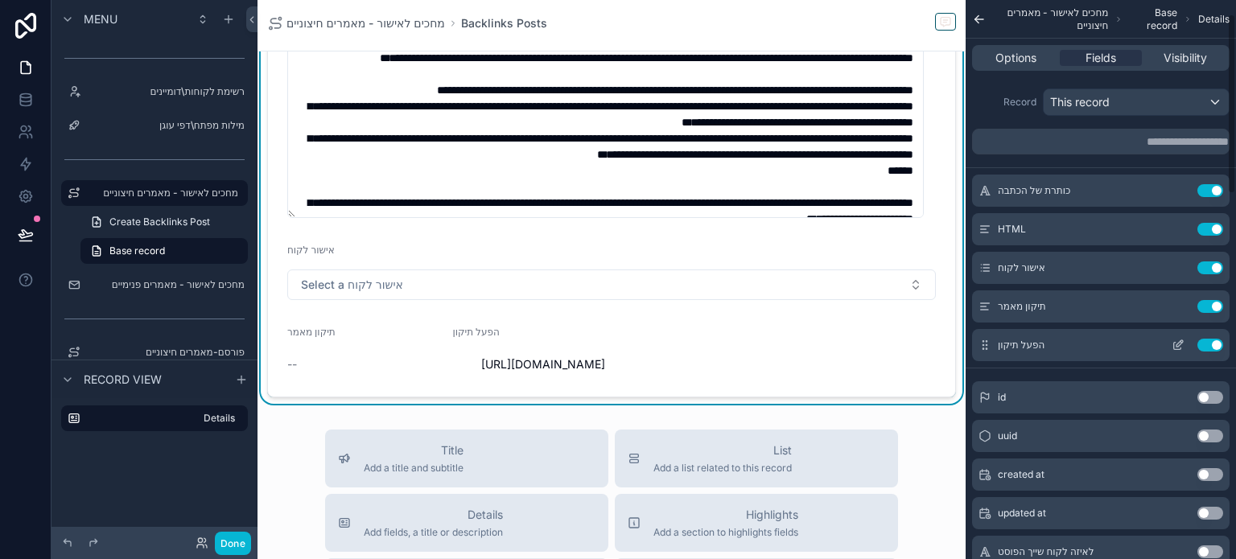
scroll to position [0, 0]
click at [1173, 349] on icon "scrollable content" at bounding box center [1178, 347] width 13 height 13
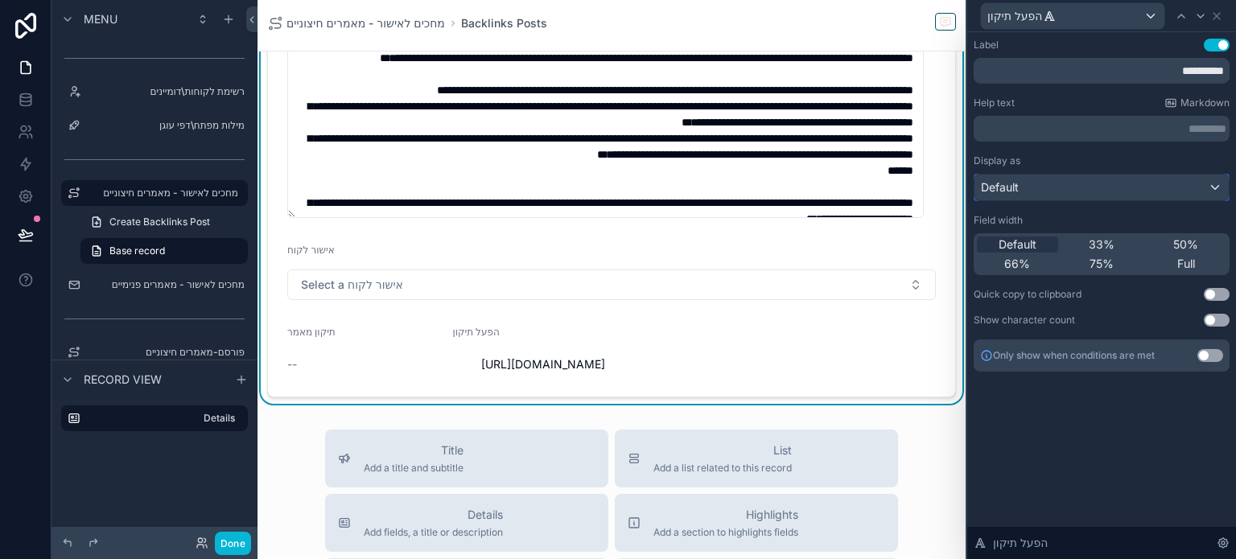
click at [1112, 176] on div "Default" at bounding box center [1102, 188] width 254 height 26
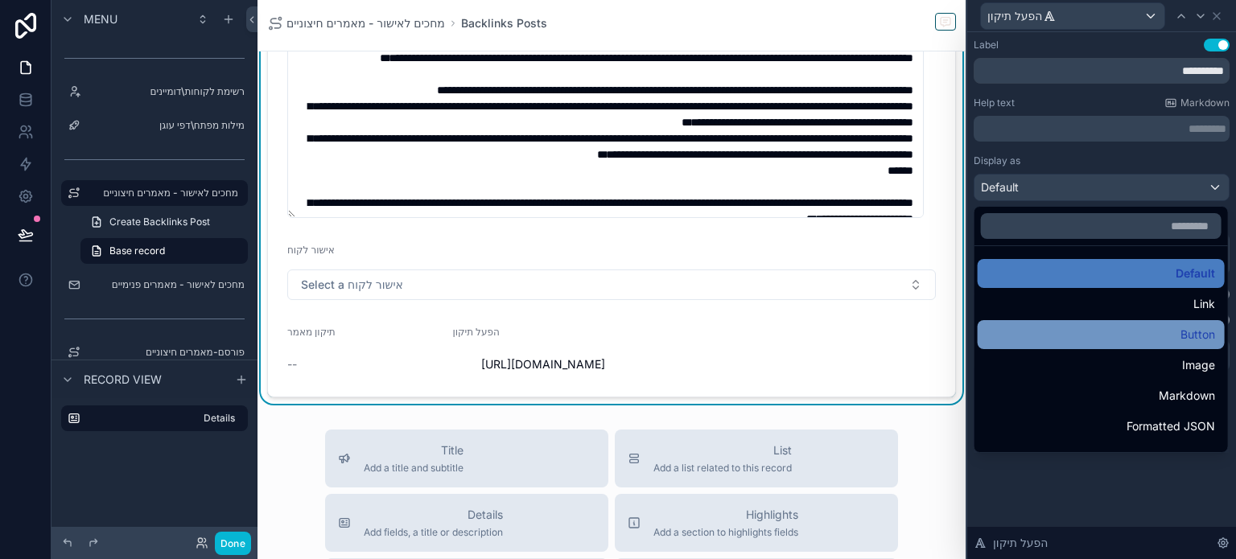
click at [1156, 331] on div "Button" at bounding box center [1102, 334] width 228 height 19
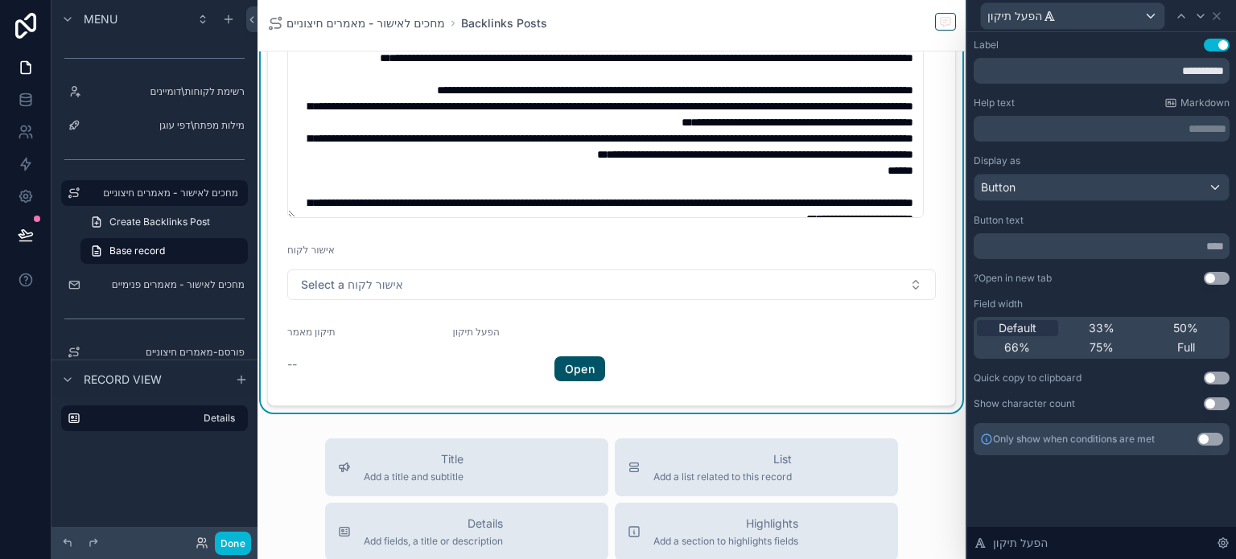
click at [1131, 130] on p "********* ﻿" at bounding box center [1103, 129] width 246 height 16
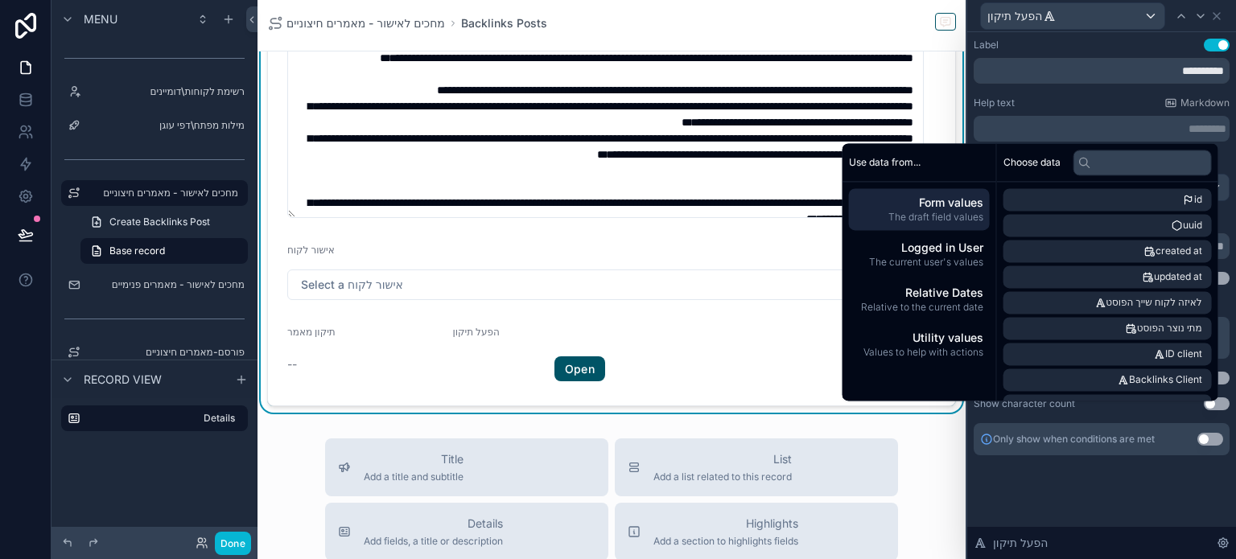
click at [1095, 113] on div "Help text Markdown ********* ﻿" at bounding box center [1102, 119] width 256 height 45
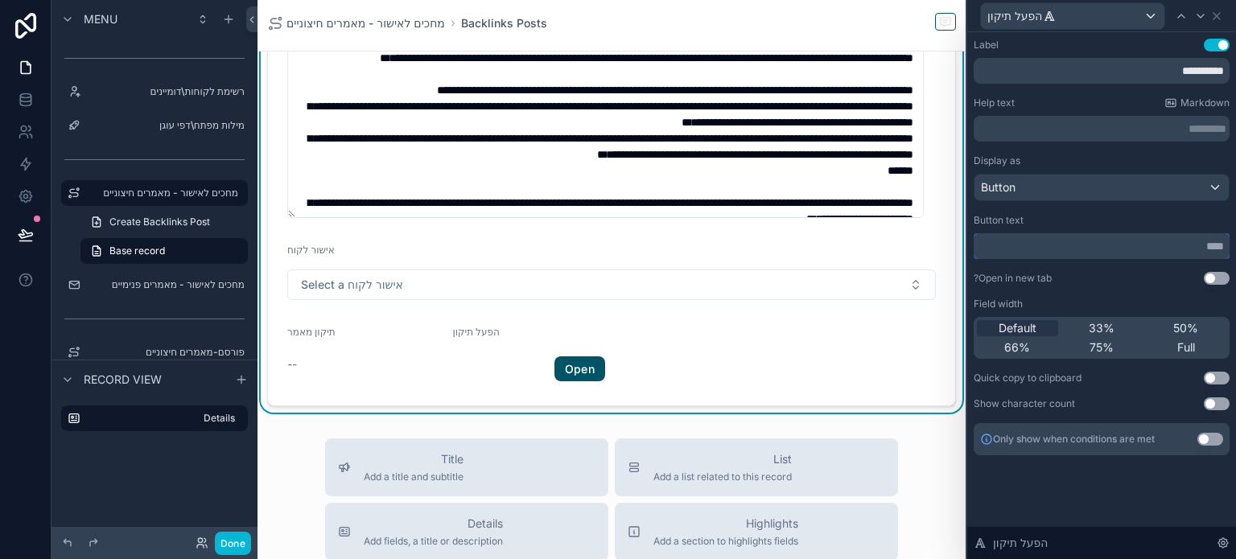
click at [1137, 247] on input "text" at bounding box center [1102, 246] width 256 height 26
type input "**********"
click at [1166, 134] on p "********* ﻿" at bounding box center [1103, 129] width 246 height 16
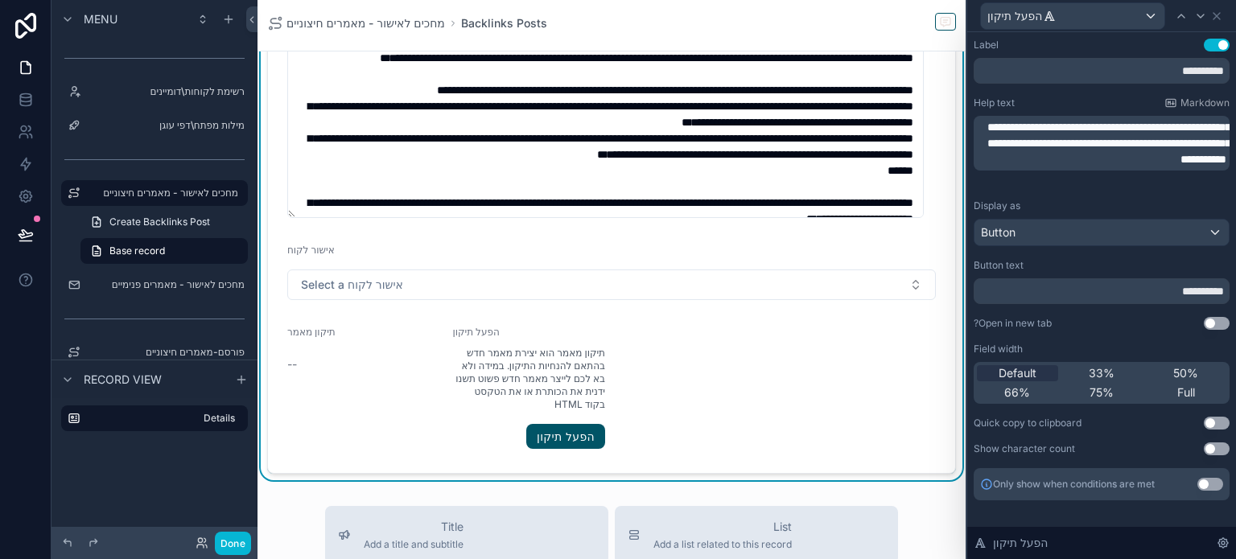
click at [1110, 93] on div "**********" at bounding box center [1102, 270] width 256 height 462
click at [1217, 17] on icon at bounding box center [1217, 16] width 13 height 13
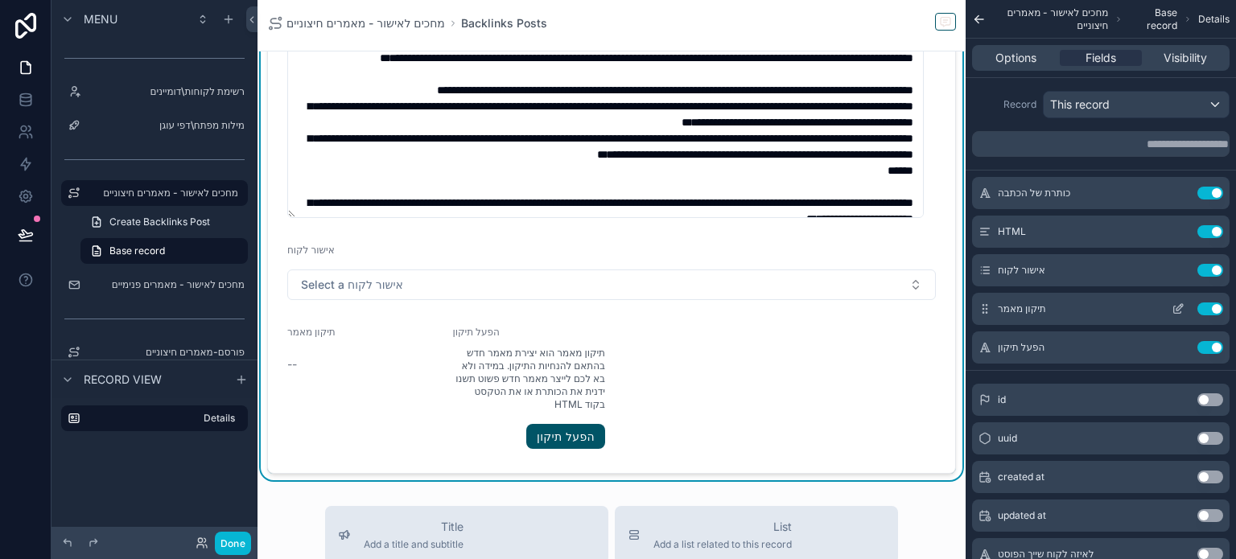
click at [1178, 305] on icon "scrollable content" at bounding box center [1178, 309] width 13 height 13
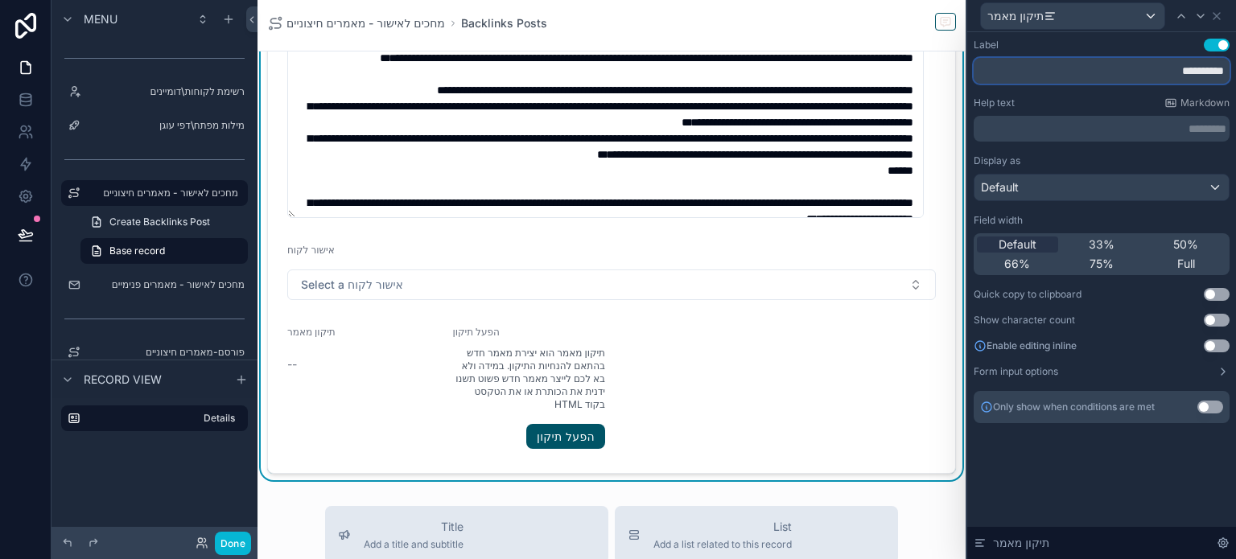
click at [1137, 73] on input "**********" at bounding box center [1102, 71] width 256 height 26
click at [1108, 72] on input "**********" at bounding box center [1102, 71] width 256 height 26
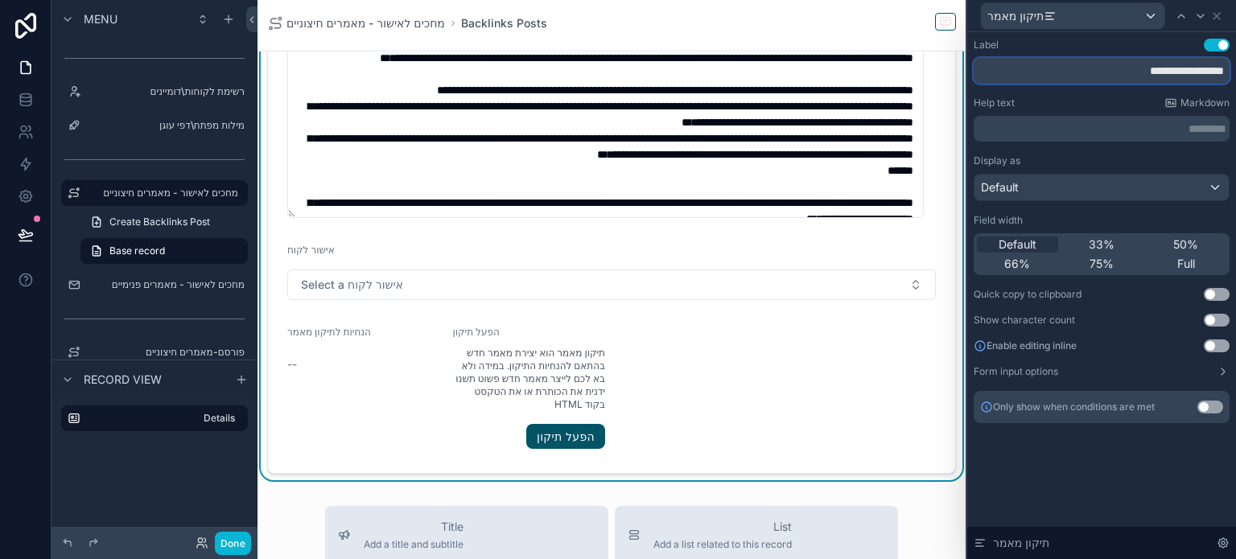
type input "**********"
click at [1149, 126] on p "********* ﻿" at bounding box center [1103, 129] width 246 height 16
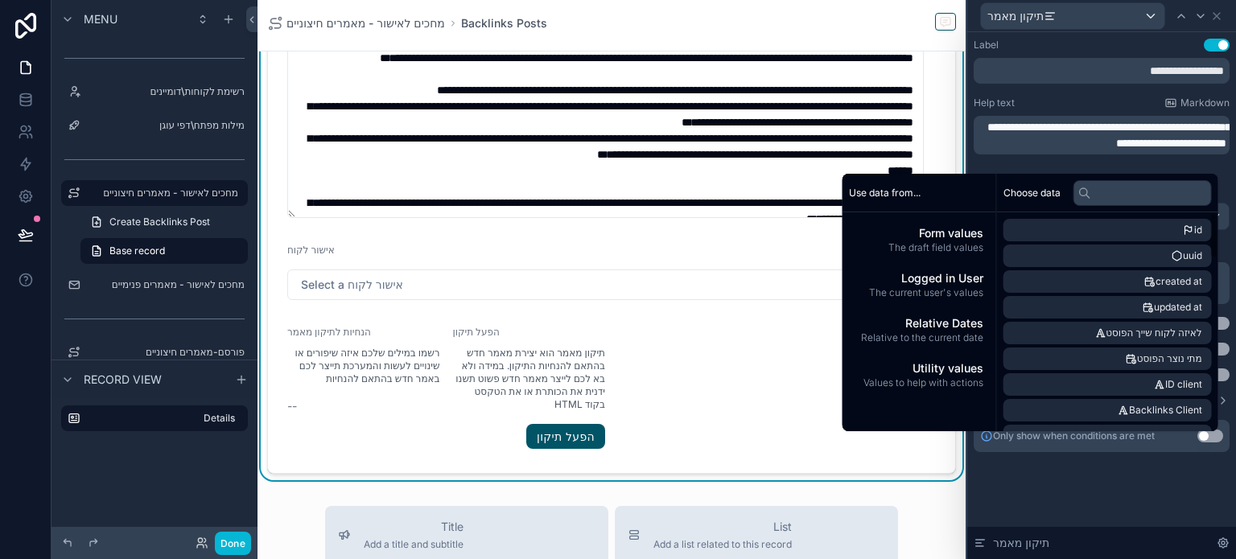
click at [1108, 476] on div "**********" at bounding box center [1102, 261] width 269 height 459
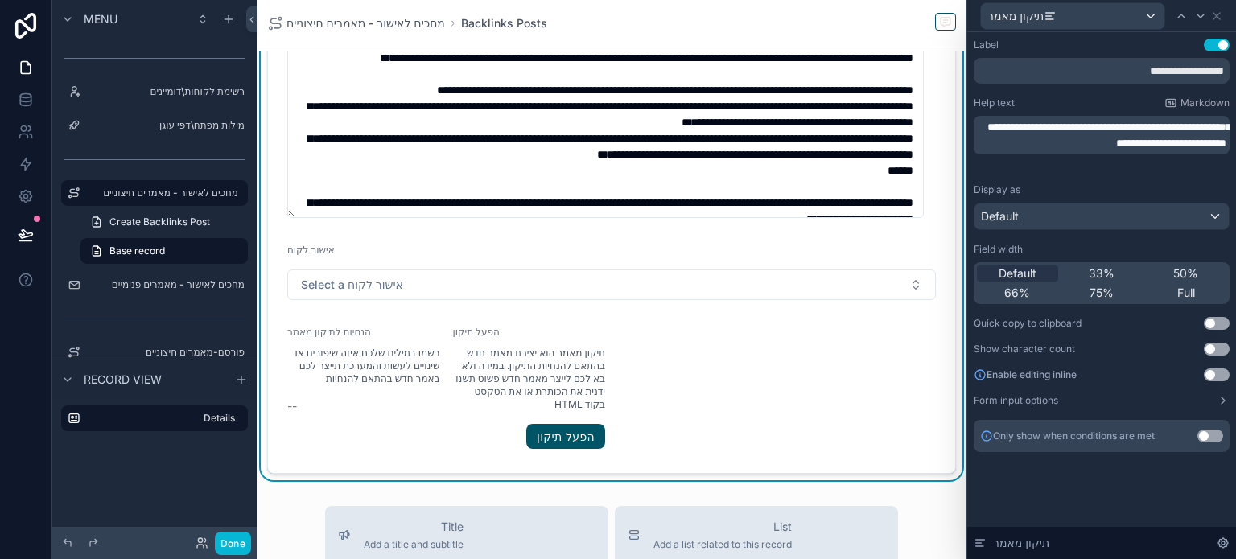
click at [1215, 373] on button "Use setting" at bounding box center [1217, 375] width 26 height 13
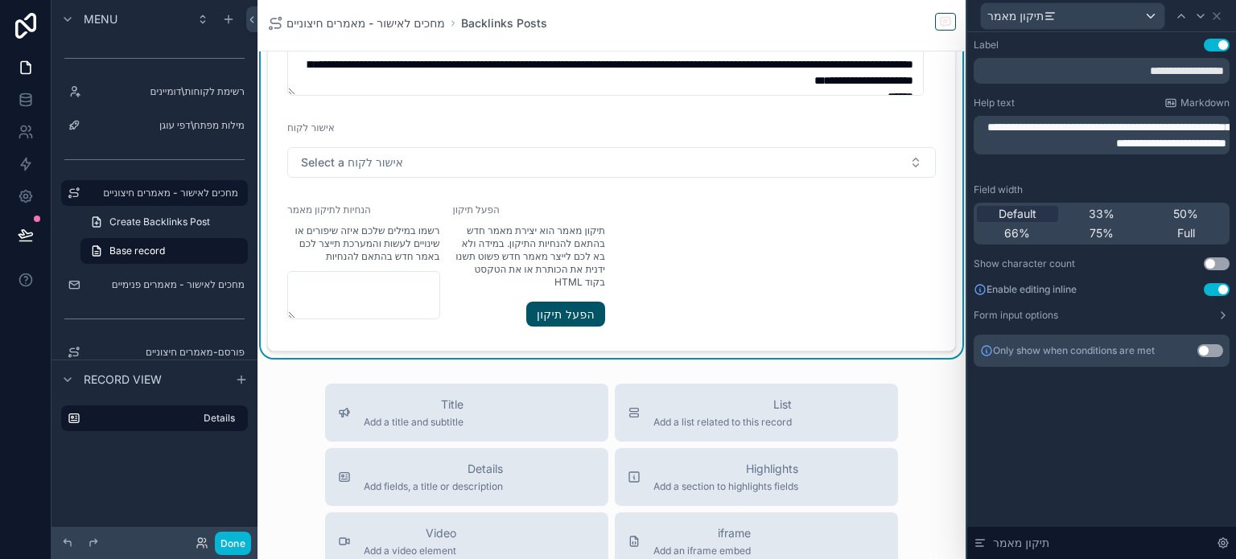
scroll to position [483, 0]
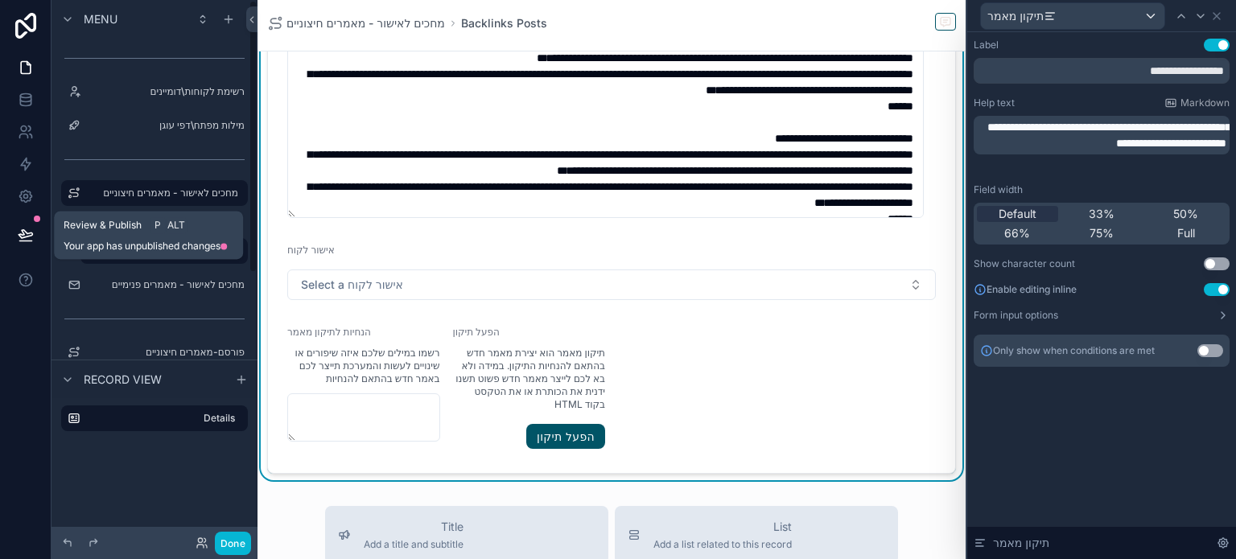
click at [26, 237] on icon at bounding box center [26, 234] width 14 height 8
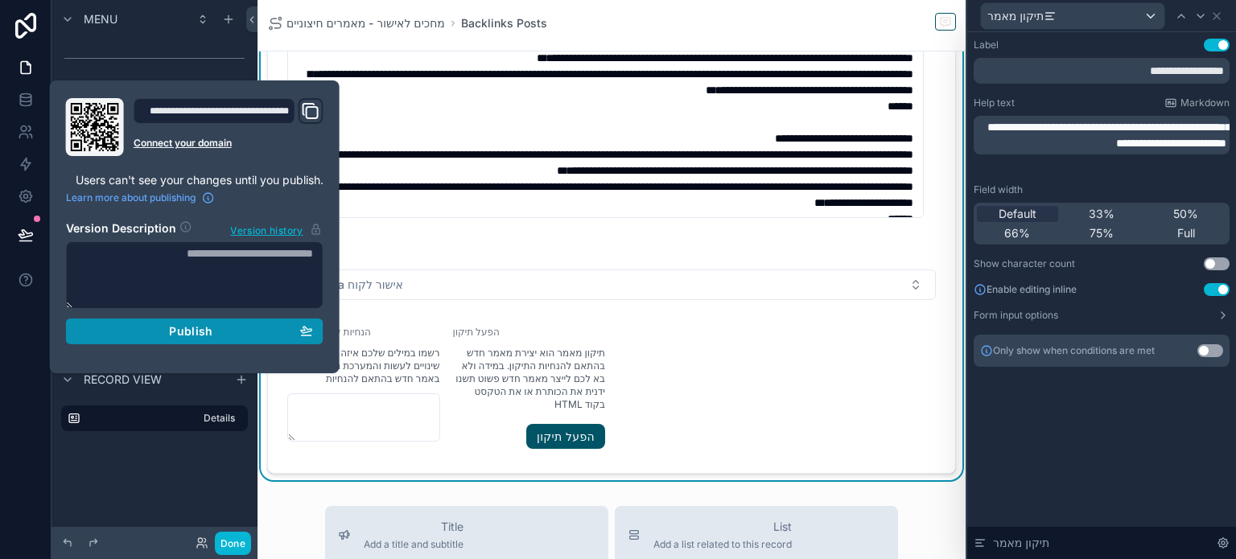
click at [182, 330] on span "Publish" at bounding box center [190, 331] width 43 height 14
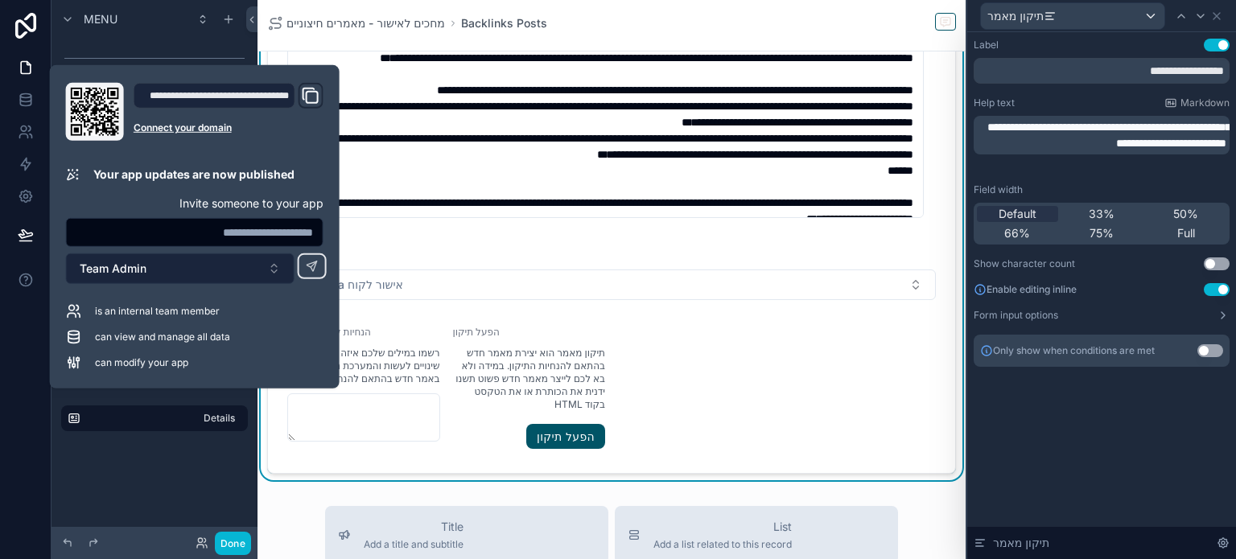
click at [182, 266] on button "Team Admin" at bounding box center [180, 269] width 229 height 31
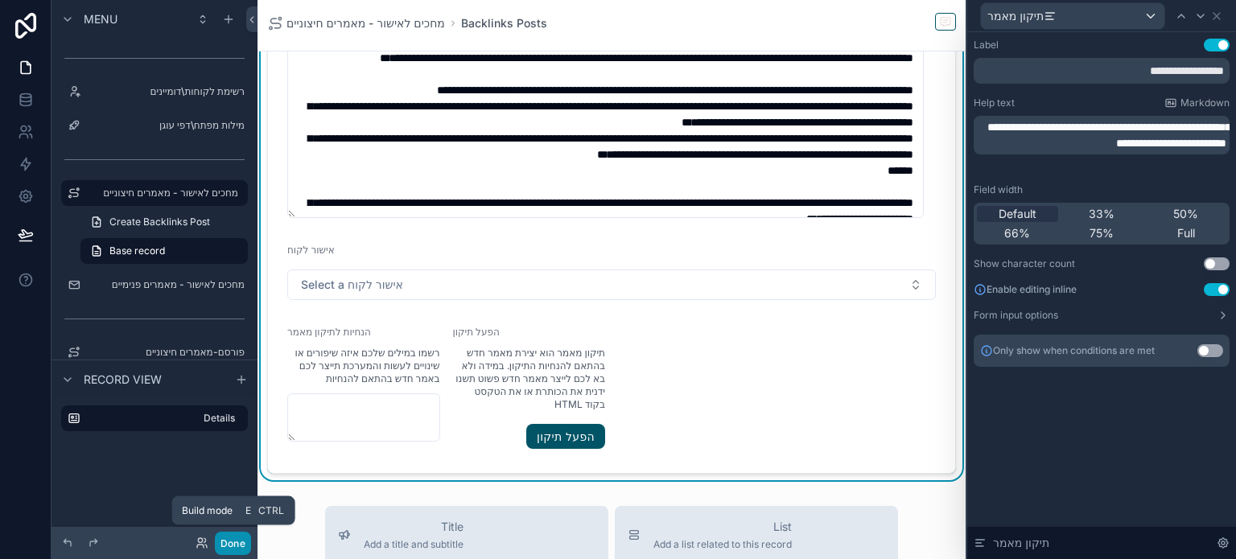
click at [223, 542] on button "Done" at bounding box center [233, 543] width 36 height 23
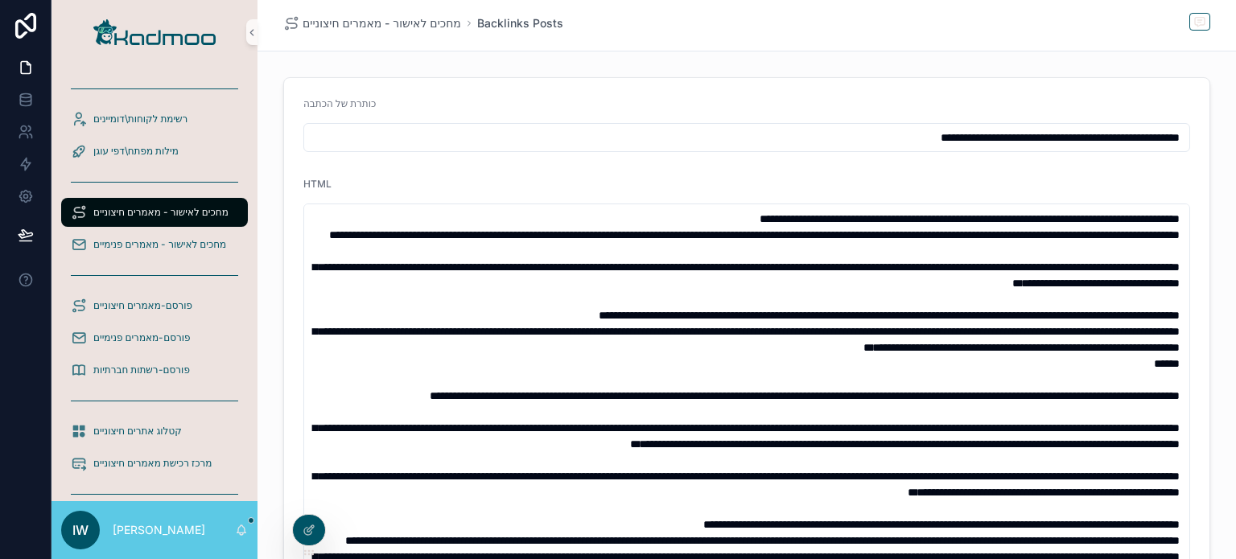
click at [818, 140] on input "**********" at bounding box center [746, 137] width 885 height 23
click at [1105, 25] on span "Record comments" at bounding box center [1080, 22] width 84 height 13
click at [1193, 29] on span "scrollable content" at bounding box center [1200, 22] width 21 height 18
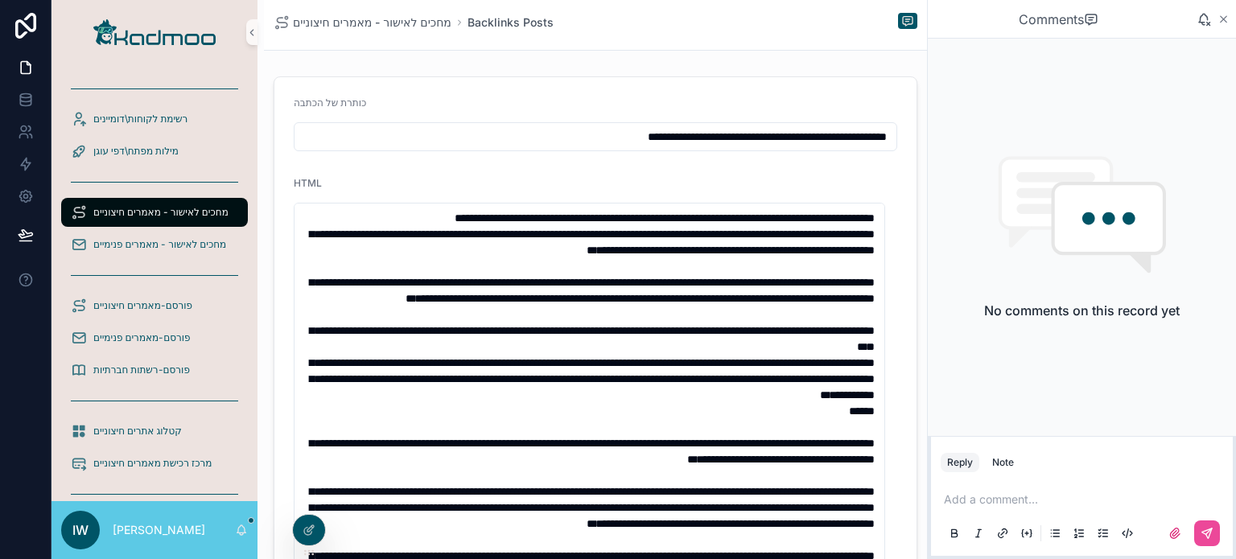
click at [1222, 18] on icon "scrollable content" at bounding box center [1224, 19] width 6 height 6
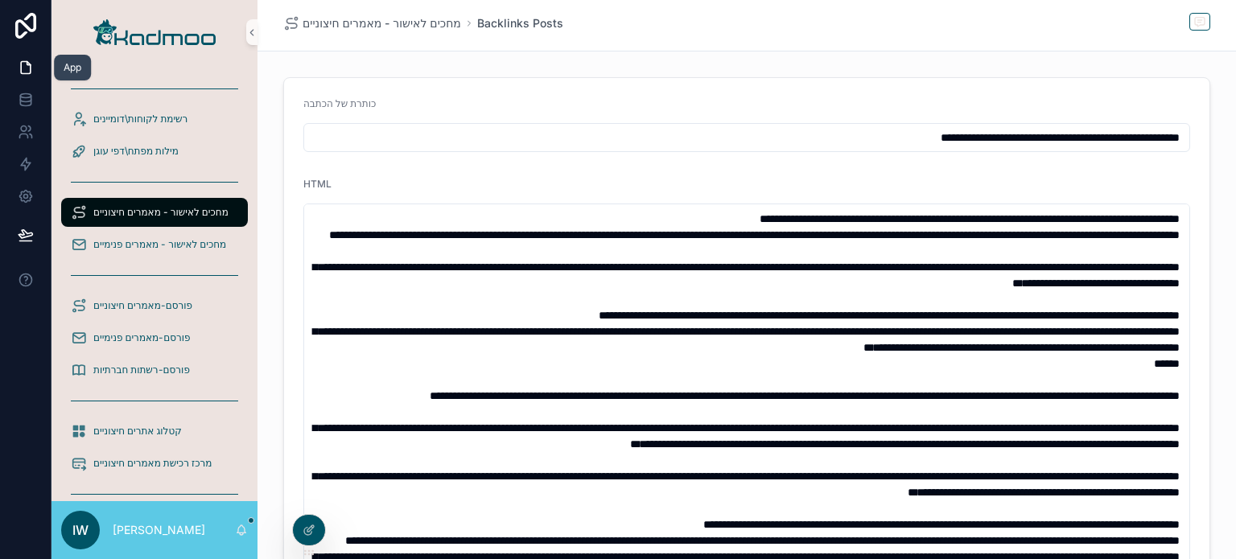
click at [21, 70] on icon at bounding box center [26, 68] width 10 height 12
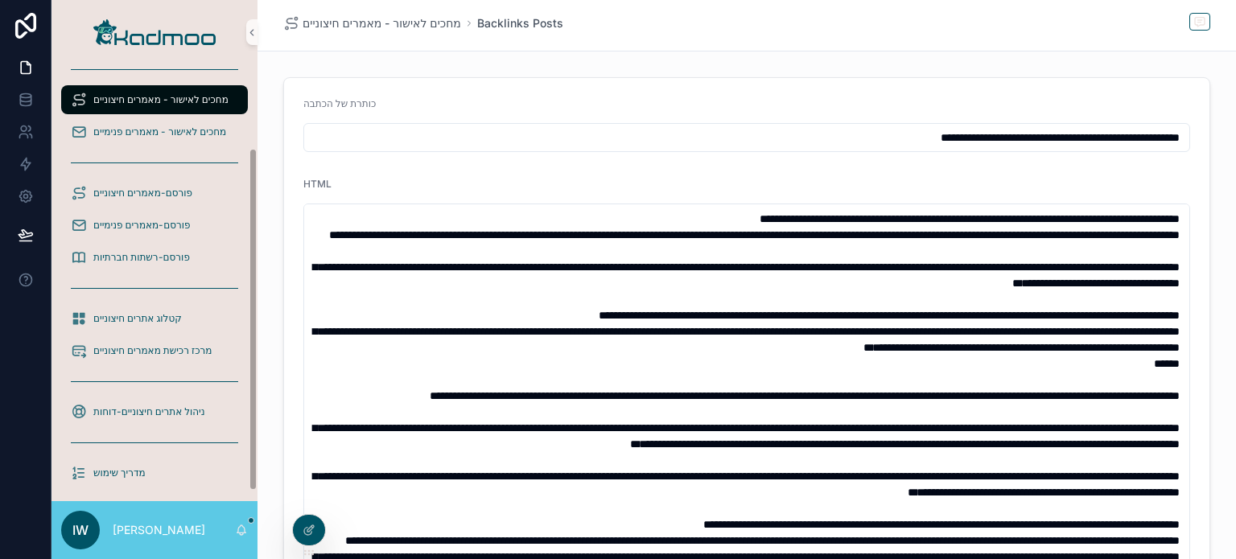
scroll to position [119, 0]
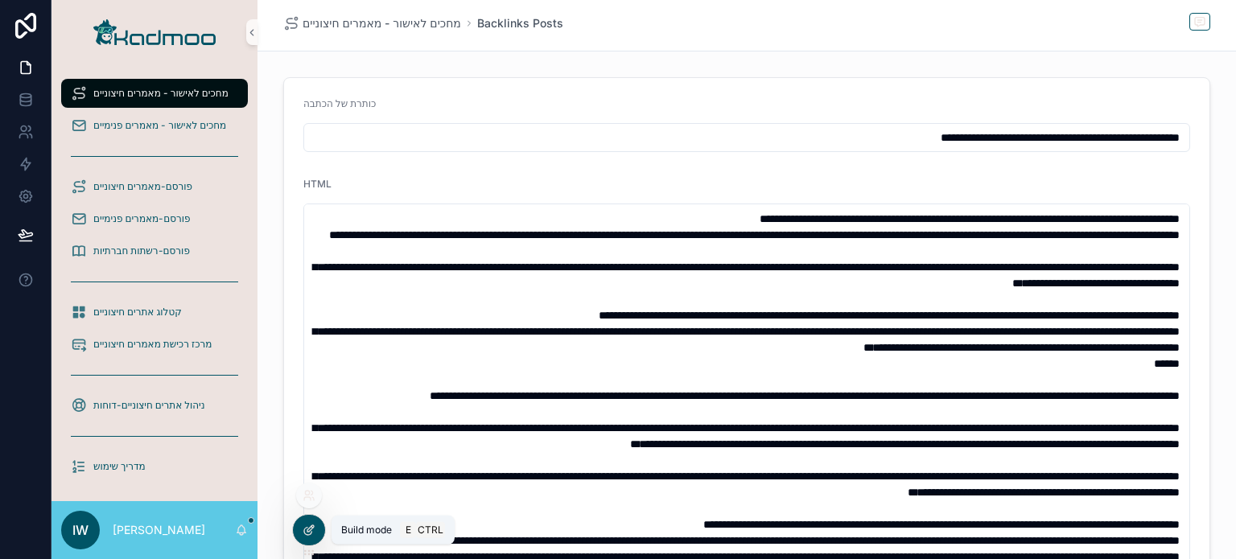
click at [313, 534] on icon at bounding box center [309, 530] width 13 height 13
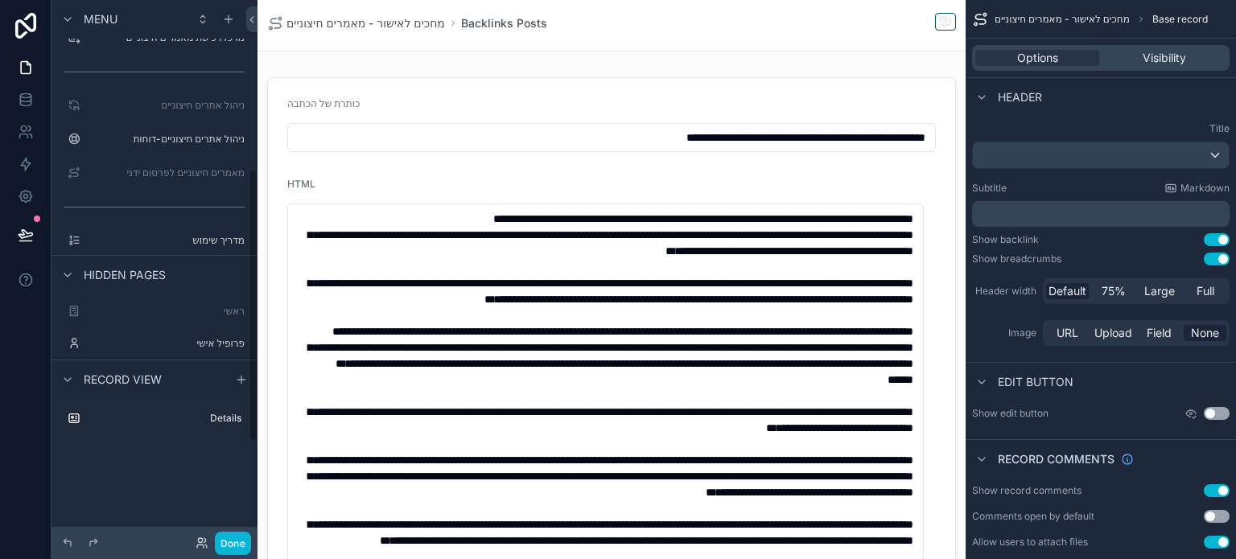
scroll to position [527, 0]
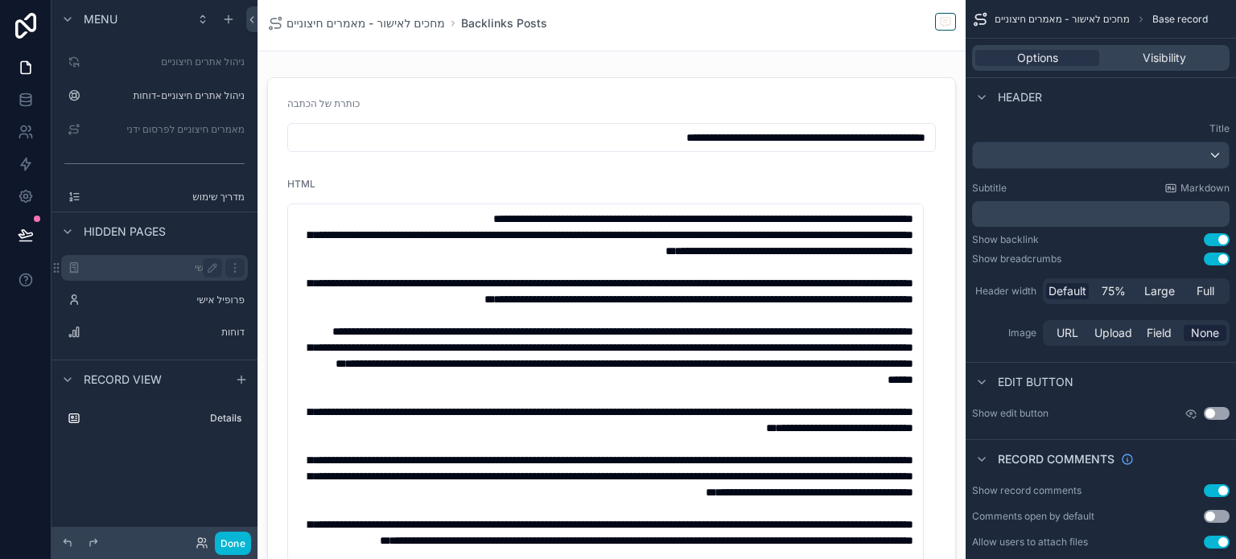
click at [172, 270] on label "ראשי" at bounding box center [151, 268] width 129 height 13
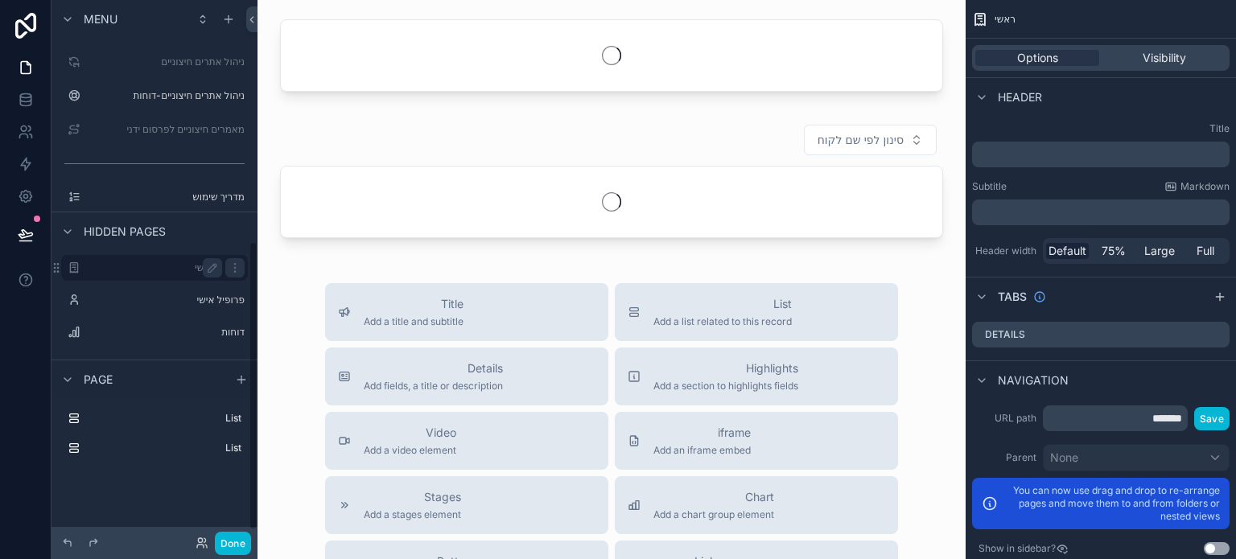
scroll to position [451, 0]
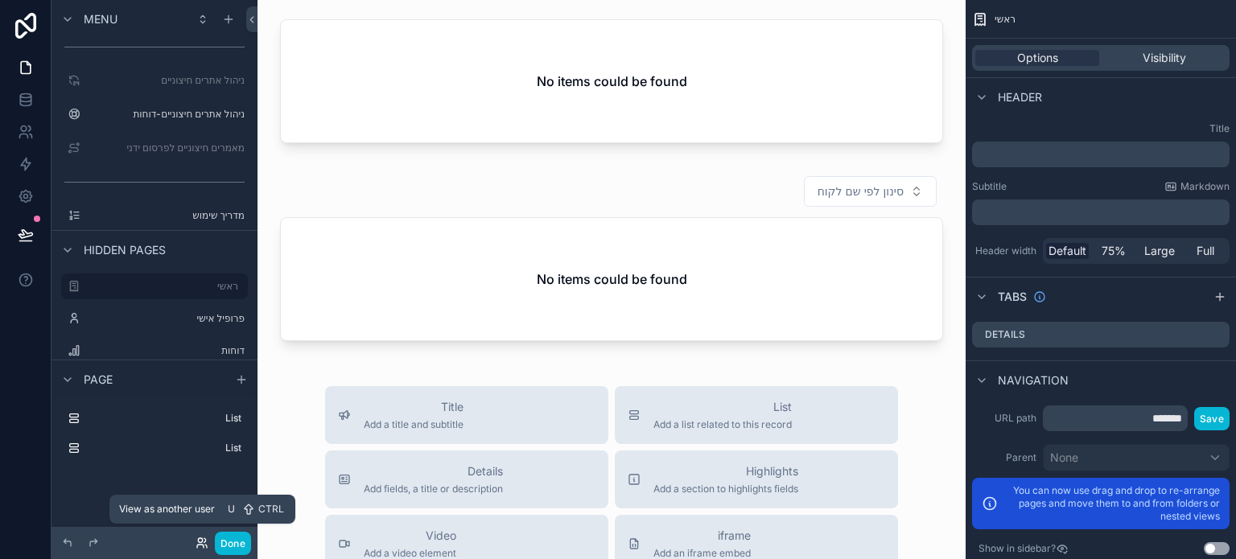
click at [203, 543] on icon at bounding box center [202, 543] width 13 height 13
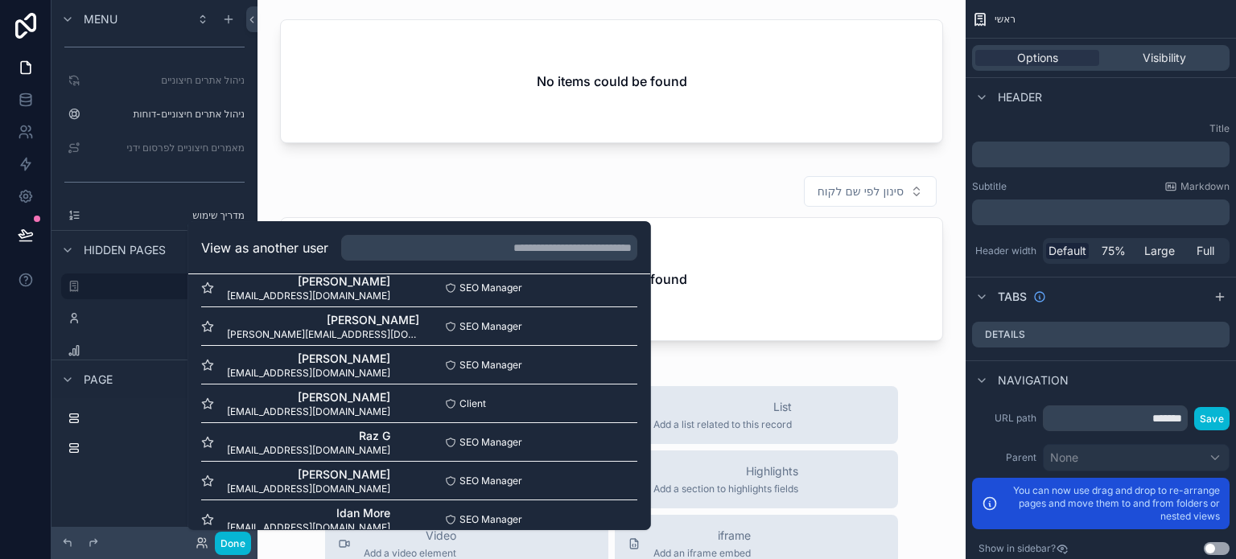
scroll to position [774, 0]
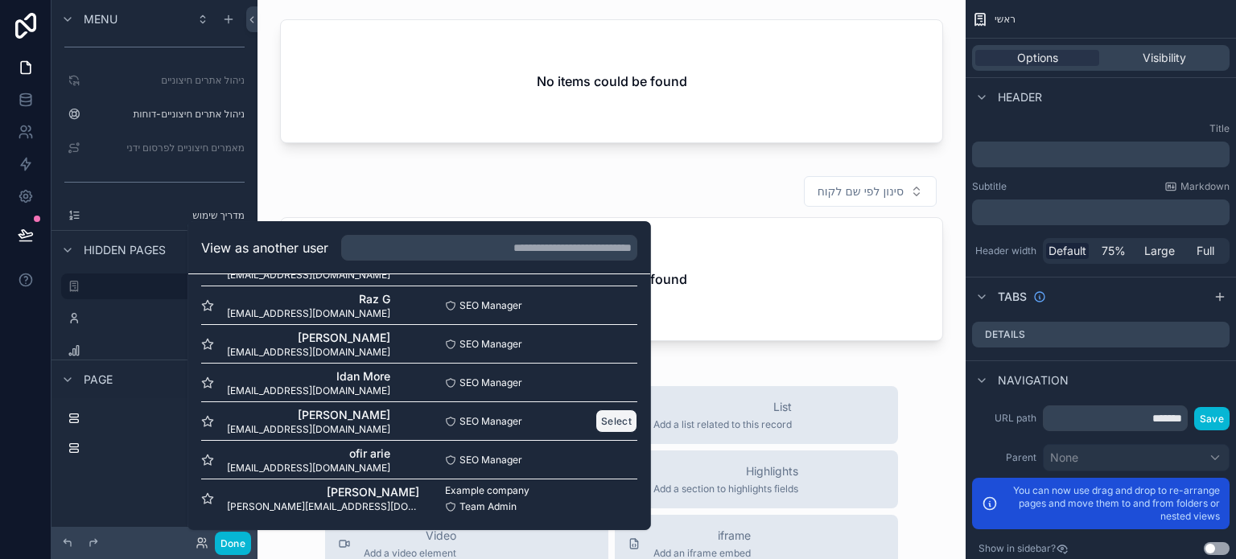
click at [605, 419] on button "Select" at bounding box center [617, 421] width 42 height 23
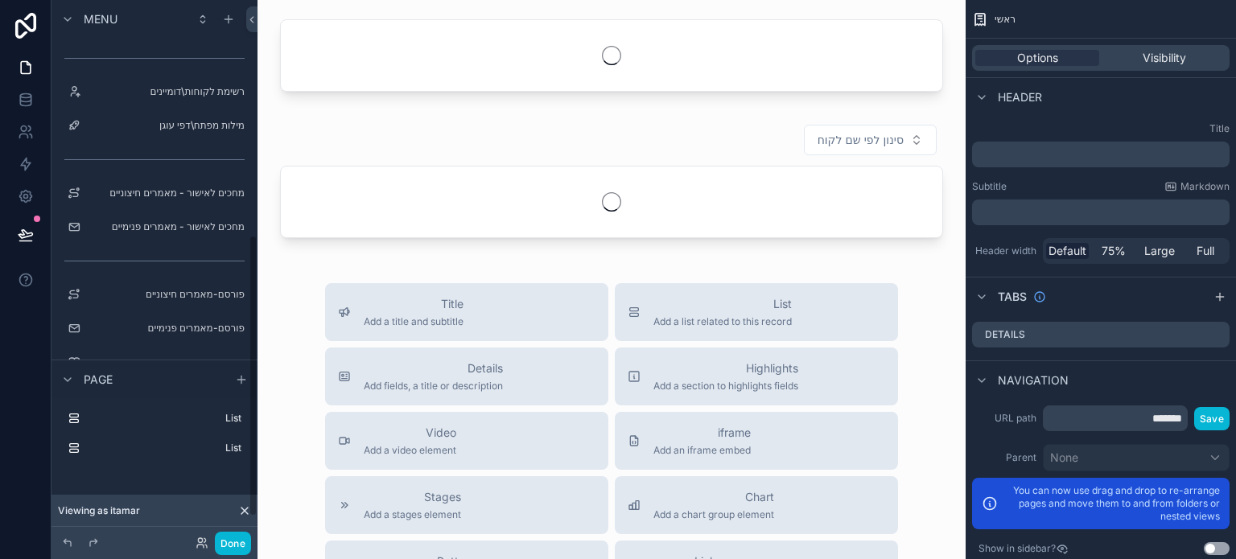
scroll to position [451, 0]
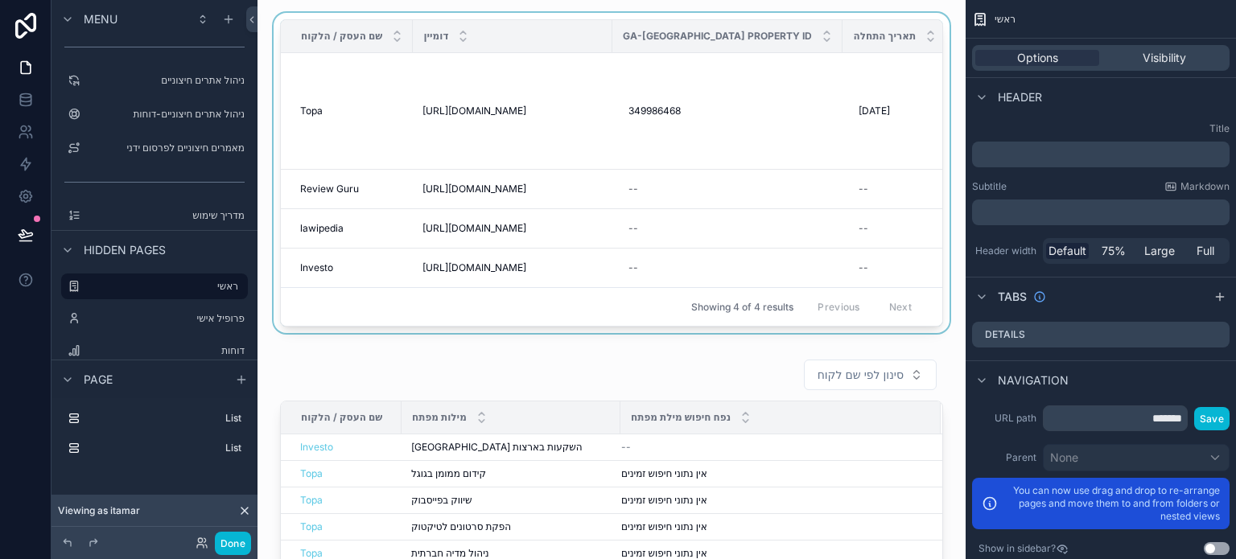
click at [452, 320] on div "Showing 4 of 4 results Previous Next" at bounding box center [612, 306] width 662 height 39
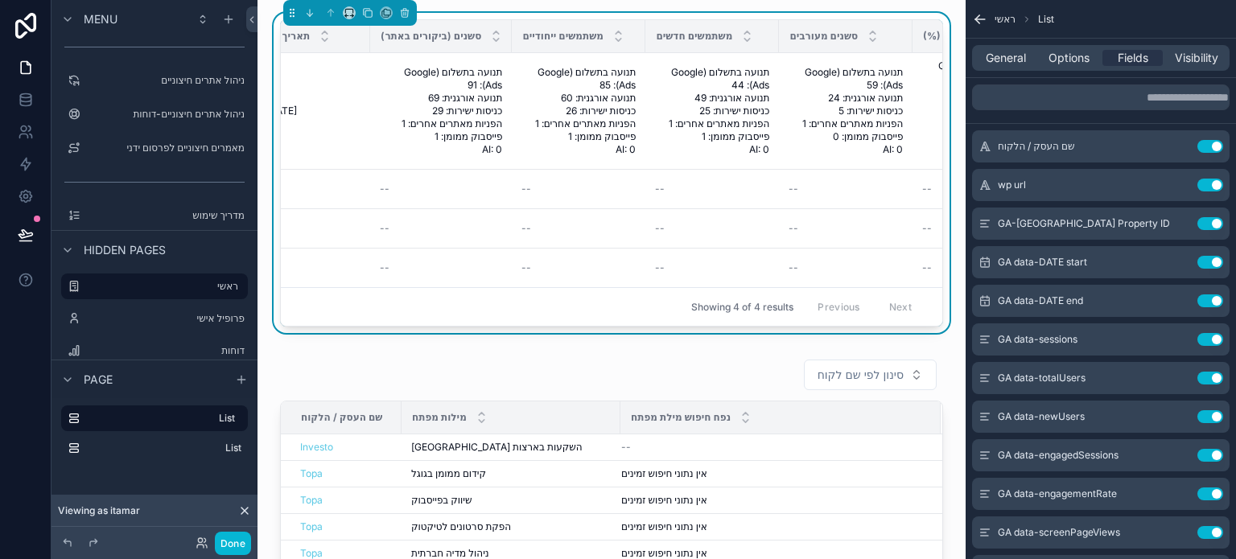
scroll to position [0, 563]
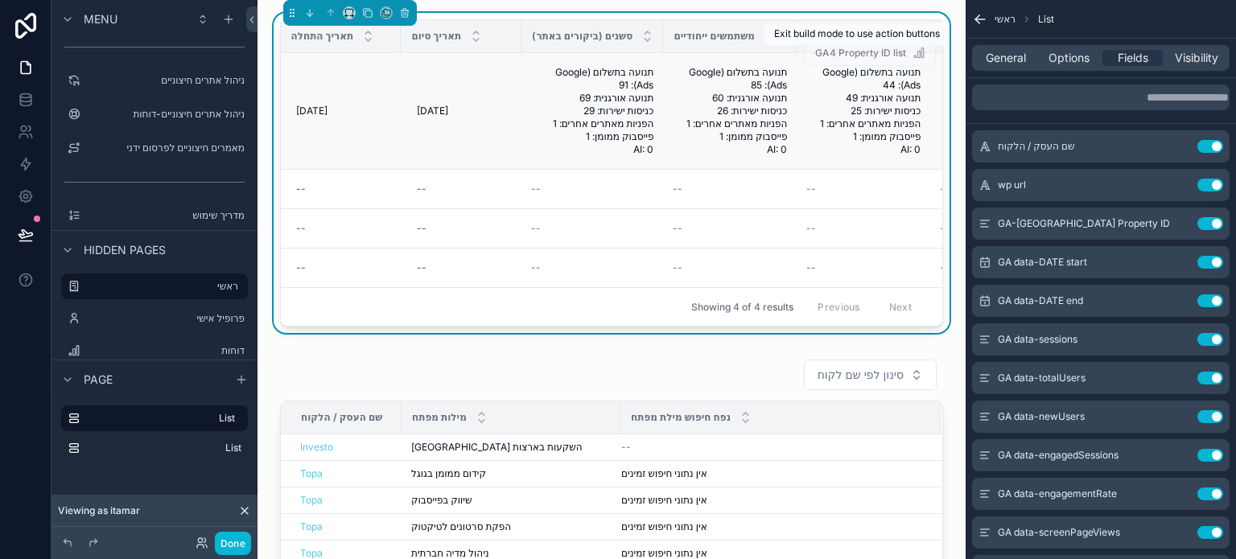
click at [841, 53] on span "GA4 Property ID list" at bounding box center [870, 54] width 131 height 12
click at [1075, 63] on span "Options" at bounding box center [1069, 58] width 41 height 16
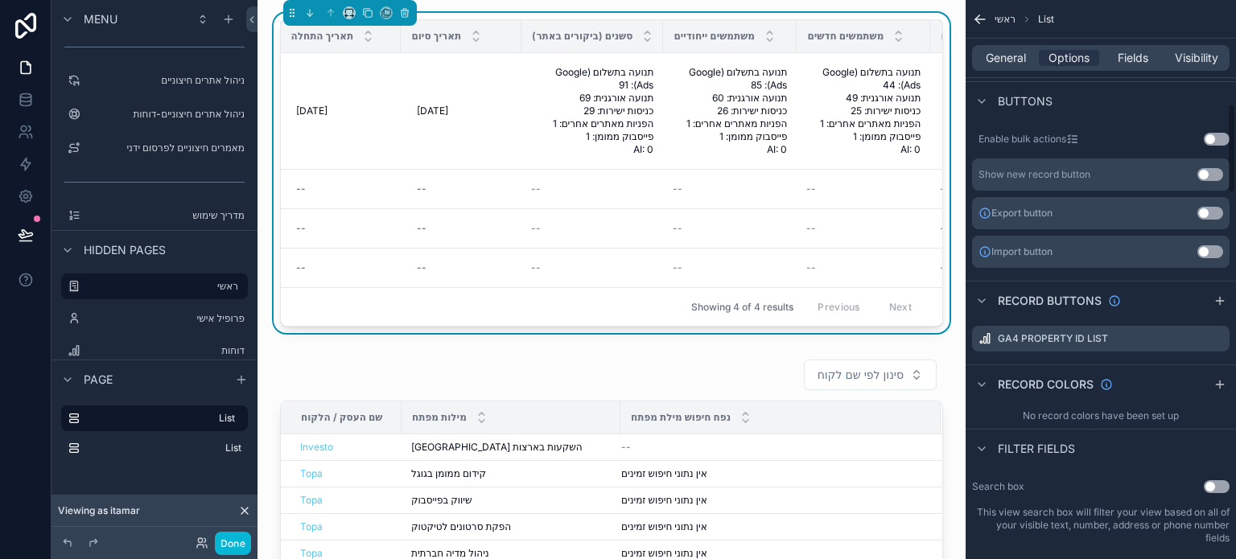
scroll to position [724, 0]
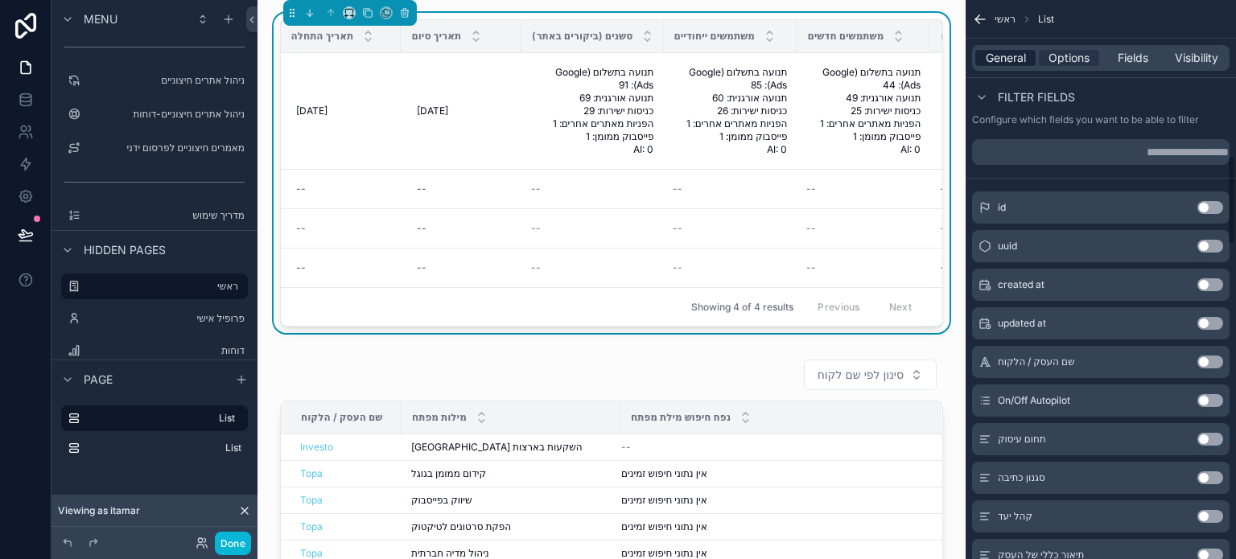
click at [1008, 56] on span "General" at bounding box center [1006, 58] width 40 height 16
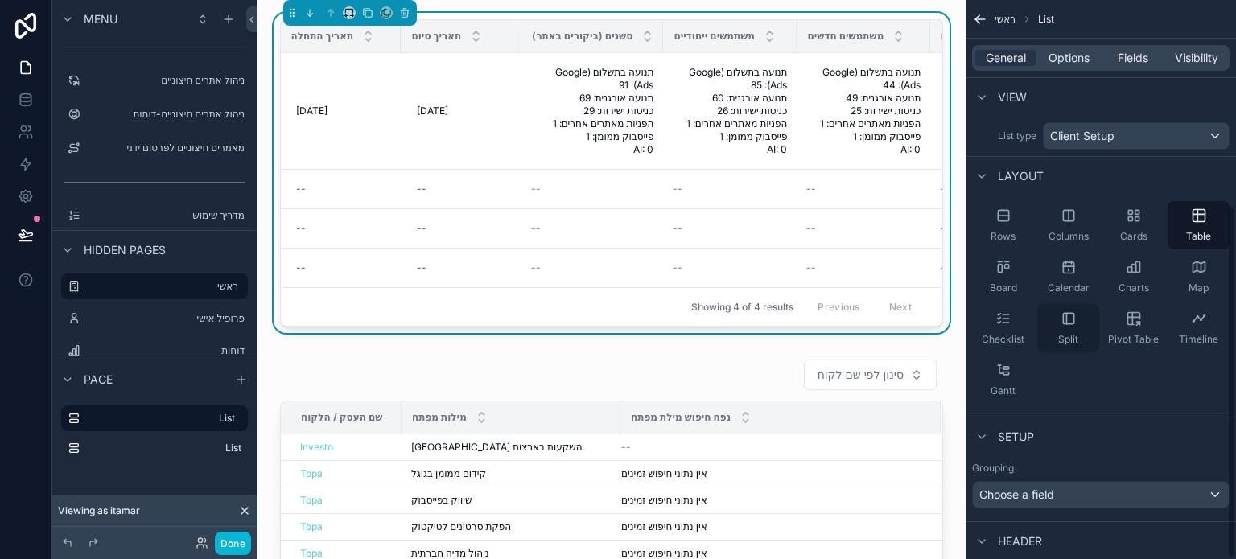
scroll to position [0, 0]
click at [1063, 54] on span "Options" at bounding box center [1069, 58] width 41 height 16
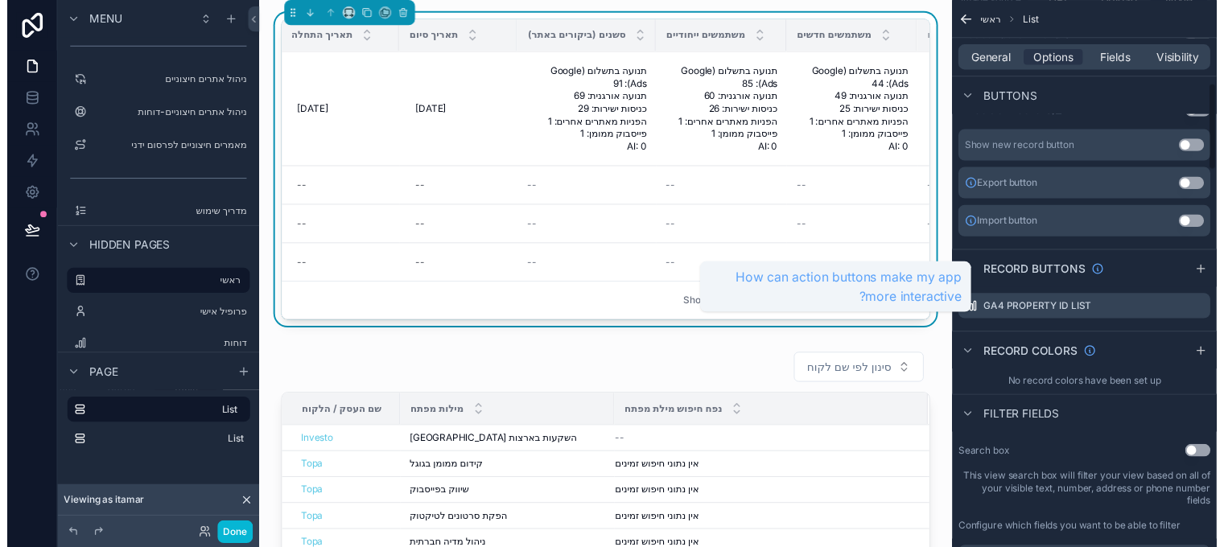
scroll to position [563, 0]
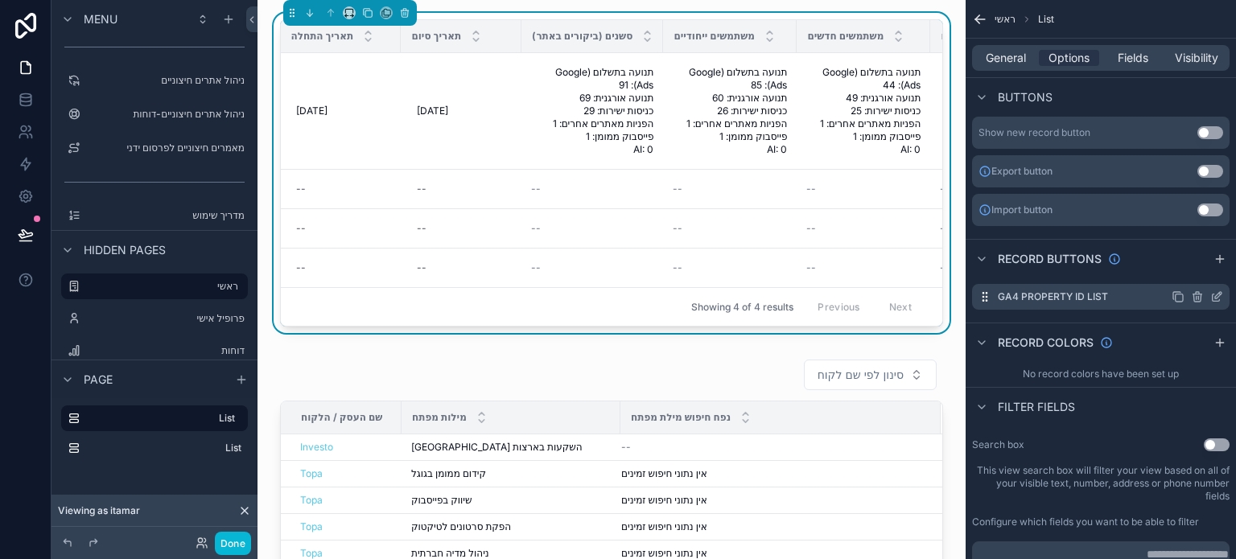
click at [1215, 294] on icon "scrollable content" at bounding box center [1217, 297] width 13 height 13
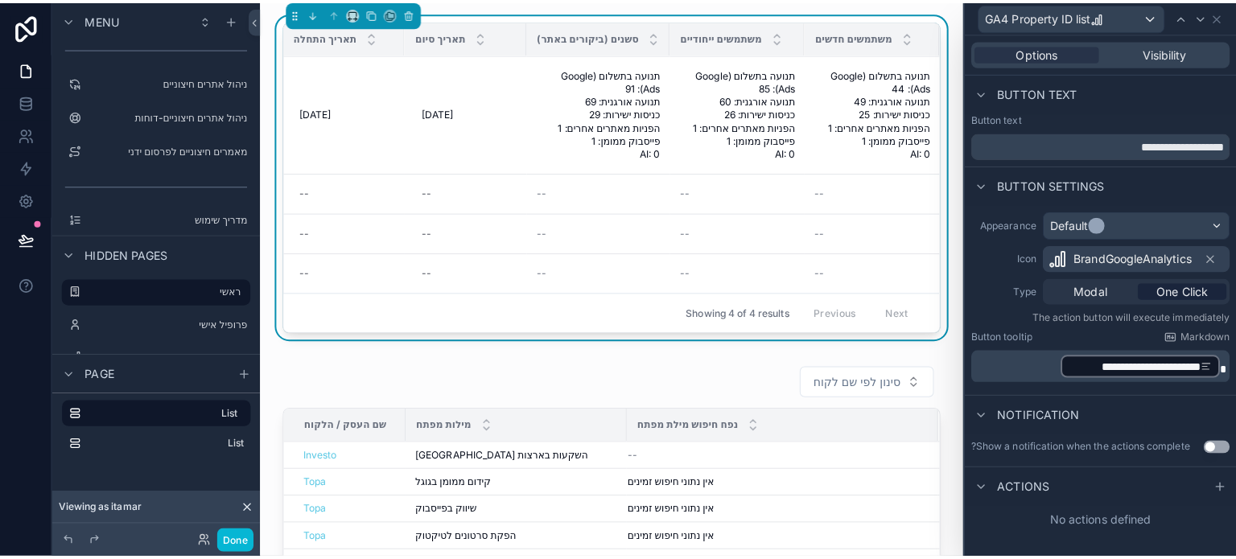
scroll to position [0, 0]
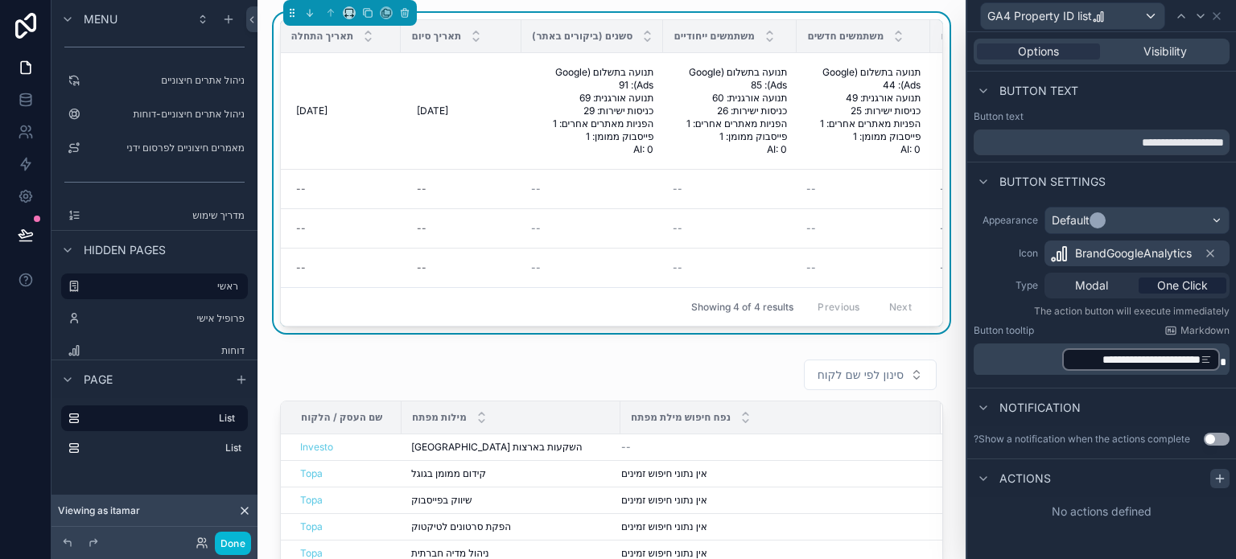
click at [1216, 479] on icon at bounding box center [1220, 479] width 13 height 13
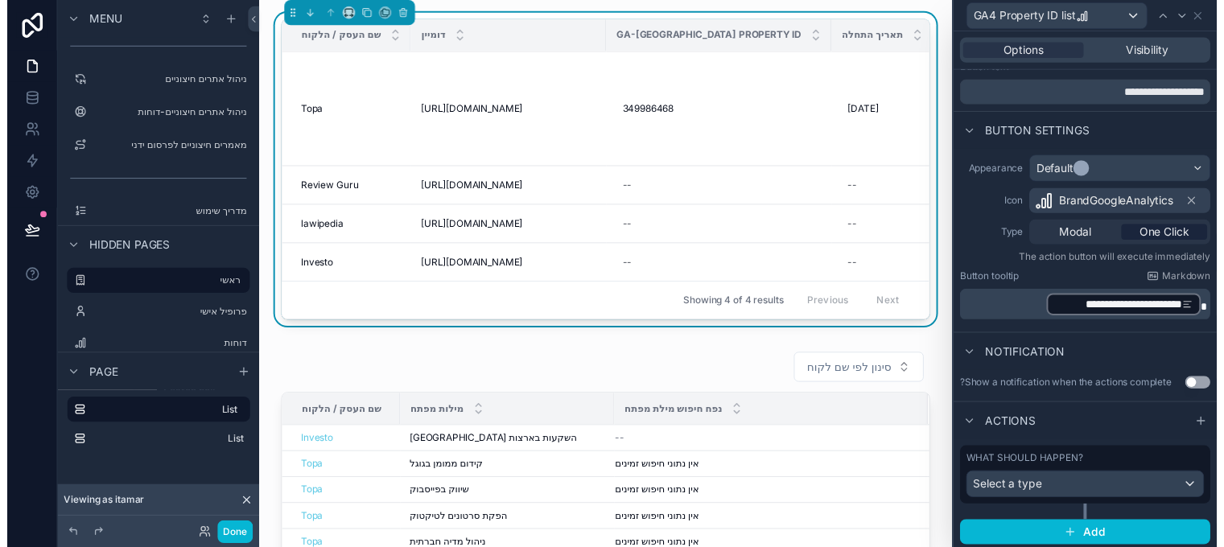
scroll to position [51, 0]
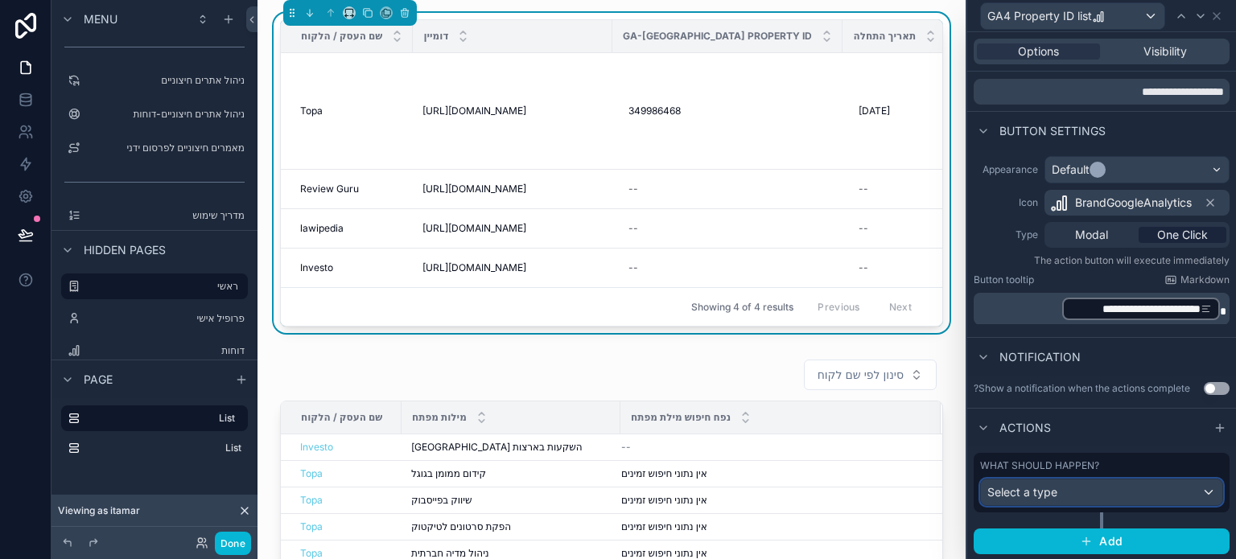
click at [1095, 486] on div "Select a type" at bounding box center [1101, 493] width 241 height 26
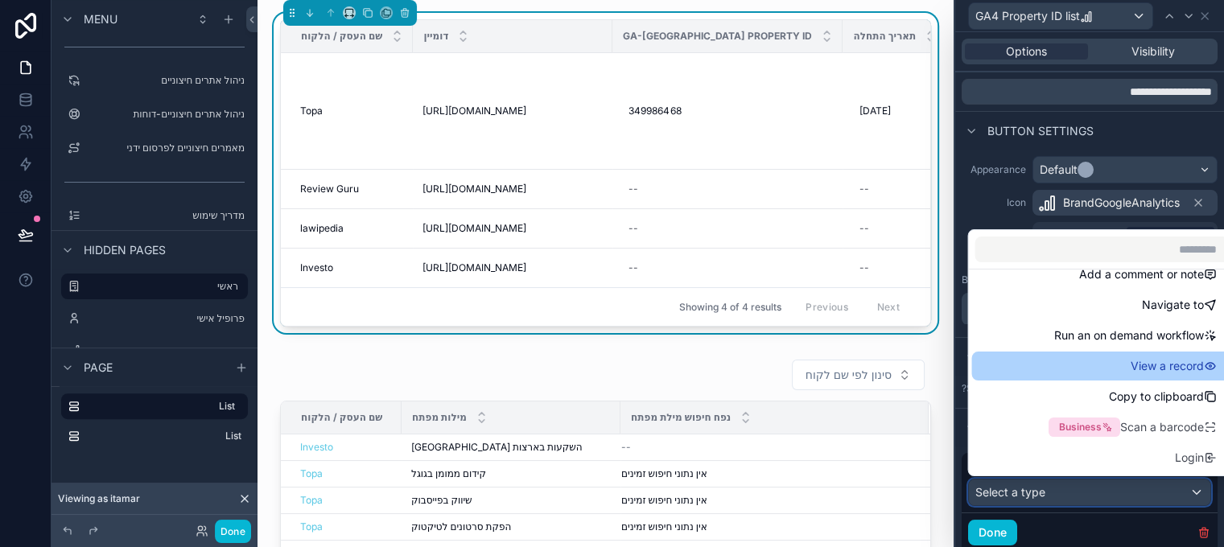
scroll to position [12, 0]
click at [1130, 359] on span "View a record" at bounding box center [1166, 366] width 73 height 19
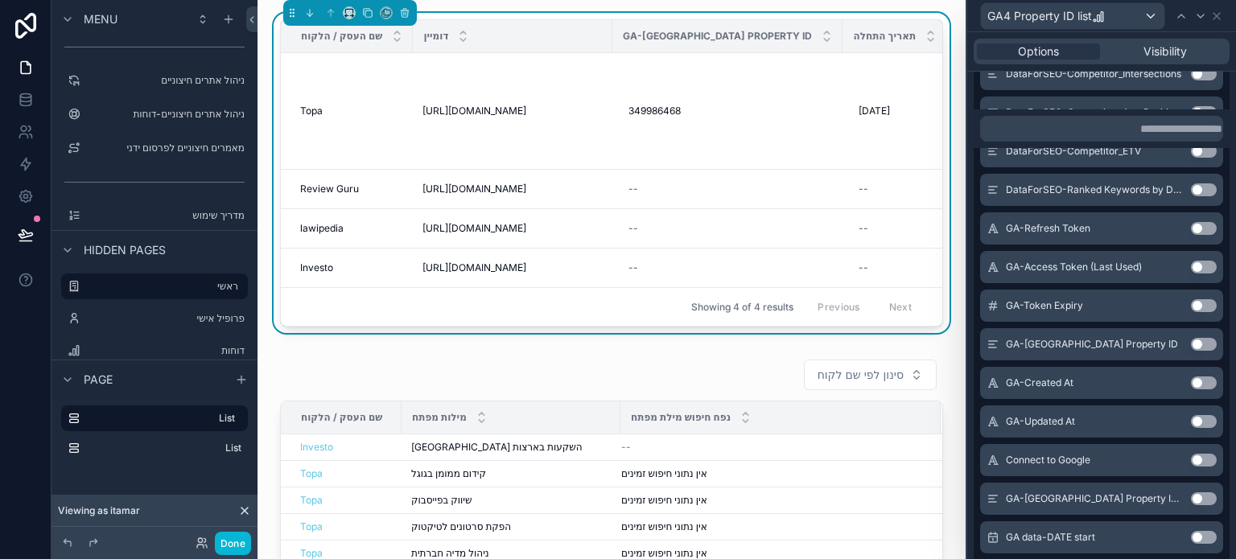
scroll to position [2144, 0]
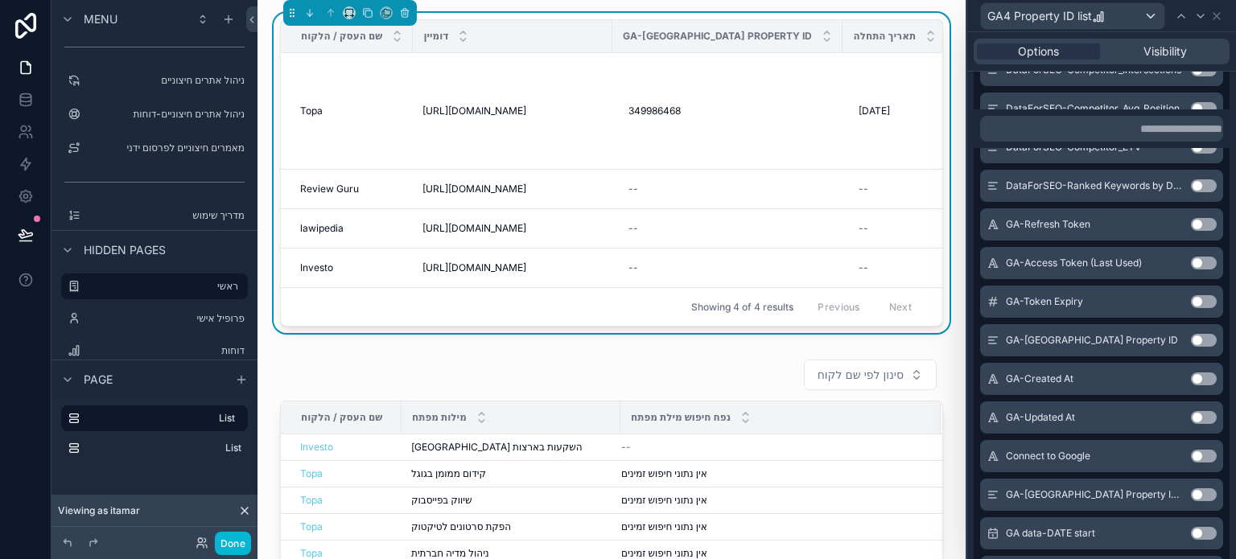
click at [1191, 491] on button "Use setting" at bounding box center [1204, 495] width 26 height 13
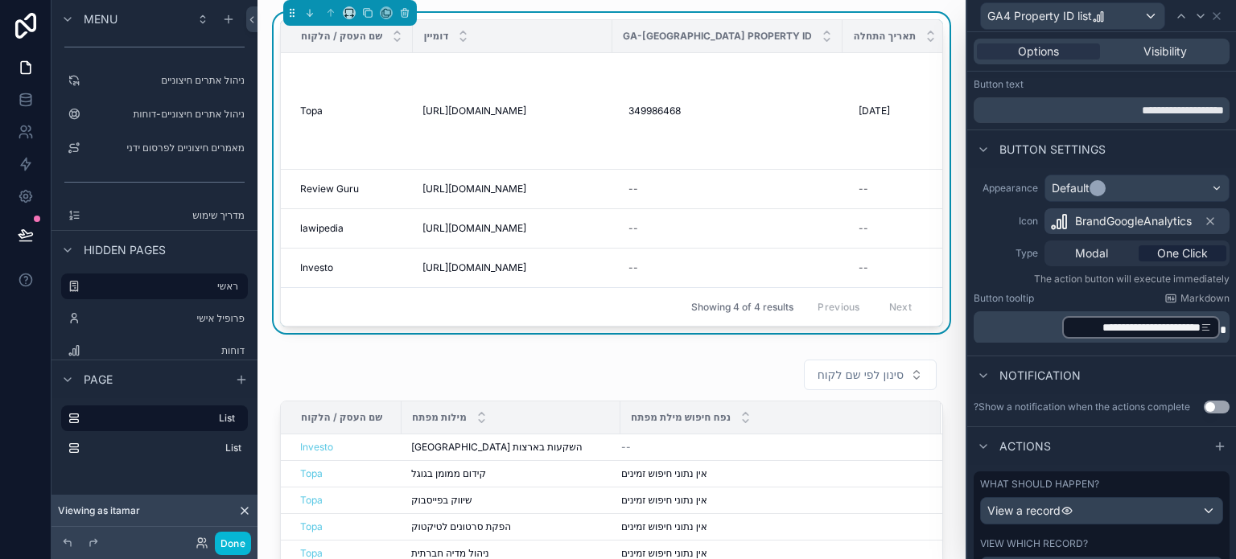
scroll to position [0, 0]
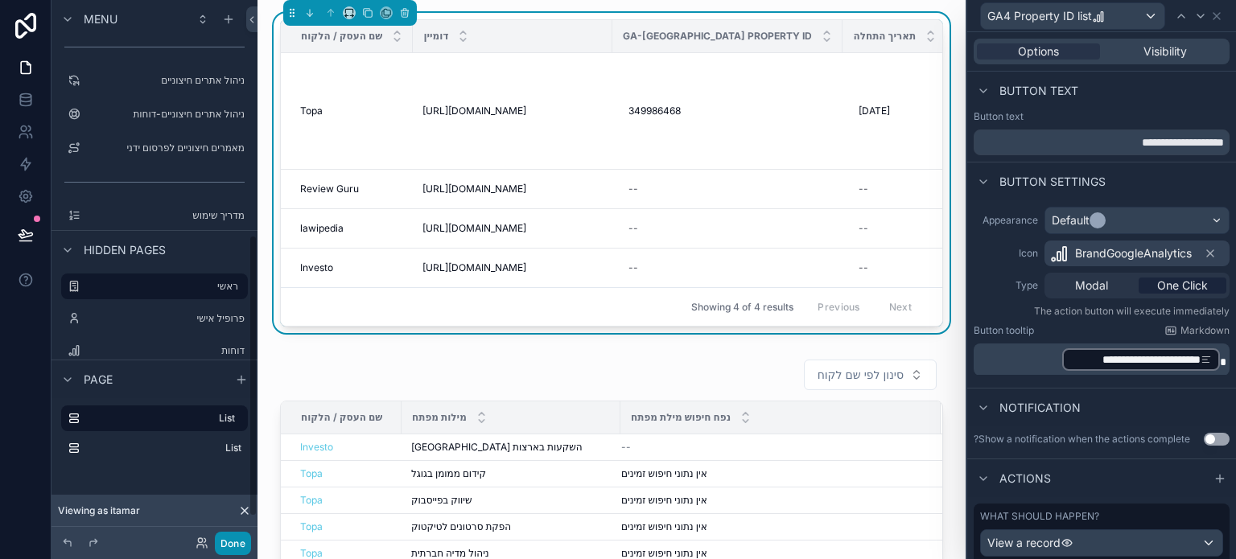
click at [235, 547] on button "Done" at bounding box center [233, 543] width 36 height 23
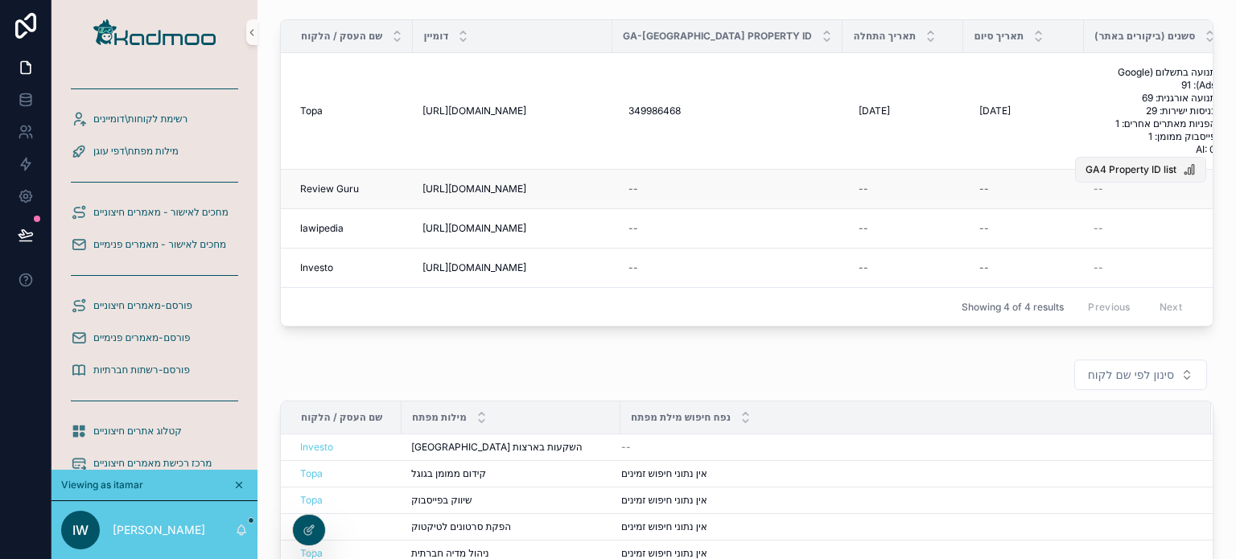
click at [1133, 168] on span "GA4 Property ID list" at bounding box center [1131, 169] width 91 height 13
click at [1126, 170] on span "GA4 Property ID list" at bounding box center [1131, 169] width 91 height 13
click at [1110, 168] on span "GA4 Property ID list" at bounding box center [1131, 169] width 91 height 13
click at [1120, 166] on span "GA4 Property ID list" at bounding box center [1131, 169] width 91 height 13
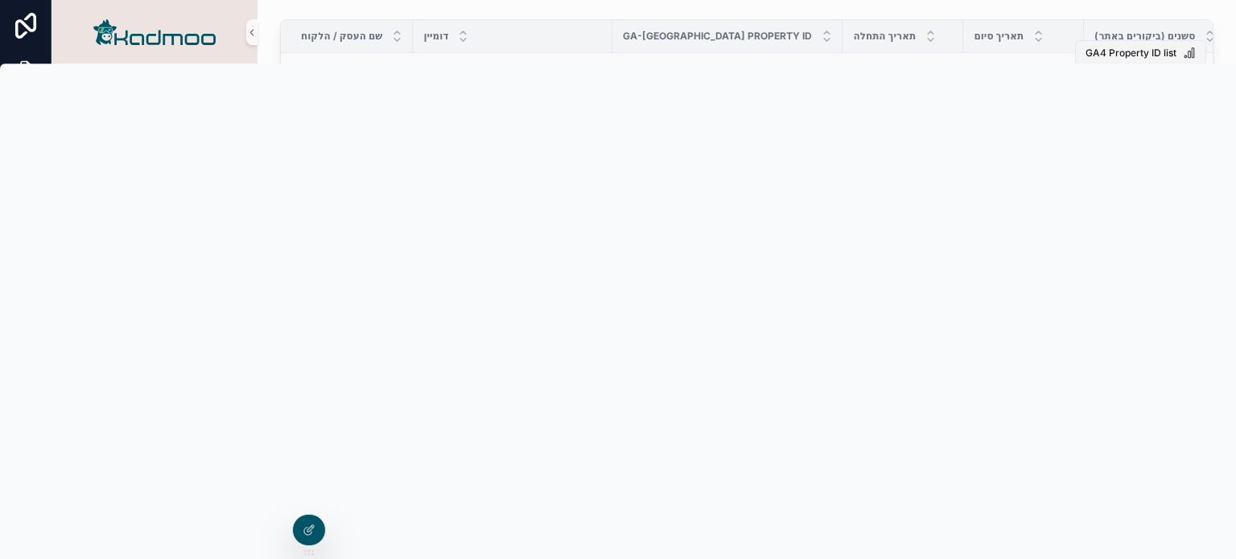
click at [1112, 47] on span "GA4 Property ID list" at bounding box center [1131, 53] width 91 height 13
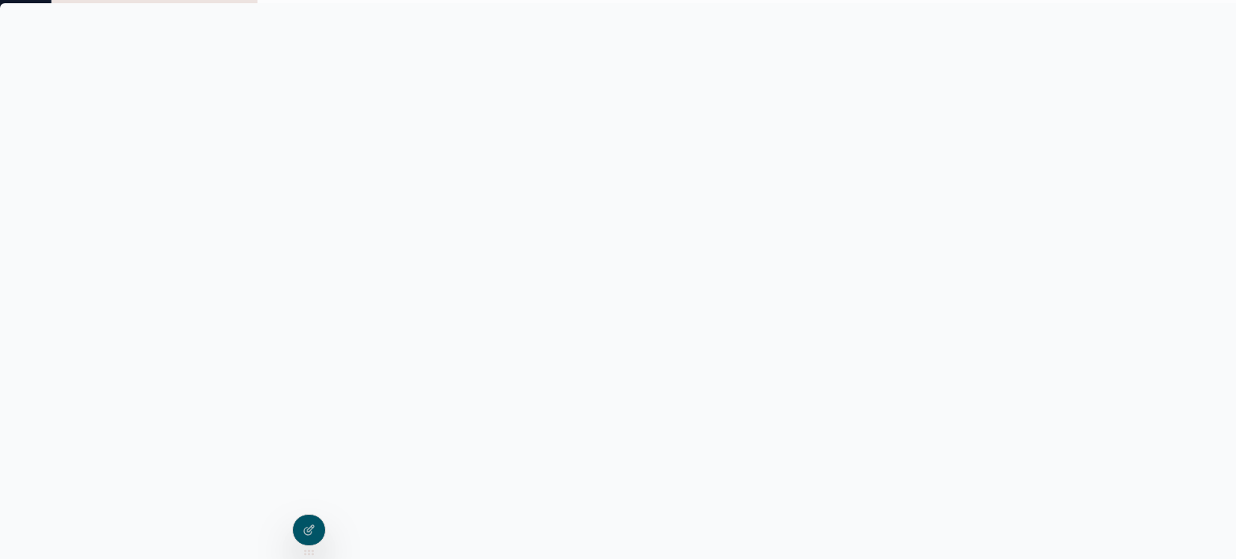
click at [1027, 287] on p "חשבון: [DOMAIN_NAME]" at bounding box center [874, 281] width 1729 height 14
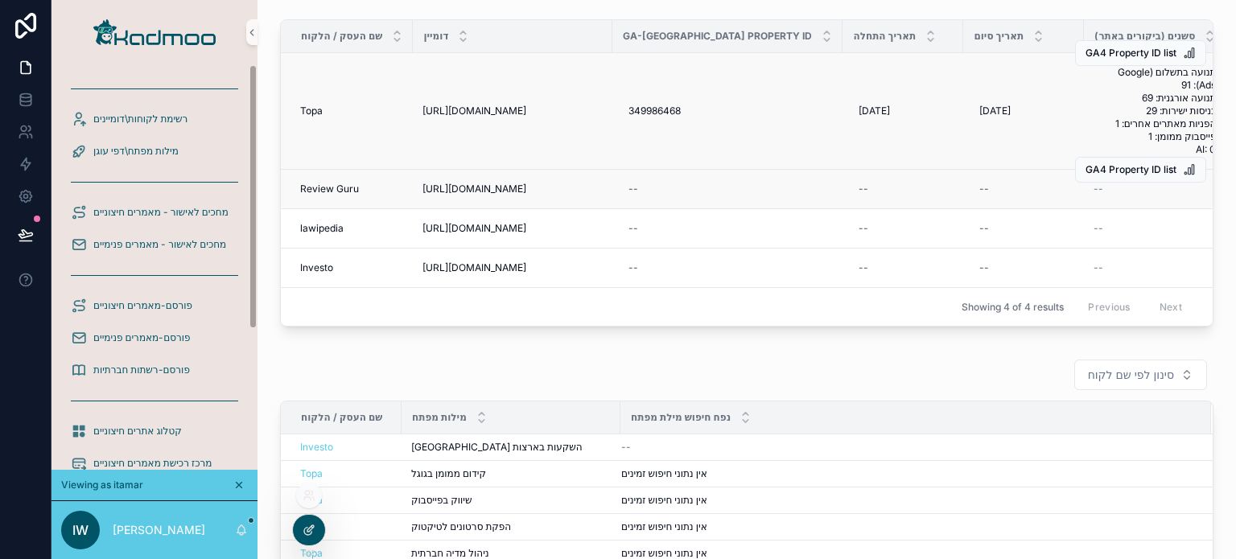
click at [312, 534] on icon at bounding box center [309, 530] width 13 height 13
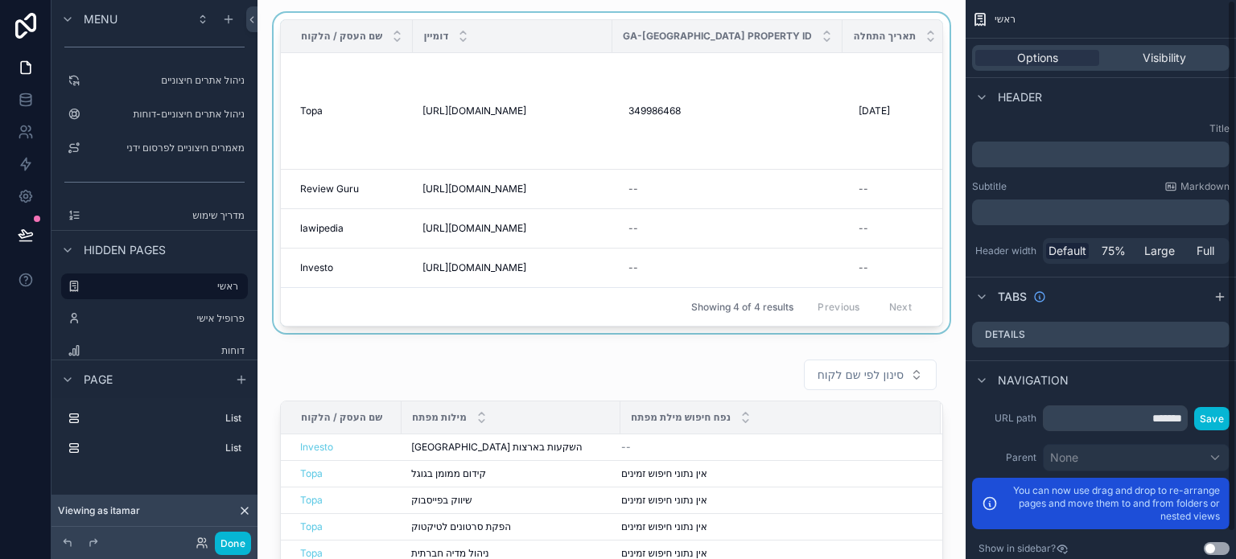
click at [844, 287] on div "Showing 4 of 4 results Previous Next" at bounding box center [612, 306] width 662 height 39
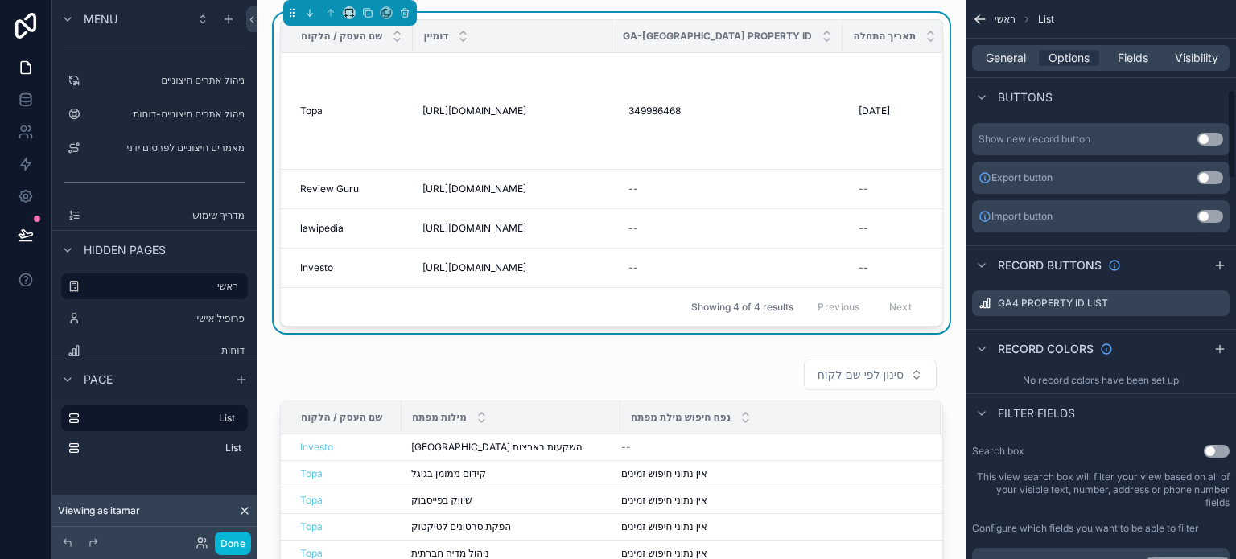
scroll to position [563, 0]
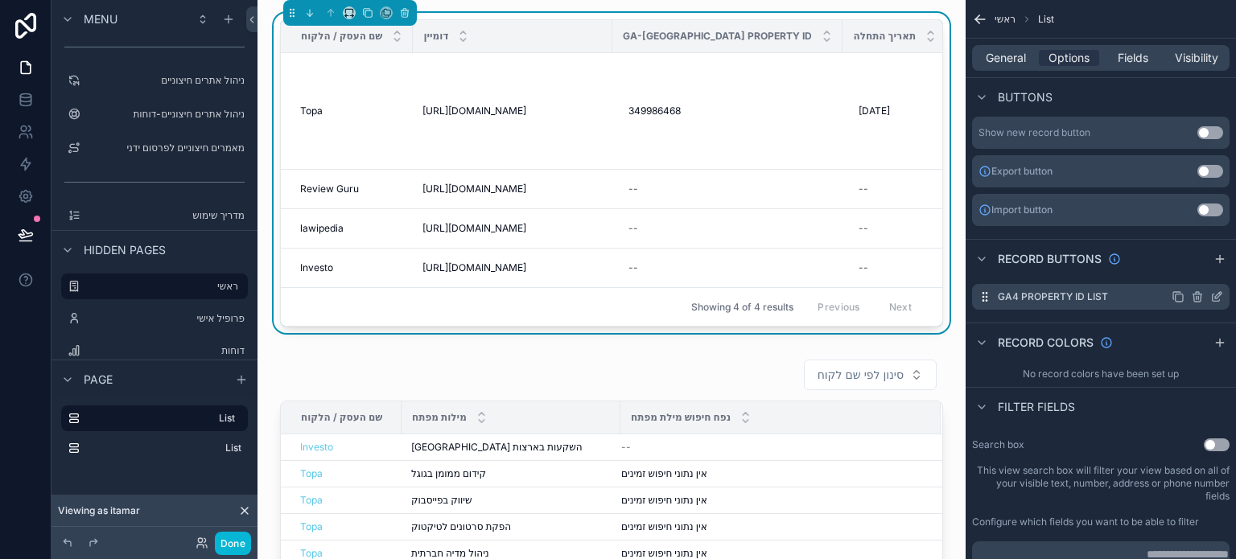
click at [1215, 297] on icon "scrollable content" at bounding box center [1218, 295] width 6 height 6
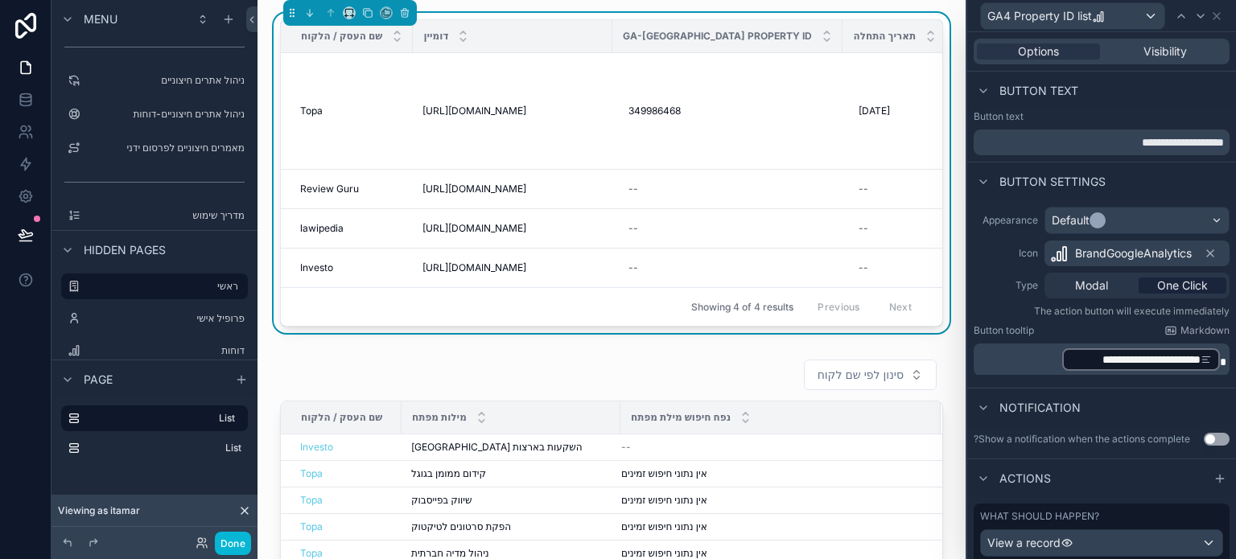
click at [1021, 363] on p "**********" at bounding box center [1103, 360] width 246 height 26
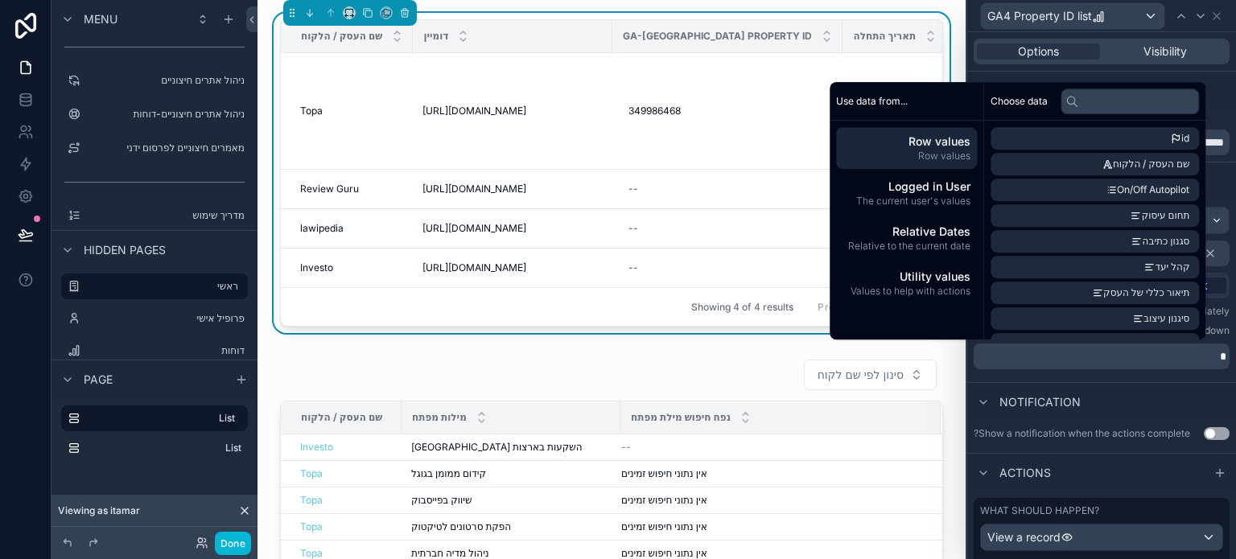
click at [1123, 382] on div "Notification" at bounding box center [1102, 401] width 269 height 39
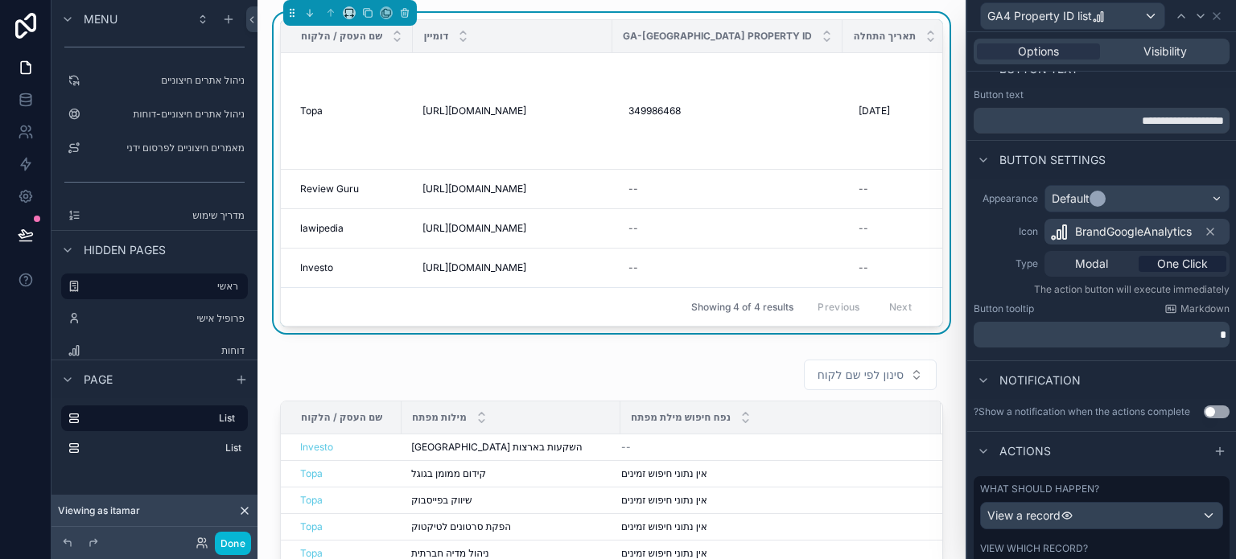
scroll to position [0, 0]
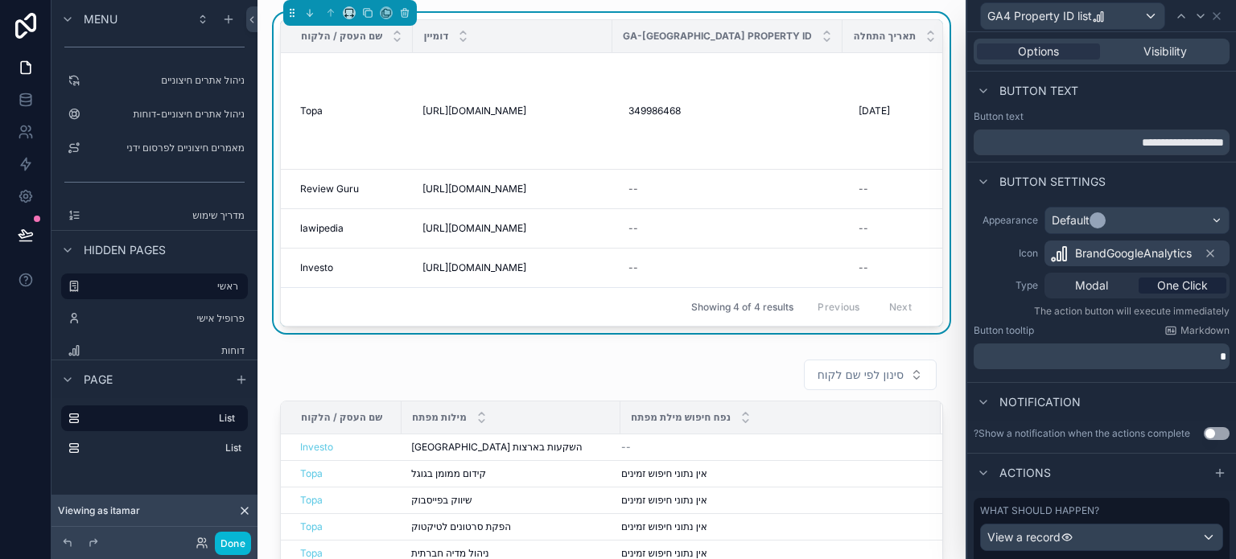
click at [1022, 322] on div "Appearance Default Icon BrandGoogleAnalytics Type Modal One Click The action bu…" at bounding box center [1102, 287] width 269 height 175
click at [1141, 349] on p "scrollable content" at bounding box center [1103, 357] width 246 height 16
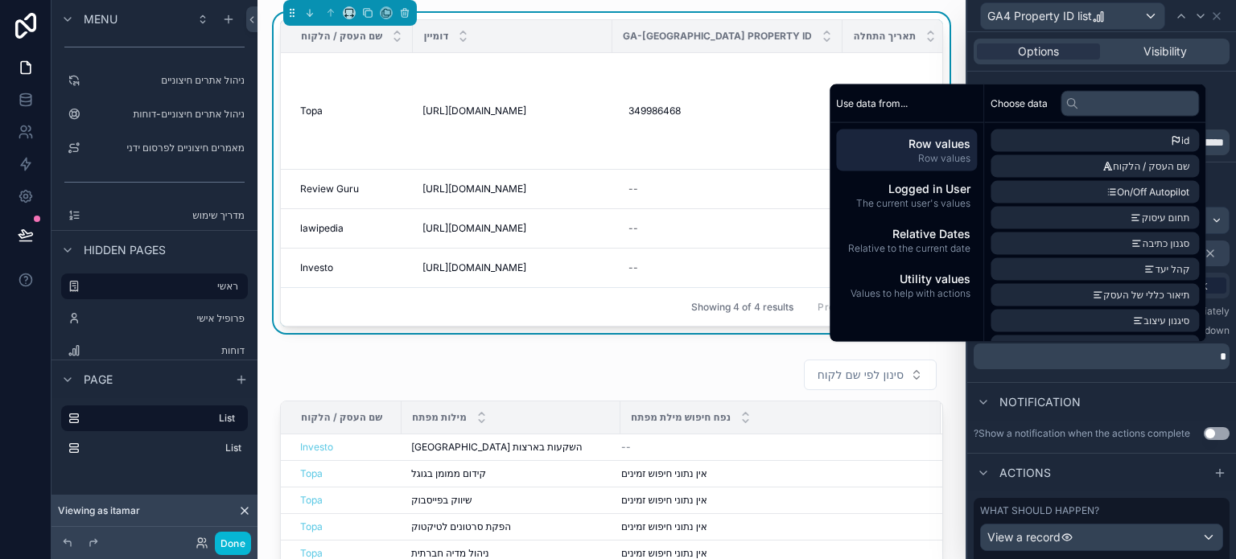
click at [1145, 357] on p "scrollable content" at bounding box center [1103, 357] width 246 height 16
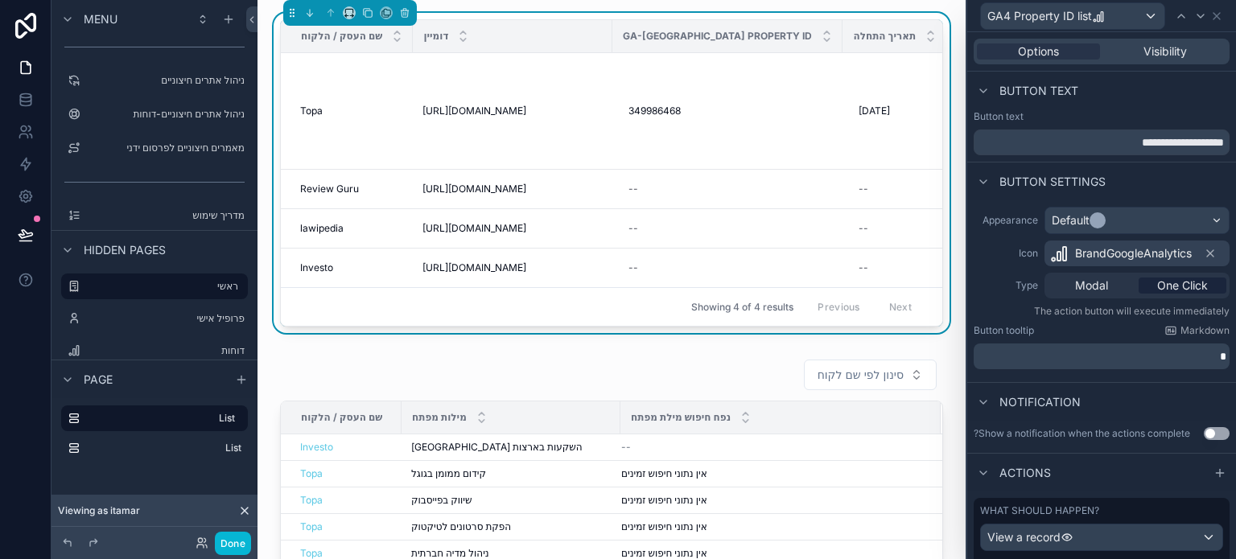
click at [1141, 379] on div "Appearance Default Icon BrandGoogleAnalytics Type Modal One Click The action bu…" at bounding box center [1102, 291] width 269 height 182
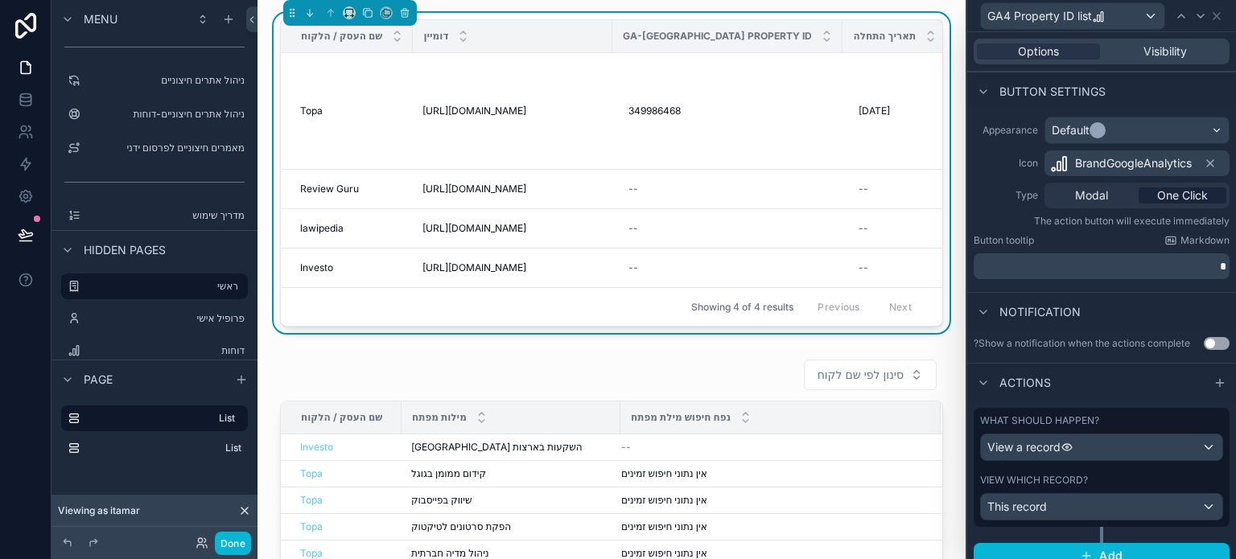
scroll to position [104, 0]
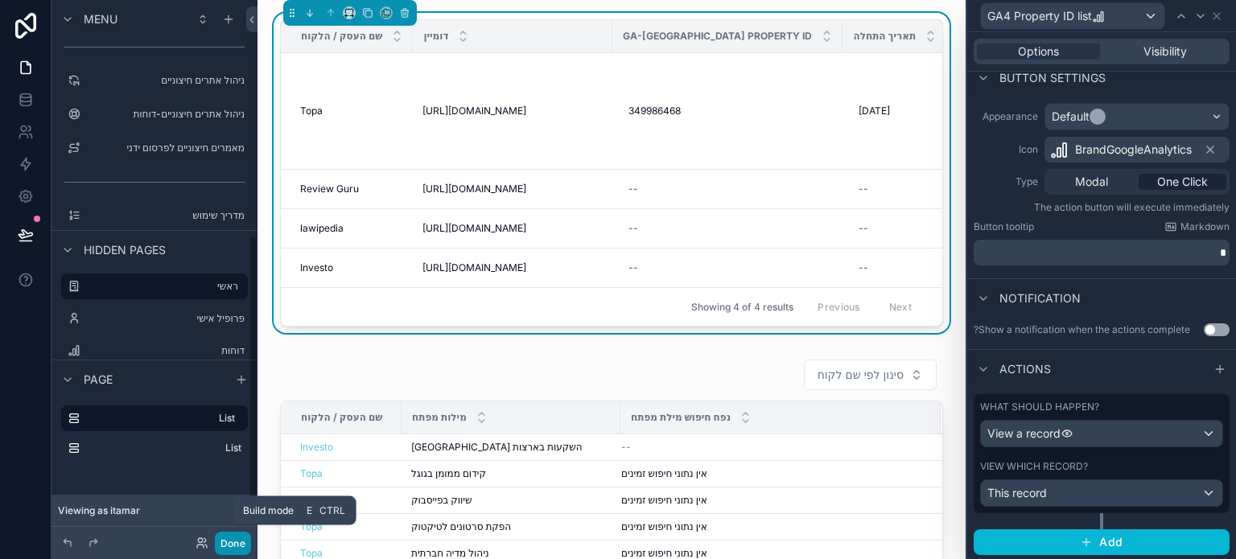
click at [233, 539] on button "Done" at bounding box center [233, 543] width 36 height 23
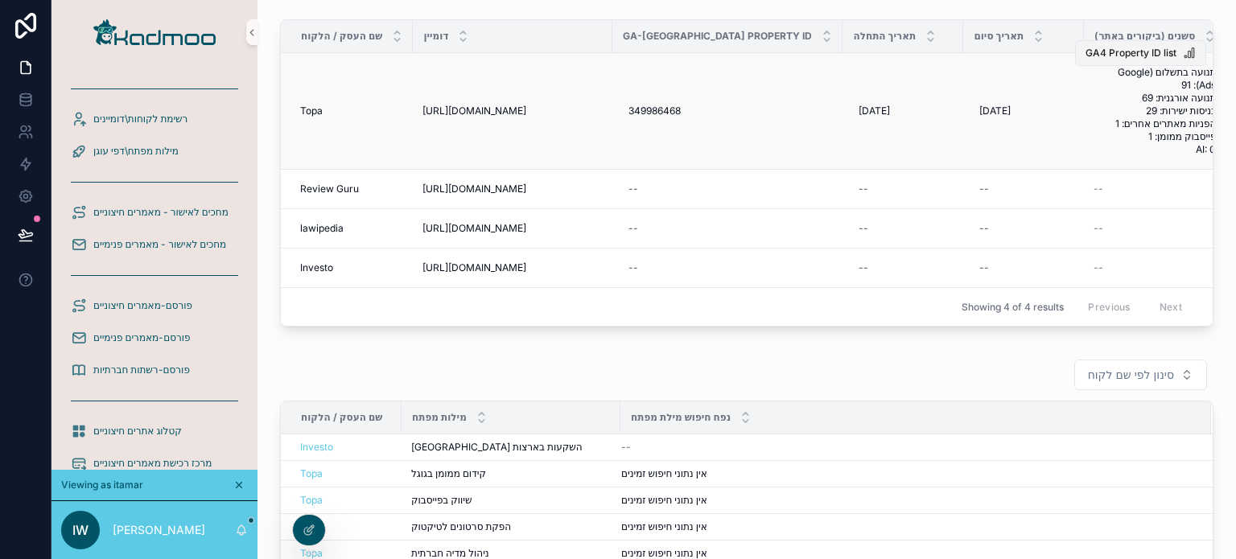
click at [1125, 50] on span "GA4 Property ID list" at bounding box center [1131, 53] width 91 height 13
click at [1108, 49] on span "GA4 Property ID list" at bounding box center [1131, 53] width 91 height 13
click at [306, 526] on icon at bounding box center [309, 530] width 13 height 13
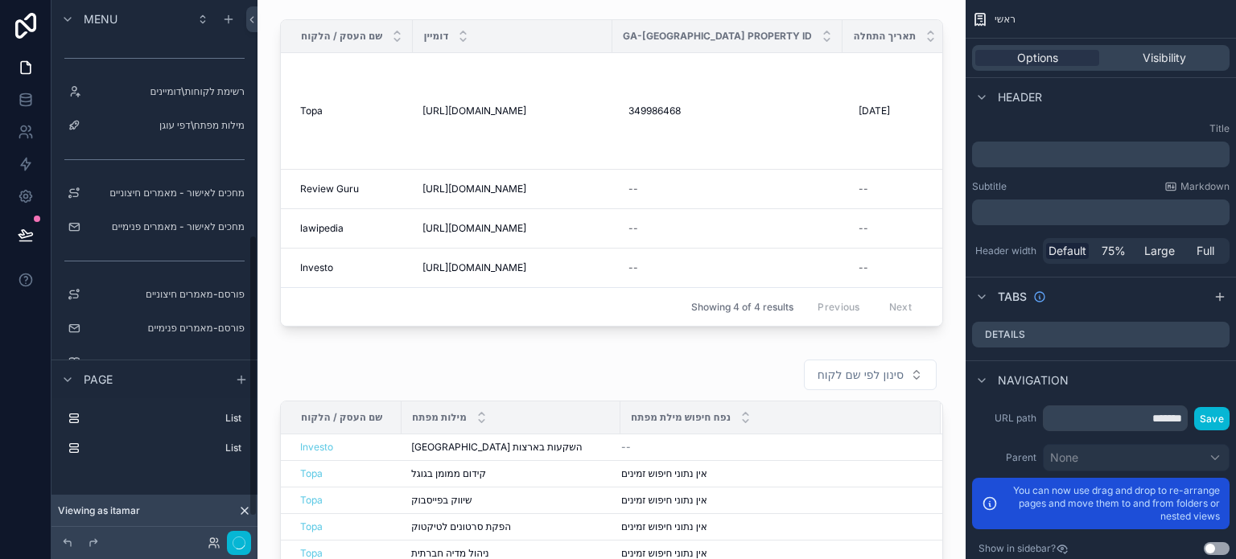
scroll to position [451, 0]
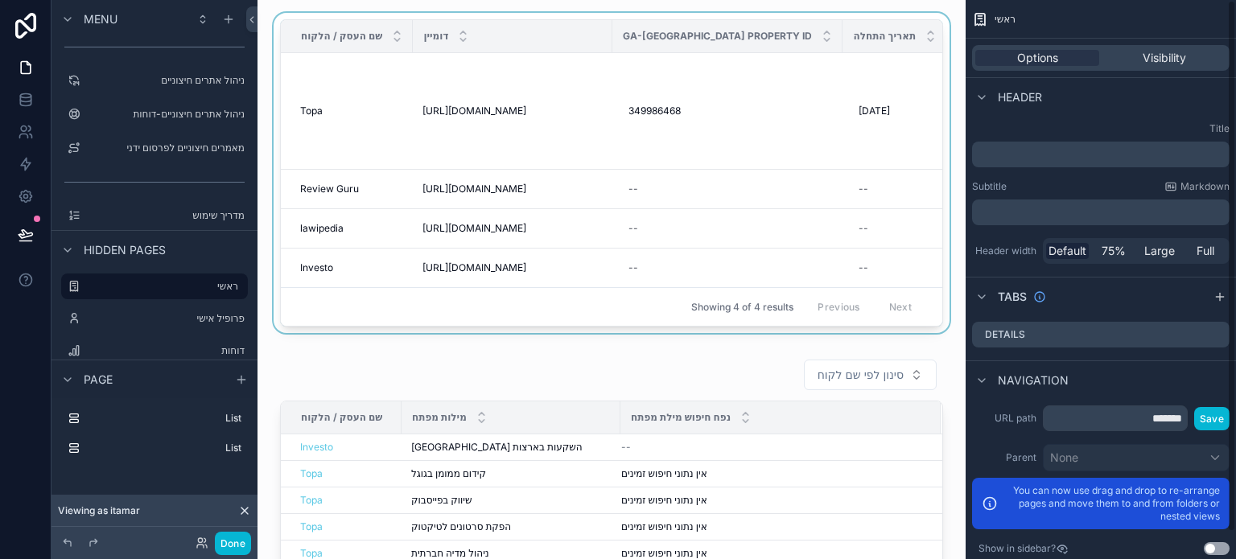
click at [827, 283] on div "scrollable content" at bounding box center [611, 176] width 683 height 327
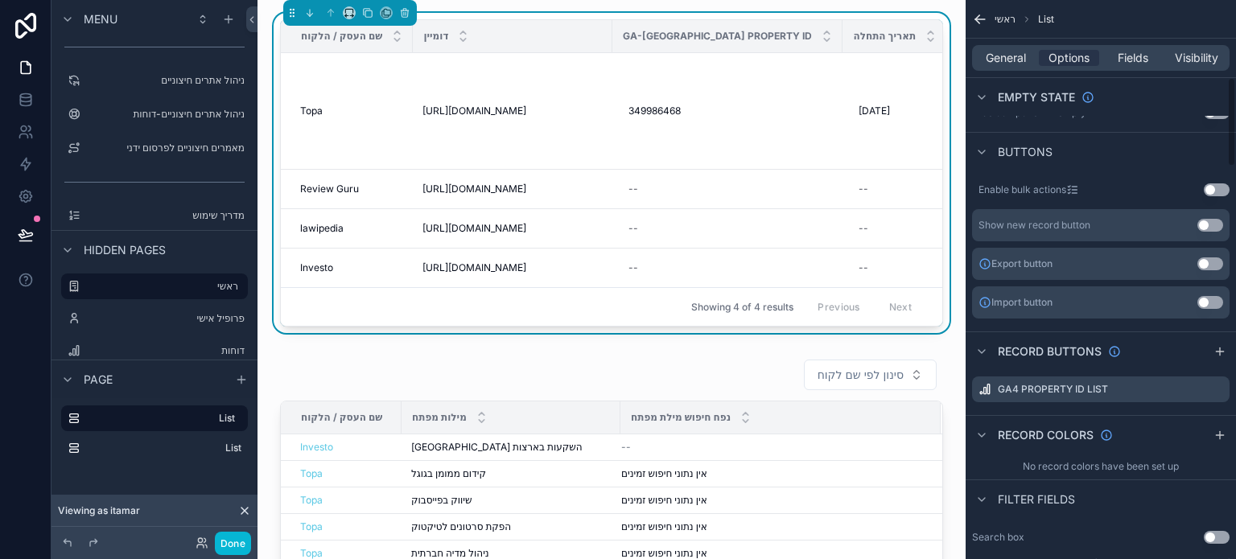
scroll to position [483, 0]
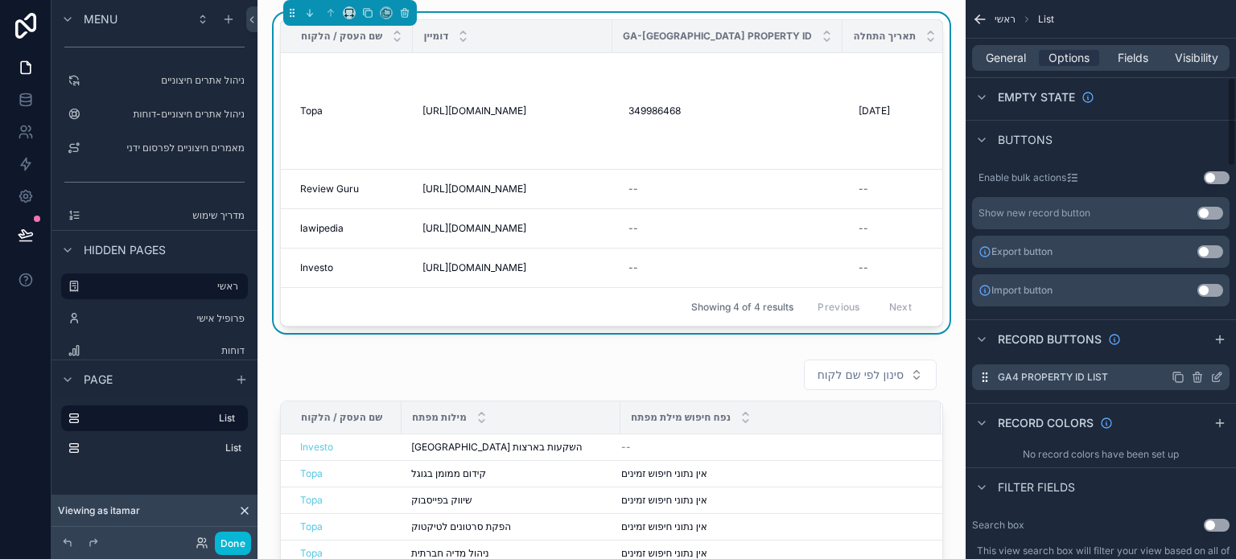
click at [1220, 376] on icon "scrollable content" at bounding box center [1217, 377] width 13 height 13
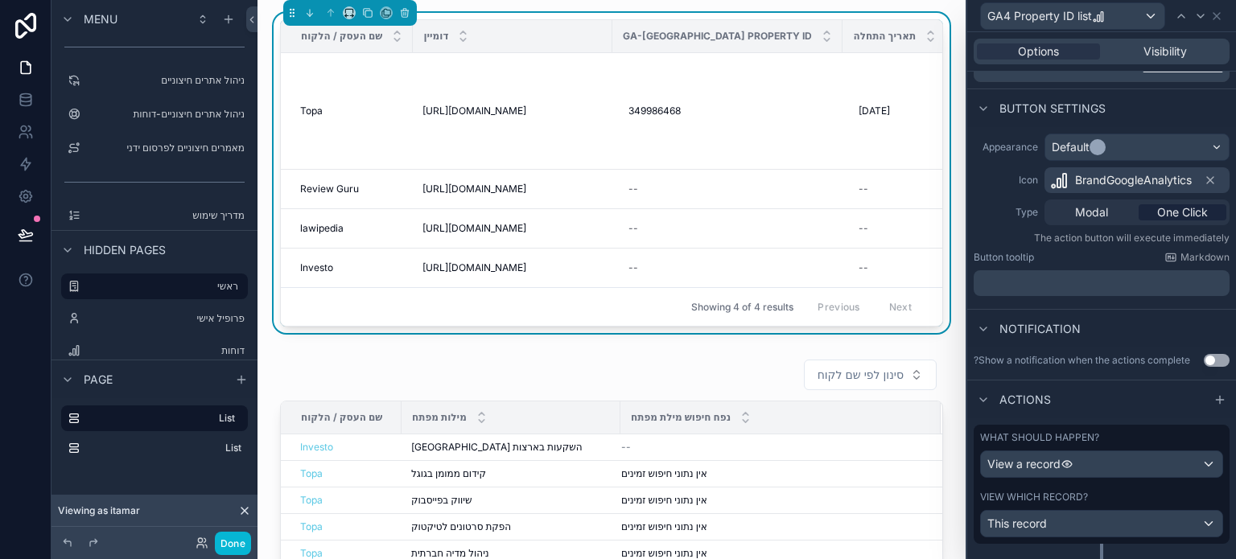
scroll to position [104, 0]
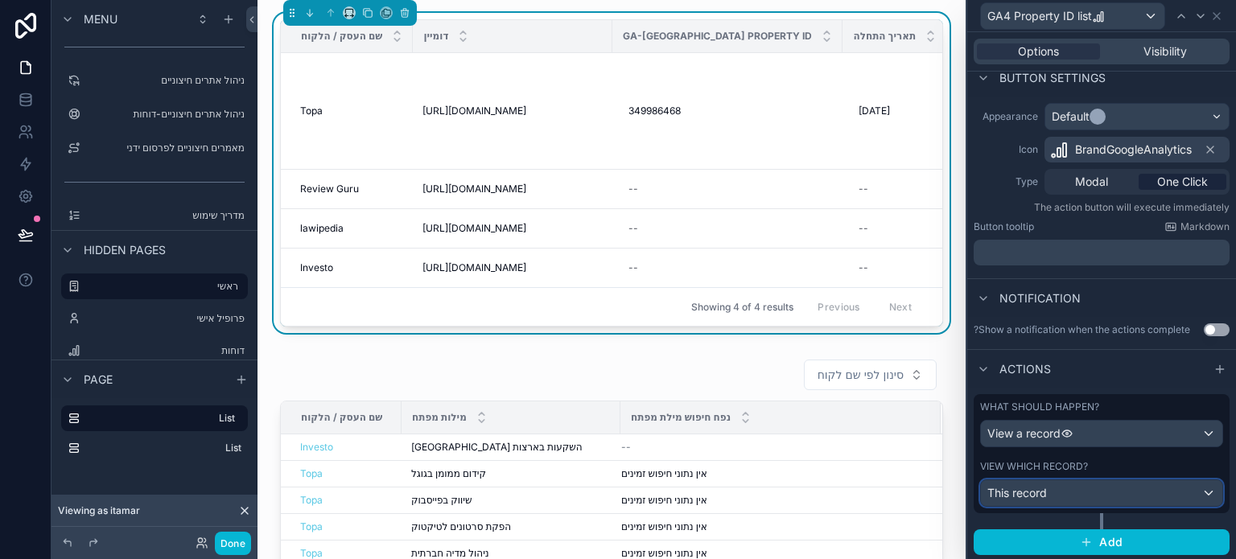
click at [1118, 495] on div "This record" at bounding box center [1101, 494] width 241 height 26
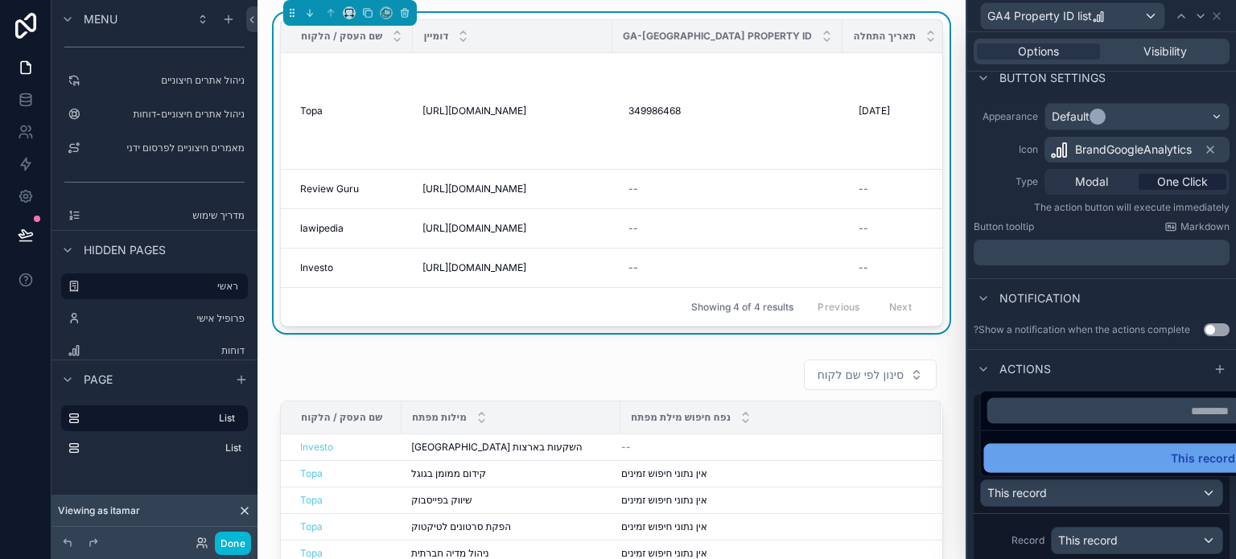
click at [1117, 462] on div "This record" at bounding box center [1114, 458] width 241 height 19
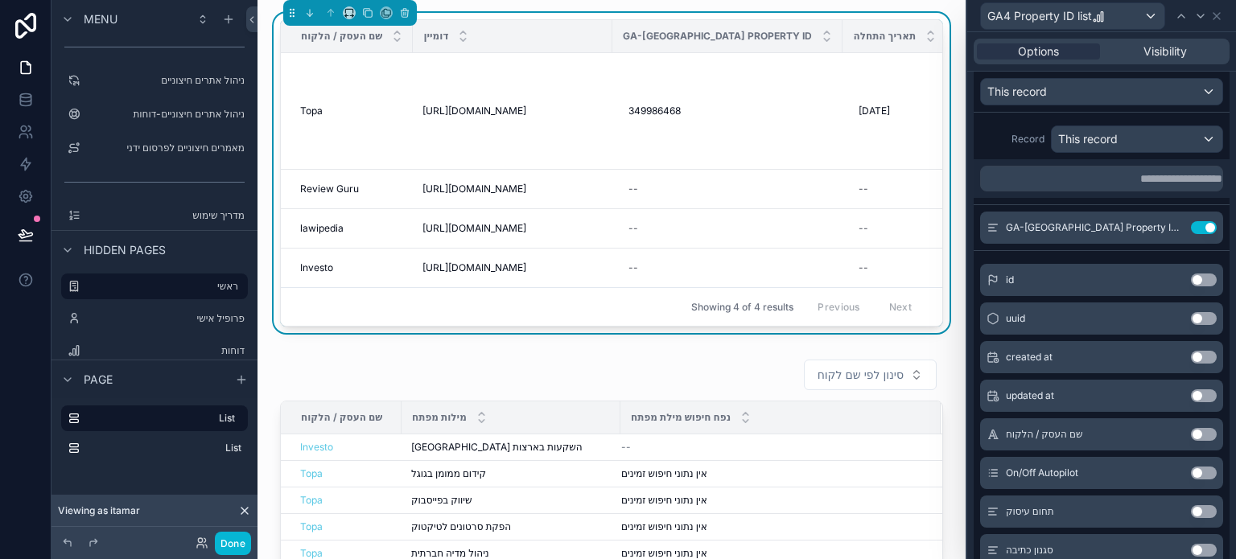
scroll to position [506, 0]
click at [1191, 435] on button "Use setting" at bounding box center [1204, 433] width 26 height 13
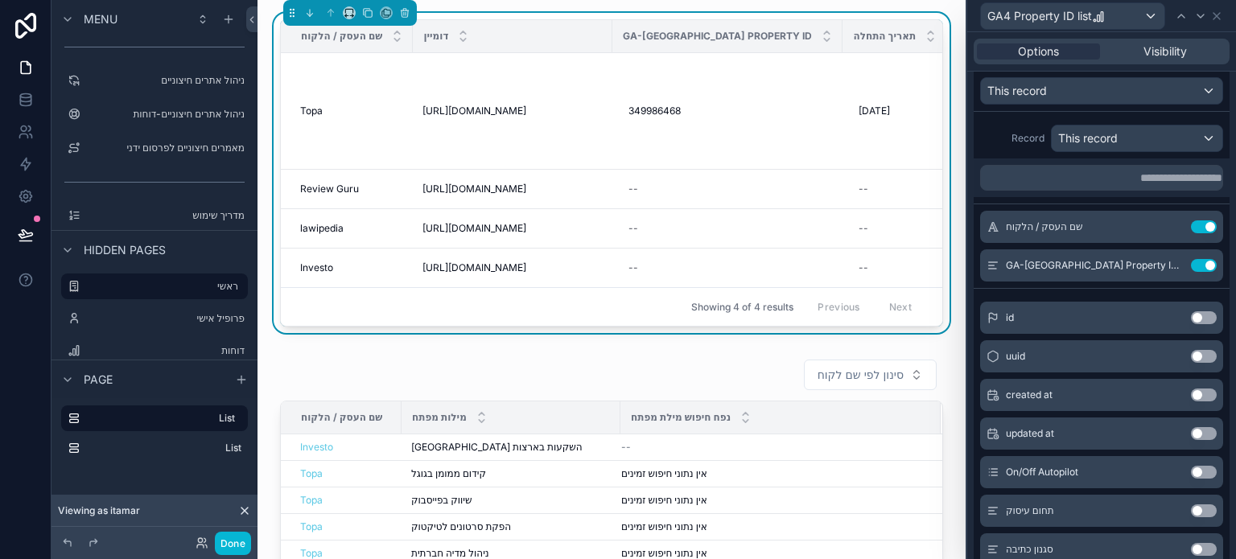
click at [1000, 146] on div "Record This record" at bounding box center [1101, 138] width 243 height 27
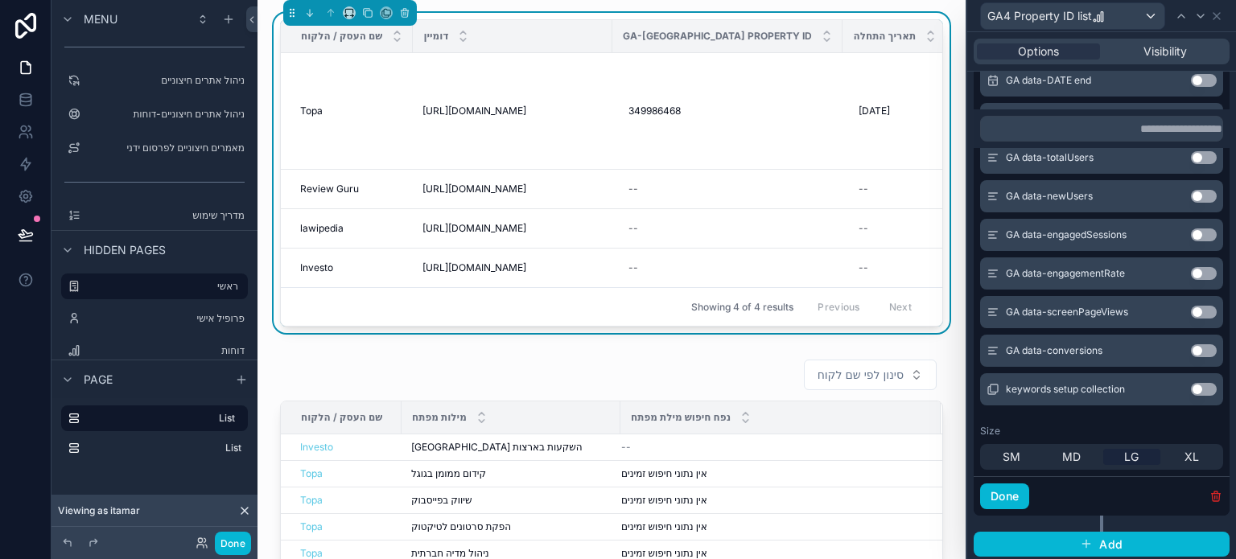
scroll to position [2638, 0]
click at [1014, 492] on button "Done" at bounding box center [1004, 496] width 49 height 26
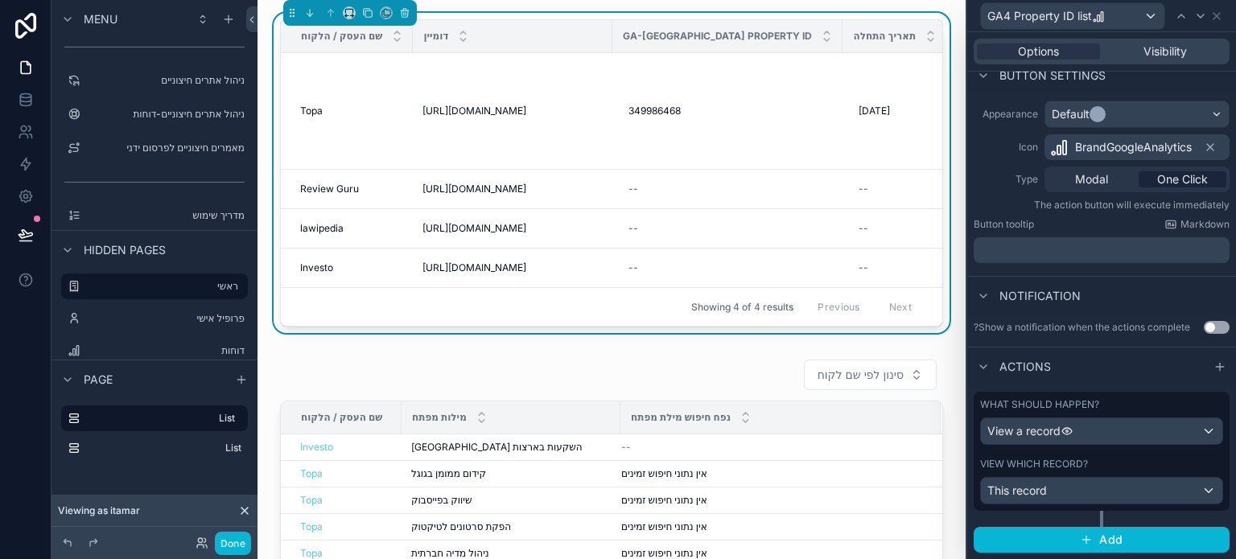
scroll to position [104, 0]
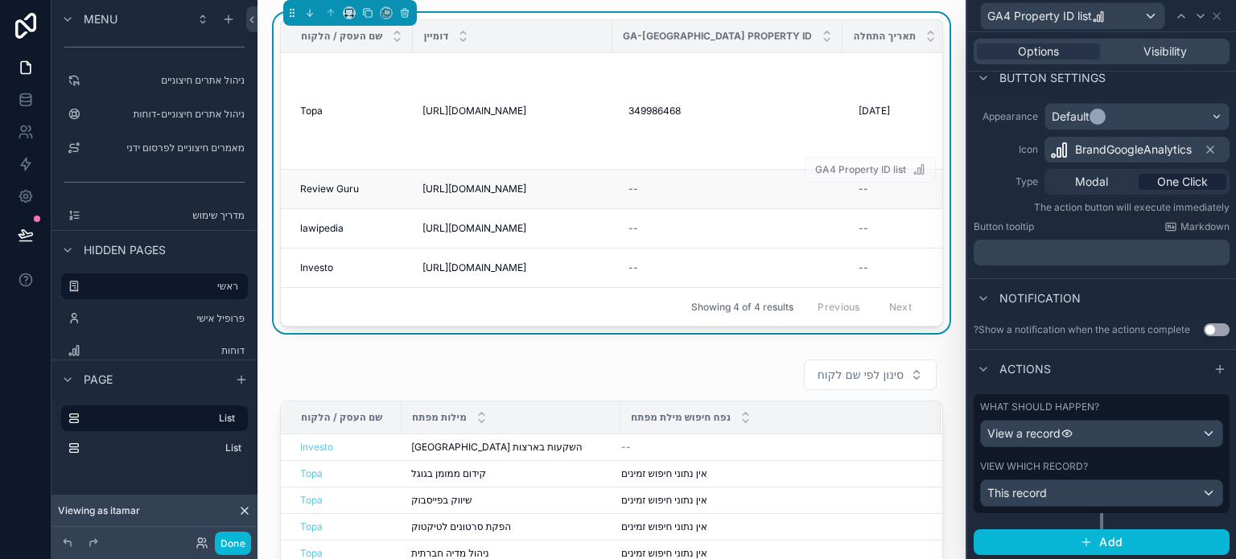
click at [844, 167] on tbody "Topa Topa [URL][DOMAIN_NAME] [URL][DOMAIN_NAME] 349986468 349986468 [DATE] [DAT…" at bounding box center [1215, 170] width 1869 height 235
click at [243, 537] on button "Done" at bounding box center [233, 543] width 36 height 23
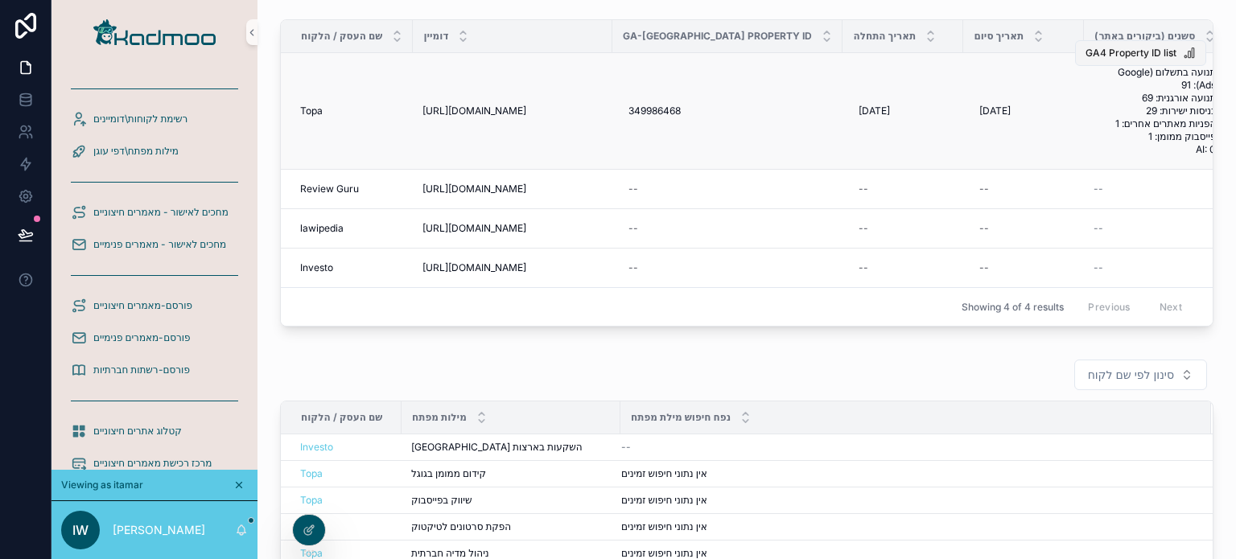
click at [1127, 52] on span "GA4 Property ID list" at bounding box center [1131, 53] width 91 height 13
click at [1089, 51] on span "GA4 Property ID list" at bounding box center [1131, 53] width 91 height 13
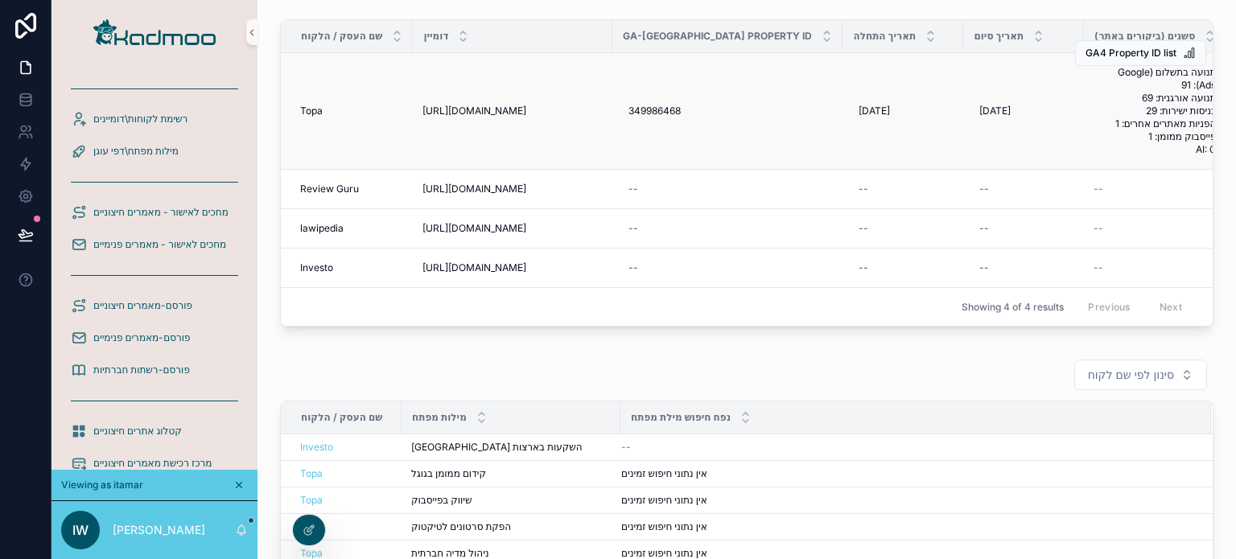
click at [1089, 51] on span "GA4 Property ID list" at bounding box center [1131, 53] width 91 height 13
click at [1113, 207] on span "GA4 Property ID list" at bounding box center [1131, 209] width 91 height 13
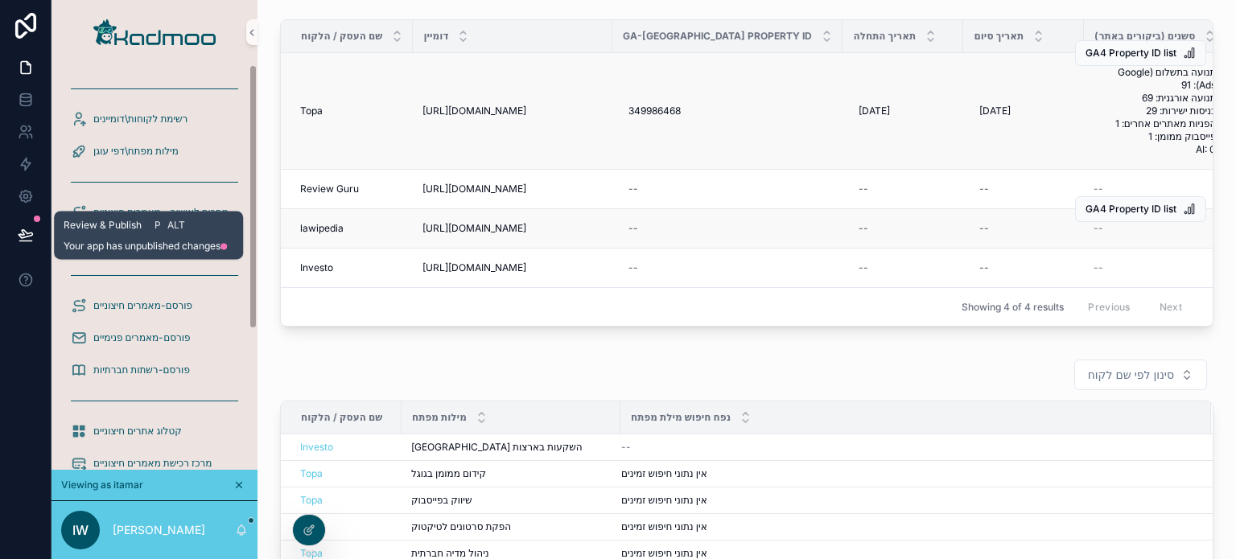
click at [32, 240] on icon at bounding box center [26, 235] width 16 height 16
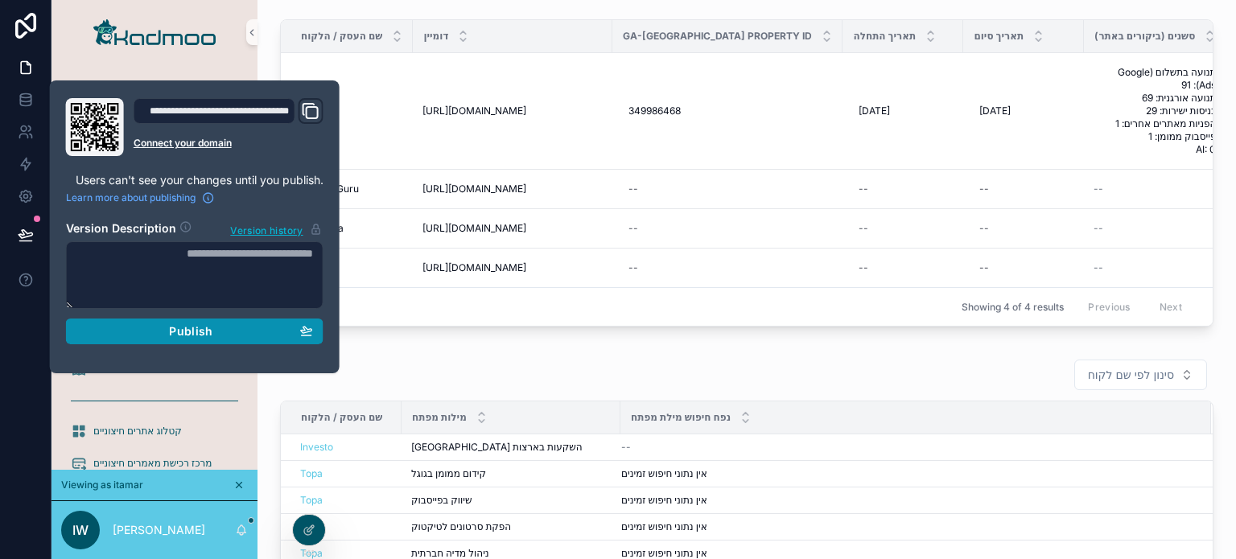
click at [165, 328] on div "Publish" at bounding box center [194, 331] width 237 height 14
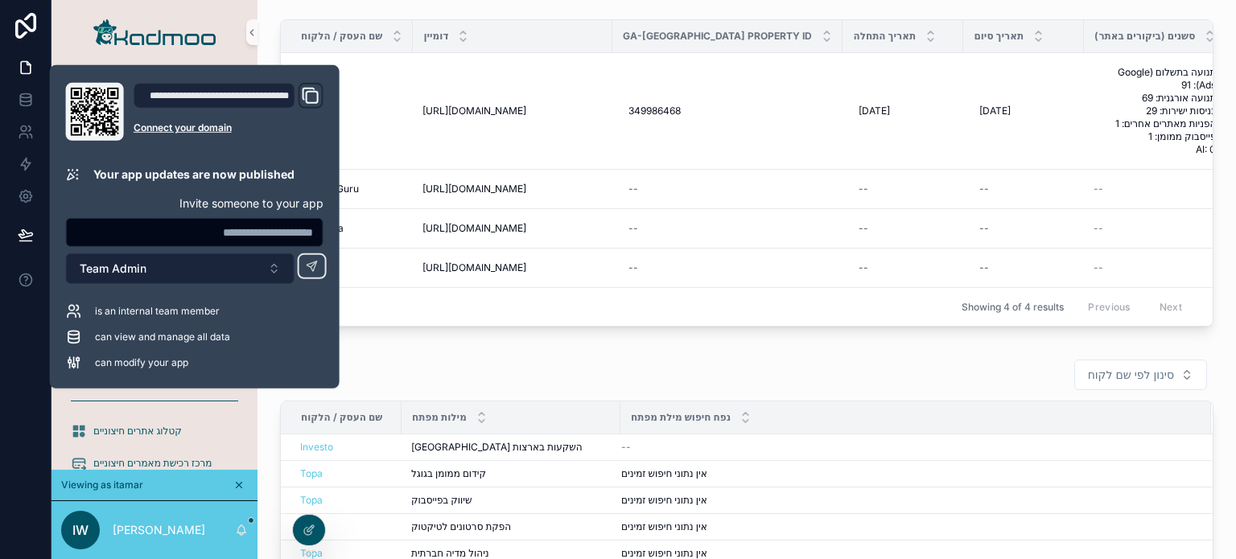
click at [209, 278] on button "Team Admin" at bounding box center [180, 269] width 229 height 31
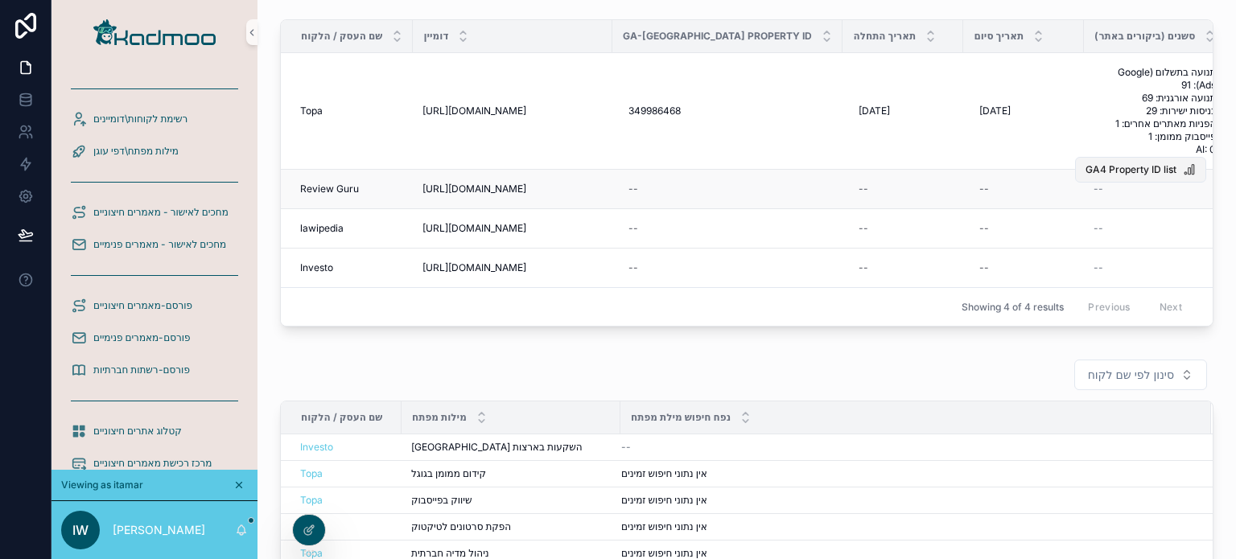
click at [1113, 171] on span "GA4 Property ID list" at bounding box center [1131, 169] width 91 height 13
click at [312, 530] on icon at bounding box center [309, 530] width 13 height 13
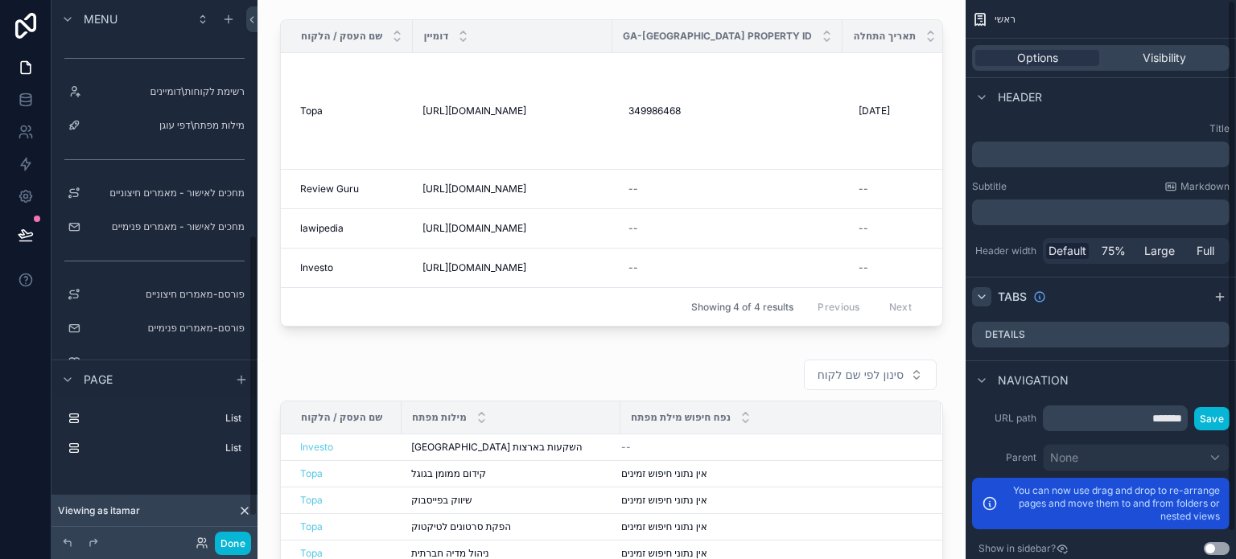
scroll to position [451, 0]
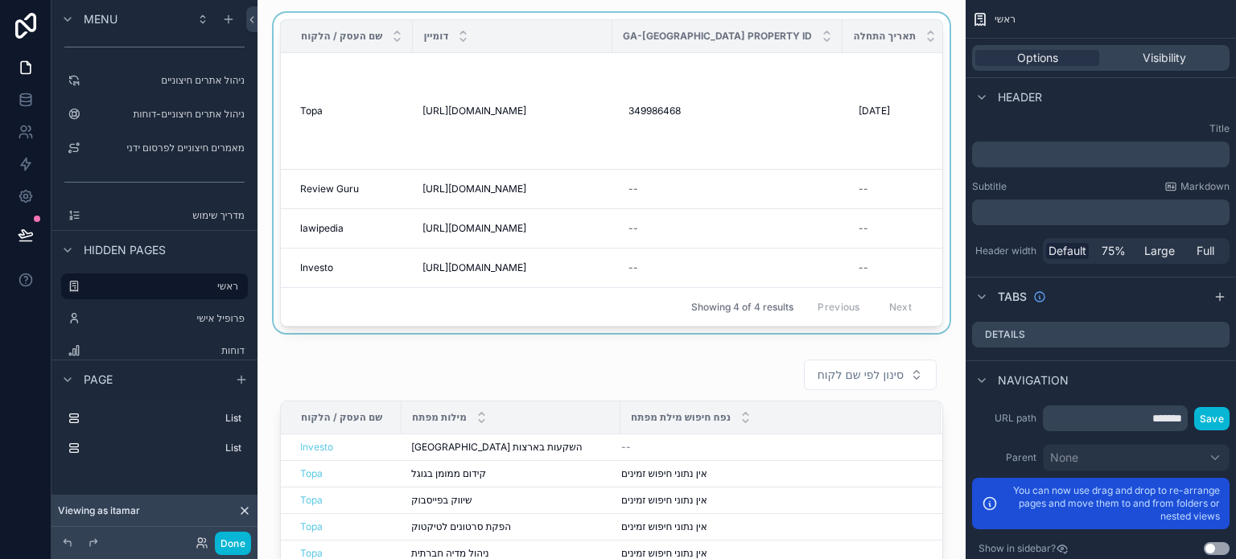
click at [789, 273] on div "scrollable content" at bounding box center [611, 176] width 683 height 327
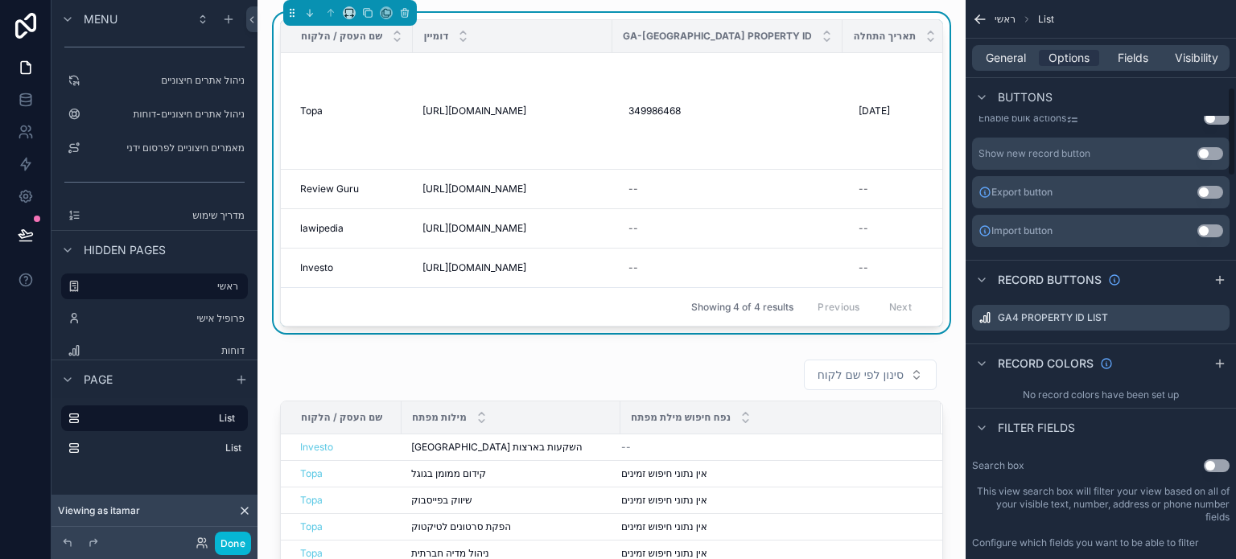
scroll to position [563, 0]
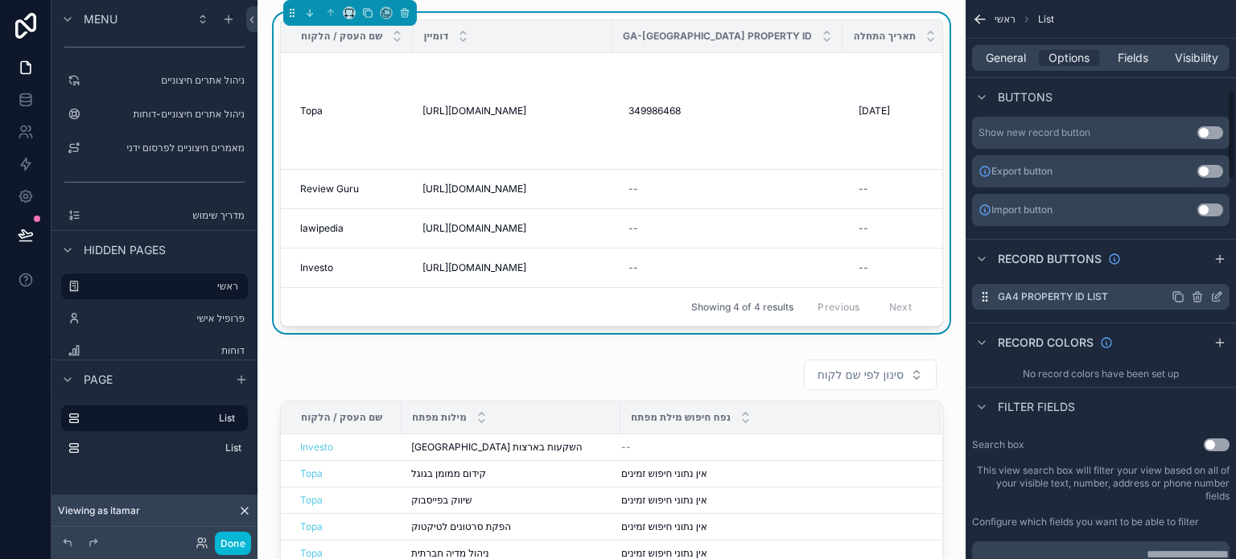
click at [1215, 299] on icon "scrollable content" at bounding box center [1217, 297] width 13 height 13
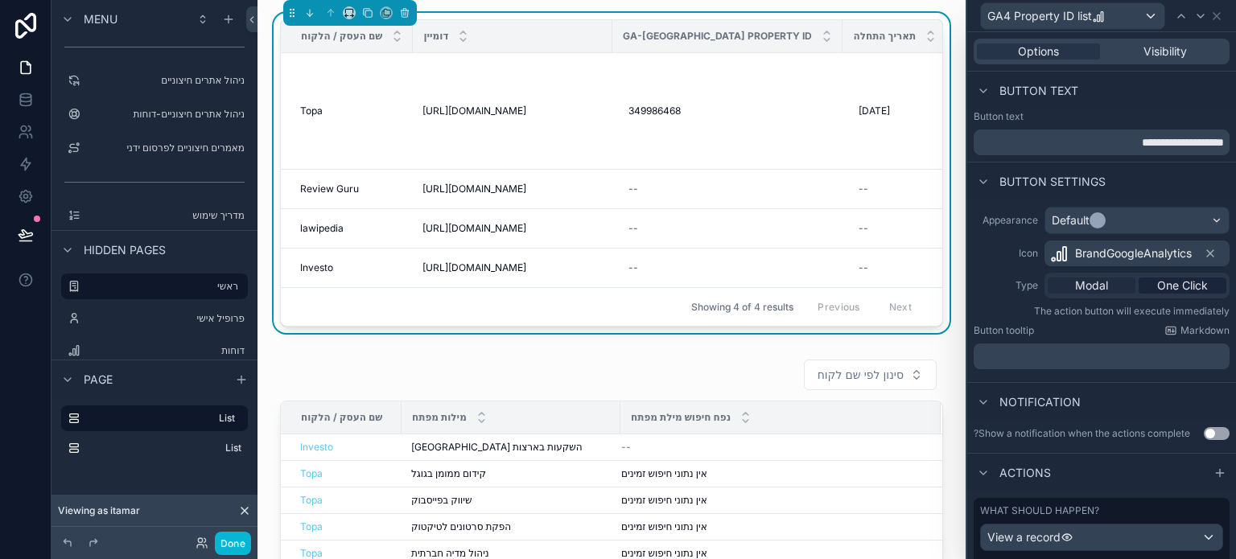
click at [1085, 282] on span "Modal" at bounding box center [1091, 286] width 33 height 16
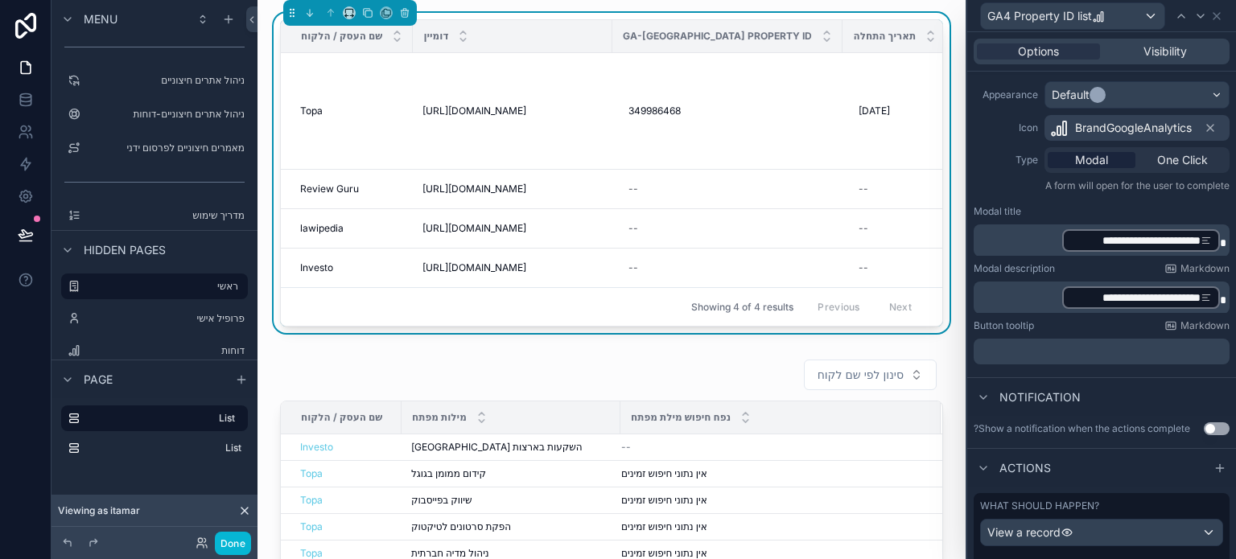
scroll to position [161, 0]
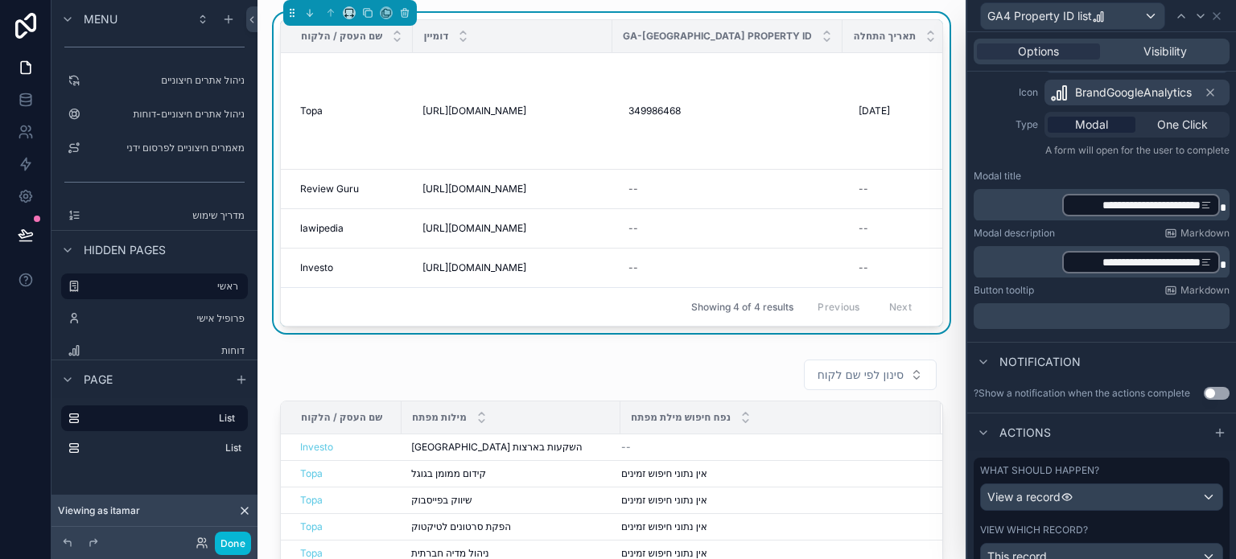
click at [1029, 260] on p "**********" at bounding box center [1103, 263] width 246 height 26
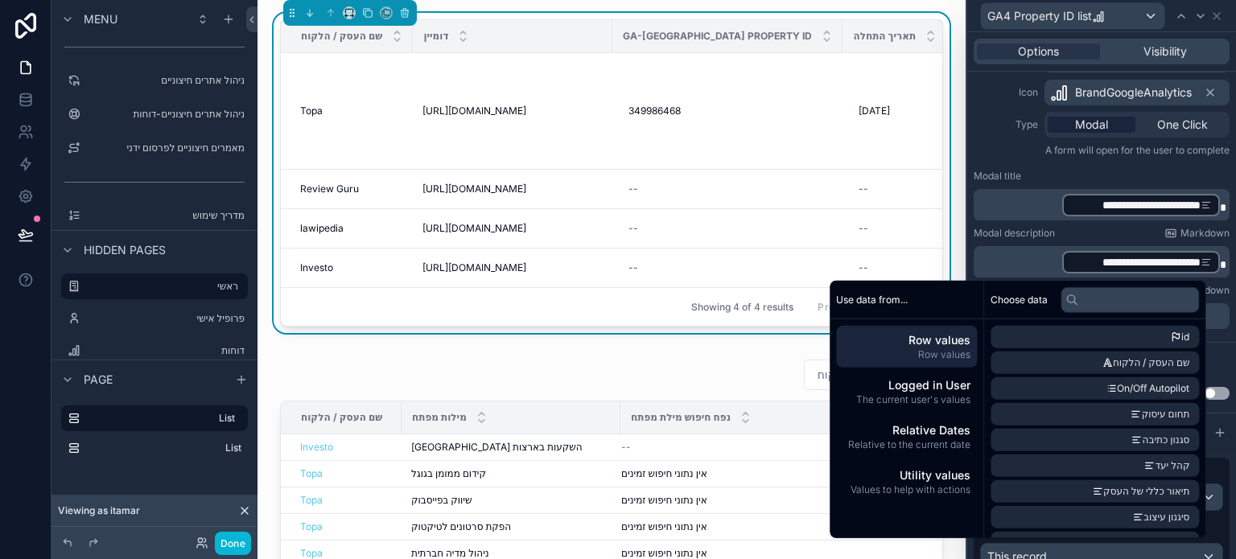
scroll to position [162, 0]
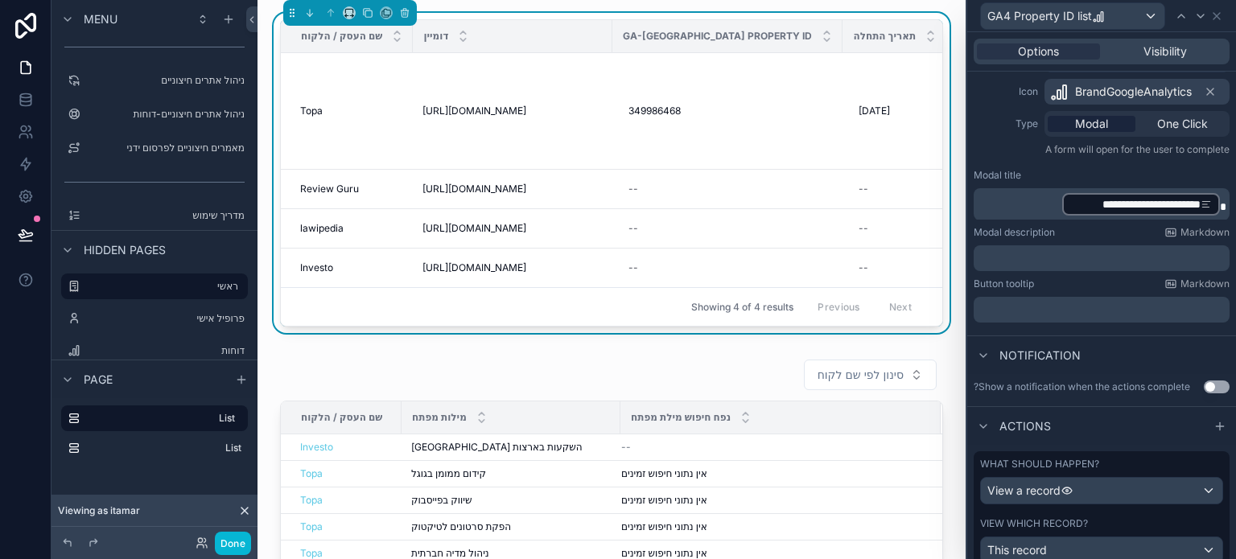
click at [1036, 199] on p "**********" at bounding box center [1103, 205] width 246 height 26
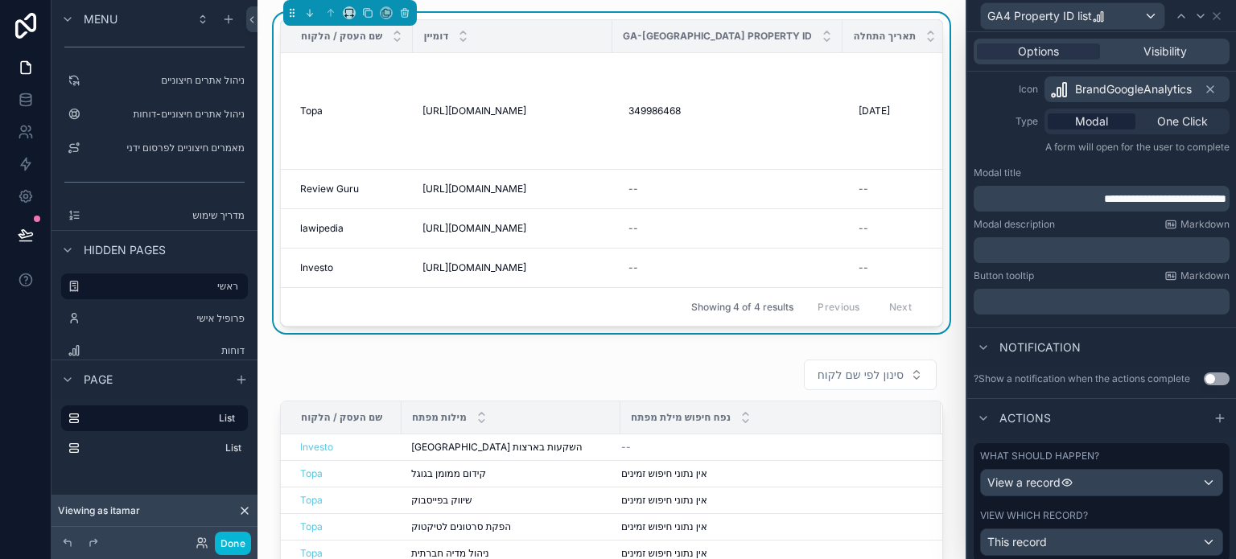
click at [1100, 250] on p "﻿" at bounding box center [1103, 250] width 246 height 16
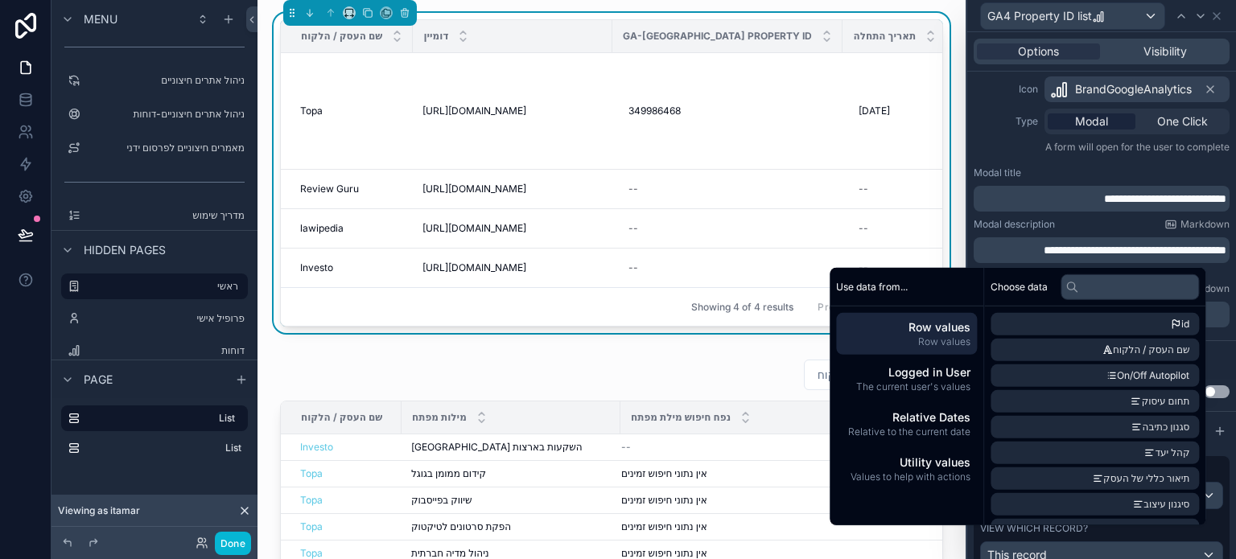
scroll to position [175, 0]
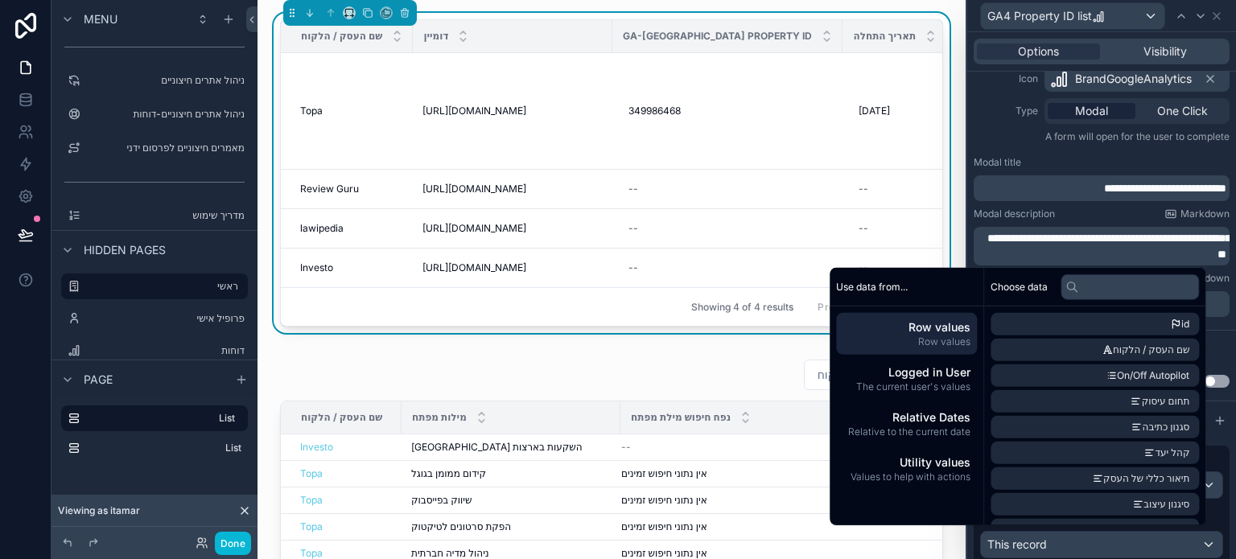
click at [979, 146] on p "A form will open for the user to complete" at bounding box center [1102, 139] width 256 height 19
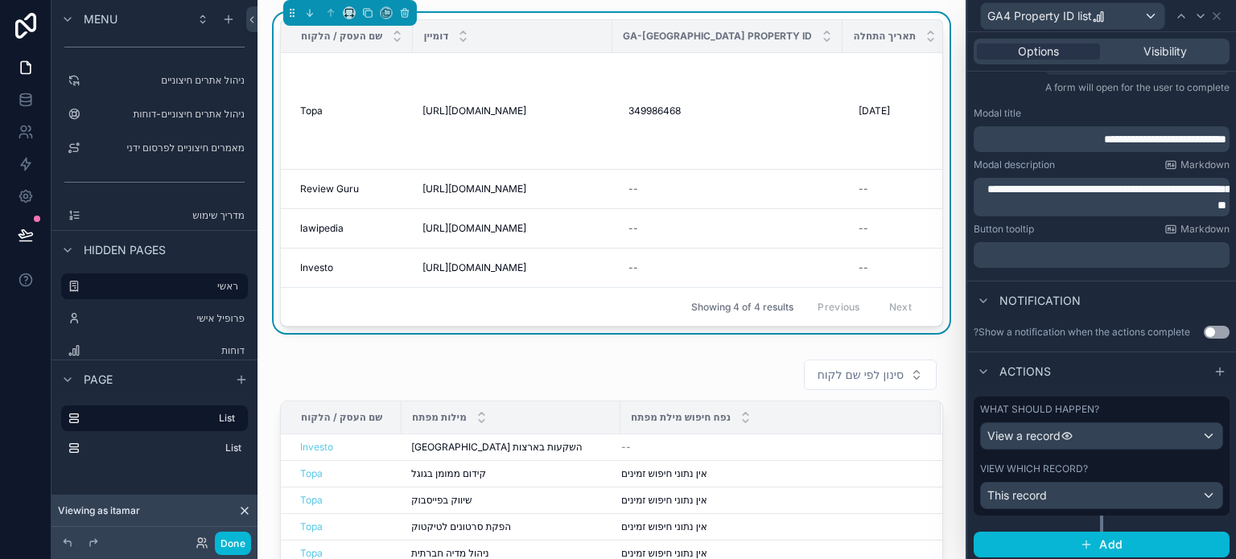
scroll to position [226, 0]
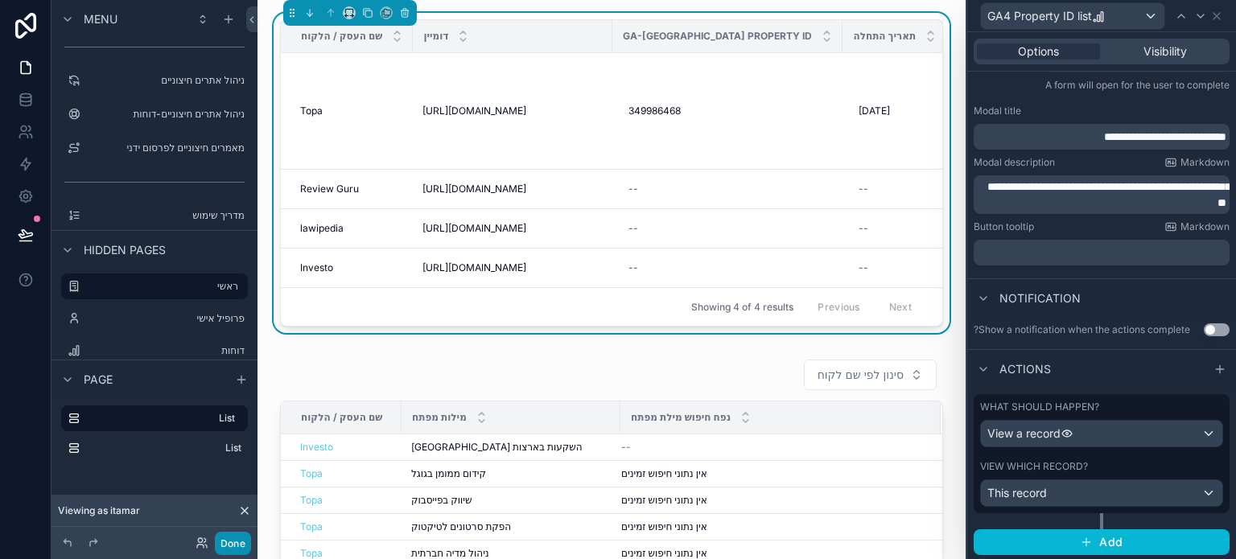
click at [240, 534] on button "Done" at bounding box center [233, 543] width 36 height 23
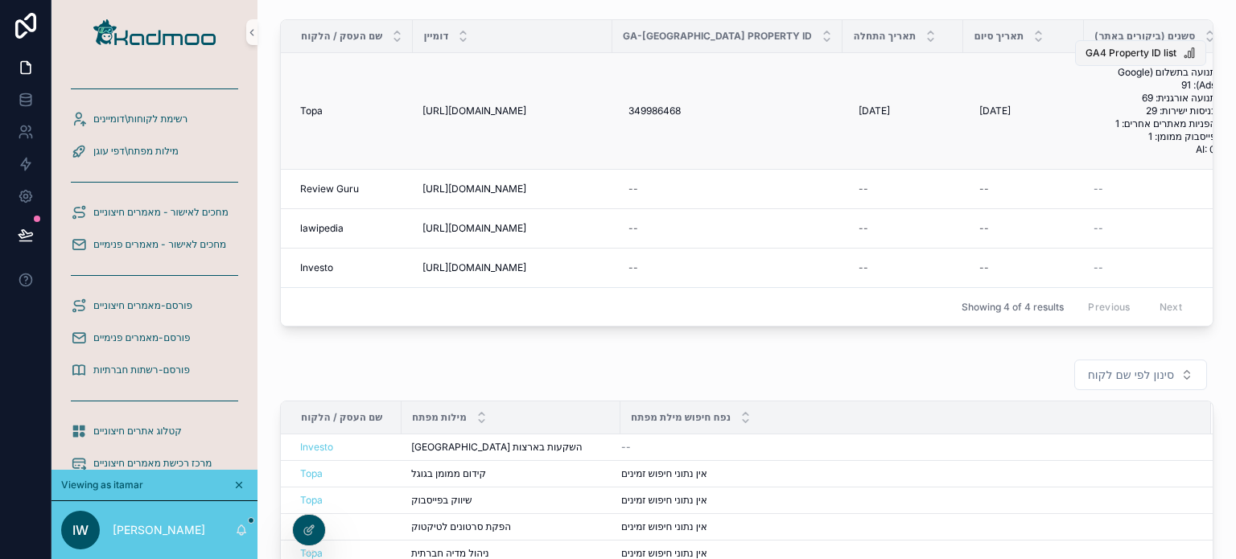
click at [1102, 55] on span "GA4 Property ID list" at bounding box center [1131, 53] width 91 height 13
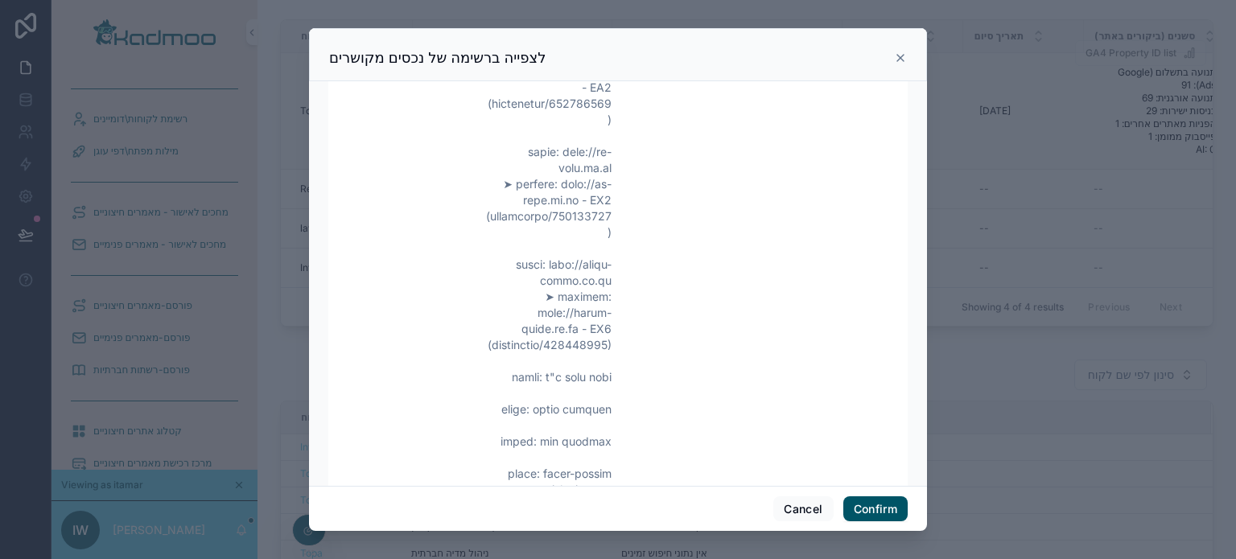
scroll to position [1207, 0]
drag, startPoint x: 549, startPoint y: 348, endPoint x: 601, endPoint y: 365, distance: 55.0
click at [867, 506] on button "Confirm" at bounding box center [876, 510] width 64 height 26
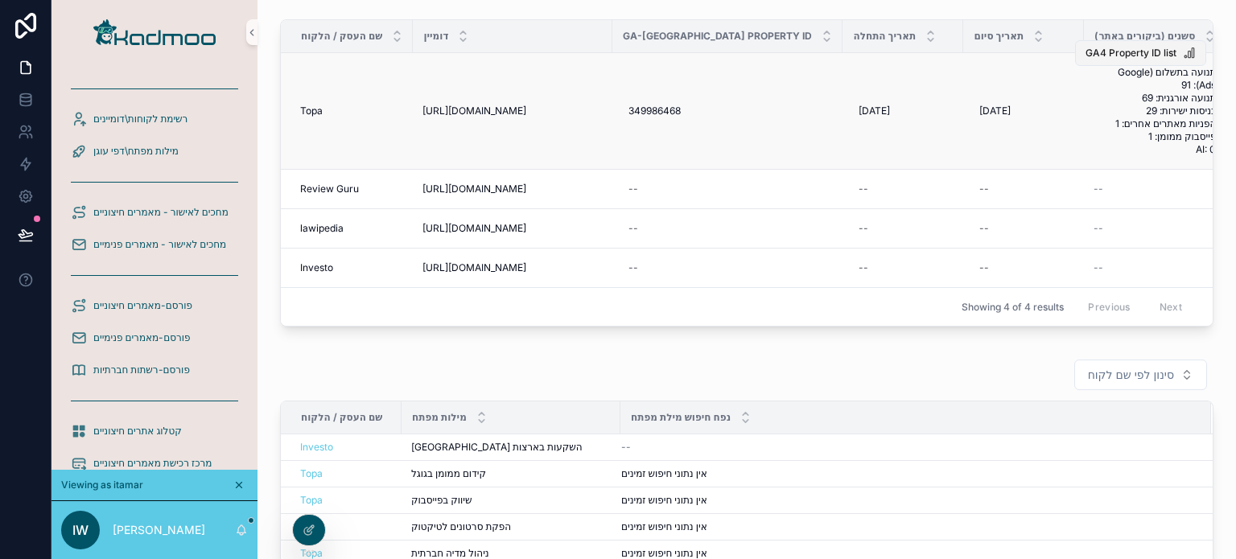
click at [1120, 56] on span "GA4 Property ID list" at bounding box center [1131, 53] width 91 height 13
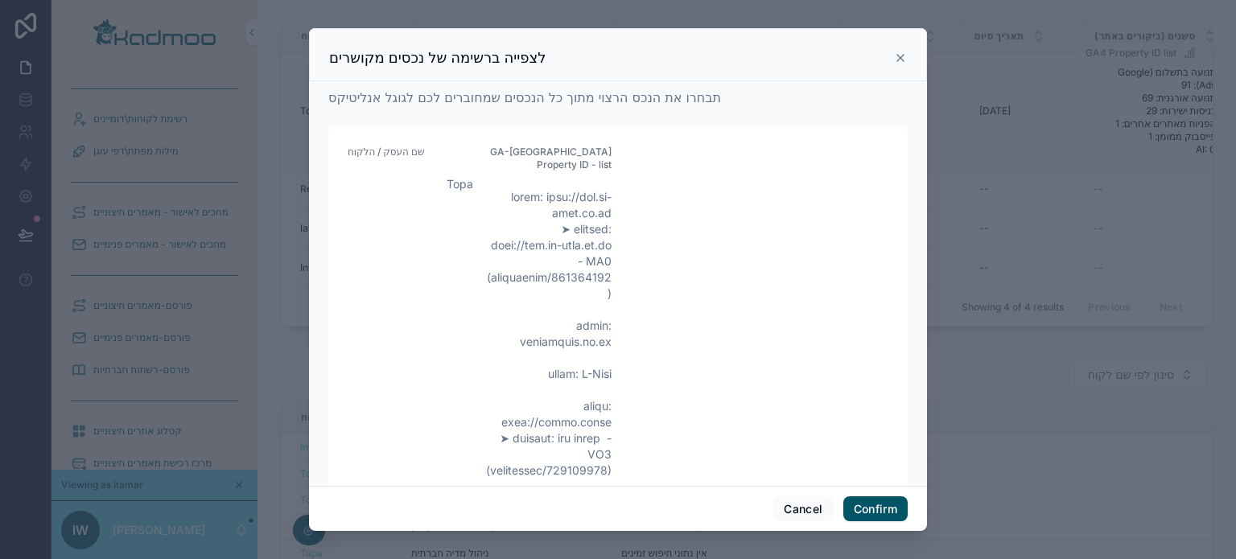
click at [900, 61] on icon at bounding box center [900, 58] width 13 height 13
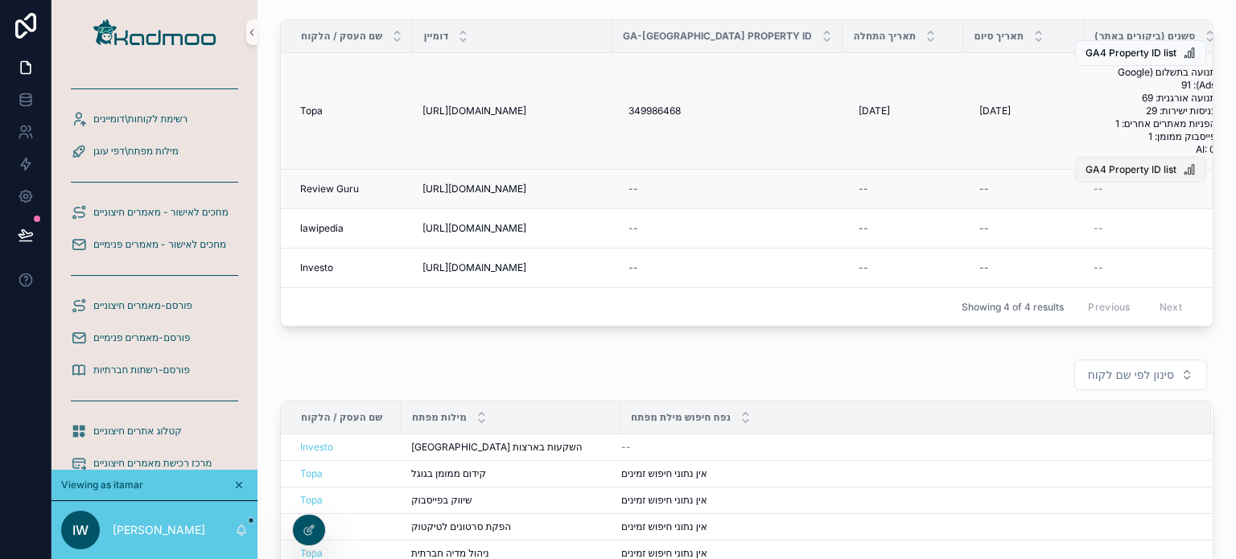
click at [1113, 169] on span "GA4 Property ID list" at bounding box center [1131, 169] width 91 height 13
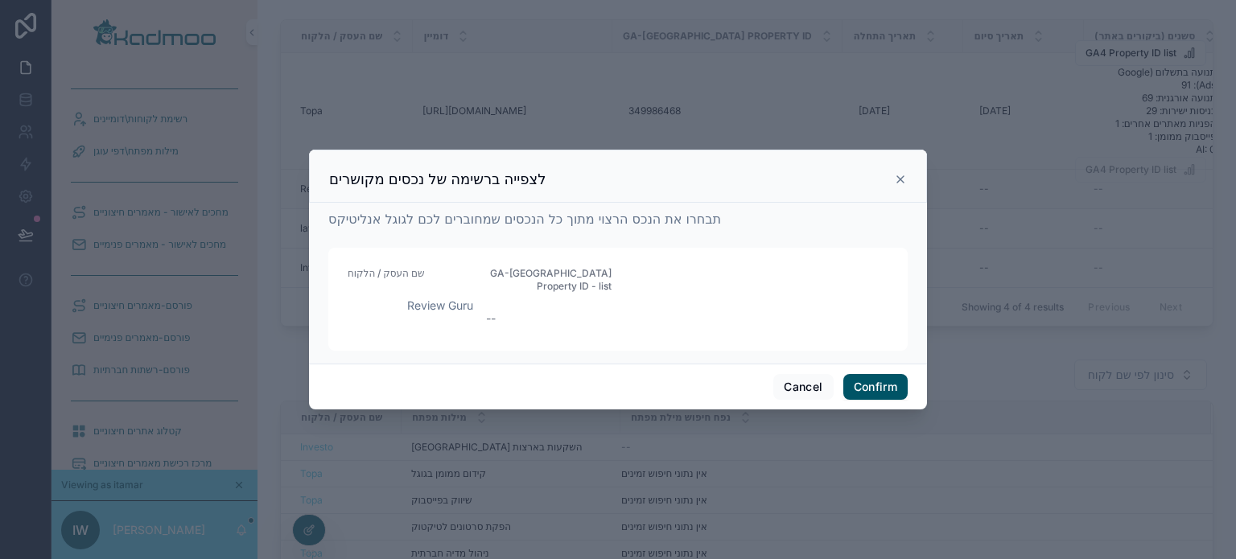
click at [902, 186] on icon at bounding box center [900, 179] width 13 height 13
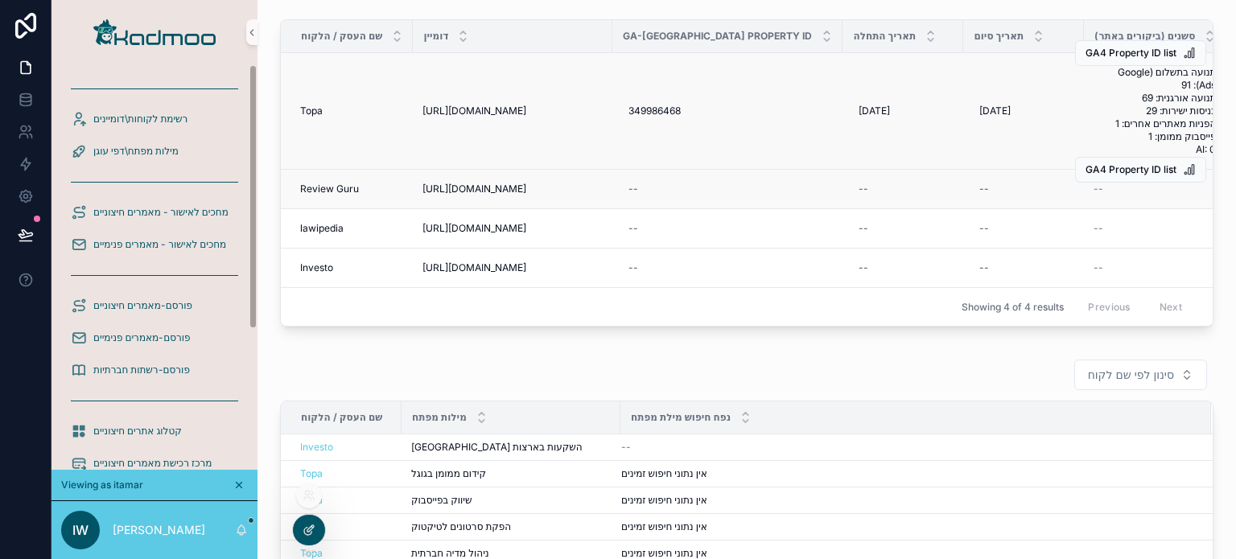
click at [307, 522] on div at bounding box center [309, 530] width 32 height 31
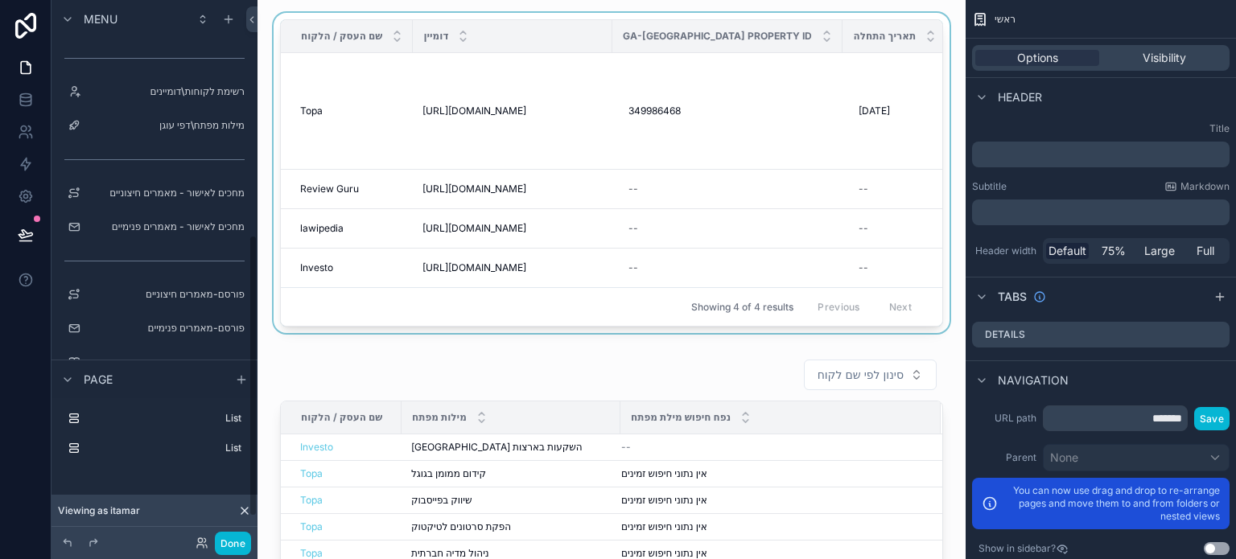
scroll to position [451, 0]
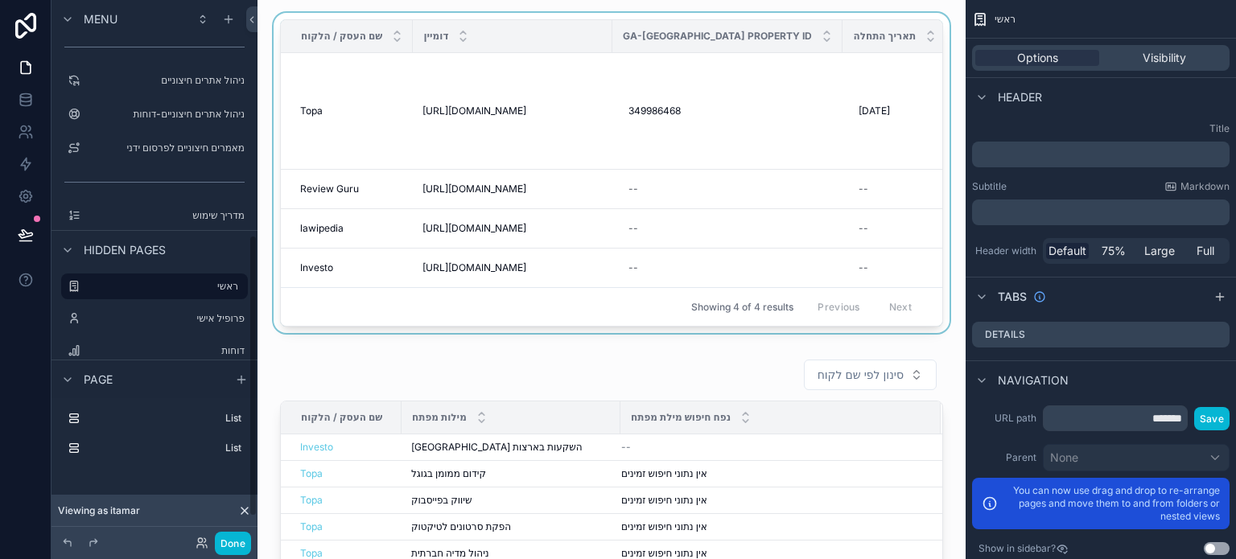
click at [736, 208] on div "scrollable content" at bounding box center [611, 176] width 683 height 327
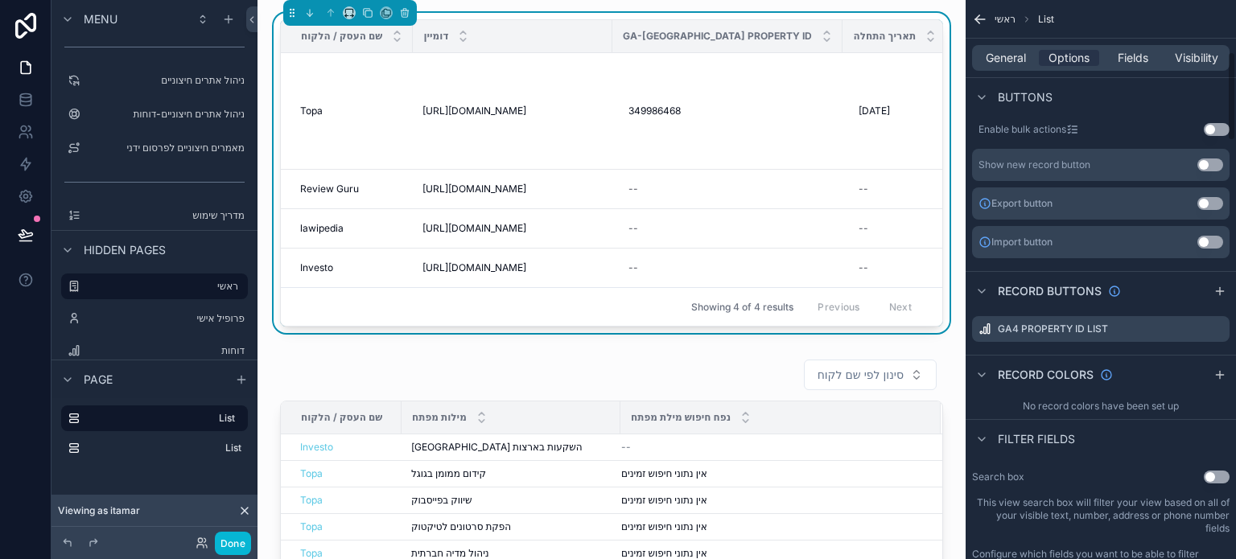
scroll to position [563, 0]
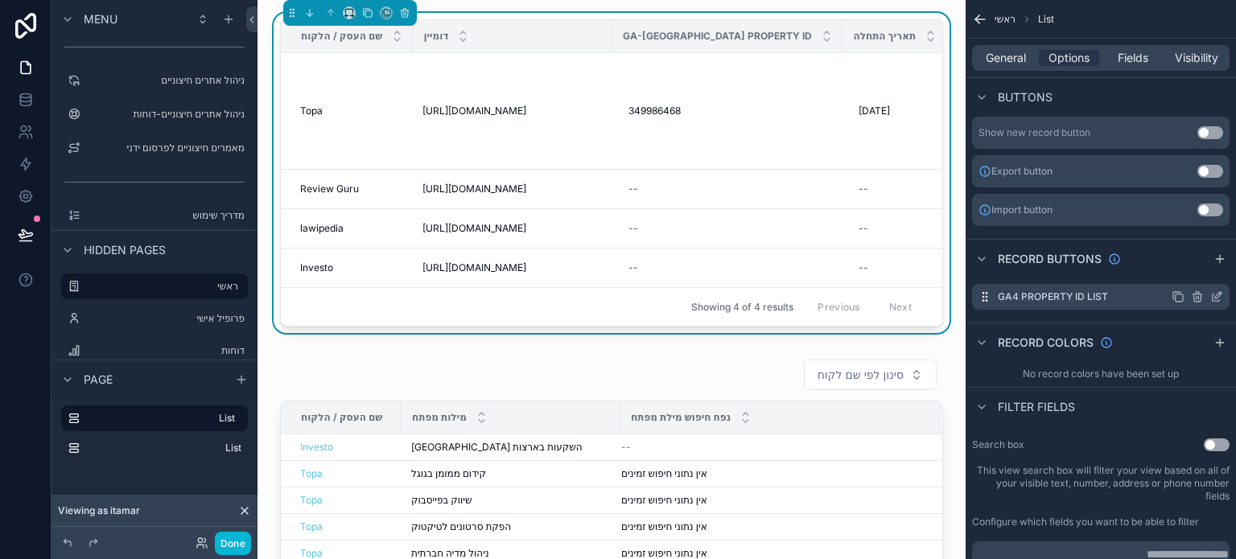
click at [1215, 298] on icon "scrollable content" at bounding box center [1218, 295] width 6 height 6
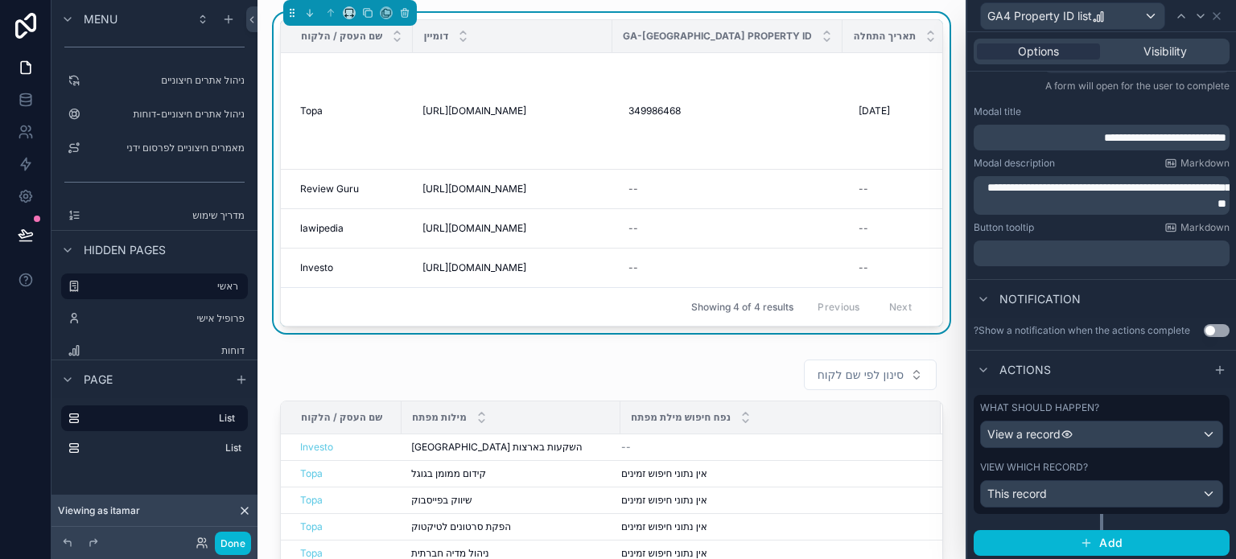
scroll to position [226, 0]
click at [1090, 495] on div "This record" at bounding box center [1101, 494] width 241 height 26
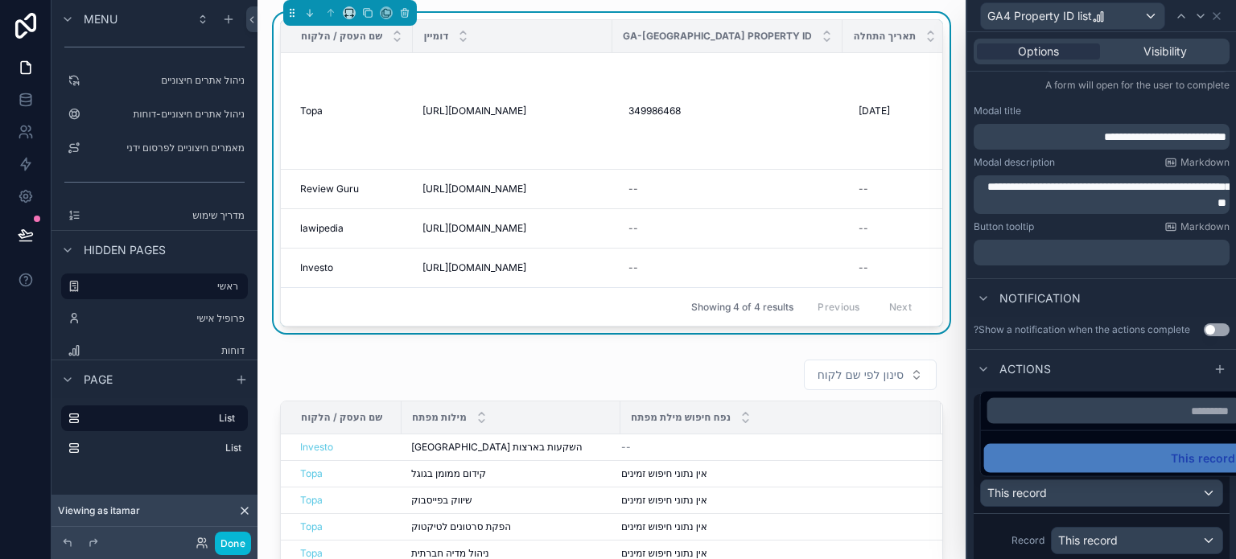
click at [1002, 537] on div at bounding box center [1102, 279] width 269 height 559
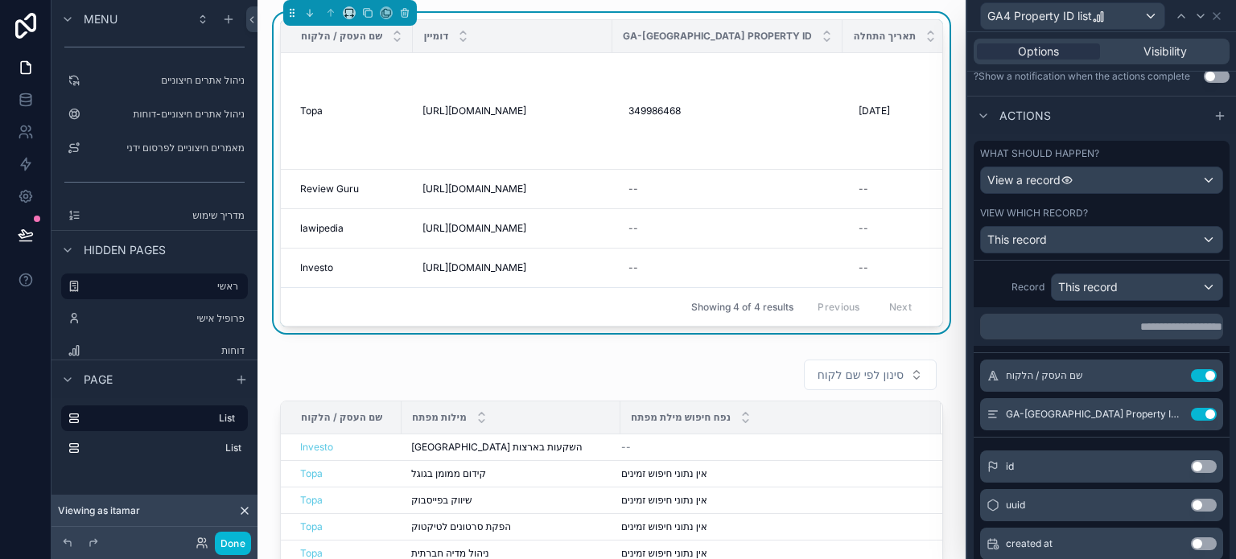
scroll to position [468, 0]
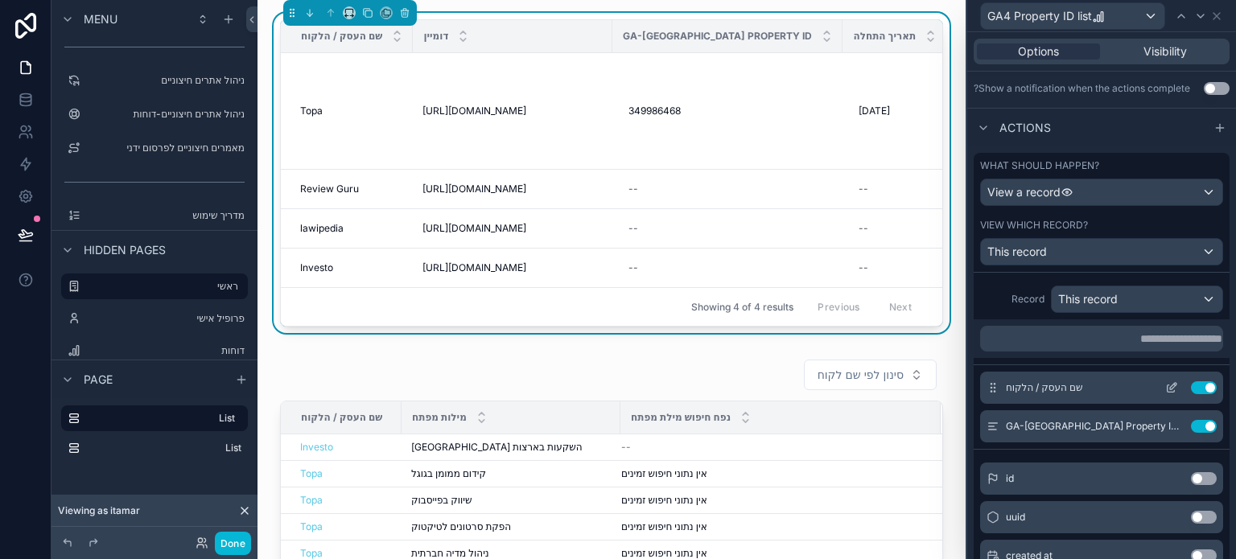
click at [1191, 386] on button "Use setting" at bounding box center [1204, 388] width 26 height 13
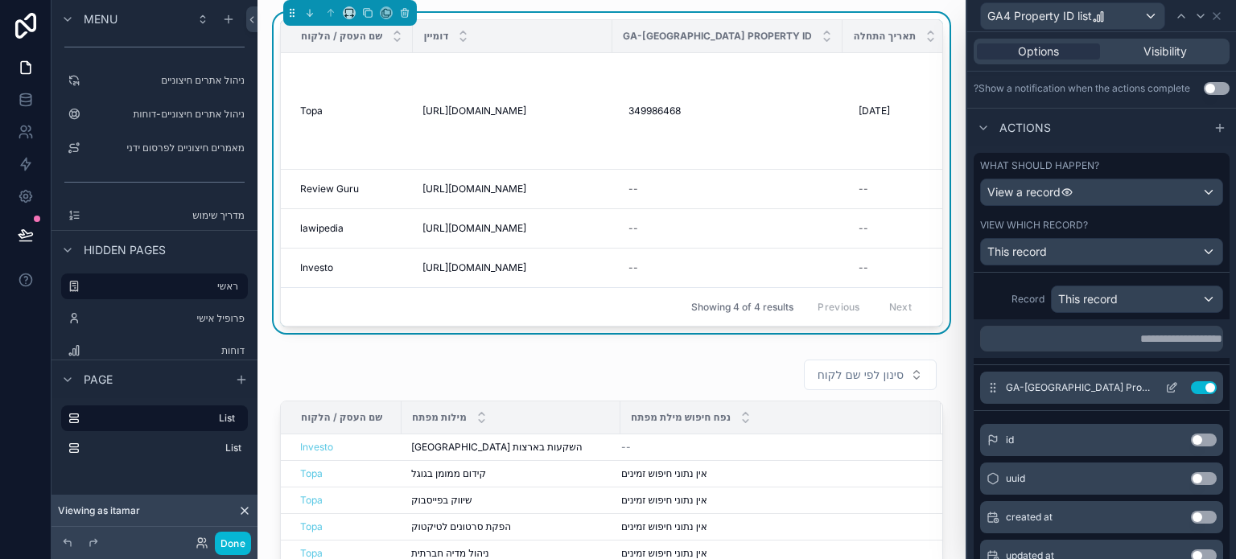
click at [1166, 389] on icon at bounding box center [1172, 388] width 13 height 13
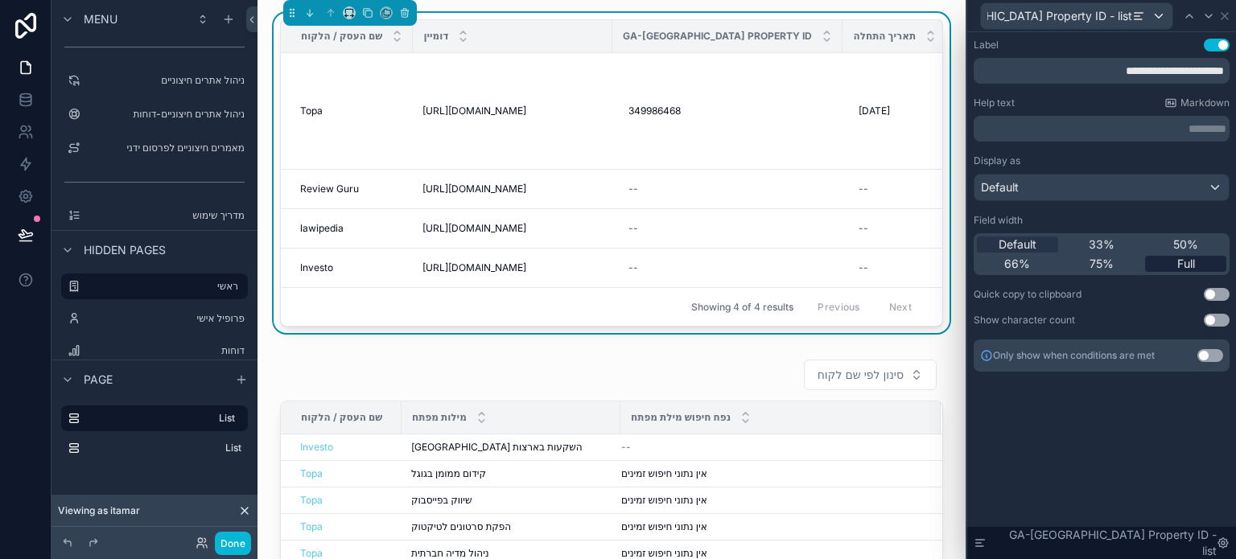
click at [1185, 258] on span "Full" at bounding box center [1187, 264] width 18 height 16
click at [1222, 16] on icon at bounding box center [1225, 16] width 6 height 6
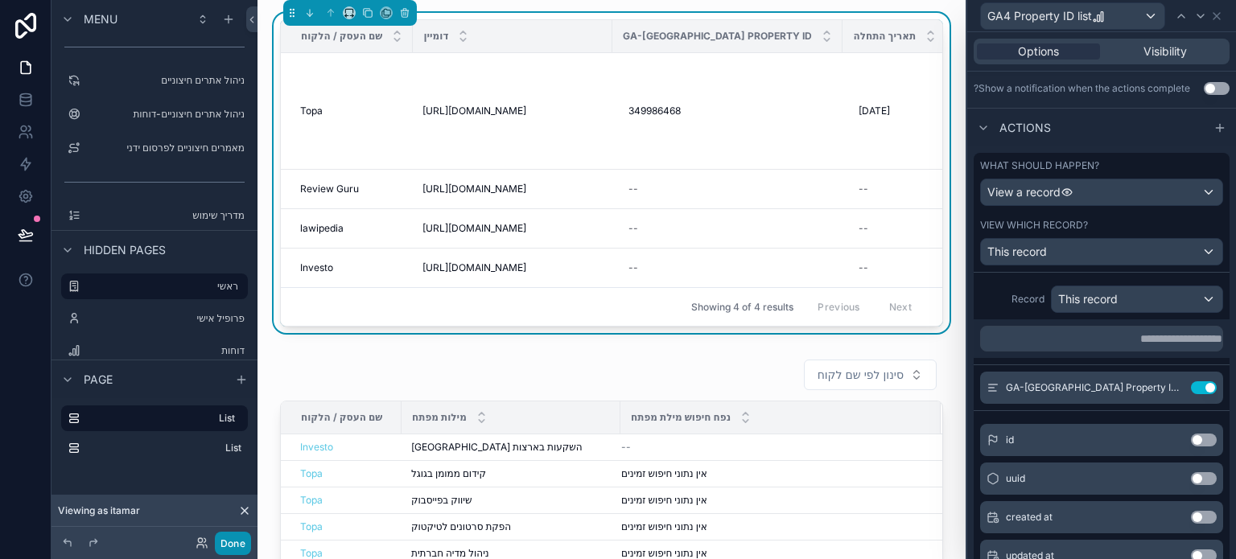
click at [237, 546] on button "Done" at bounding box center [233, 543] width 36 height 23
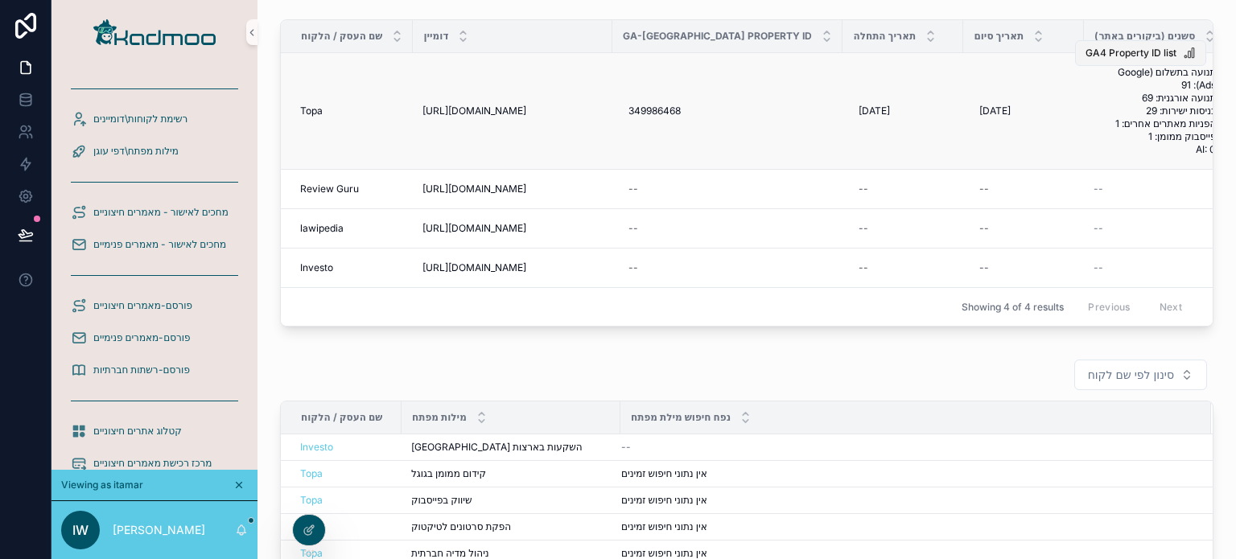
click at [1093, 56] on span "GA4 Property ID list" at bounding box center [1131, 53] width 91 height 13
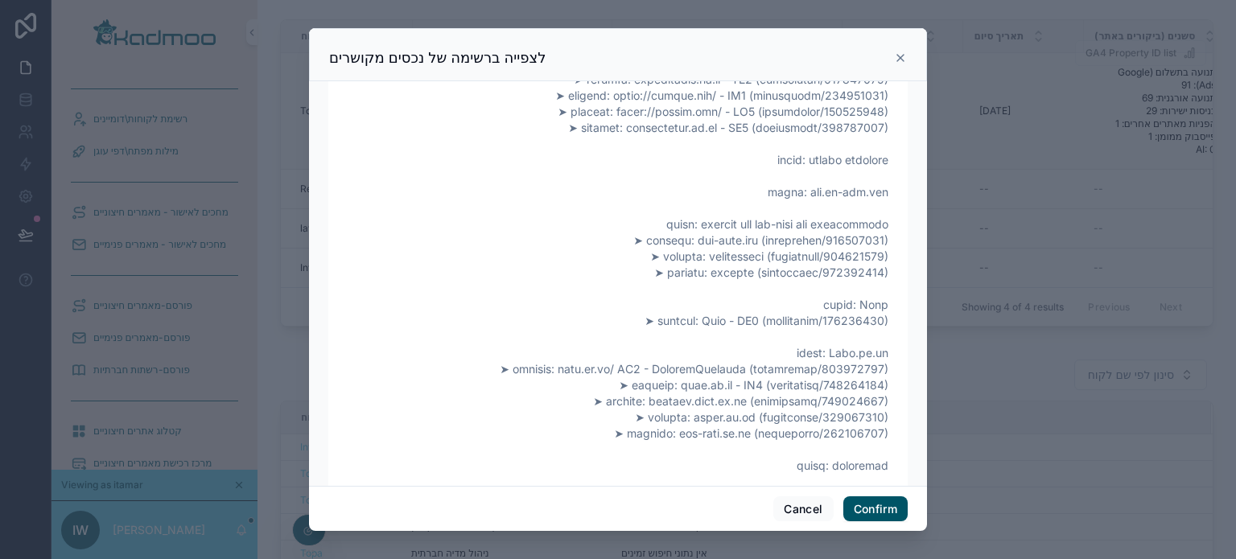
scroll to position [1932, 0]
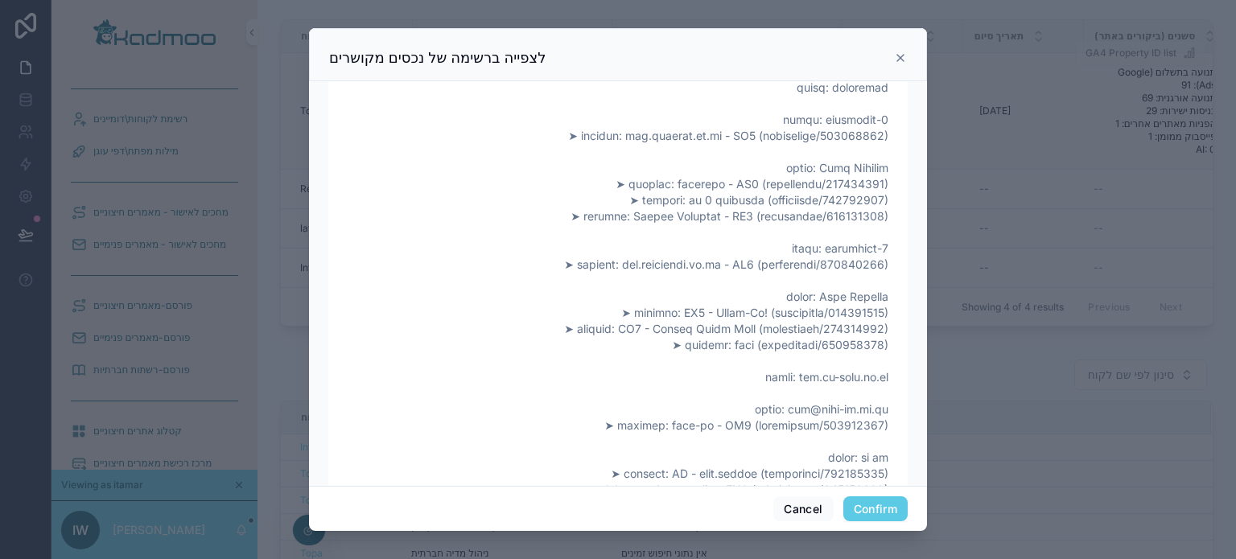
click at [872, 505] on button "Confirm" at bounding box center [876, 510] width 64 height 26
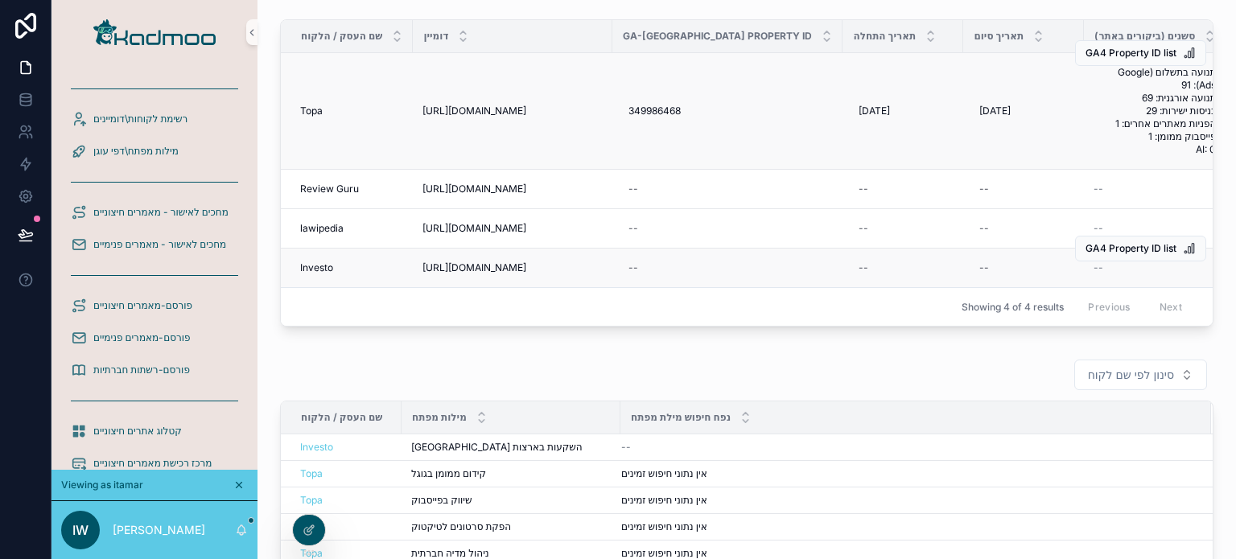
click at [597, 279] on td "[URL][DOMAIN_NAME] [URL][DOMAIN_NAME]" at bounding box center [513, 268] width 200 height 39
click at [310, 527] on icon at bounding box center [310, 529] width 6 height 6
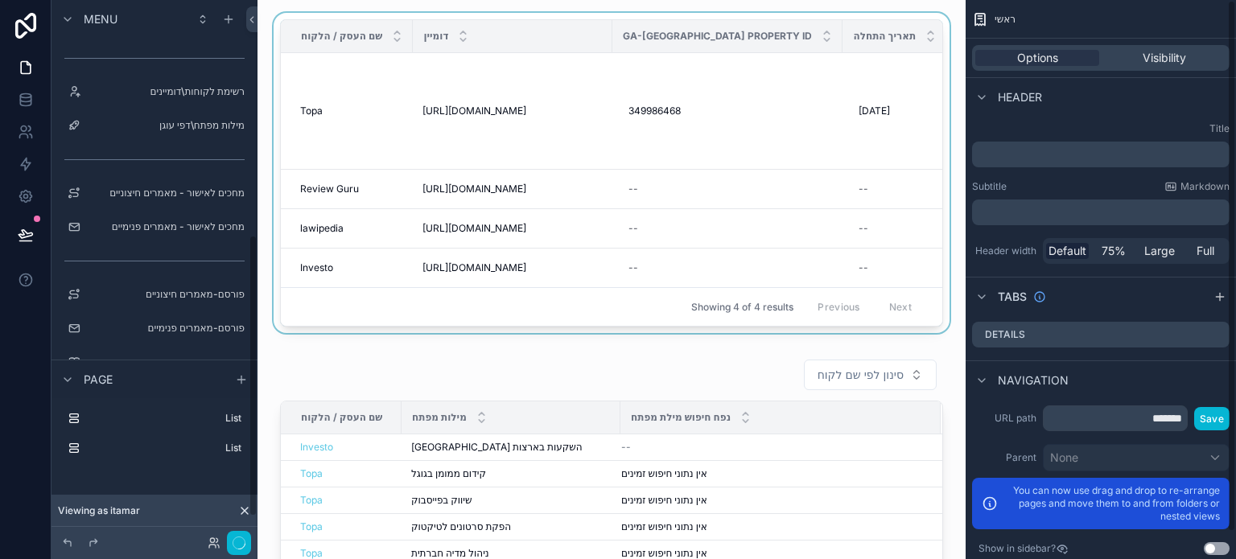
scroll to position [451, 0]
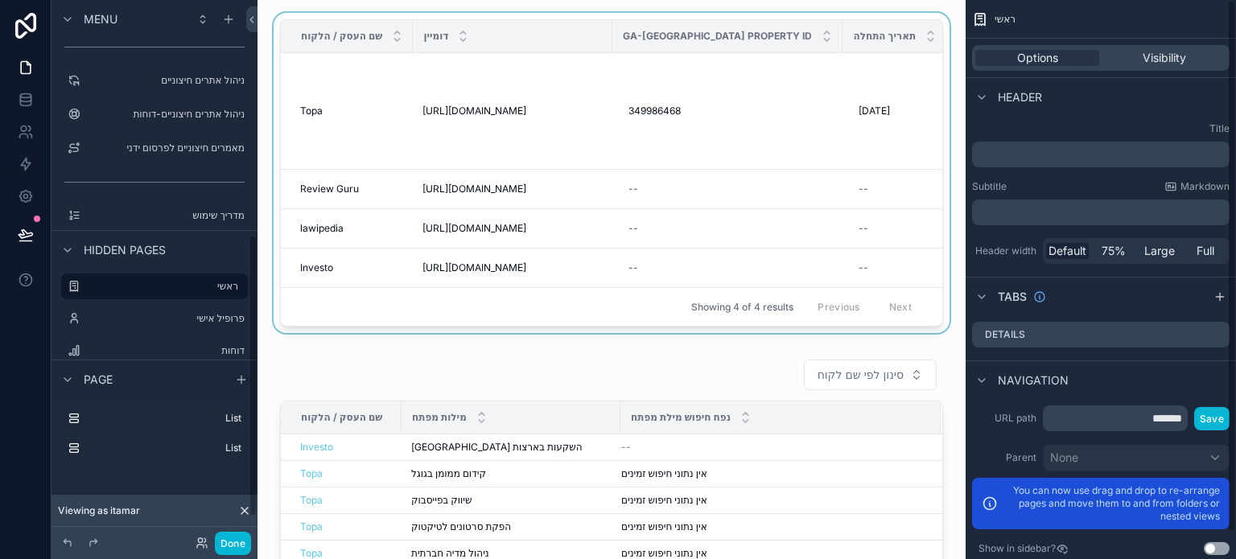
click at [866, 247] on div "scrollable content" at bounding box center [611, 176] width 683 height 327
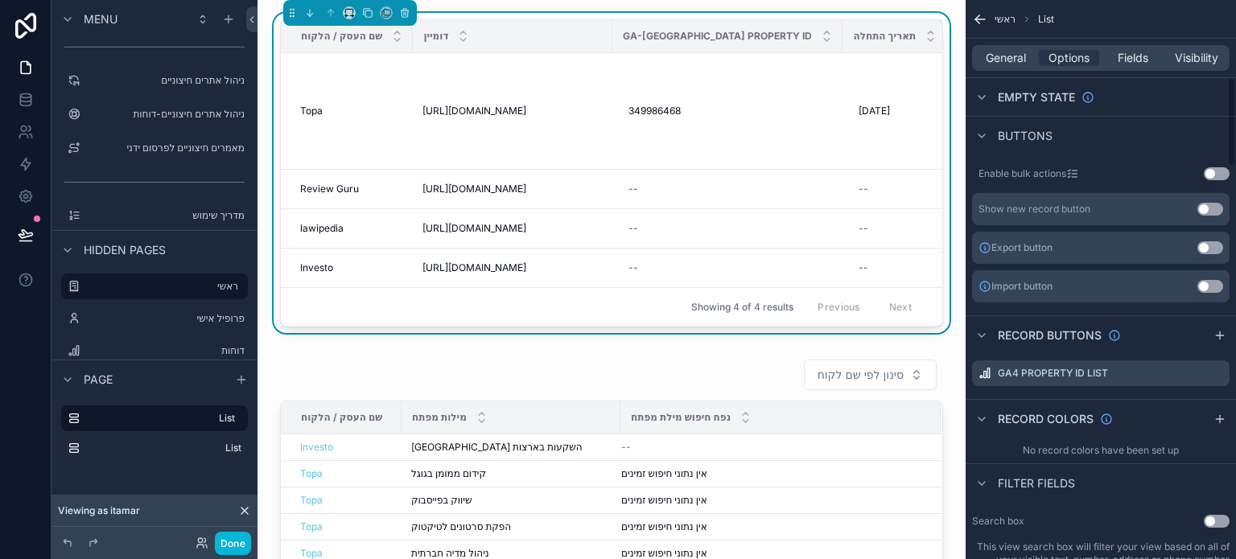
scroll to position [483, 0]
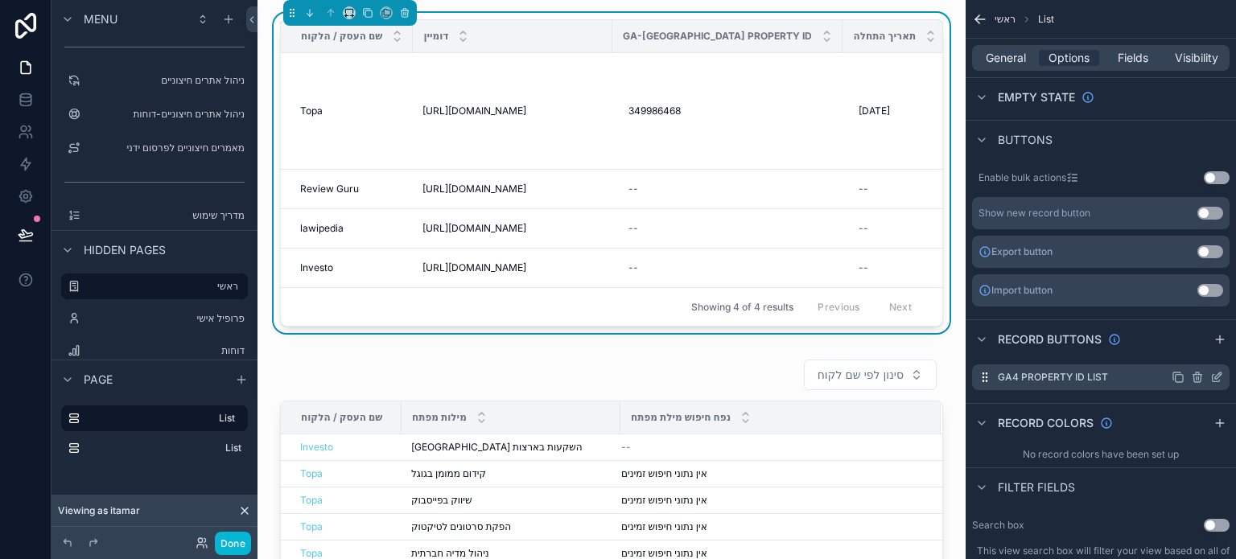
click at [1214, 379] on icon "scrollable content" at bounding box center [1217, 377] width 13 height 13
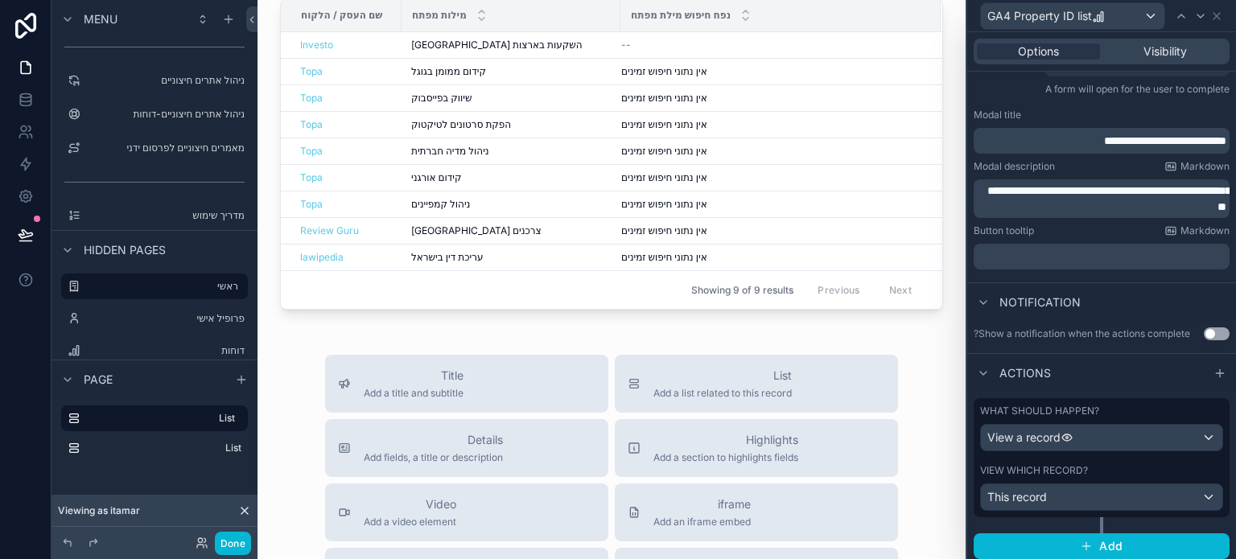
scroll to position [226, 0]
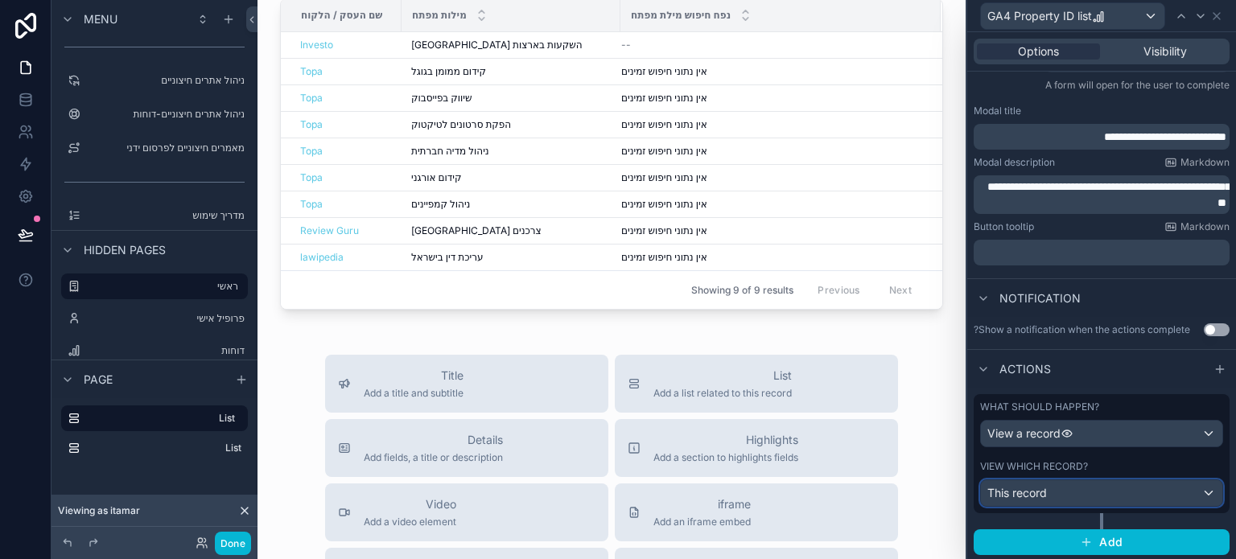
click at [1096, 496] on div "This record" at bounding box center [1101, 494] width 241 height 26
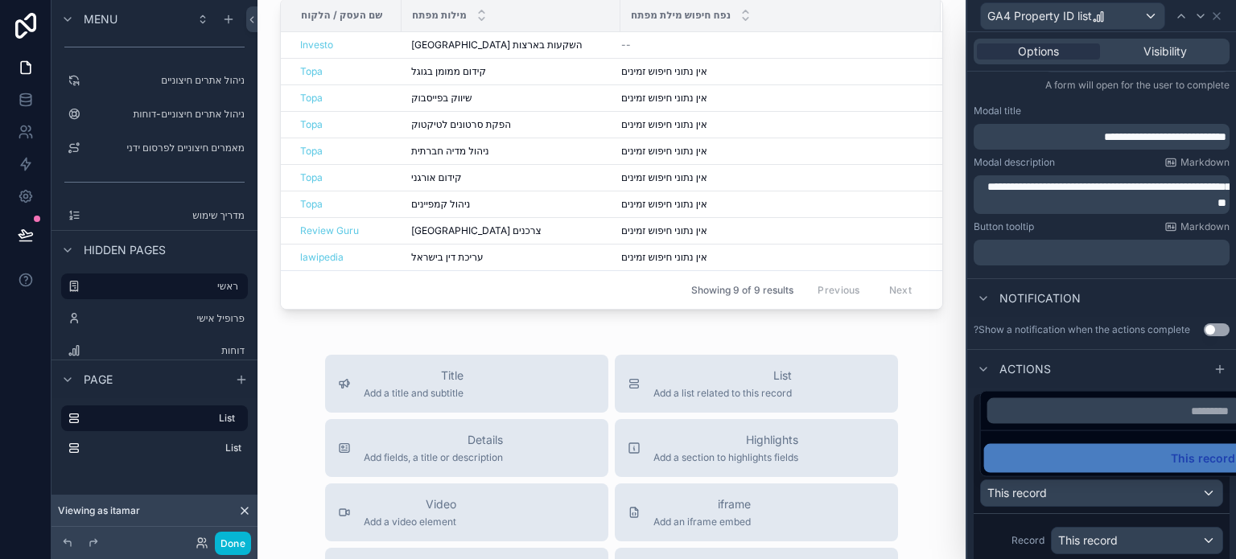
click at [999, 534] on div at bounding box center [1102, 279] width 269 height 559
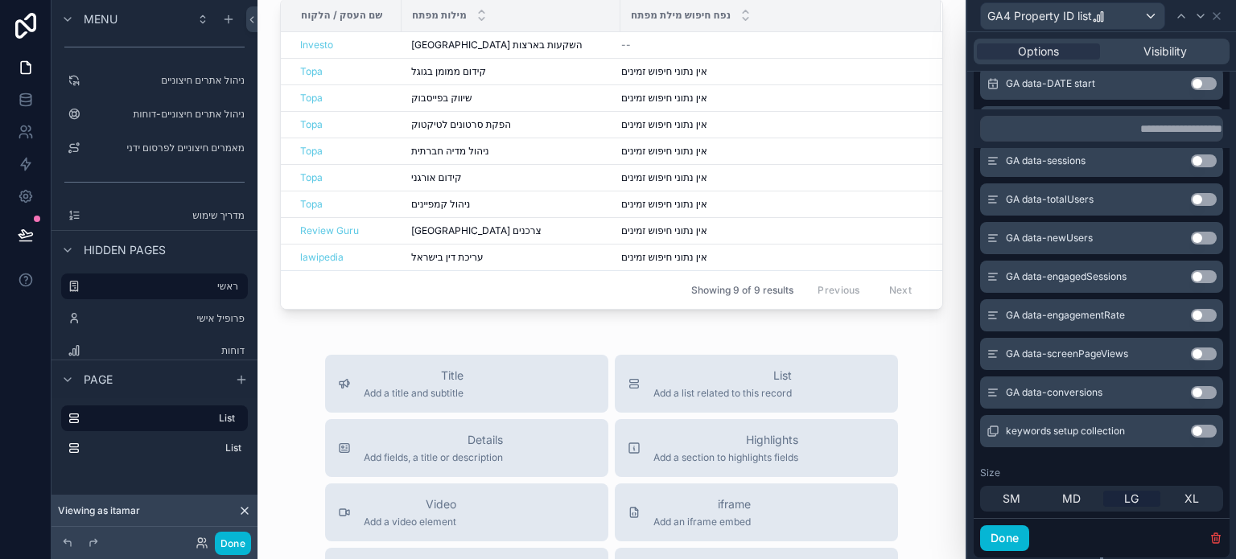
scroll to position [2760, 0]
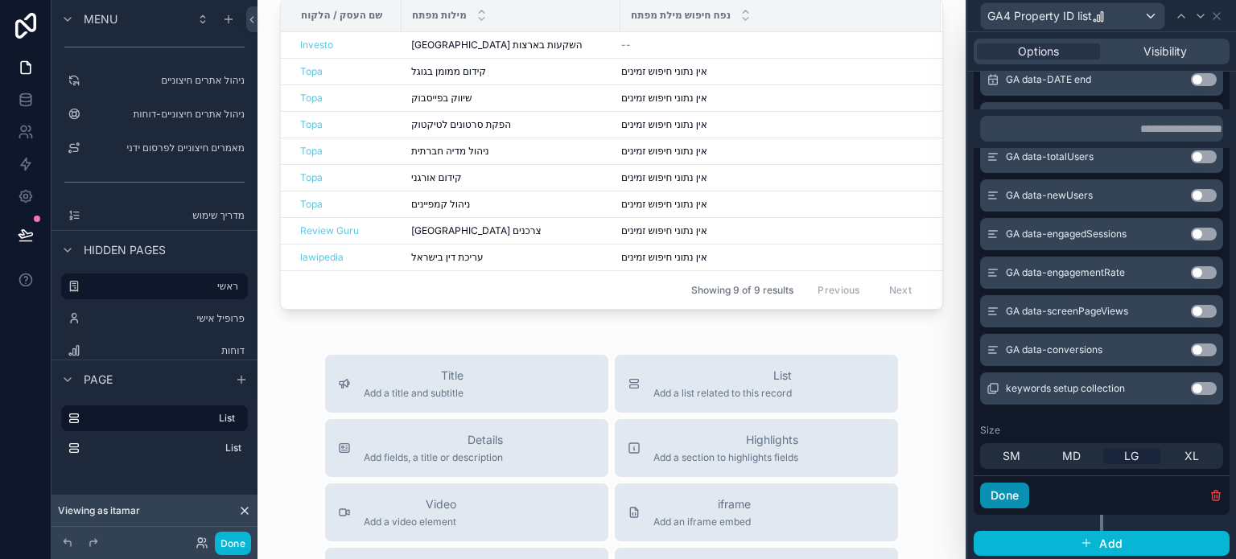
click at [1009, 494] on button "Done" at bounding box center [1004, 496] width 49 height 26
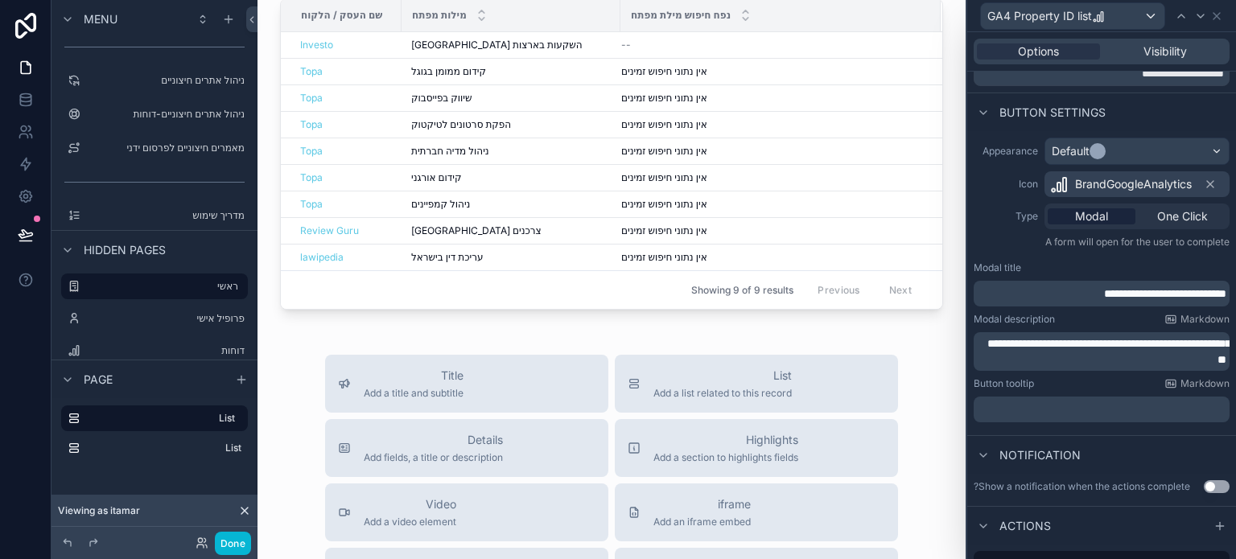
scroll to position [65, 0]
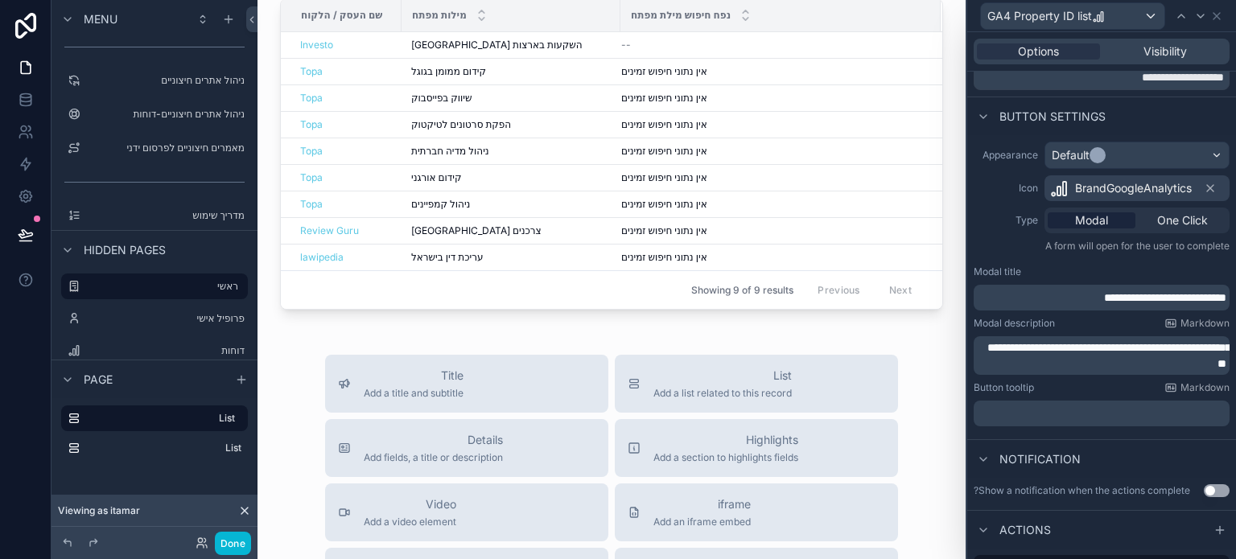
click at [1069, 416] on p "﻿" at bounding box center [1103, 414] width 246 height 16
click at [1089, 433] on div "**********" at bounding box center [1102, 287] width 269 height 304
click at [1035, 359] on p "**********" at bounding box center [1103, 356] width 246 height 32
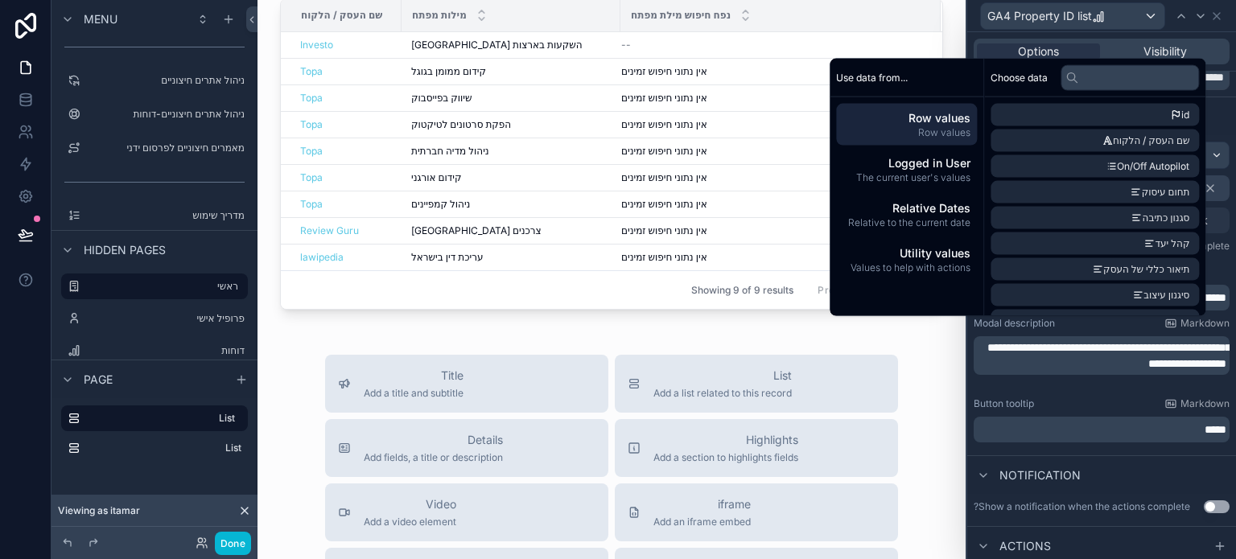
scroll to position [81, 0]
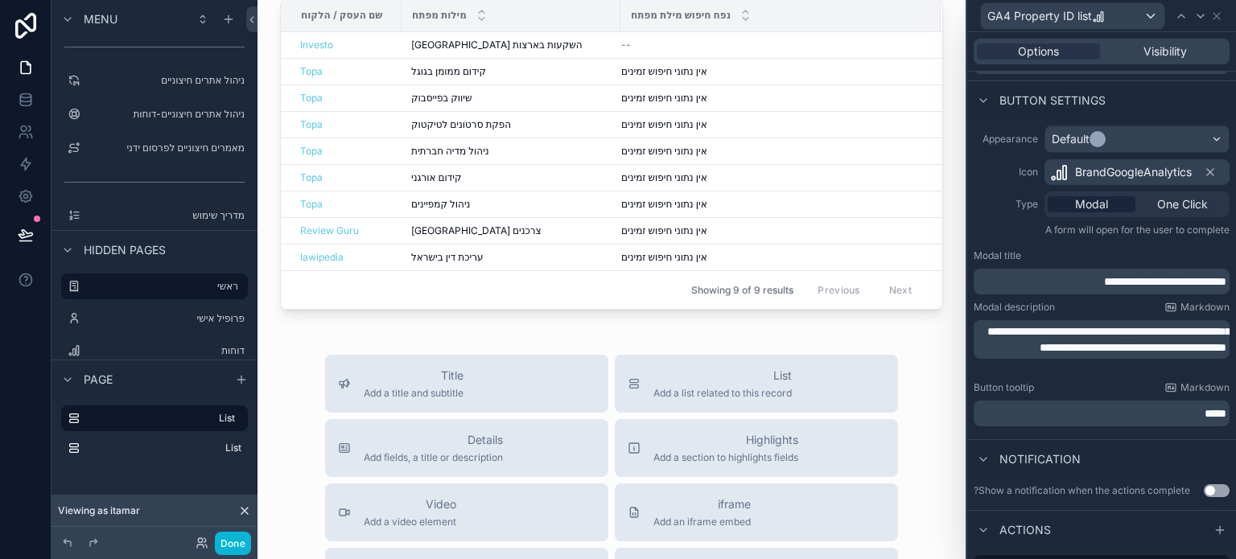
click at [1128, 442] on div "Notification" at bounding box center [1102, 458] width 269 height 39
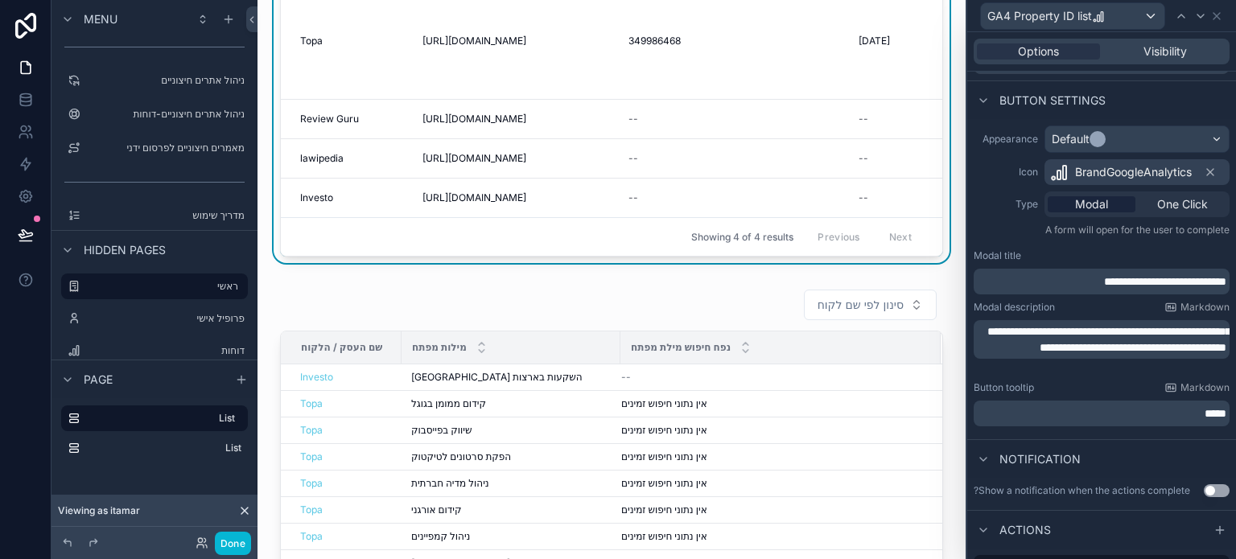
scroll to position [0, 0]
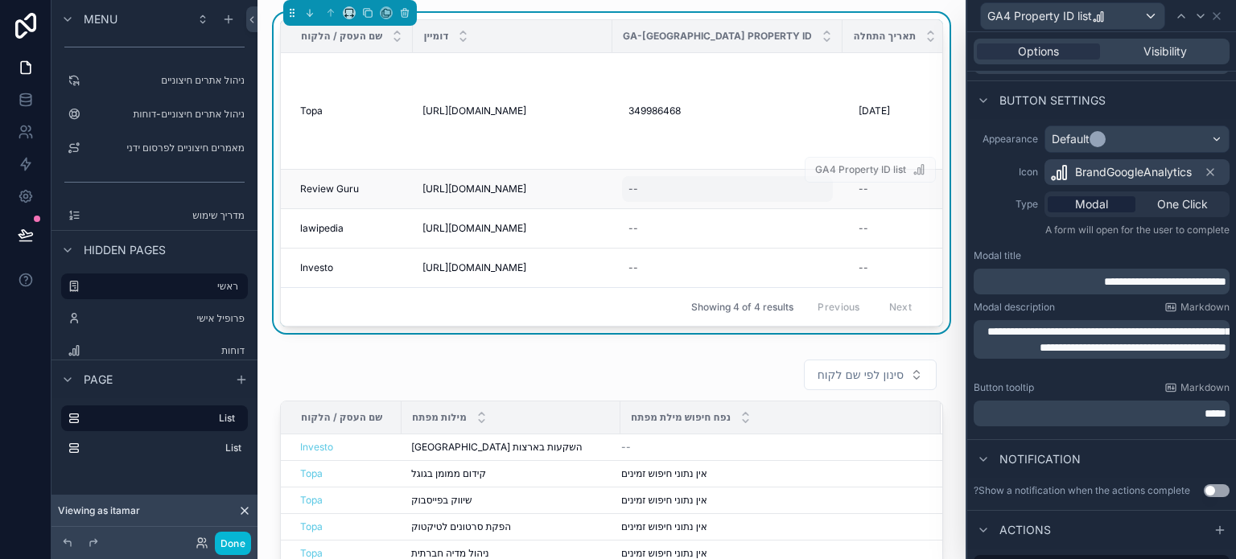
click at [737, 199] on div "--" at bounding box center [727, 189] width 211 height 26
click at [1067, 386] on div "Button tooltip Markdown" at bounding box center [1102, 388] width 256 height 13
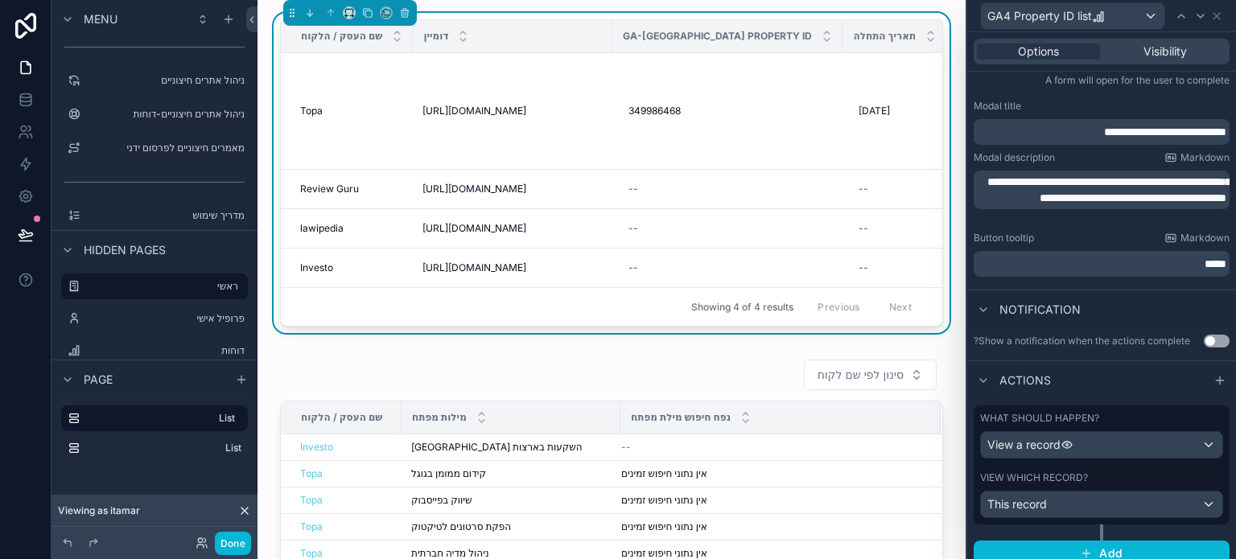
scroll to position [242, 0]
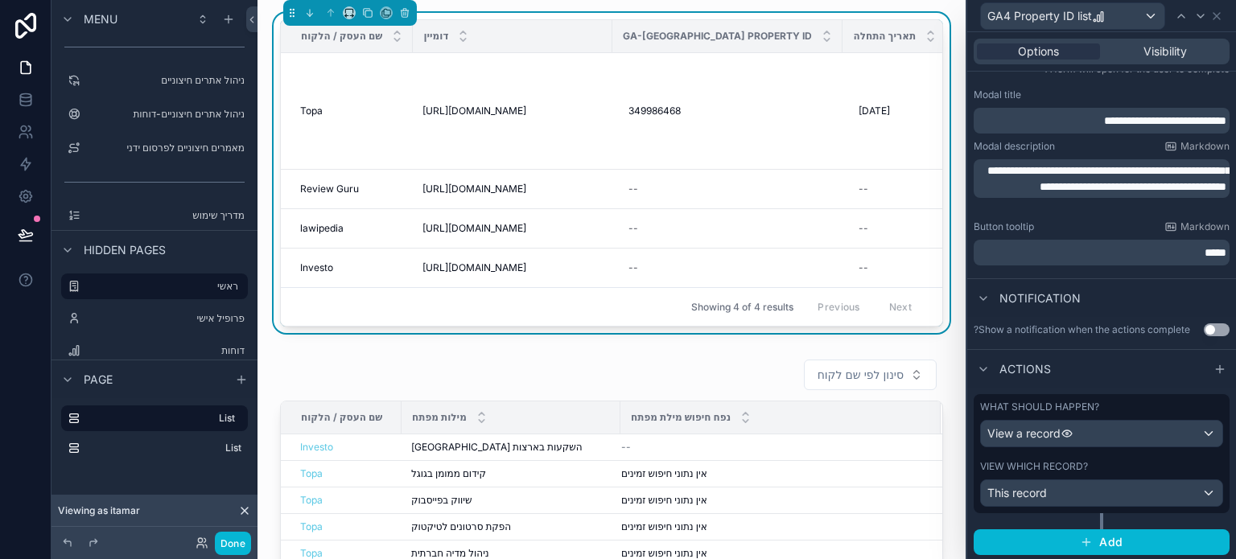
click at [464, 324] on div "Showing 4 of 4 results Previous Next" at bounding box center [612, 306] width 662 height 39
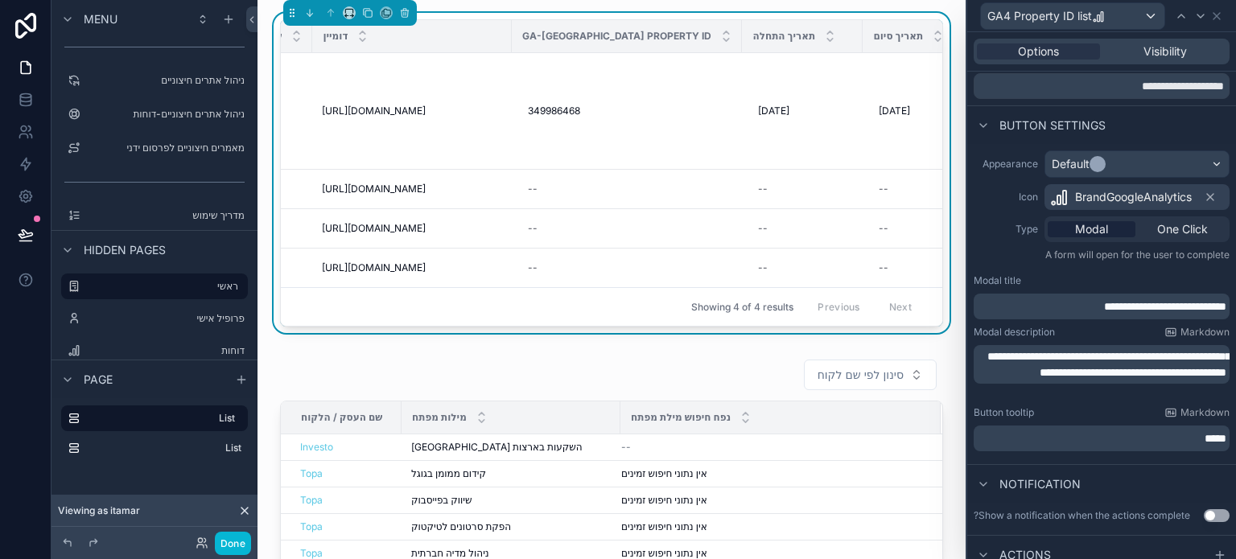
scroll to position [0, 0]
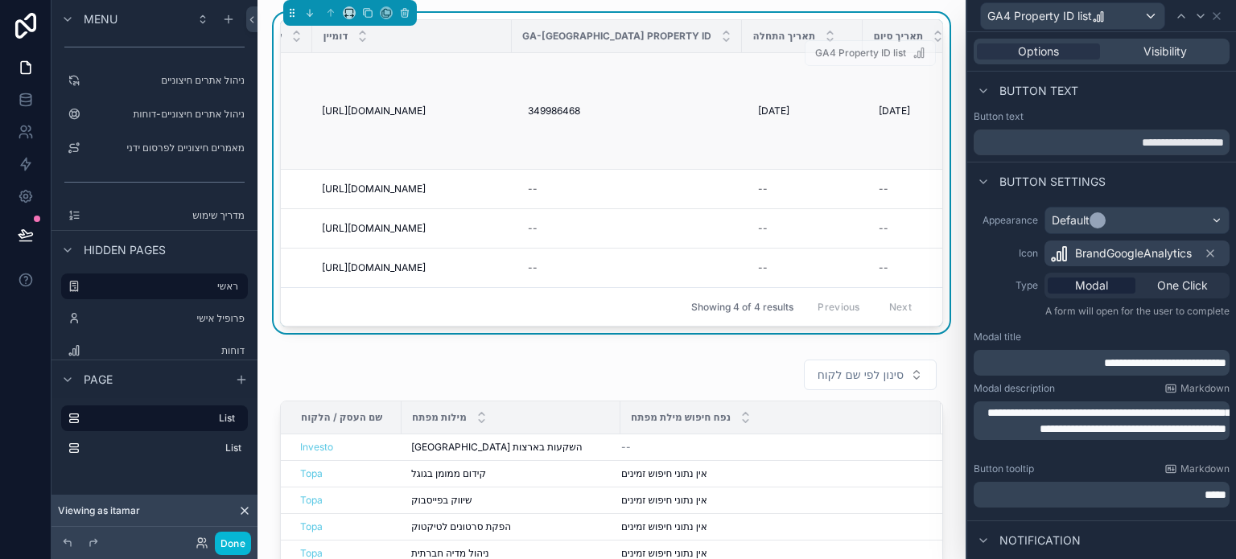
click at [547, 161] on td "349986468 349986468" at bounding box center [627, 111] width 230 height 117
click at [1219, 15] on icon at bounding box center [1217, 16] width 13 height 13
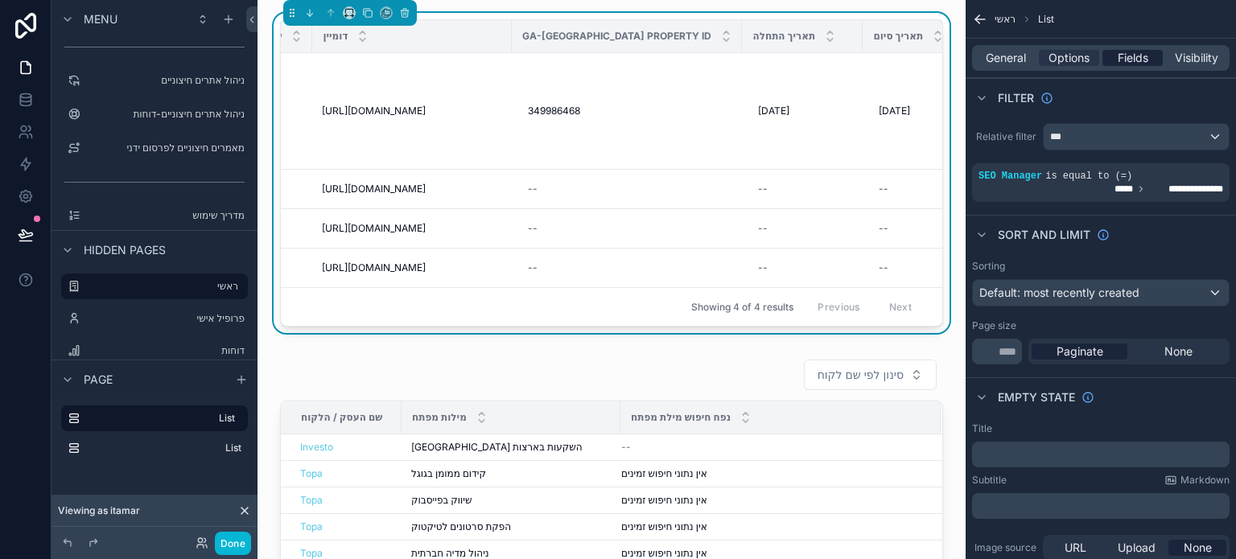
click at [1124, 53] on span "Fields" at bounding box center [1133, 58] width 31 height 16
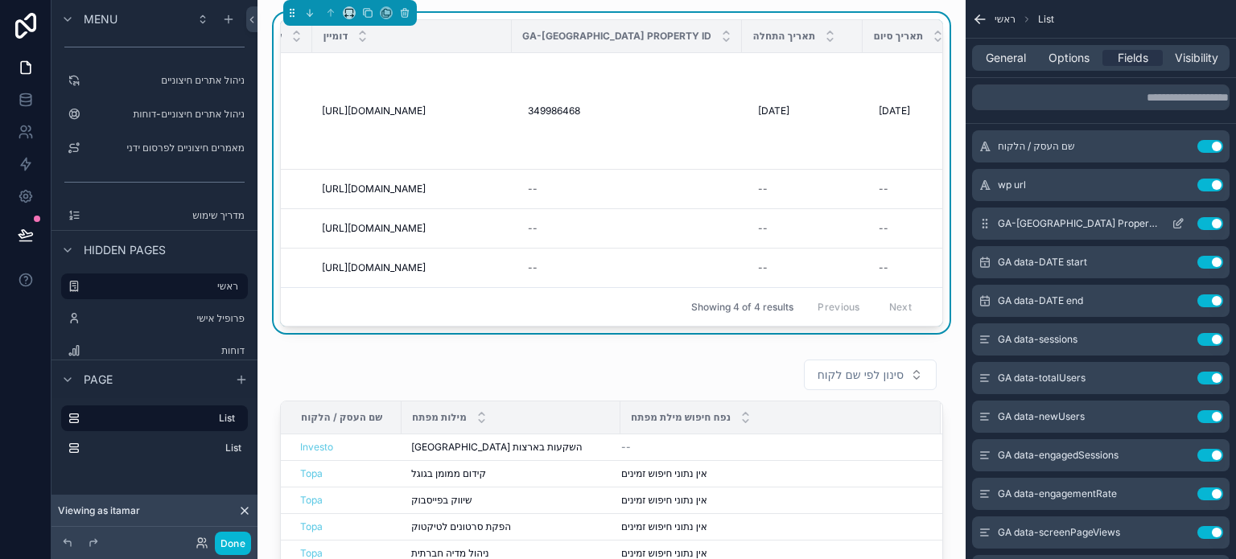
click at [1175, 228] on icon "scrollable content" at bounding box center [1177, 224] width 7 height 7
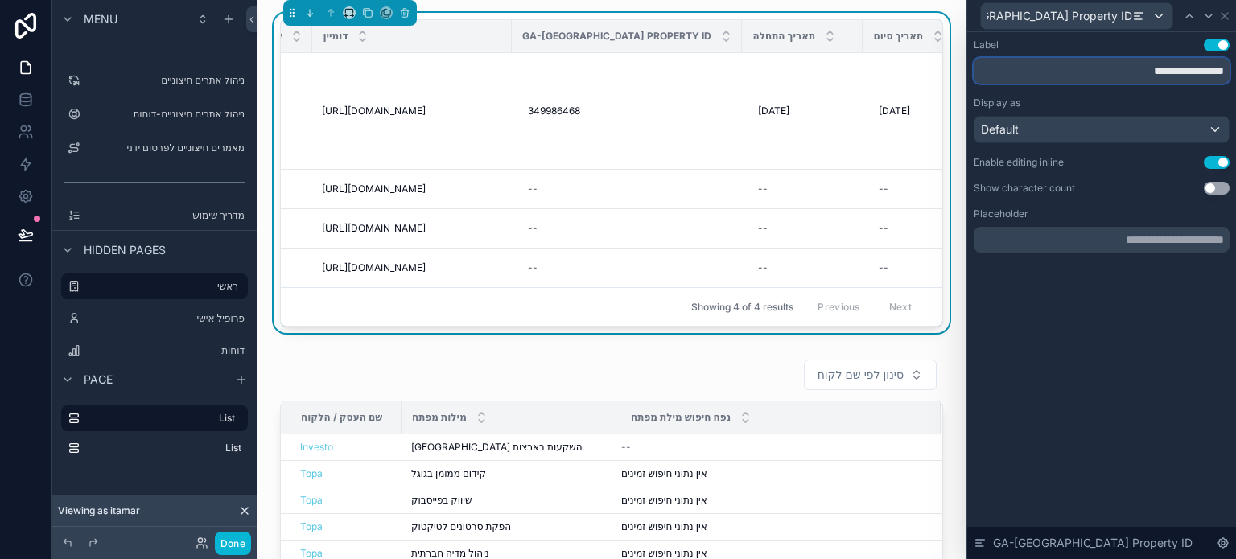
click at [1151, 79] on input "**********" at bounding box center [1102, 71] width 256 height 26
click at [1140, 78] on input "**********" at bounding box center [1102, 71] width 256 height 26
click at [1158, 73] on input "**********" at bounding box center [1102, 71] width 256 height 26
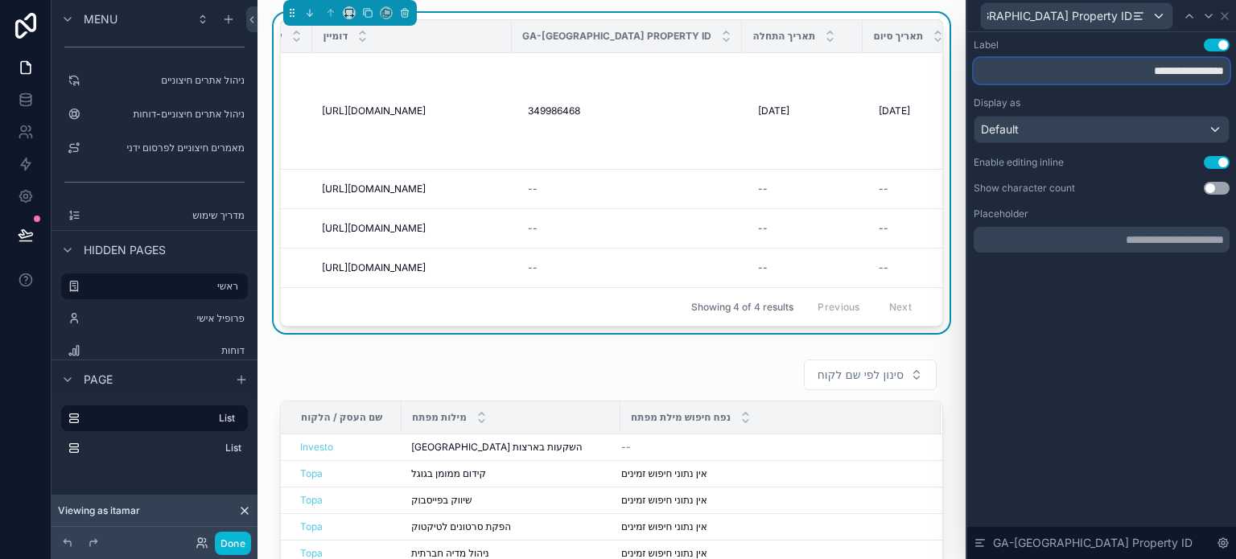
drag, startPoint x: 1158, startPoint y: 73, endPoint x: 1136, endPoint y: 76, distance: 22.7
click at [1136, 76] on input "**********" at bounding box center [1102, 71] width 256 height 26
click at [1162, 74] on input "**********" at bounding box center [1102, 71] width 256 height 26
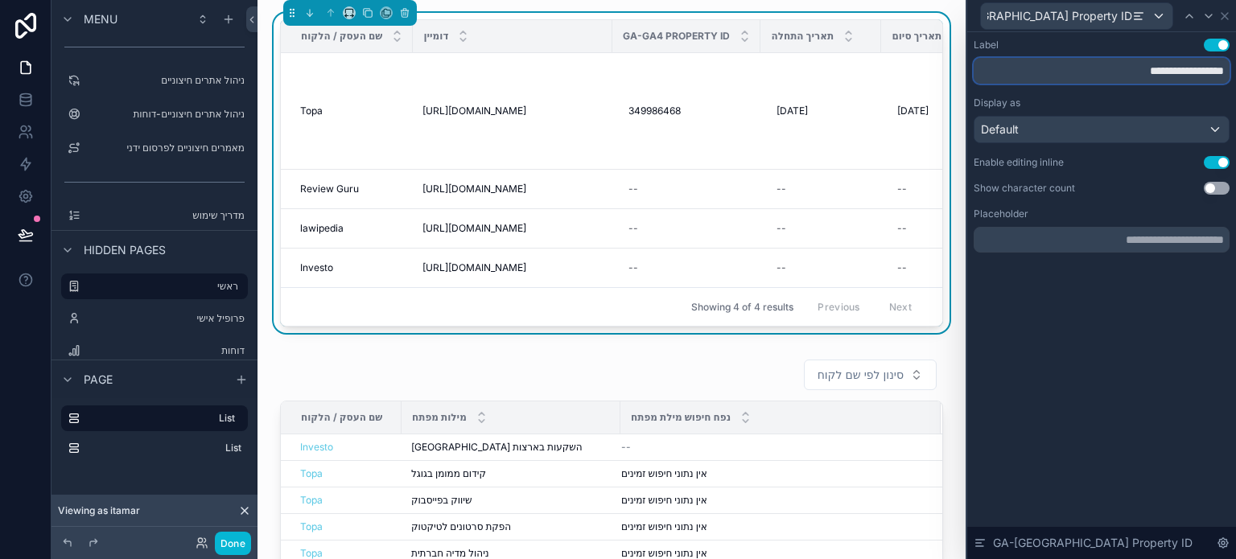
drag, startPoint x: 1114, startPoint y: 75, endPoint x: 1138, endPoint y: 81, distance: 25.0
click at [1138, 81] on input "**********" at bounding box center [1102, 71] width 256 height 26
type input "**********"
click at [1130, 332] on div "**********" at bounding box center [1102, 295] width 269 height 527
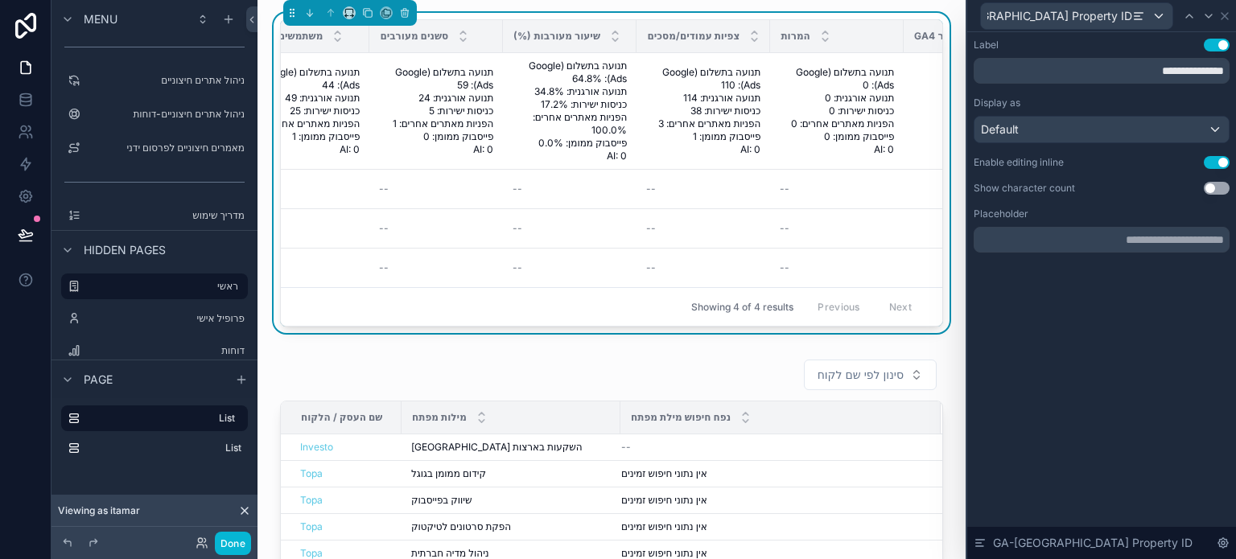
scroll to position [0, 1116]
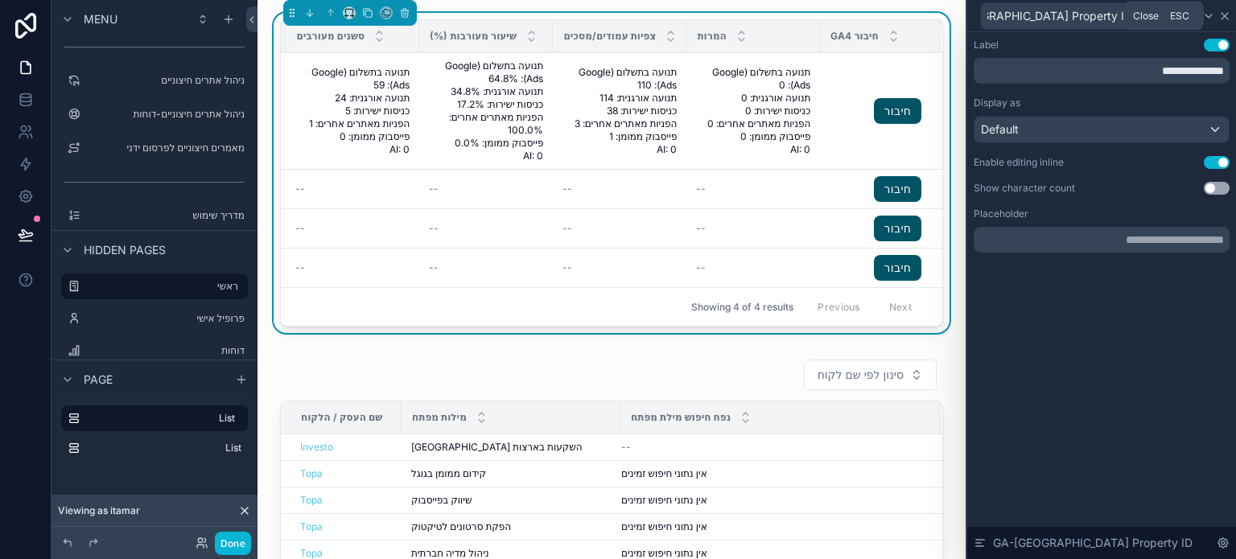
click at [1219, 19] on icon at bounding box center [1225, 16] width 13 height 13
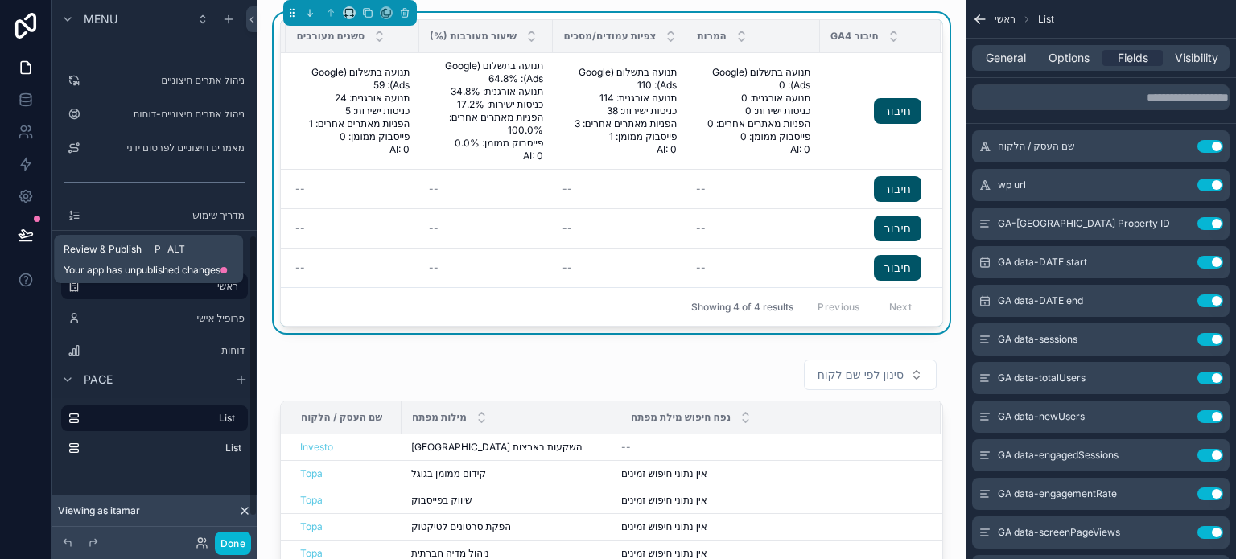
click at [20, 237] on icon at bounding box center [26, 234] width 14 height 8
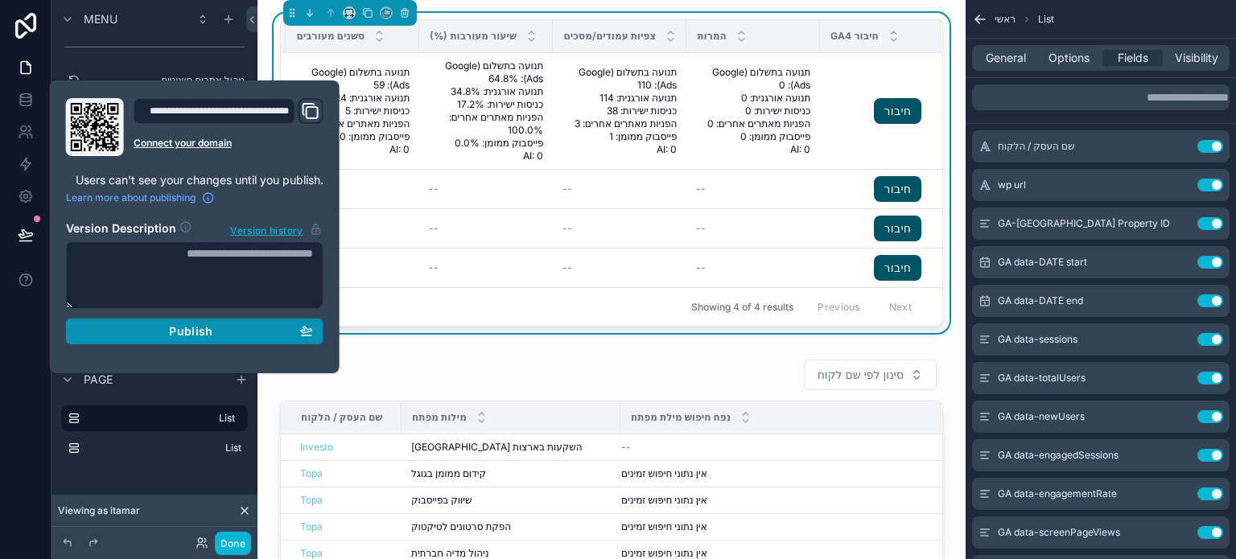
click at [202, 332] on span "Publish" at bounding box center [190, 331] width 43 height 14
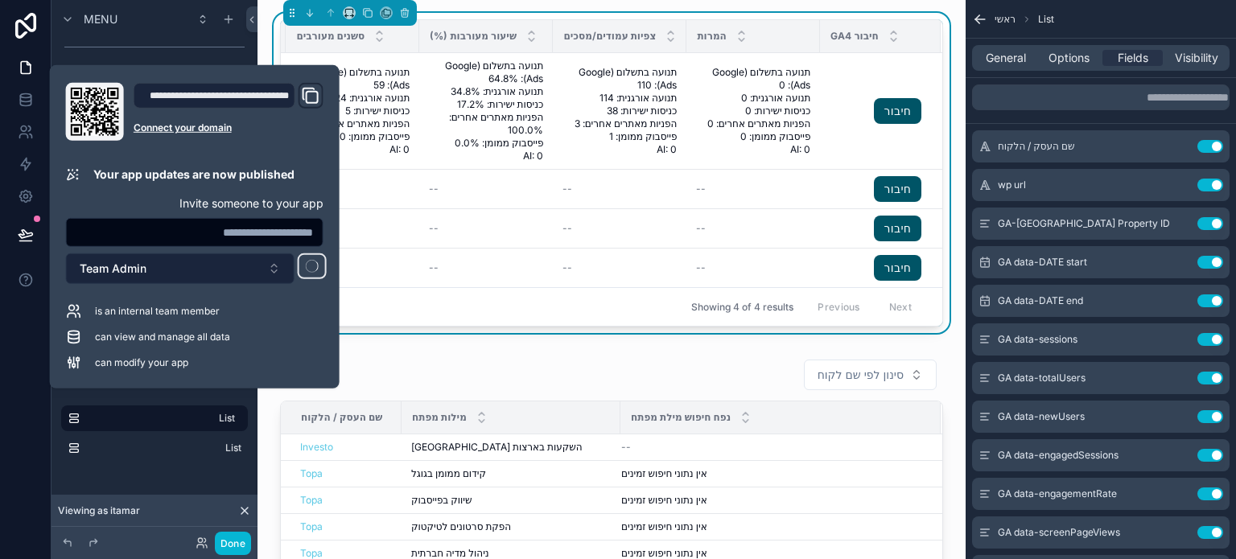
click at [179, 270] on button "Team Admin" at bounding box center [180, 269] width 229 height 31
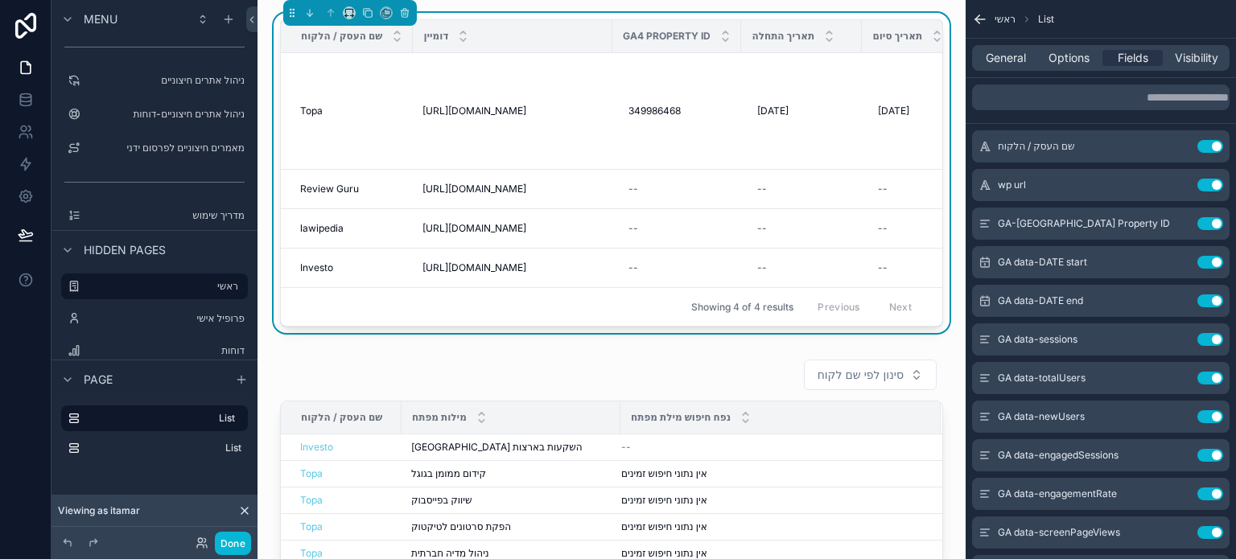
click at [14, 334] on div at bounding box center [26, 279] width 52 height 559
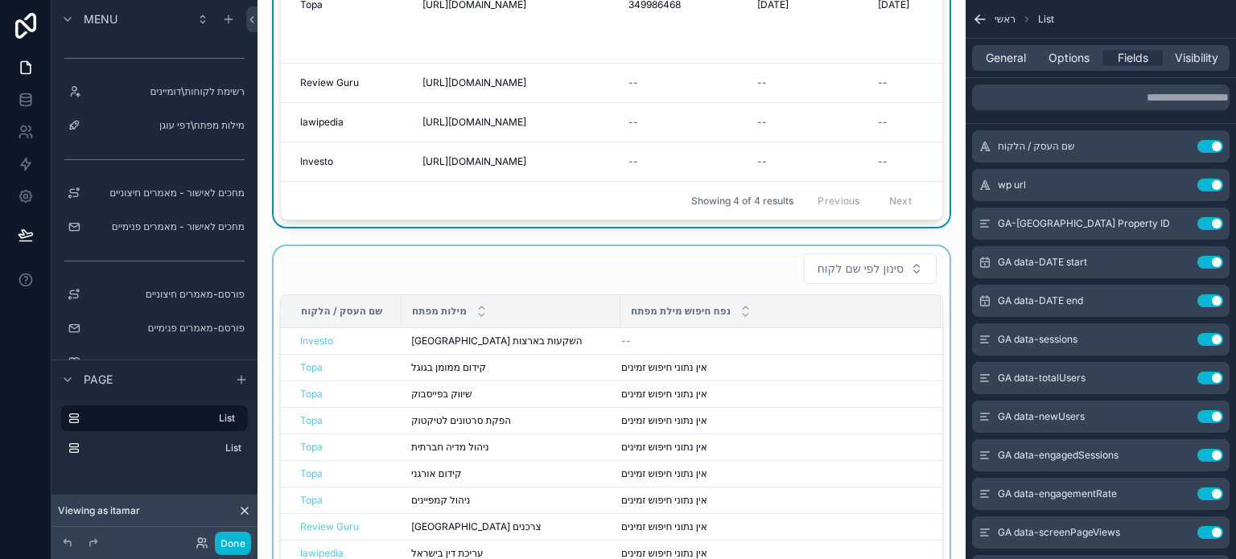
scroll to position [241, 0]
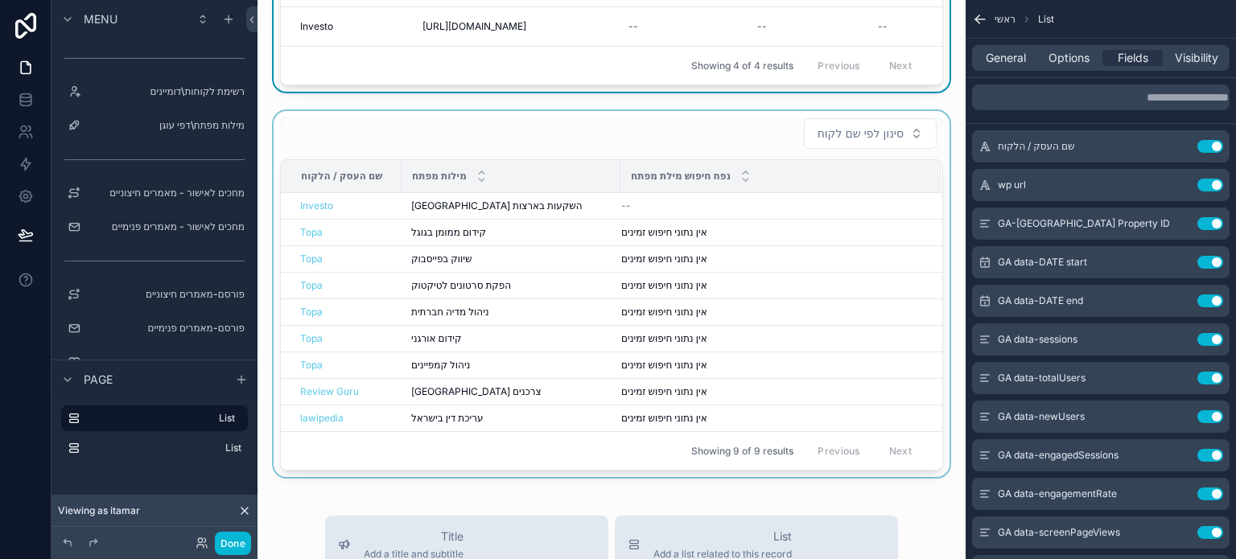
click at [754, 157] on div "scrollable content" at bounding box center [611, 294] width 683 height 366
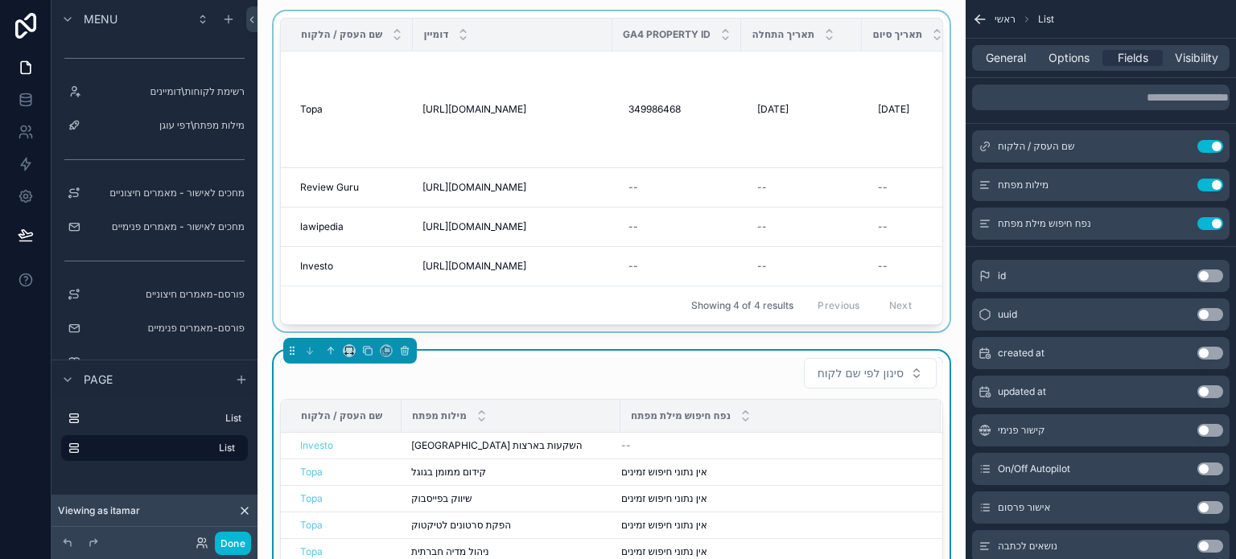
scroll to position [0, 0]
drag, startPoint x: 417, startPoint y: 324, endPoint x: 436, endPoint y: 324, distance: 19.3
click at [436, 327] on div "scrollable content" at bounding box center [611, 176] width 683 height 327
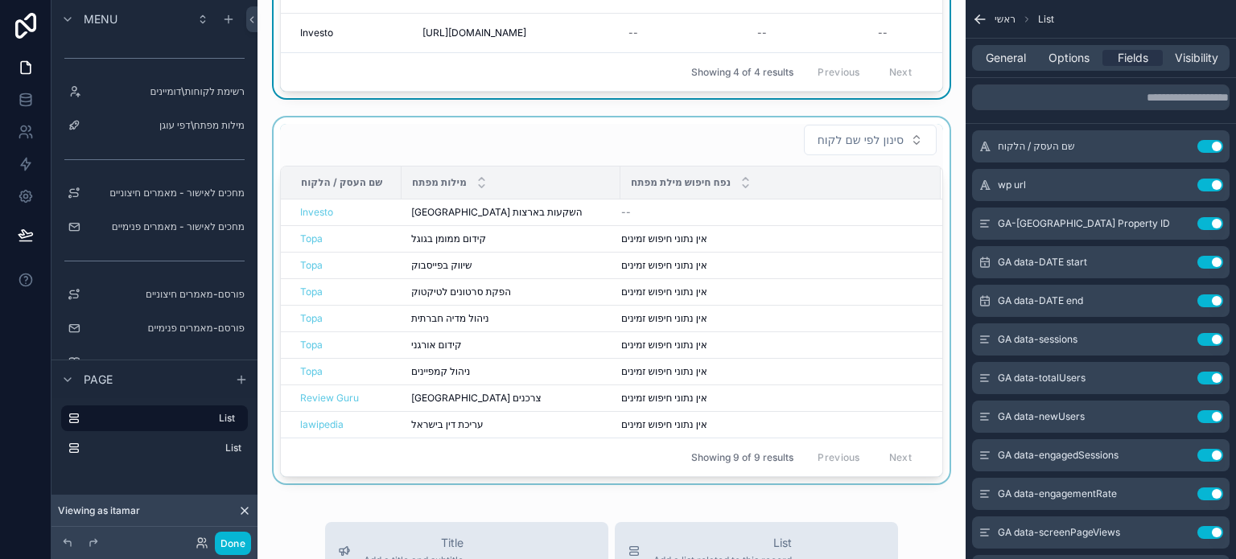
scroll to position [241, 0]
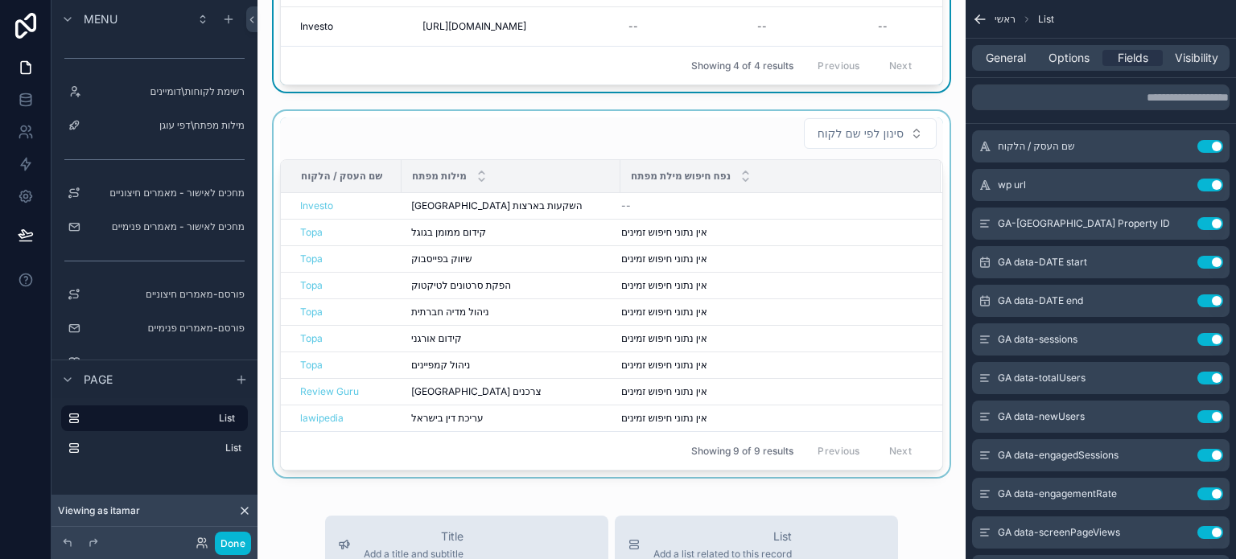
click at [804, 182] on div "נפח חיפוש מילת מפתח" at bounding box center [780, 176] width 319 height 31
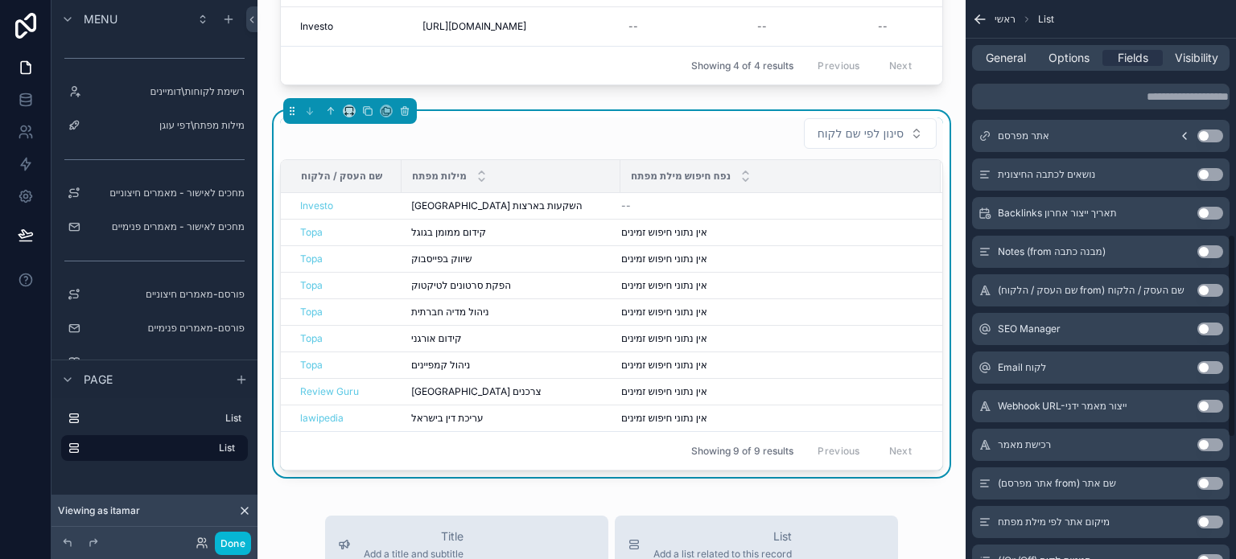
scroll to position [644, 0]
click at [1207, 522] on button "Use setting" at bounding box center [1211, 520] width 26 height 13
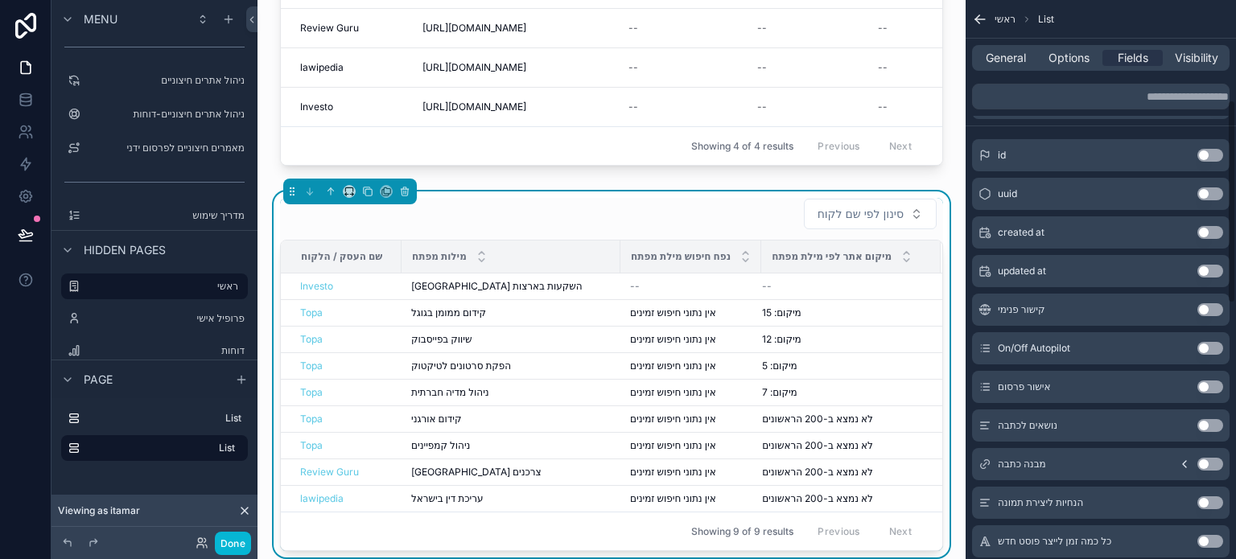
scroll to position [0, 0]
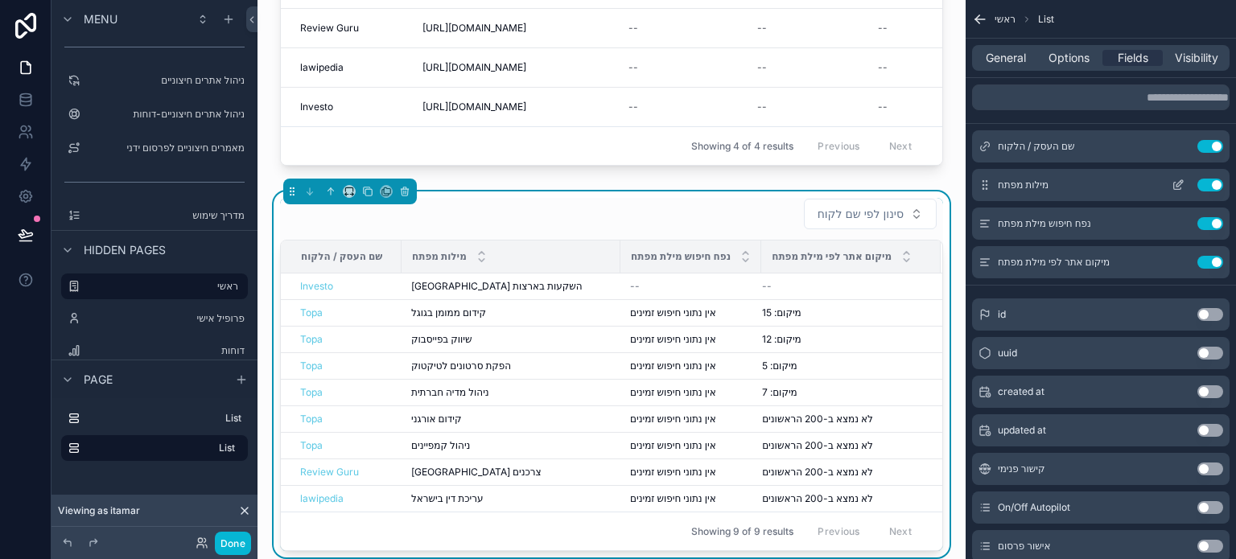
click at [1182, 184] on icon "scrollable content" at bounding box center [1178, 185] width 13 height 13
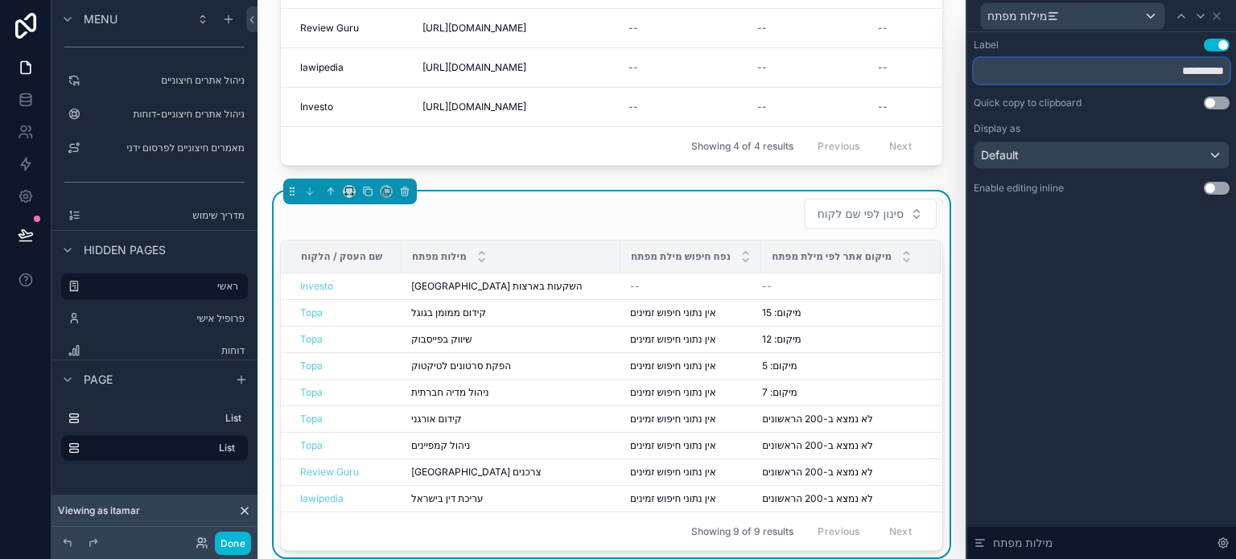
click at [1116, 78] on input "**********" at bounding box center [1102, 71] width 256 height 26
type input "**********"
click at [1100, 334] on div "**********" at bounding box center [1102, 295] width 269 height 527
click at [1195, 20] on icon at bounding box center [1201, 16] width 13 height 13
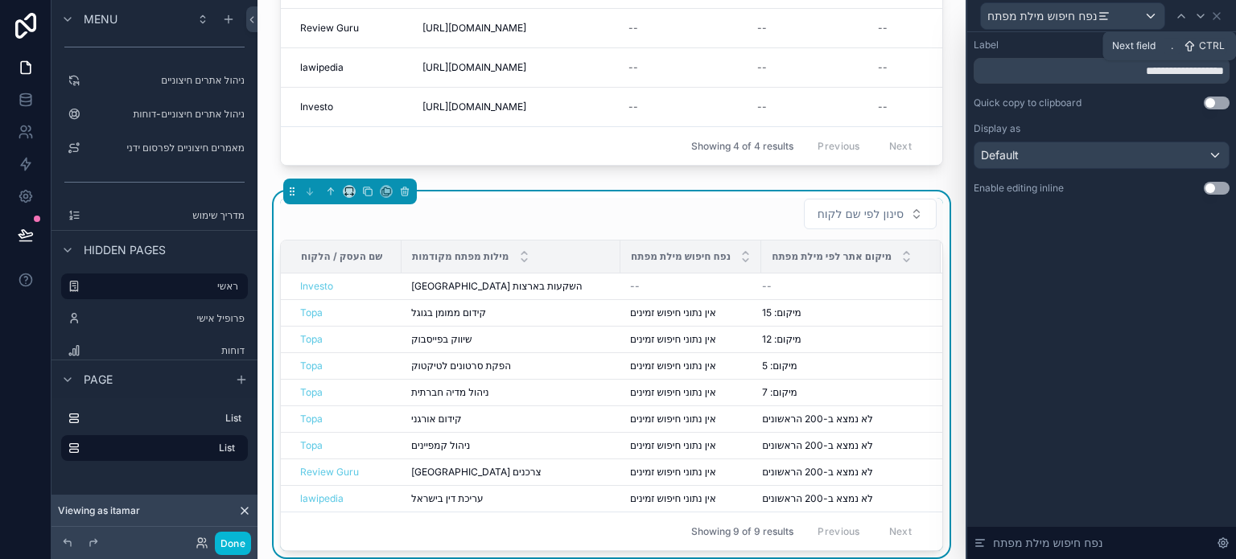
click at [1195, 20] on icon at bounding box center [1201, 16] width 13 height 13
click at [1178, 22] on icon at bounding box center [1181, 16] width 13 height 13
click at [1091, 68] on input "**********" at bounding box center [1102, 71] width 256 height 26
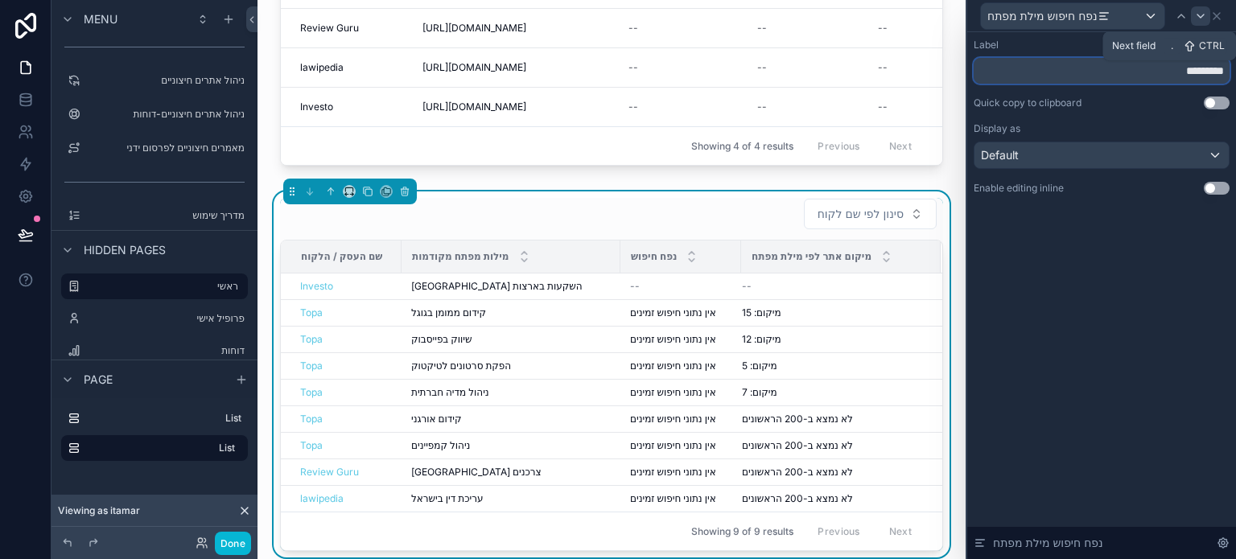
type input "*********"
click at [1201, 22] on icon at bounding box center [1201, 16] width 13 height 13
click at [1168, 72] on input "**********" at bounding box center [1102, 71] width 256 height 26
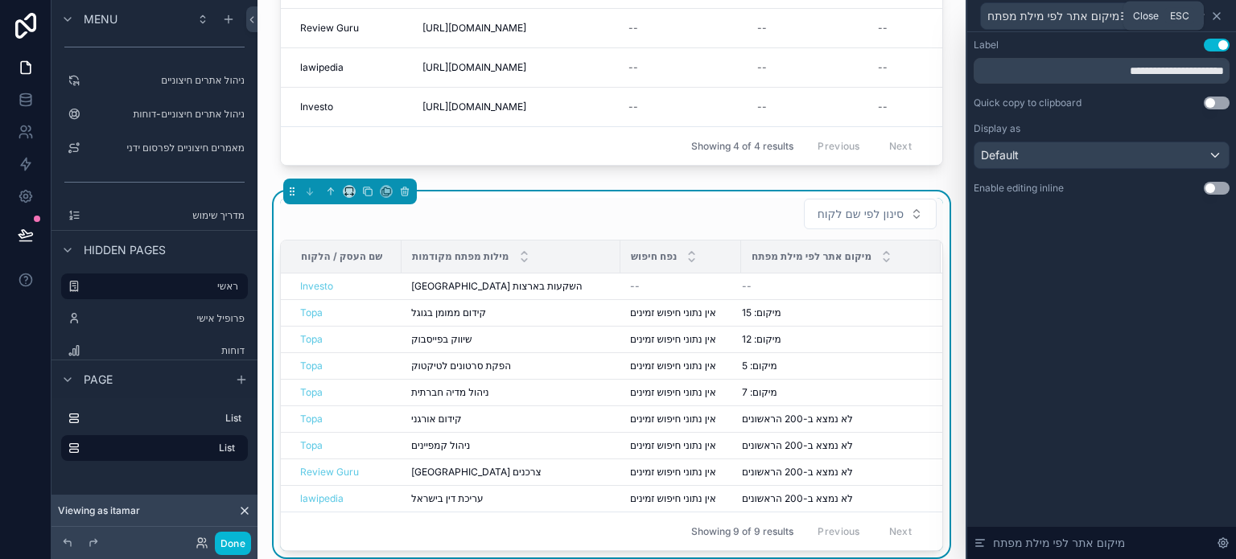
click at [1214, 14] on icon at bounding box center [1217, 16] width 13 height 13
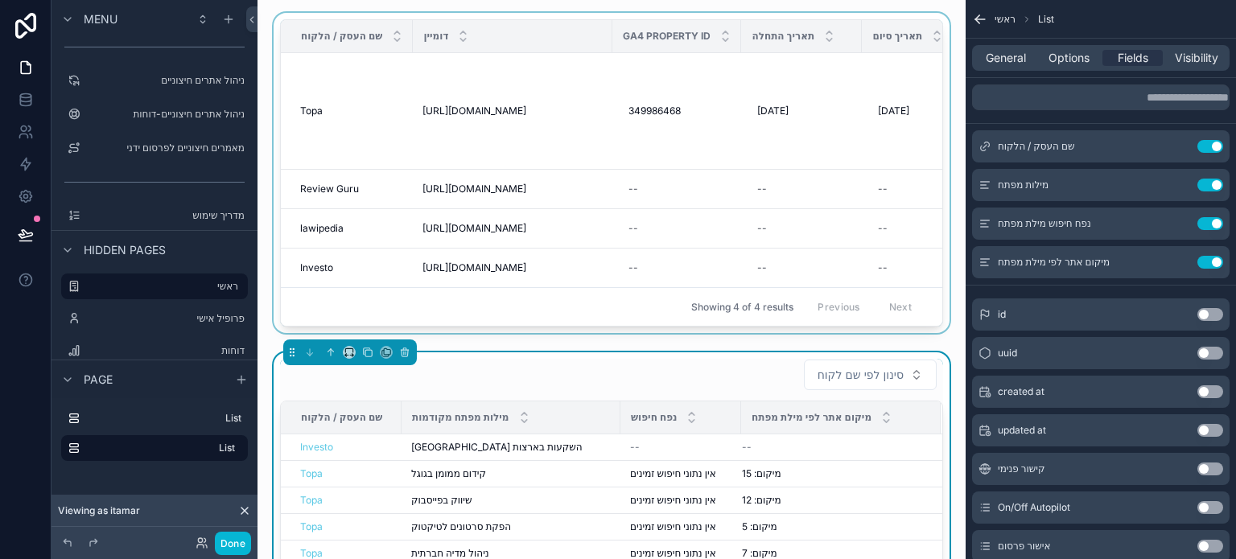
click at [477, 330] on div "scrollable content" at bounding box center [611, 176] width 683 height 327
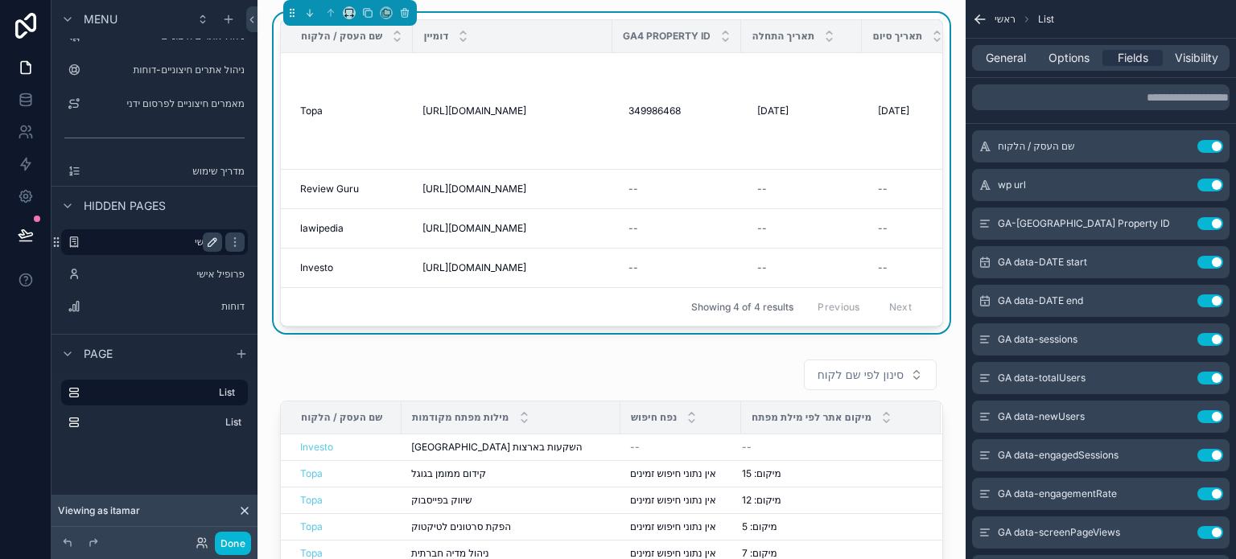
click at [211, 245] on icon "scrollable content" at bounding box center [212, 242] width 8 height 8
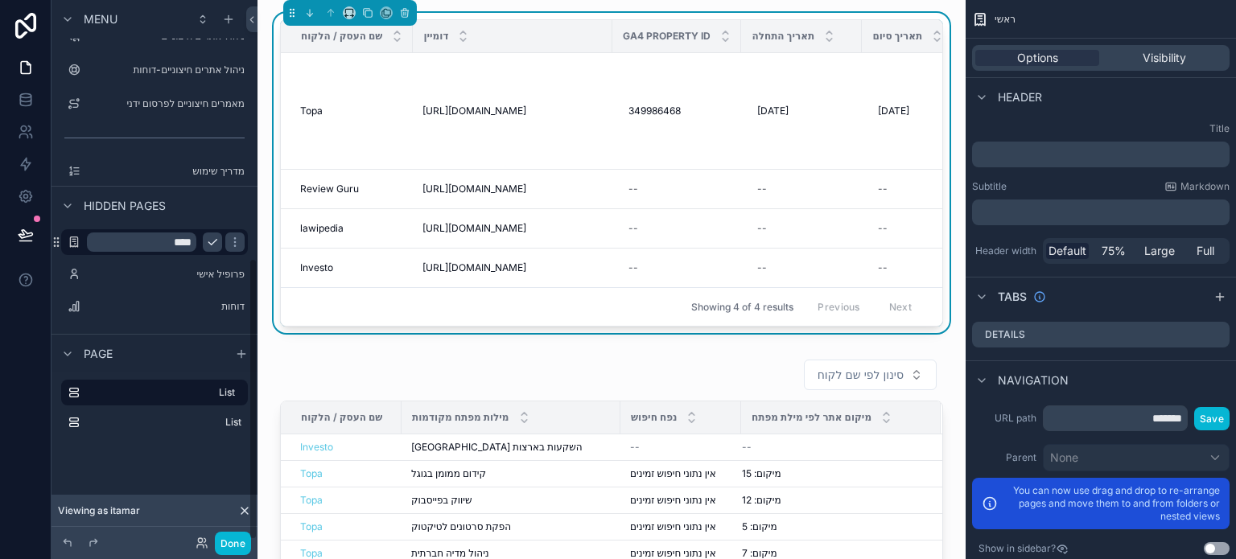
click at [172, 245] on input "****" at bounding box center [141, 242] width 109 height 19
type input "********"
click at [229, 245] on icon "scrollable content" at bounding box center [235, 242] width 13 height 13
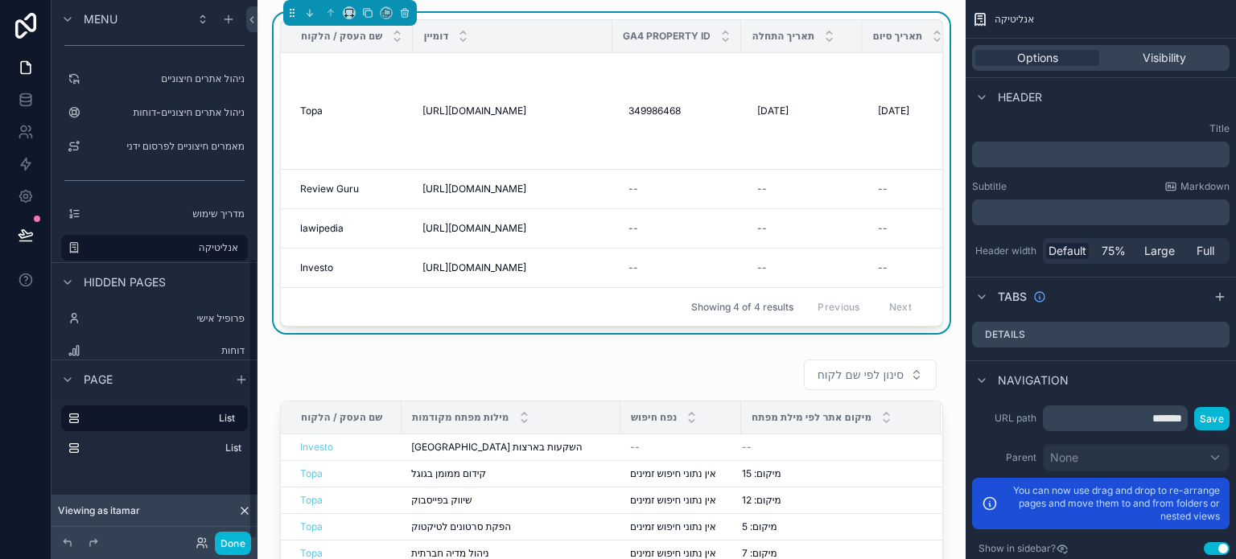
scroll to position [496, 0]
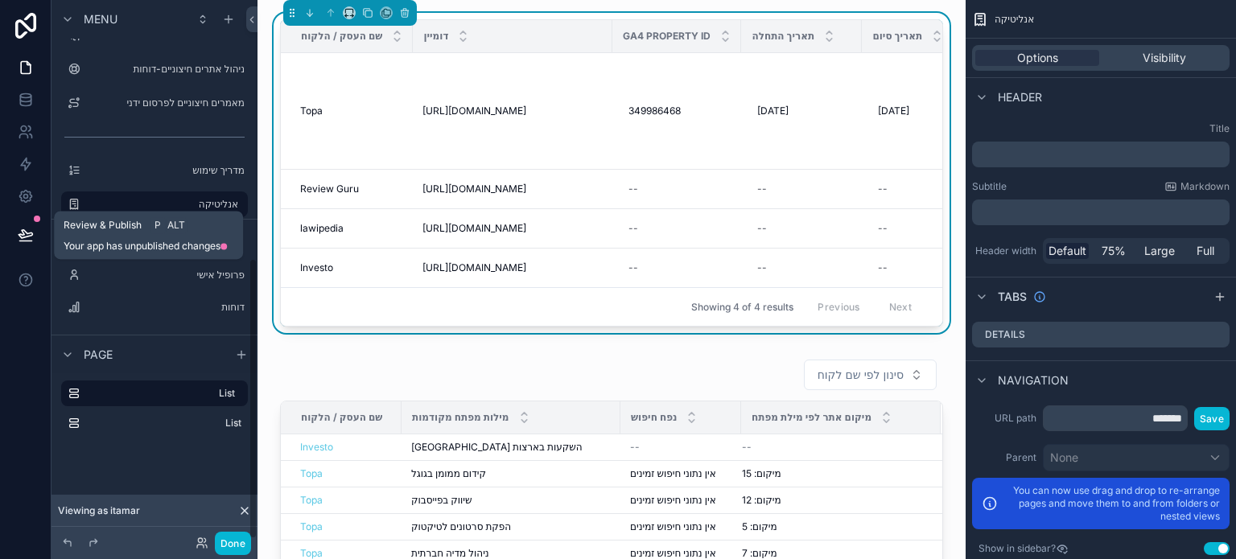
click at [26, 233] on icon at bounding box center [26, 234] width 14 height 8
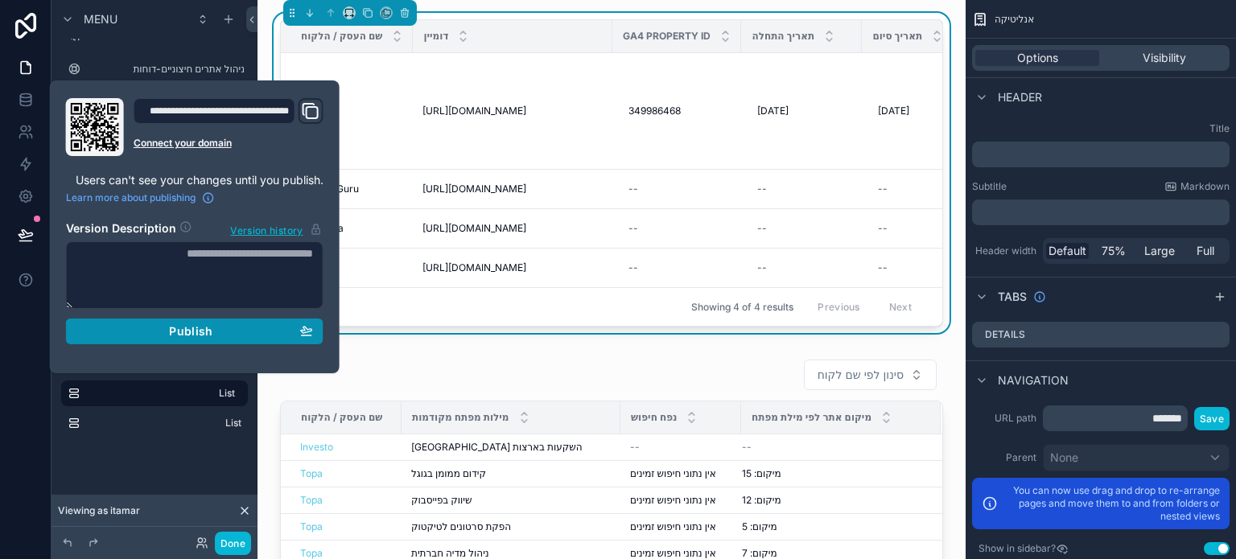
click at [188, 322] on button "Publish" at bounding box center [195, 332] width 258 height 26
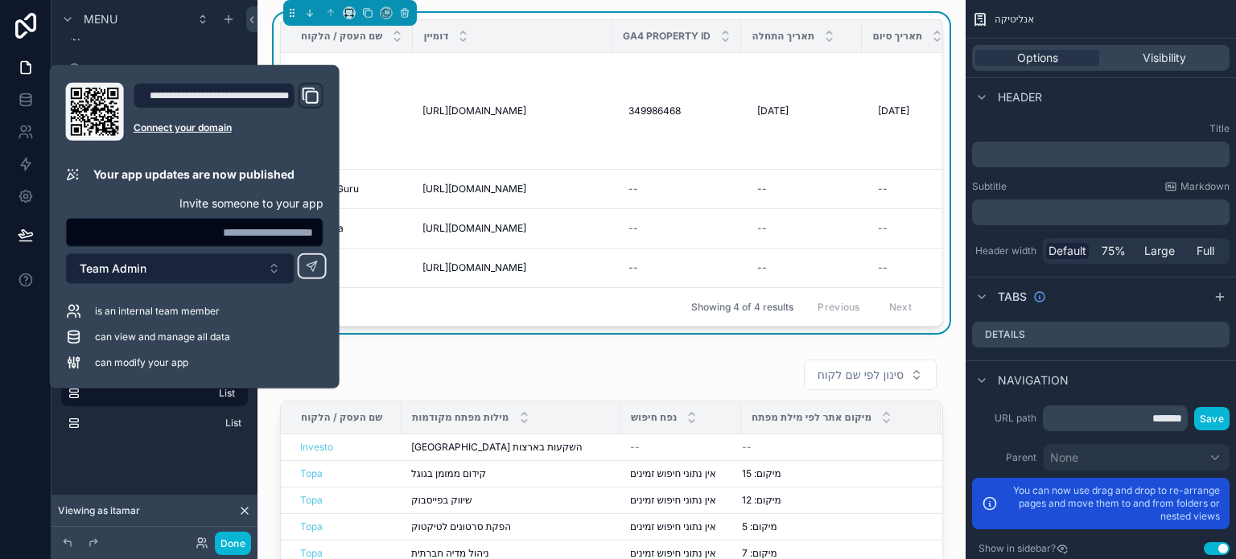
click at [199, 266] on button "Team Admin" at bounding box center [180, 269] width 229 height 31
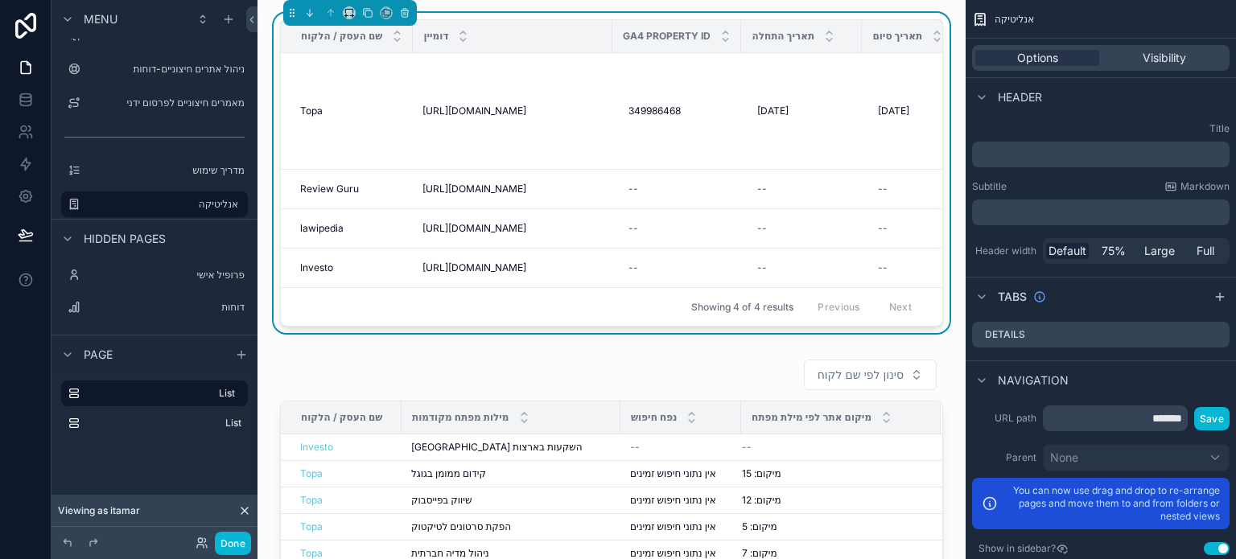
click at [304, 312] on div "Showing 4 of 4 results Previous Next" at bounding box center [612, 306] width 662 height 39
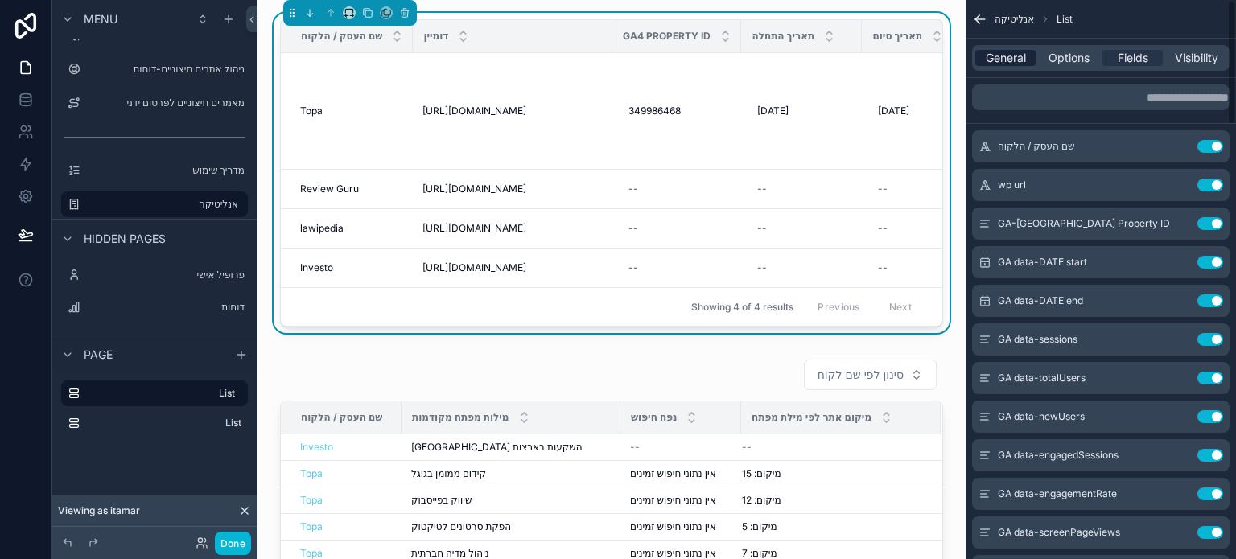
click at [993, 52] on span "General" at bounding box center [1006, 58] width 40 height 16
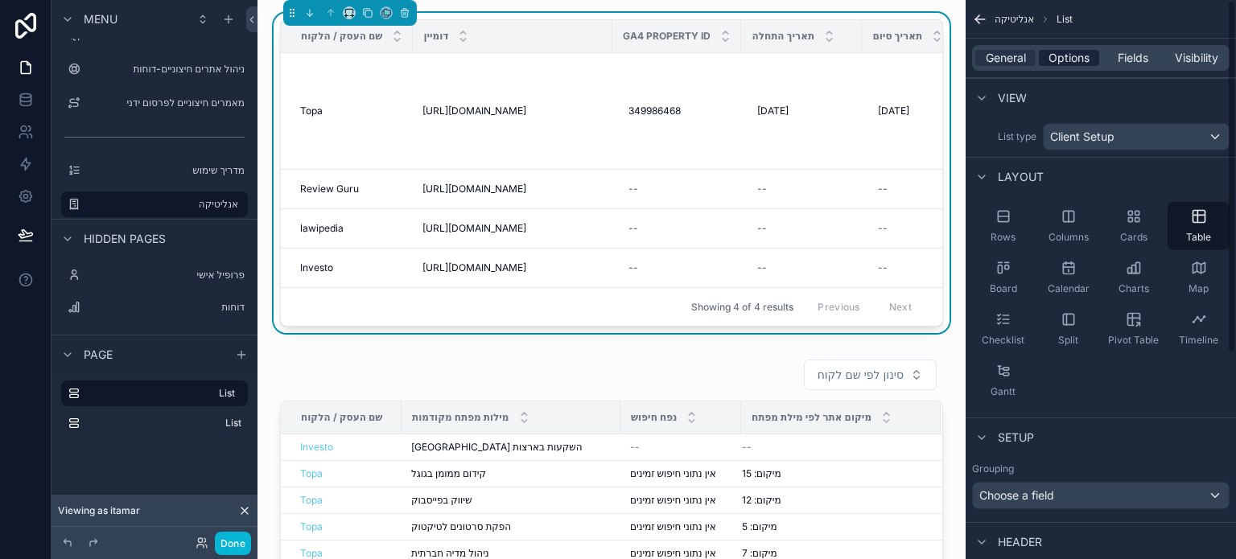
click at [1059, 64] on span "Options" at bounding box center [1069, 58] width 41 height 16
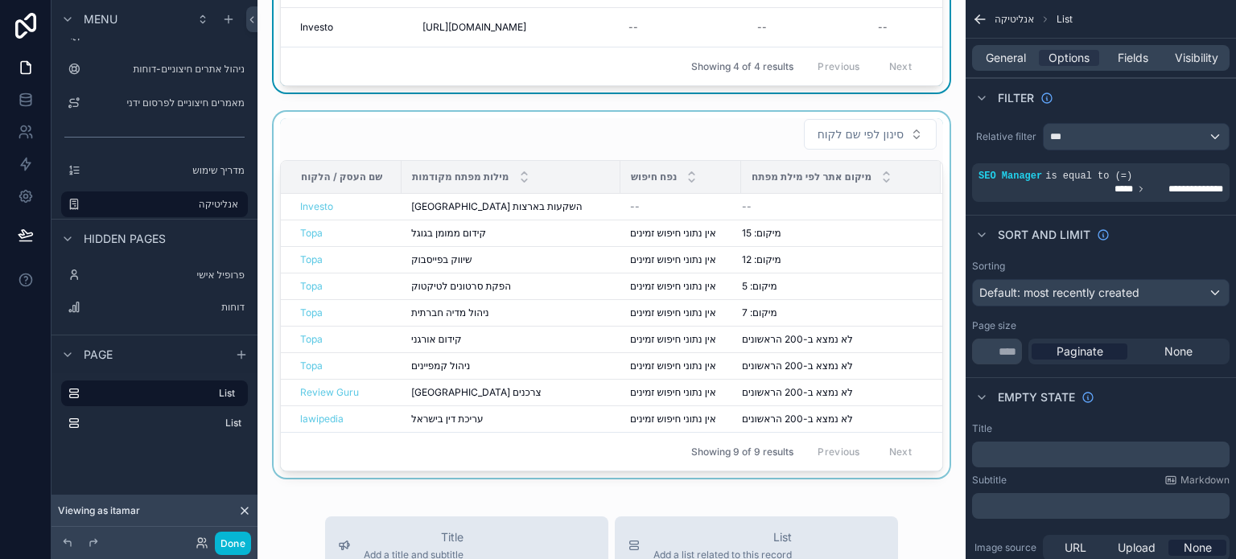
scroll to position [241, 0]
click at [567, 192] on div "מילות מפתח מקודמות" at bounding box center [510, 176] width 217 height 31
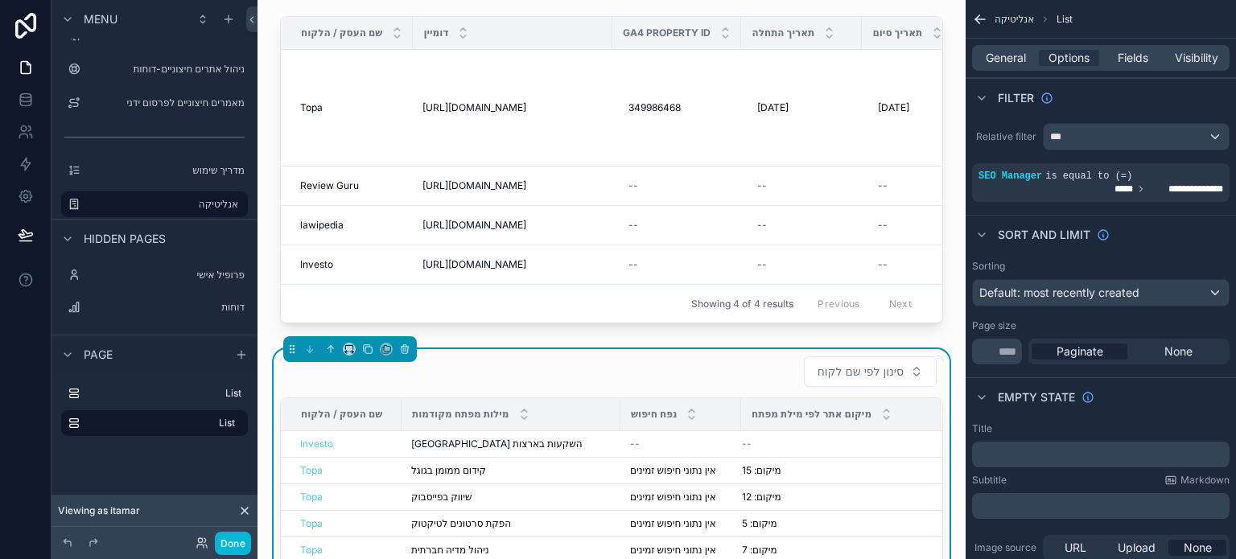
scroll to position [0, 0]
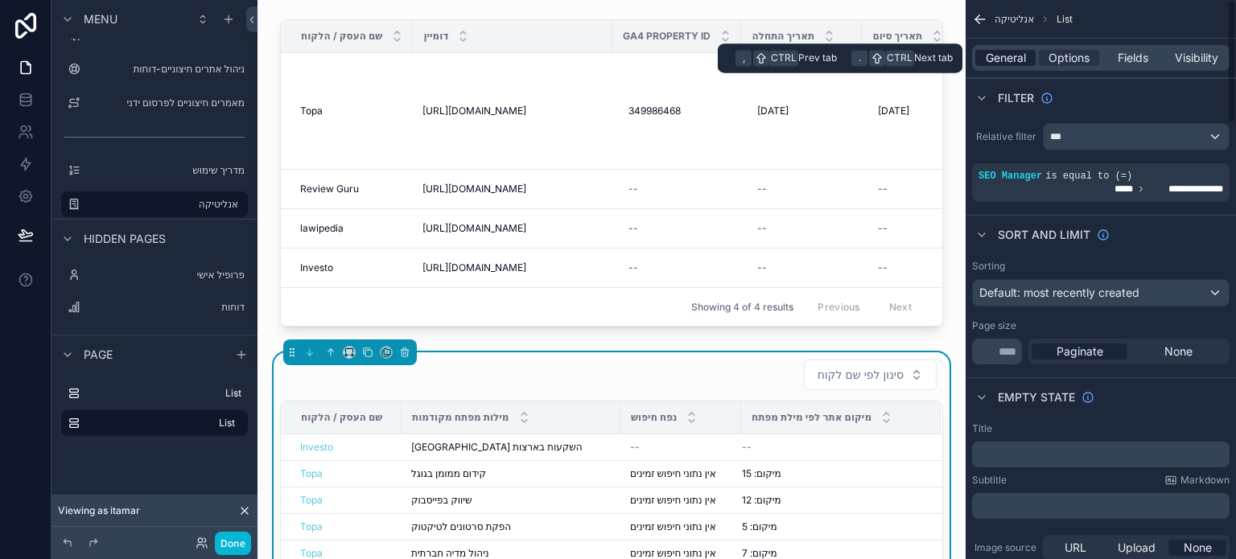
click at [1026, 60] on span "General" at bounding box center [1006, 58] width 40 height 16
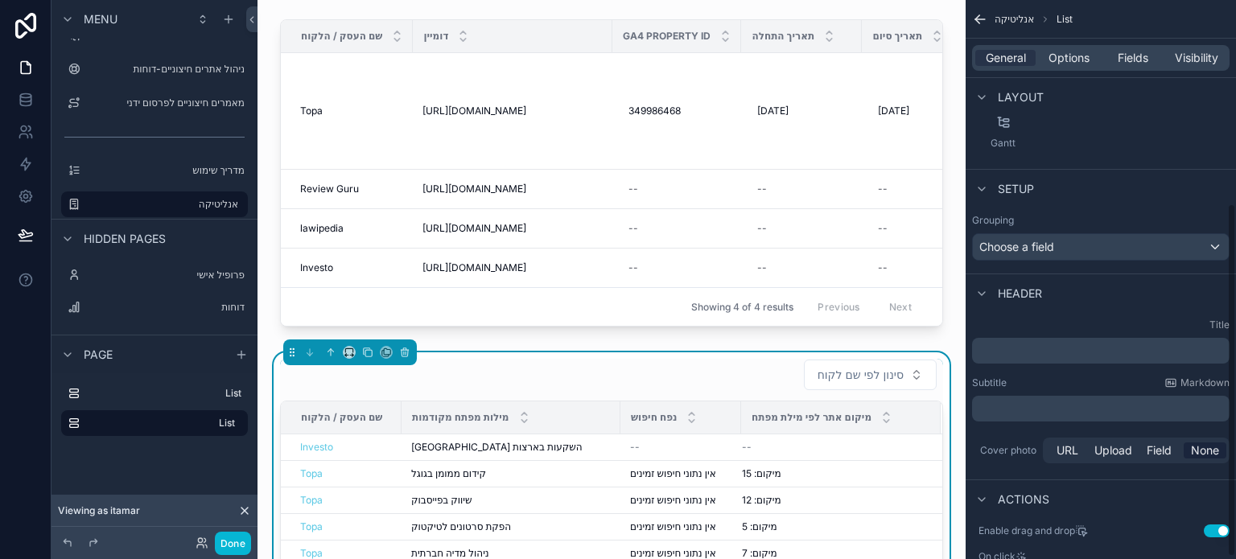
scroll to position [324, 0]
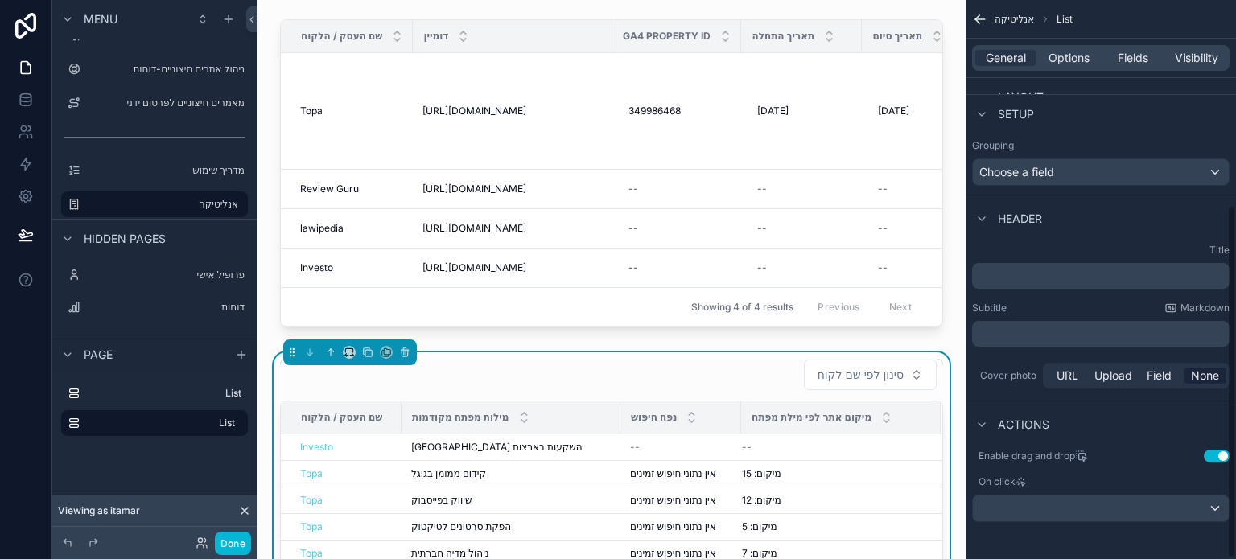
click at [1092, 279] on p "﻿" at bounding box center [1103, 276] width 248 height 16
click at [972, 295] on div "Title ﻿ Subtitle Markdown ﻿ Cover photo URL Upload Field None" at bounding box center [1101, 317] width 270 height 161
click at [1063, 276] on p "﻿" at bounding box center [1103, 276] width 248 height 16
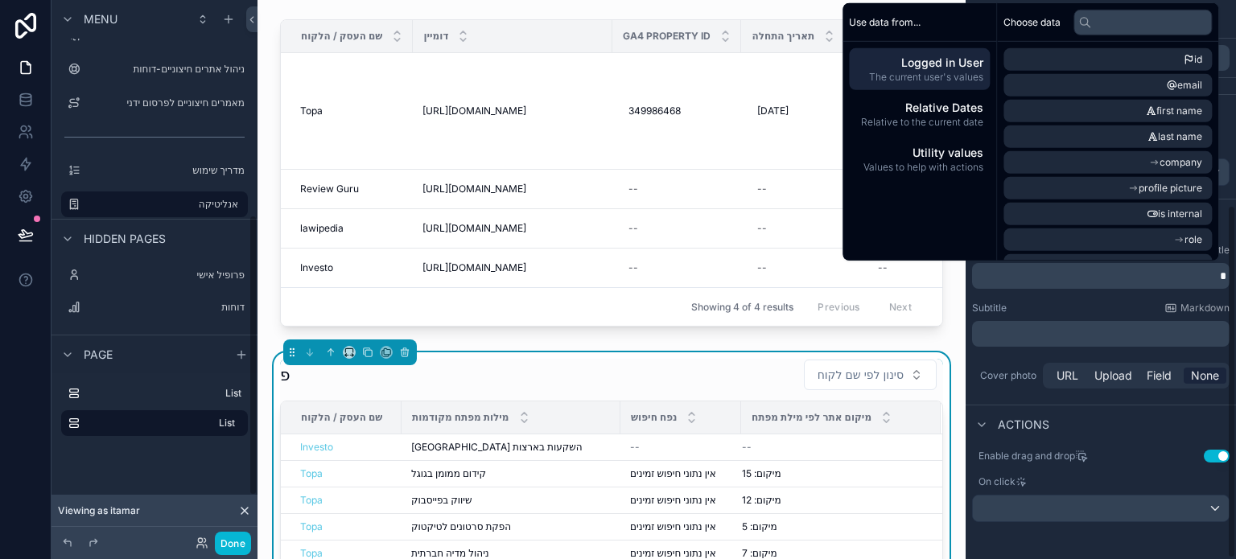
scroll to position [412, 0]
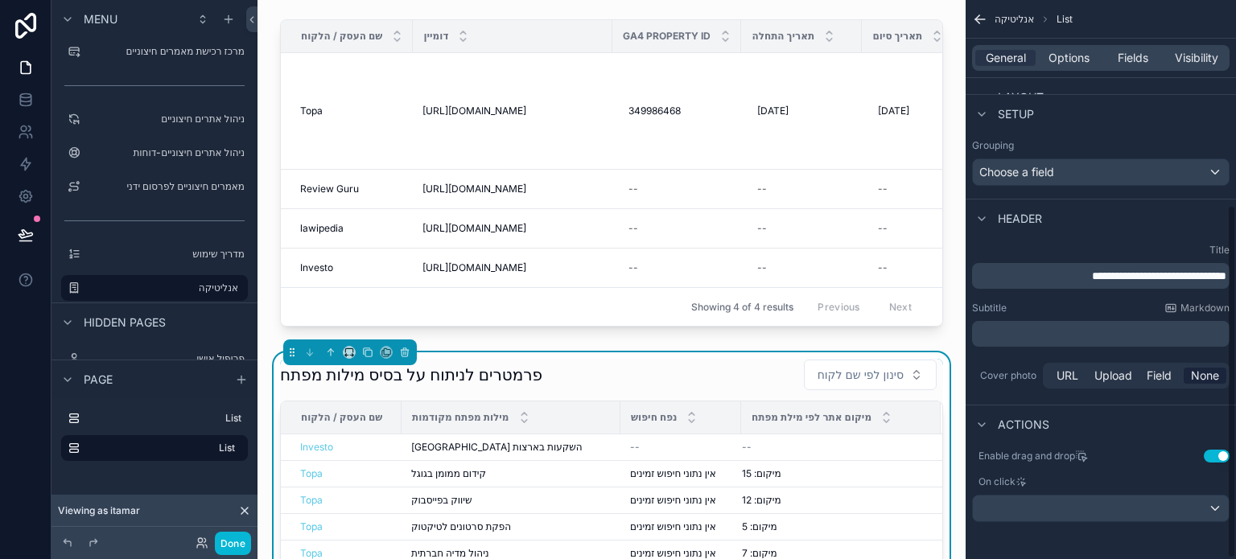
click at [1011, 302] on div "Subtitle Markdown" at bounding box center [1101, 308] width 258 height 13
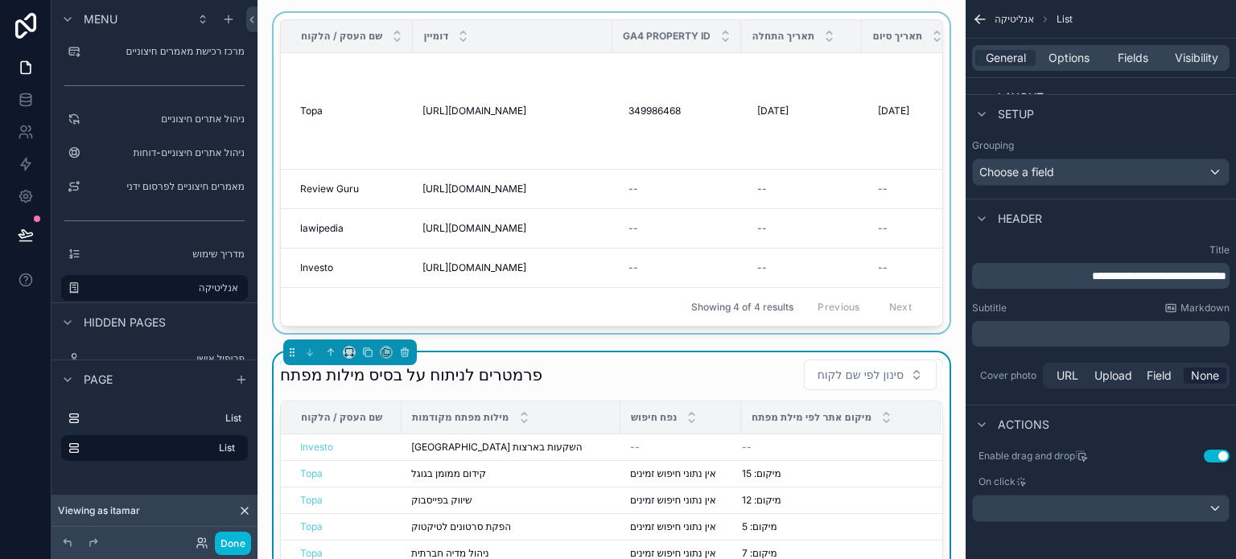
click at [736, 135] on div "scrollable content" at bounding box center [611, 176] width 683 height 327
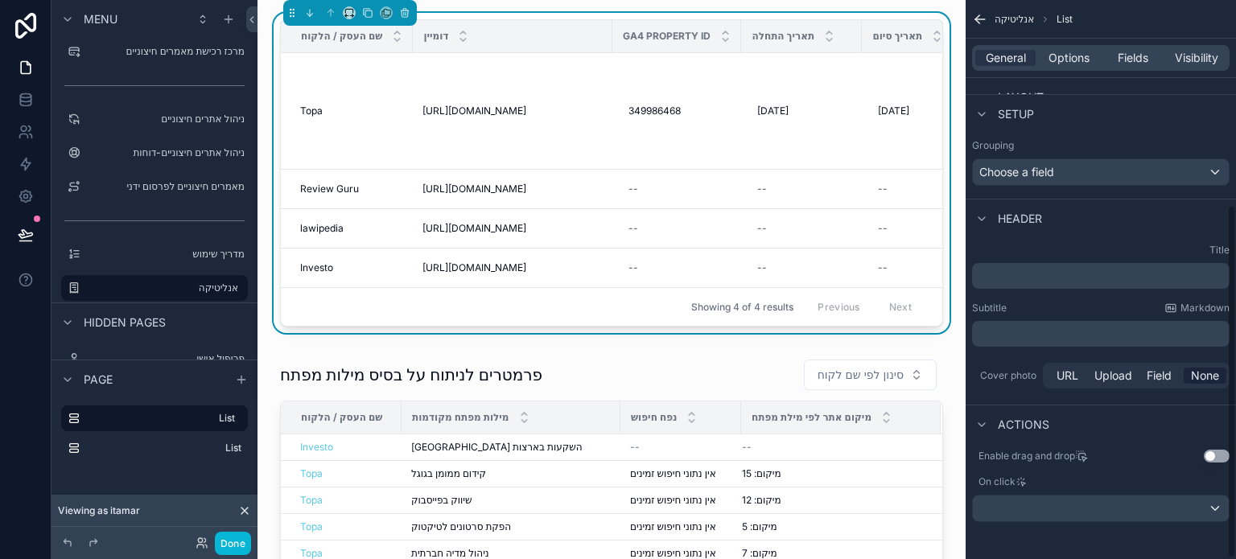
click at [1075, 279] on p "﻿" at bounding box center [1103, 276] width 248 height 16
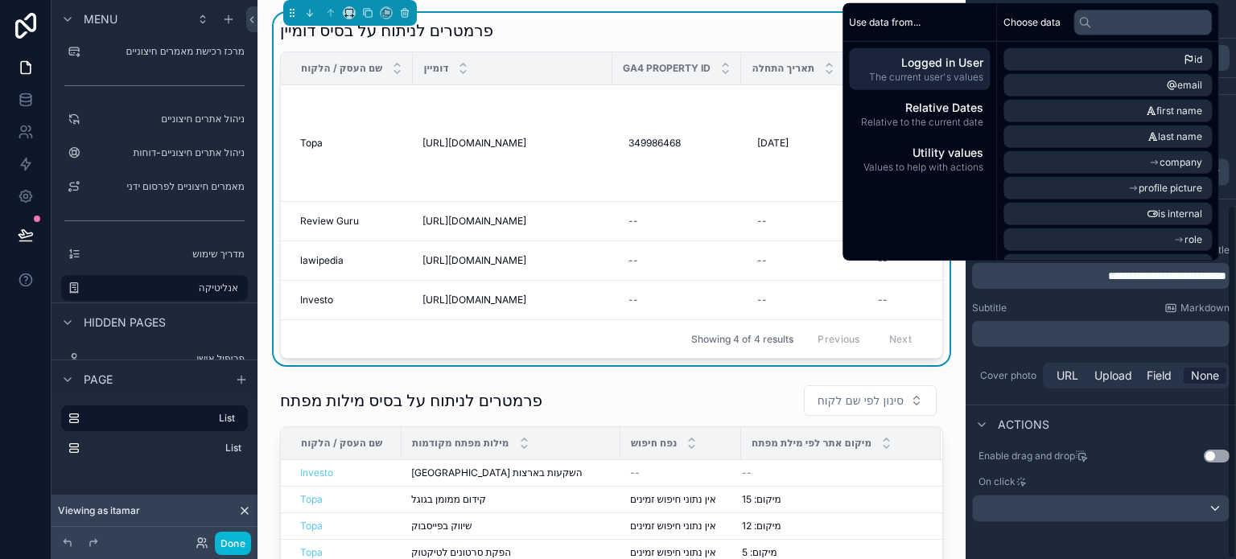
click at [1058, 303] on div "Subtitle Markdown" at bounding box center [1101, 308] width 258 height 13
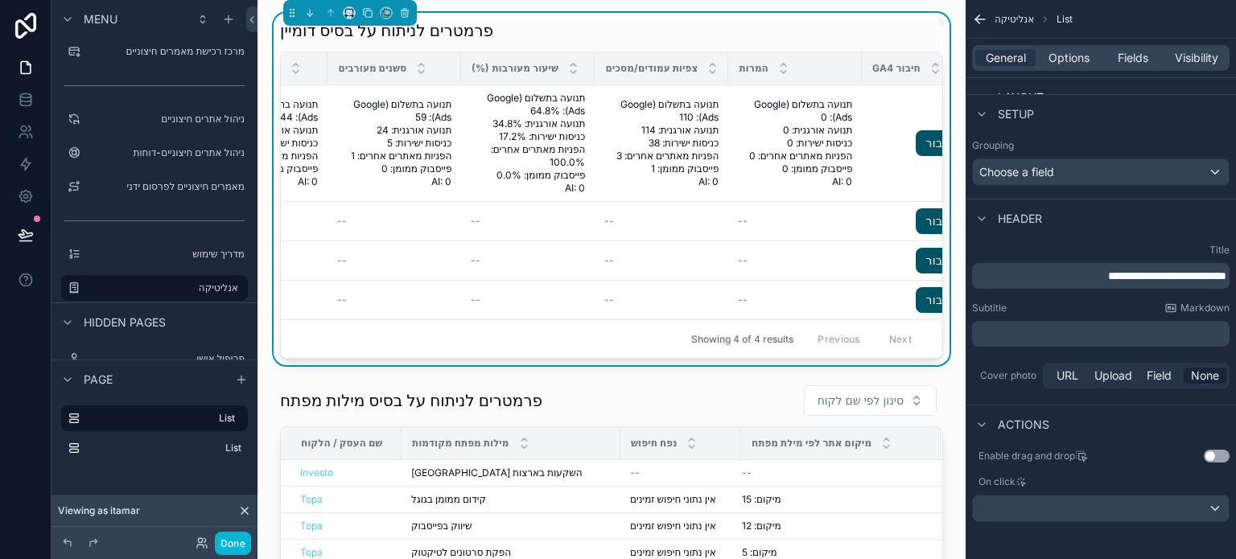
scroll to position [0, 1116]
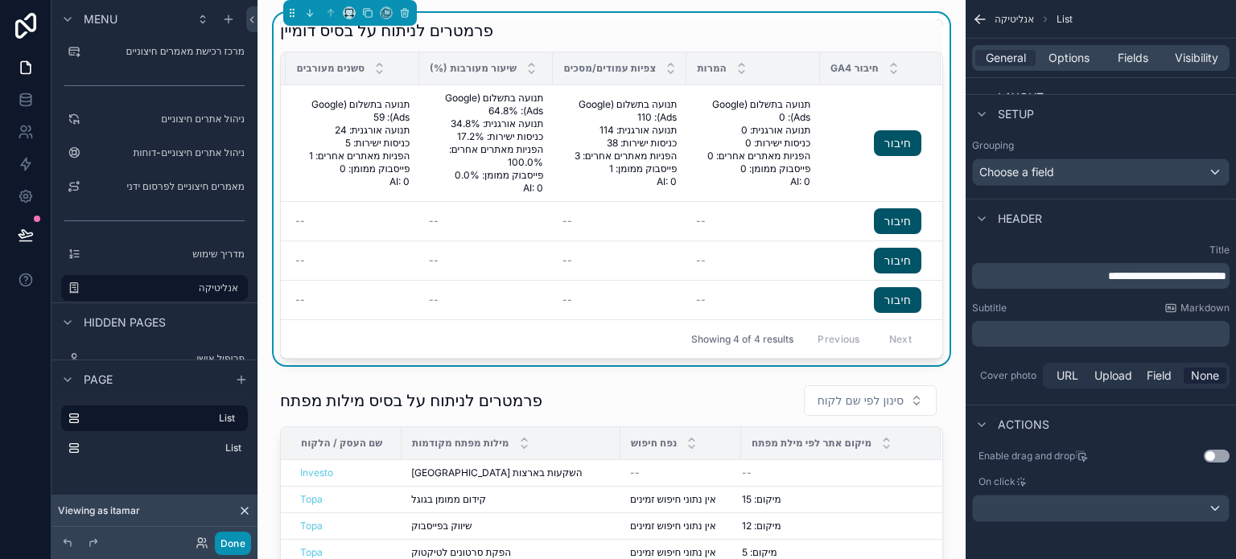
click at [225, 547] on button "Done" at bounding box center [233, 543] width 36 height 23
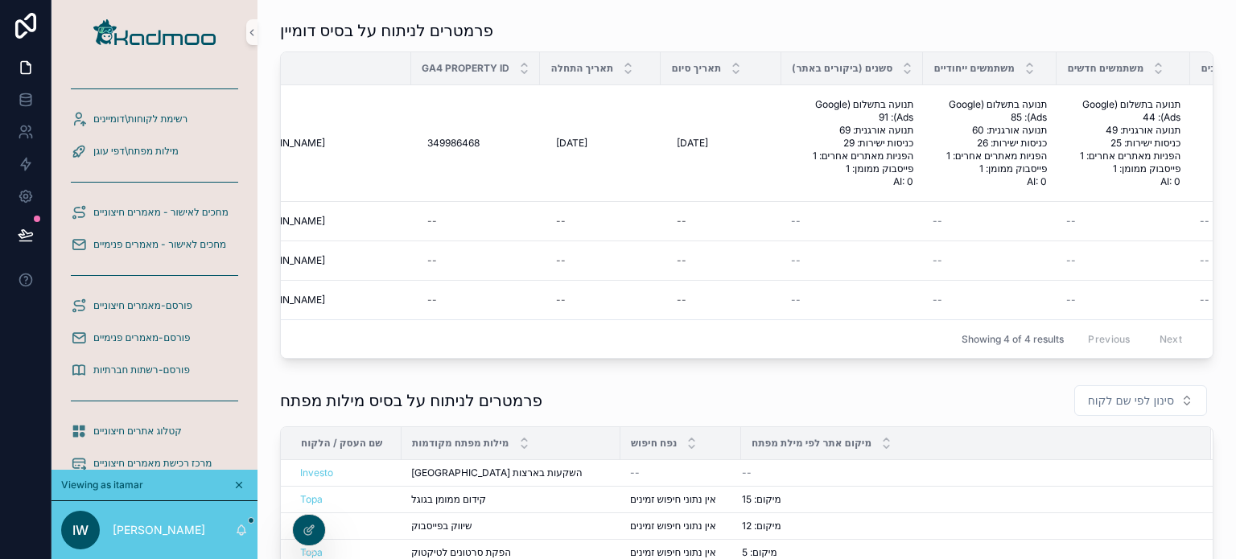
scroll to position [0, 205]
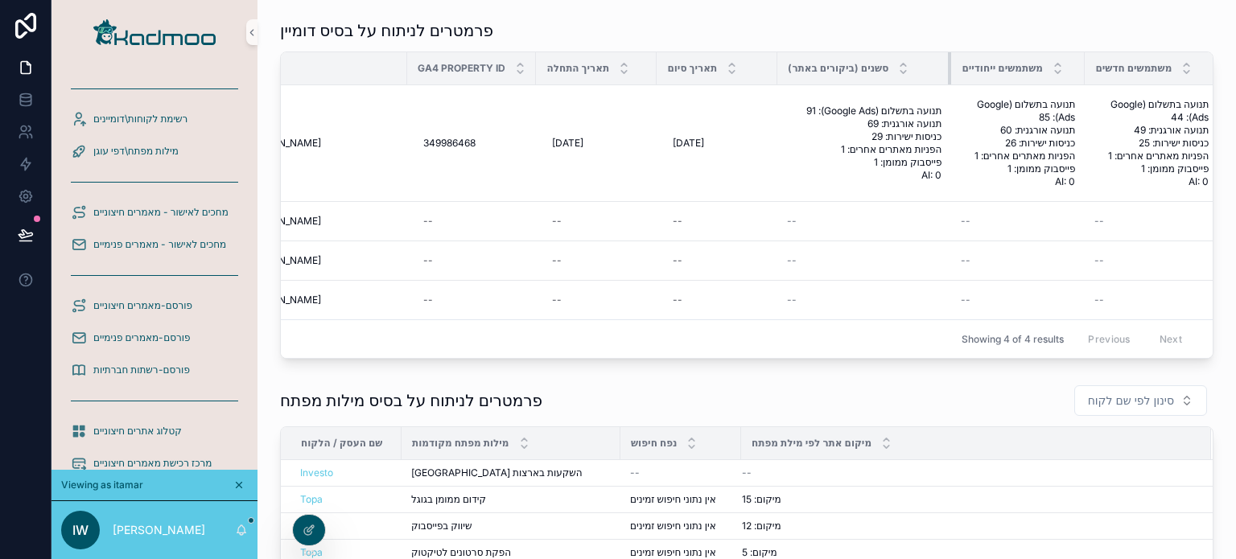
drag, startPoint x: 914, startPoint y: 69, endPoint x: 954, endPoint y: 80, distance: 41.8
click at [954, 80] on tr "שם העסק / הלקוח דומיין GA4 Property ID תאריך התחלה תאריך סיום סשנים (ביקורים בא…" at bounding box center [976, 68] width 1800 height 33
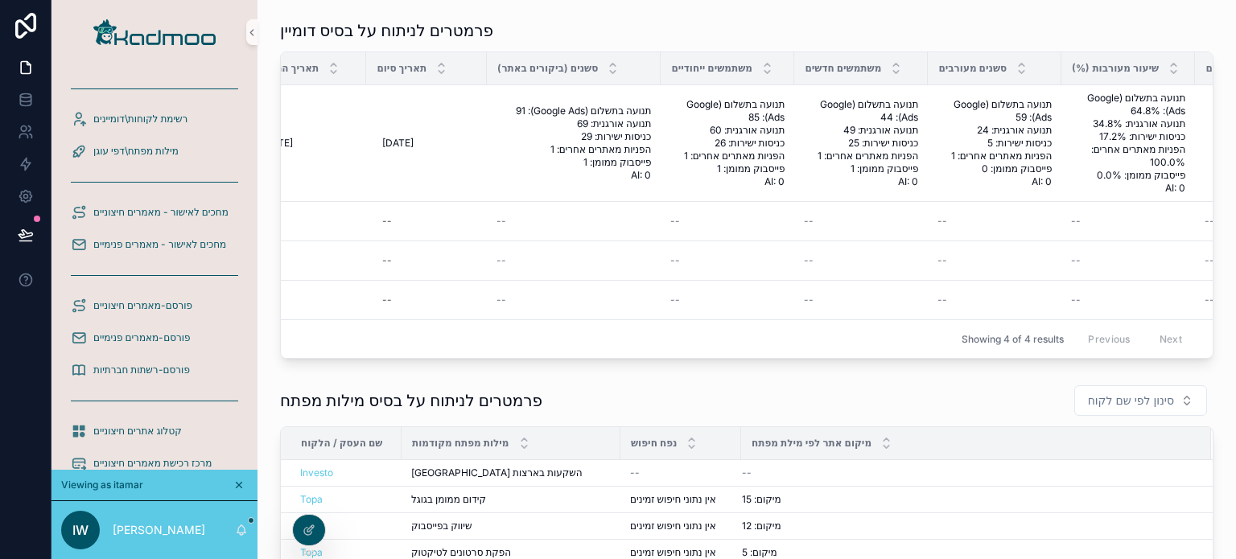
scroll to position [0, 503]
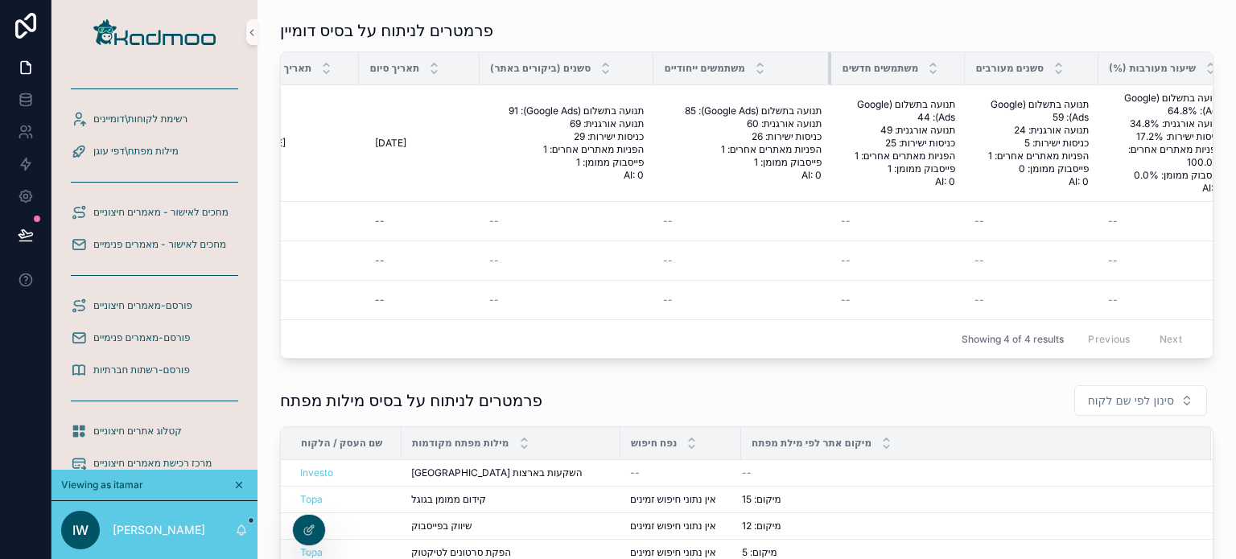
drag, startPoint x: 781, startPoint y: 64, endPoint x: 825, endPoint y: 76, distance: 46.1
click at [828, 76] on div "scrollable content" at bounding box center [831, 68] width 6 height 32
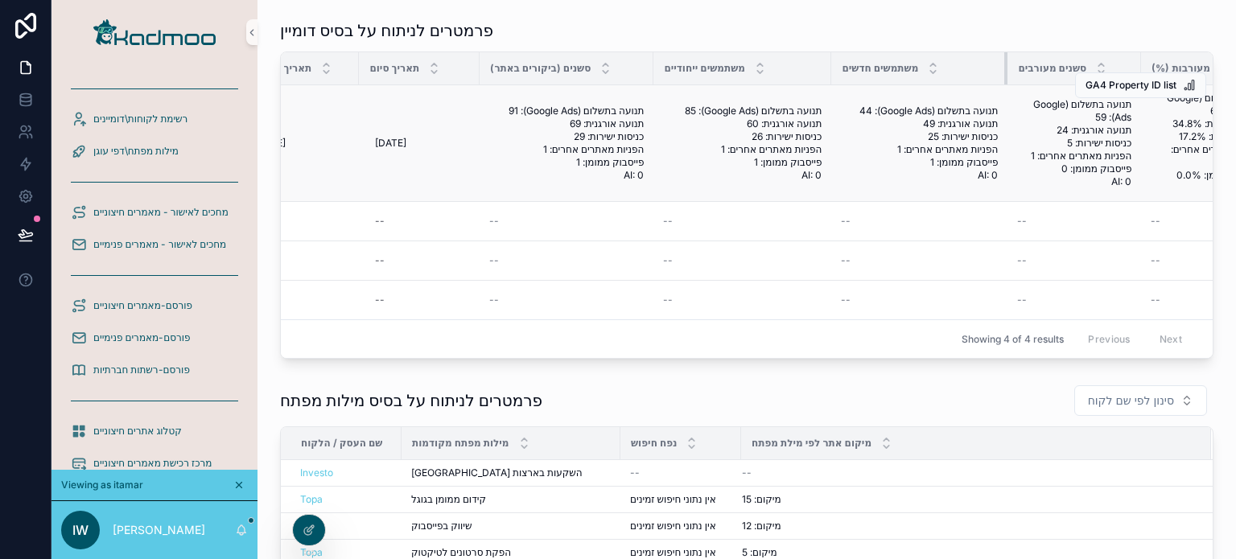
drag, startPoint x: 959, startPoint y: 63, endPoint x: 966, endPoint y: 94, distance: 32.0
click at [1005, 78] on div "scrollable content" at bounding box center [1008, 68] width 6 height 32
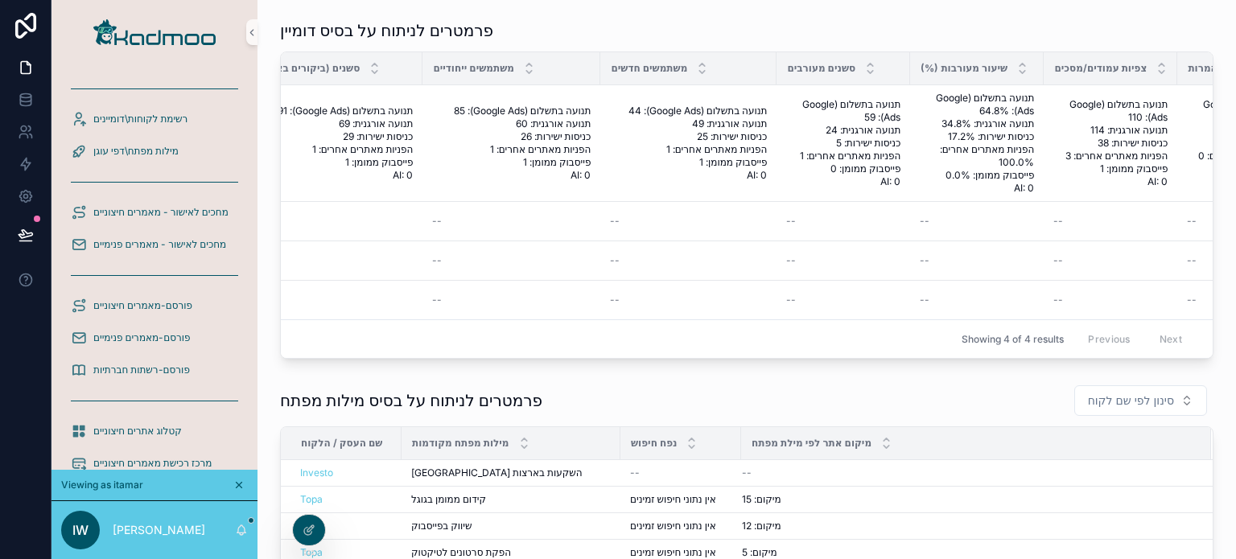
scroll to position [0, 744]
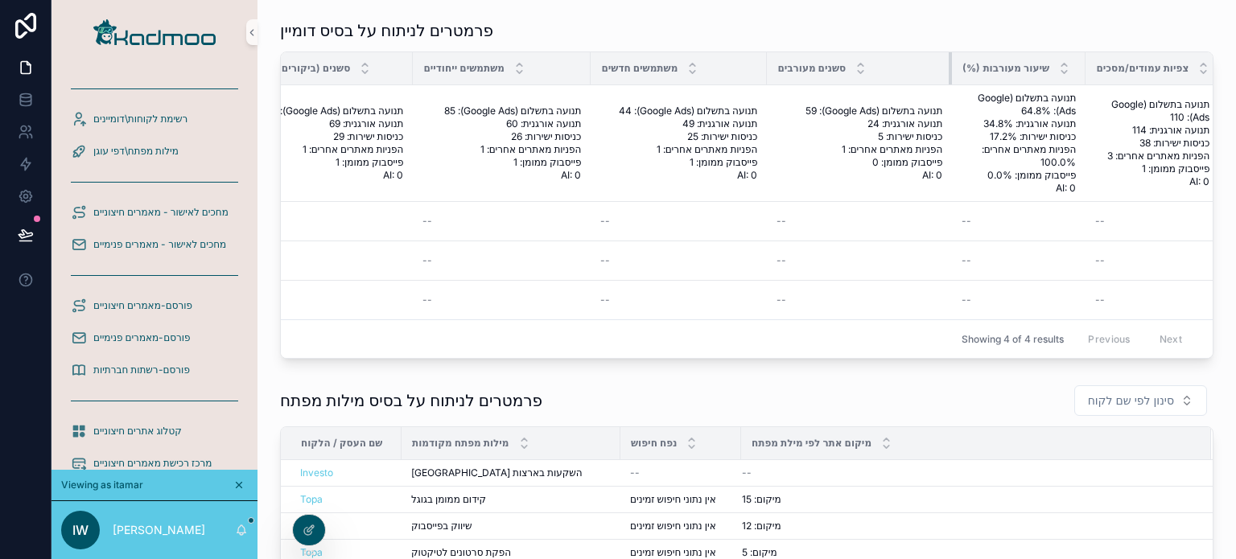
drag, startPoint x: 895, startPoint y: 72, endPoint x: 947, endPoint y: 74, distance: 51.5
click at [949, 74] on div "scrollable content" at bounding box center [952, 68] width 6 height 32
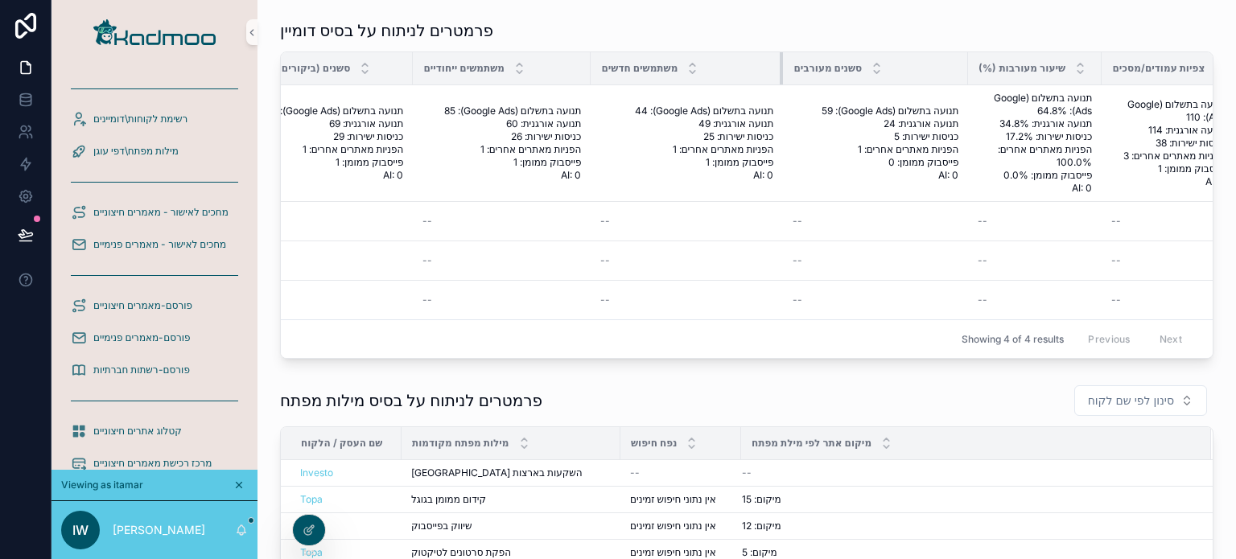
drag, startPoint x: 763, startPoint y: 69, endPoint x: 776, endPoint y: 73, distance: 13.5
click at [780, 73] on div "scrollable content" at bounding box center [783, 68] width 6 height 32
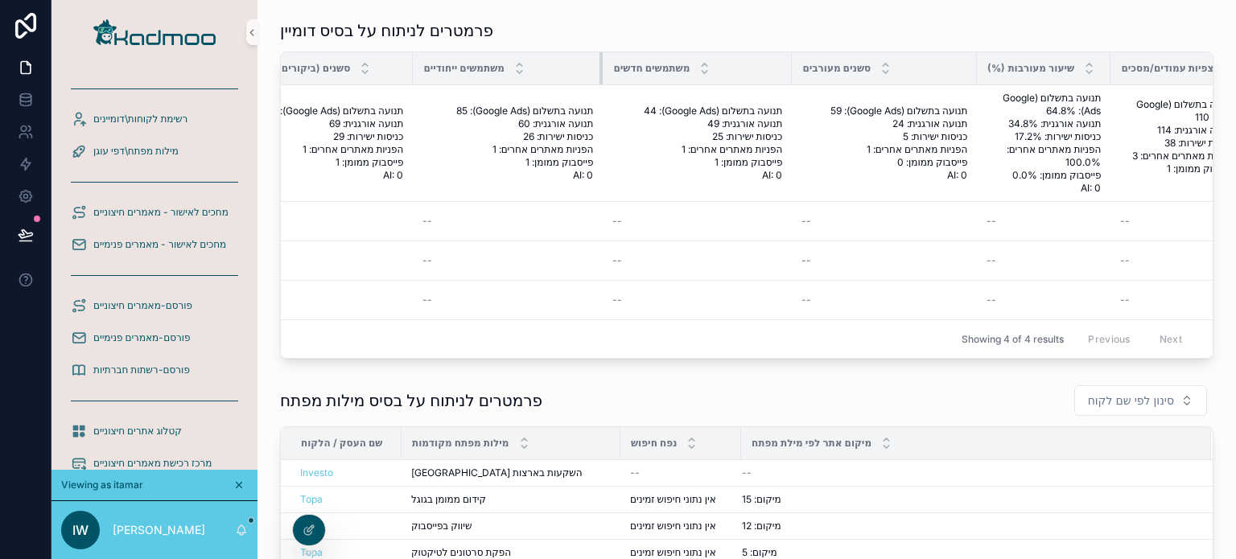
drag, startPoint x: 584, startPoint y: 72, endPoint x: 596, endPoint y: 83, distance: 16.5
click at [600, 83] on div "scrollable content" at bounding box center [603, 68] width 6 height 32
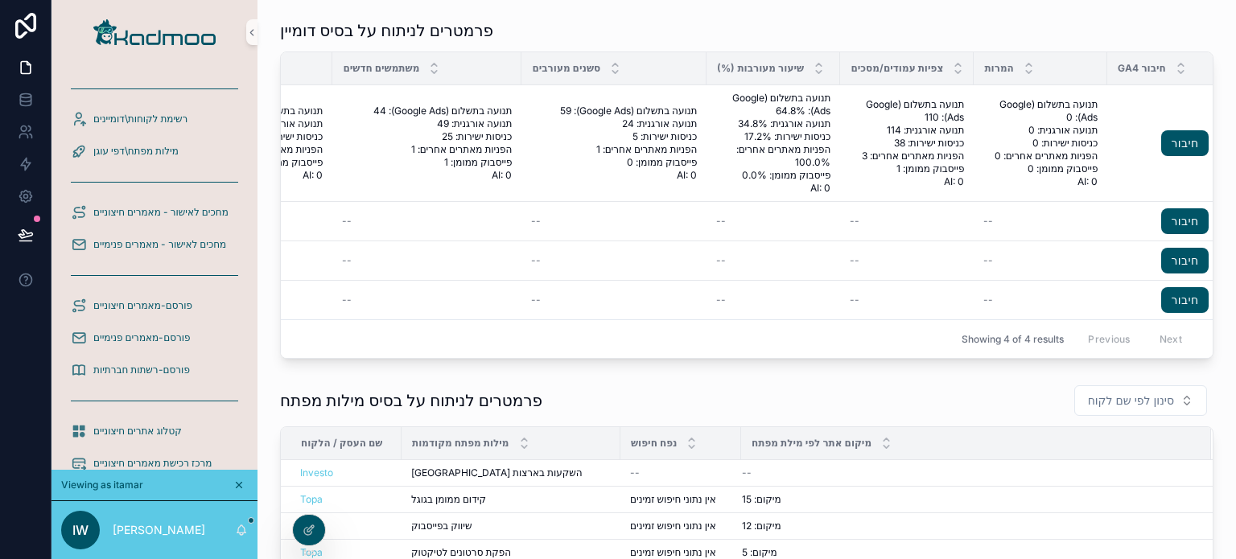
scroll to position [0, 1041]
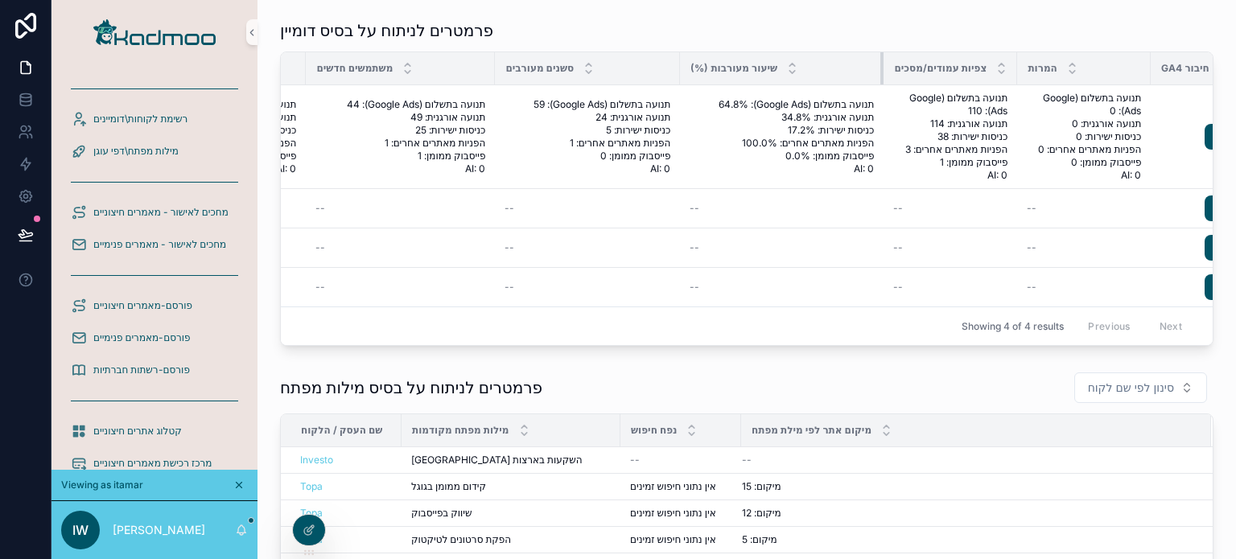
drag, startPoint x: 808, startPoint y: 72, endPoint x: 878, endPoint y: 78, distance: 70.3
click at [881, 78] on div "scrollable content" at bounding box center [884, 68] width 6 height 32
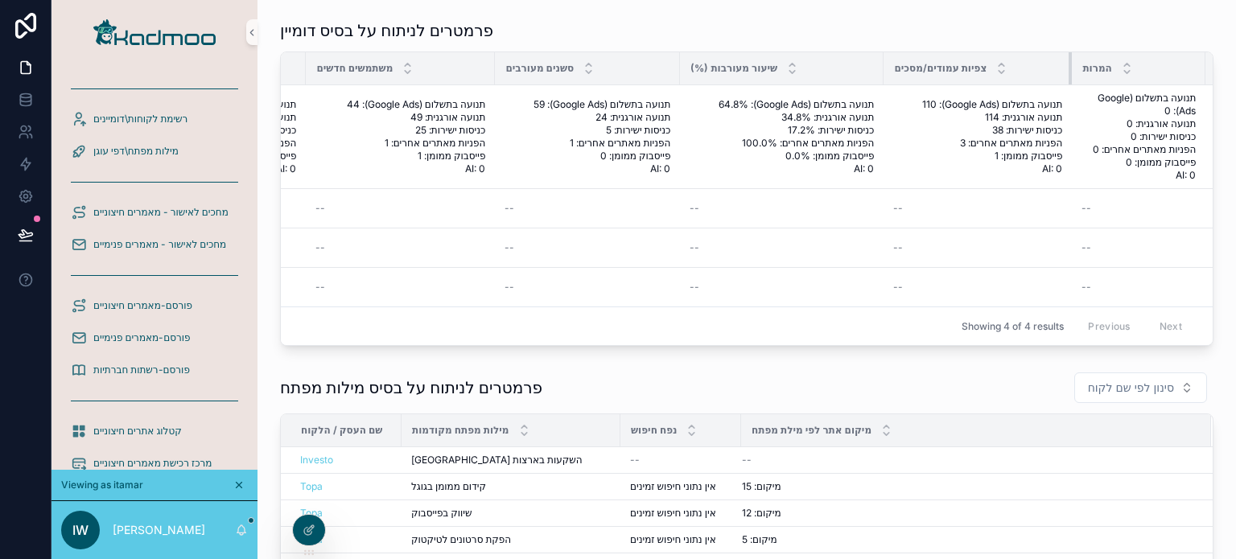
drag, startPoint x: 1012, startPoint y: 70, endPoint x: 1067, endPoint y: 77, distance: 55.2
click at [1069, 77] on div "scrollable content" at bounding box center [1072, 68] width 6 height 32
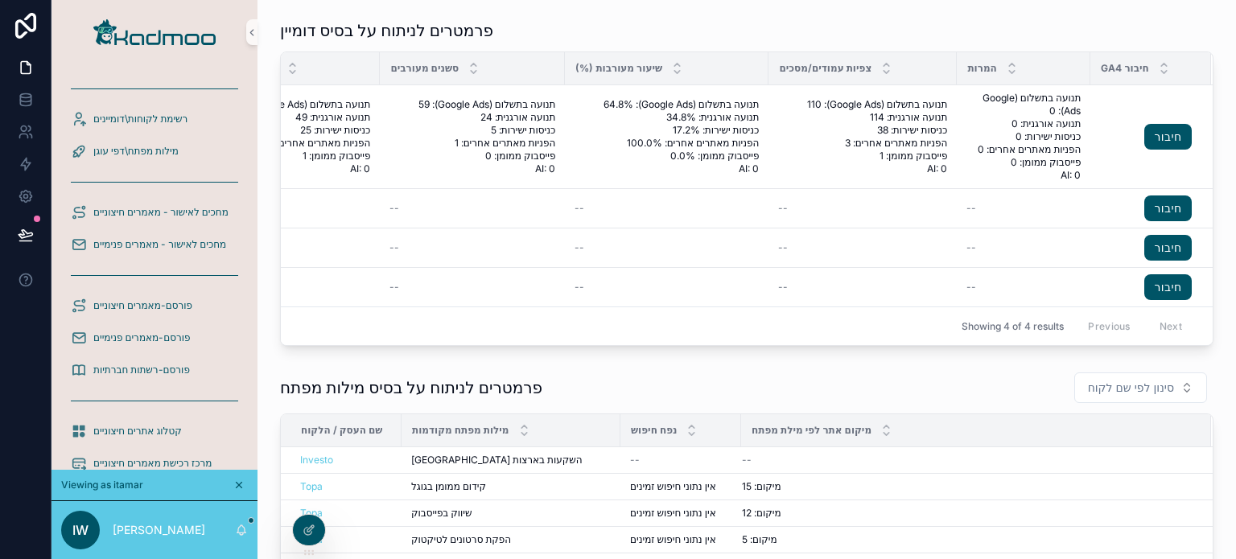
click at [1091, 31] on div "פרמטרים לניתוח על בסיס דומיין" at bounding box center [747, 30] width 934 height 23
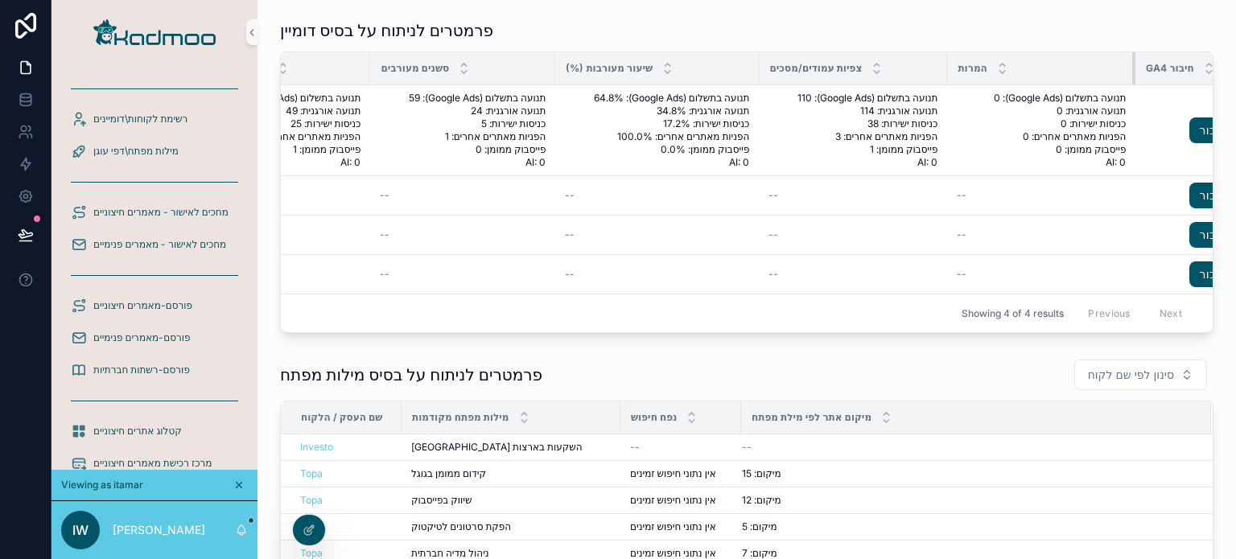
drag, startPoint x: 1075, startPoint y: 67, endPoint x: 1130, endPoint y: 73, distance: 55.1
click at [1133, 73] on div "scrollable content" at bounding box center [1136, 68] width 6 height 32
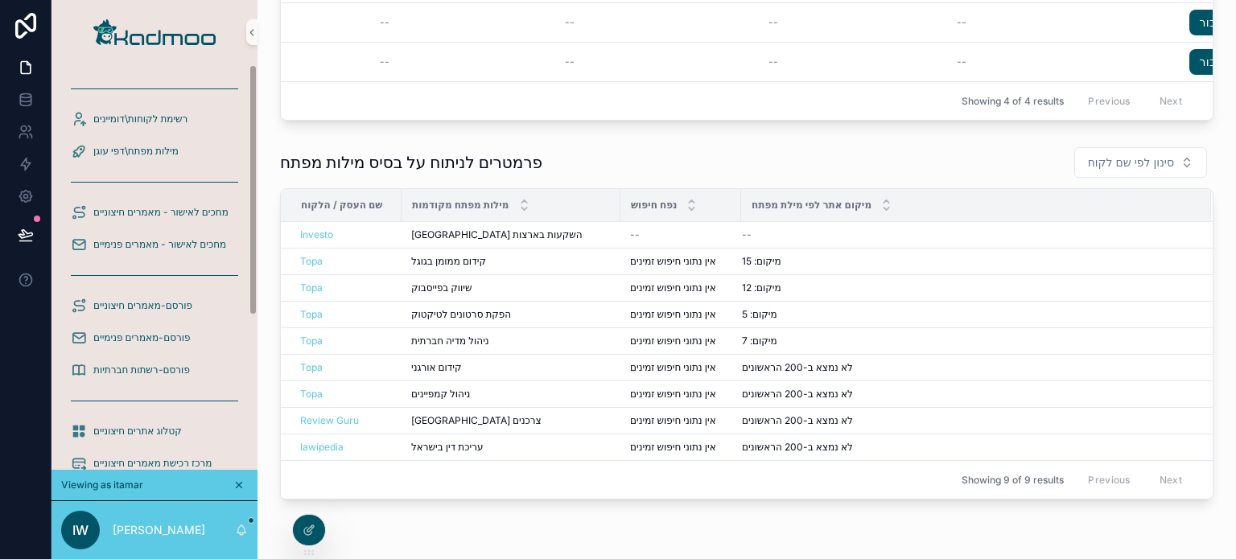
scroll to position [295, 0]
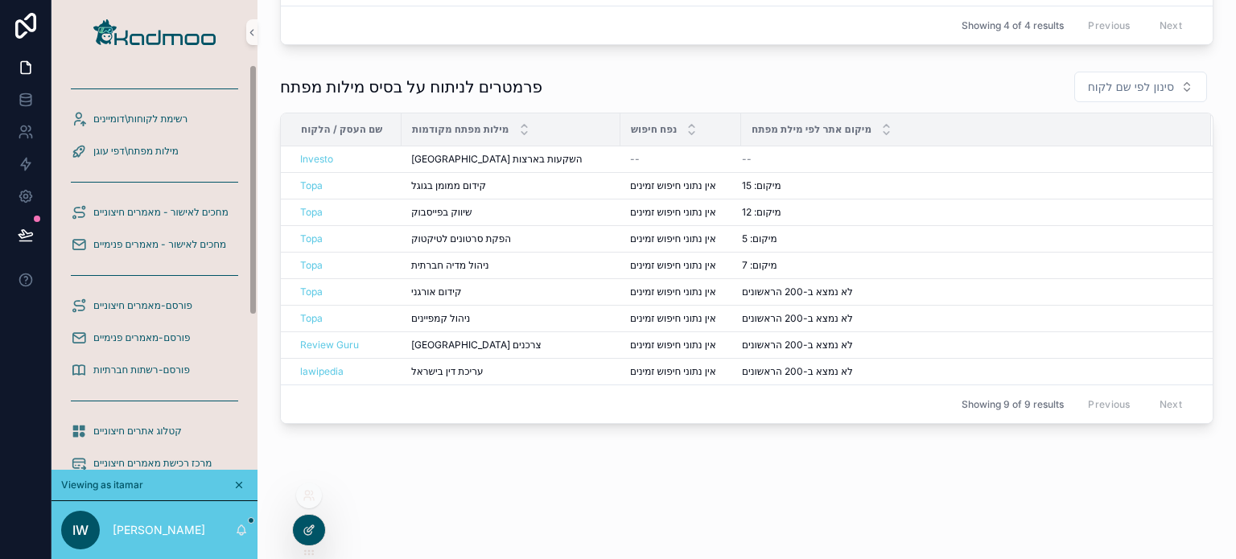
click at [308, 527] on icon at bounding box center [309, 530] width 13 height 13
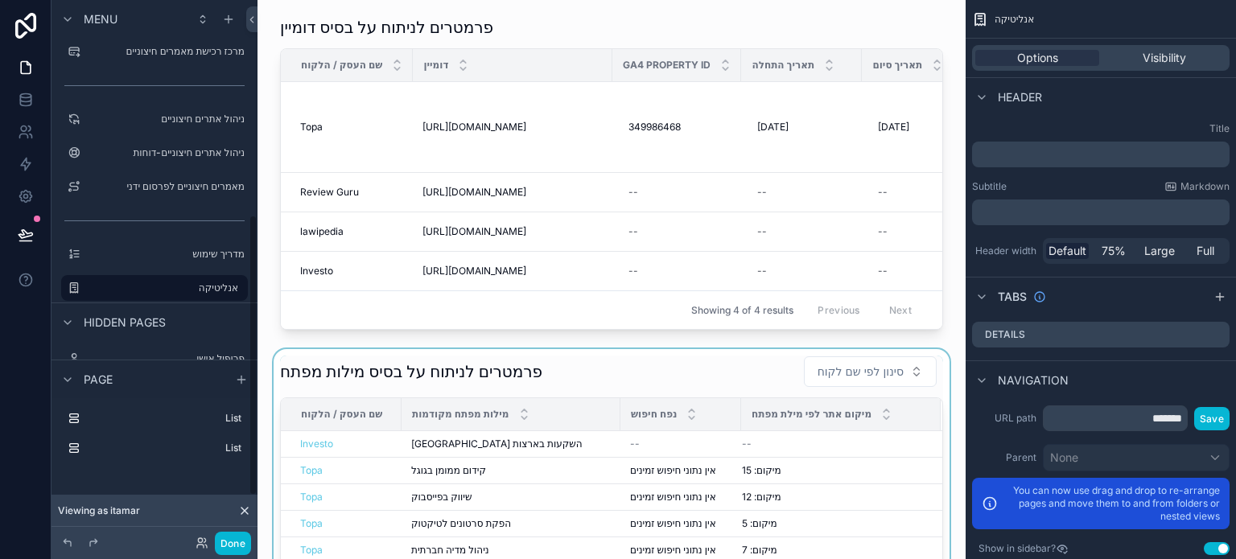
scroll to position [0, 0]
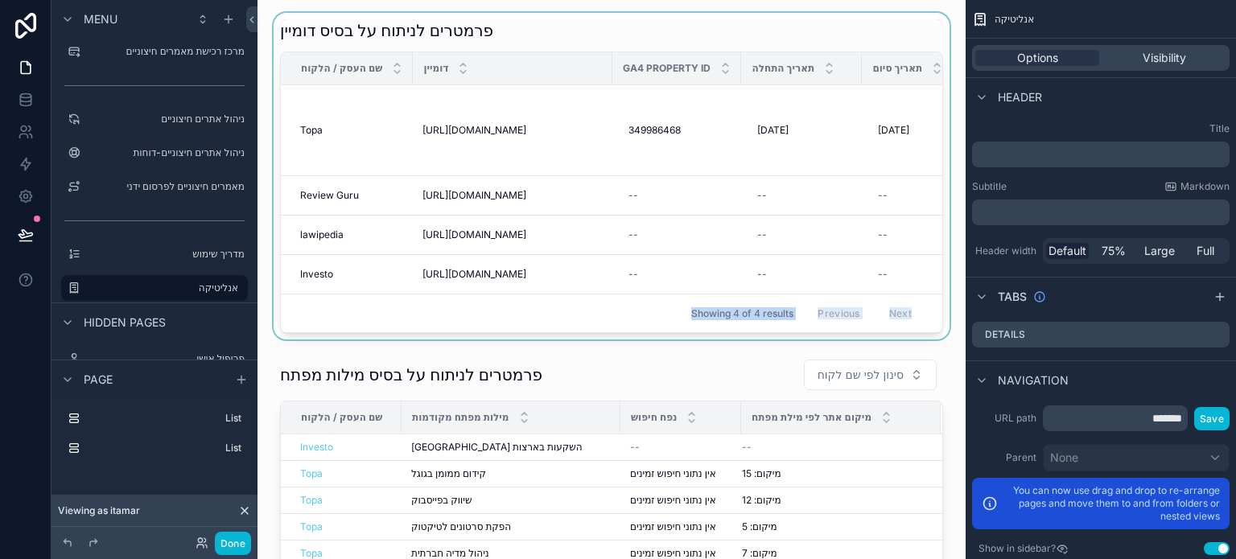
drag, startPoint x: 427, startPoint y: 338, endPoint x: 574, endPoint y: 313, distance: 148.6
click at [574, 313] on div "פרמטרים לניתוח על בסיס דומיין שם העסק / הלקוח דומיין GA4 Property ID תאריך התחל…" at bounding box center [611, 176] width 663 height 314
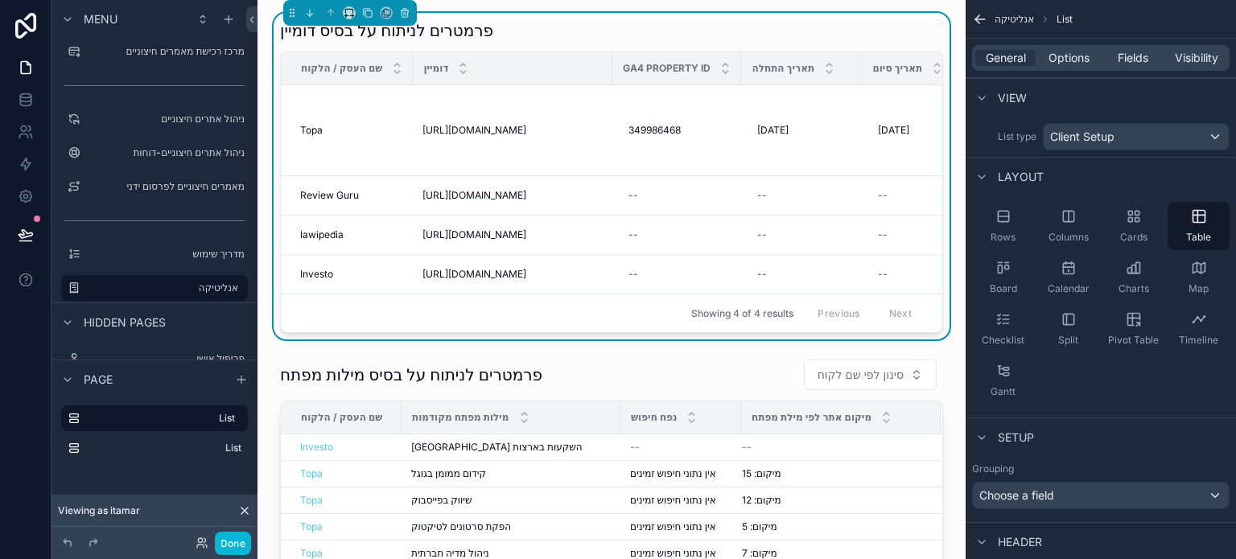
click at [434, 318] on div "Showing 4 of 4 results Previous Next" at bounding box center [612, 313] width 662 height 39
click at [346, 16] on icon "scrollable content" at bounding box center [346, 16] width 3 height 0
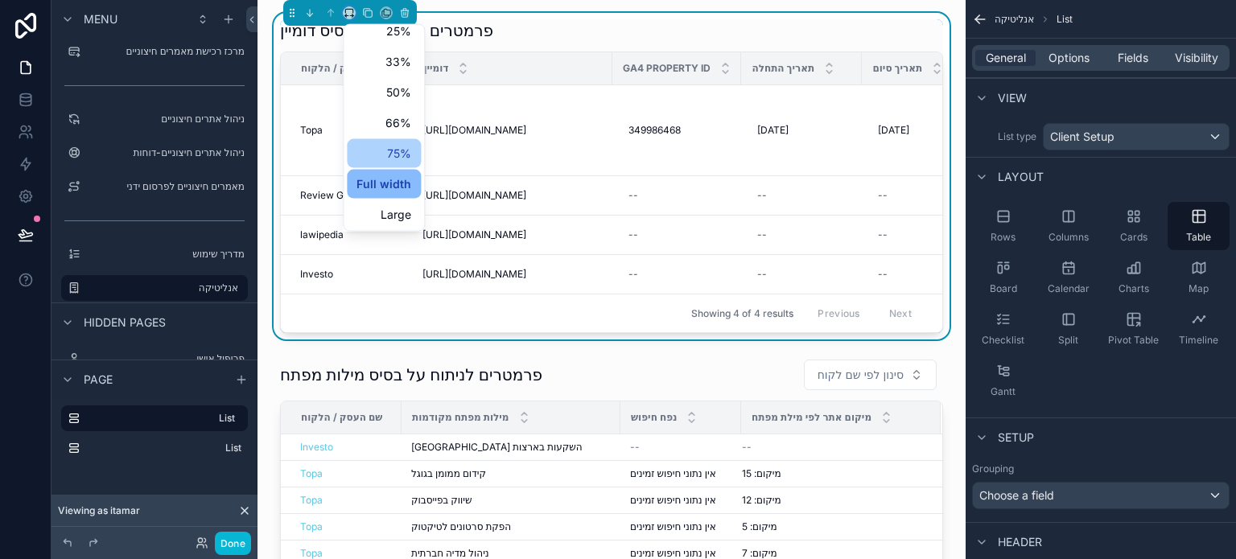
scroll to position [43, 0]
click at [372, 339] on div "scrollable content" at bounding box center [618, 279] width 1236 height 559
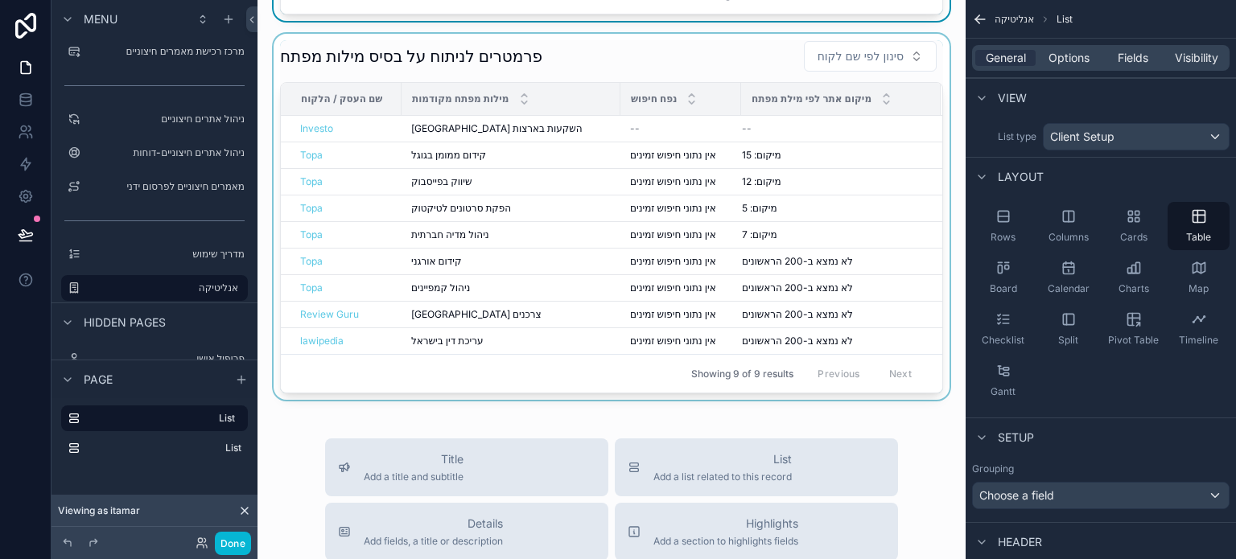
scroll to position [322, 0]
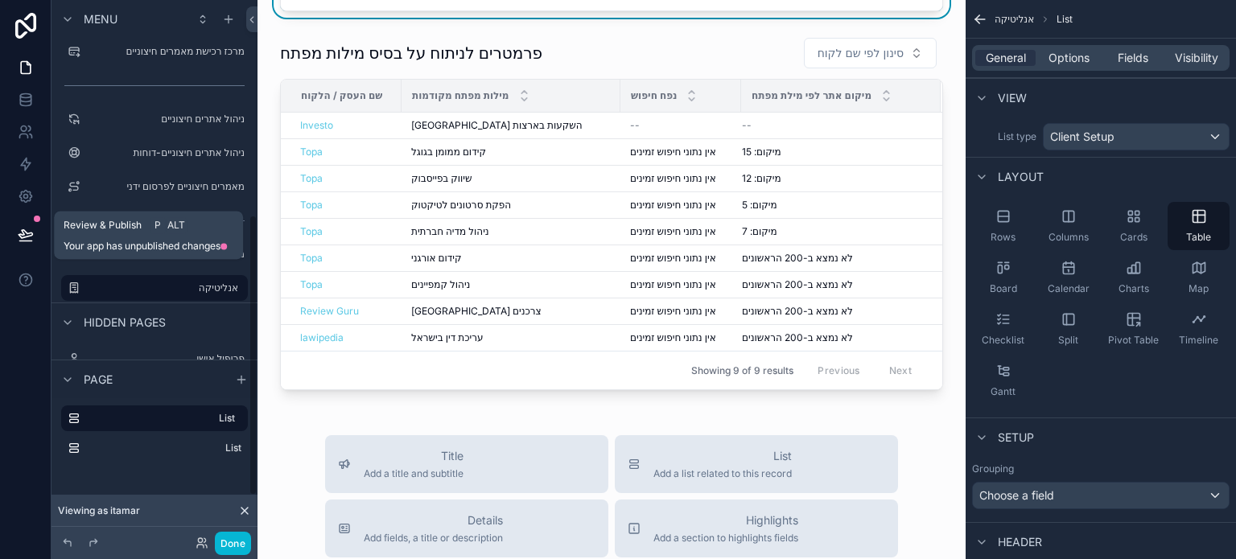
click at [27, 233] on icon at bounding box center [26, 235] width 16 height 16
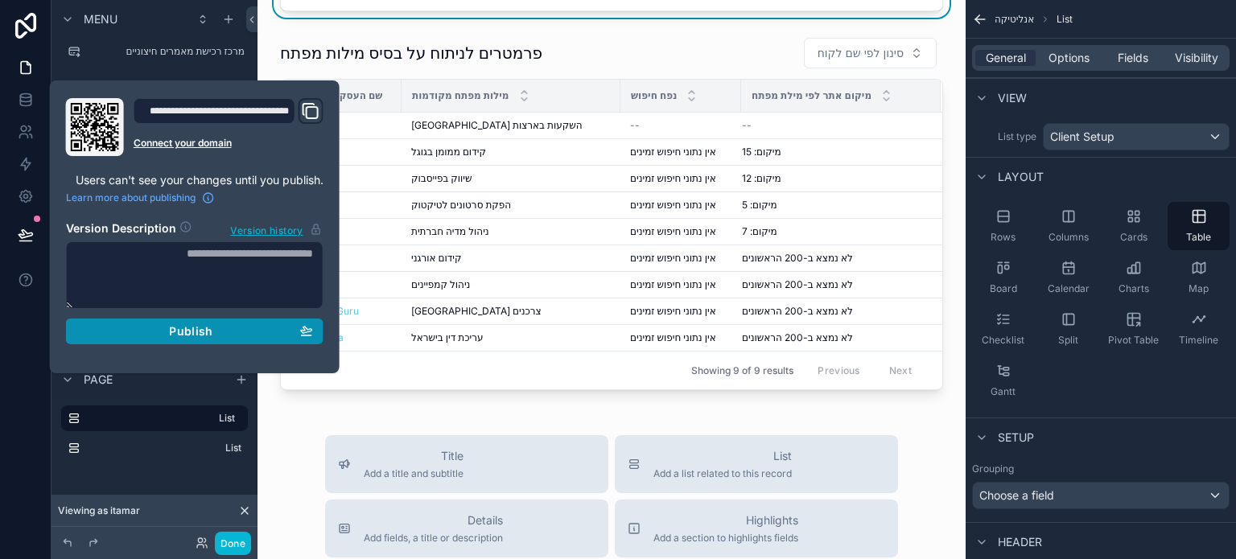
click at [154, 324] on div "Publish" at bounding box center [194, 331] width 237 height 14
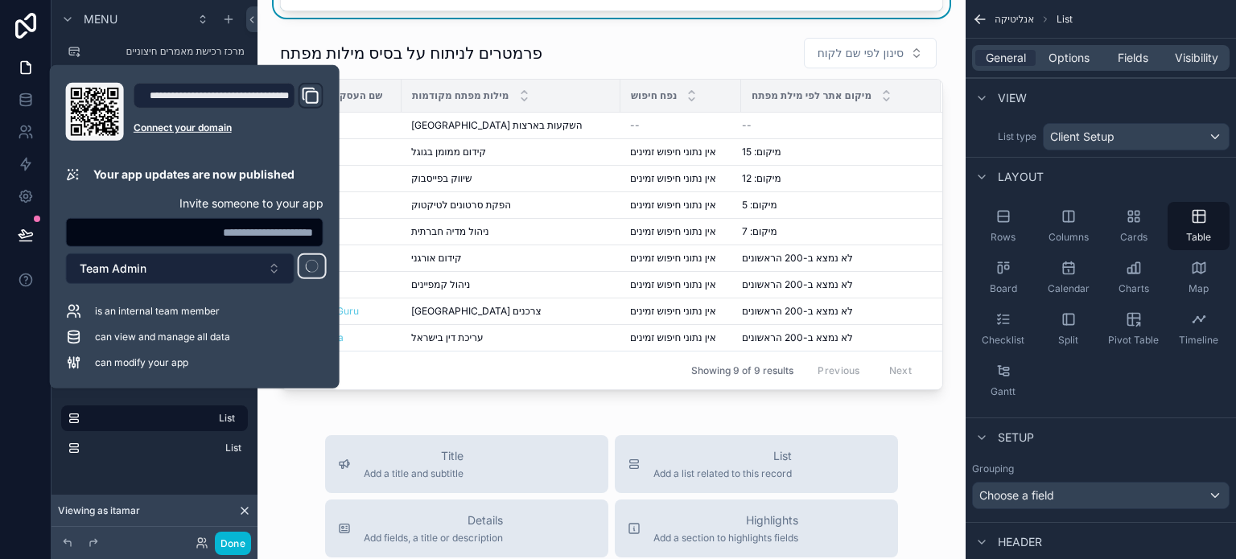
click at [193, 276] on button "Team Admin" at bounding box center [180, 269] width 229 height 31
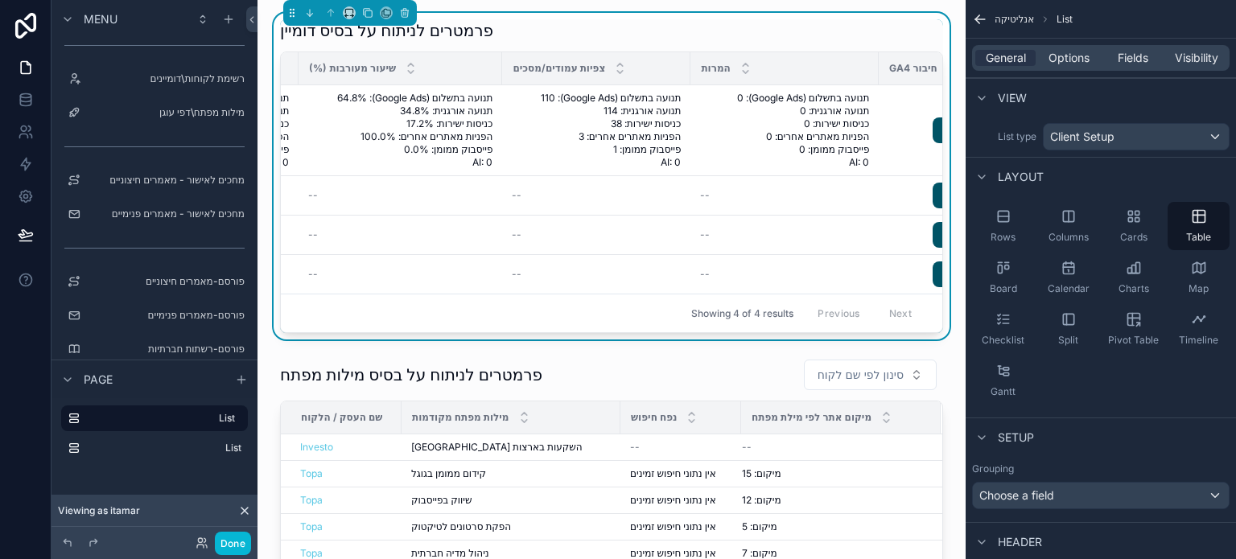
scroll to position [0, 1491]
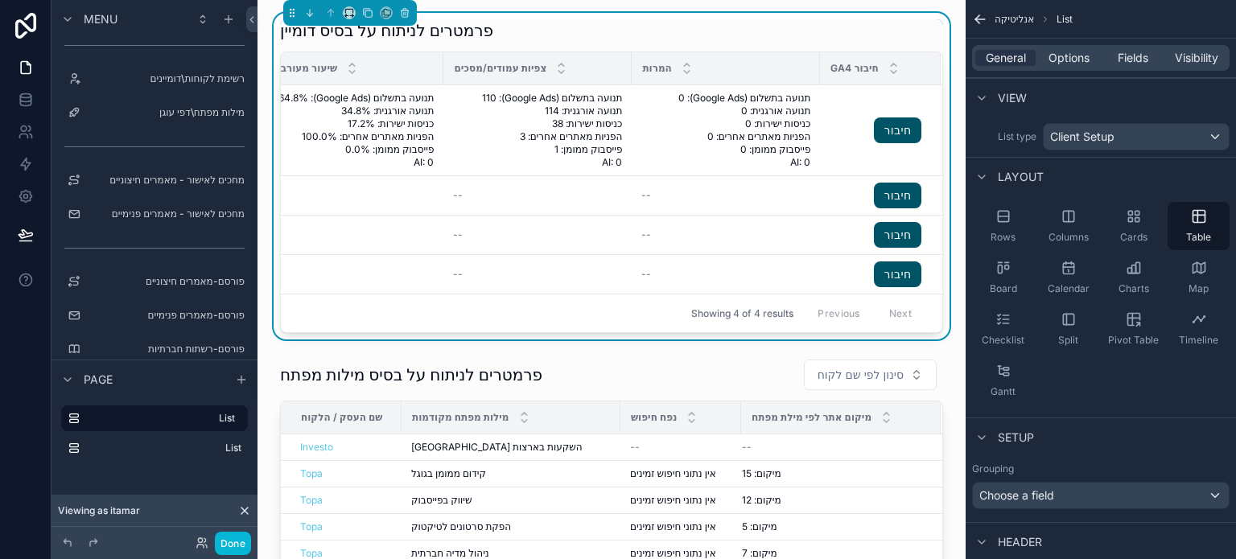
click at [613, 44] on div "פרמטרים לניתוח על בסיס דומיין שם העסק / הלקוח דומיין GA4 Property ID תאריך התחל…" at bounding box center [611, 176] width 663 height 314
click at [324, 308] on div "Showing 4 of 4 results Previous Next" at bounding box center [612, 313] width 662 height 39
click at [593, 39] on div "פרמטרים לניתוח על בסיס דומיין" at bounding box center [611, 30] width 663 height 23
click at [1126, 60] on span "Fields" at bounding box center [1133, 58] width 31 height 16
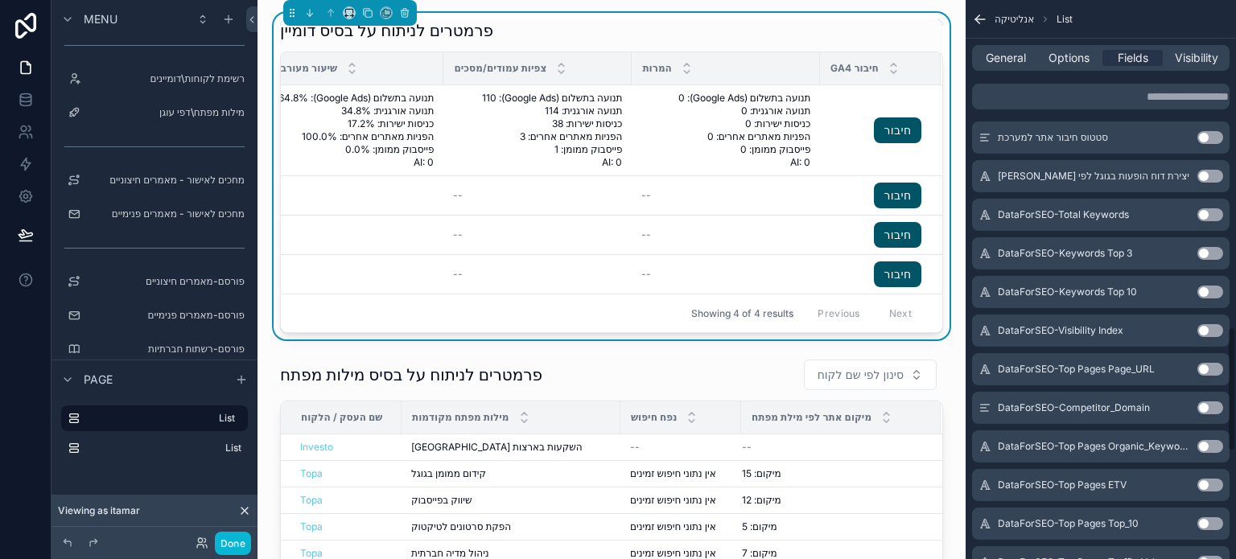
scroll to position [1449, 0]
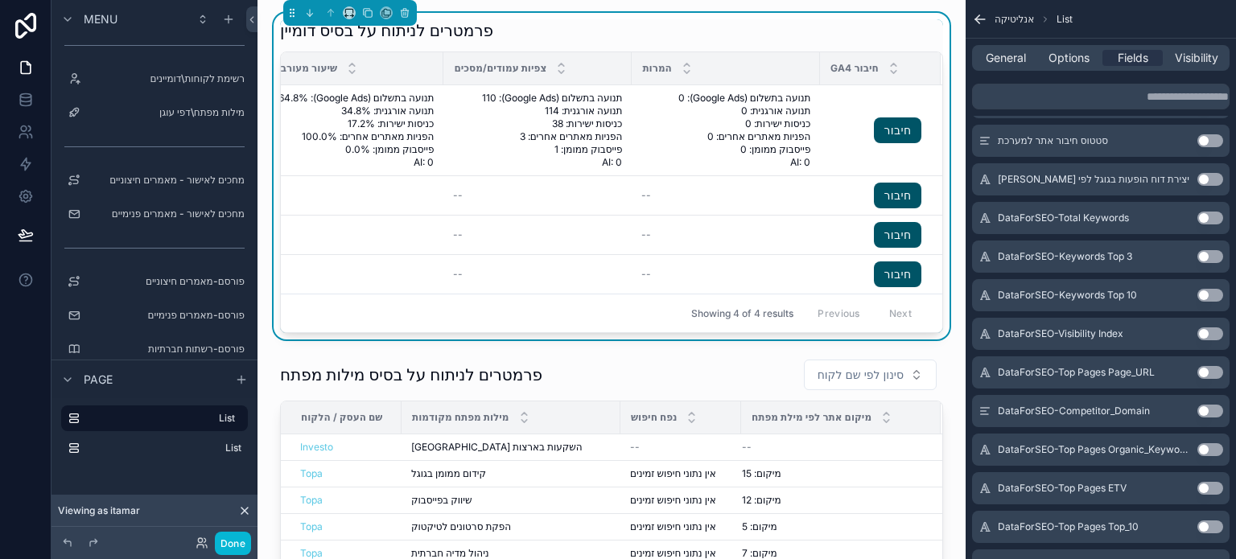
click at [1205, 295] on button "Use setting" at bounding box center [1211, 295] width 26 height 13
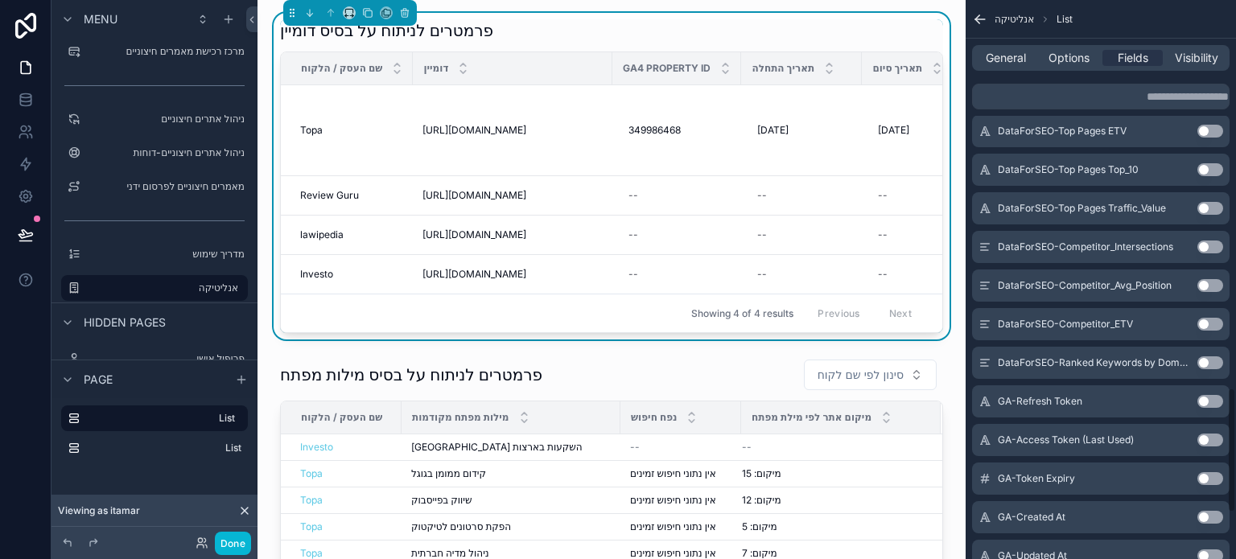
scroll to position [1810, 0]
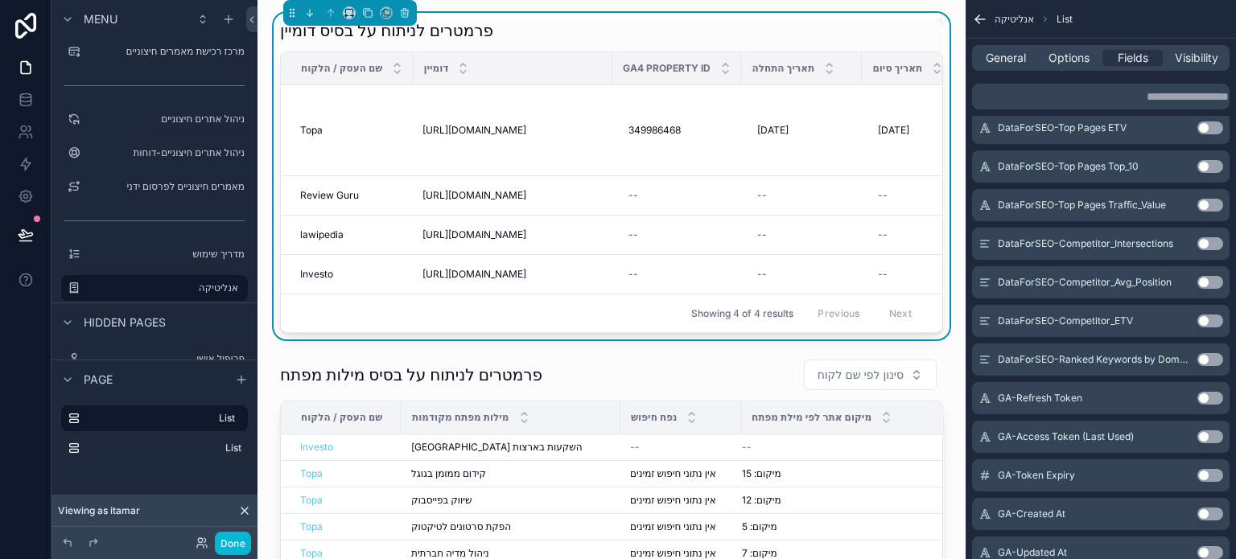
click at [1207, 360] on button "Use setting" at bounding box center [1211, 359] width 26 height 13
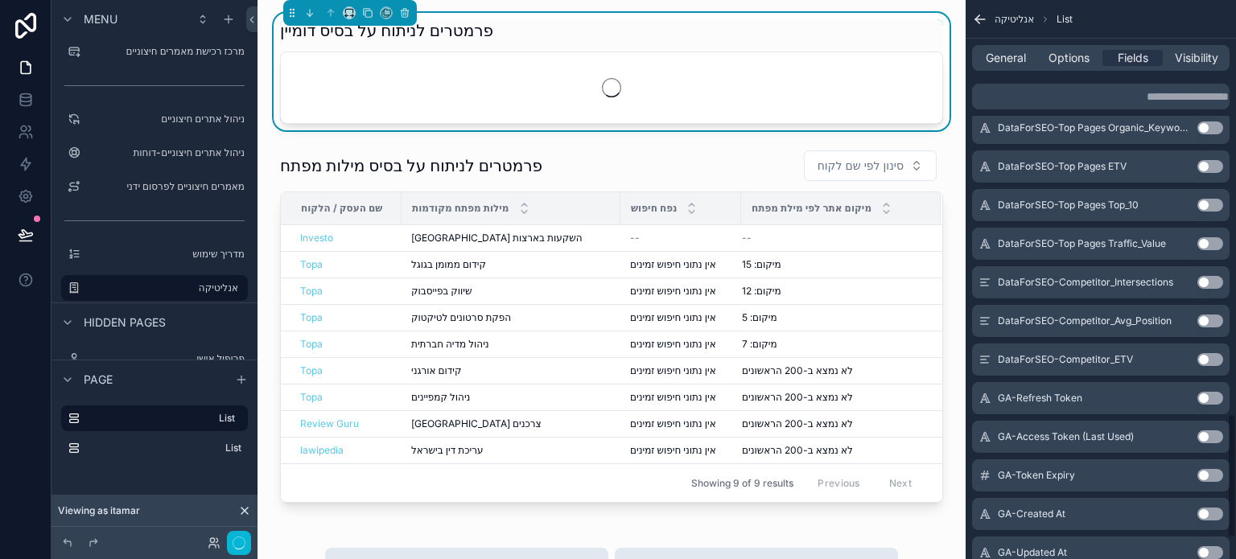
scroll to position [1848, 0]
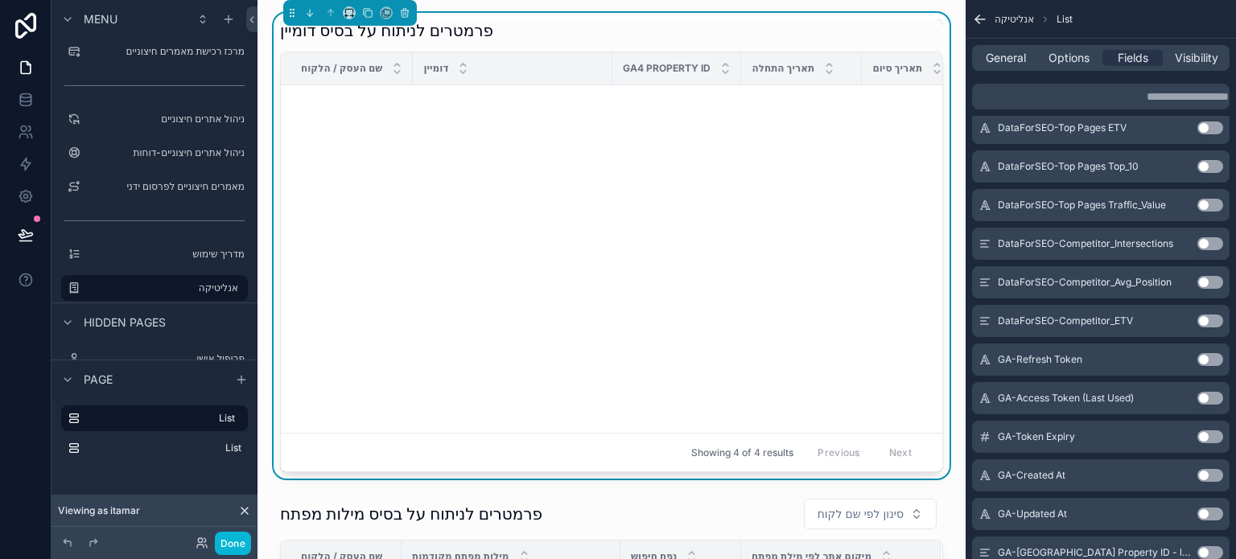
click at [1204, 279] on button "Use setting" at bounding box center [1211, 282] width 26 height 13
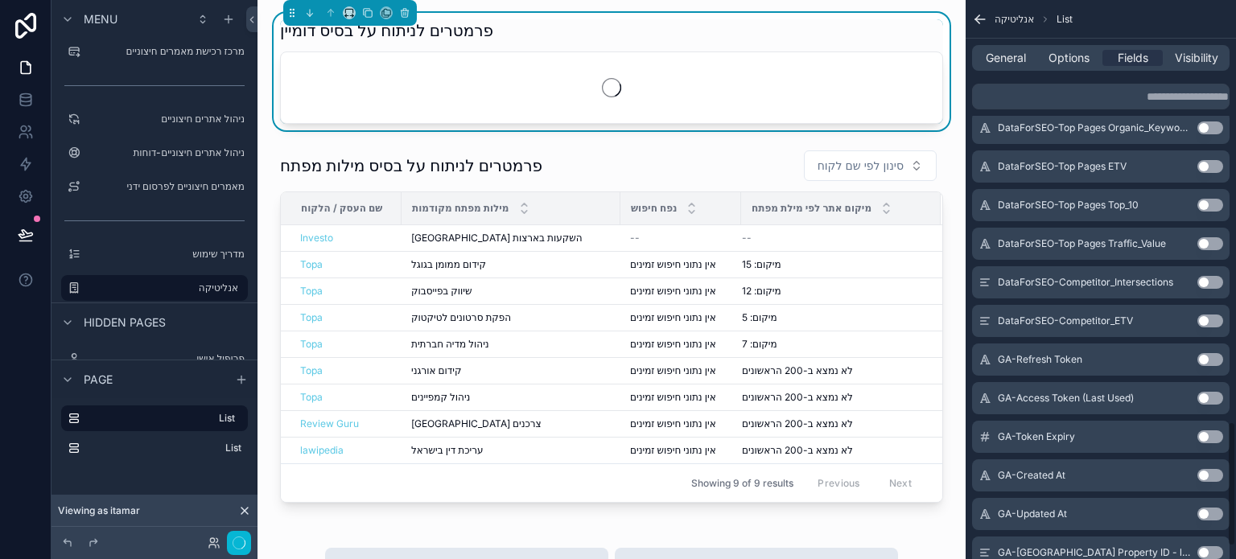
scroll to position [1887, 0]
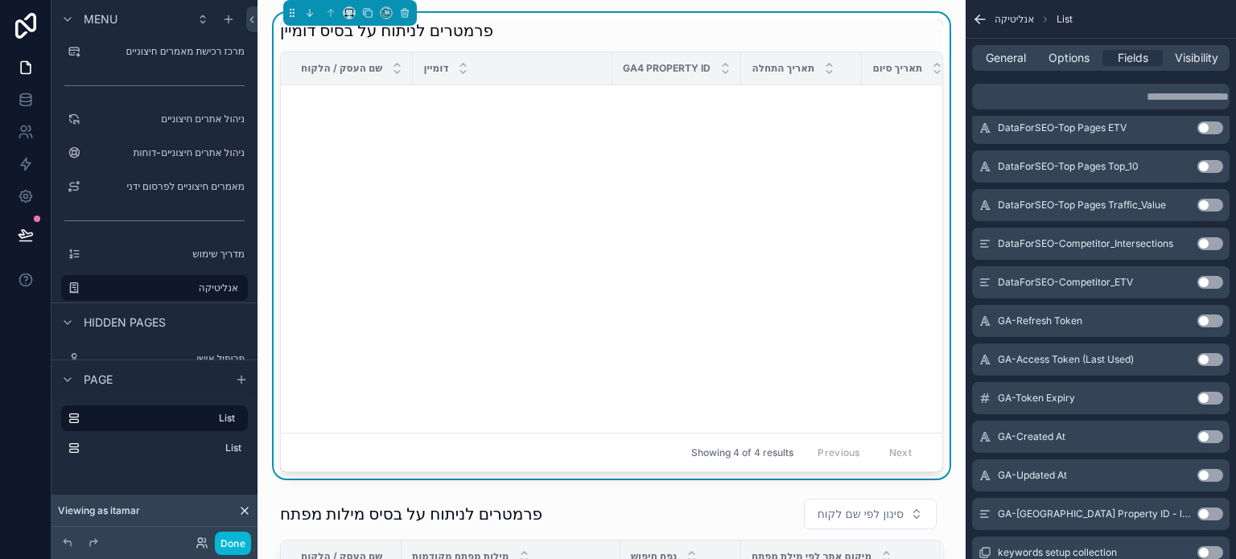
click at [1204, 239] on button "Use setting" at bounding box center [1211, 243] width 26 height 13
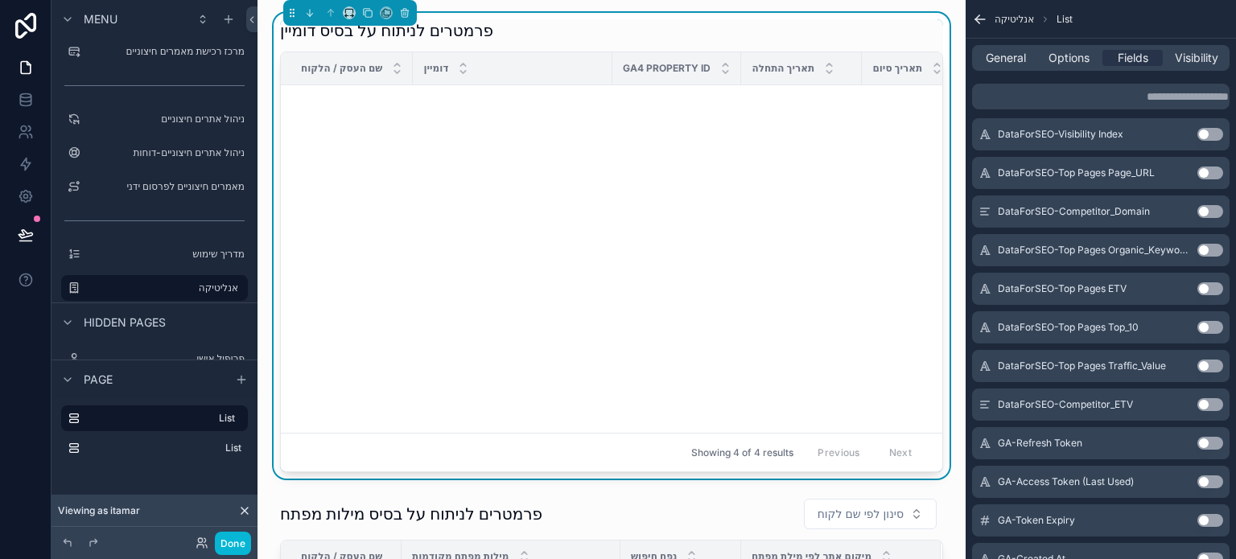
click at [1208, 249] on button "Use setting" at bounding box center [1211, 250] width 26 height 13
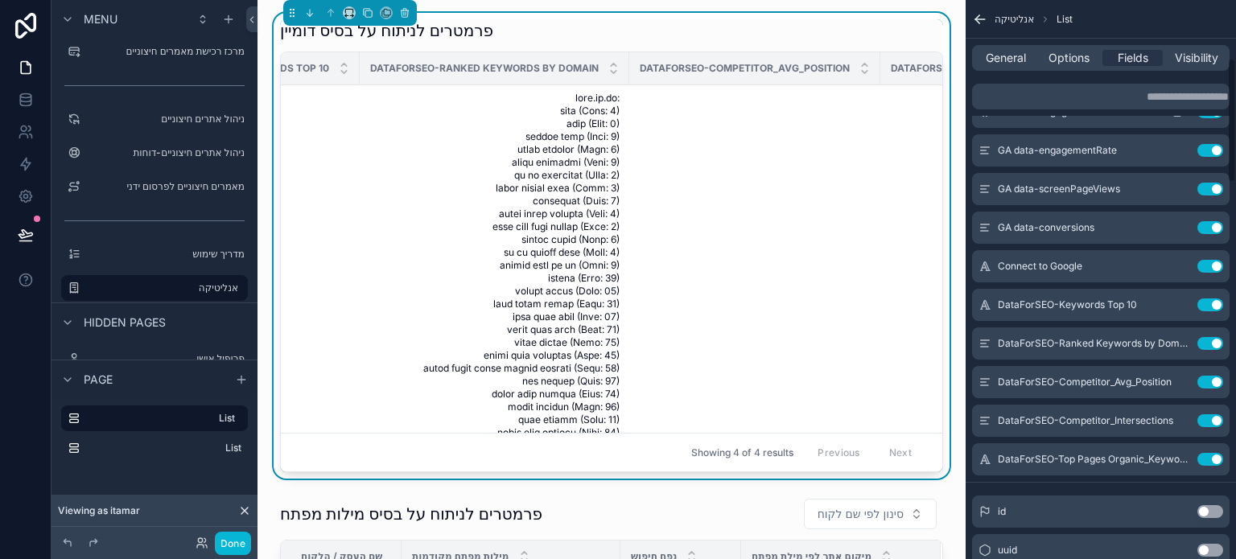
scroll to position [354, 0]
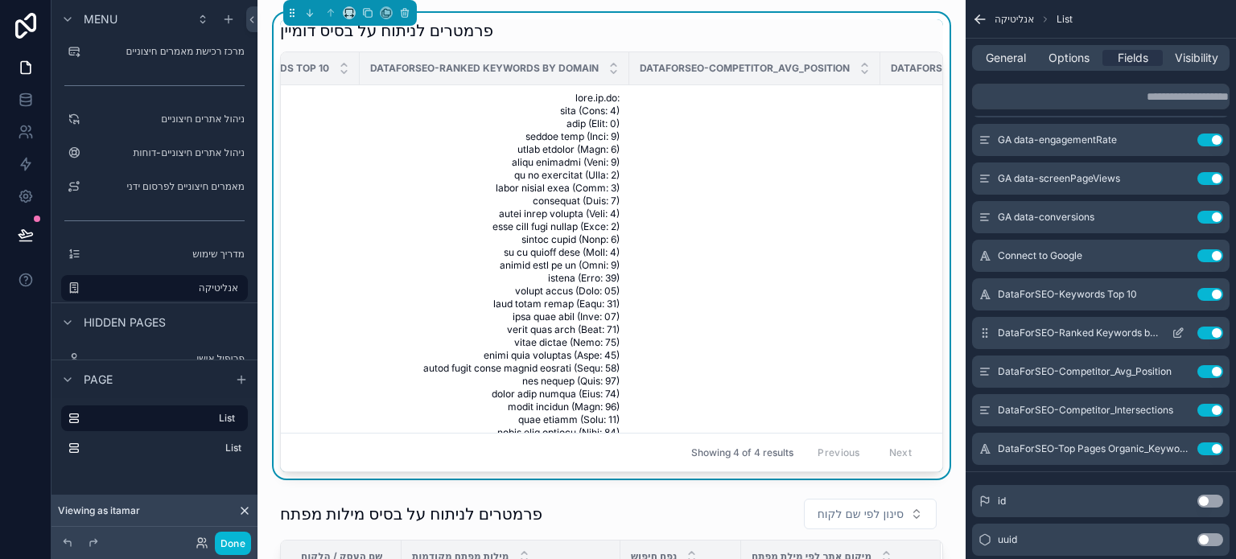
click at [1212, 331] on button "Use setting" at bounding box center [1211, 333] width 26 height 13
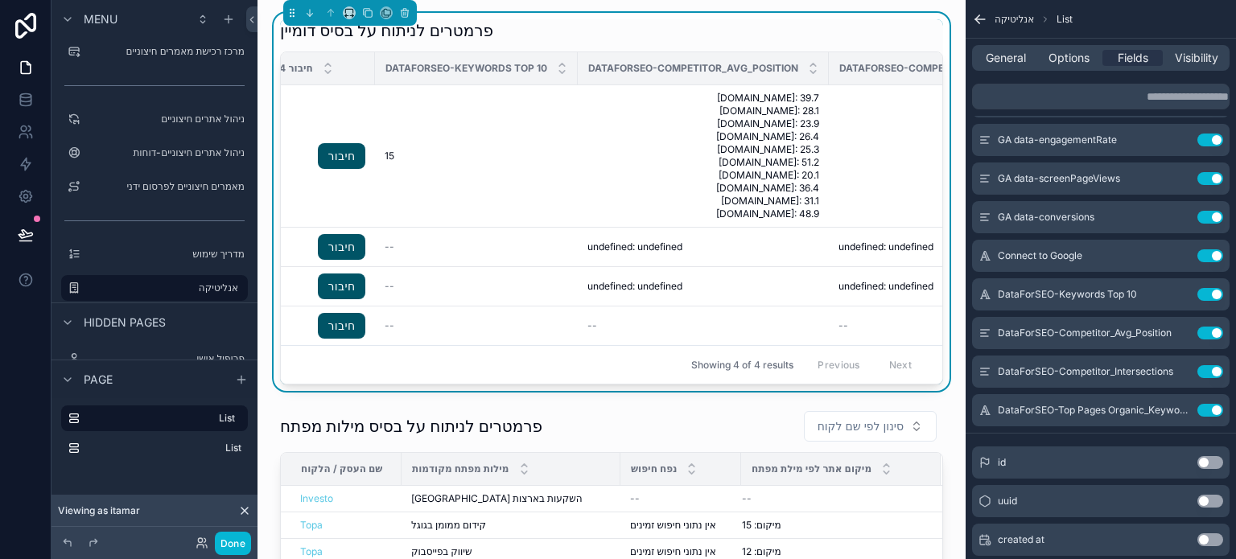
scroll to position [0, 2053]
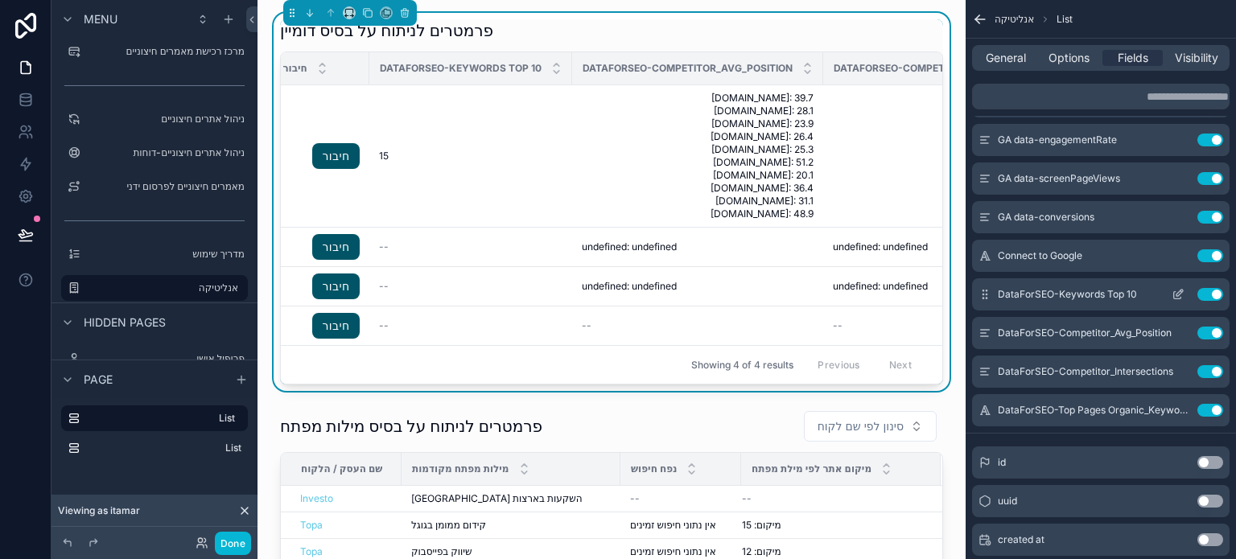
click at [1178, 295] on icon "scrollable content" at bounding box center [1180, 293] width 6 height 6
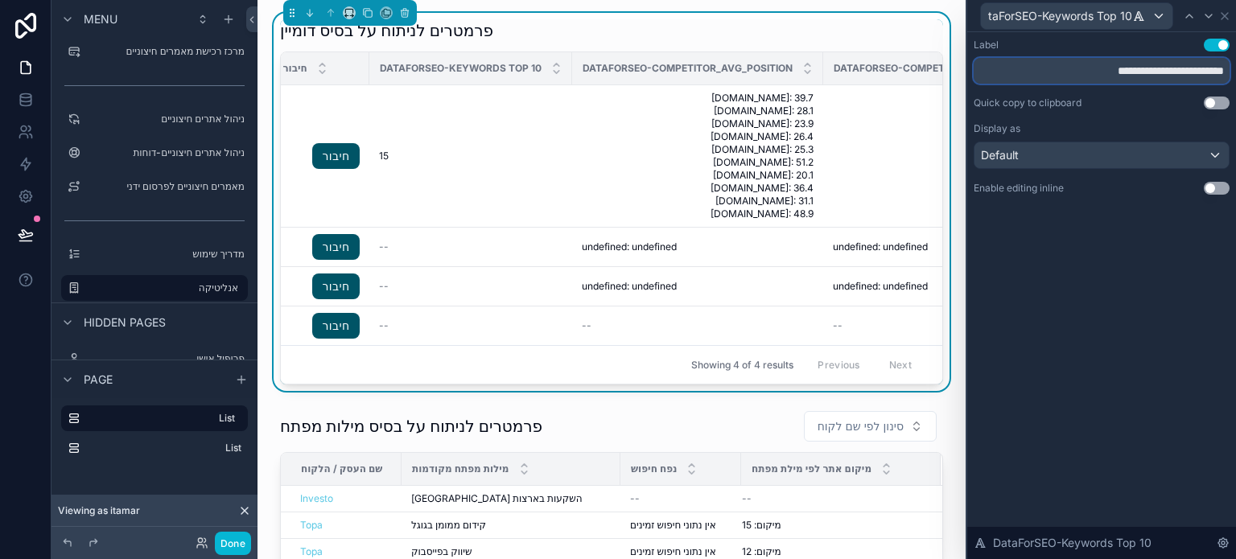
drag, startPoint x: 1137, startPoint y: 75, endPoint x: 1027, endPoint y: 96, distance: 111.5
click at [1027, 95] on div "**********" at bounding box center [1102, 117] width 256 height 156
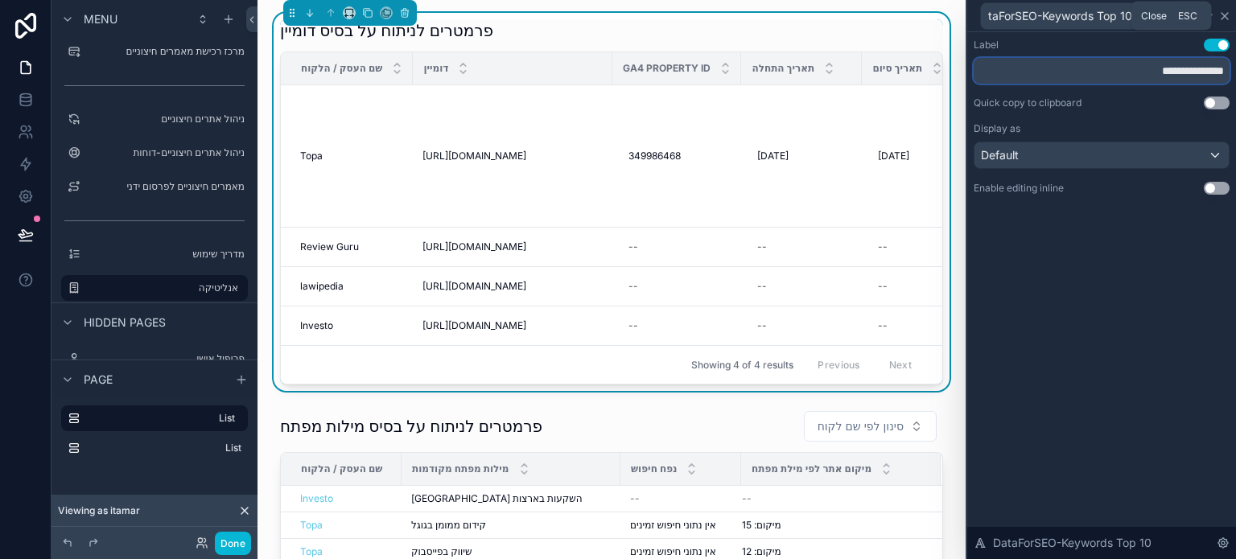
type input "**********"
click at [1225, 21] on icon at bounding box center [1225, 16] width 13 height 13
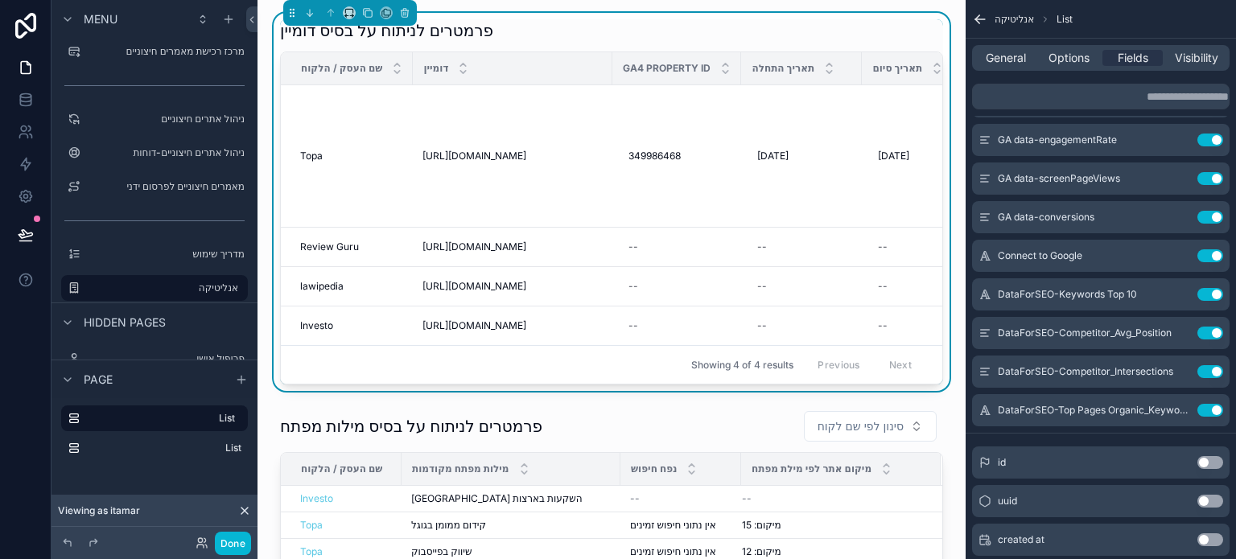
drag, startPoint x: 393, startPoint y: 373, endPoint x: 485, endPoint y: 365, distance: 92.0
click at [486, 364] on div "Showing 4 of 4 results Previous Next" at bounding box center [612, 364] width 662 height 39
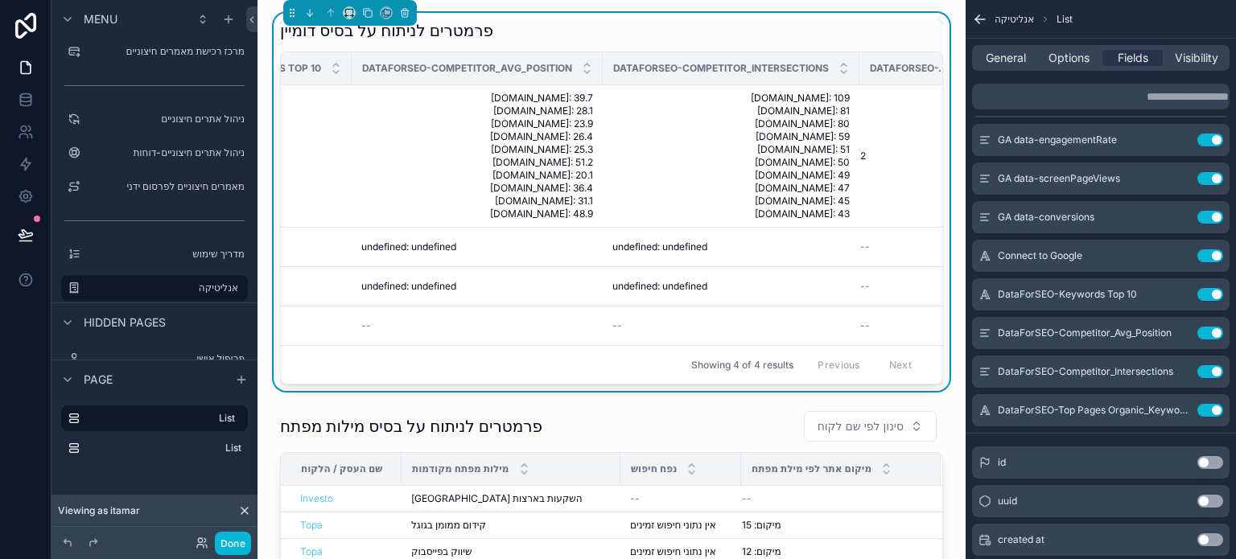
scroll to position [0, 2255]
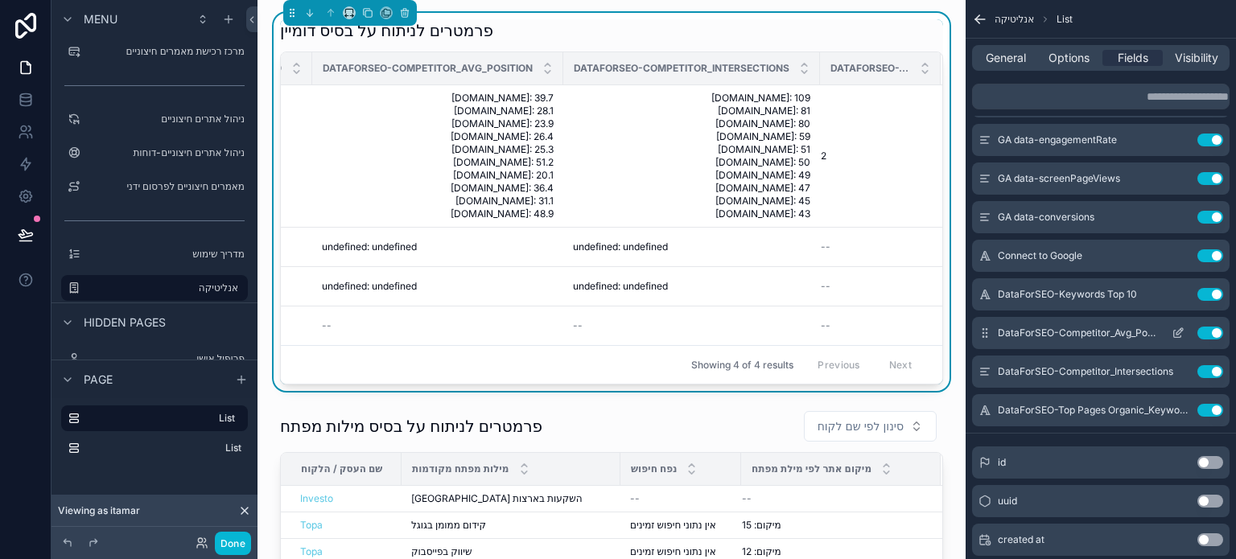
click at [1208, 330] on button "Use setting" at bounding box center [1211, 333] width 26 height 13
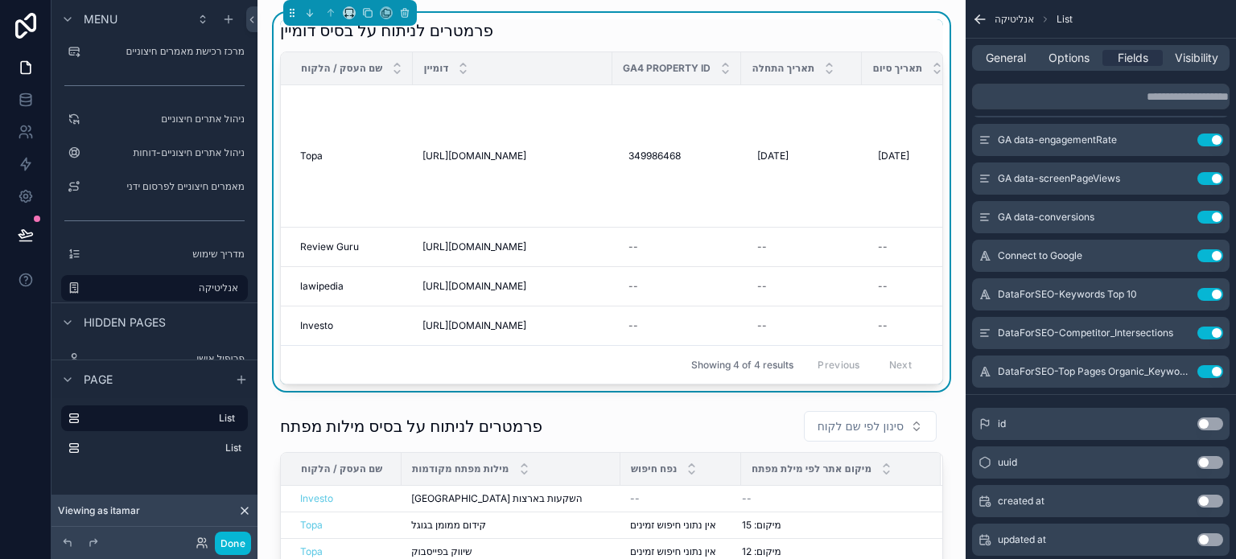
click at [1208, 330] on button "Use setting" at bounding box center [1211, 333] width 26 height 13
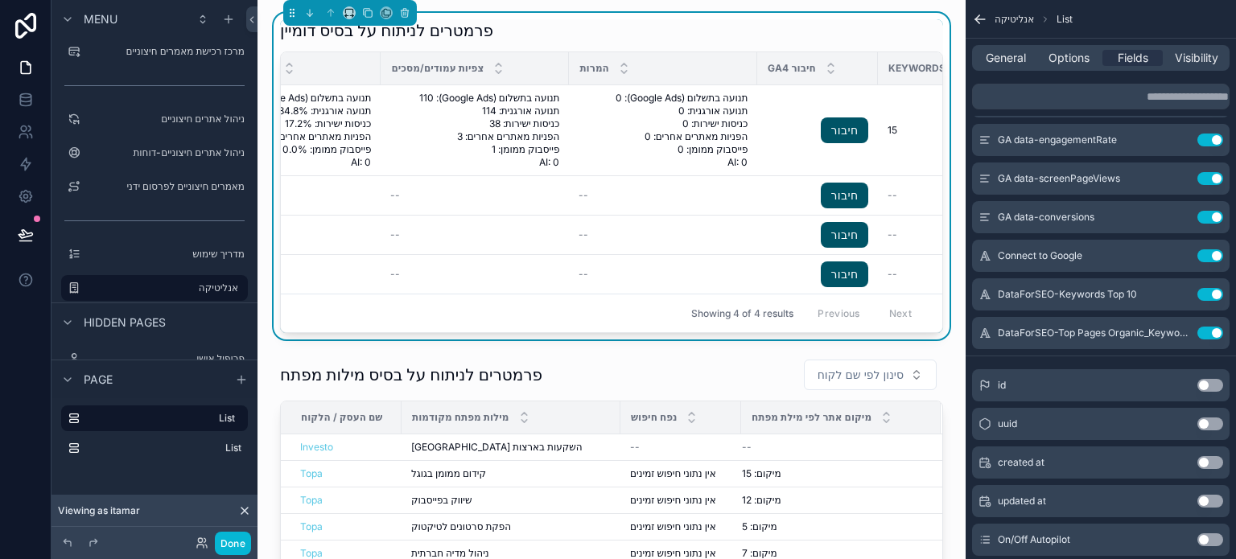
scroll to position [0, 1745]
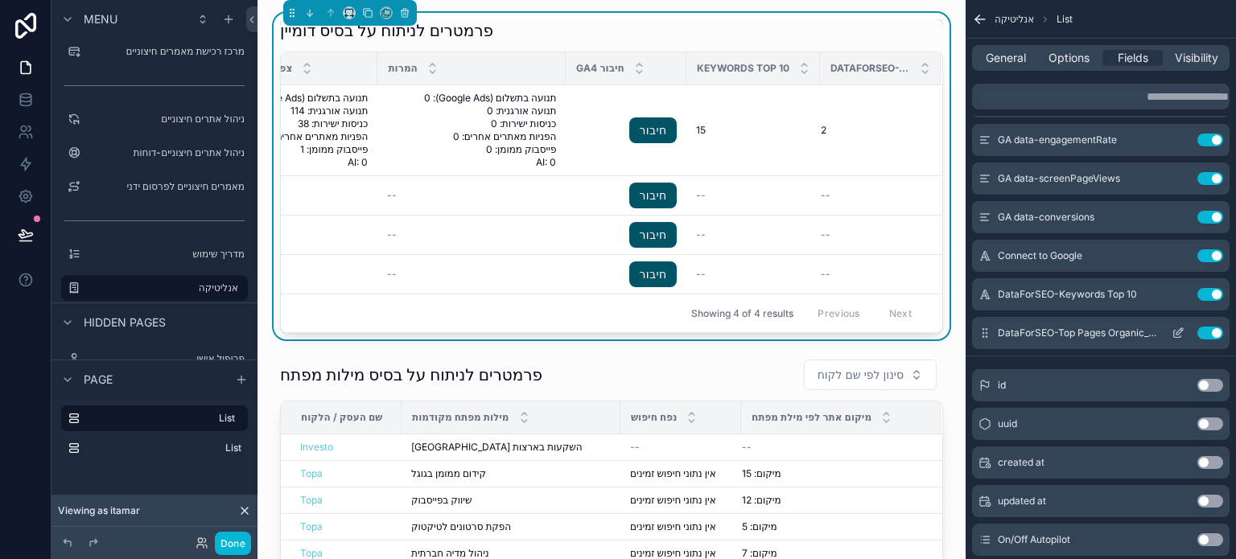
click at [1211, 331] on button "Use setting" at bounding box center [1211, 333] width 26 height 13
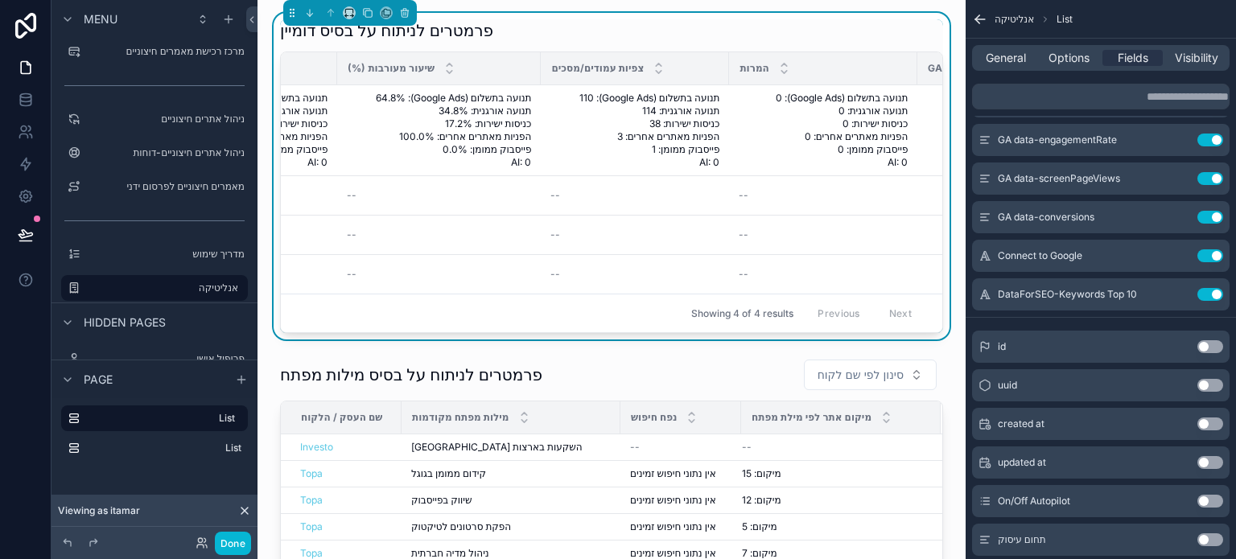
scroll to position [0, 1611]
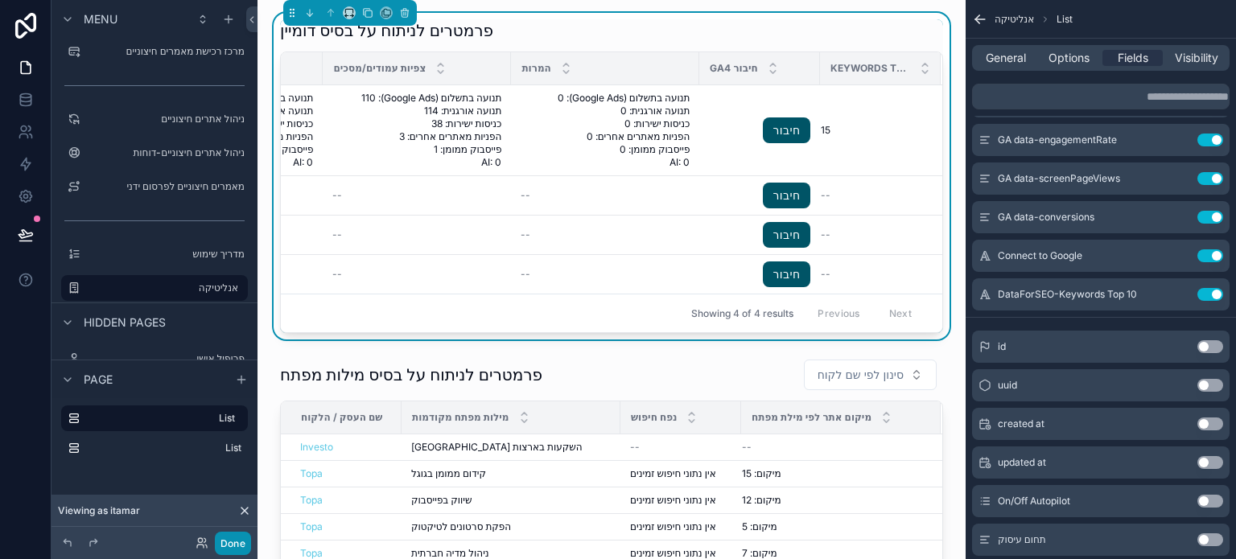
click at [228, 543] on button "Done" at bounding box center [233, 543] width 36 height 23
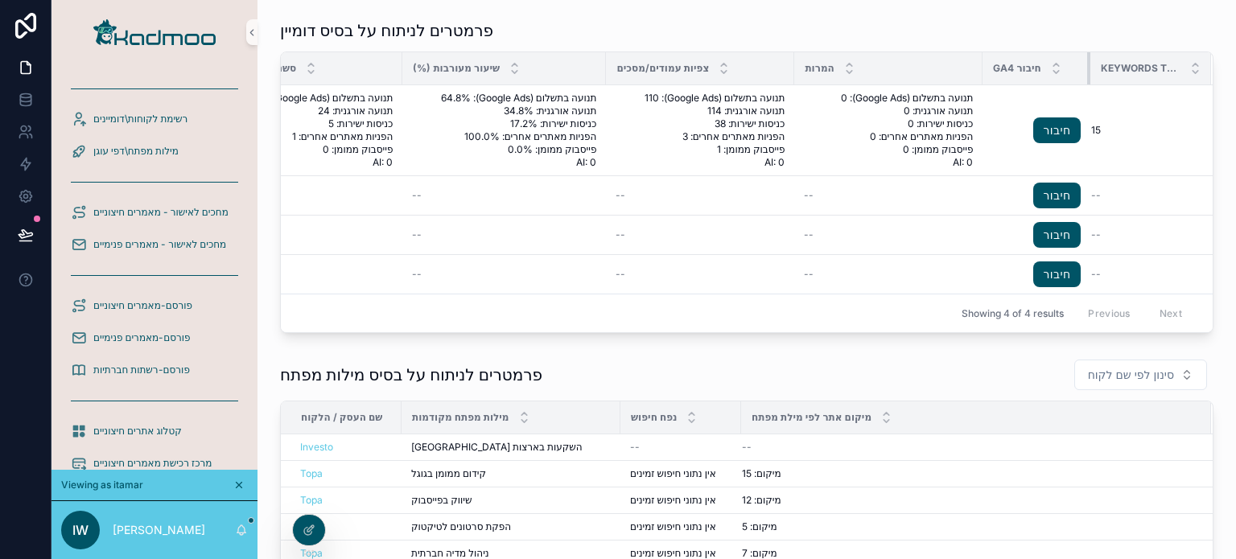
scroll to position [0, 1328]
drag, startPoint x: 1077, startPoint y: 68, endPoint x: 1068, endPoint y: 80, distance: 15.6
click at [1065, 80] on th "חיבור GA4" at bounding box center [1037, 68] width 108 height 33
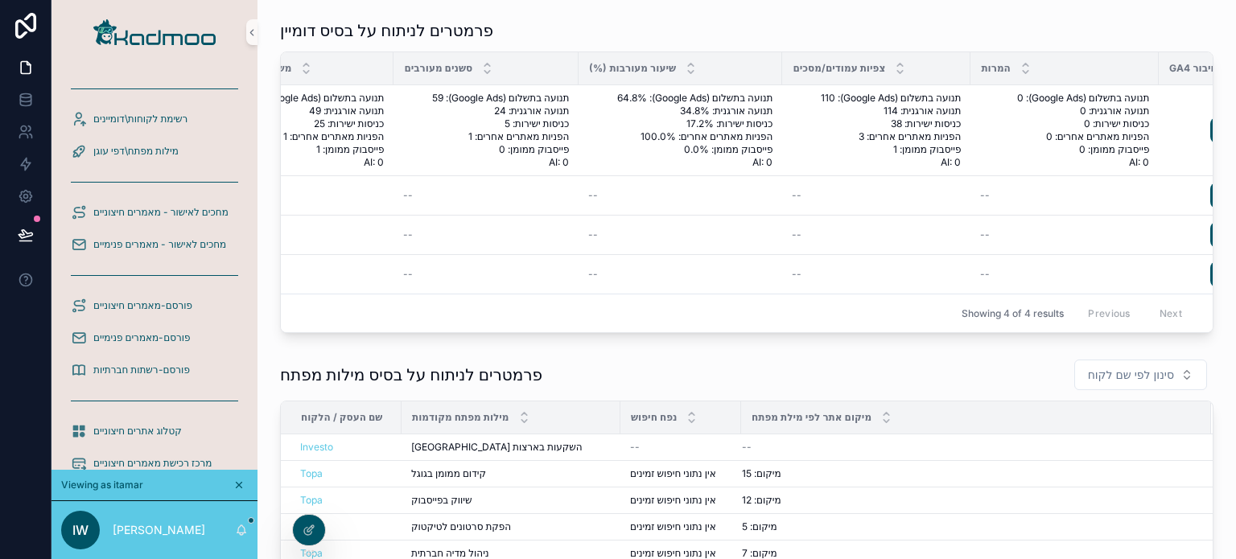
scroll to position [0, 1330]
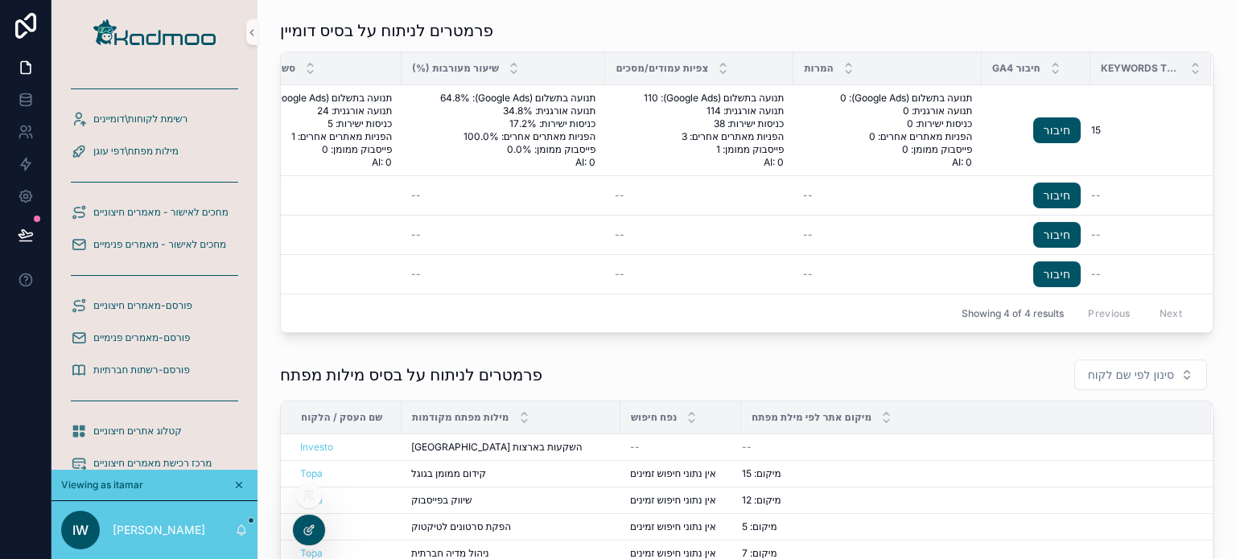
click at [307, 532] on icon at bounding box center [310, 529] width 6 height 6
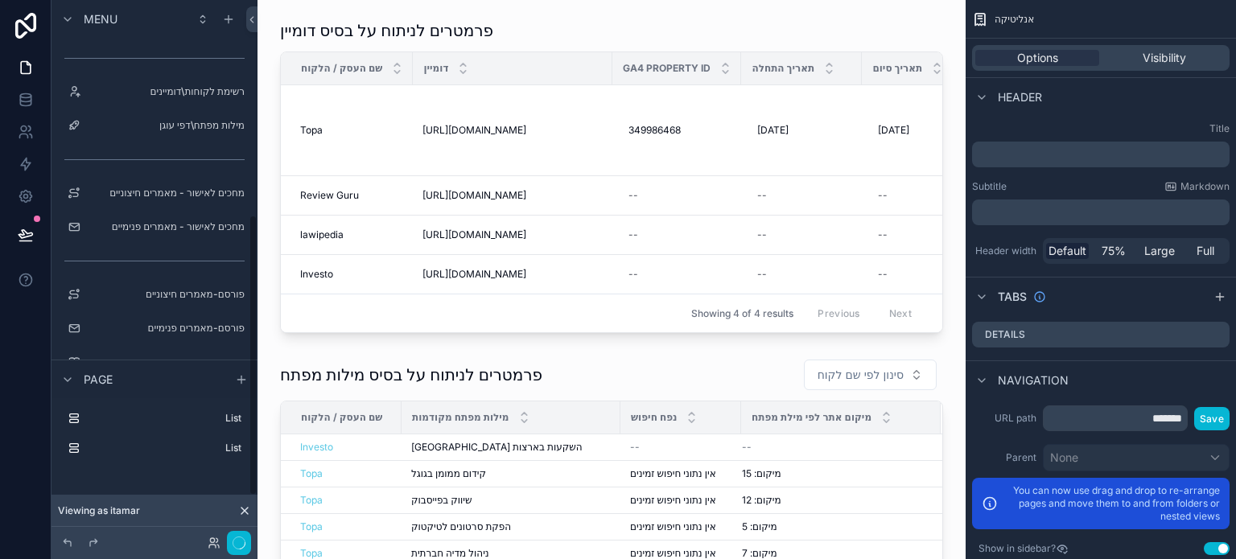
scroll to position [412, 0]
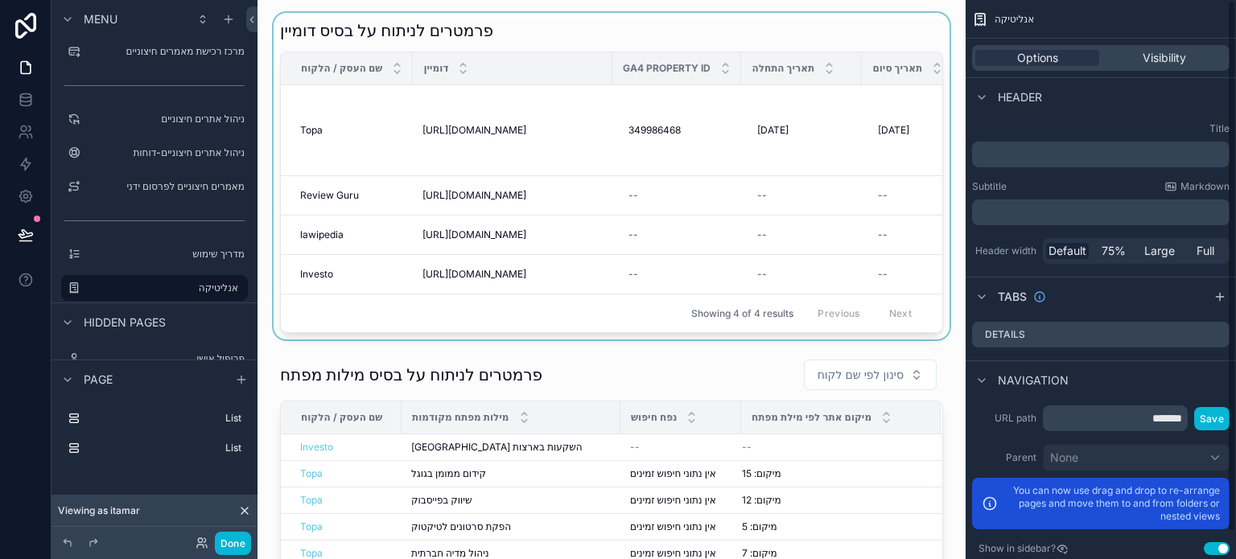
click at [866, 225] on div "scrollable content" at bounding box center [611, 176] width 683 height 327
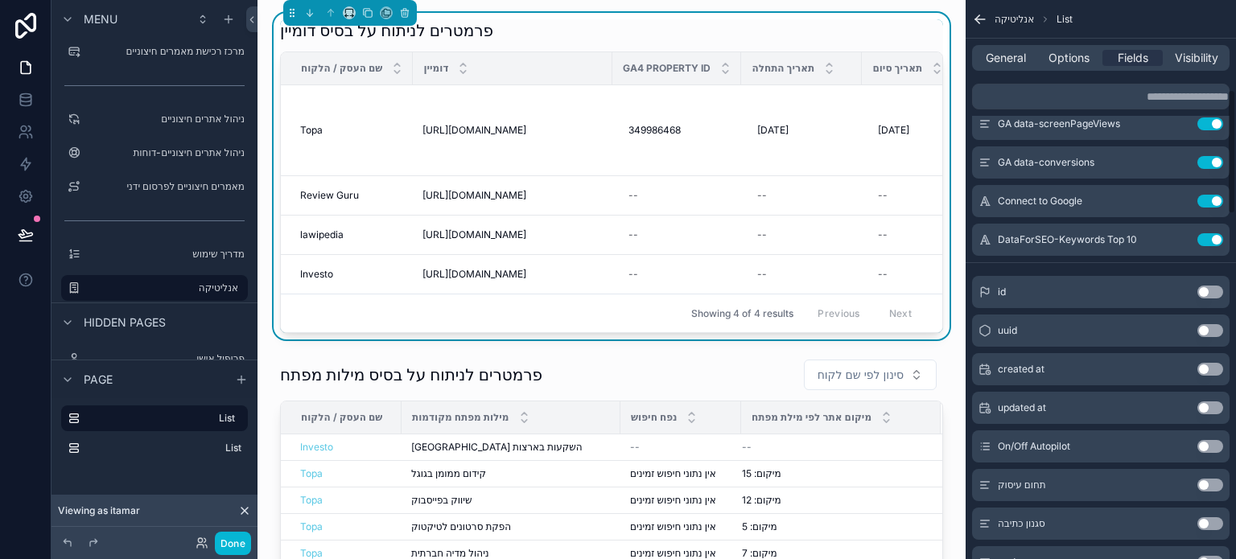
scroll to position [402, 0]
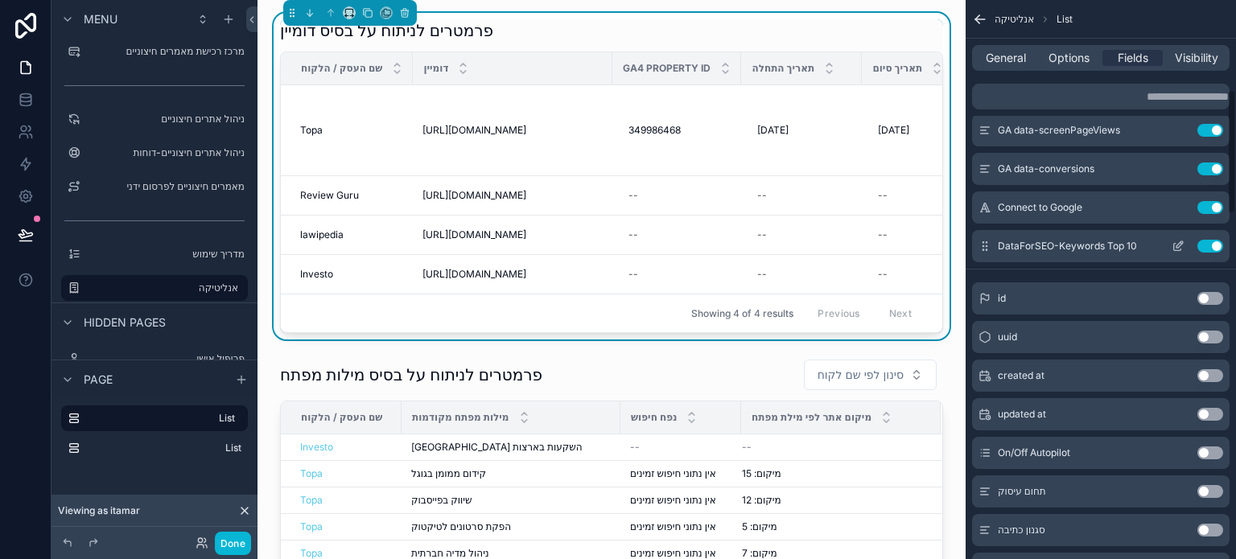
click at [1205, 244] on button "Use setting" at bounding box center [1211, 246] width 26 height 13
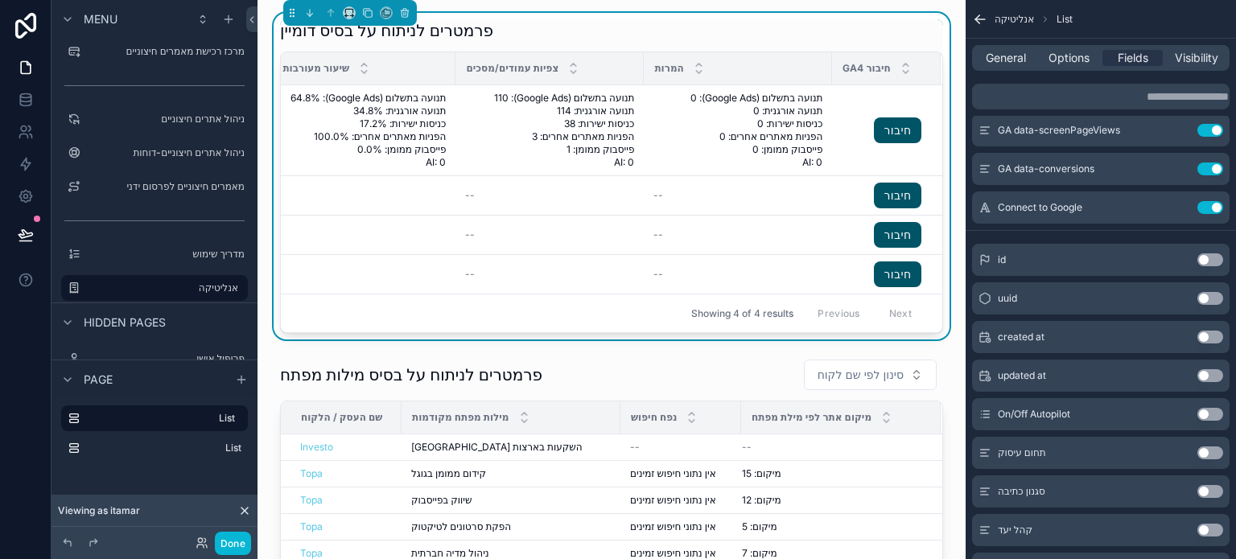
scroll to position [0, 1479]
click at [516, 153] on span "תנועה בתשלום (Google Ads): 110 תנועה אורגנית: 114 כניסות ישירות: 38 הפניות מאתר…" at bounding box center [549, 130] width 169 height 77
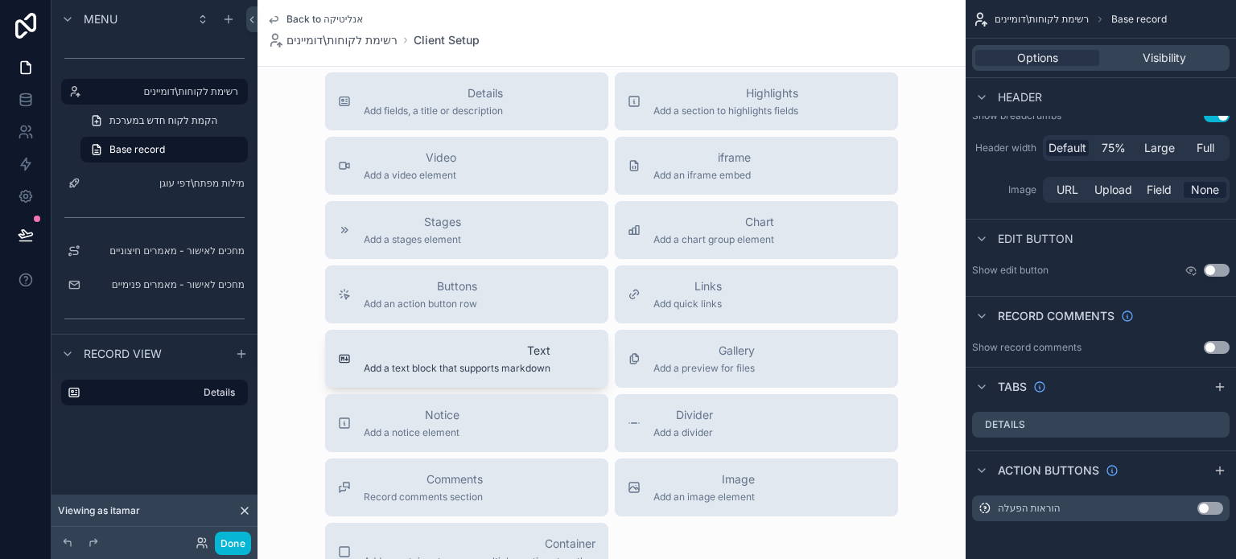
scroll to position [1449, 0]
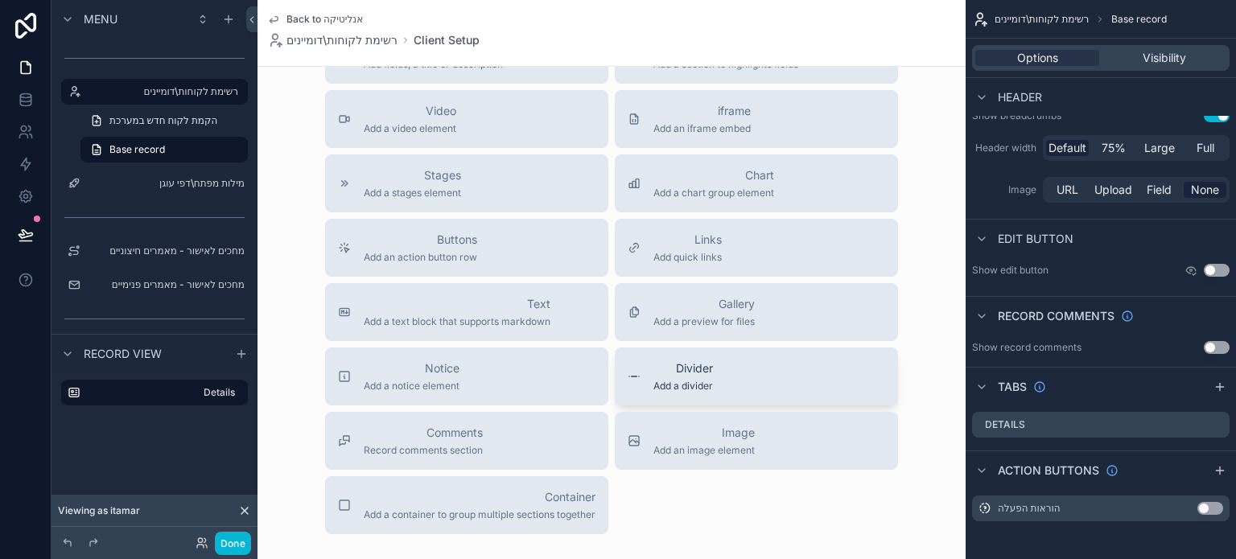
click at [665, 386] on span "Add a divider" at bounding box center [684, 386] width 60 height 13
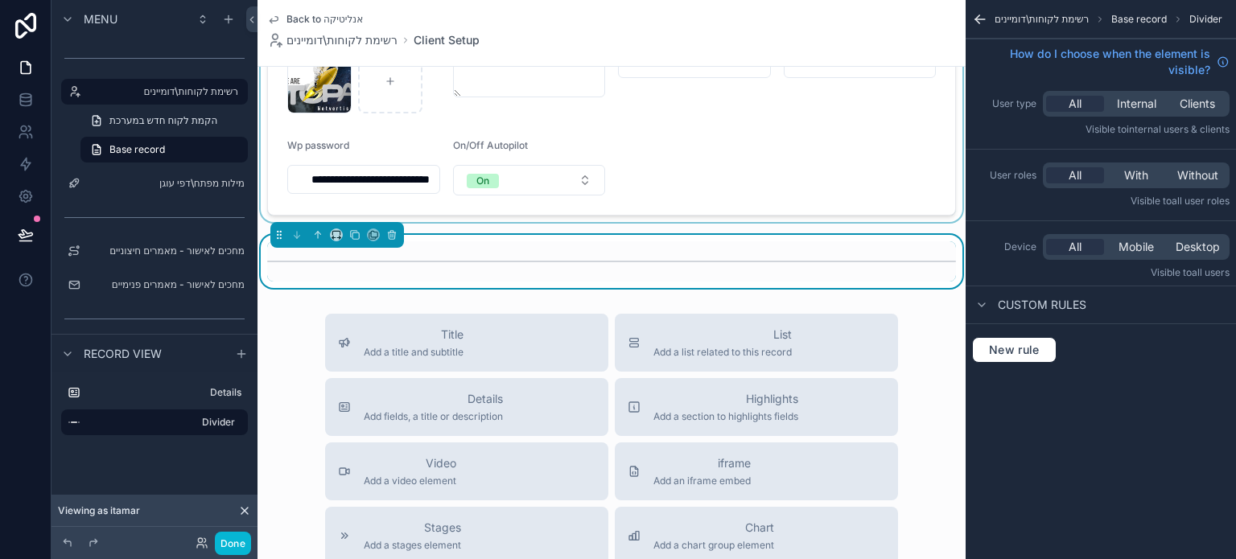
scroll to position [1127, 0]
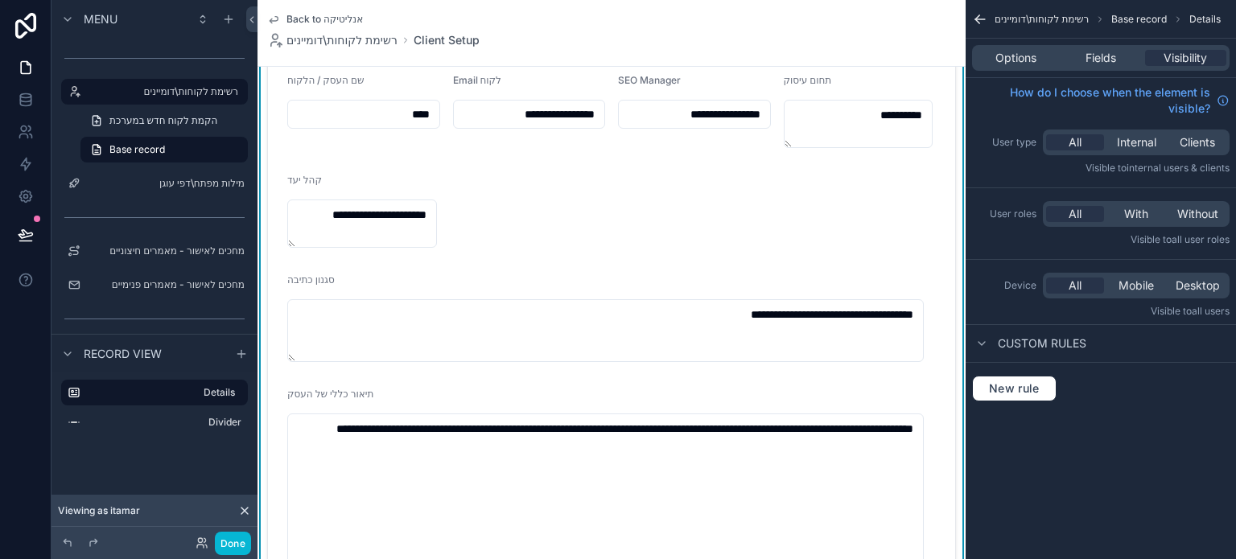
scroll to position [0, 0]
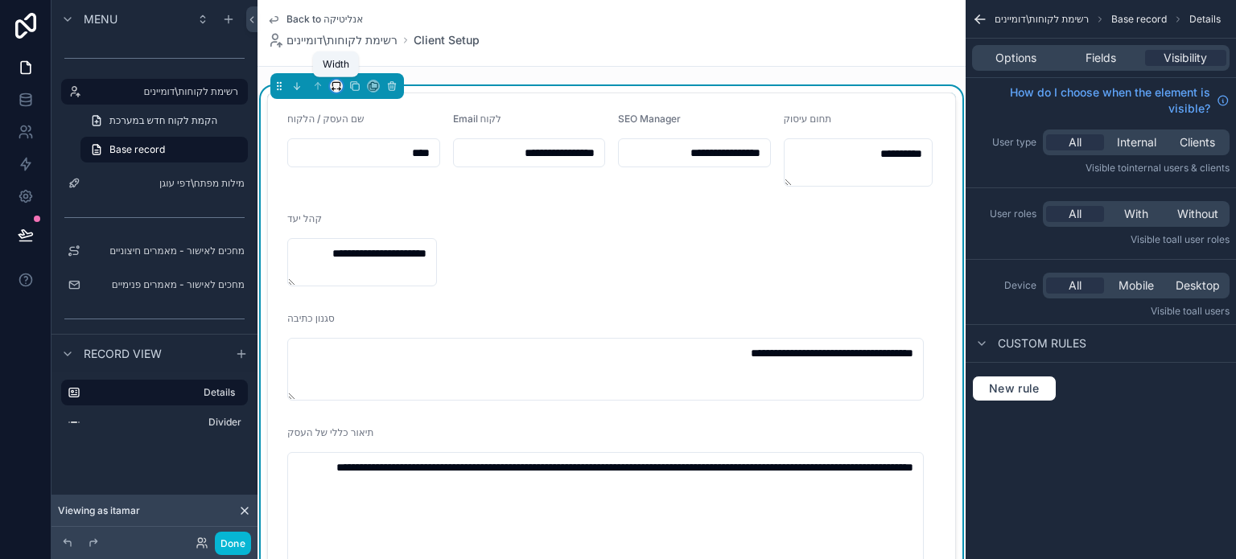
click at [334, 88] on icon "scrollable content" at bounding box center [336, 85] width 11 height 11
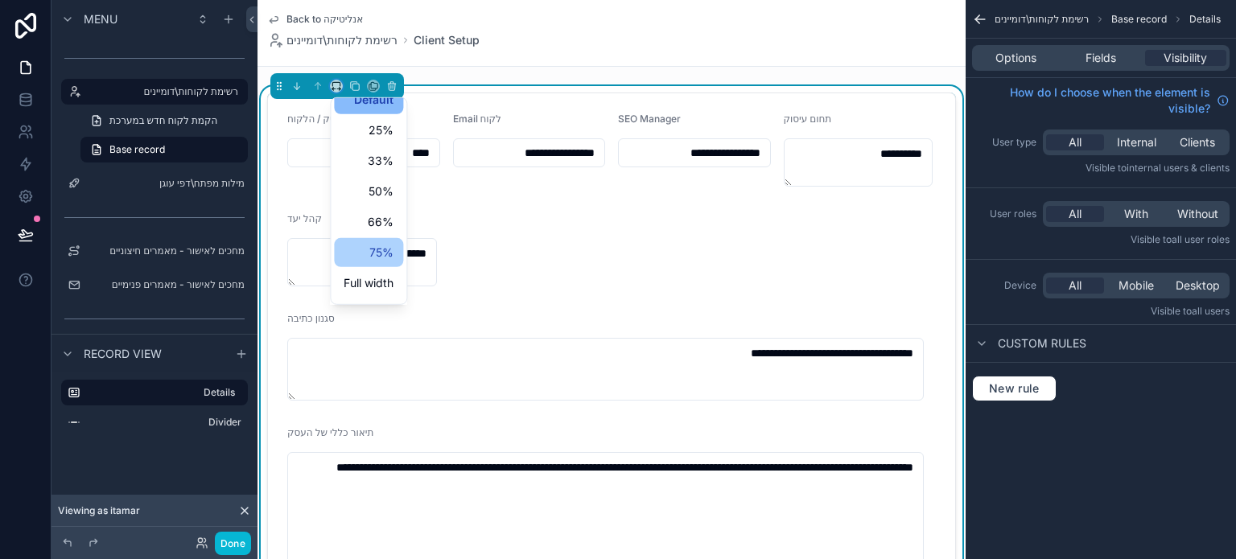
scroll to position [43, 0]
click at [369, 260] on span "Full width" at bounding box center [369, 255] width 50 height 19
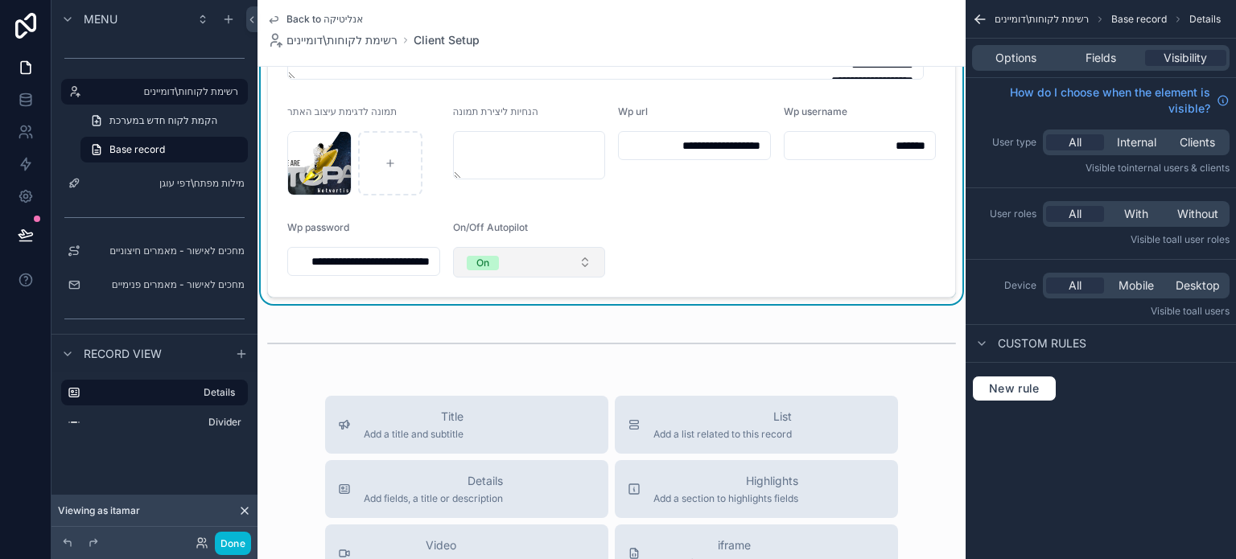
scroll to position [1127, 0]
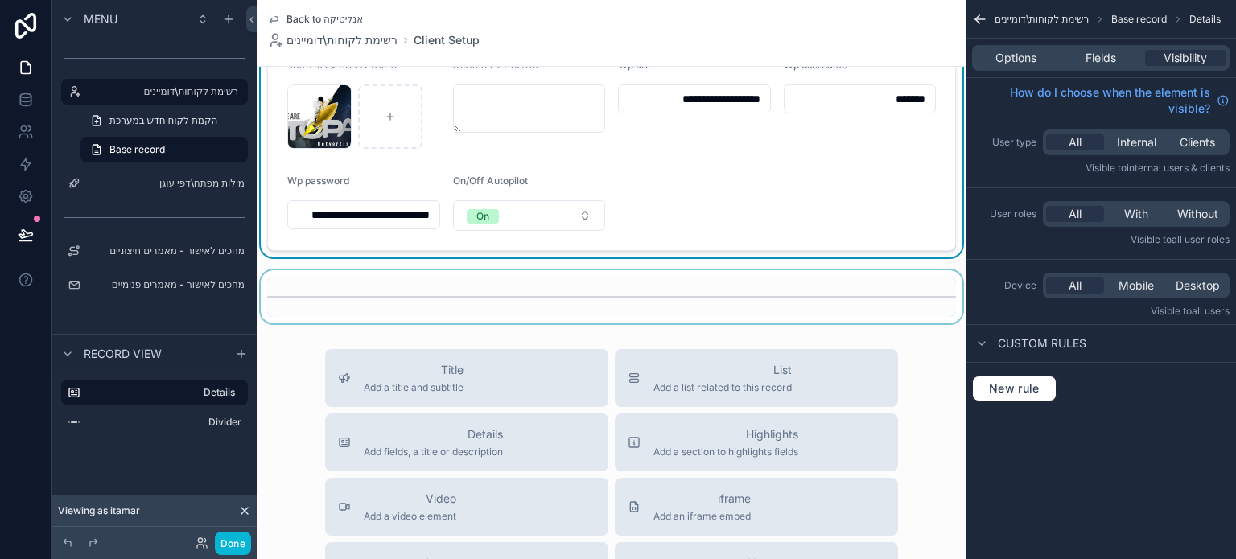
click at [439, 281] on div "scrollable content" at bounding box center [612, 296] width 708 height 53
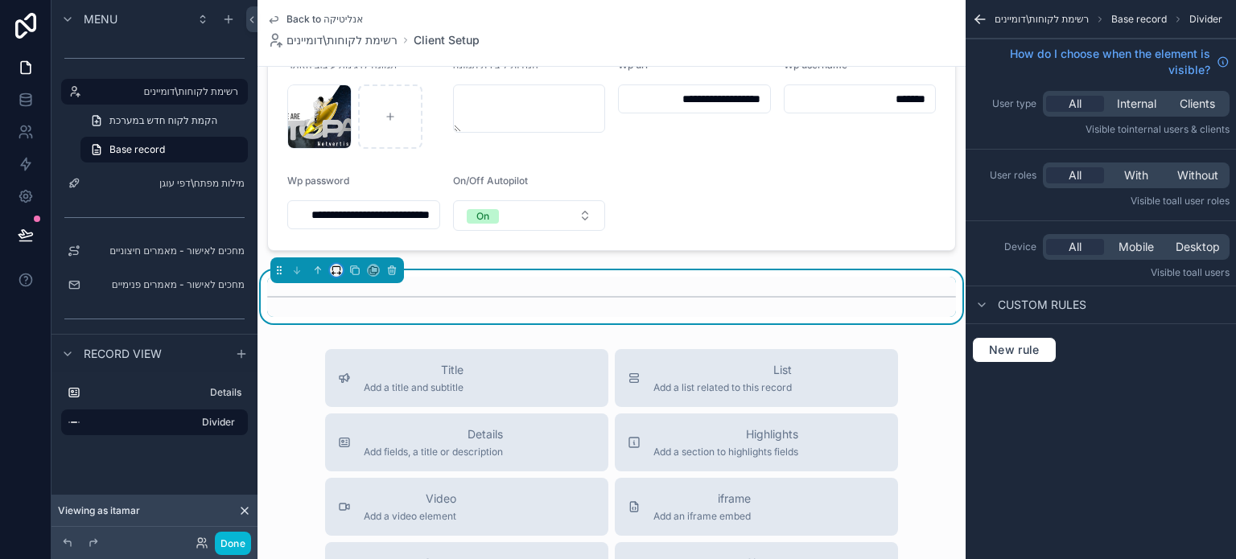
click at [330, 271] on button "scrollable content" at bounding box center [336, 270] width 13 height 13
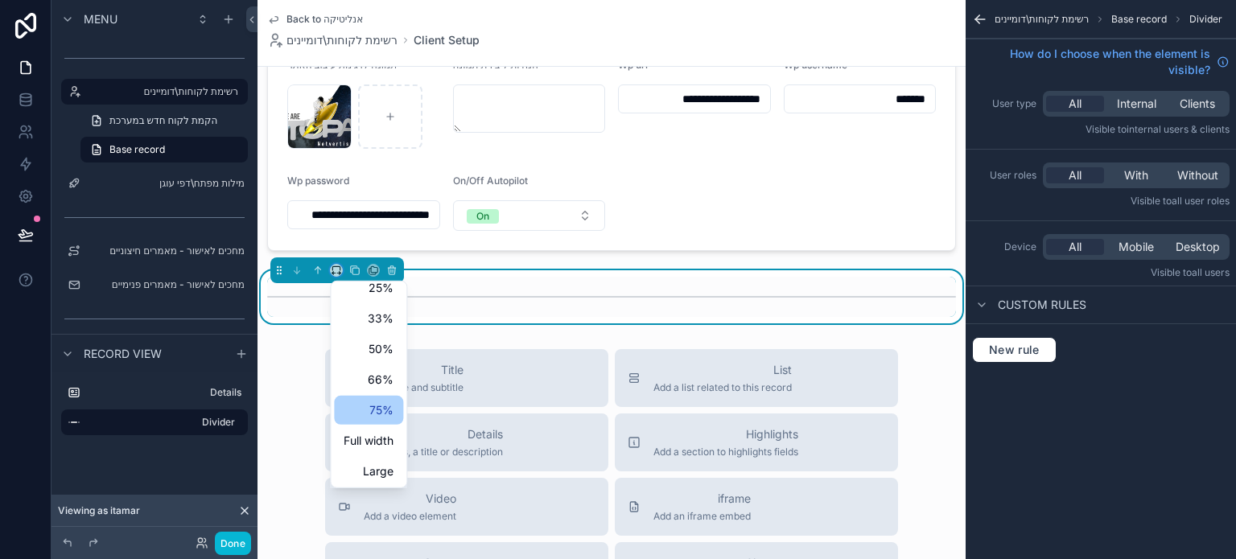
scroll to position [43, 0]
click at [378, 440] on span "Full width" at bounding box center [369, 439] width 50 height 19
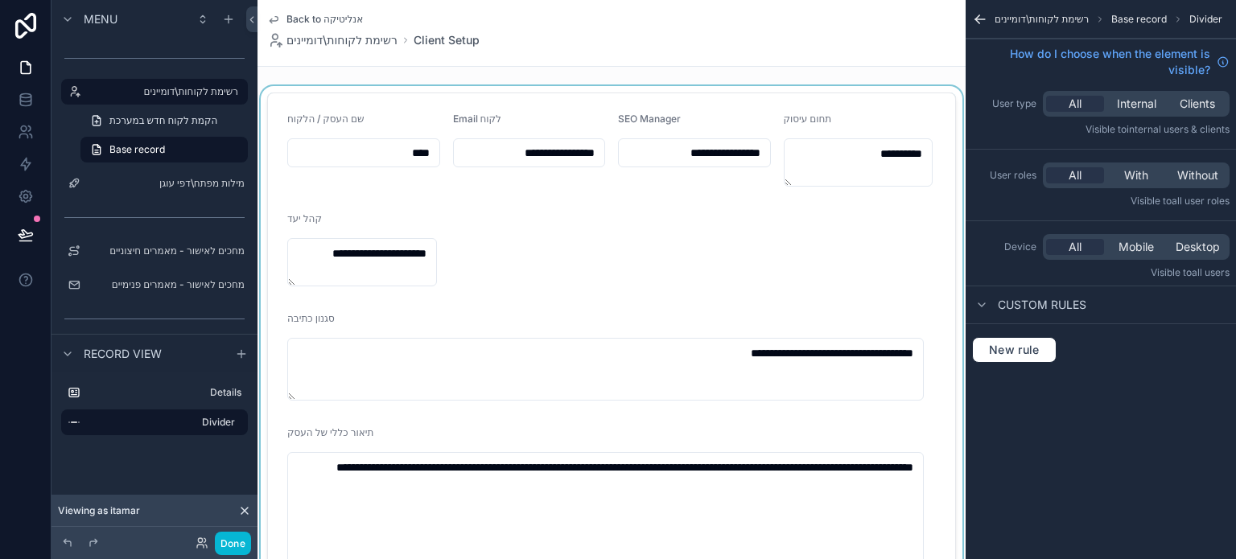
scroll to position [0, 0]
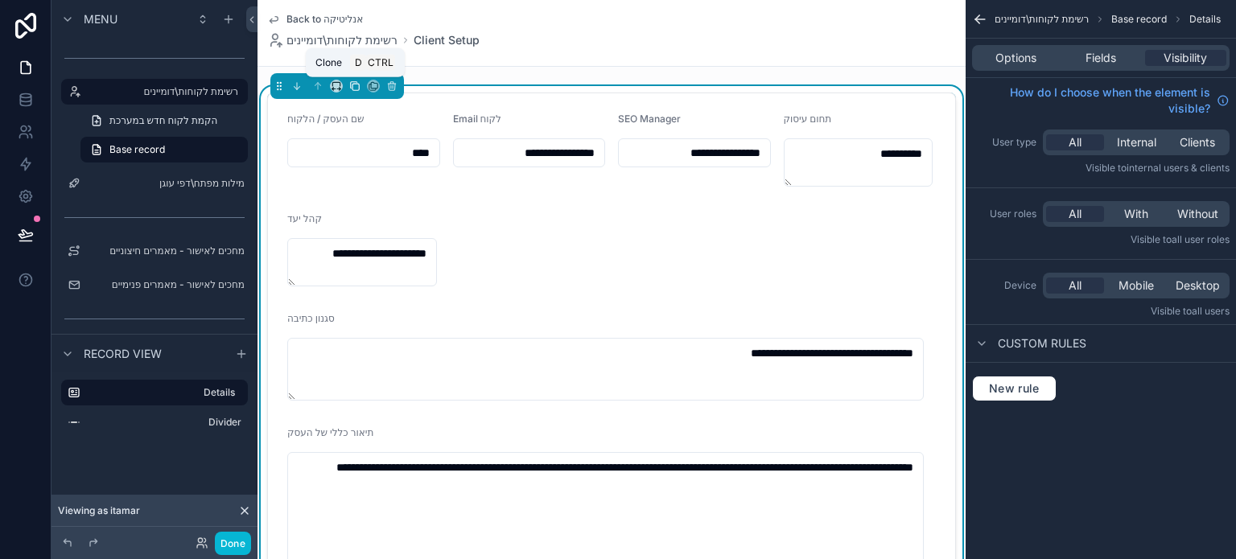
click at [352, 91] on icon "scrollable content" at bounding box center [354, 85] width 11 height 11
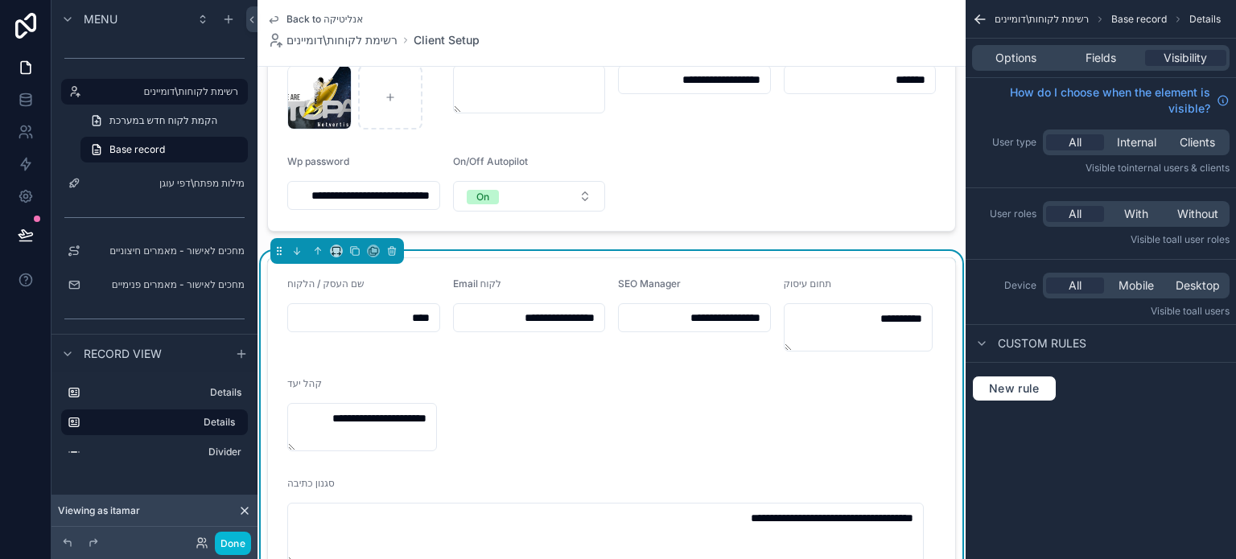
scroll to position [1127, 0]
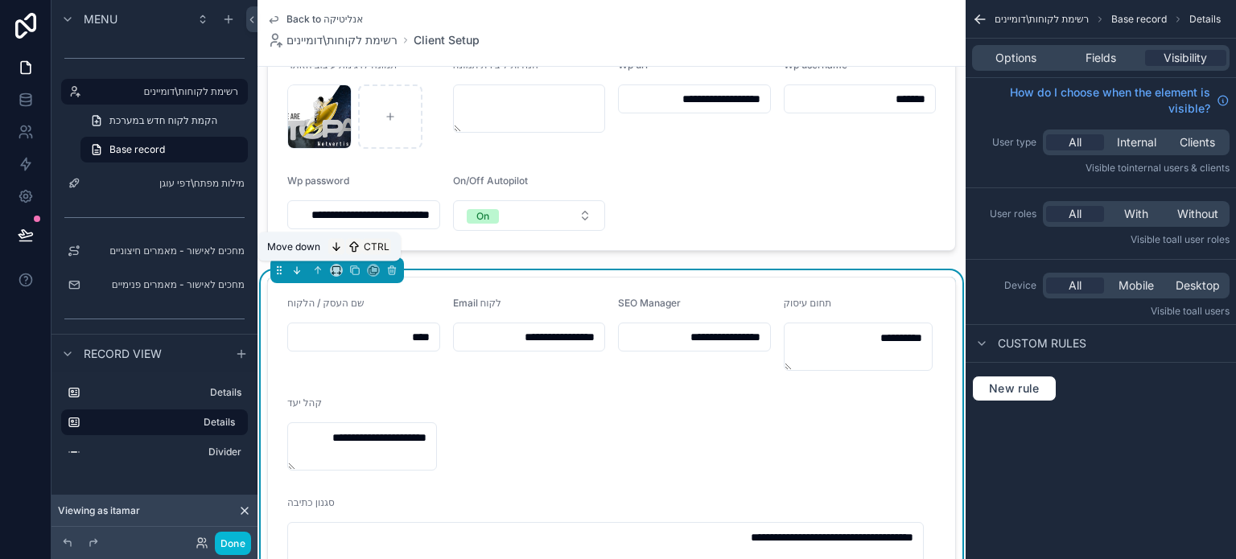
click at [299, 270] on icon "scrollable content" at bounding box center [296, 270] width 11 height 11
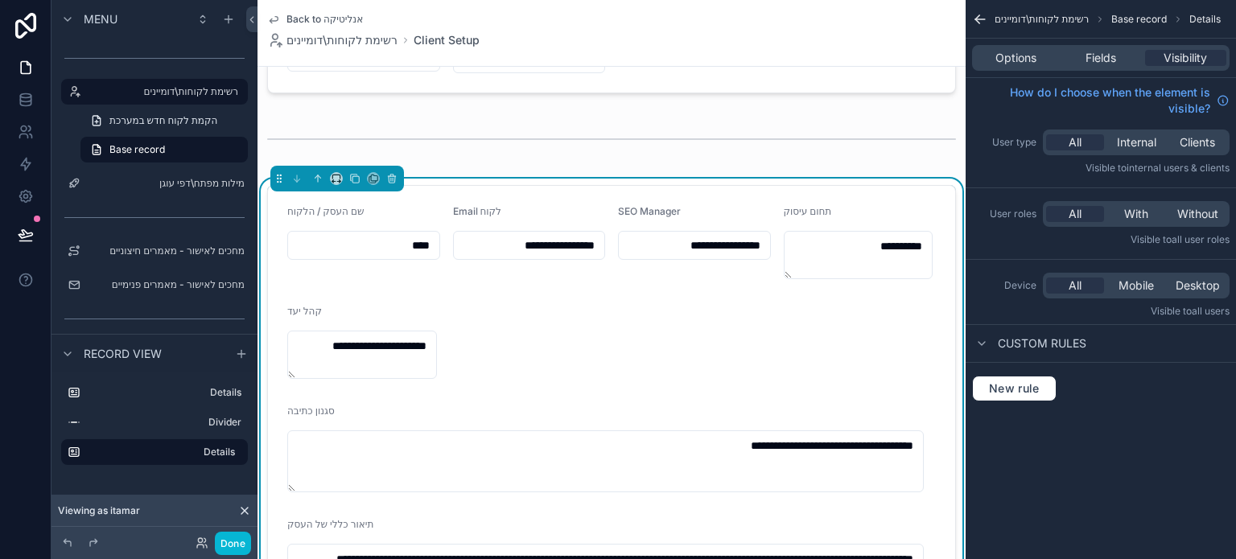
scroll to position [1288, 0]
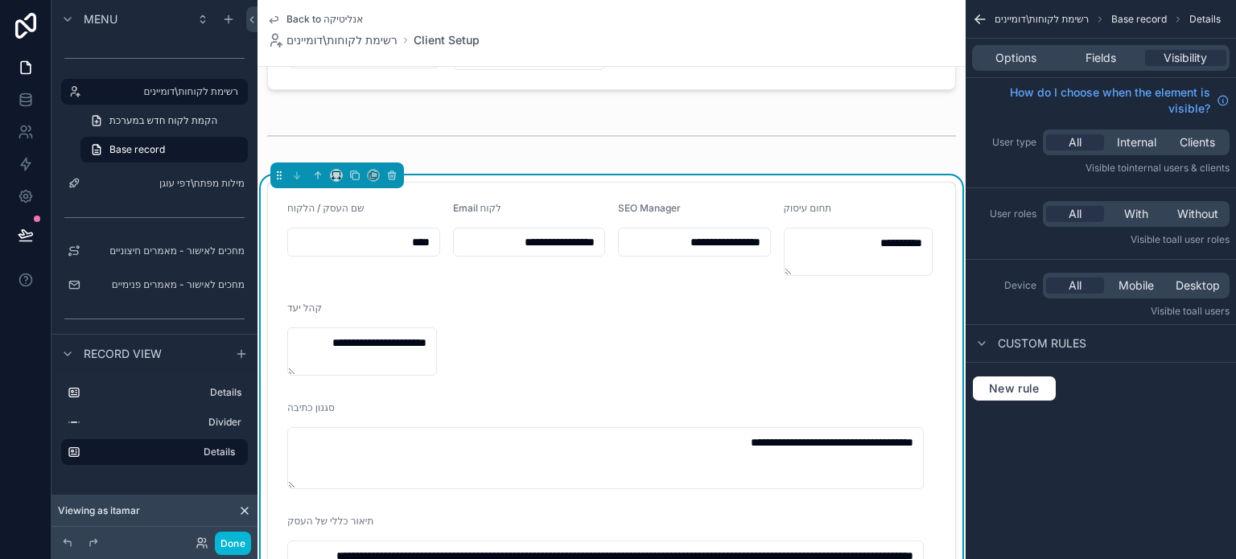
click at [1106, 57] on span "Fields" at bounding box center [1101, 58] width 31 height 16
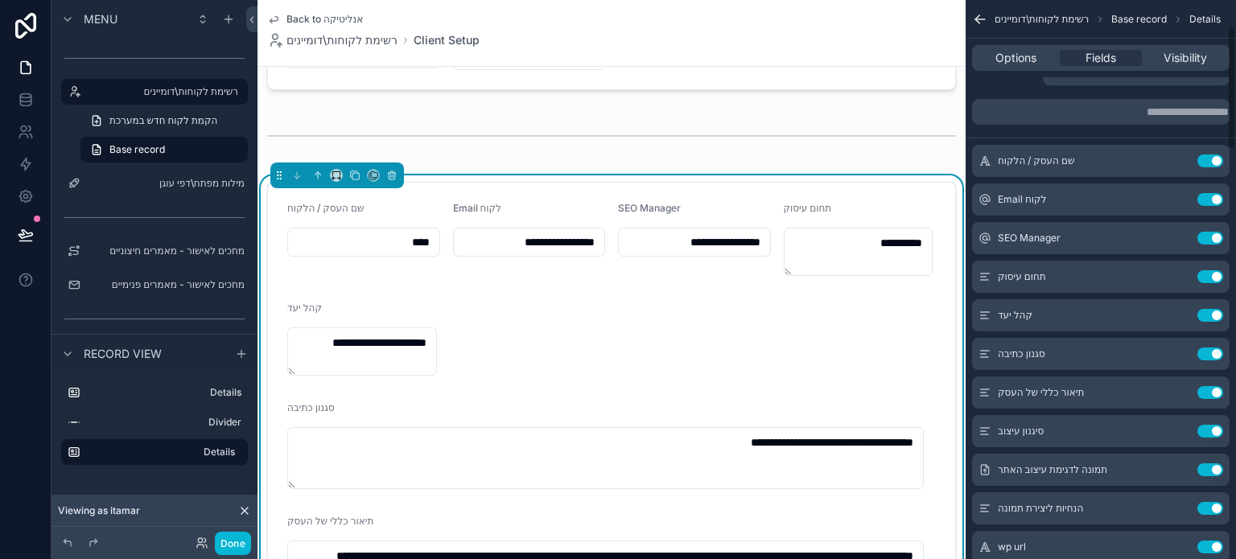
scroll to position [0, 0]
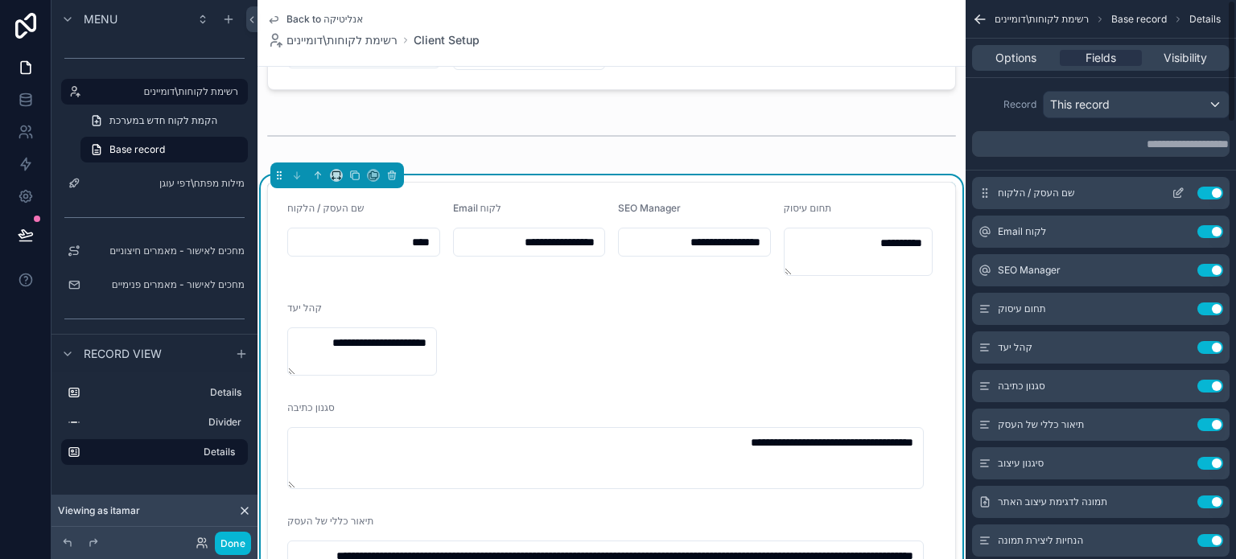
click at [1208, 196] on button "Use setting" at bounding box center [1211, 193] width 26 height 13
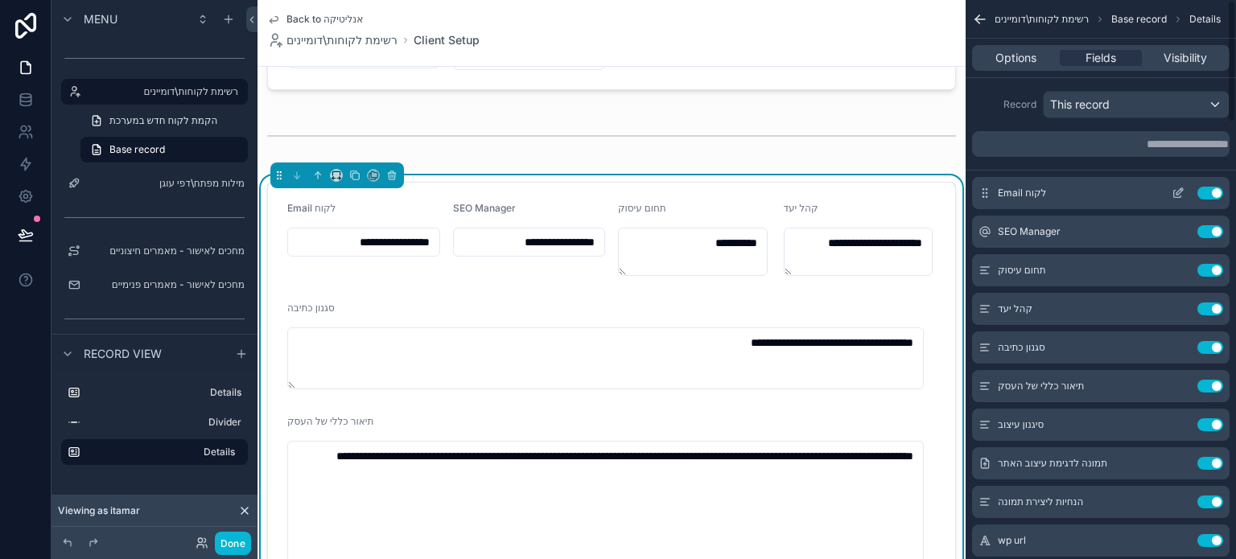
click at [1207, 192] on button "Use setting" at bounding box center [1211, 193] width 26 height 13
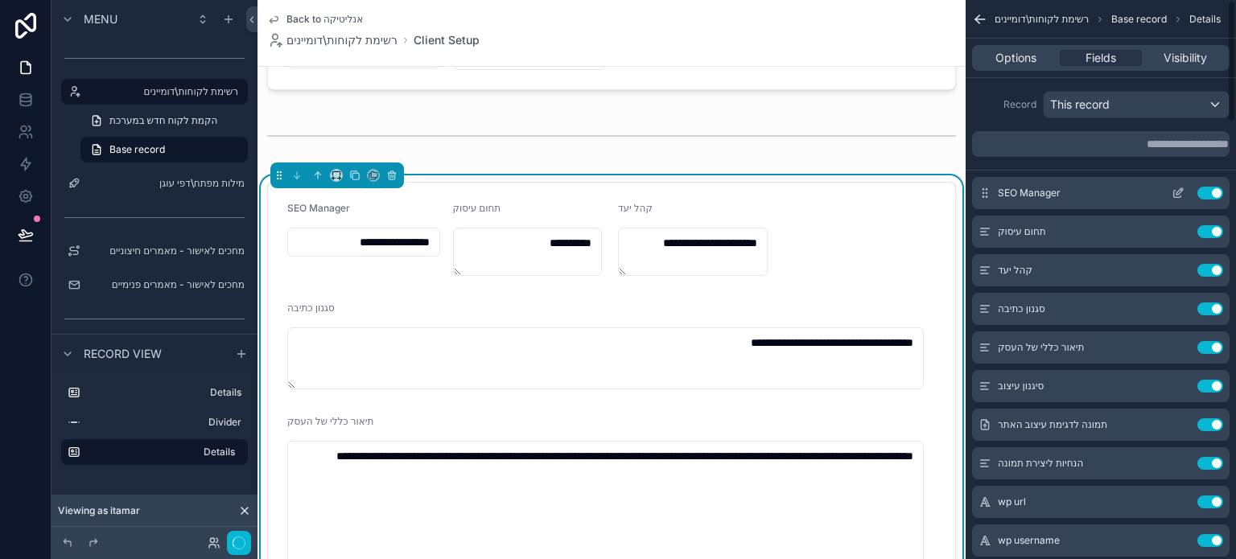
click at [1207, 192] on button "Use setting" at bounding box center [1211, 193] width 26 height 13
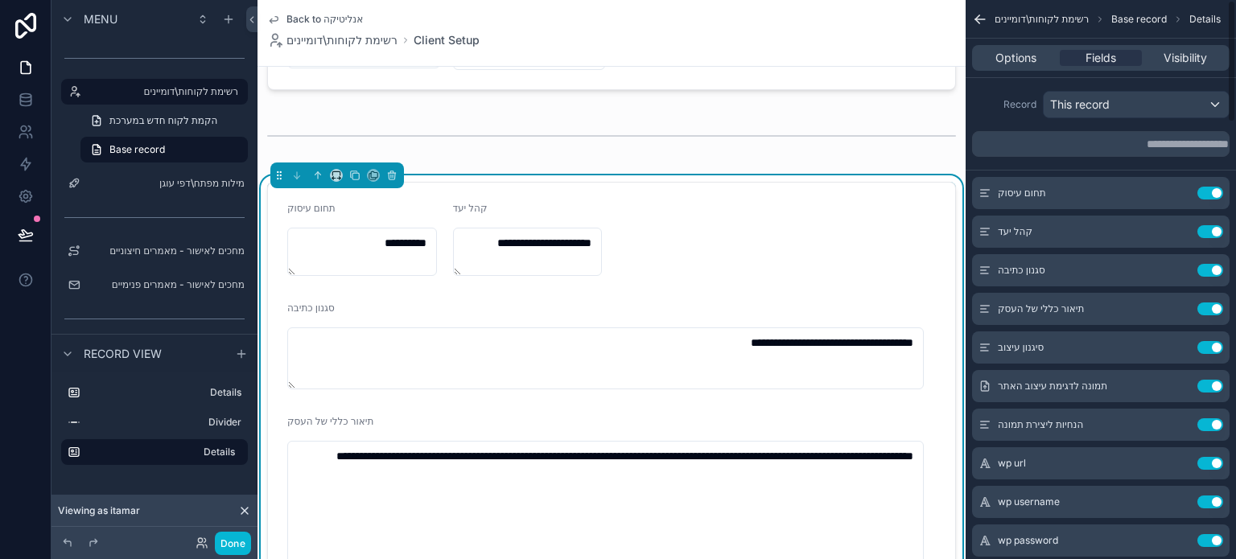
click at [1207, 192] on button "Use setting" at bounding box center [1211, 193] width 26 height 13
click at [1207, 225] on button "Use setting" at bounding box center [1211, 231] width 26 height 13
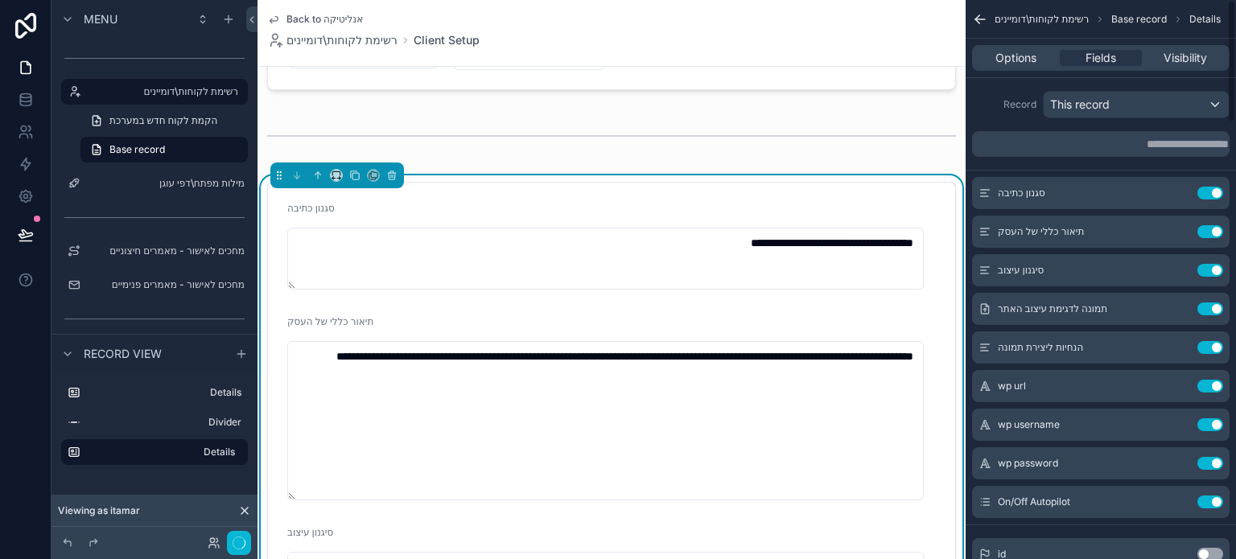
click at [1207, 192] on button "Use setting" at bounding box center [1211, 193] width 26 height 13
click at [1207, 225] on button "Use setting" at bounding box center [1211, 231] width 26 height 13
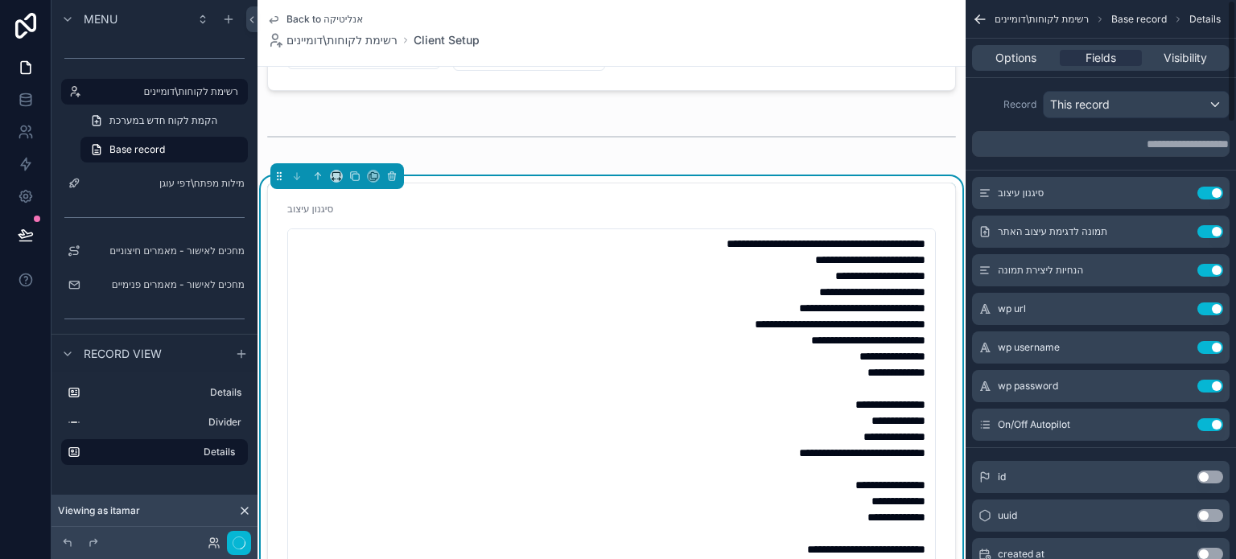
click at [1207, 192] on button "Use setting" at bounding box center [1211, 193] width 26 height 13
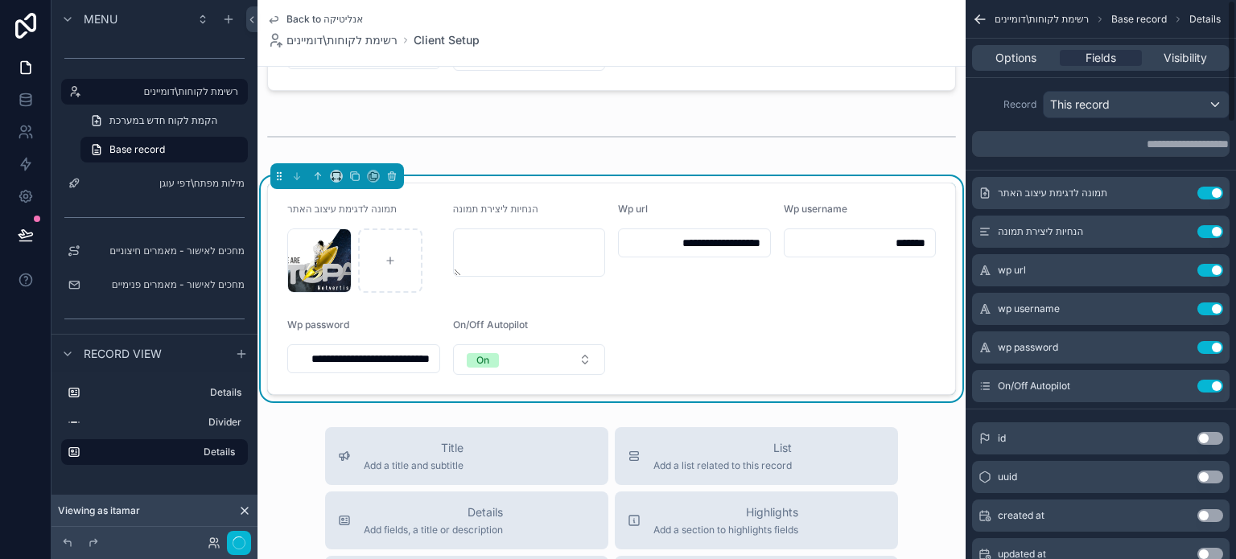
click at [1207, 192] on button "Use setting" at bounding box center [1211, 193] width 26 height 13
click at [1207, 225] on button "Use setting" at bounding box center [1211, 231] width 26 height 13
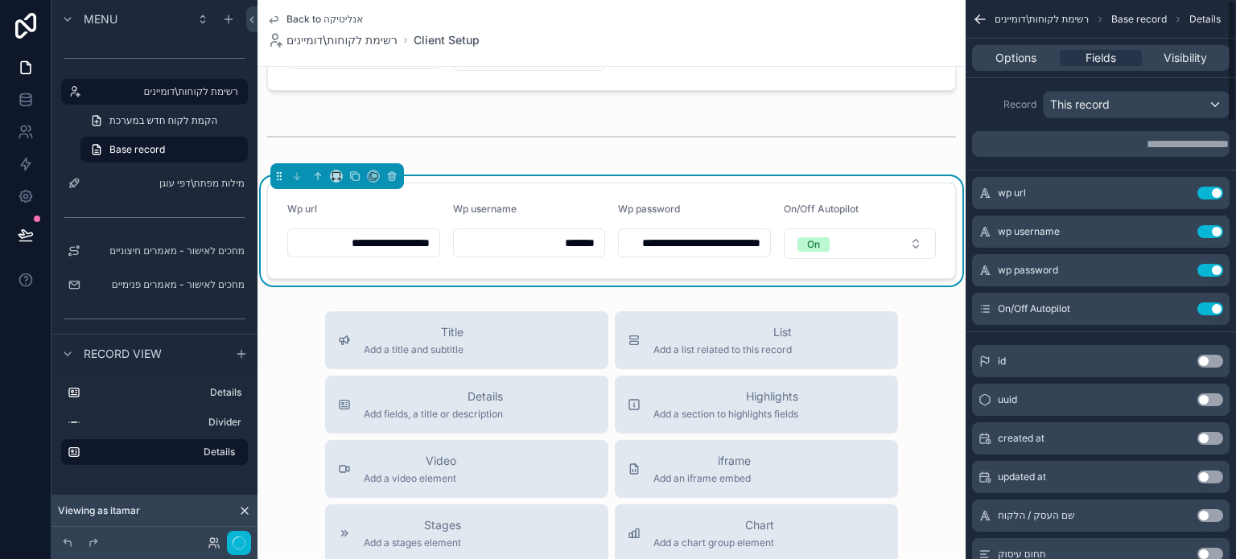
click at [1207, 192] on button "Use setting" at bounding box center [1211, 193] width 26 height 13
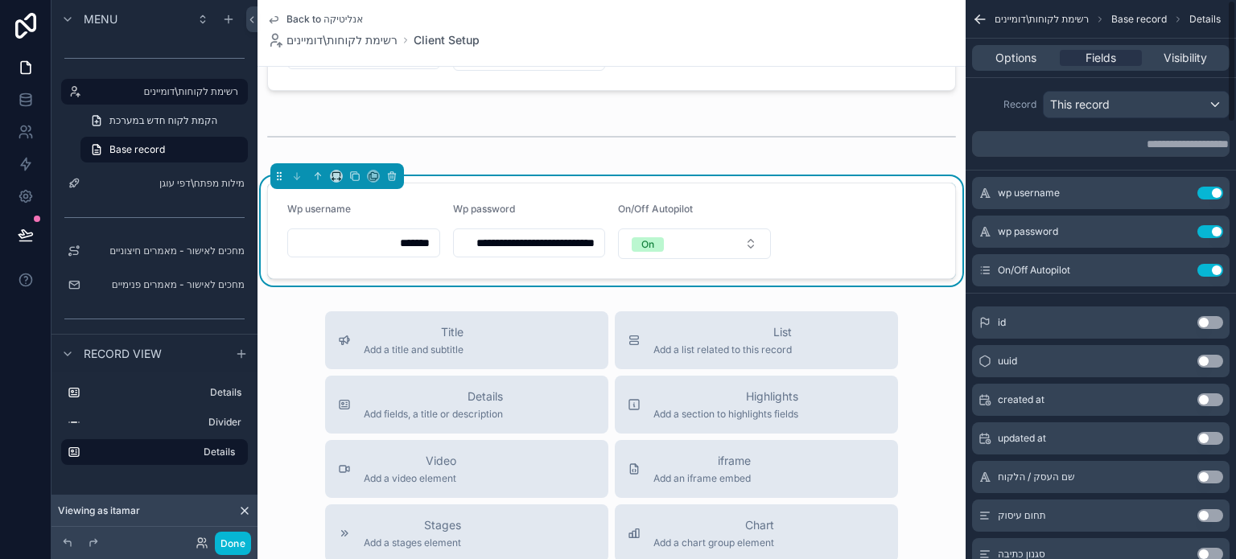
click at [1207, 192] on button "Use setting" at bounding box center [1211, 193] width 26 height 13
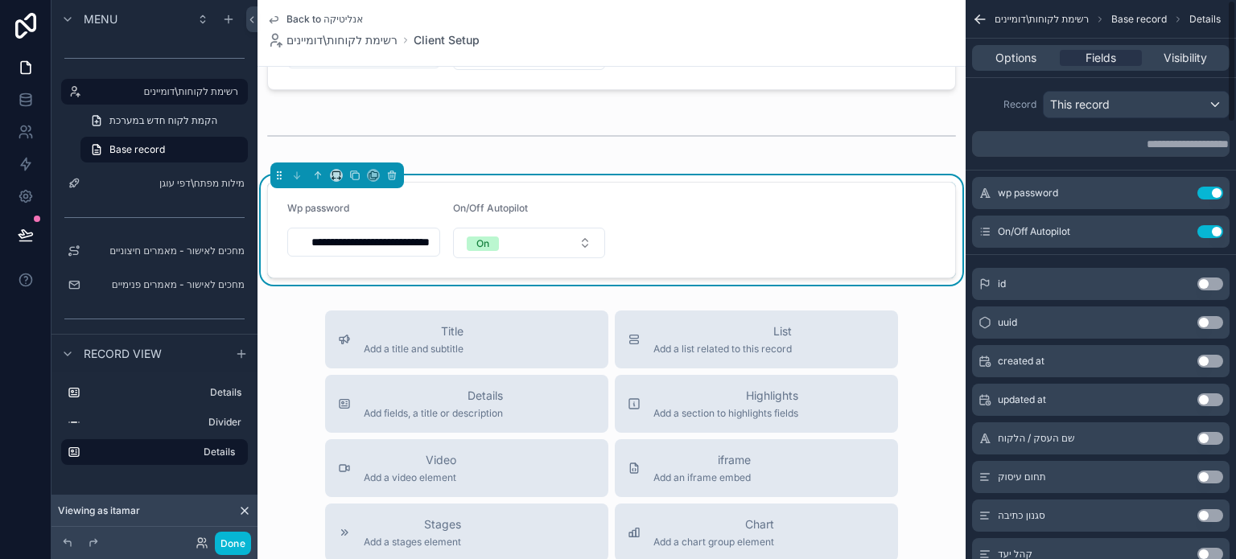
click at [1207, 192] on button "Use setting" at bounding box center [1211, 193] width 26 height 13
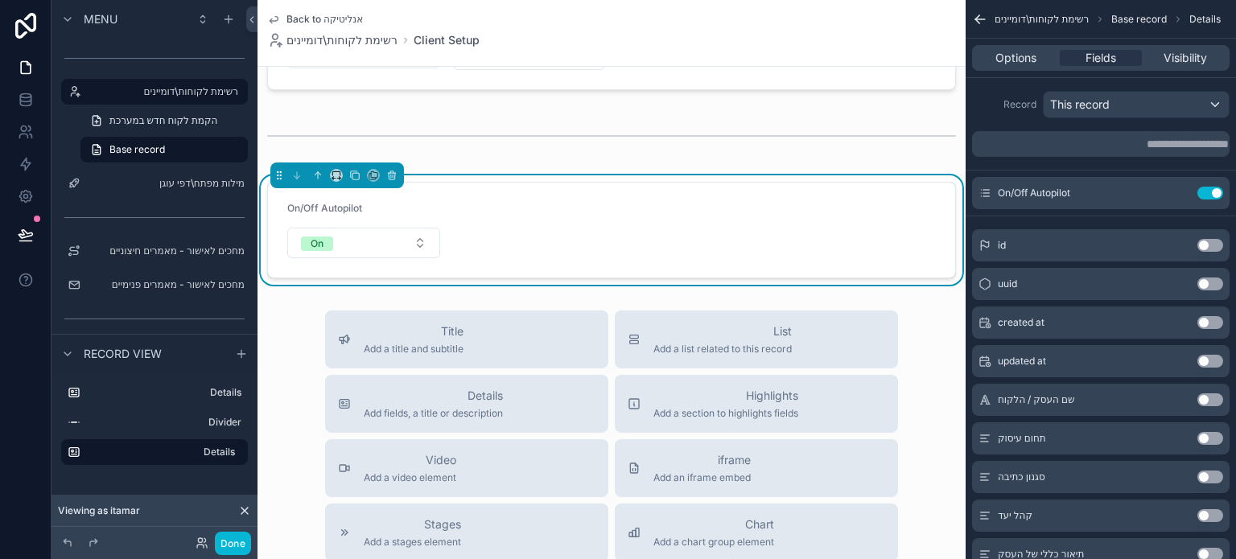
click at [1207, 192] on button "Use setting" at bounding box center [1211, 193] width 26 height 13
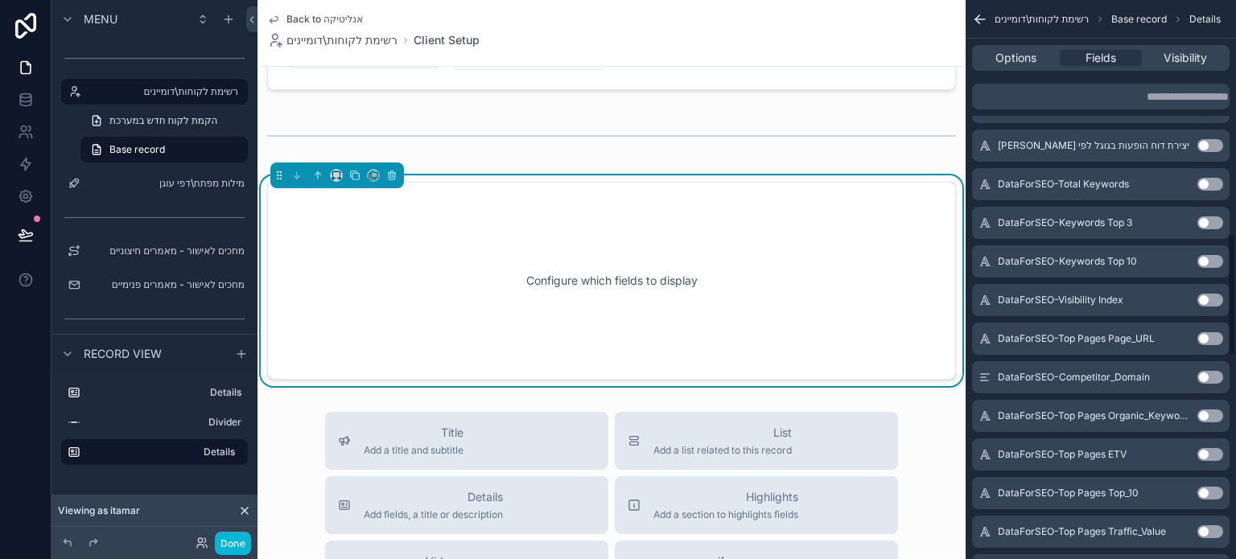
scroll to position [1046, 0]
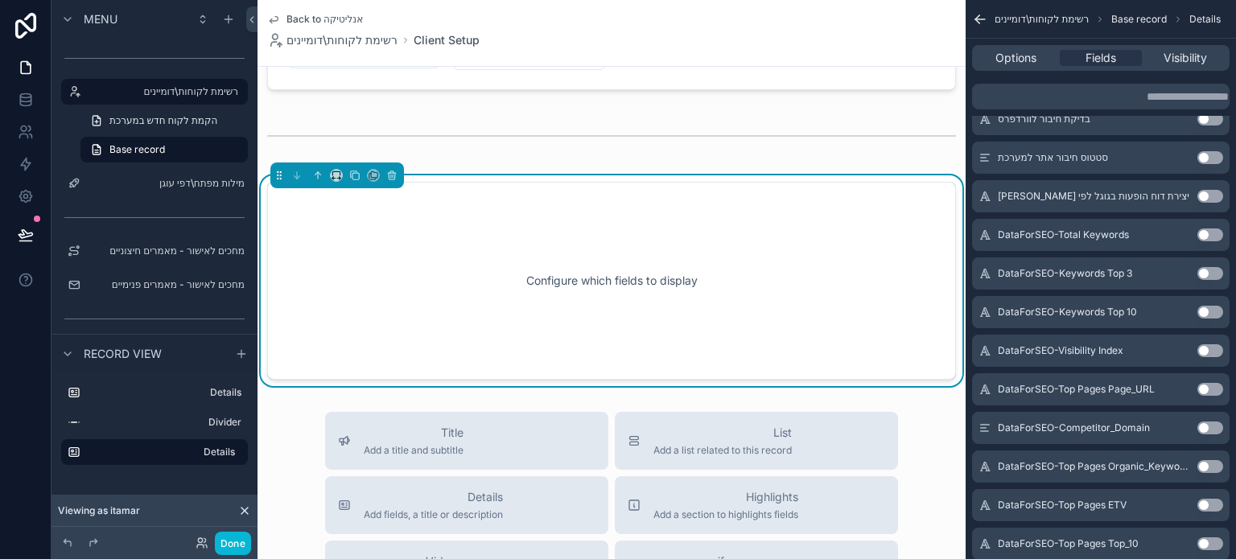
click at [1206, 233] on button "Use setting" at bounding box center [1211, 235] width 26 height 13
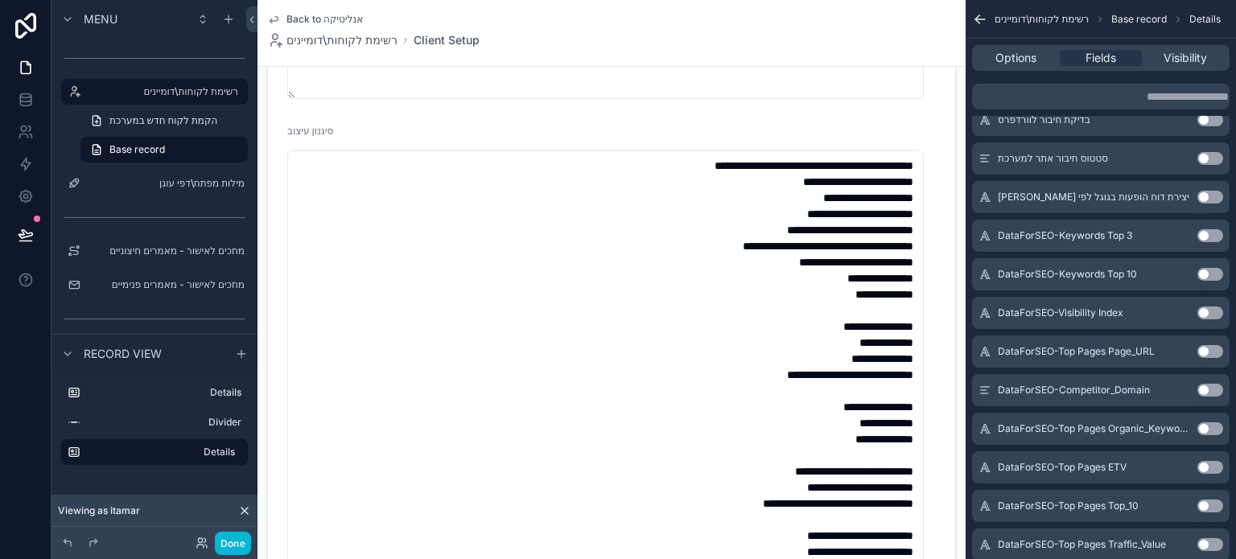
scroll to position [1288, 0]
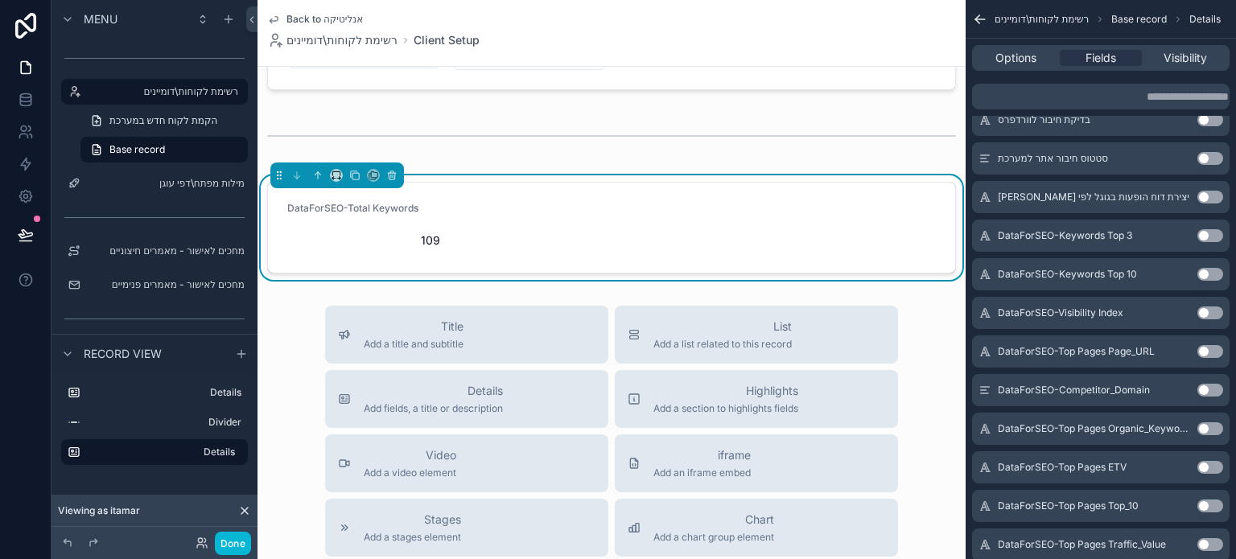
click at [1208, 234] on button "Use setting" at bounding box center [1211, 235] width 26 height 13
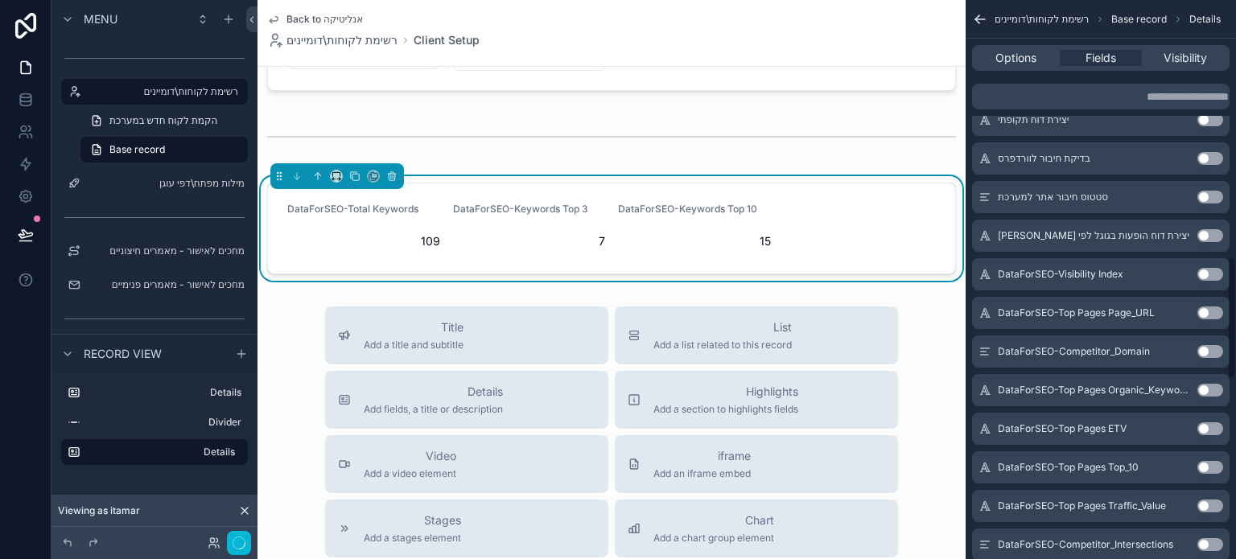
scroll to position [1169, 0]
click at [1208, 234] on button "Use setting" at bounding box center [1211, 235] width 26 height 13
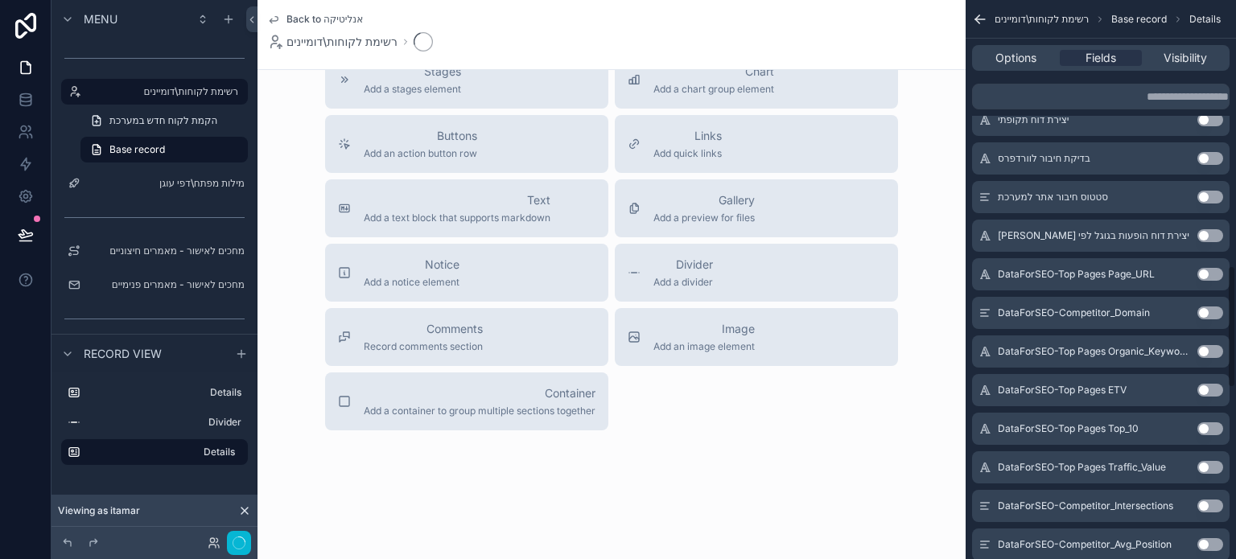
scroll to position [1207, 0]
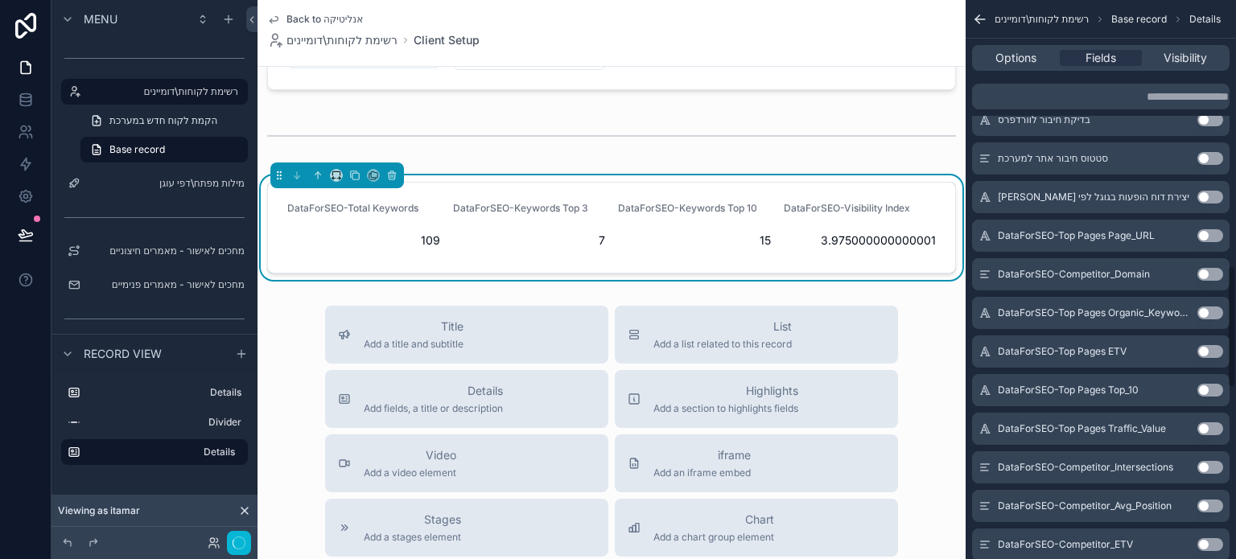
click at [1208, 234] on button "Use setting" at bounding box center [1211, 235] width 26 height 13
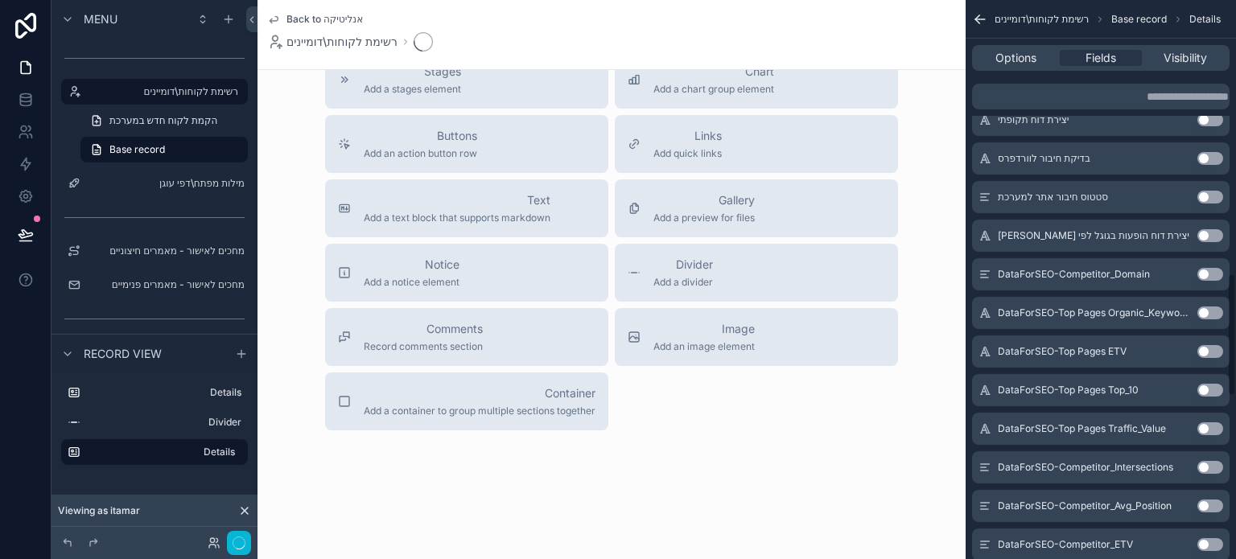
scroll to position [1246, 0]
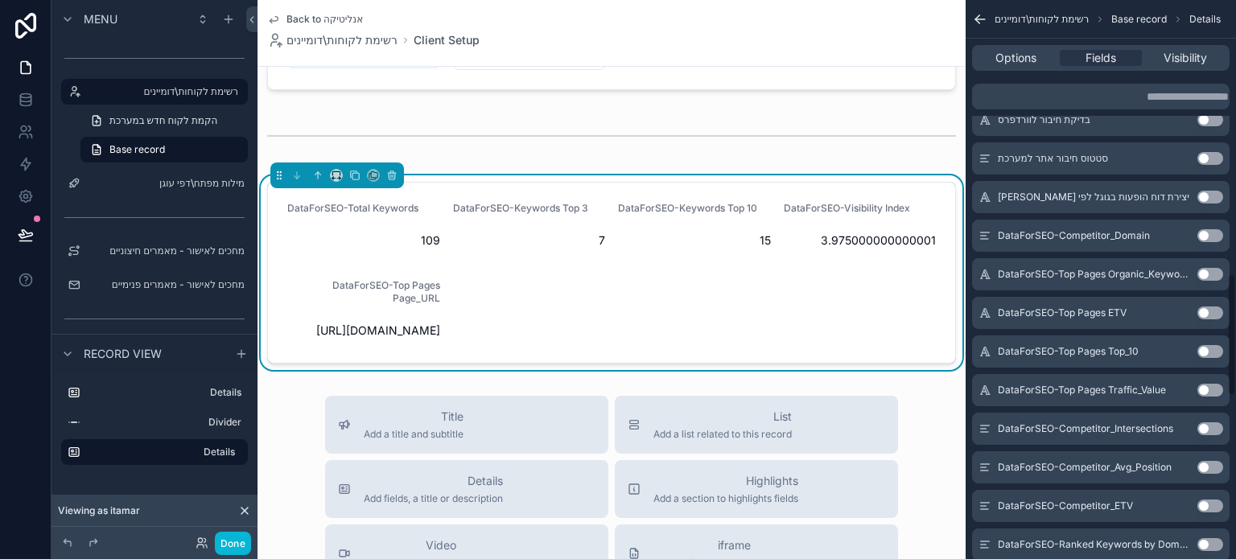
click at [1208, 234] on button "Use setting" at bounding box center [1211, 235] width 26 height 13
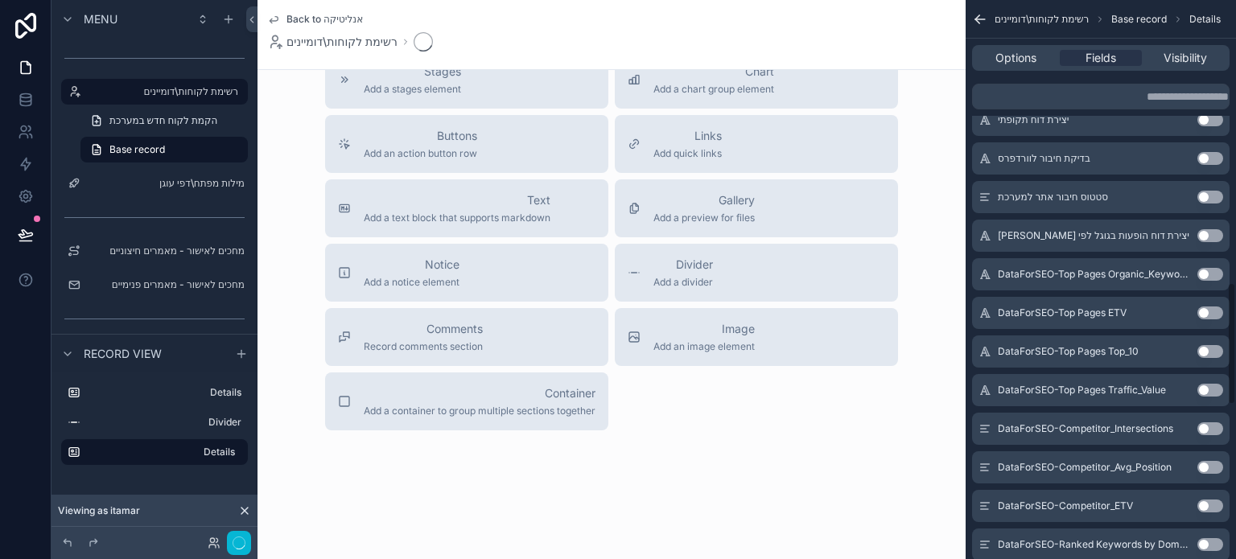
scroll to position [1285, 0]
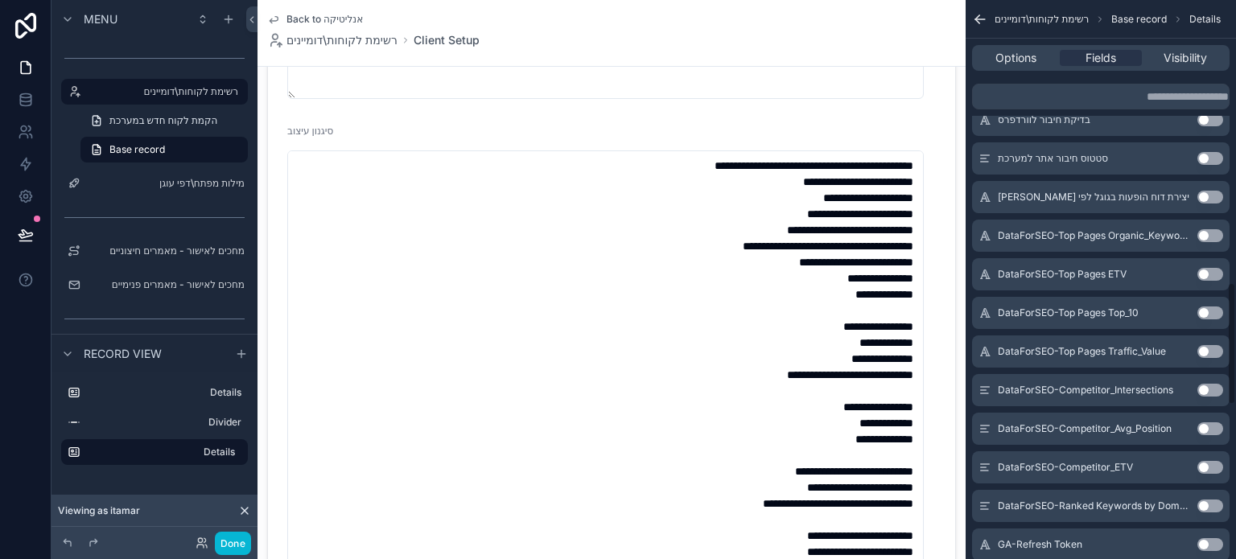
click at [1208, 234] on button "Use setting" at bounding box center [1211, 235] width 26 height 13
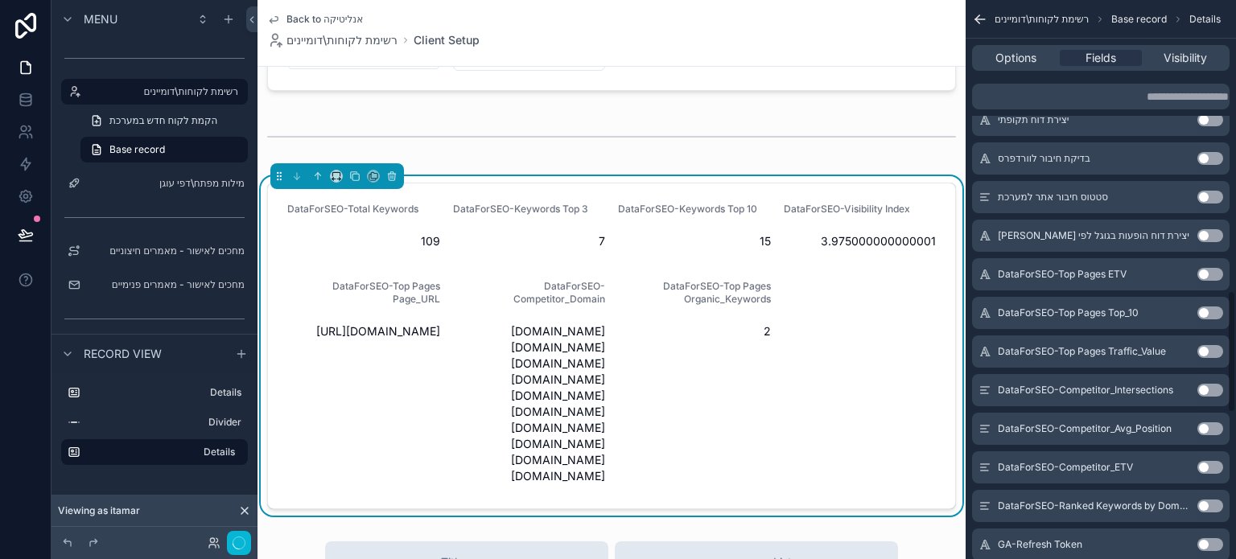
scroll to position [1323, 0]
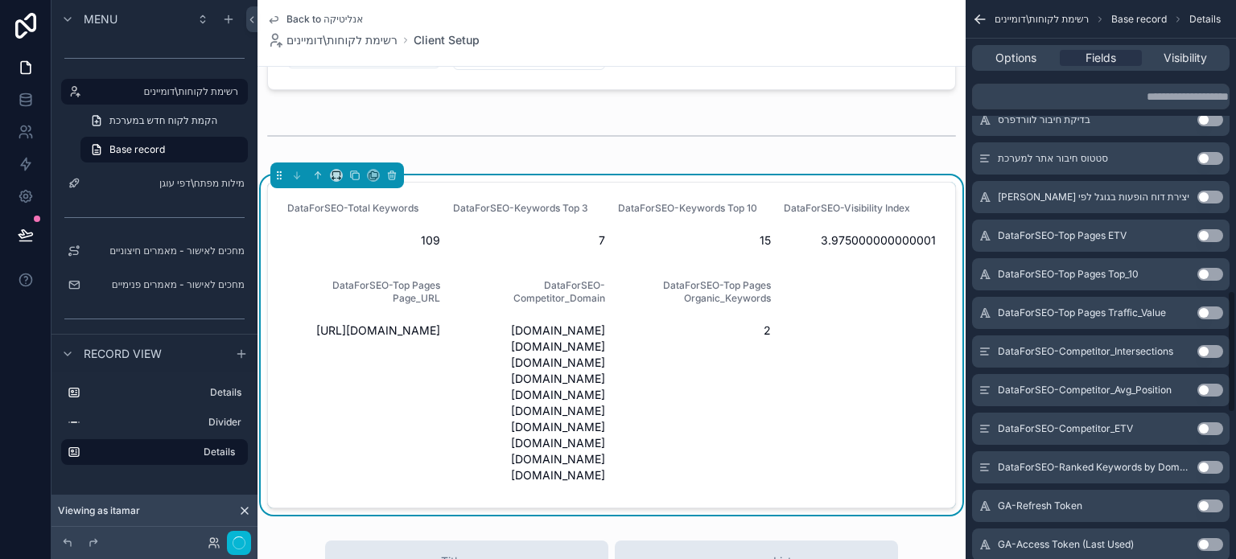
click at [1208, 234] on button "Use setting" at bounding box center [1211, 235] width 26 height 13
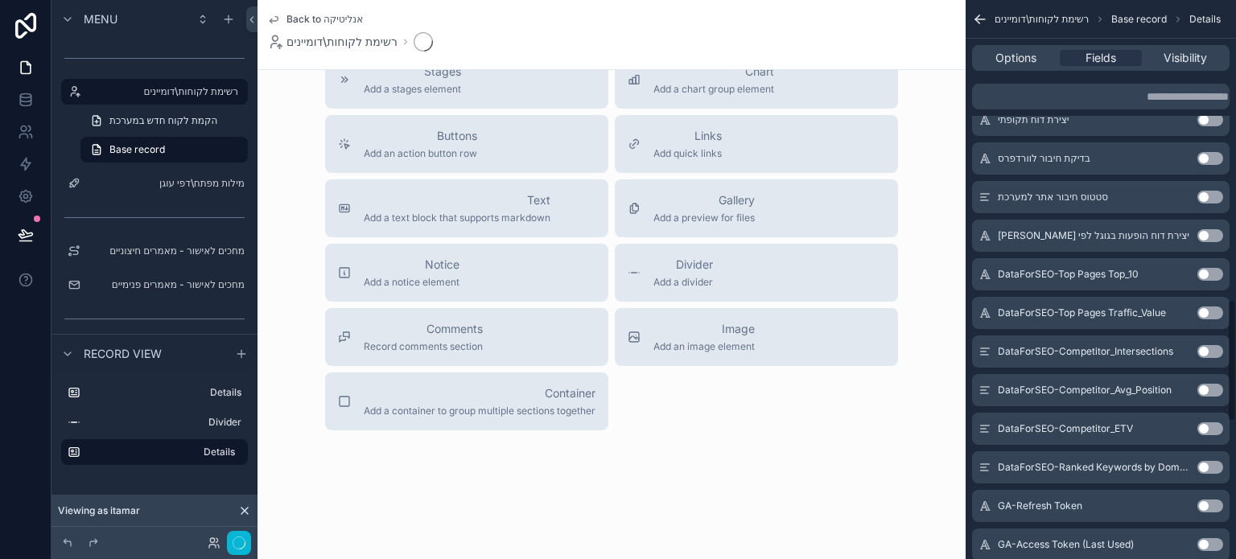
scroll to position [1362, 0]
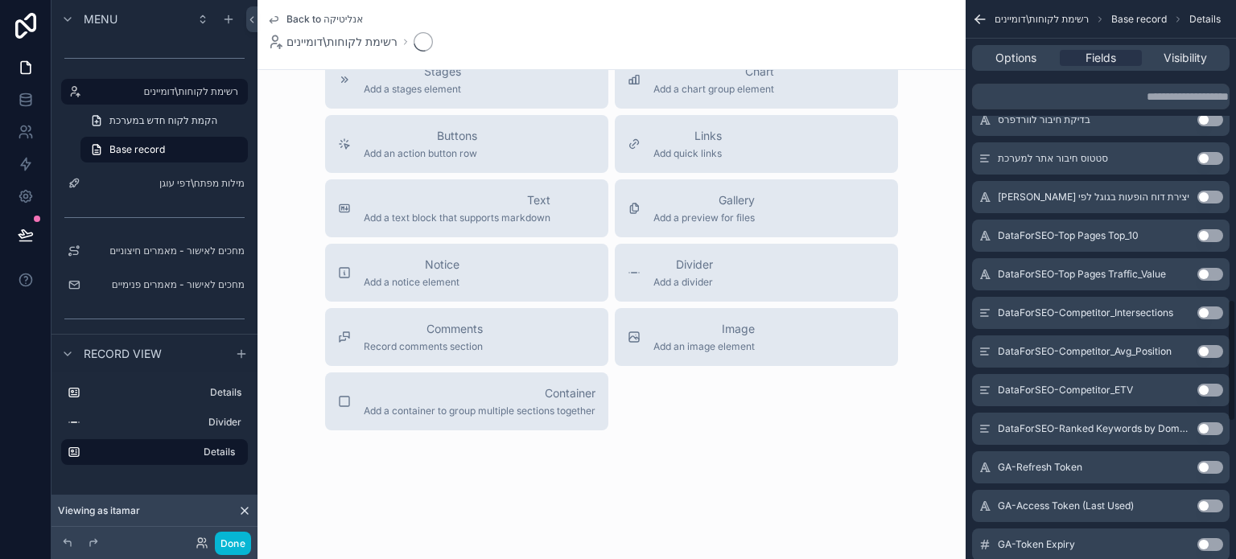
click at [1208, 234] on button "Use setting" at bounding box center [1211, 235] width 26 height 13
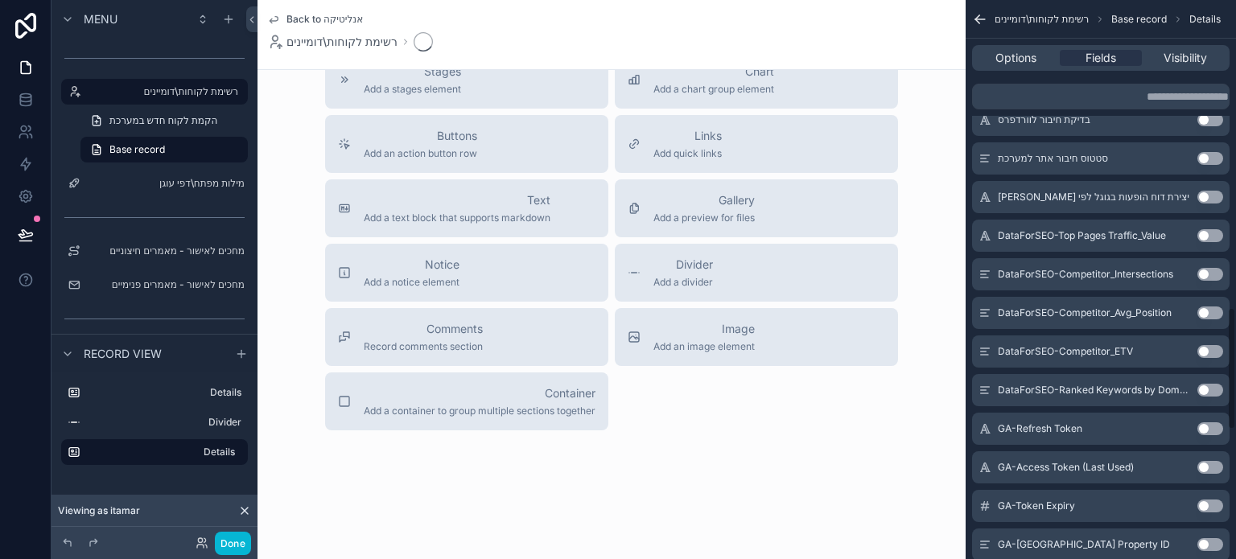
click at [1208, 234] on button "Use setting" at bounding box center [1211, 235] width 26 height 13
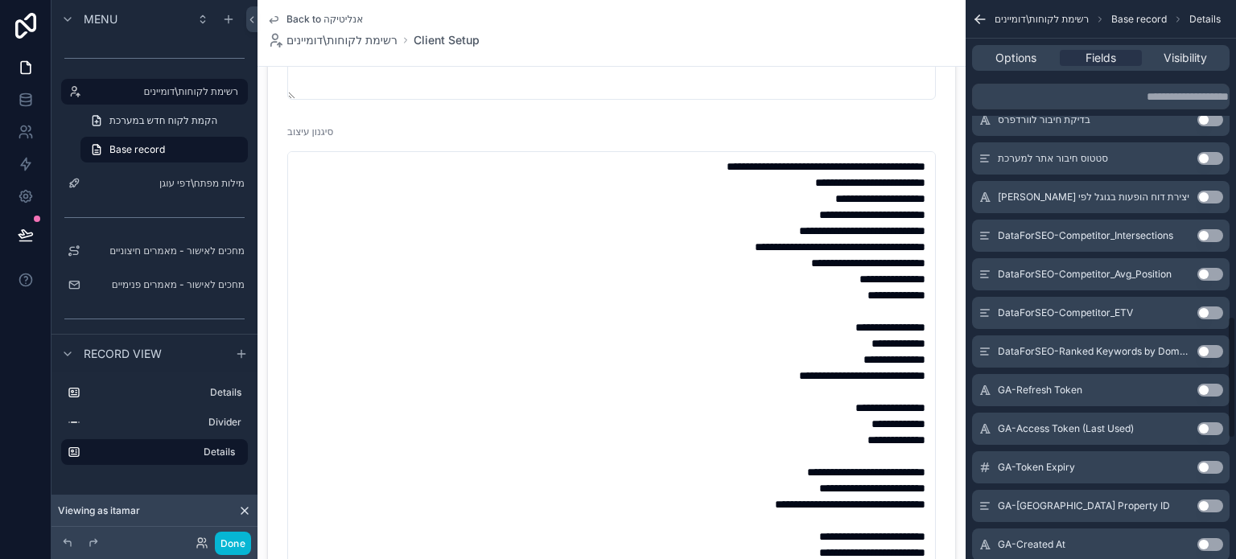
scroll to position [0, 0]
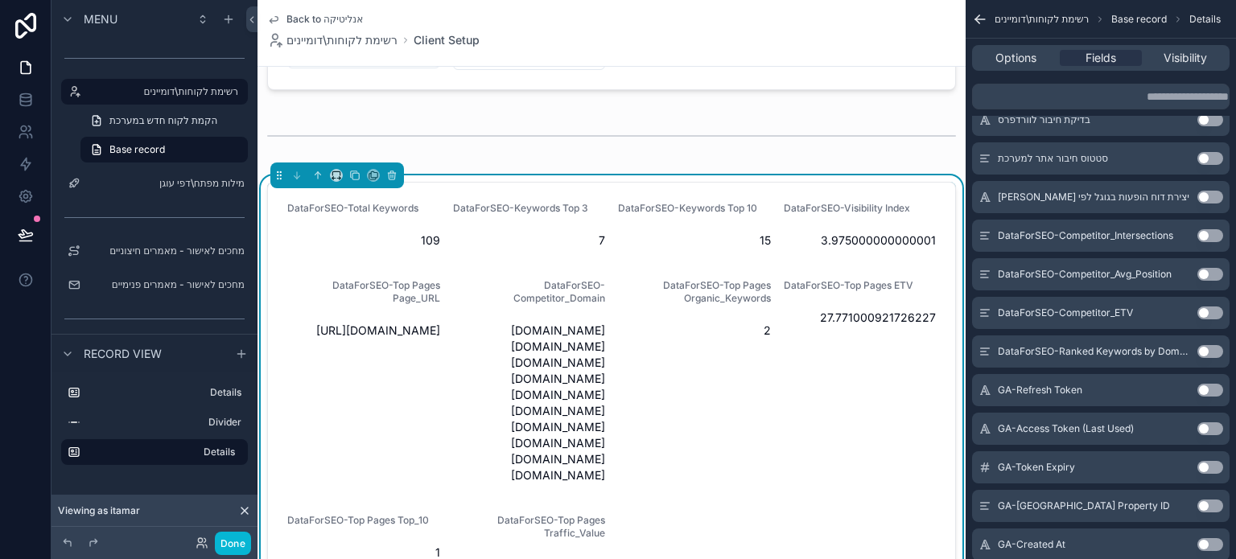
click at [1208, 234] on button "Use setting" at bounding box center [1211, 235] width 26 height 13
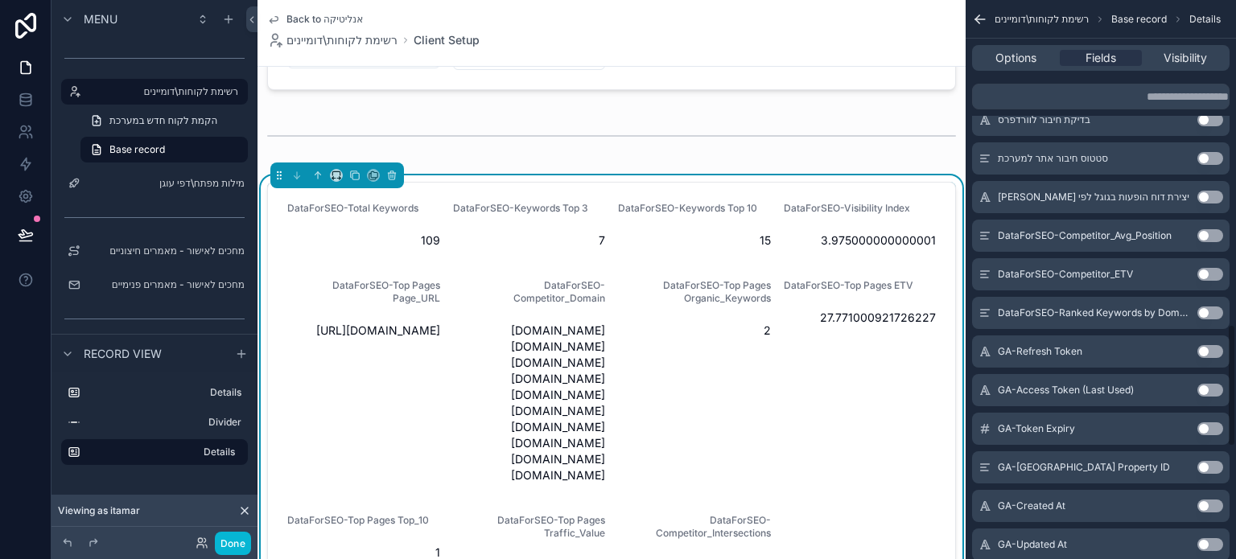
click at [1208, 234] on button "Use setting" at bounding box center [1211, 235] width 26 height 13
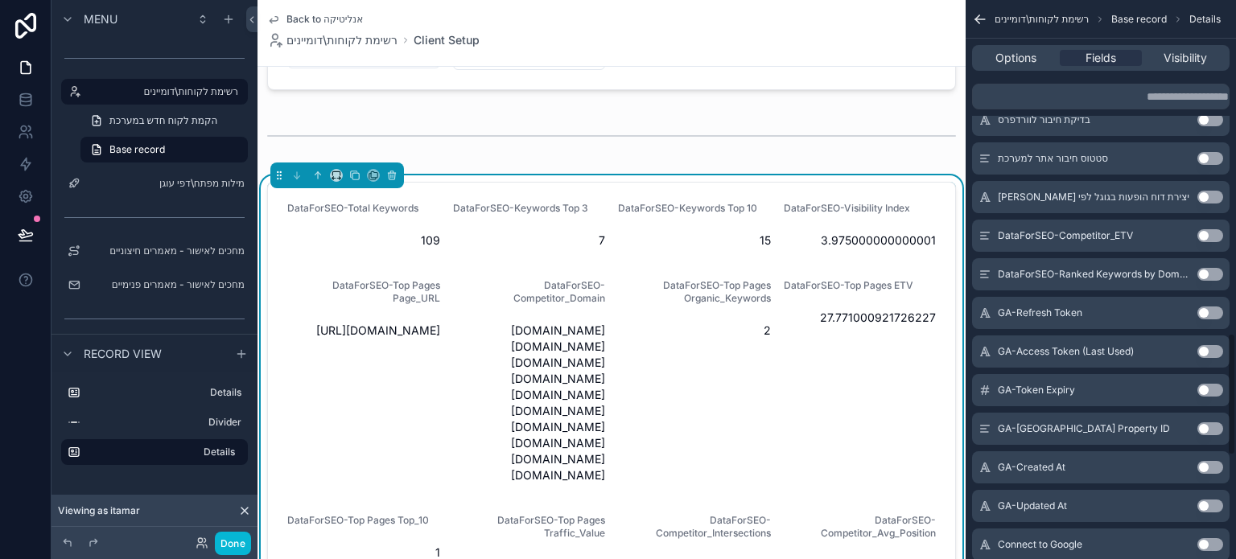
click at [1208, 234] on button "Use setting" at bounding box center [1211, 235] width 26 height 13
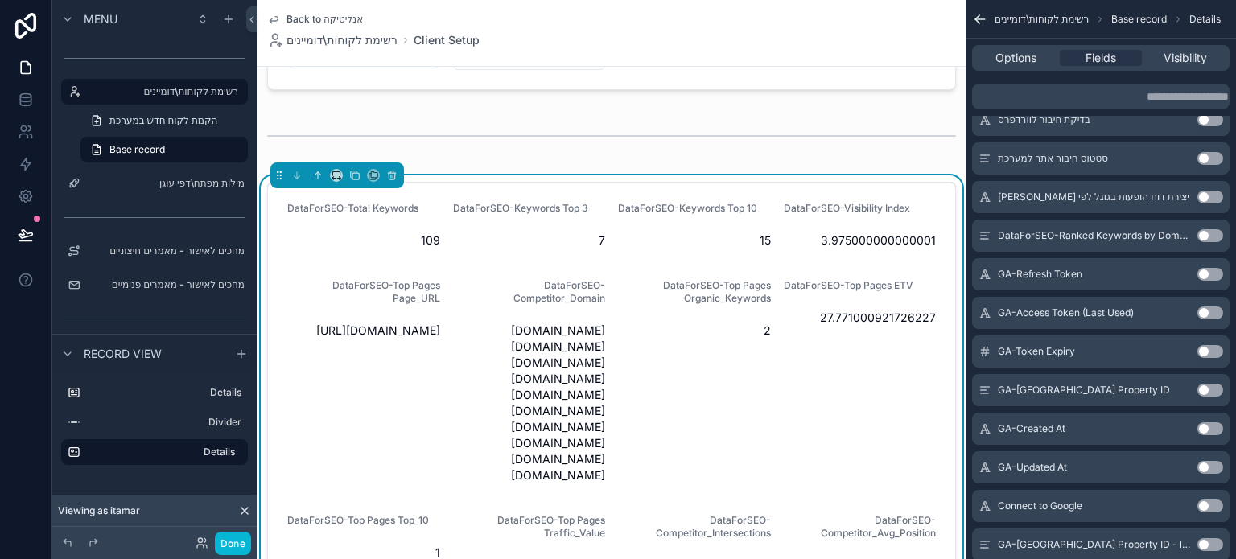
click at [1208, 234] on button "Use setting" at bounding box center [1211, 235] width 26 height 13
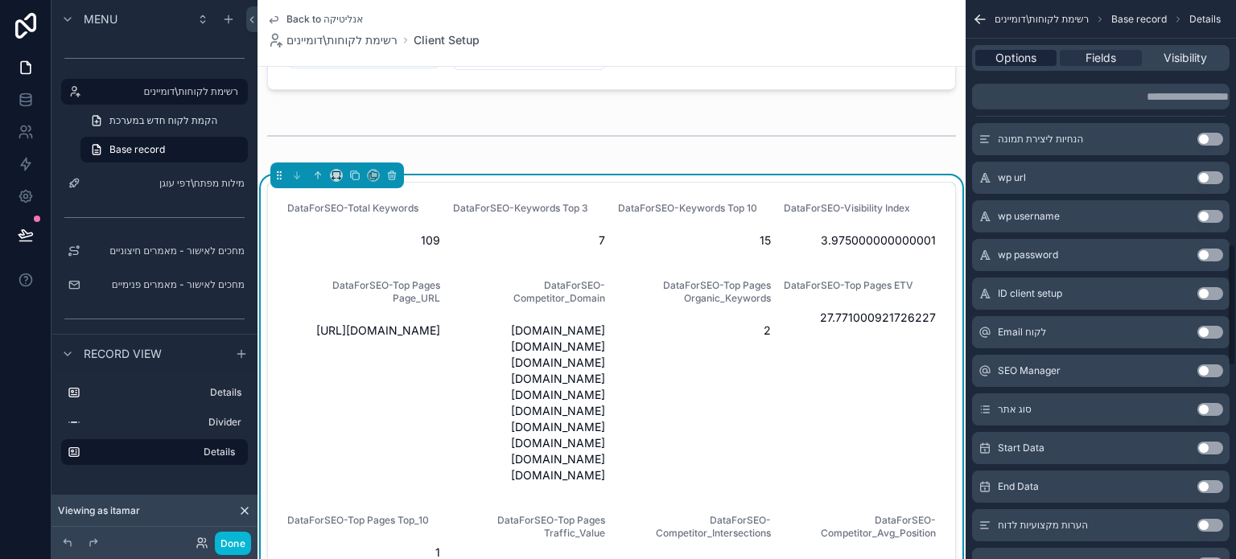
click at [1021, 56] on span "Options" at bounding box center [1016, 58] width 41 height 16
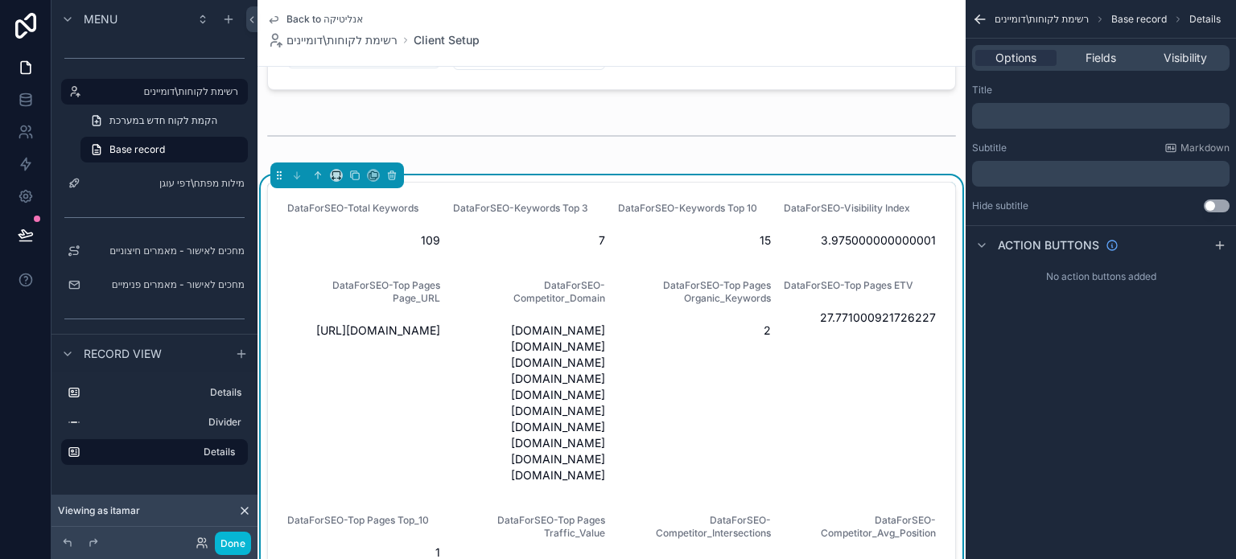
click at [1030, 115] on p "﻿" at bounding box center [1103, 115] width 248 height 13
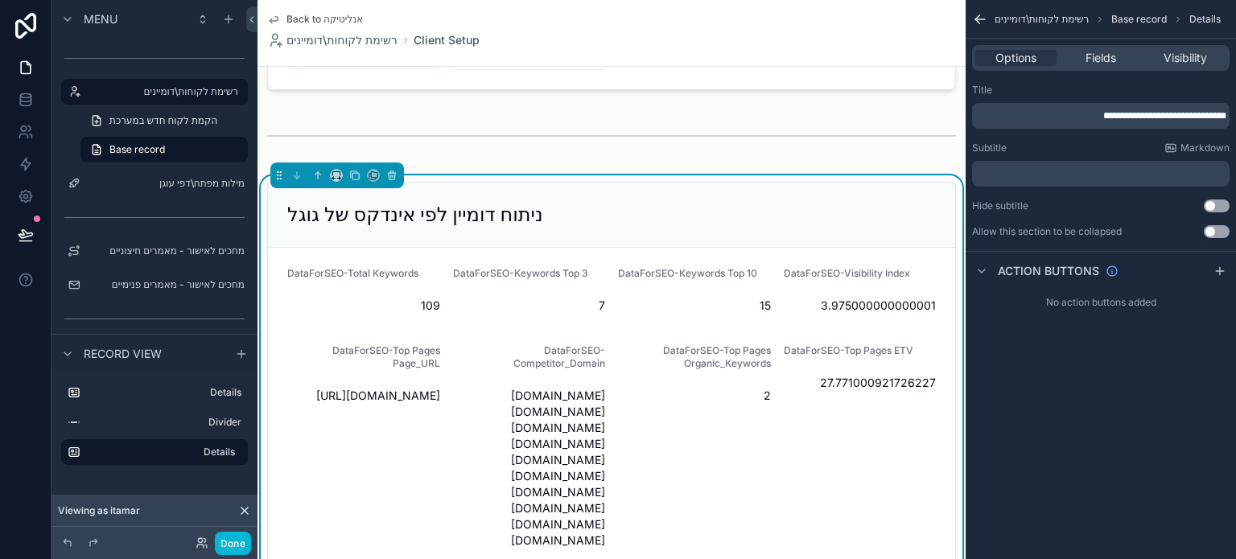
click at [1160, 116] on span "**********" at bounding box center [1165, 116] width 123 height 10
click at [1107, 430] on div "**********" at bounding box center [1101, 279] width 270 height 559
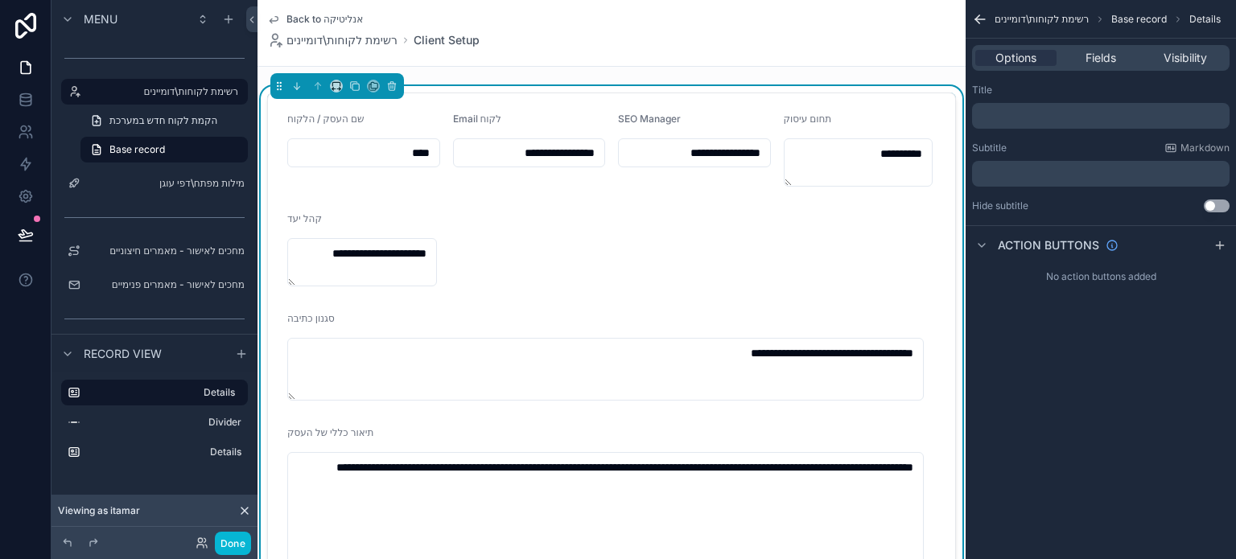
click at [1025, 117] on p "﻿" at bounding box center [1103, 115] width 248 height 13
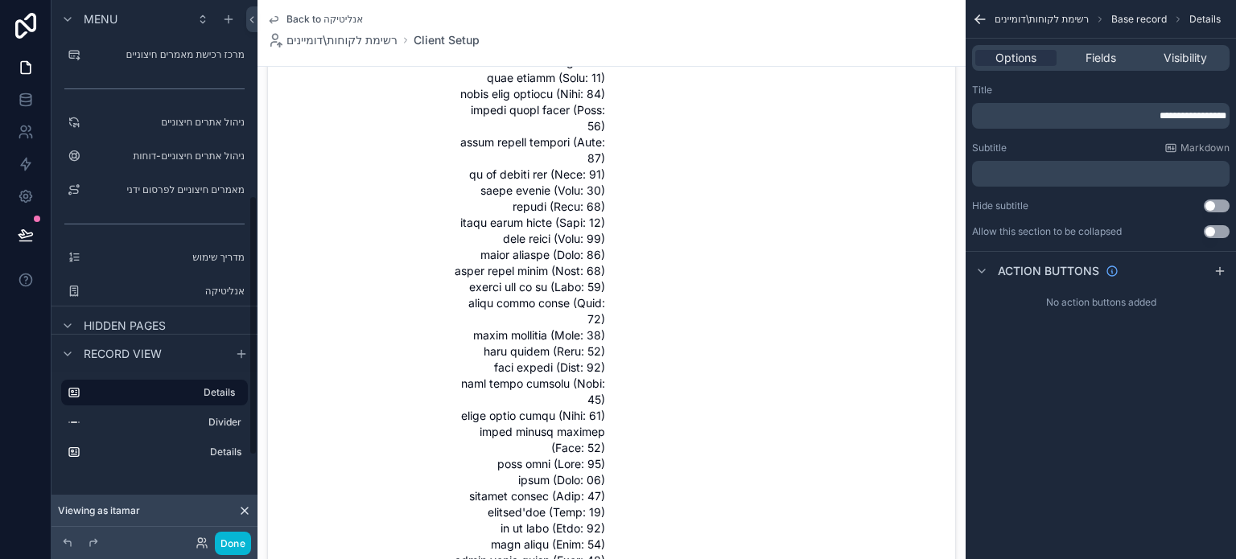
scroll to position [580, 0]
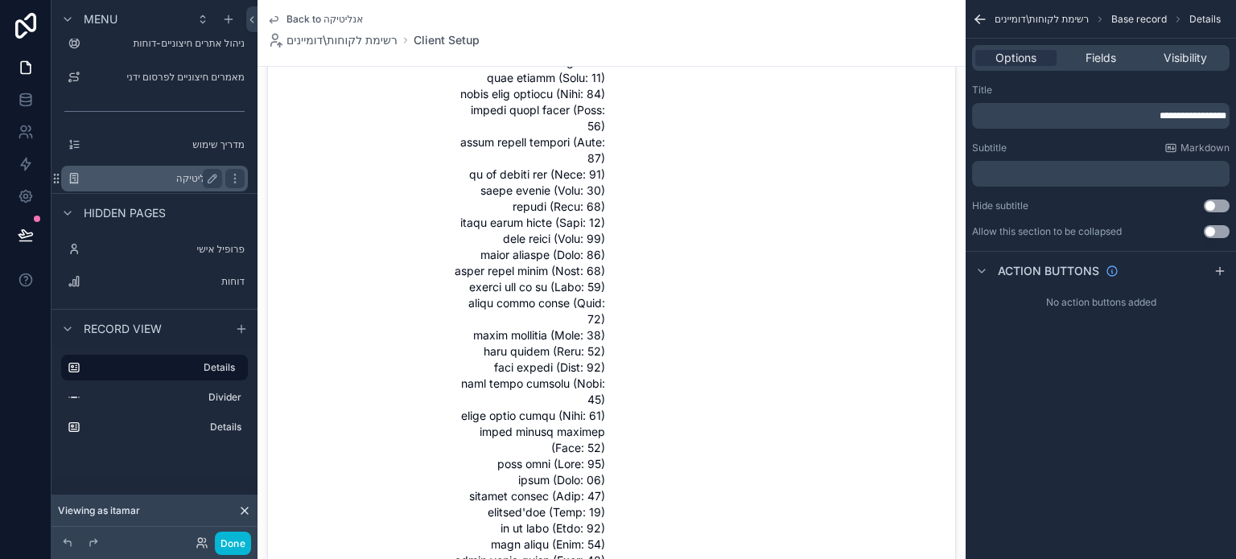
click at [163, 177] on label "אנליטיקה" at bounding box center [151, 178] width 129 height 13
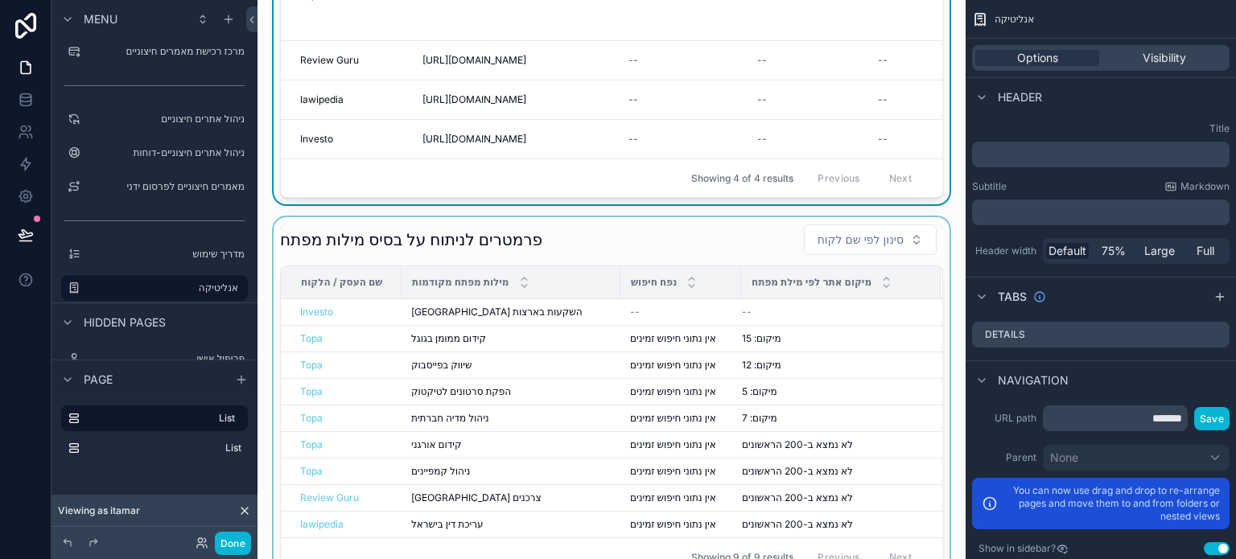
scroll to position [161, 0]
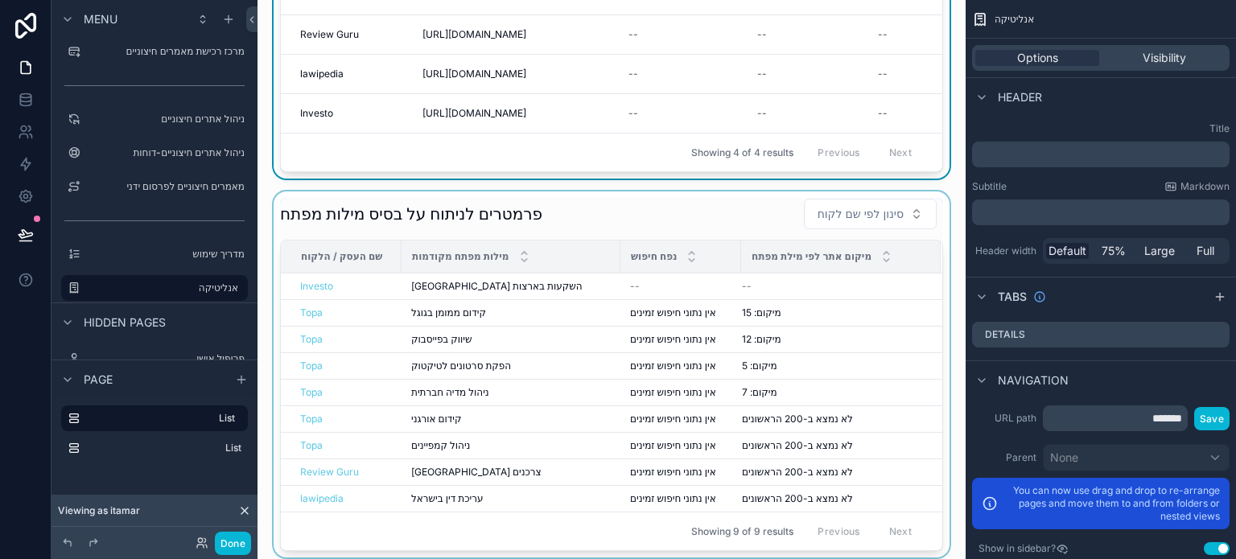
click at [625, 221] on div "scrollable content" at bounding box center [611, 375] width 683 height 366
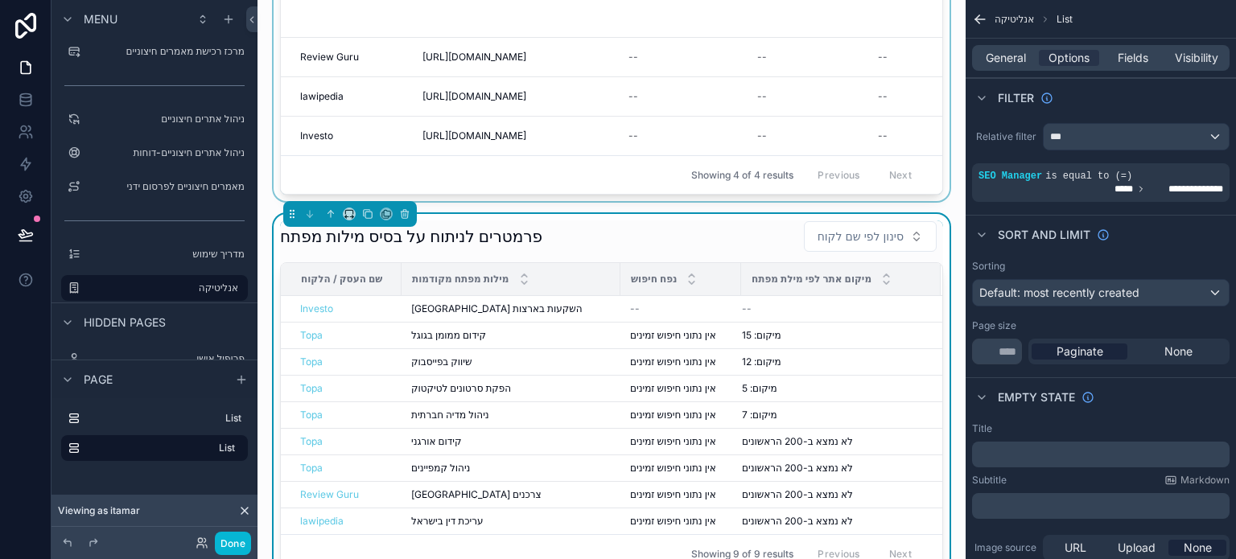
scroll to position [0, 0]
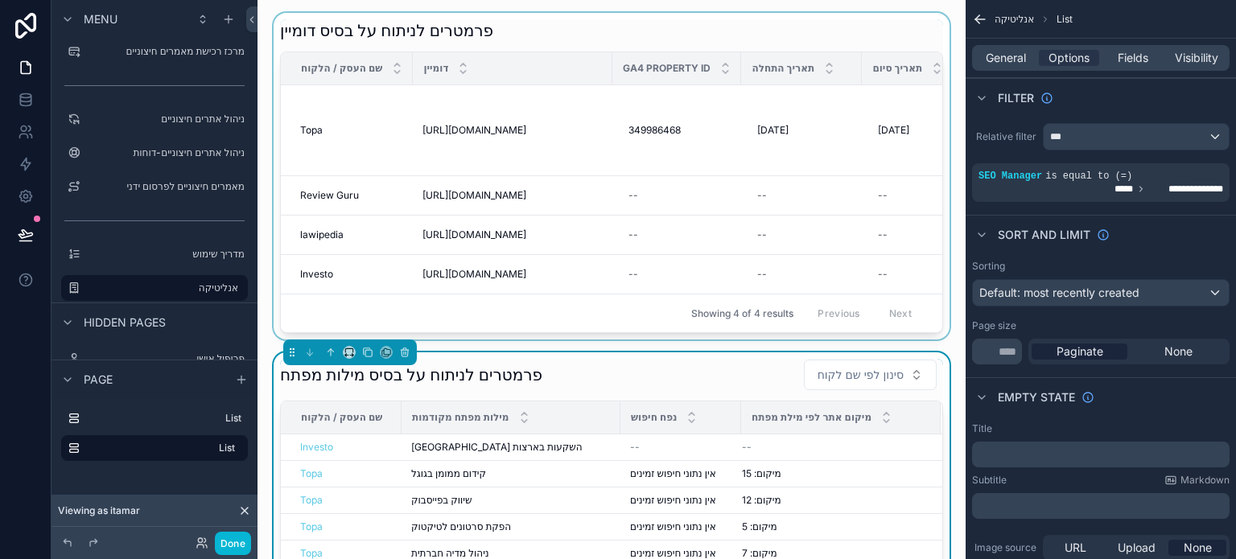
click at [695, 147] on div "scrollable content" at bounding box center [611, 176] width 683 height 327
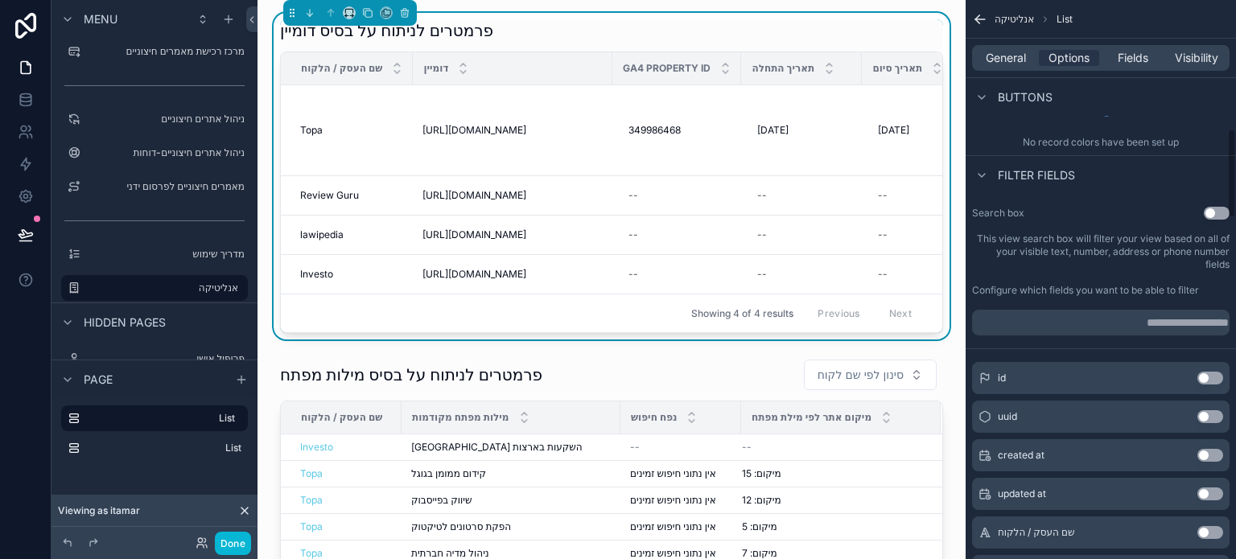
scroll to position [805, 0]
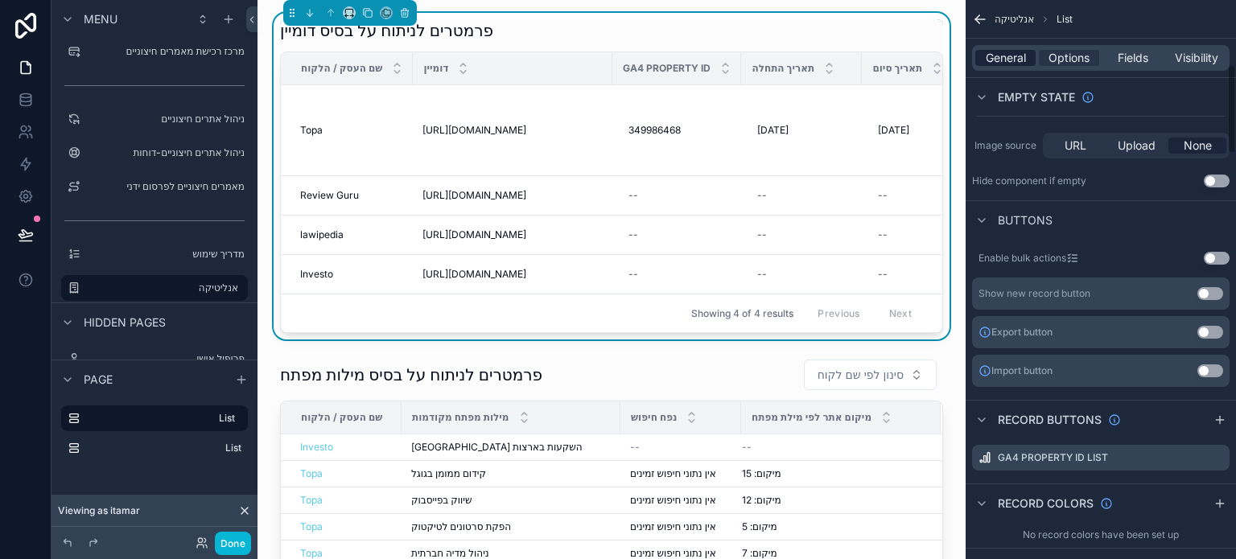
click at [1014, 50] on span "General" at bounding box center [1006, 58] width 40 height 16
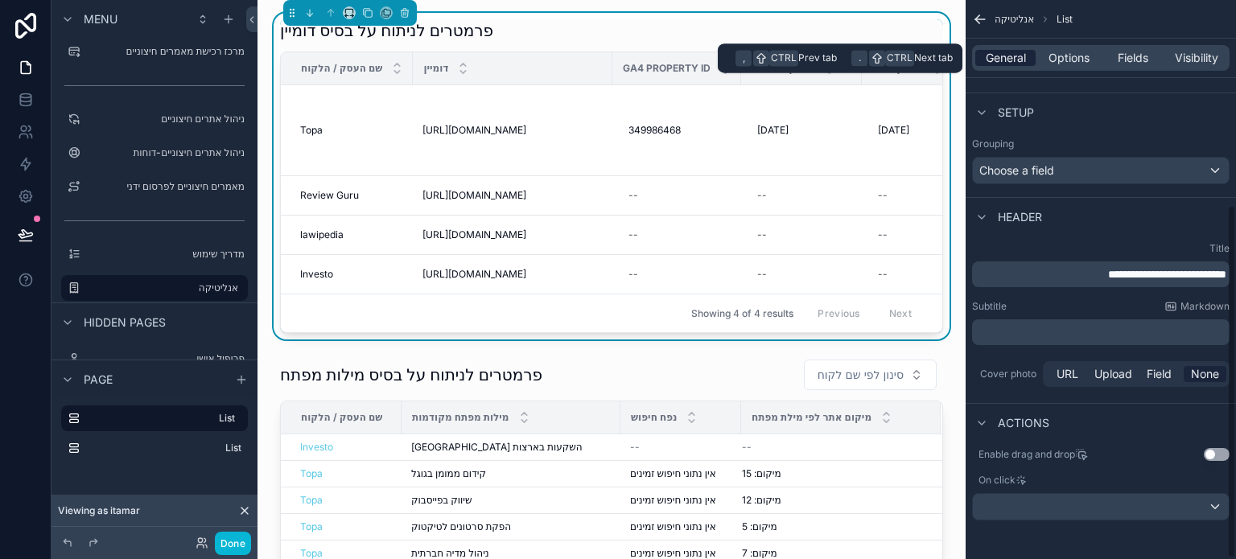
scroll to position [324, 0]
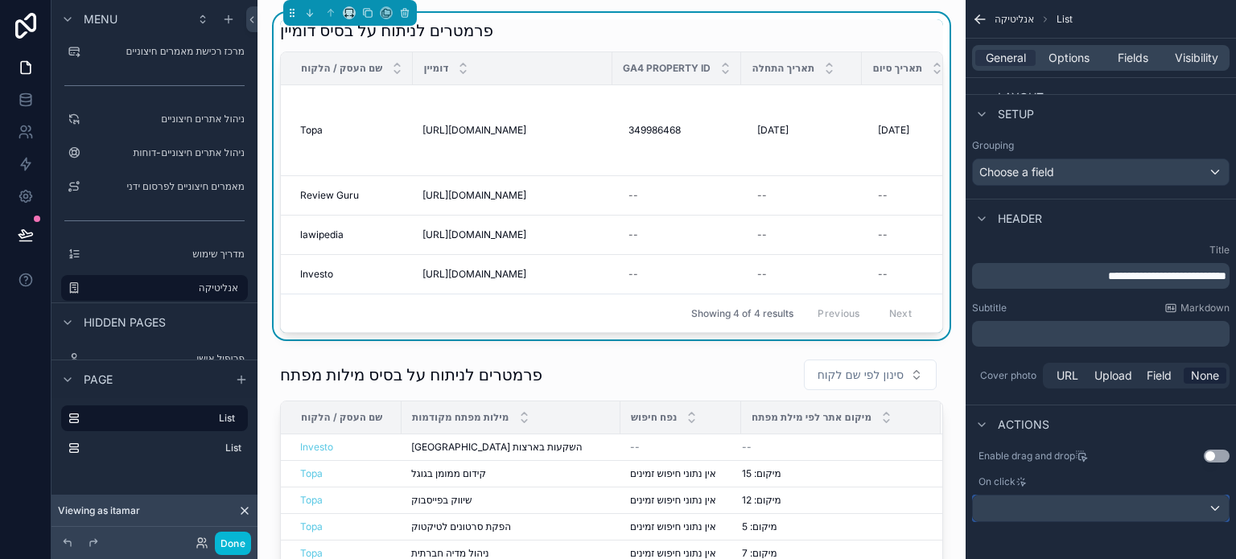
click at [1129, 505] on div "scrollable content" at bounding box center [1101, 509] width 256 height 26
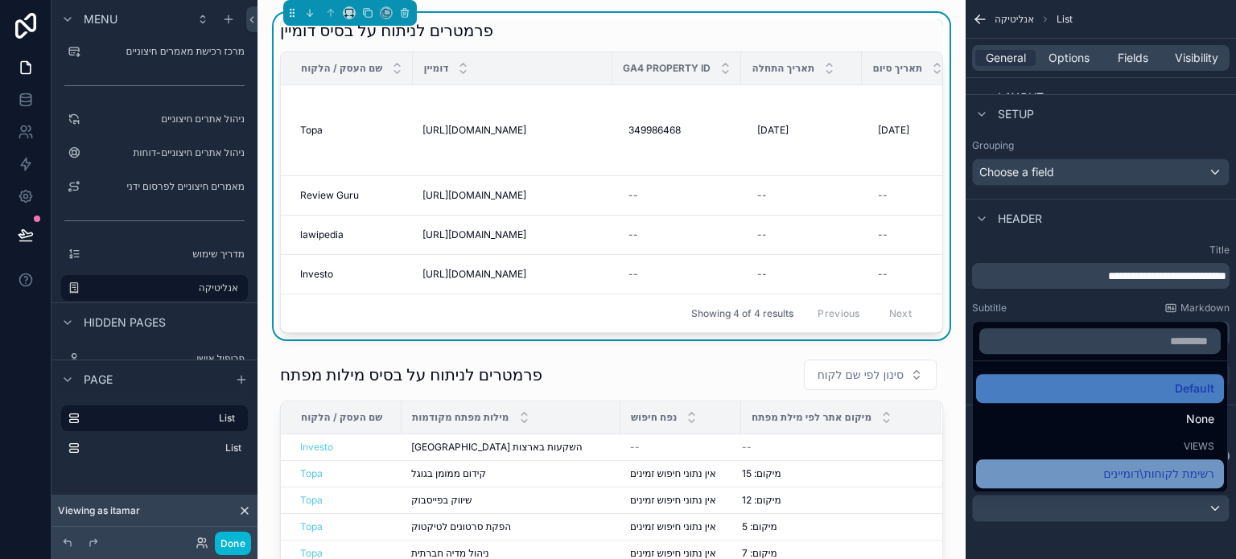
click at [1126, 477] on span "רשימת לקוחות\דומיינים" at bounding box center [1159, 473] width 111 height 19
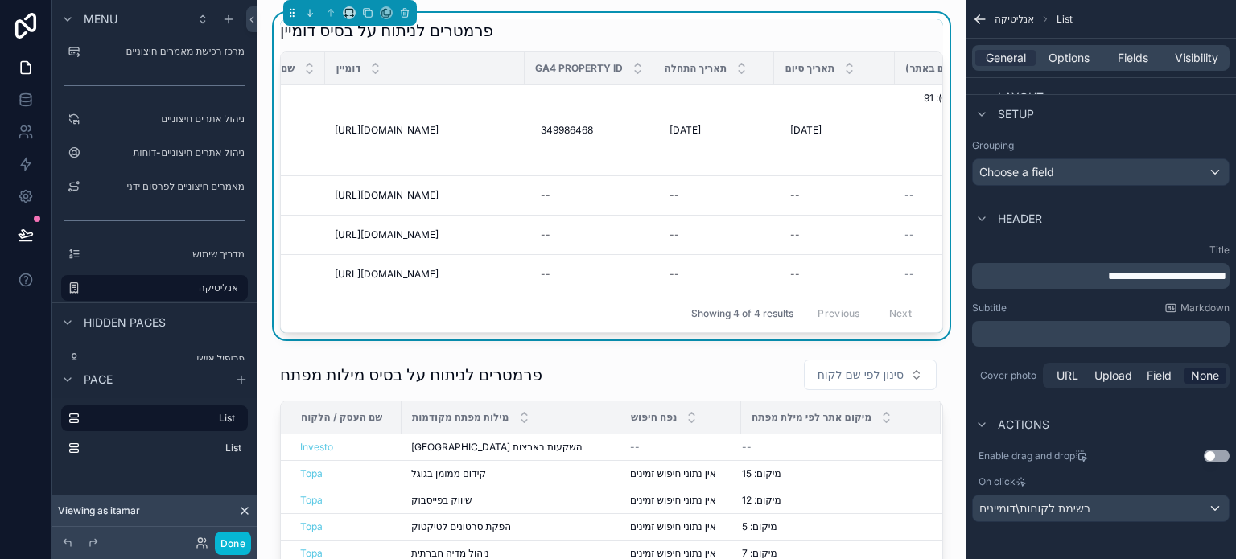
scroll to position [0, 84]
